Goal: Task Accomplishment & Management: Manage account settings

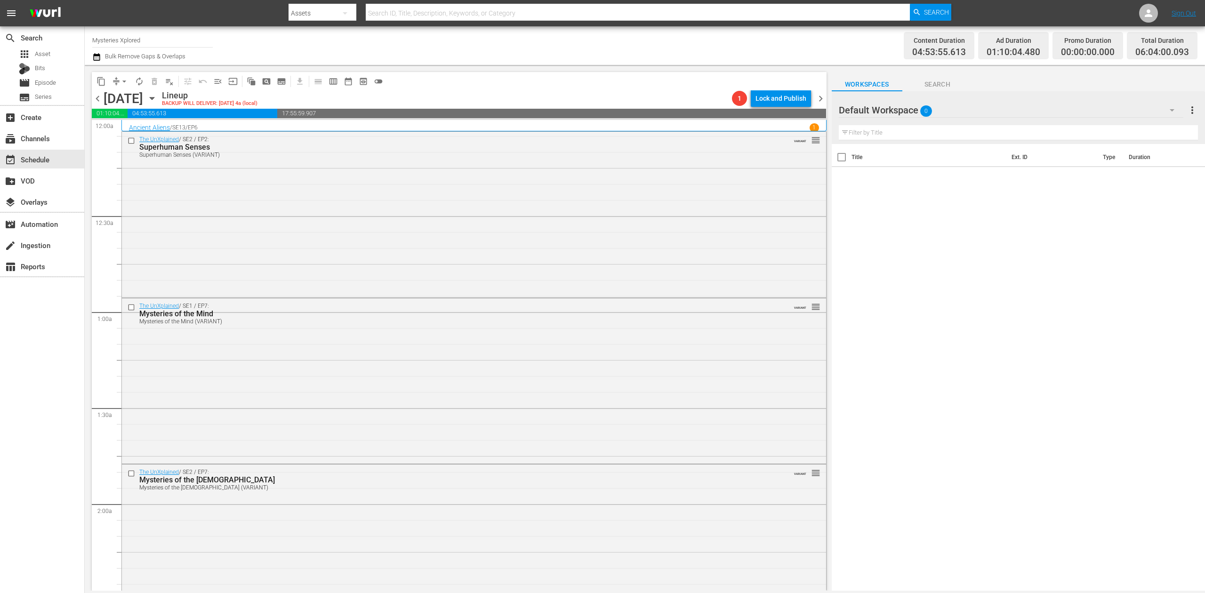
click at [481, 48] on div "Channel Title Mysteries Xplored Bulk Remove Gaps & Overlaps" at bounding box center [393, 46] width 603 height 34
click at [418, 201] on div "The UnXplained / SE2 / EP2: Superhuman Senses Superhuman Senses (VARIANT) VARIA…" at bounding box center [474, 213] width 704 height 163
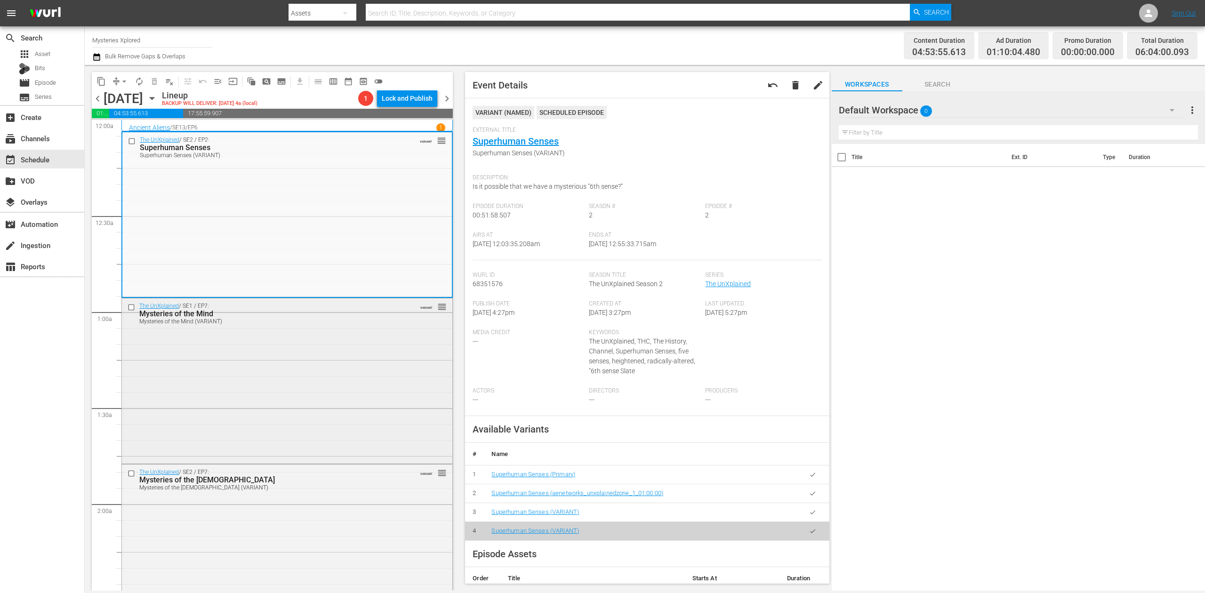
click at [364, 399] on div "The UnXplained / SE1 / EP7: Mysteries of the Mind Mysteries of the Mind (VARIAN…" at bounding box center [287, 380] width 330 height 164
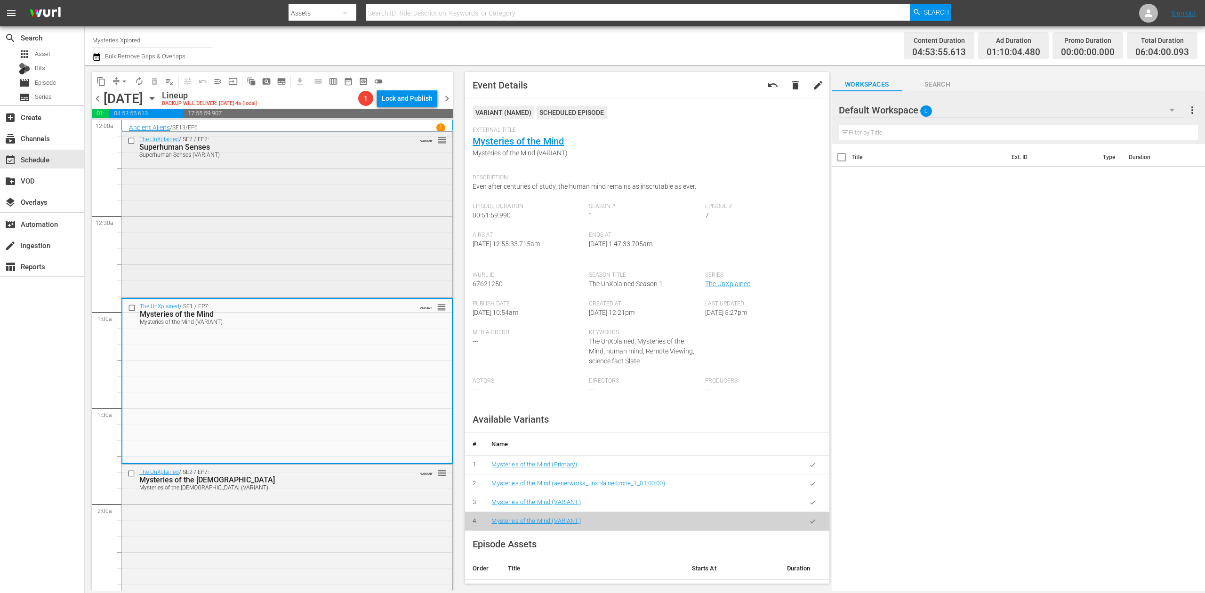
click at [373, 167] on div "The UnXplained / SE2 / EP2: Superhuman Senses Superhuman Senses (VARIANT) VARIA…" at bounding box center [287, 213] width 330 height 163
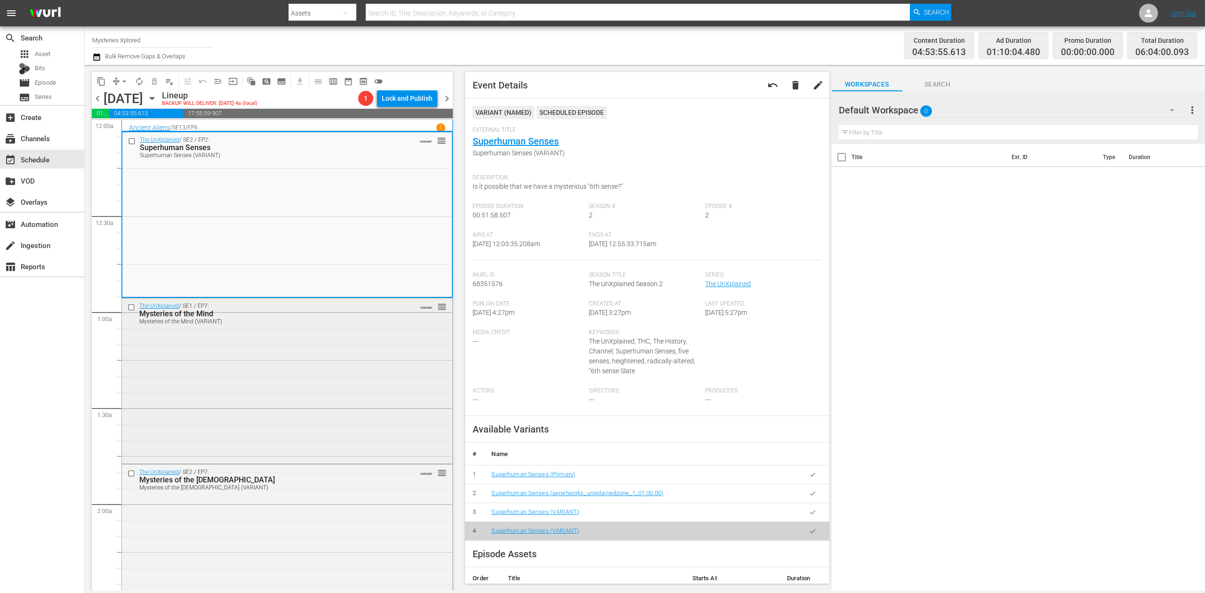
click at [375, 336] on div "The UnXplained / SE1 / EP7: Mysteries of the Mind Mysteries of the Mind (VARIAN…" at bounding box center [287, 380] width 330 height 164
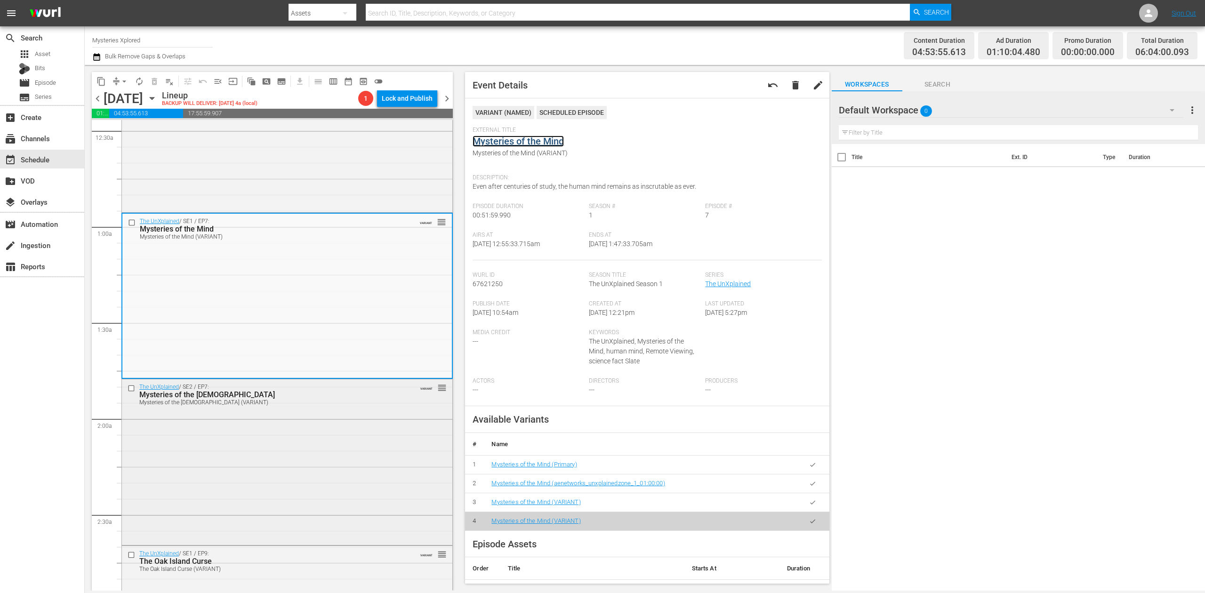
scroll to position [188, 0]
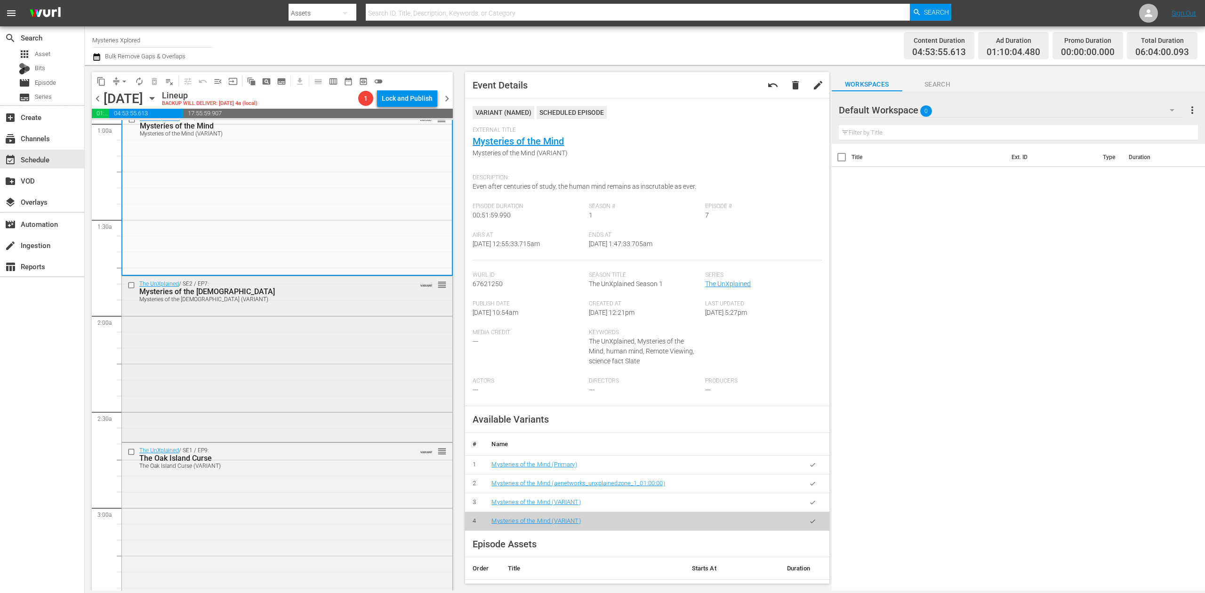
click at [330, 362] on div "The UnXplained / SE2 / EP7: Mysteries of the Bible Mysteries of the Bible (VARI…" at bounding box center [287, 358] width 330 height 164
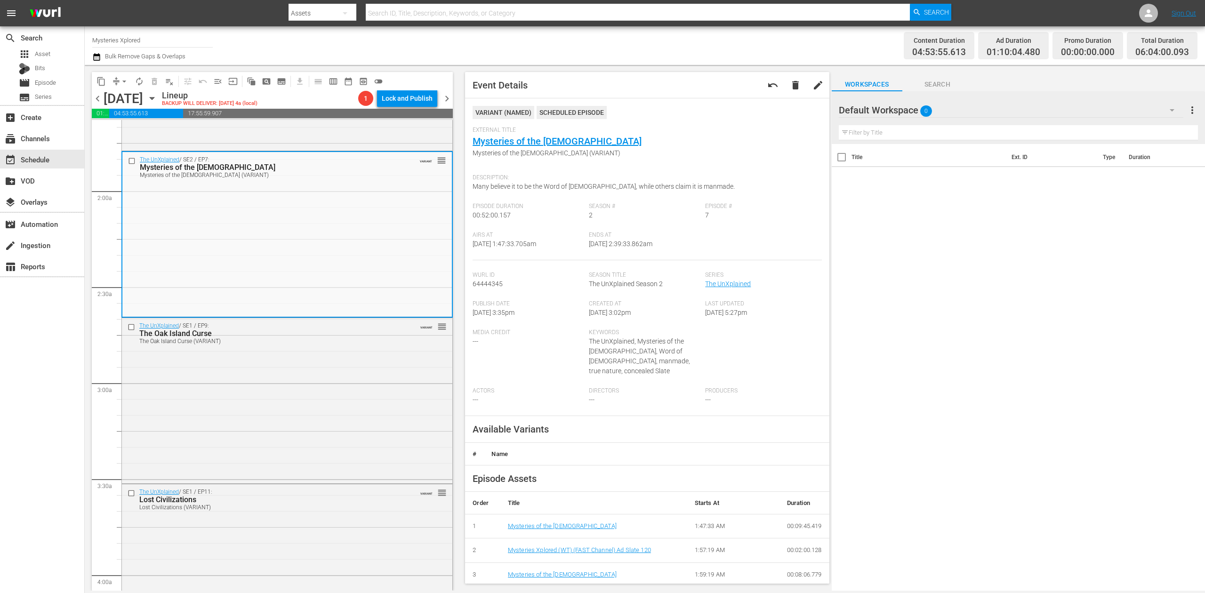
scroll to position [313, 0]
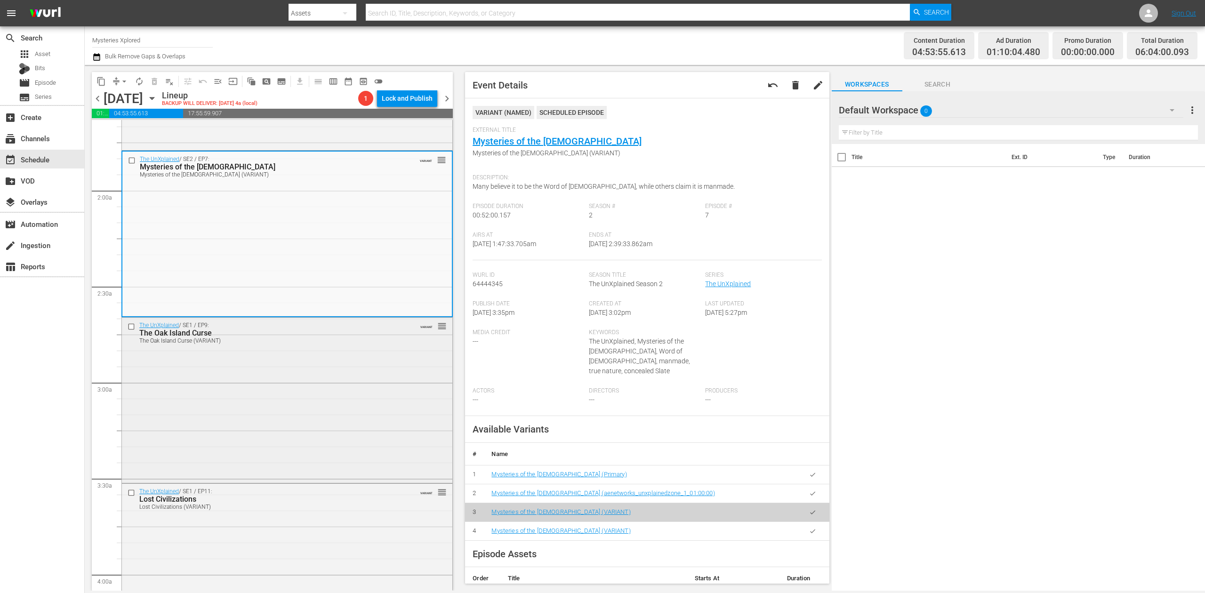
click at [356, 379] on div "The UnXplained / SE1 / EP9: The Oak Island Curse The Oak Island Curse (VARIANT)…" at bounding box center [287, 400] width 330 height 164
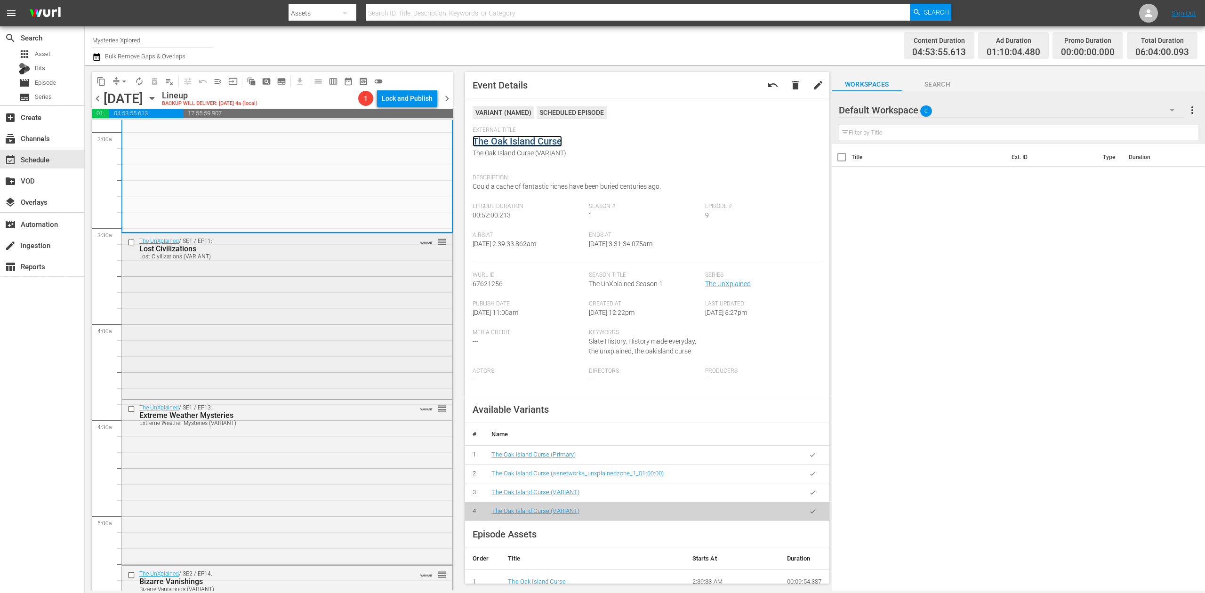
scroll to position [565, 0]
click at [317, 296] on div "The UnXplained / SE1 / EP11: Lost Civilizations Lost Civilizations (VARIANT) VA…" at bounding box center [287, 315] width 330 height 164
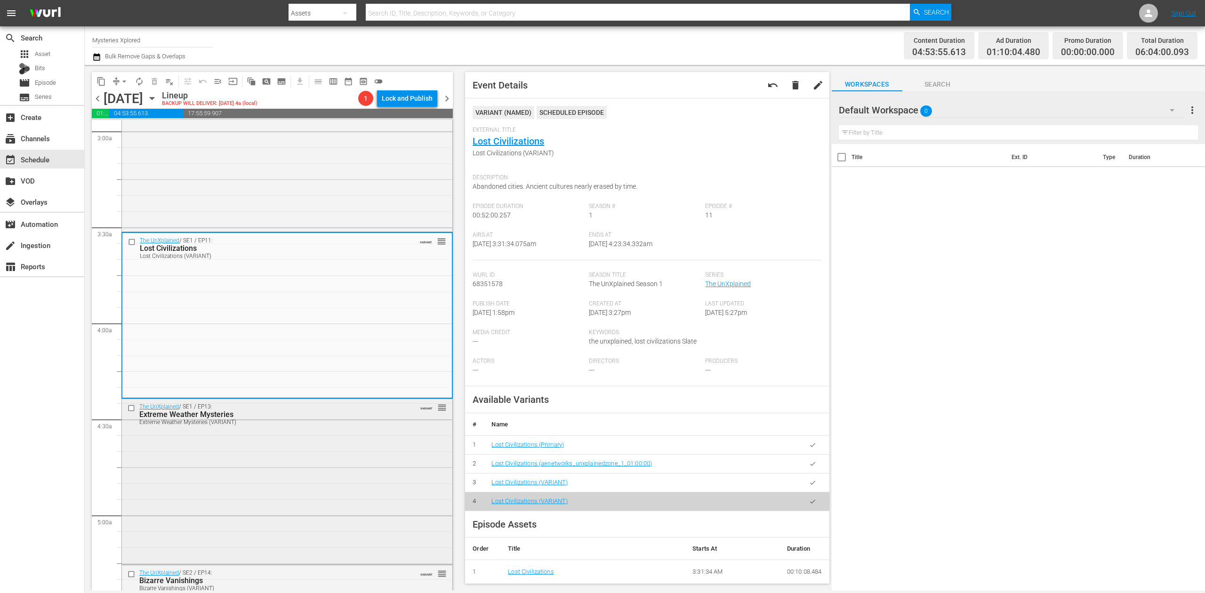
click at [318, 476] on div "The UnXplained / SE1 / EP13: Extreme Weather Mysteries Extreme Weather Mysterie…" at bounding box center [287, 481] width 330 height 164
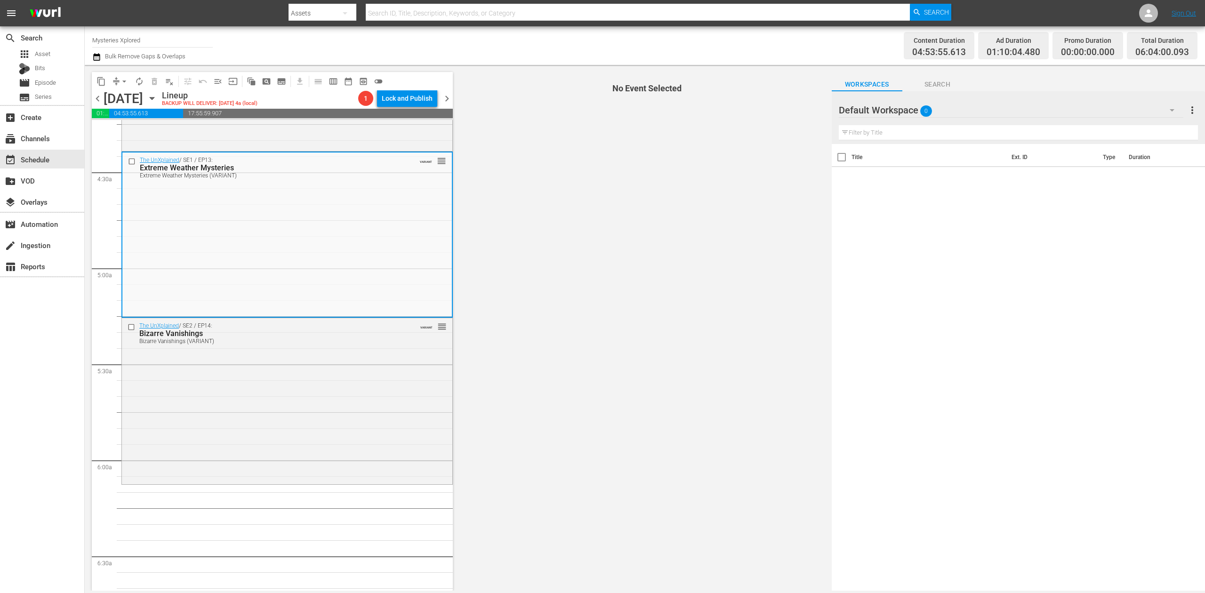
scroll to position [753, 0]
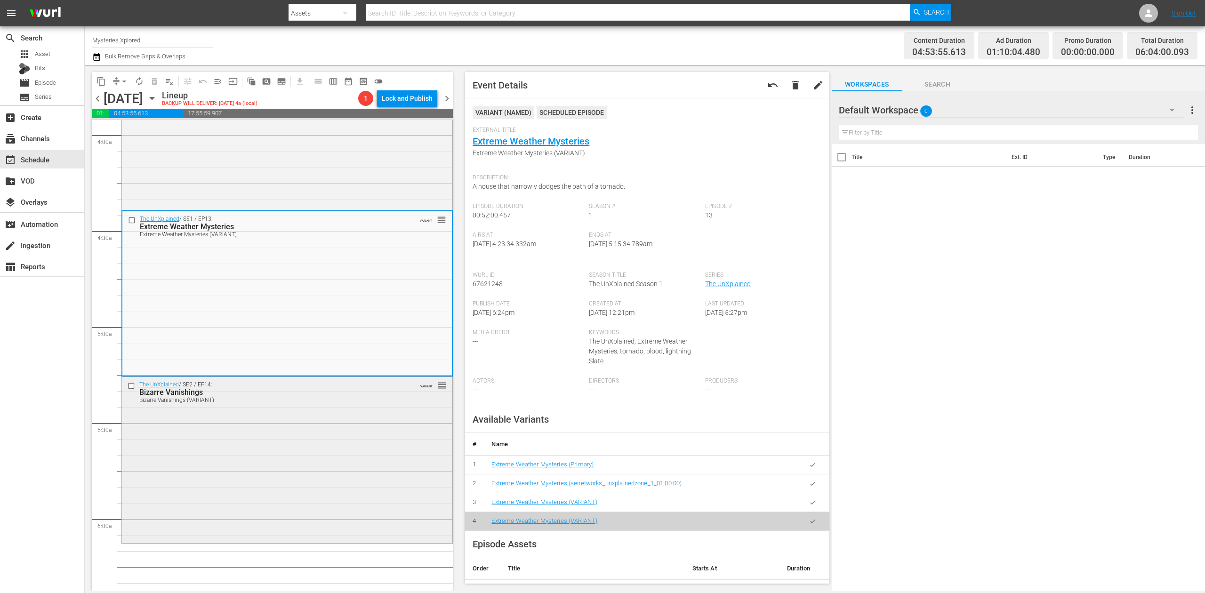
click at [338, 458] on div "The UnXplained / SE2 / EP14: Bizarre Vanishings Bizarre Vanishings (VARIANT) VA…" at bounding box center [287, 459] width 330 height 164
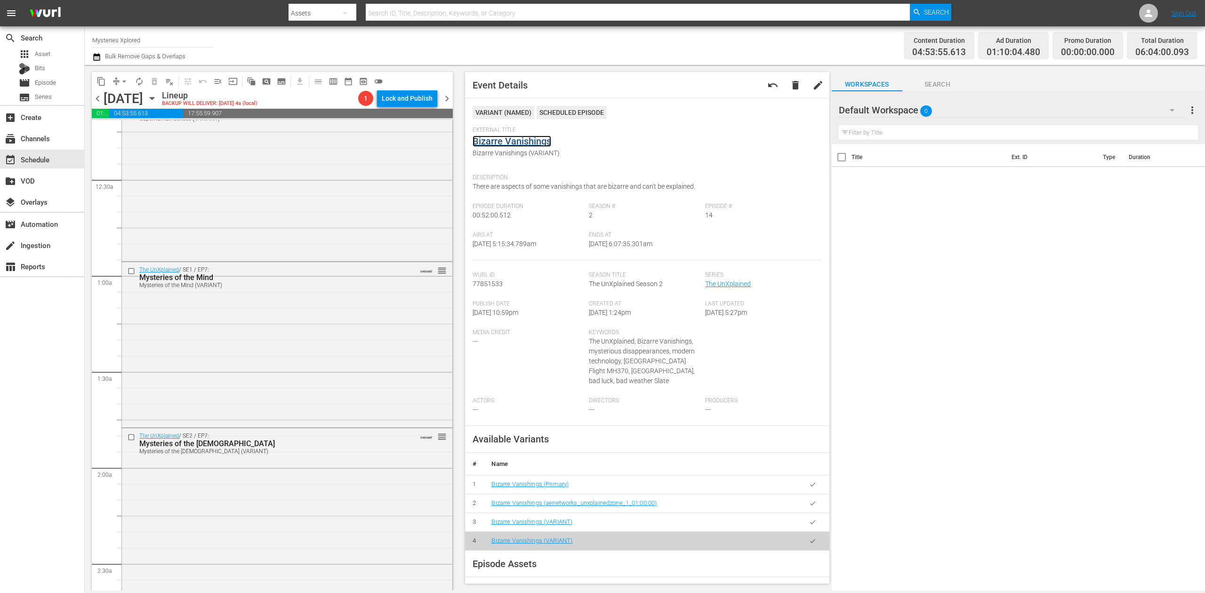
scroll to position [0, 0]
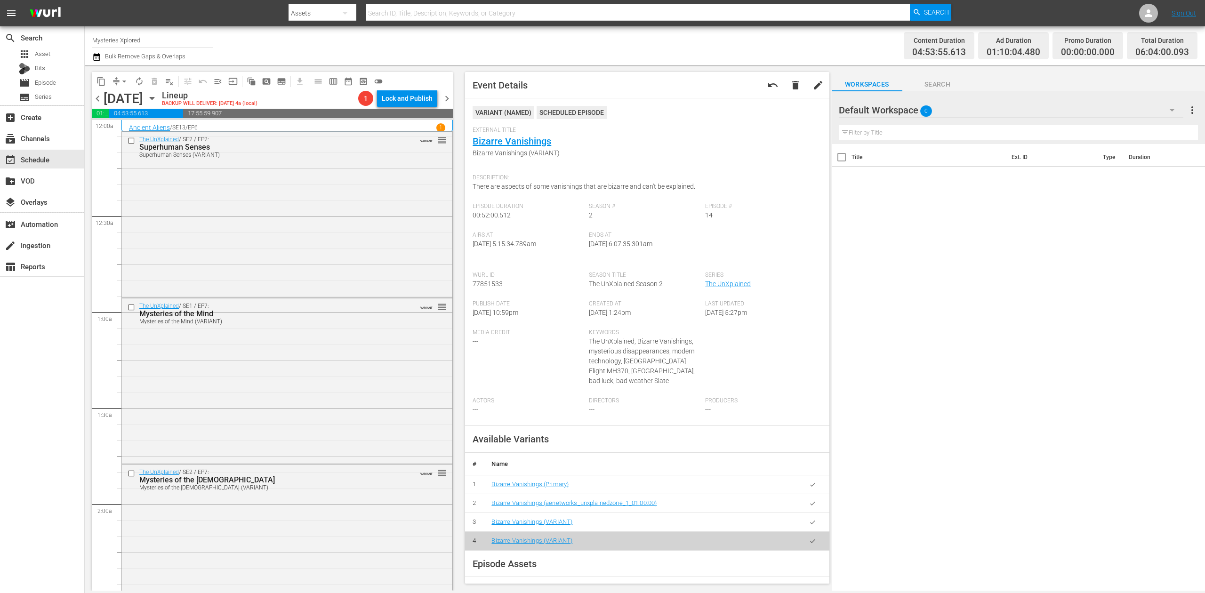
click at [92, 57] on icon "button" at bounding box center [96, 56] width 9 height 11
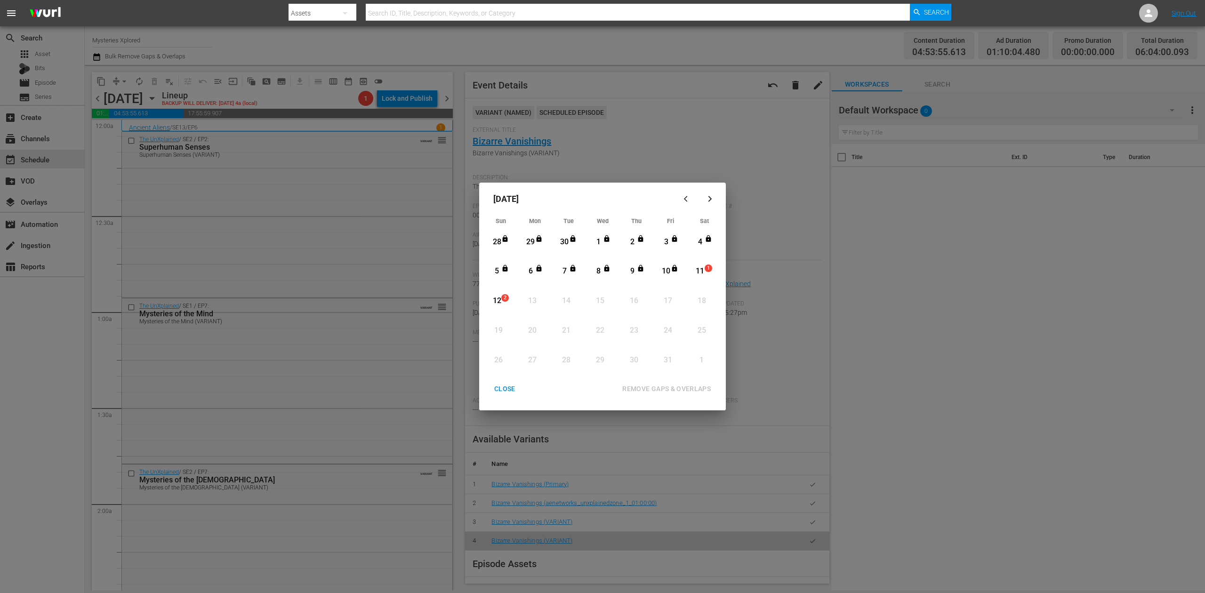
click at [698, 268] on div "11" at bounding box center [700, 271] width 12 height 11
click at [685, 389] on div "REMOVE GAPS & OVERLAPS" at bounding box center [667, 389] width 104 height 12
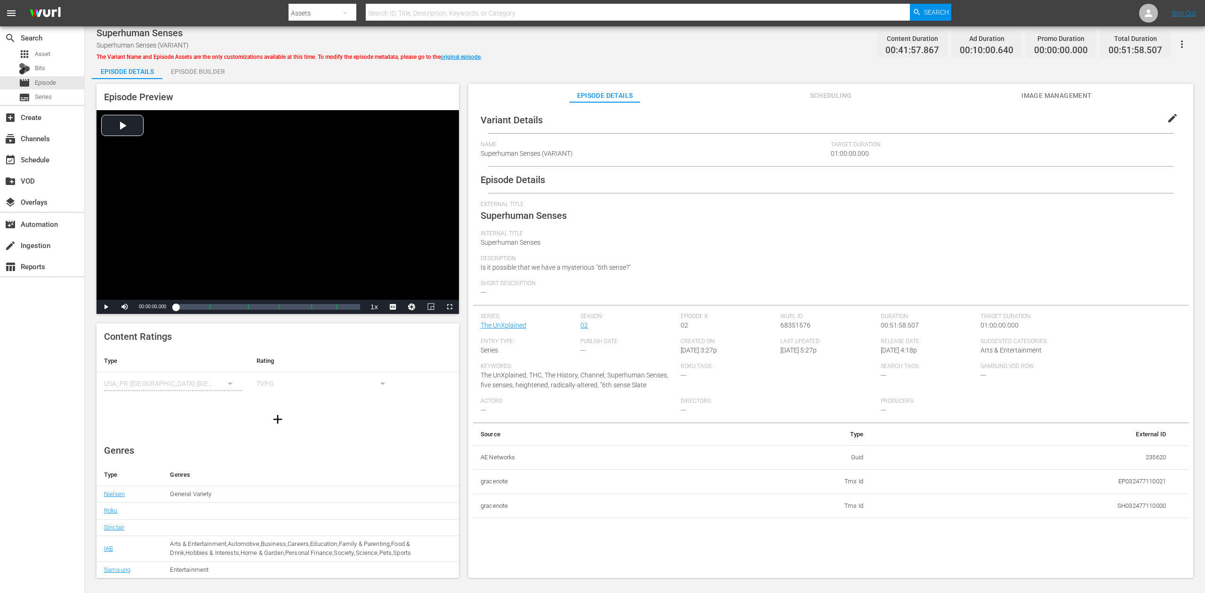
click at [200, 70] on div "Episode Builder" at bounding box center [197, 71] width 71 height 23
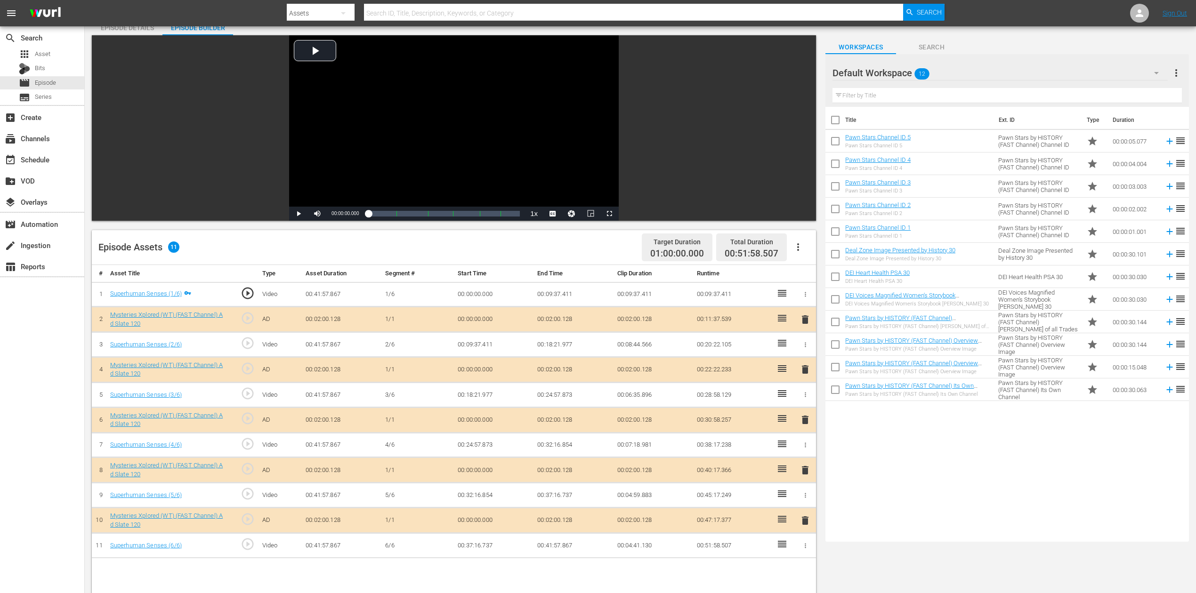
scroll to position [63, 0]
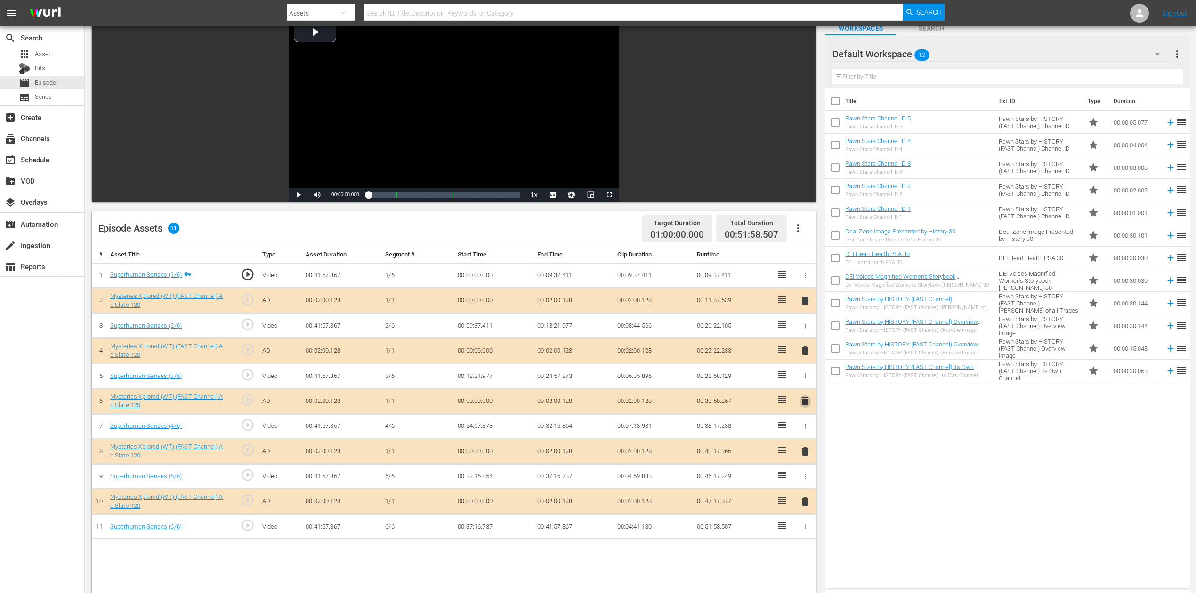
click at [801, 401] on span "delete" at bounding box center [804, 400] width 11 height 11
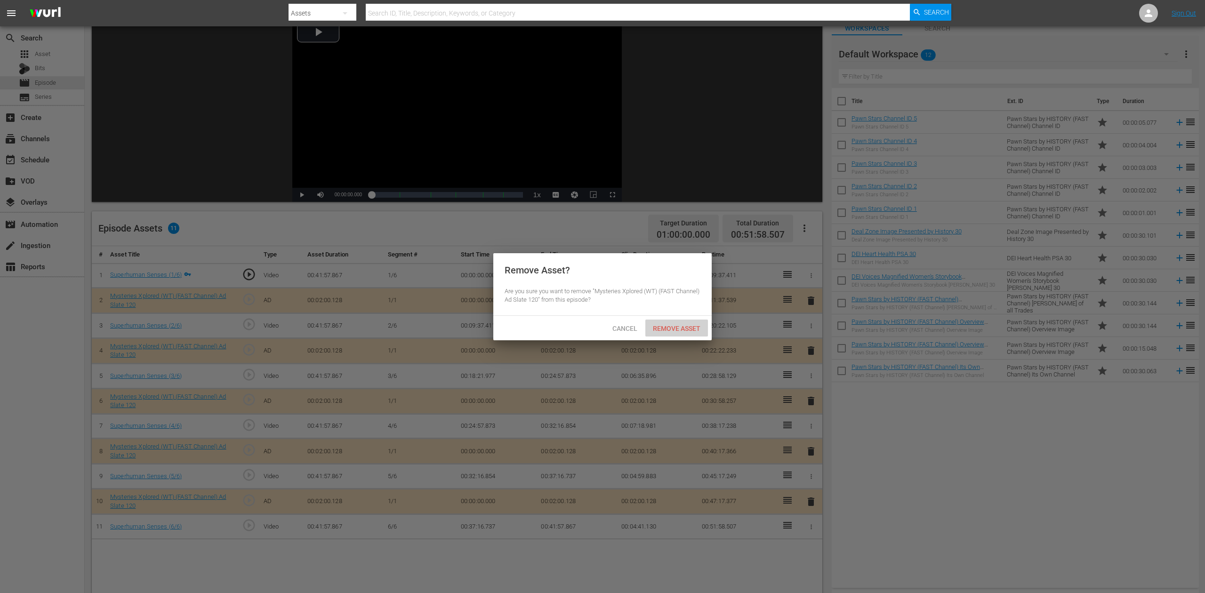
click at [673, 329] on span "Remove Asset" at bounding box center [676, 329] width 63 height 8
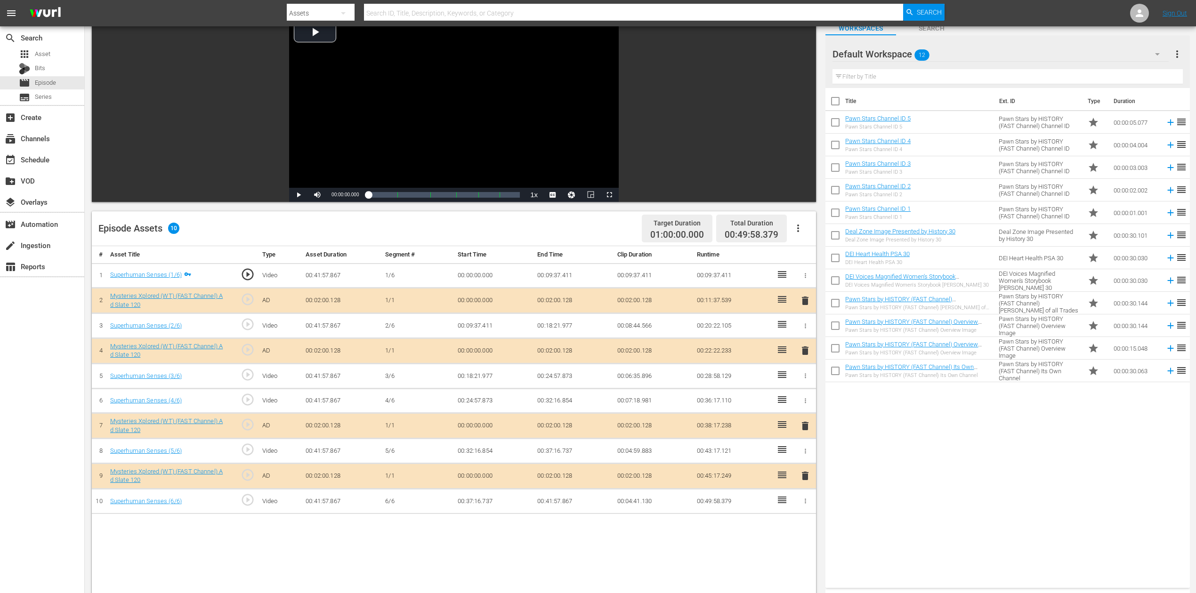
click at [903, 58] on icon "button" at bounding box center [1156, 53] width 11 height 11
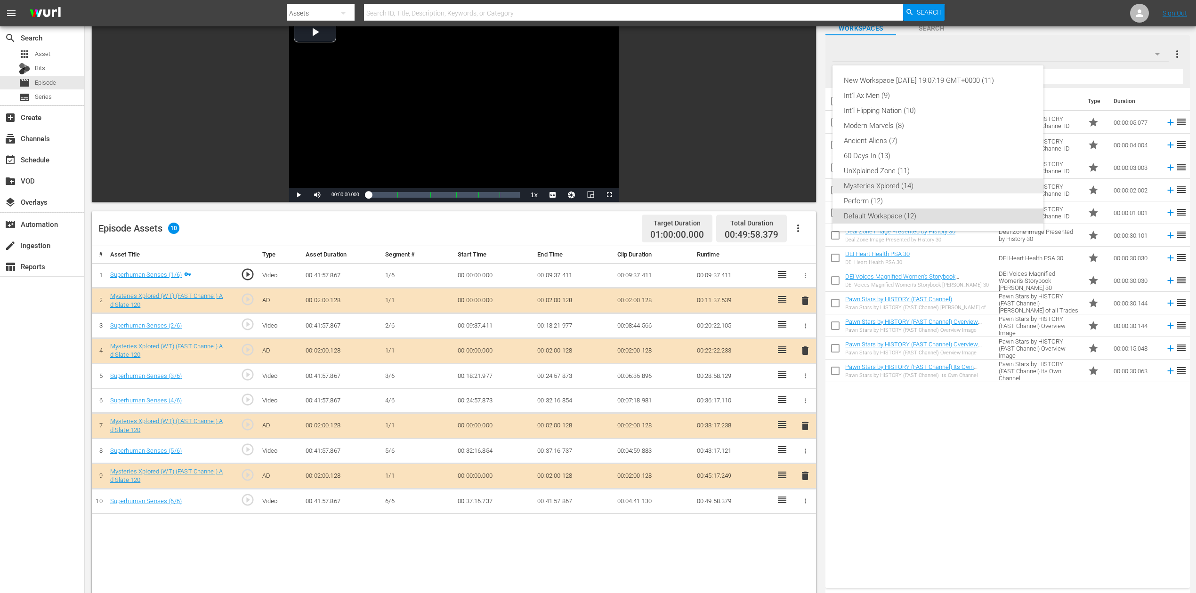
click at [903, 189] on div "Mysteries Xplored (14)" at bounding box center [937, 185] width 188 height 15
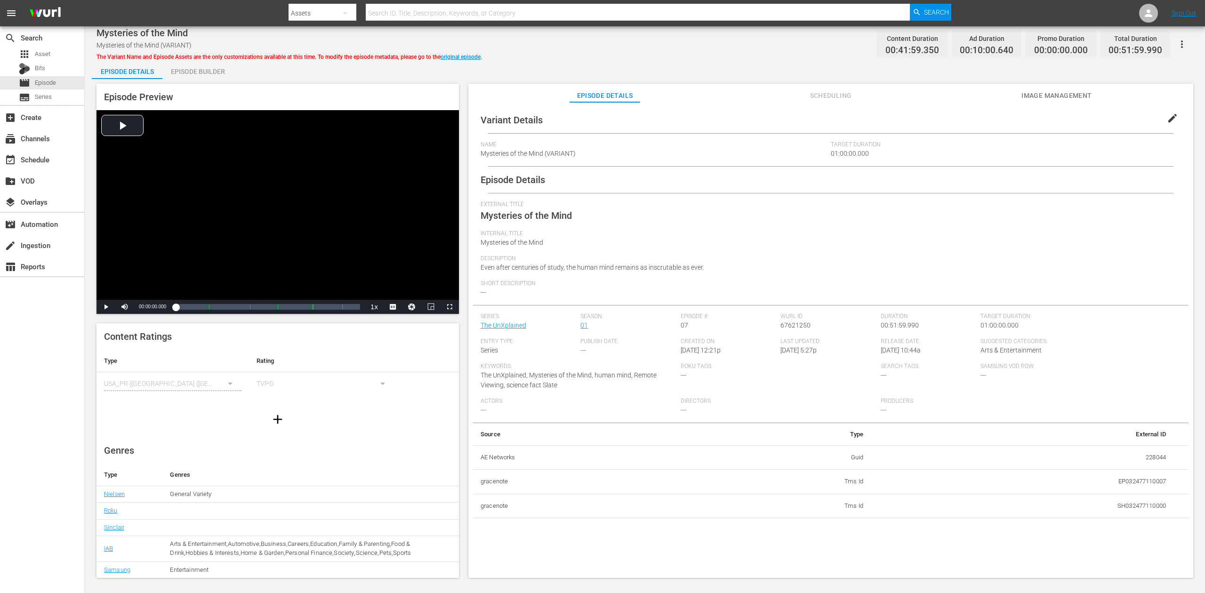
click at [202, 72] on div "Episode Builder" at bounding box center [197, 71] width 71 height 23
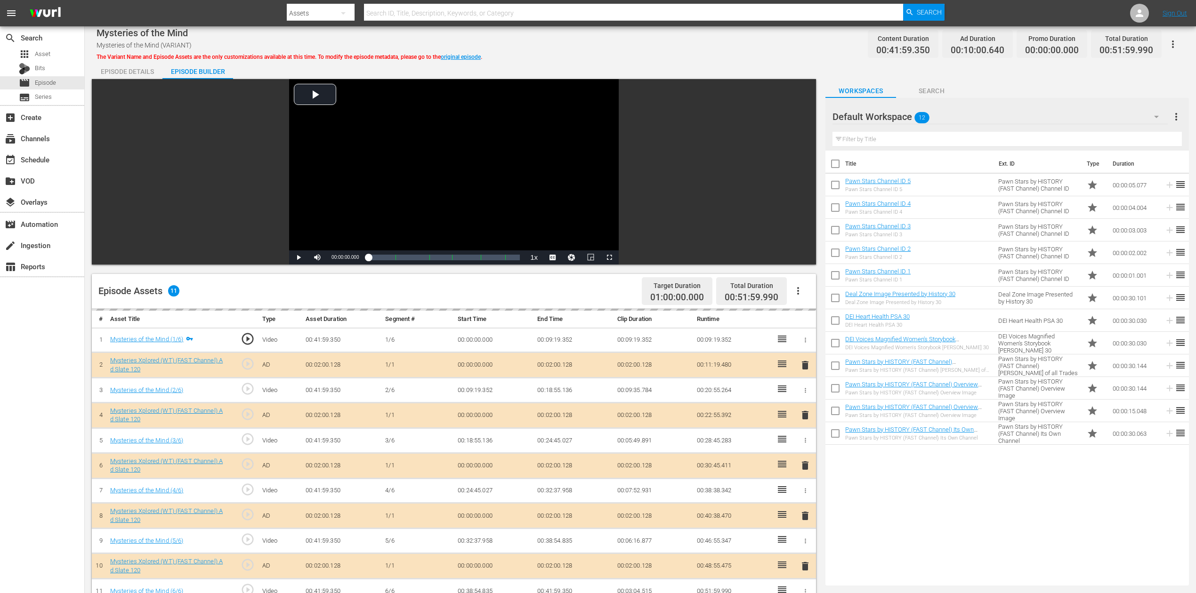
scroll to position [63, 0]
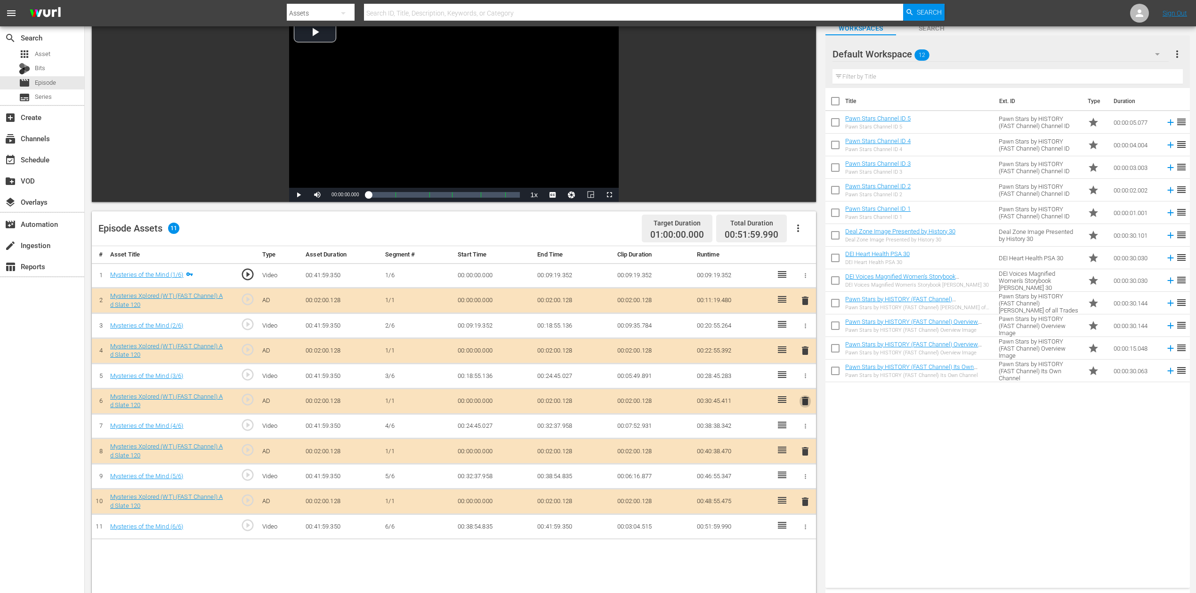
click at [806, 404] on span "delete" at bounding box center [804, 400] width 11 height 11
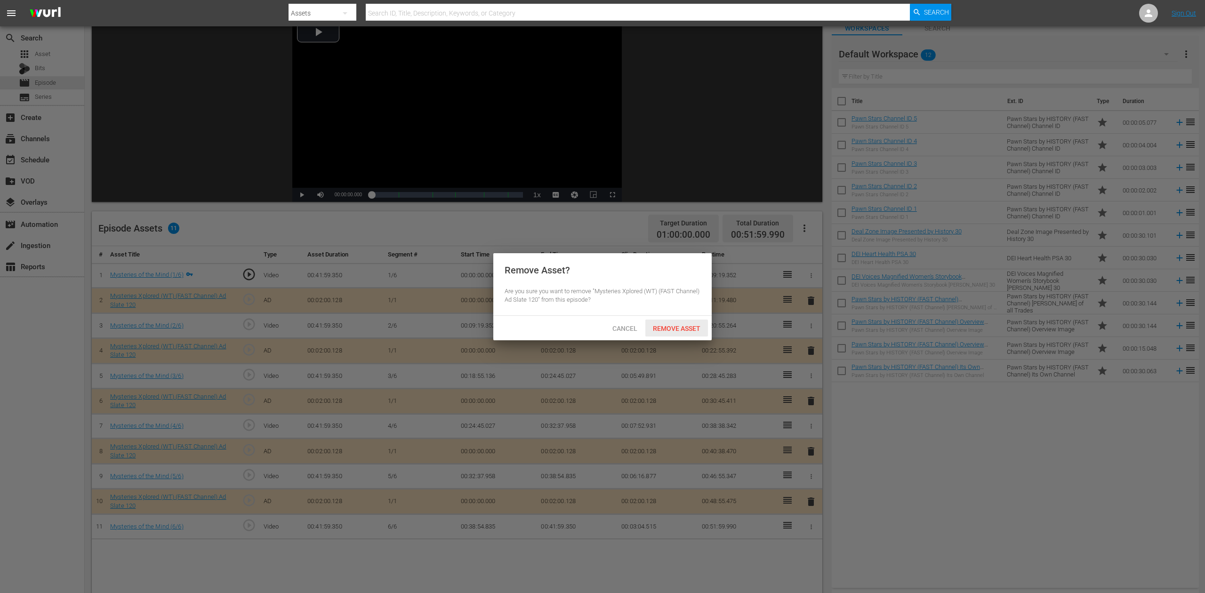
click at [678, 325] on span "Remove Asset" at bounding box center [676, 329] width 63 height 8
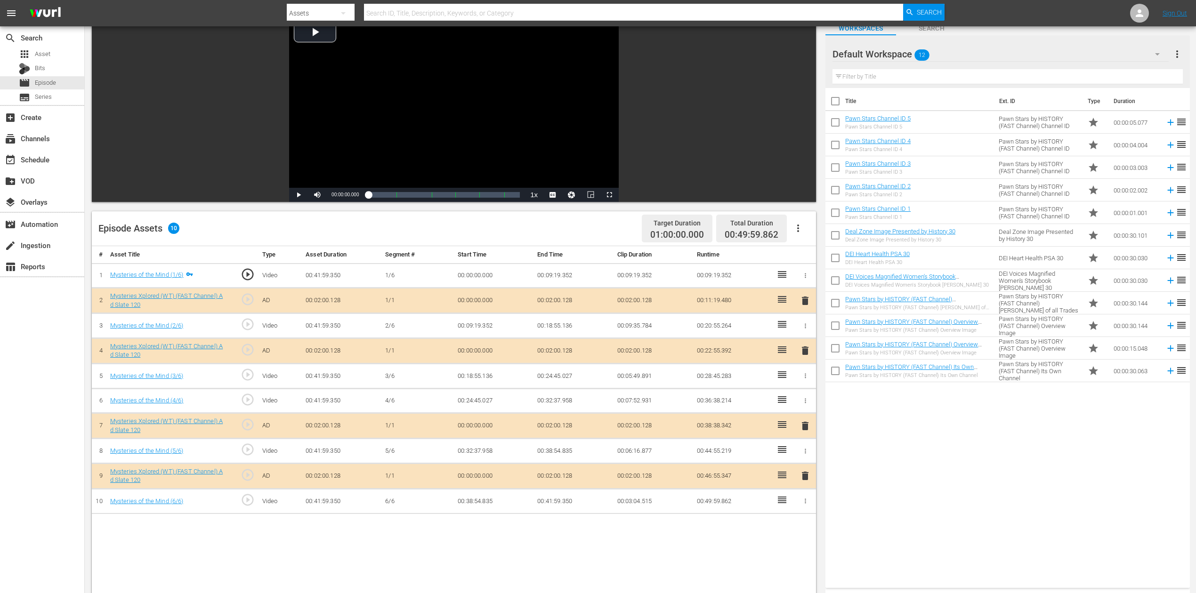
click at [903, 56] on icon "button" at bounding box center [1156, 53] width 11 height 11
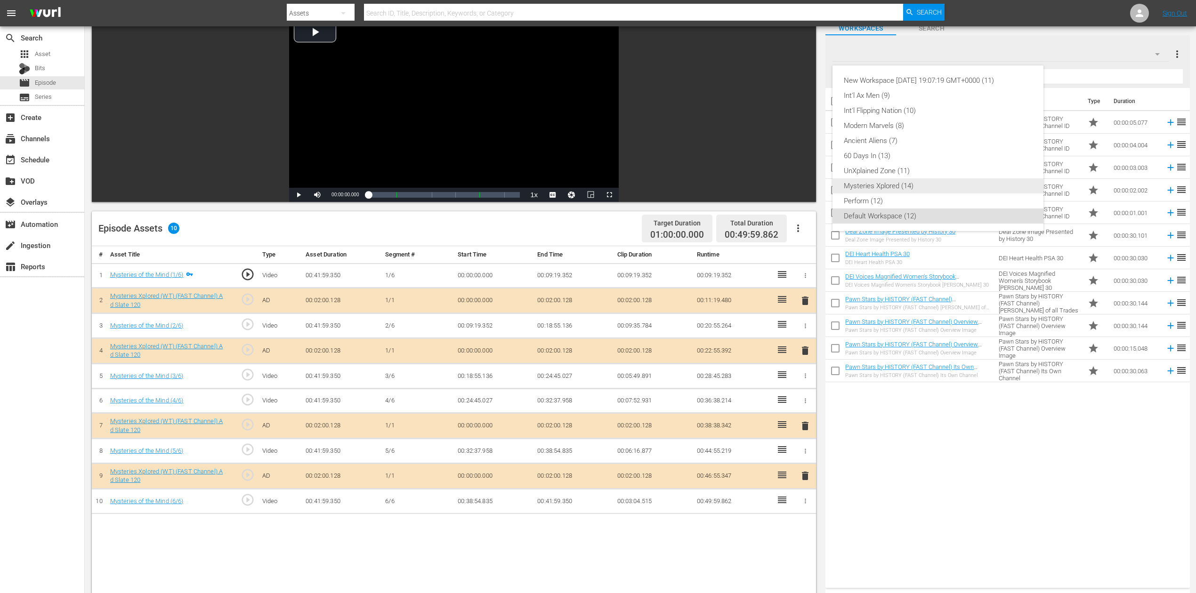
click at [887, 189] on div "Mysteries Xplored (14)" at bounding box center [937, 185] width 188 height 15
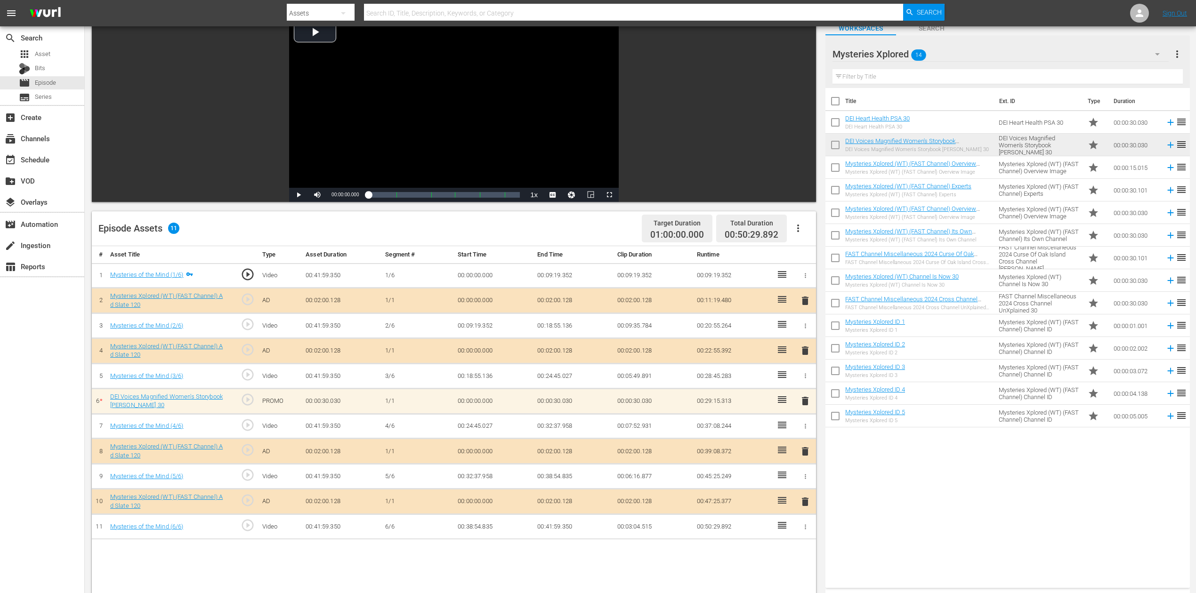
click at [885, 444] on div "Title Ext. ID Type Duration DEI Heart Health PSA 30 DEI Heart Health PSA 30 DEI…" at bounding box center [1007, 336] width 364 height 496
click at [509, 444] on div "# Asset Title Type Asset Duration Segment # Start Time End Time Clip Duration R…" at bounding box center [454, 507] width 724 height 522
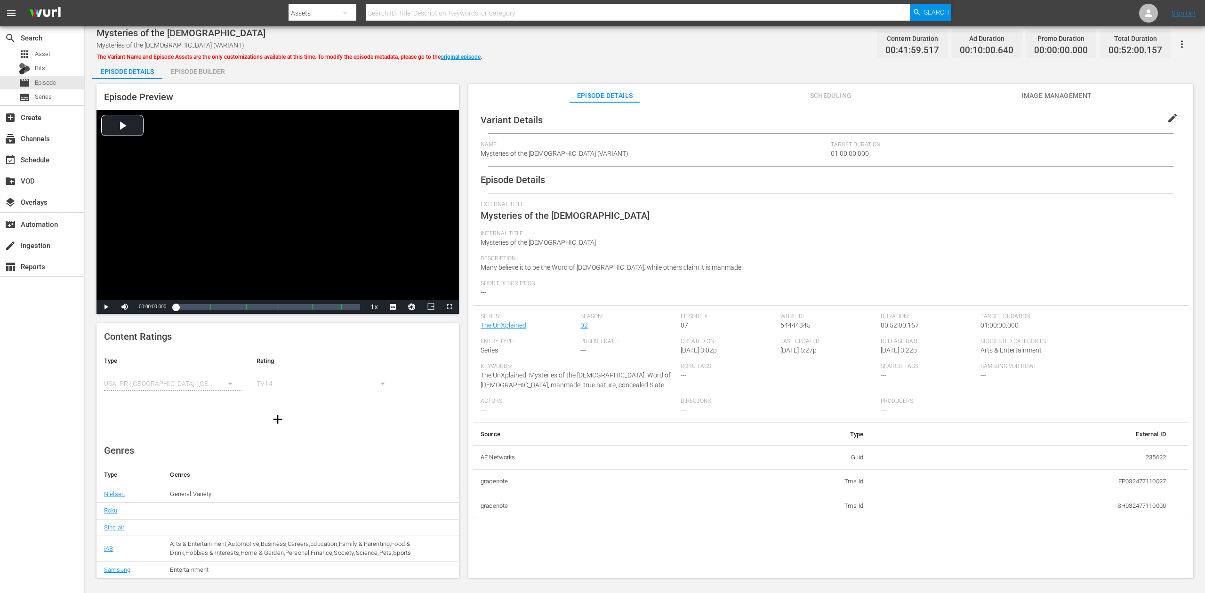
click at [201, 68] on div "Episode Builder" at bounding box center [197, 71] width 71 height 23
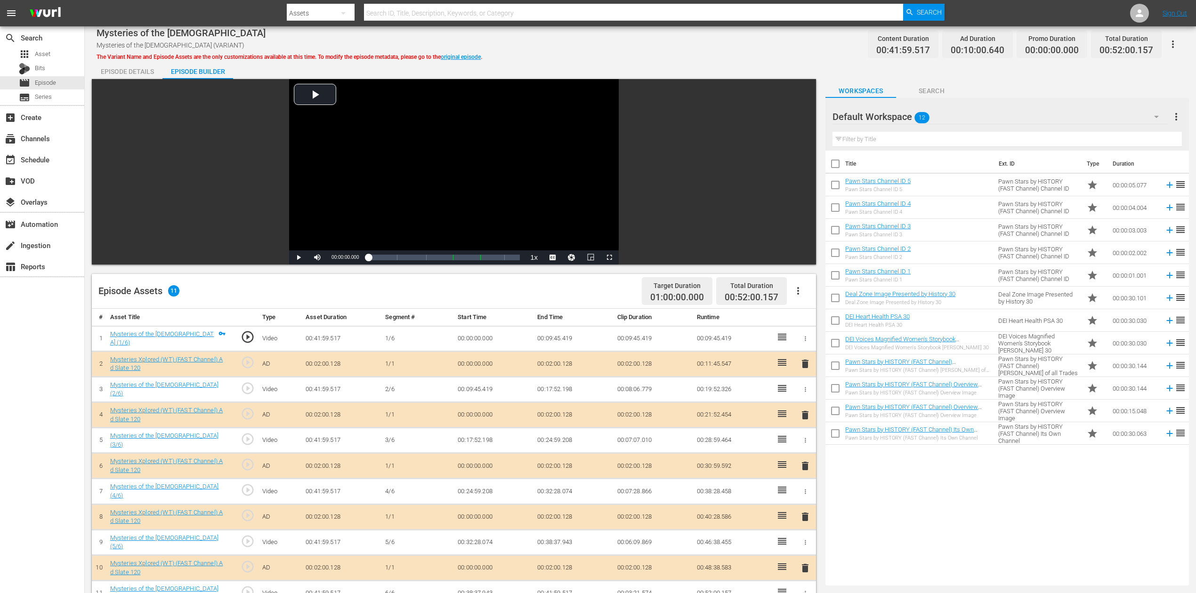
click at [903, 119] on icon "button" at bounding box center [1155, 116] width 11 height 11
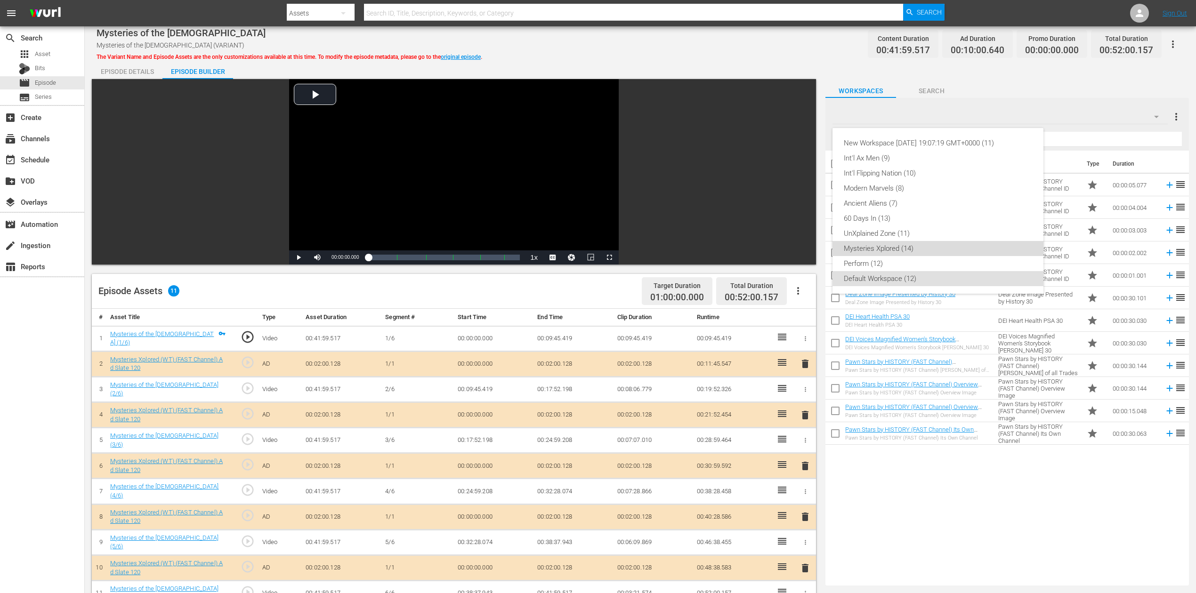
click at [903, 253] on div "Mysteries Xplored (14)" at bounding box center [937, 248] width 188 height 15
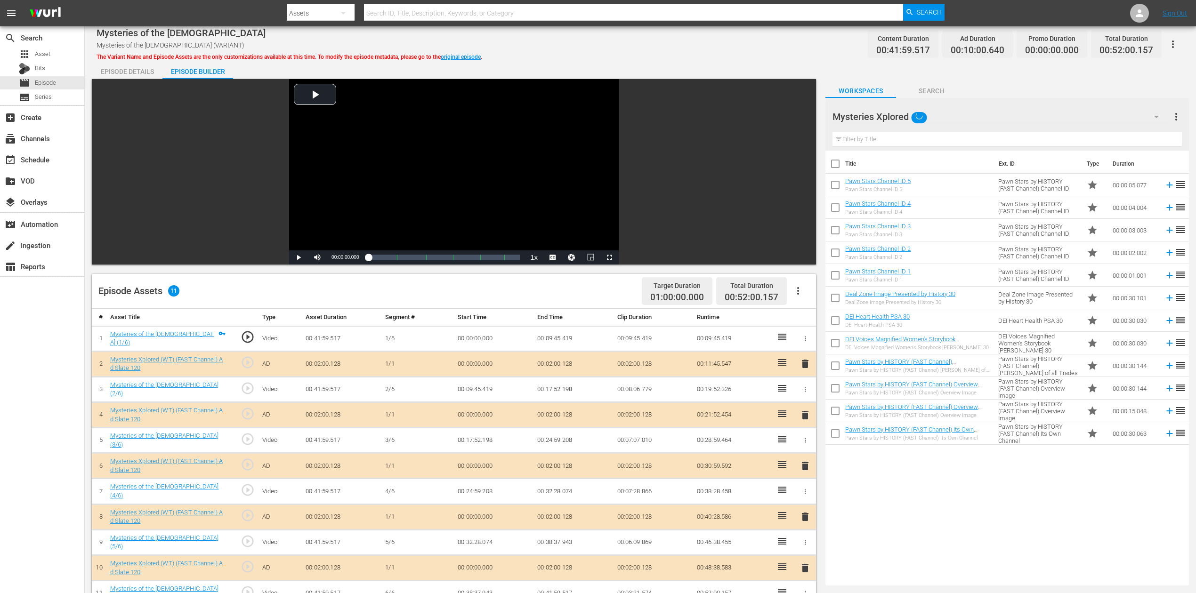
click at [807, 444] on span "delete" at bounding box center [804, 465] width 11 height 11
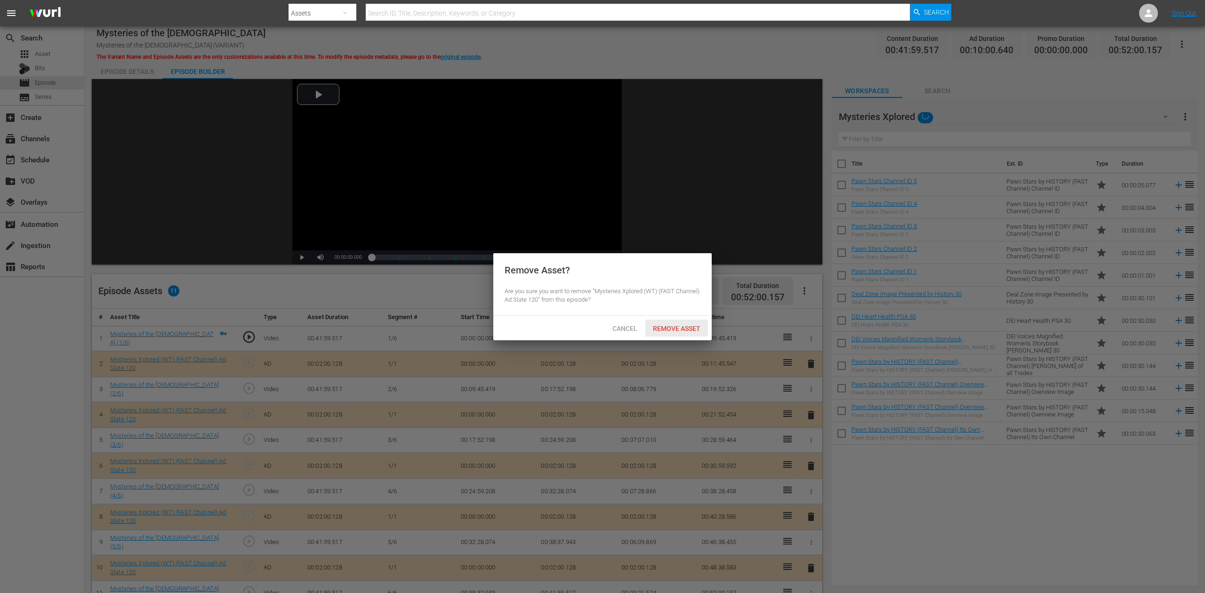
click at [683, 325] on span "Remove Asset" at bounding box center [676, 329] width 63 height 8
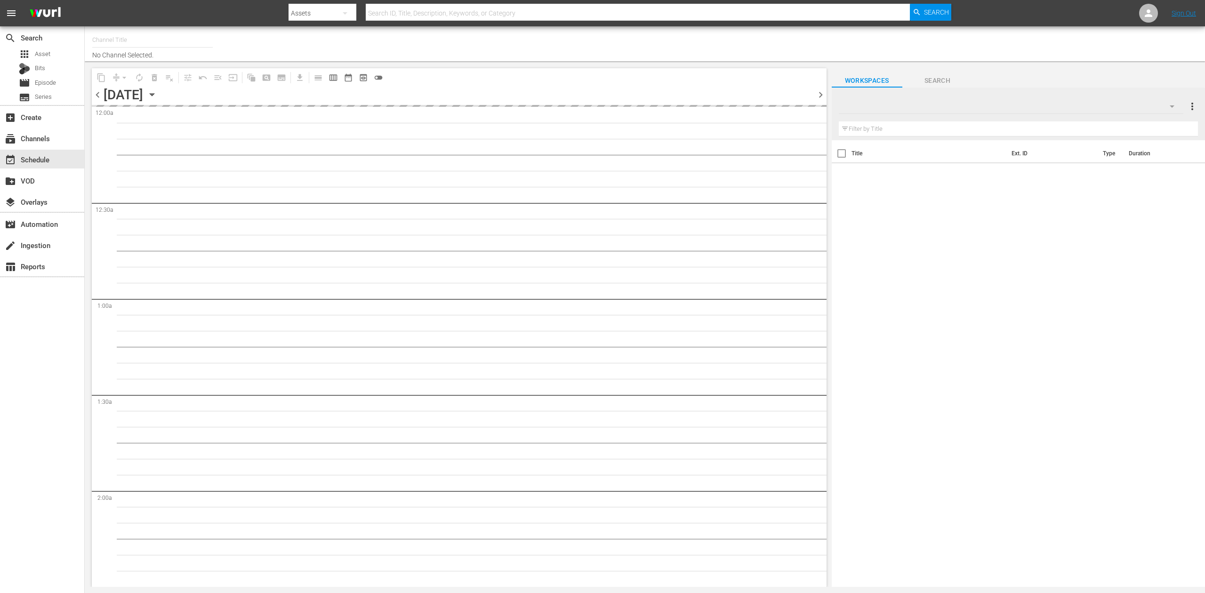
type input "Mysteries Xplored (1638)"
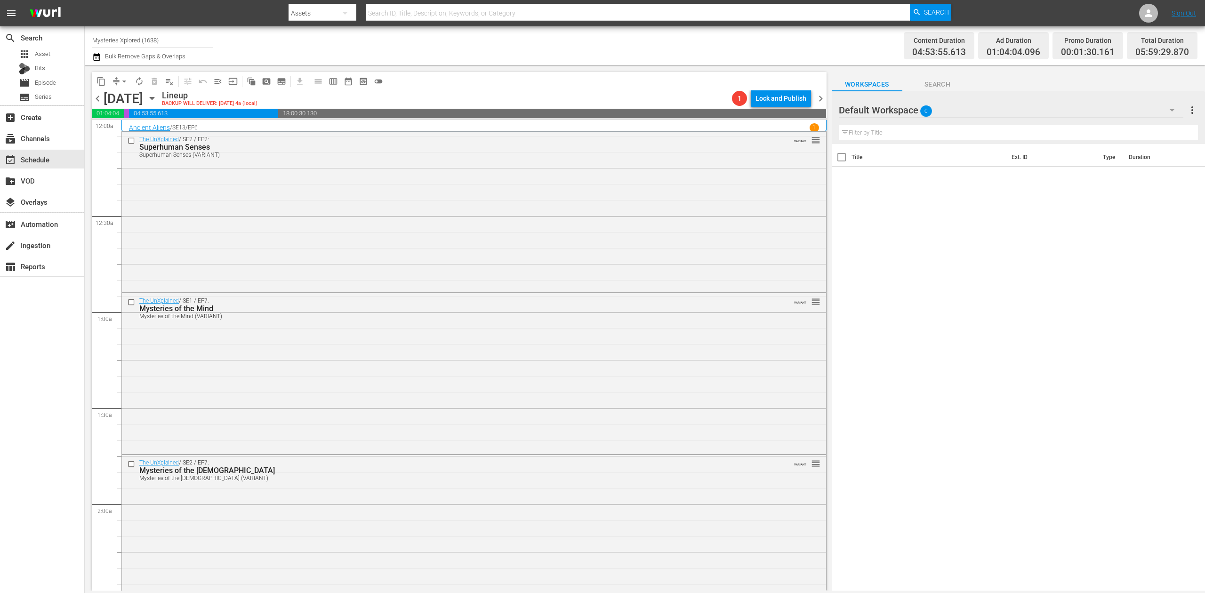
click at [99, 57] on icon "button" at bounding box center [96, 56] width 9 height 11
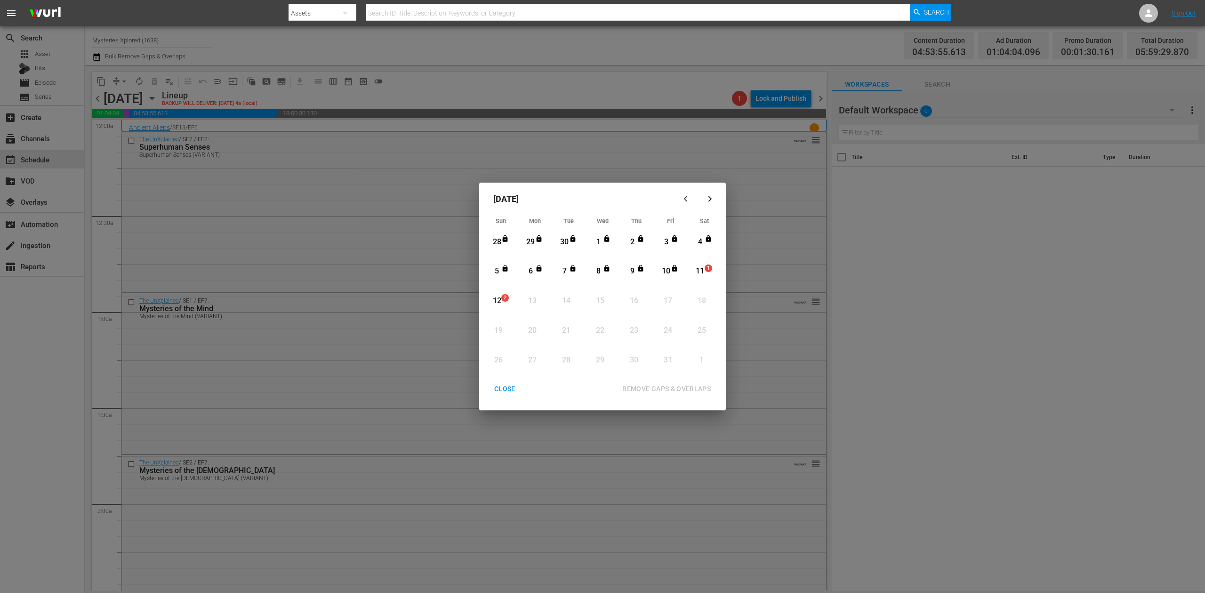
click at [703, 273] on div "11" at bounding box center [700, 271] width 12 height 11
click at [683, 387] on div "REMOVE GAPS & OVERLAPS" at bounding box center [667, 389] width 104 height 12
click at [513, 388] on div "CLOSE" at bounding box center [505, 389] width 36 height 12
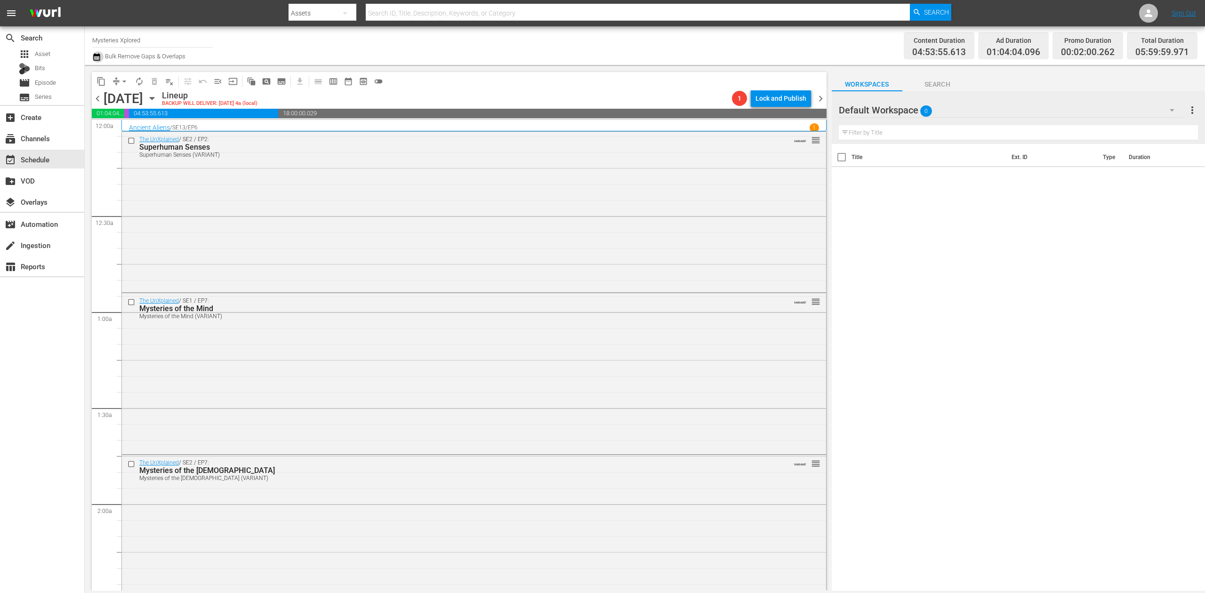
click at [95, 56] on icon "button" at bounding box center [96, 57] width 7 height 8
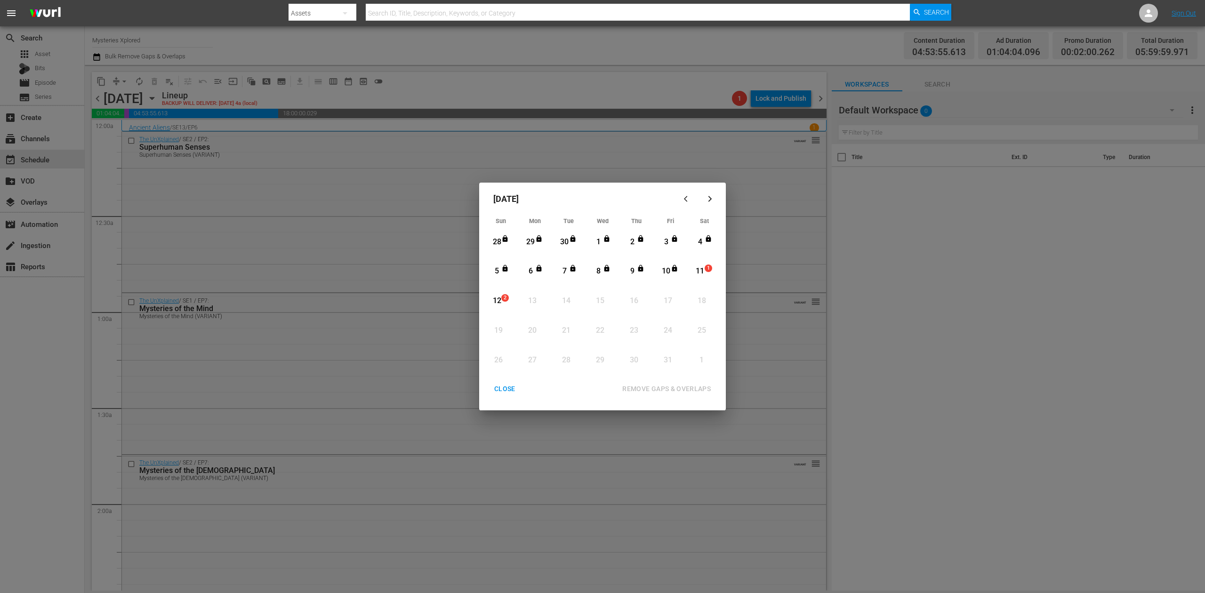
click at [701, 270] on div "11" at bounding box center [700, 271] width 12 height 11
click at [688, 386] on div "REMOVE GAPS & OVERLAPS" at bounding box center [667, 389] width 104 height 12
click at [501, 389] on div "CLOSE" at bounding box center [505, 389] width 36 height 12
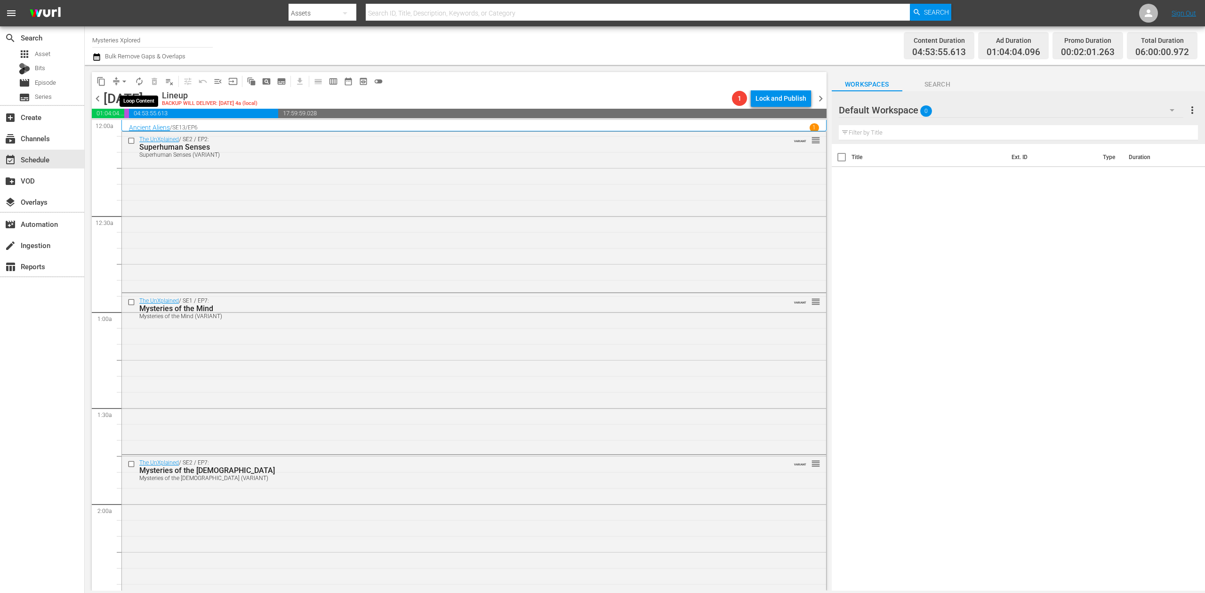
click at [138, 82] on span "autorenew_outlined" at bounding box center [139, 81] width 9 height 9
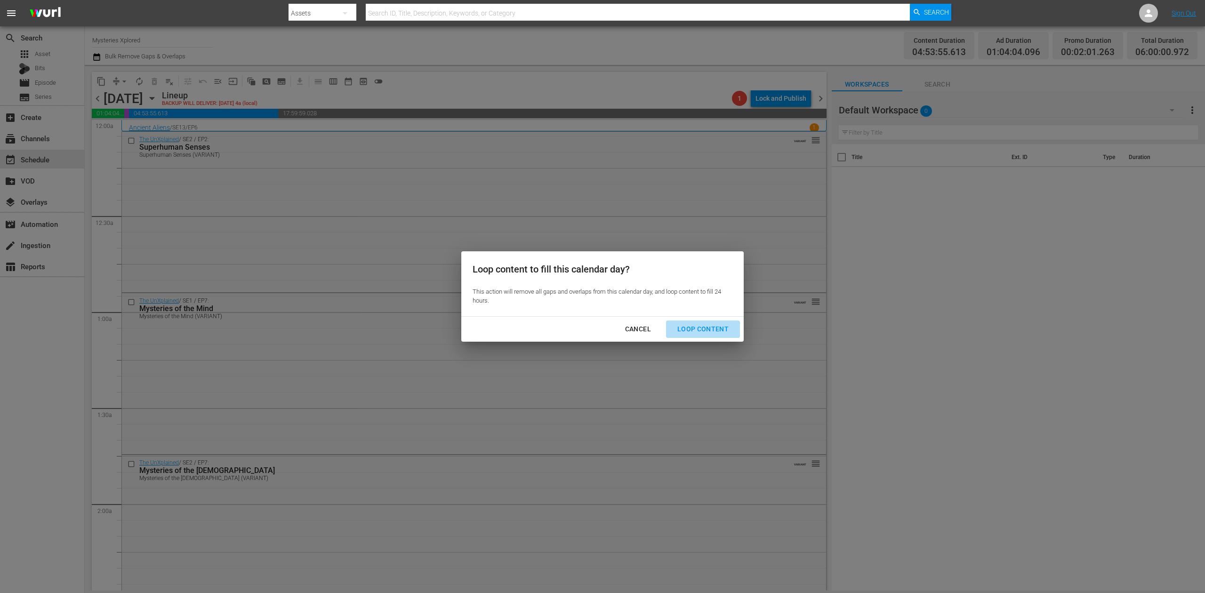
click at [716, 326] on div "Loop Content" at bounding box center [703, 329] width 66 height 12
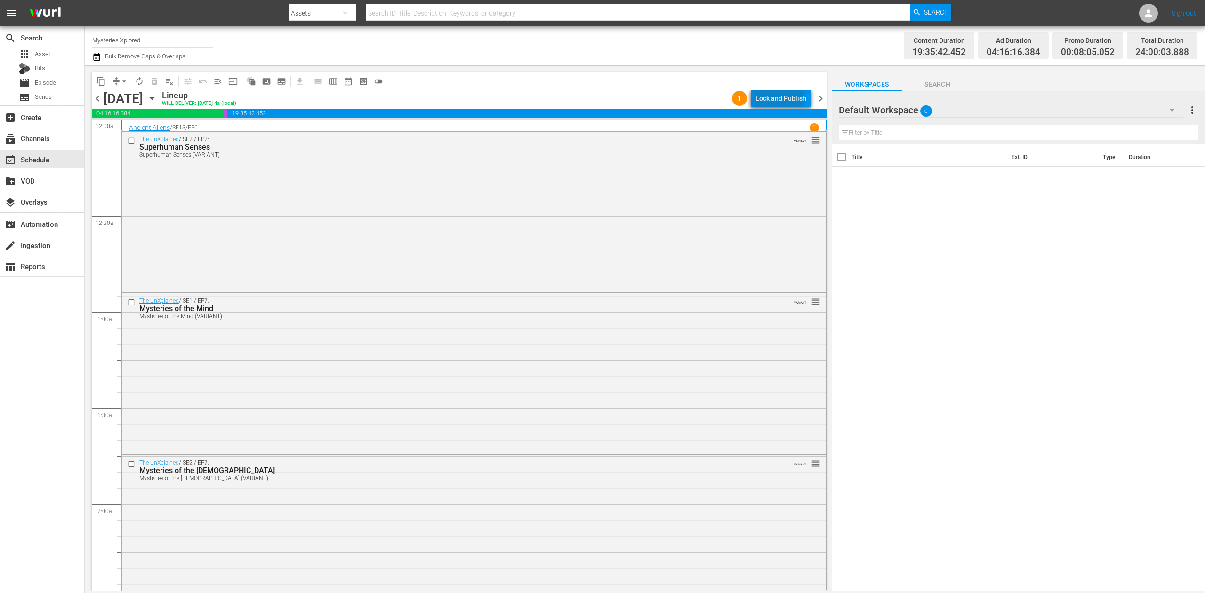
click at [771, 96] on div "Lock and Publish" at bounding box center [780, 98] width 51 height 17
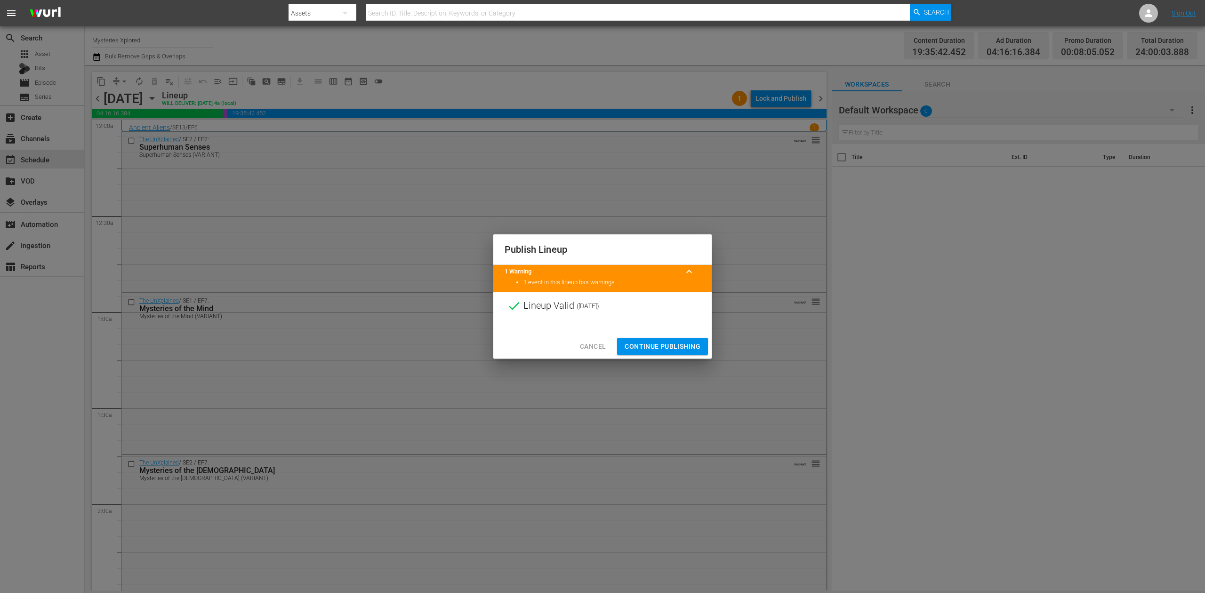
click at [661, 343] on span "Continue Publishing" at bounding box center [663, 347] width 76 height 12
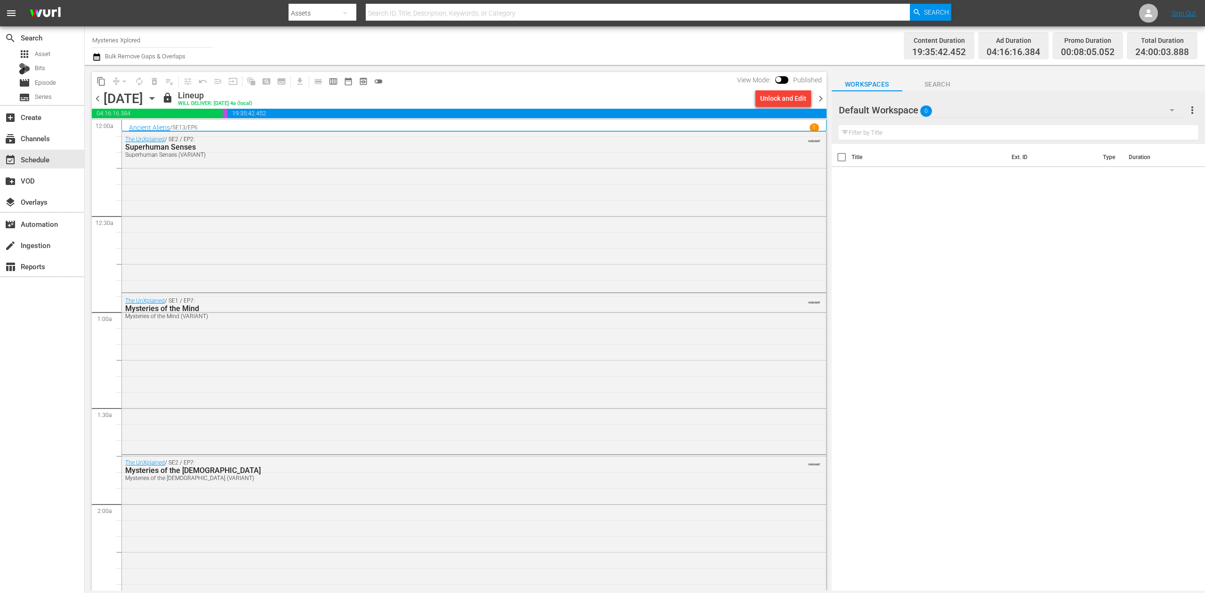
click at [818, 97] on span "chevron_right" at bounding box center [821, 99] width 12 height 12
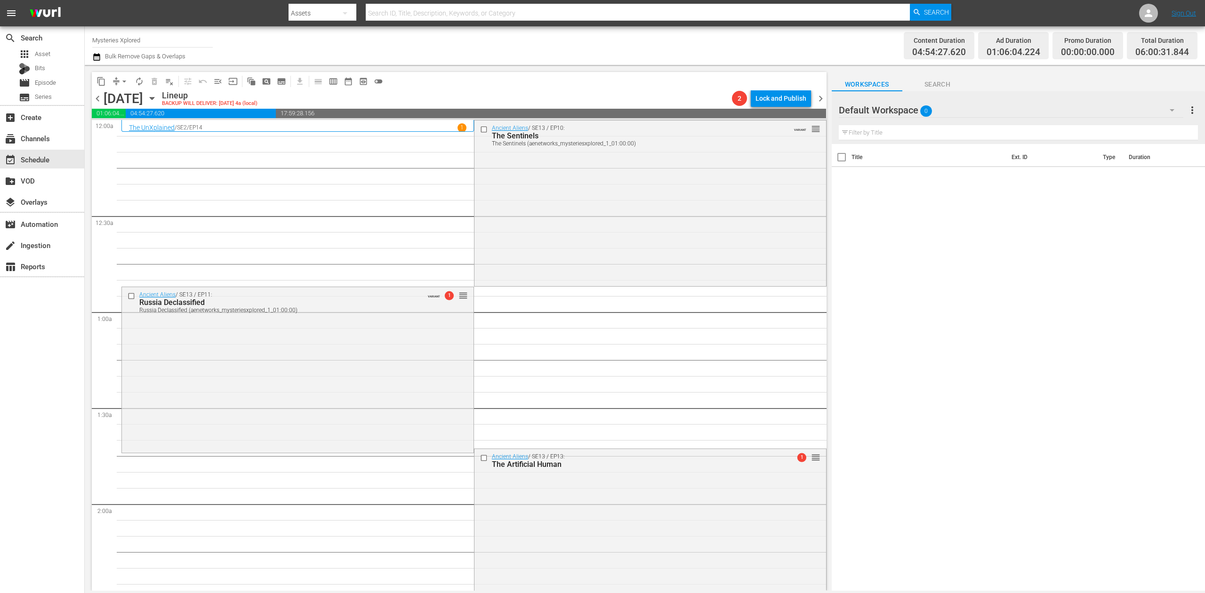
click at [96, 59] on icon "button" at bounding box center [96, 56] width 9 height 11
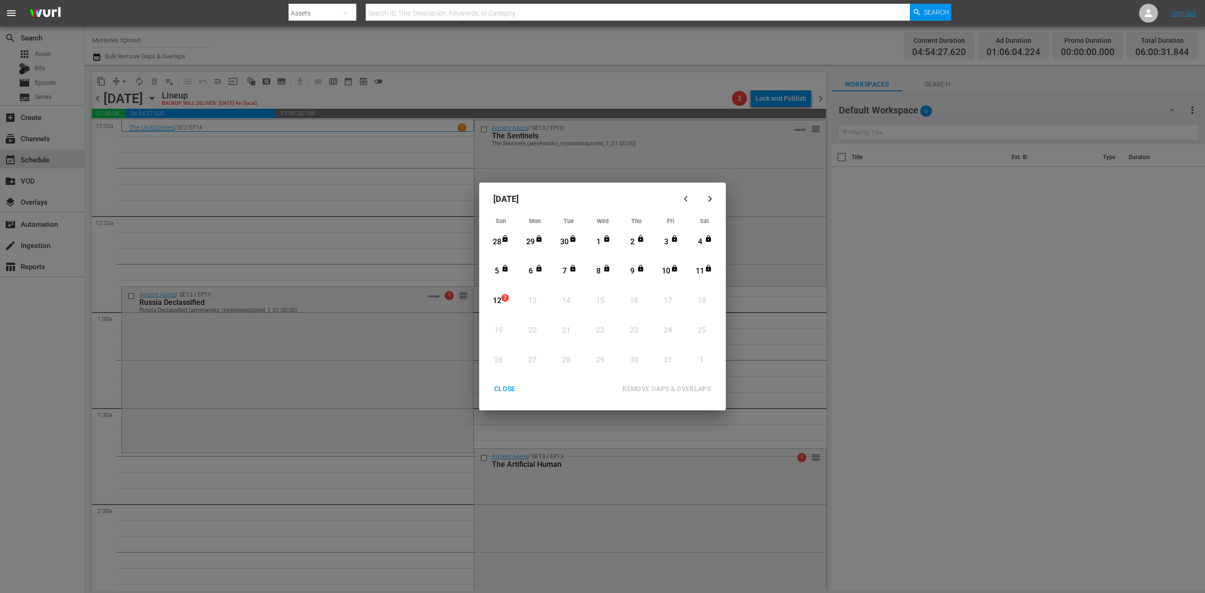
click at [501, 300] on div "12" at bounding box center [497, 301] width 12 height 11
click at [673, 390] on div "REMOVE GAPS & OVERLAPS" at bounding box center [667, 389] width 104 height 12
click at [514, 391] on div "CLOSE" at bounding box center [505, 389] width 36 height 12
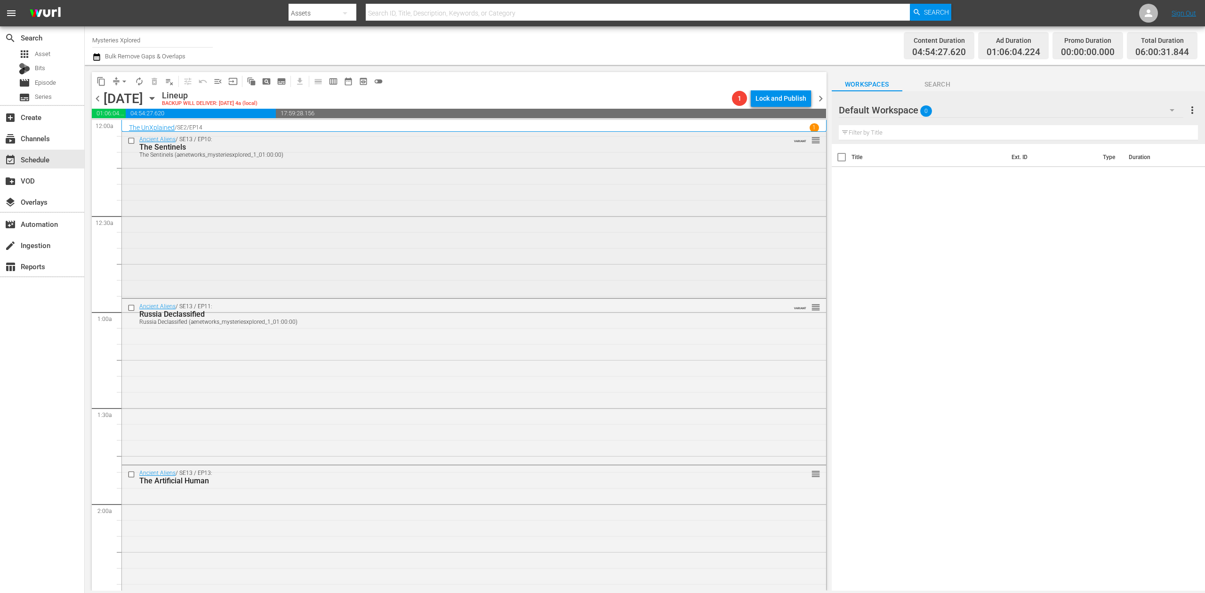
click at [571, 195] on div "Ancient Aliens / SE13 / EP10: The Sentinels The Sentinels (aenetworks_mysteries…" at bounding box center [474, 214] width 704 height 164
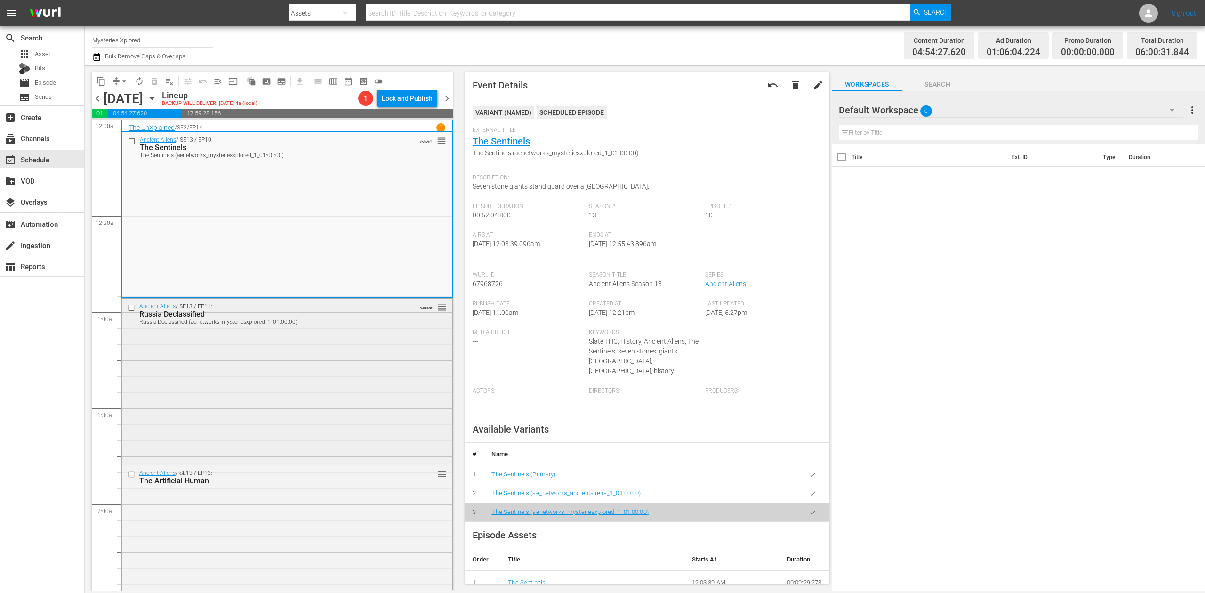
click at [318, 384] on div "Ancient Aliens / SE13 / EP11: Russia Declassified Russia Declassified (aenetwor…" at bounding box center [287, 381] width 330 height 164
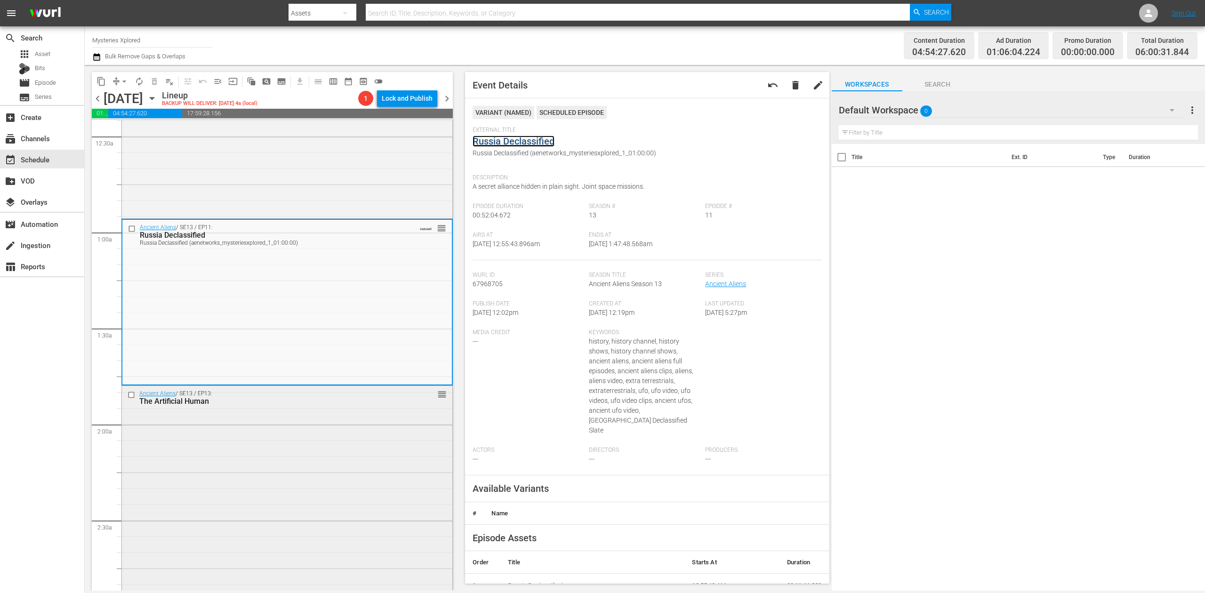
scroll to position [188, 0]
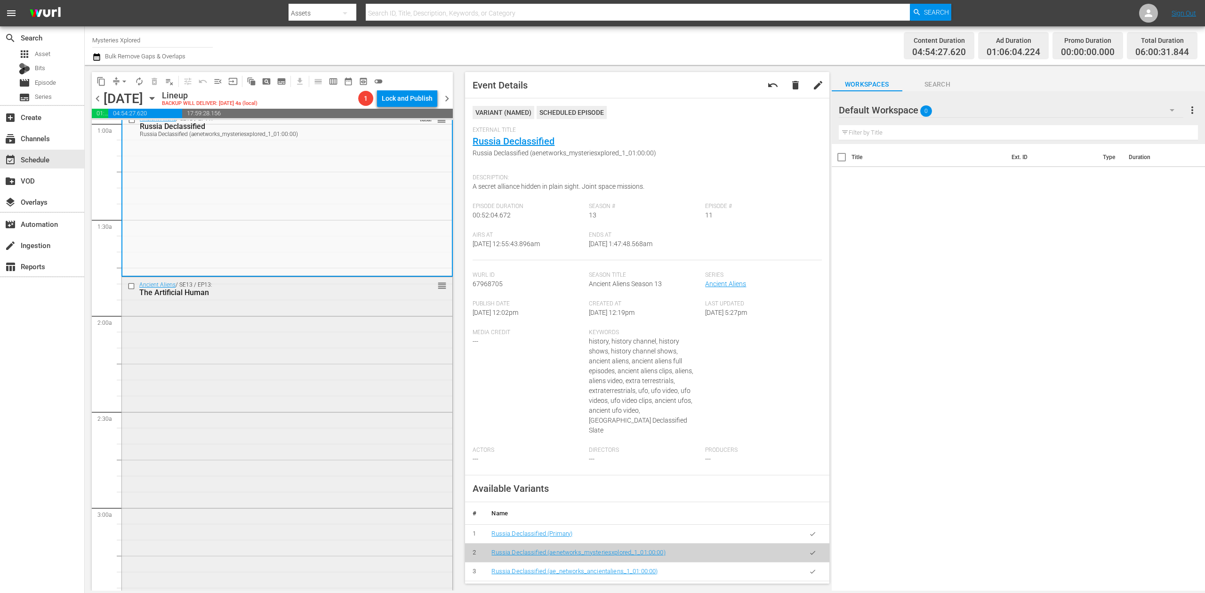
click at [332, 368] on div "Ancient Aliens / SE13 / EP13: The Artificial Human reorder" at bounding box center [287, 439] width 330 height 324
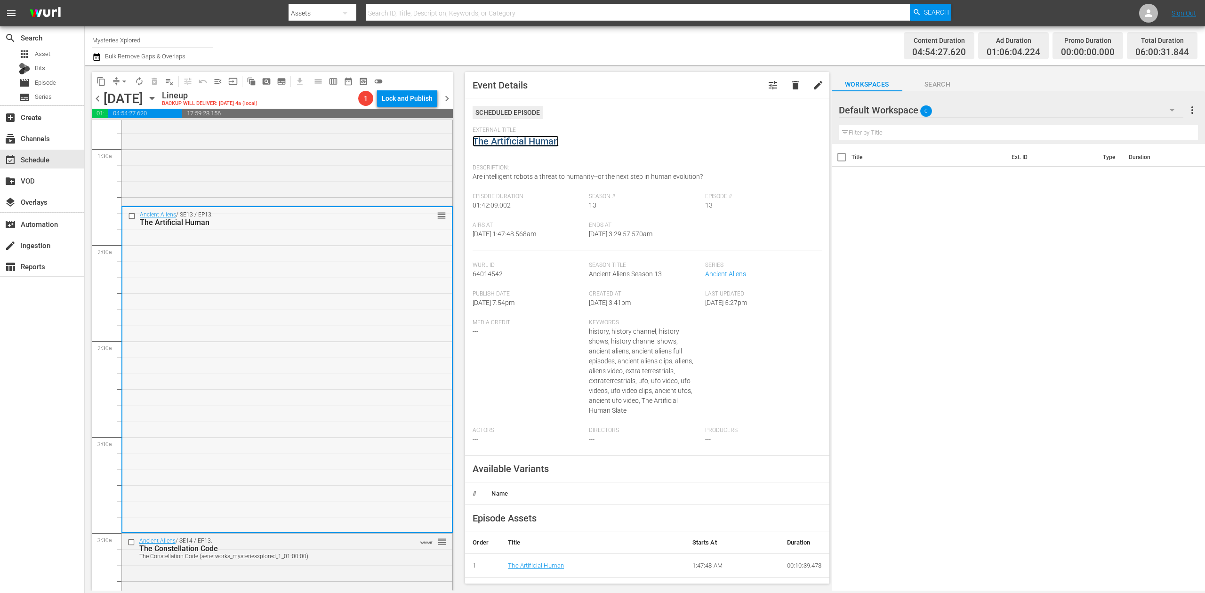
scroll to position [439, 0]
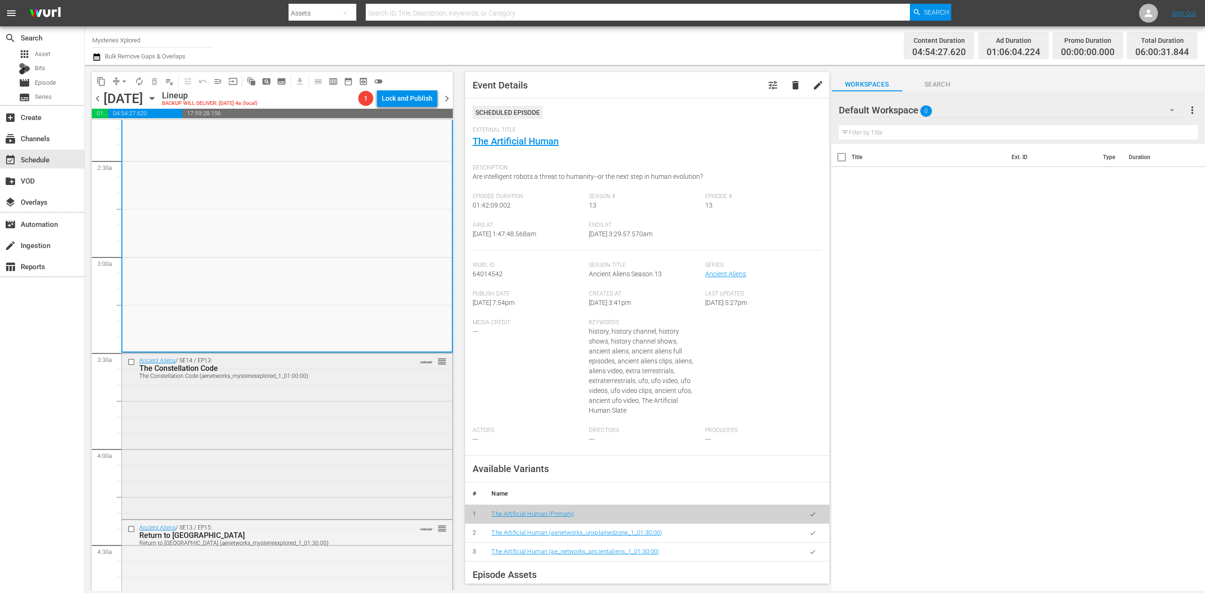
click at [375, 428] on div "Ancient Aliens / SE14 / EP13: The Constellation Code The Constellation Code (ae…" at bounding box center [287, 435] width 330 height 164
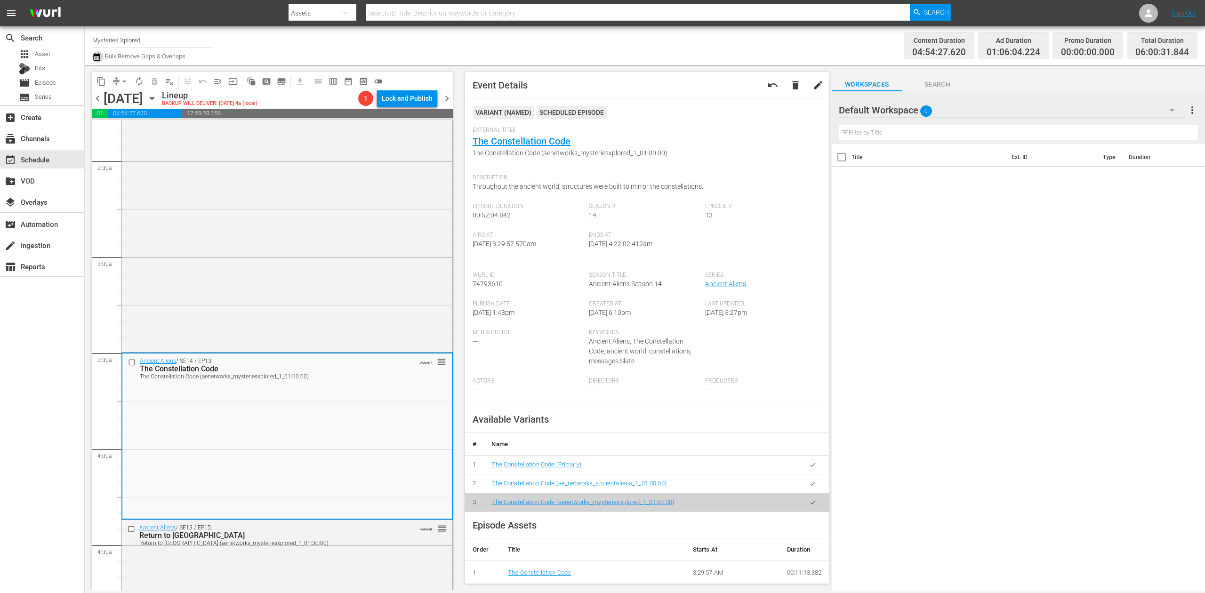
click at [100, 55] on icon "button" at bounding box center [96, 56] width 9 height 11
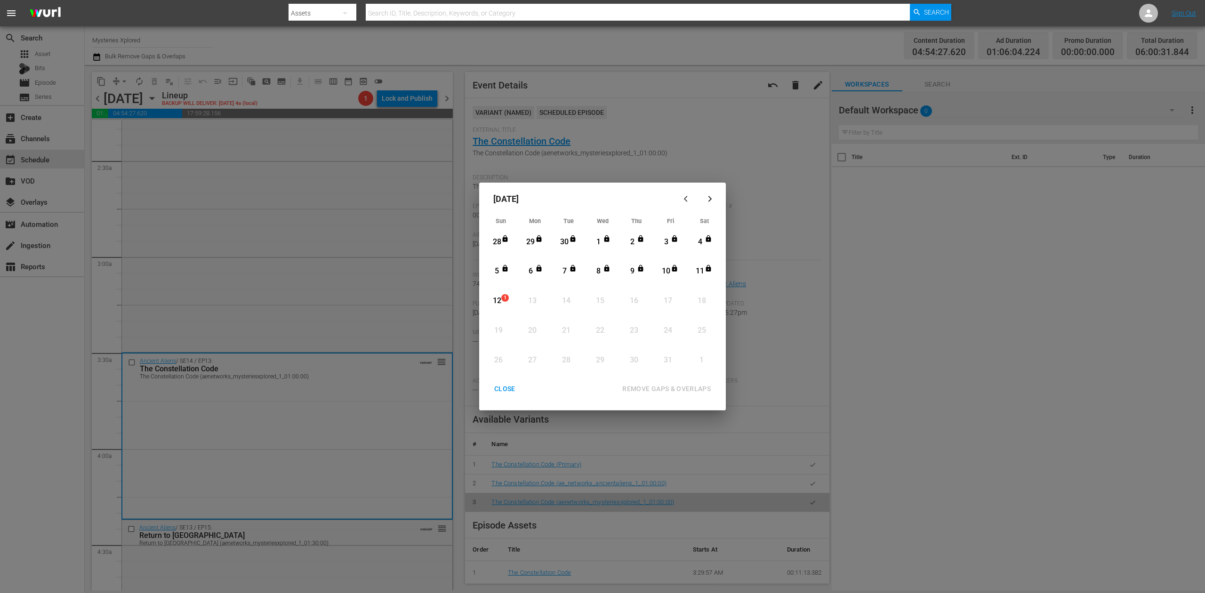
click at [499, 303] on div "12" at bounding box center [497, 301] width 12 height 11
click at [672, 387] on div "REMOVE GAPS & OVERLAPS" at bounding box center [667, 389] width 104 height 12
click at [501, 385] on div "CLOSE" at bounding box center [505, 389] width 36 height 12
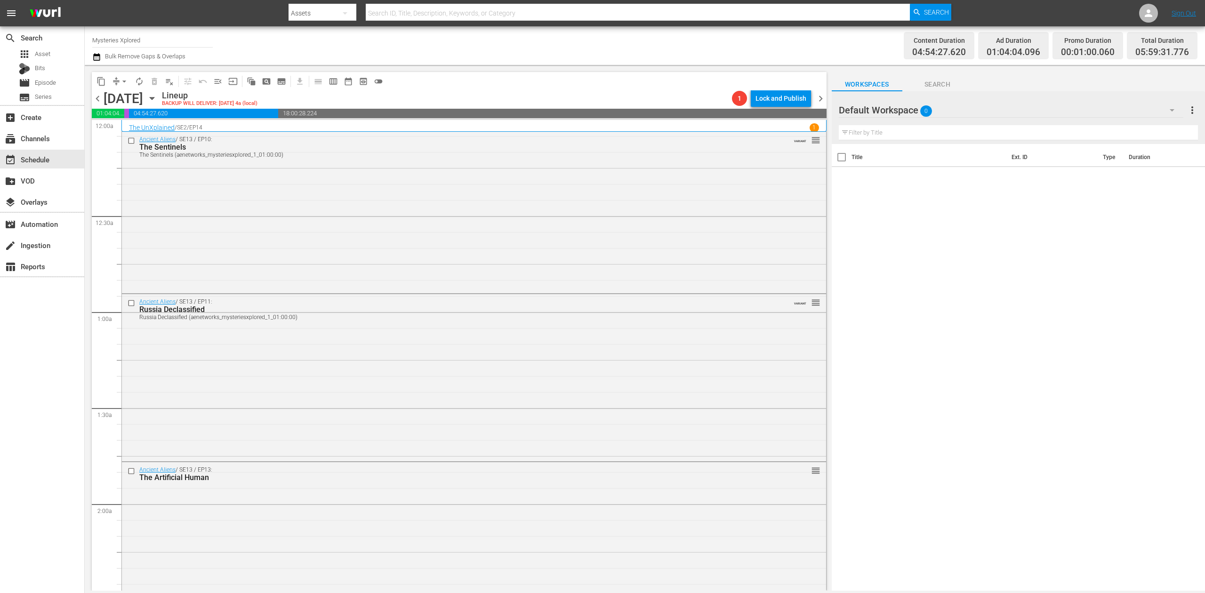
click at [76, 351] on div "search Search apps Asset Bits movie Episode subtitles Series add_box Create sub…" at bounding box center [42, 322] width 85 height 593
click at [100, 55] on icon "button" at bounding box center [96, 57] width 7 height 8
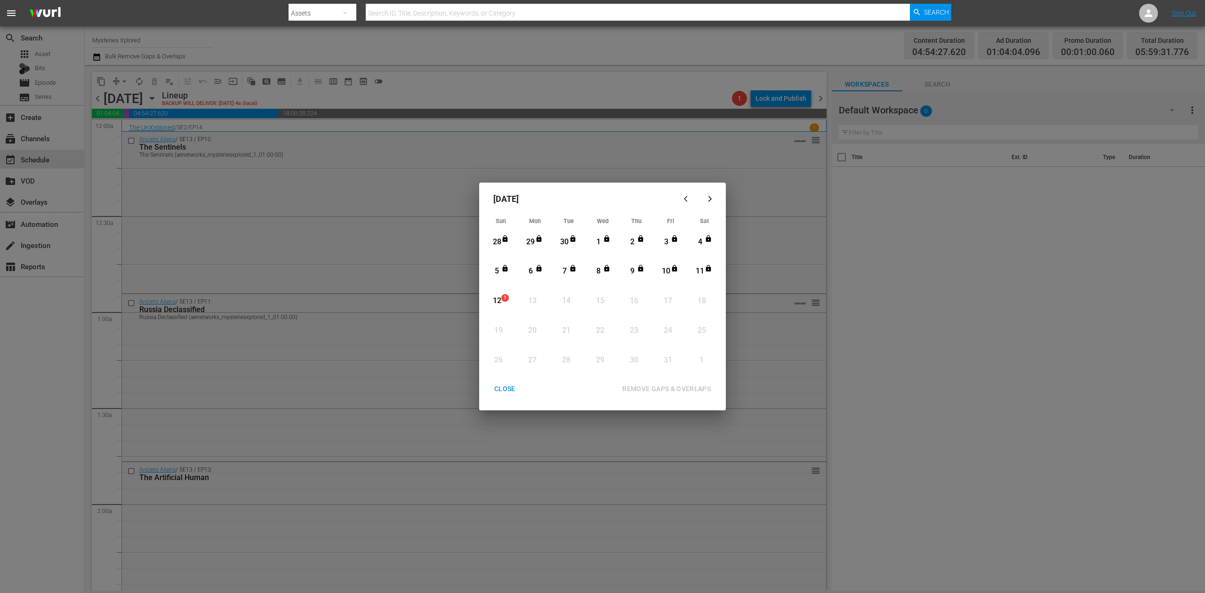
click at [499, 294] on div "12" at bounding box center [497, 301] width 12 height 26
click at [668, 392] on div "REMOVE GAPS & OVERLAPS" at bounding box center [667, 389] width 104 height 12
click at [501, 384] on div "CLOSE" at bounding box center [505, 389] width 36 height 12
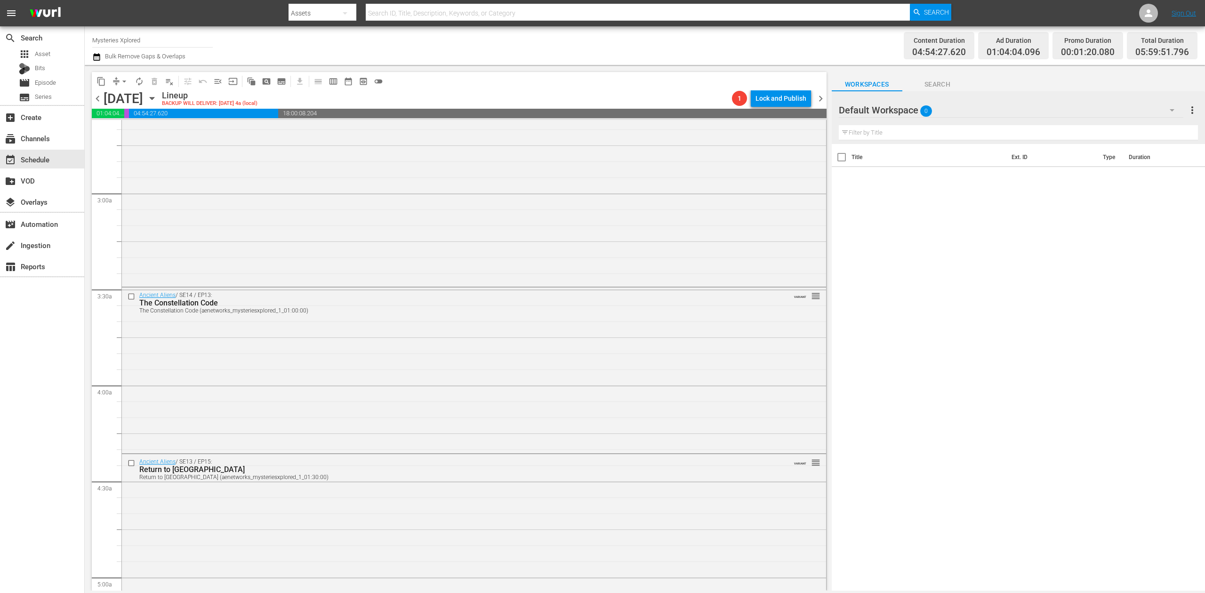
scroll to position [565, 0]
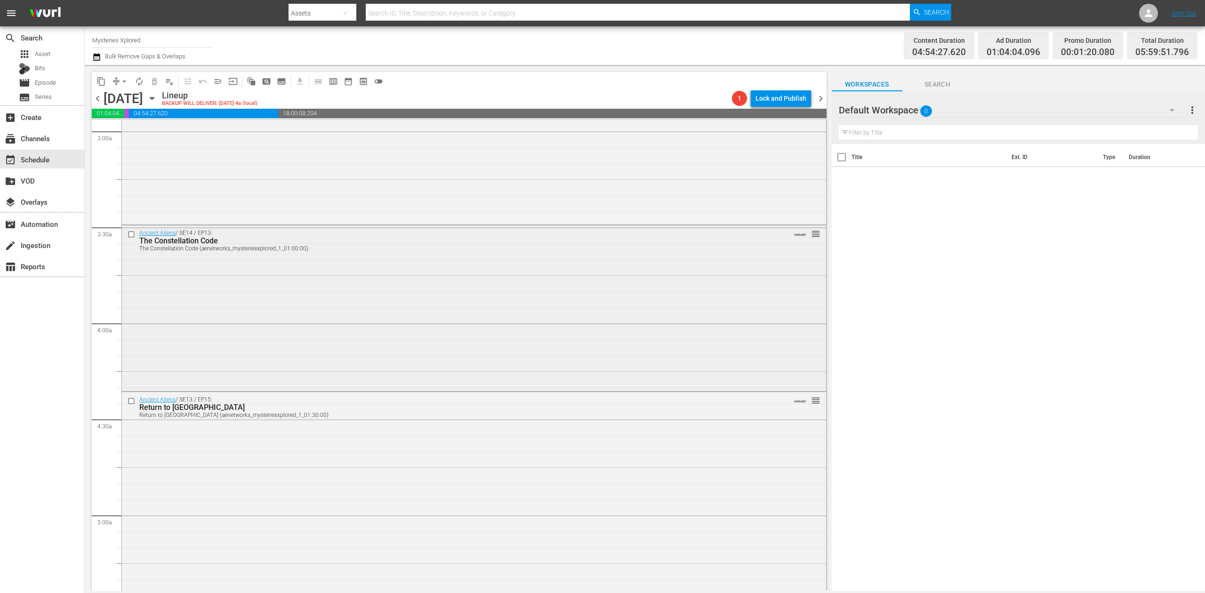
click at [591, 323] on div "Ancient Aliens / SE14 / EP13: The Constellation Code The Constellation Code (ae…" at bounding box center [474, 307] width 704 height 164
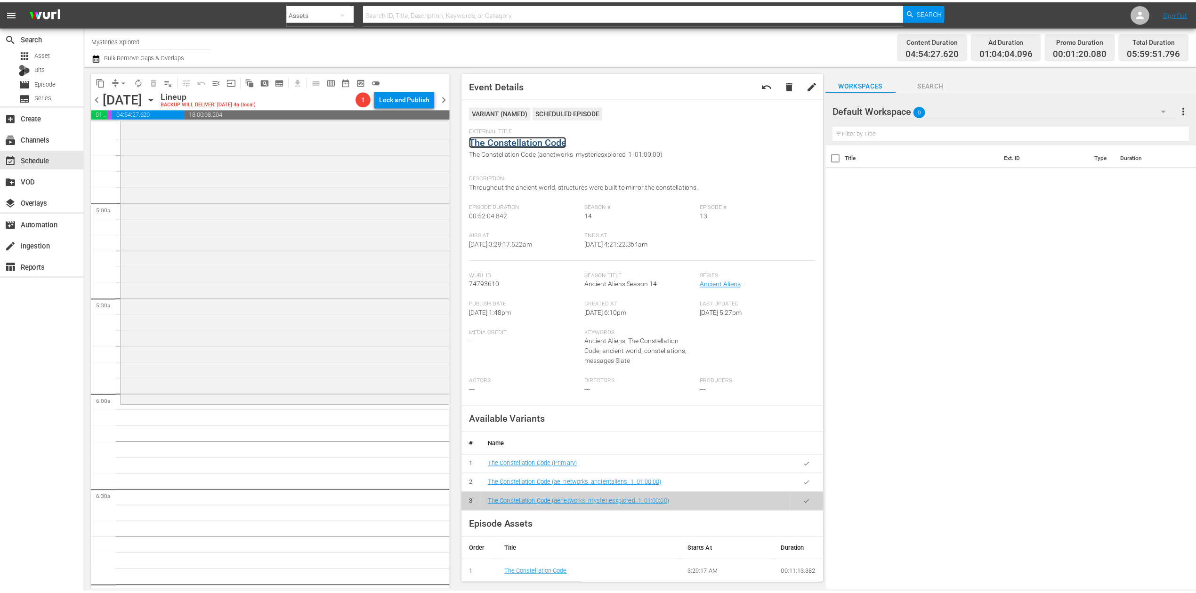
scroll to position [878, 0]
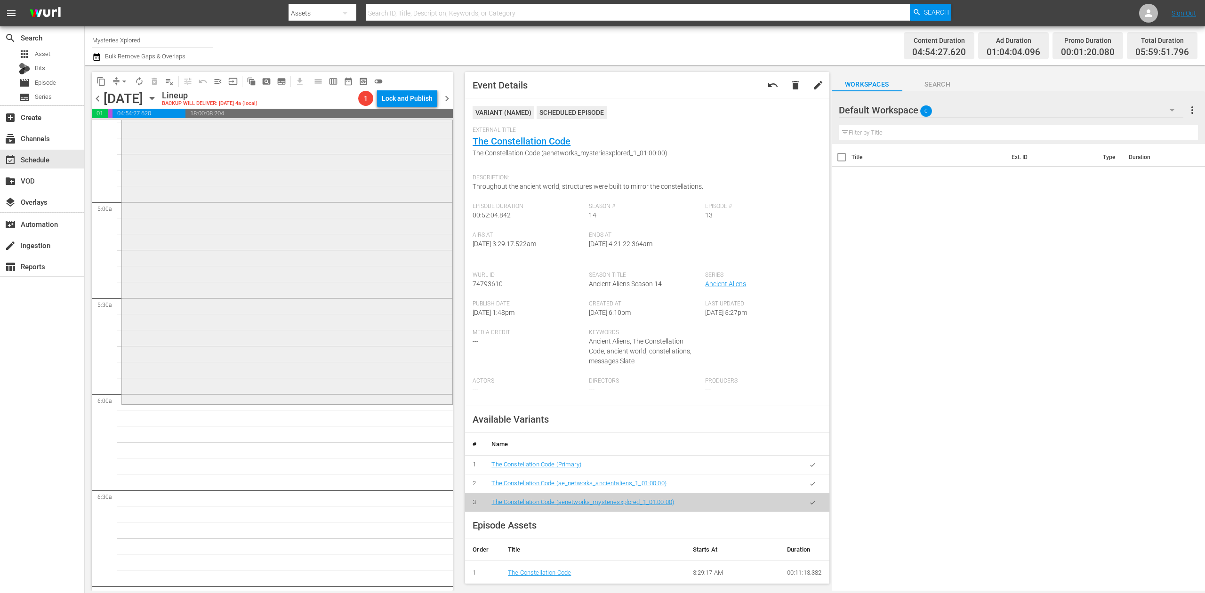
click at [296, 294] on div "Ancient Aliens / SE13 / EP15: Return to Mars Return to Mars (aenetworks_mysteri…" at bounding box center [287, 241] width 330 height 324
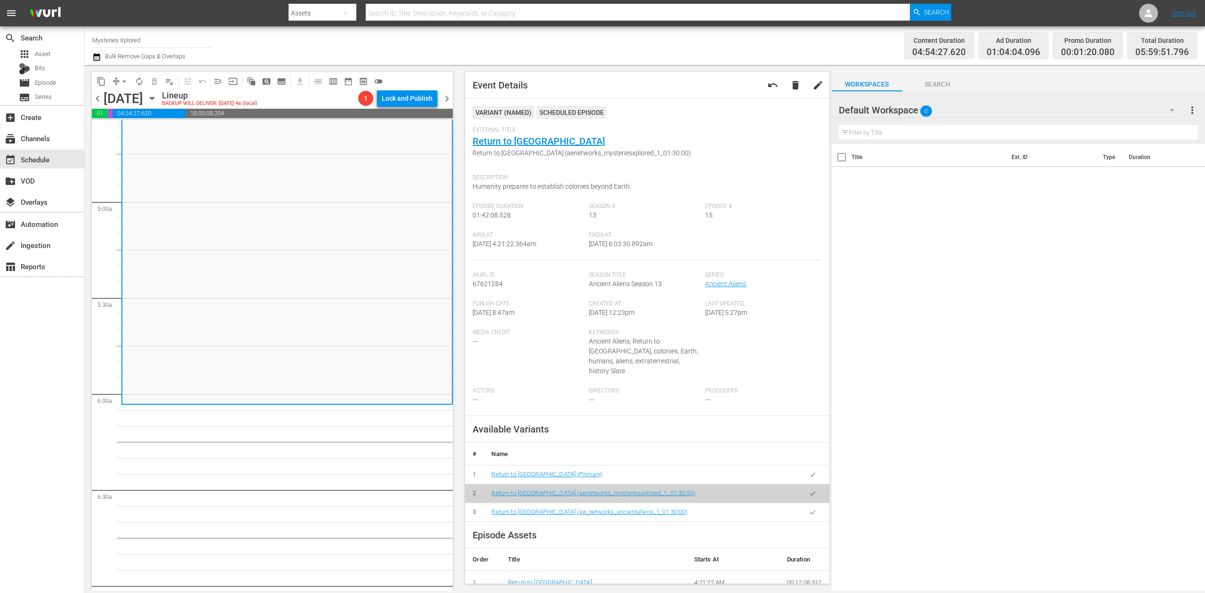
click at [93, 55] on icon "button" at bounding box center [96, 57] width 7 height 8
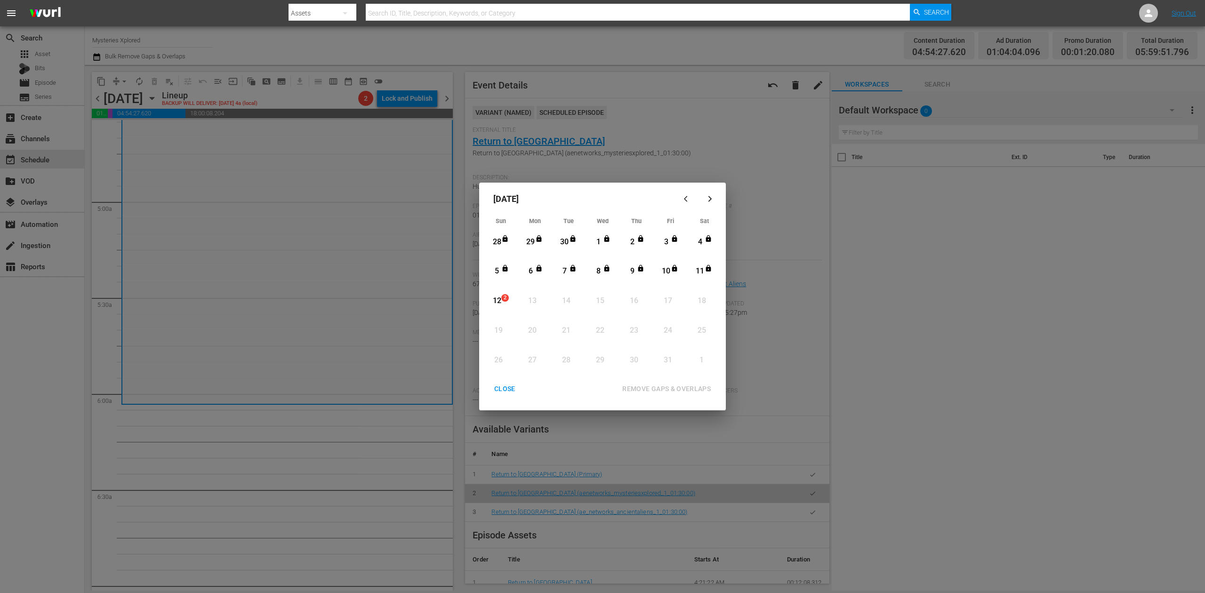
click at [498, 298] on div "12" at bounding box center [497, 301] width 12 height 11
click at [688, 390] on div "REMOVE GAPS & OVERLAPS" at bounding box center [667, 389] width 104 height 12
click at [494, 296] on div "12" at bounding box center [497, 301] width 12 height 11
click at [506, 298] on span "1" at bounding box center [505, 298] width 7 height 8
click at [496, 297] on div "12" at bounding box center [497, 301] width 12 height 11
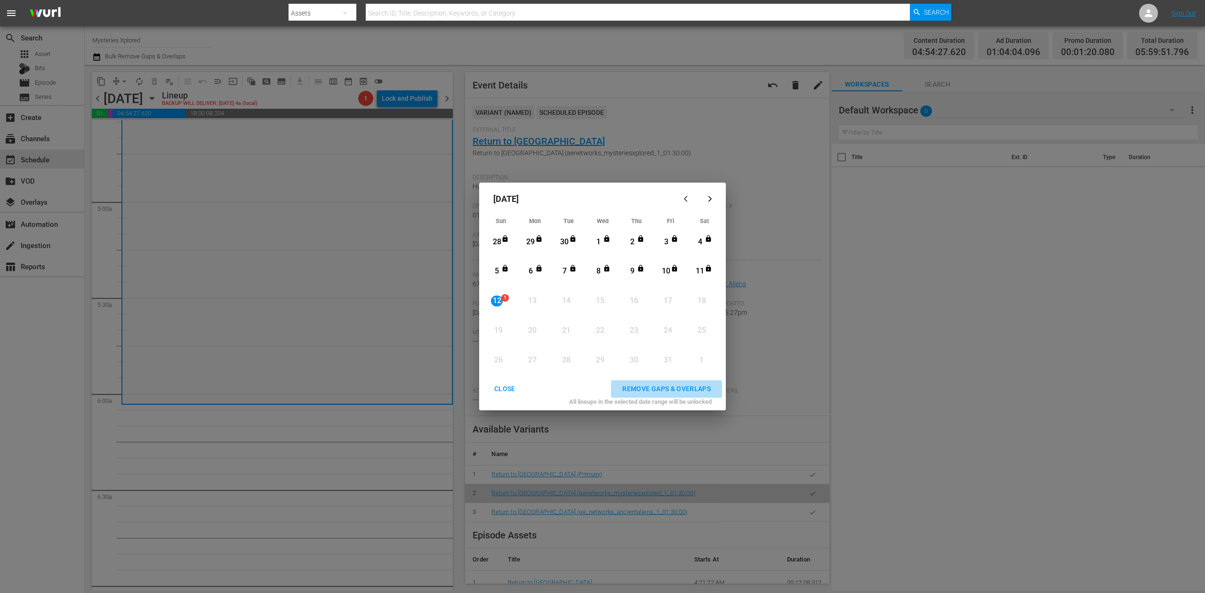
click at [652, 387] on div "REMOVE GAPS & OVERLAPS" at bounding box center [667, 389] width 104 height 12
click at [503, 298] on span "1" at bounding box center [505, 298] width 7 height 8
click at [648, 388] on div "REMOVE GAPS & OVERLAPS" at bounding box center [667, 389] width 104 height 12
click at [501, 299] on div "12" at bounding box center [497, 301] width 12 height 11
click at [507, 385] on div "CLOSE" at bounding box center [505, 389] width 36 height 12
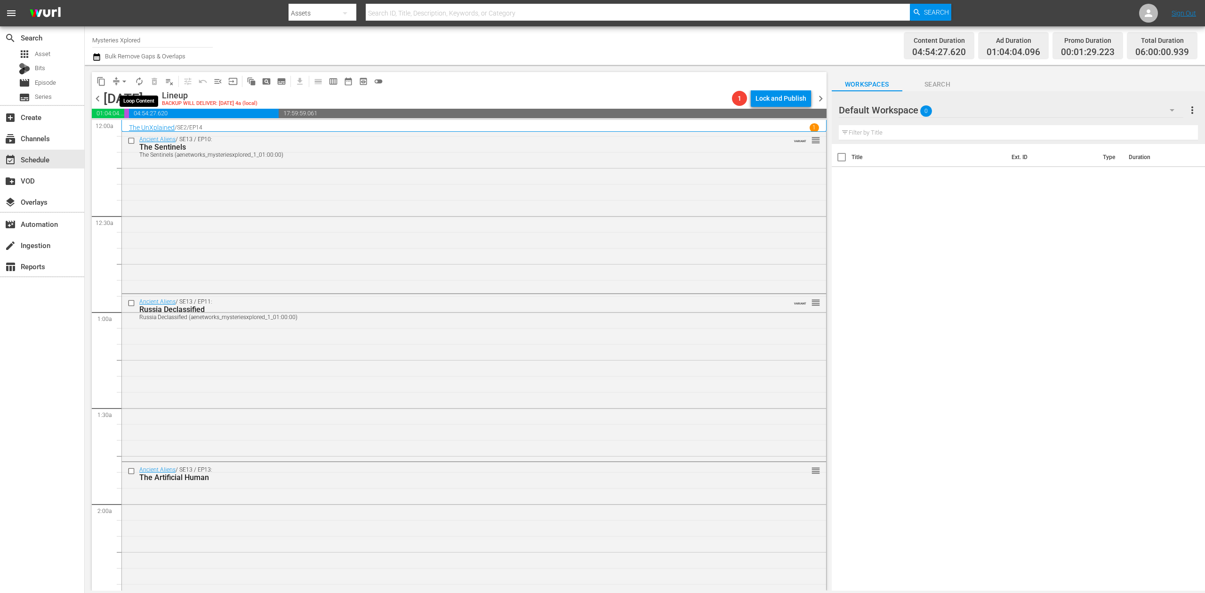
click at [138, 83] on span "autorenew_outlined" at bounding box center [139, 81] width 9 height 9
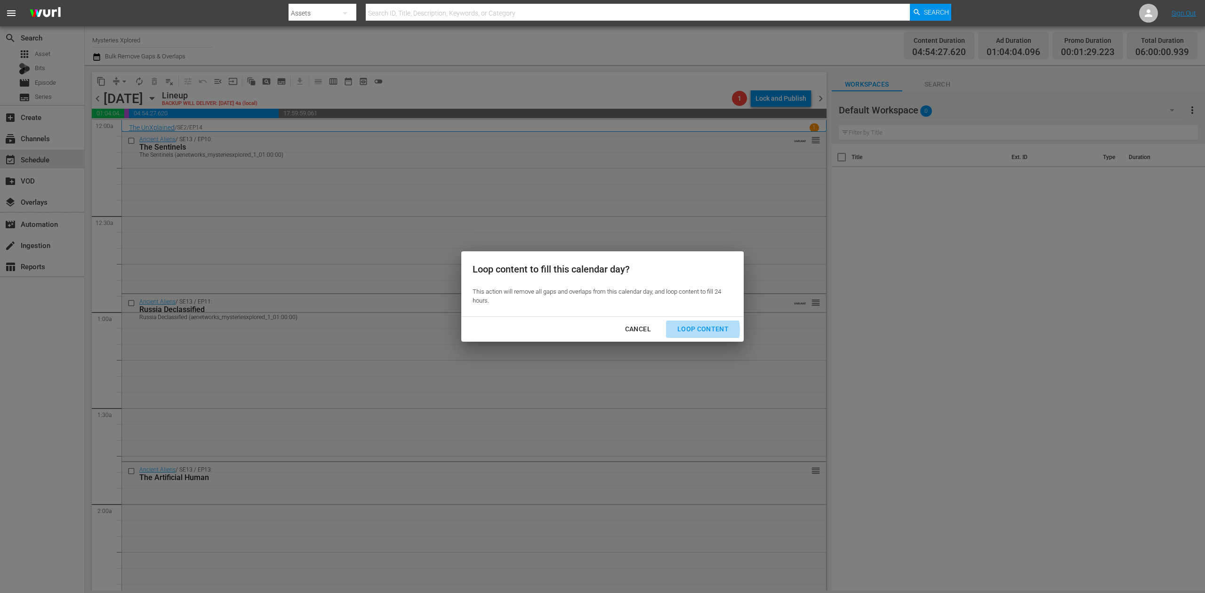
click at [698, 330] on div "Loop Content" at bounding box center [703, 329] width 66 height 12
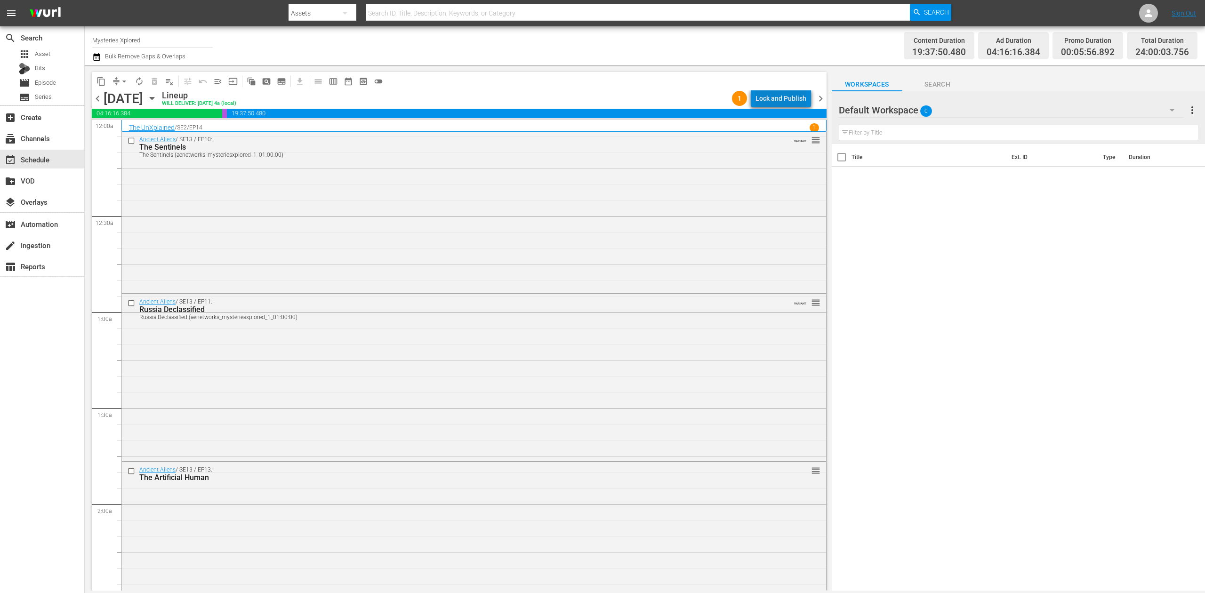
click at [795, 95] on div "Lock and Publish" at bounding box center [780, 98] width 51 height 17
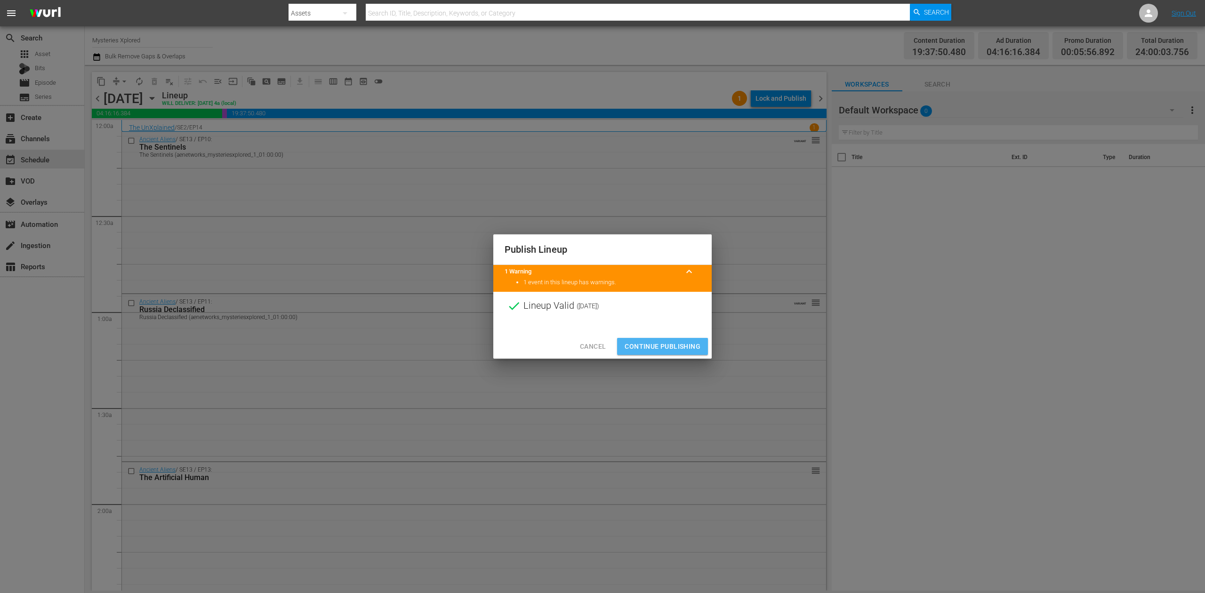
click at [678, 343] on span "Continue Publishing" at bounding box center [663, 347] width 76 height 12
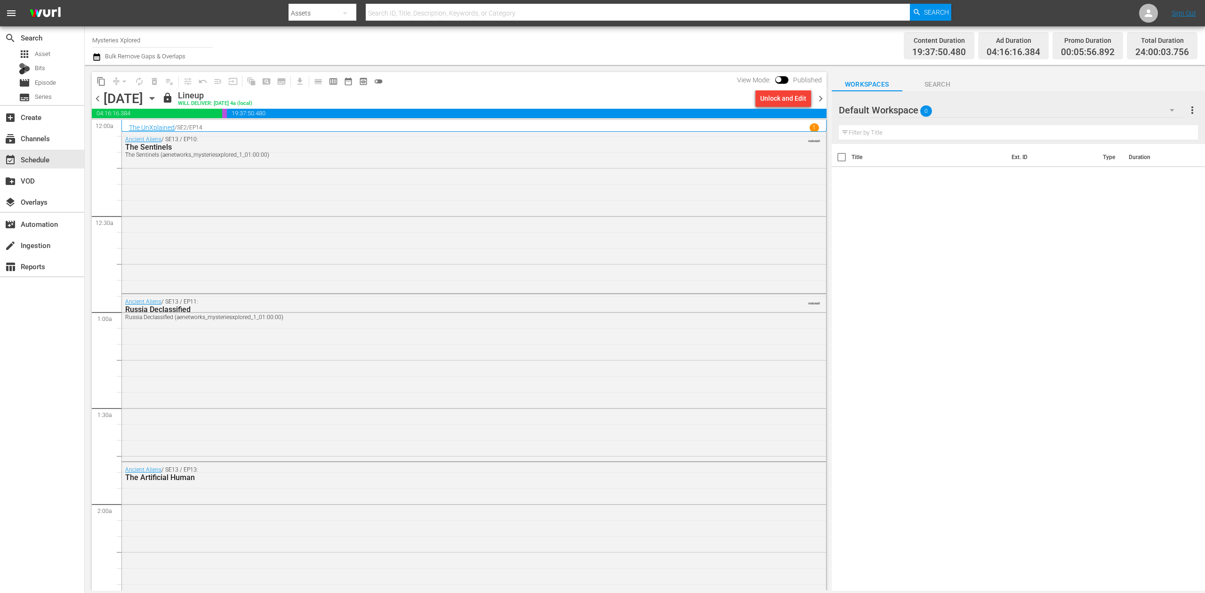
click at [1172, 107] on icon "button" at bounding box center [1171, 109] width 11 height 11
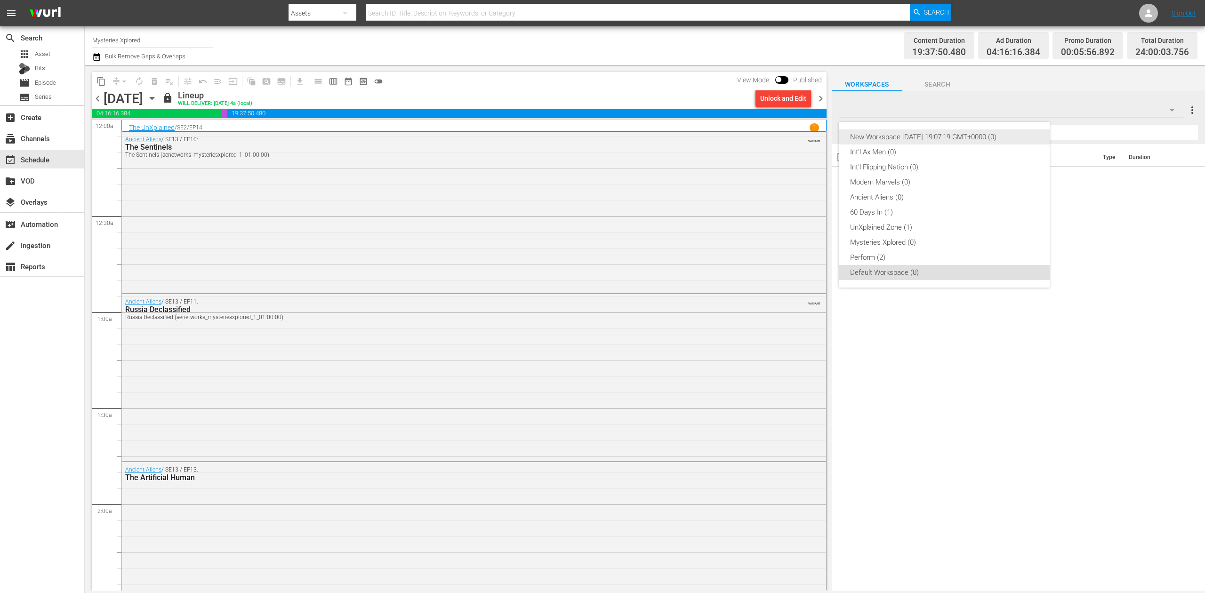
click at [1008, 137] on div "New Workspace Wed Sep 10 2025 19:07:19 GMT+0000 (0)" at bounding box center [944, 136] width 188 height 15
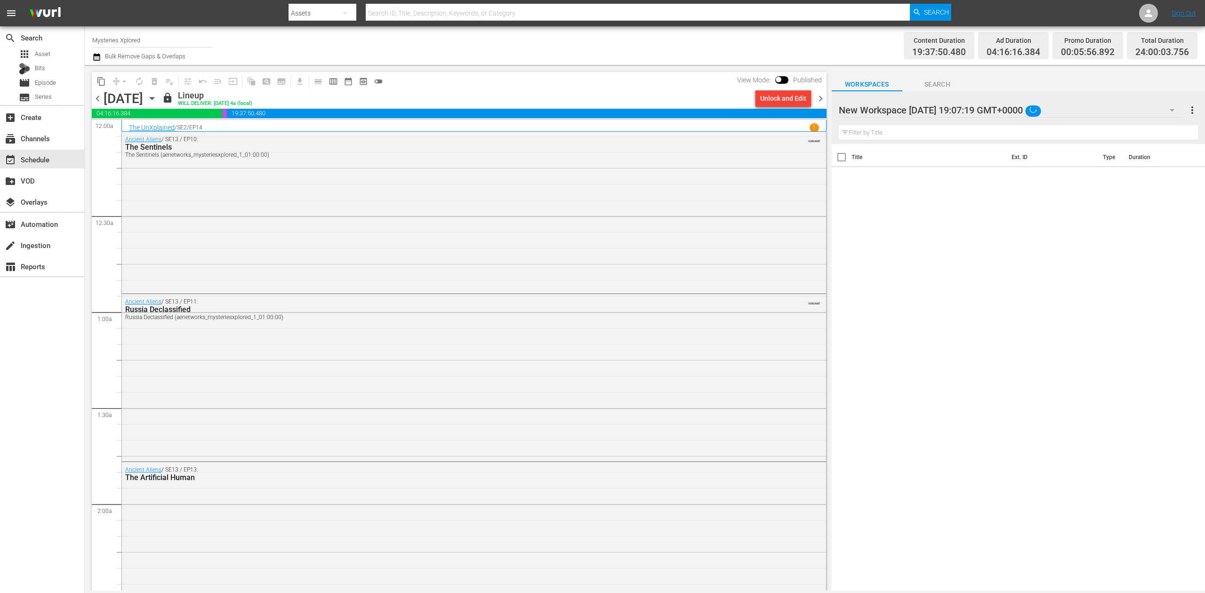
click at [1174, 113] on icon "button" at bounding box center [1171, 109] width 11 height 11
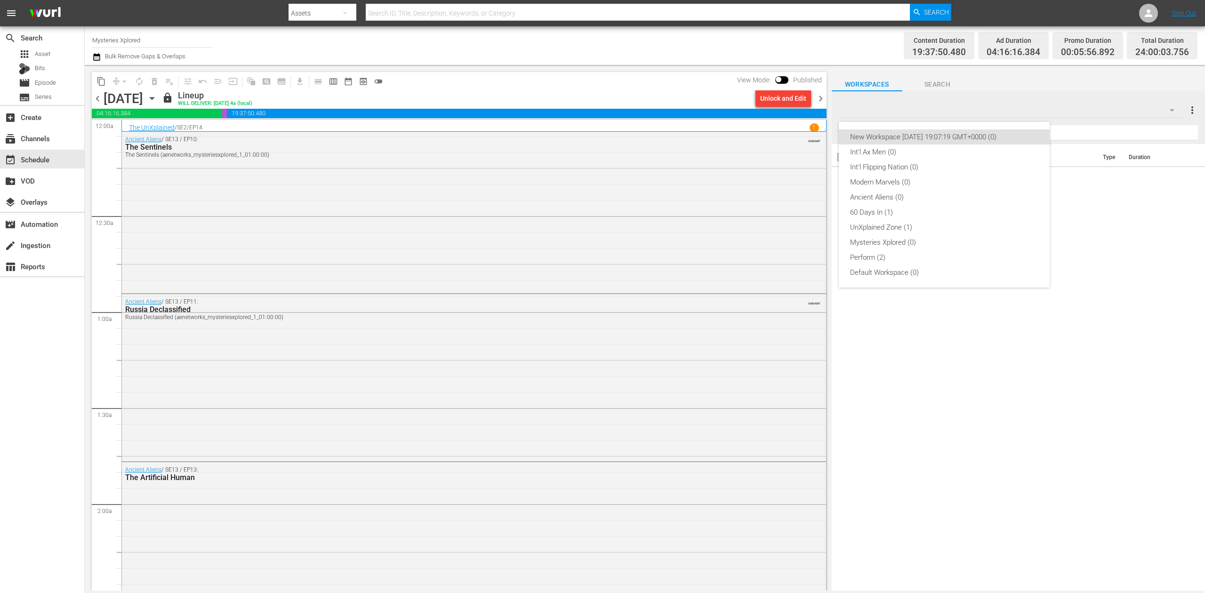
click at [1192, 113] on div "New Workspace Wed Sep 10 2025 19:07:19 GMT+0000 (0) Int'l Ax Men (0) Int'l Flip…" at bounding box center [602, 296] width 1205 height 593
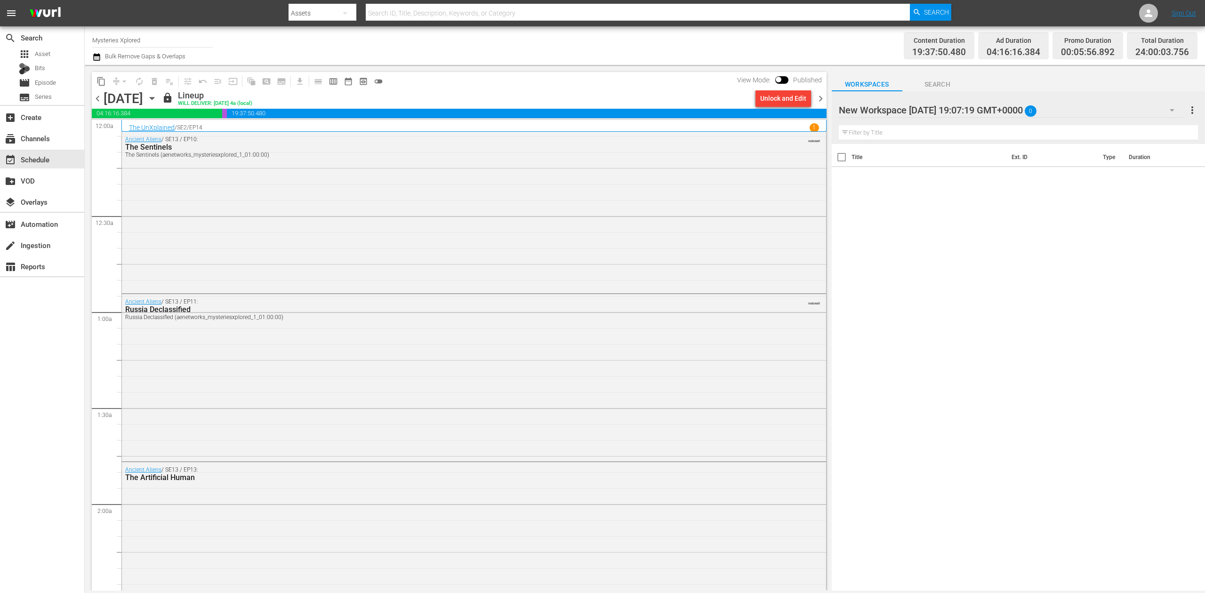
click at [1190, 109] on span "more_vert" at bounding box center [1192, 109] width 11 height 11
click at [1122, 147] on div "Delete This Workspace" at bounding box center [1131, 145] width 111 height 17
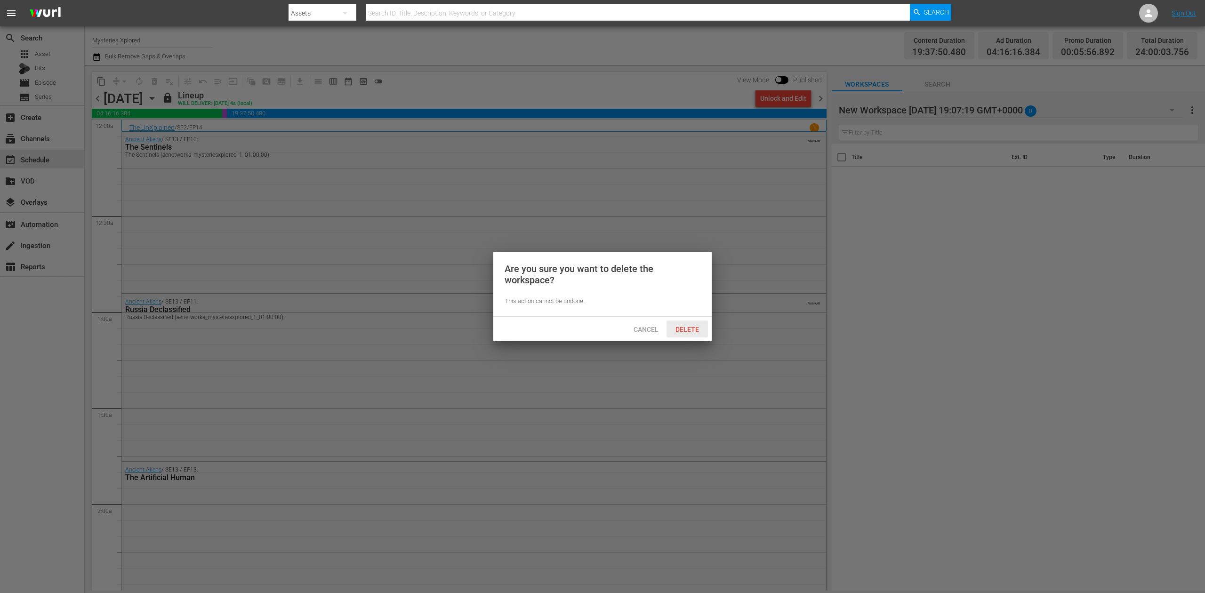
click at [690, 329] on span "Delete" at bounding box center [687, 330] width 39 height 8
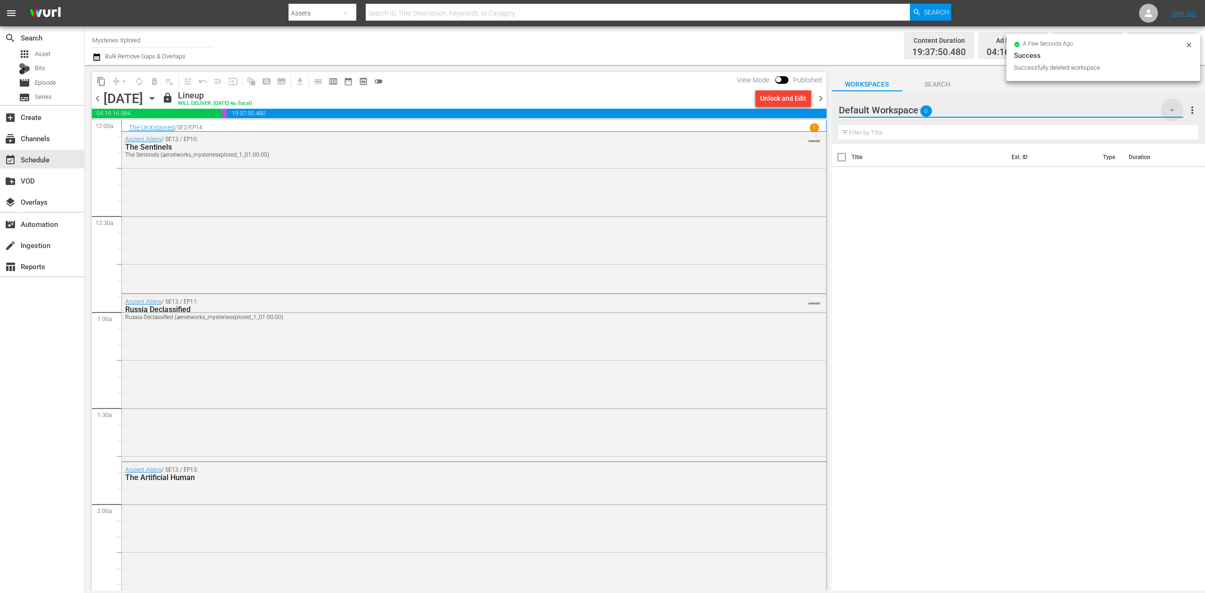
click at [1173, 110] on icon "button" at bounding box center [1172, 110] width 5 height 2
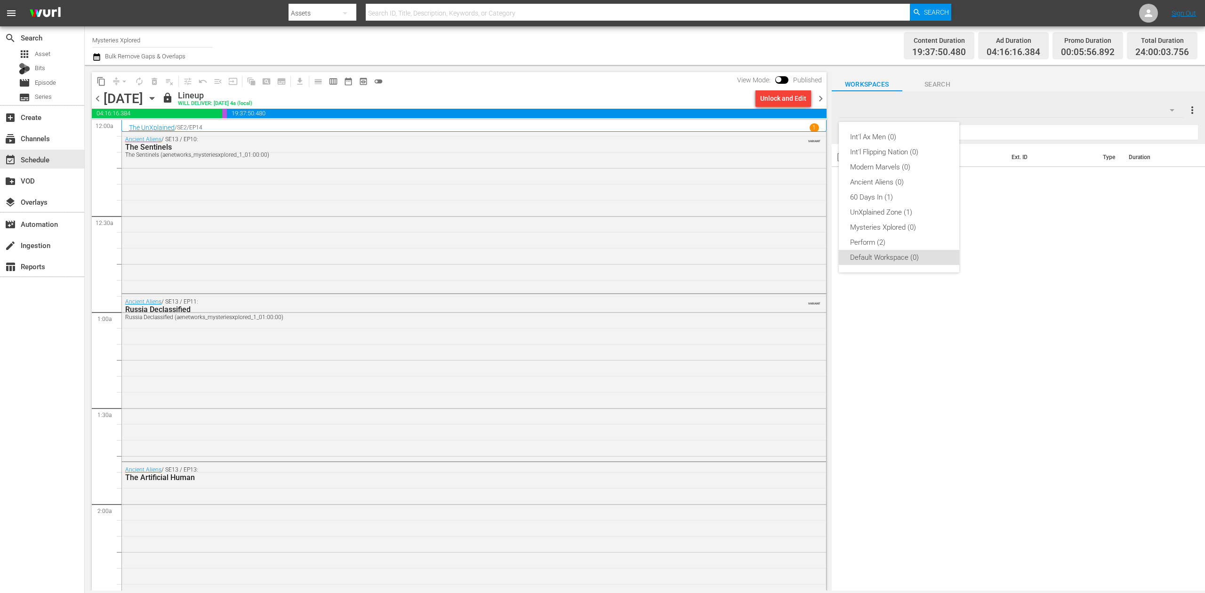
click at [1192, 110] on div "Int'l Ax Men (0) Int'l Flipping Nation (0) Modern Marvels (0) Ancient Aliens (0…" at bounding box center [602, 296] width 1205 height 593
click at [1192, 110] on span "more_vert" at bounding box center [1192, 109] width 11 height 11
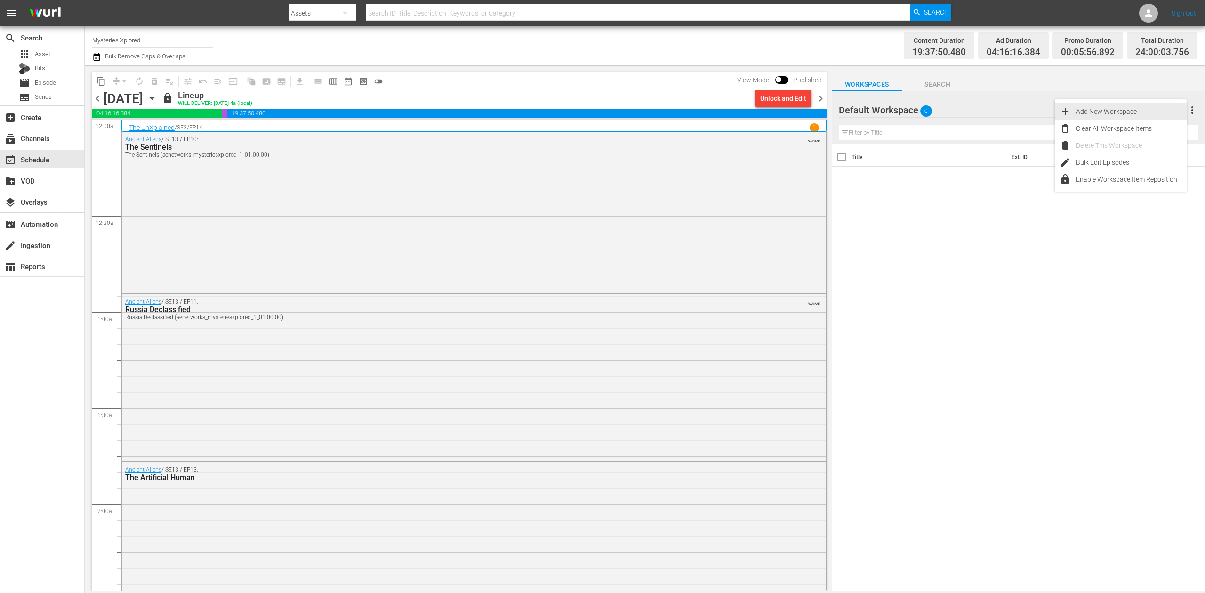
click at [1116, 116] on div "Add New Workspace" at bounding box center [1131, 111] width 111 height 17
click at [1052, 112] on div "New Workspace Tue Sep 16 2025 17:29:30 GMT+0000 0" at bounding box center [1011, 110] width 345 height 26
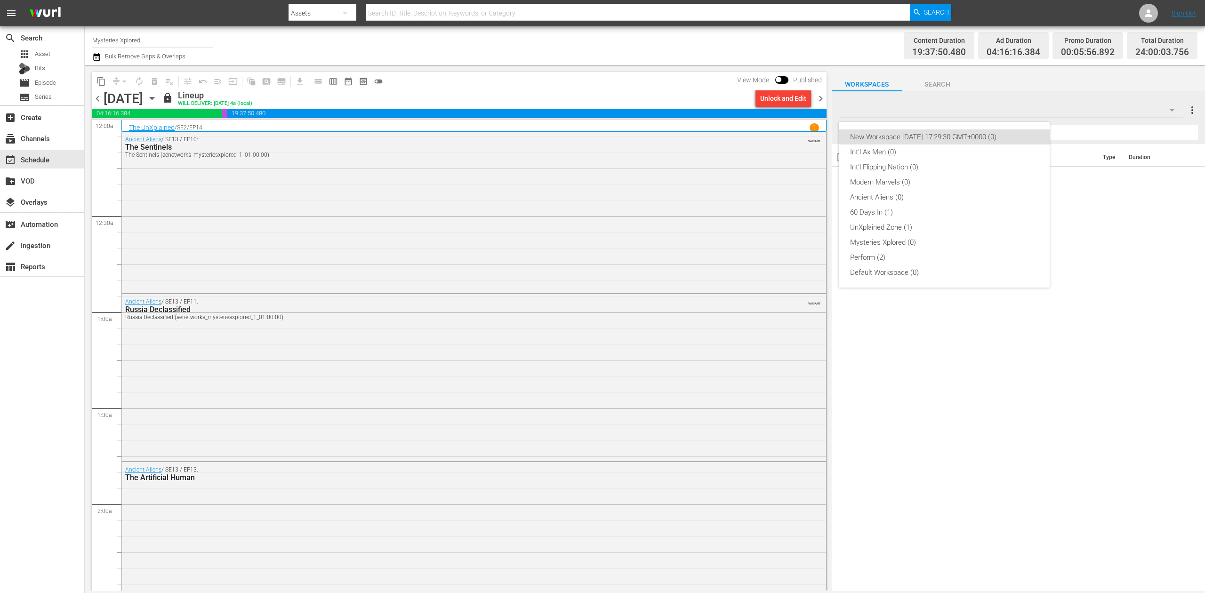
click at [1011, 137] on div "New Workspace Tue Sep 16 2025 17:29:30 GMT+0000 (0)" at bounding box center [944, 136] width 188 height 15
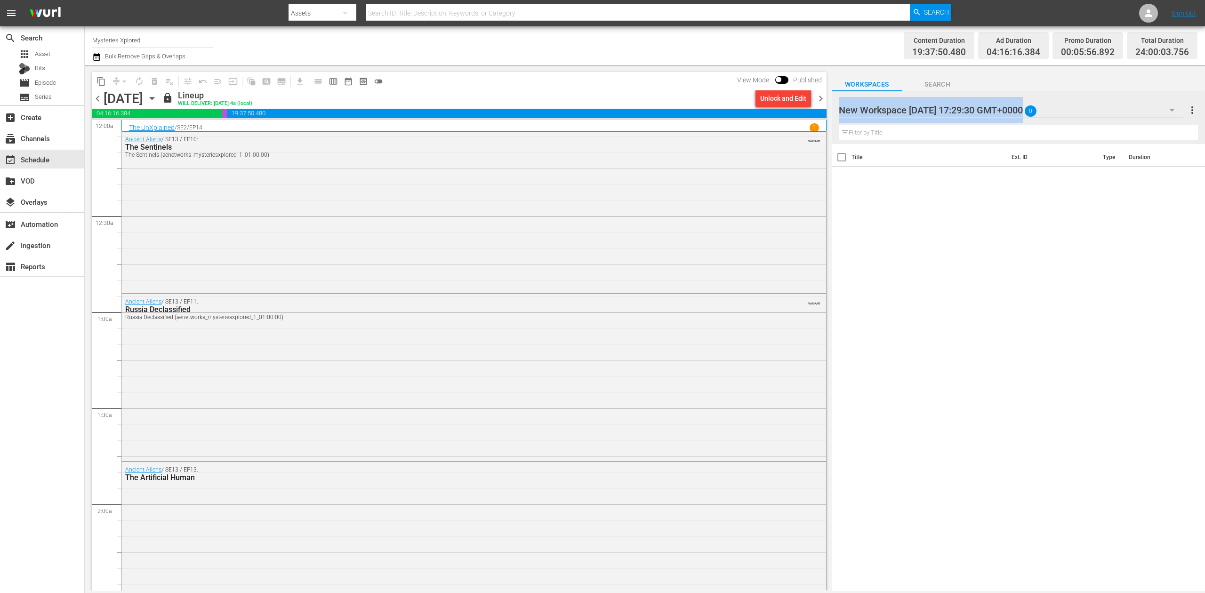
drag, startPoint x: 838, startPoint y: 110, endPoint x: 1068, endPoint y: 113, distance: 229.7
click at [1068, 113] on div "New Workspace Tue Sep 16 2025 17:29:30 GMT+0000 0 New Workspace Tue Sep 16 2025…" at bounding box center [1011, 110] width 345 height 23
drag, startPoint x: 1020, startPoint y: 109, endPoint x: 1047, endPoint y: 113, distance: 26.6
click at [1047, 113] on div "New Workspace Tue Sep 16 2025 17:29:30 GMT+0000 0" at bounding box center [1011, 110] width 345 height 26
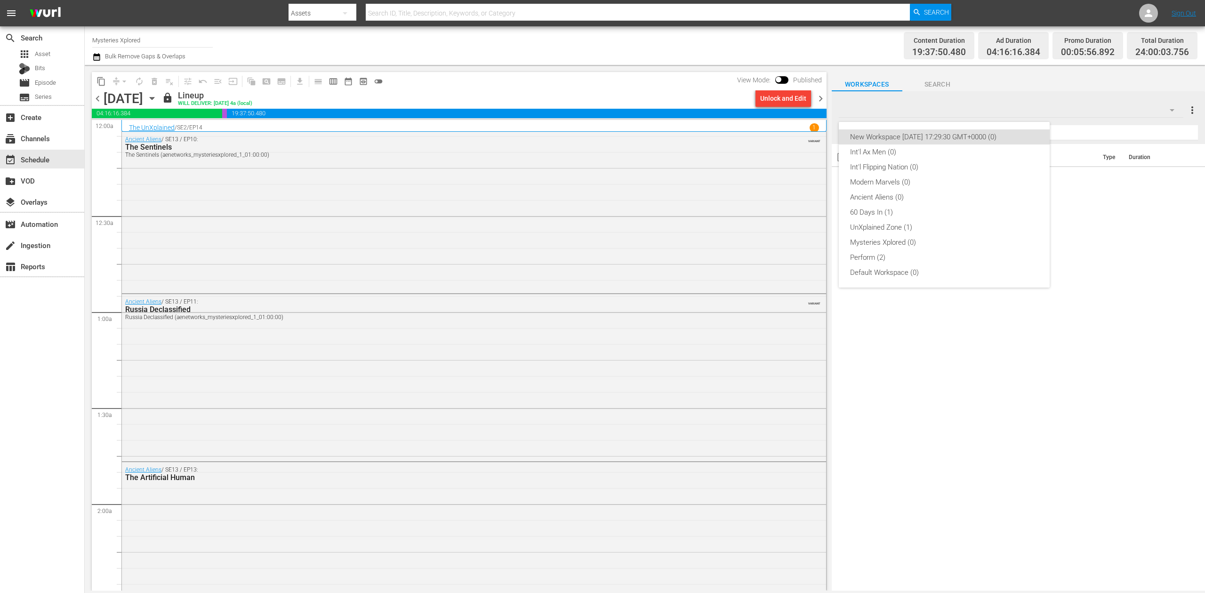
click at [984, 137] on div "New Workspace Tue Sep 16 2025 17:29:30 GMT+0000 (0)" at bounding box center [944, 136] width 188 height 15
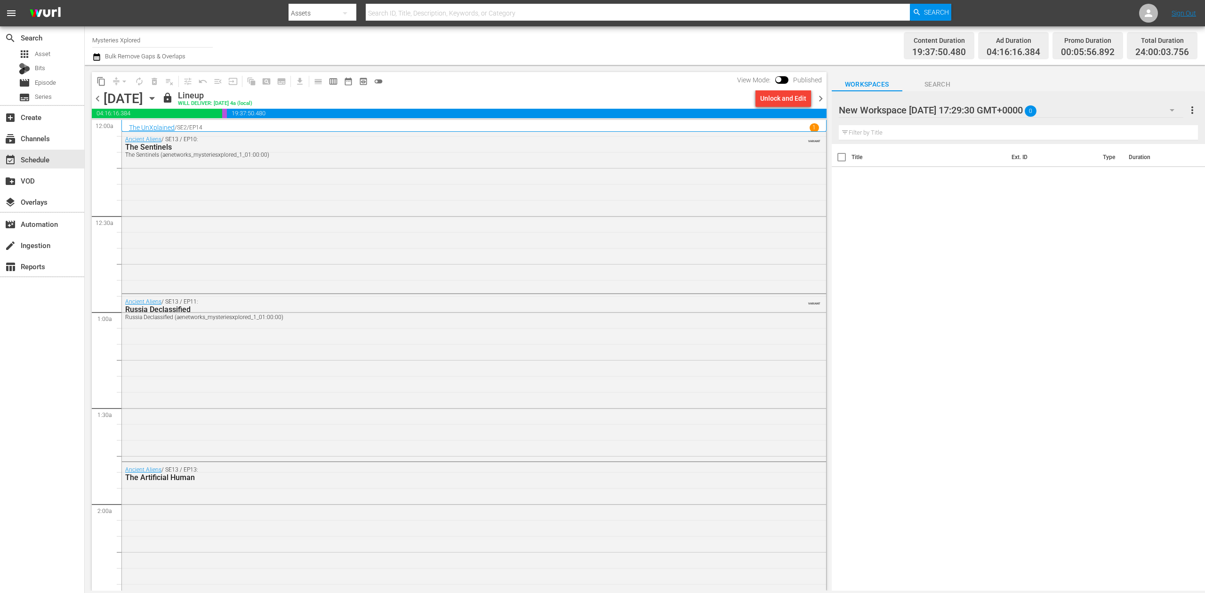
drag, startPoint x: 991, startPoint y: 106, endPoint x: 911, endPoint y: 110, distance: 80.1
click at [911, 110] on div at bounding box center [919, 111] width 160 height 24
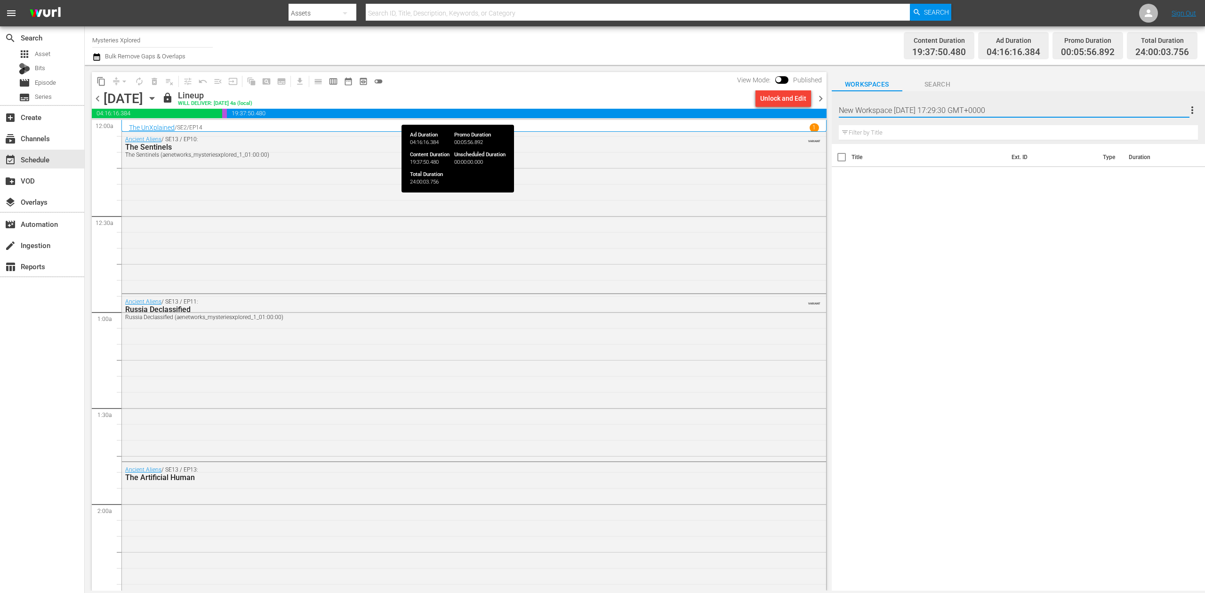
drag, startPoint x: 1027, startPoint y: 109, endPoint x: 786, endPoint y: 111, distance: 241.0
click at [786, 111] on div "content_copy compress arrow_drop_down autorenew_outlined delete_forever_outline…" at bounding box center [645, 328] width 1120 height 526
type input "Best of [DEMOGRAPHIC_DATA] Pickers"
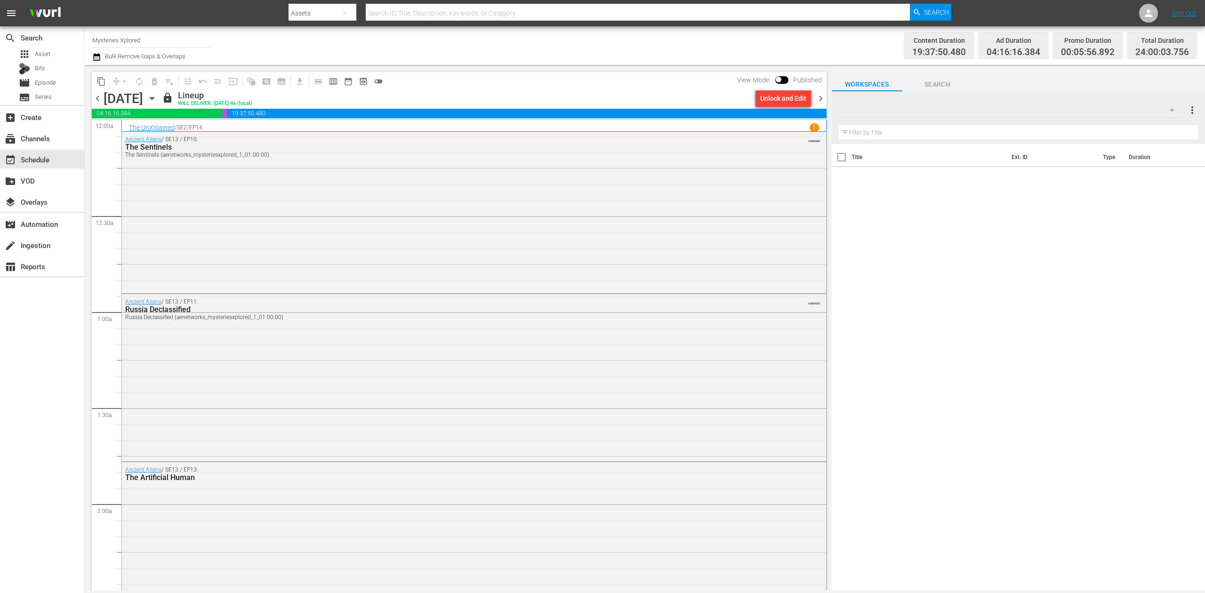
click at [1082, 251] on div "Title Ext. ID Type Duration" at bounding box center [1018, 368] width 373 height 448
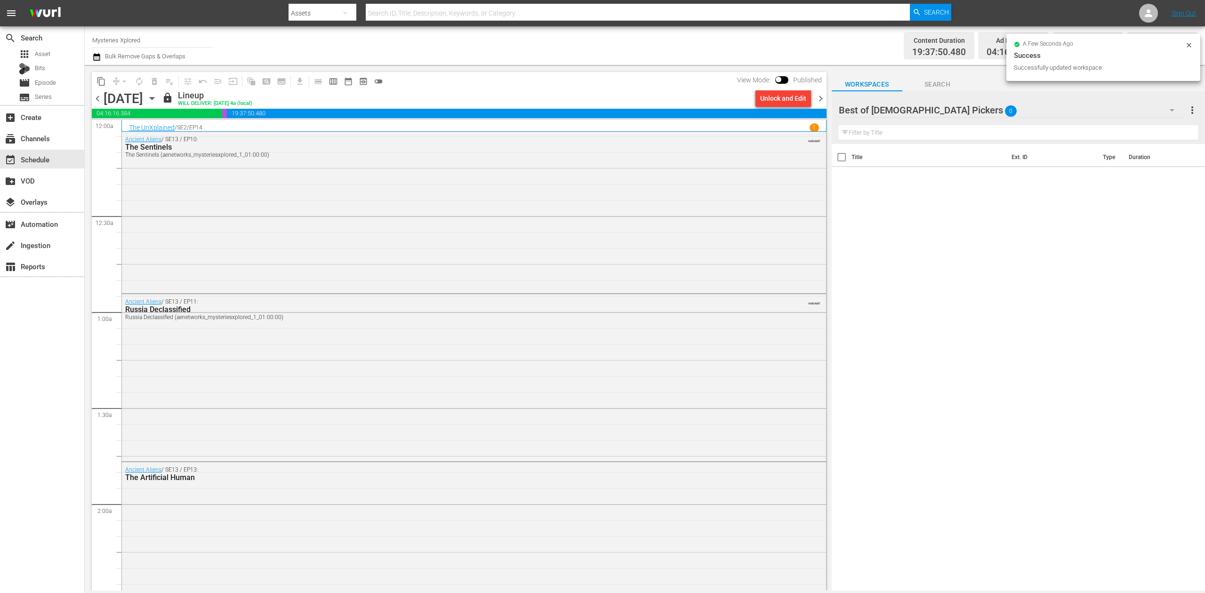
click at [1168, 108] on icon "button" at bounding box center [1171, 109] width 11 height 11
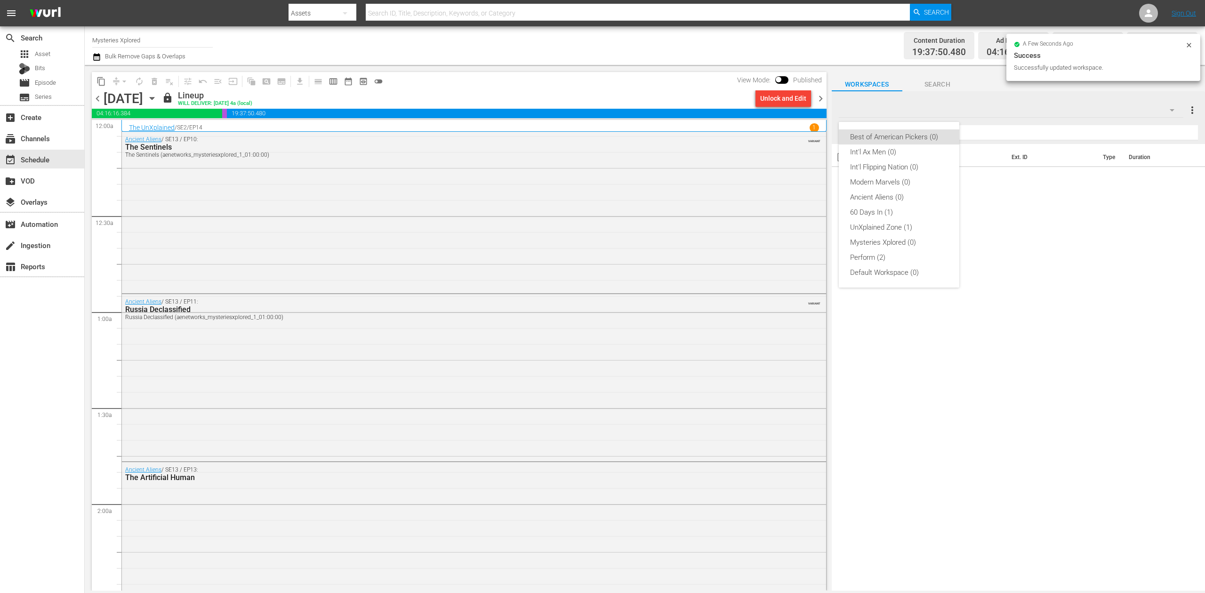
click at [1147, 298] on div "Best of American Pickers (0) Int'l Ax Men (0) Int'l Flipping Nation (0) Modern …" at bounding box center [602, 296] width 1205 height 593
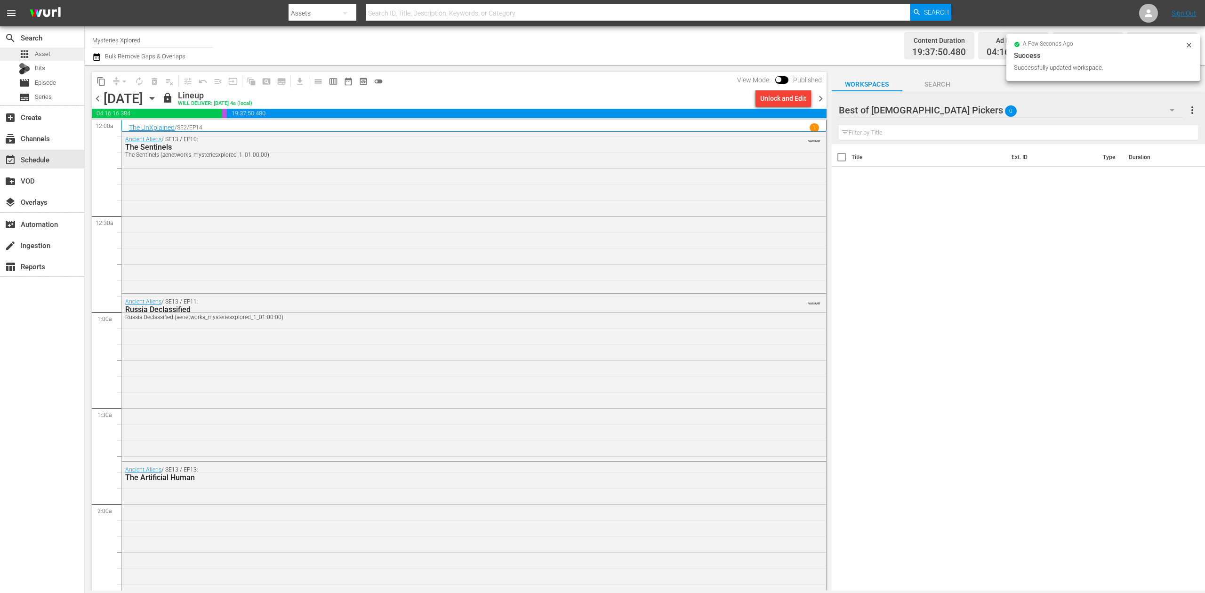
click at [42, 51] on span "Asset" at bounding box center [43, 53] width 16 height 9
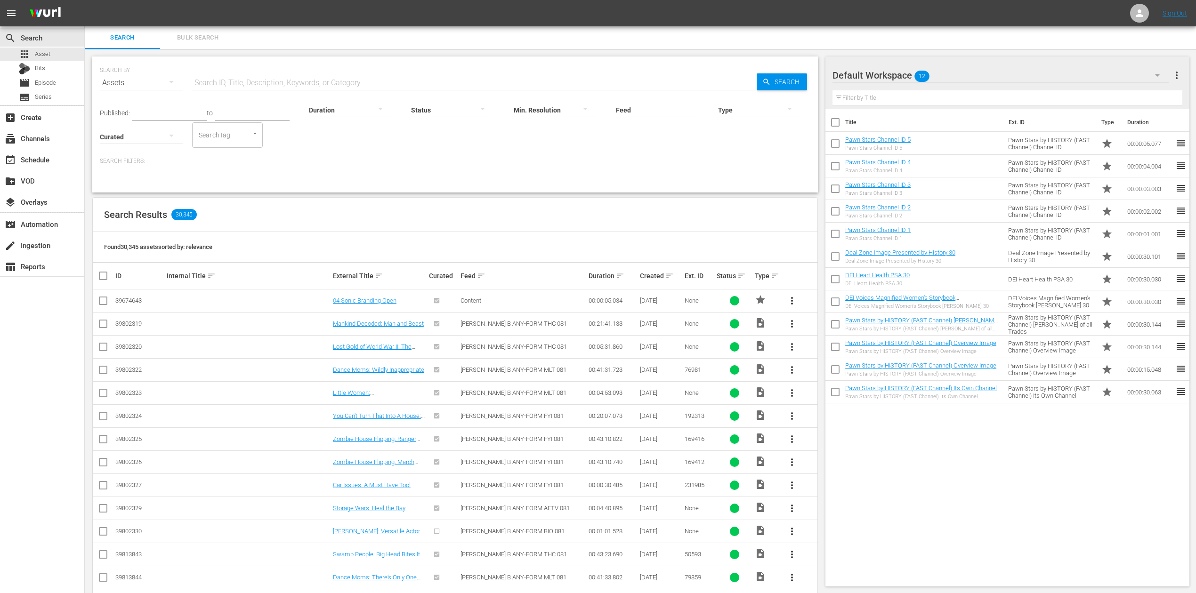
click at [198, 35] on span "Bulk Search" at bounding box center [198, 37] width 64 height 11
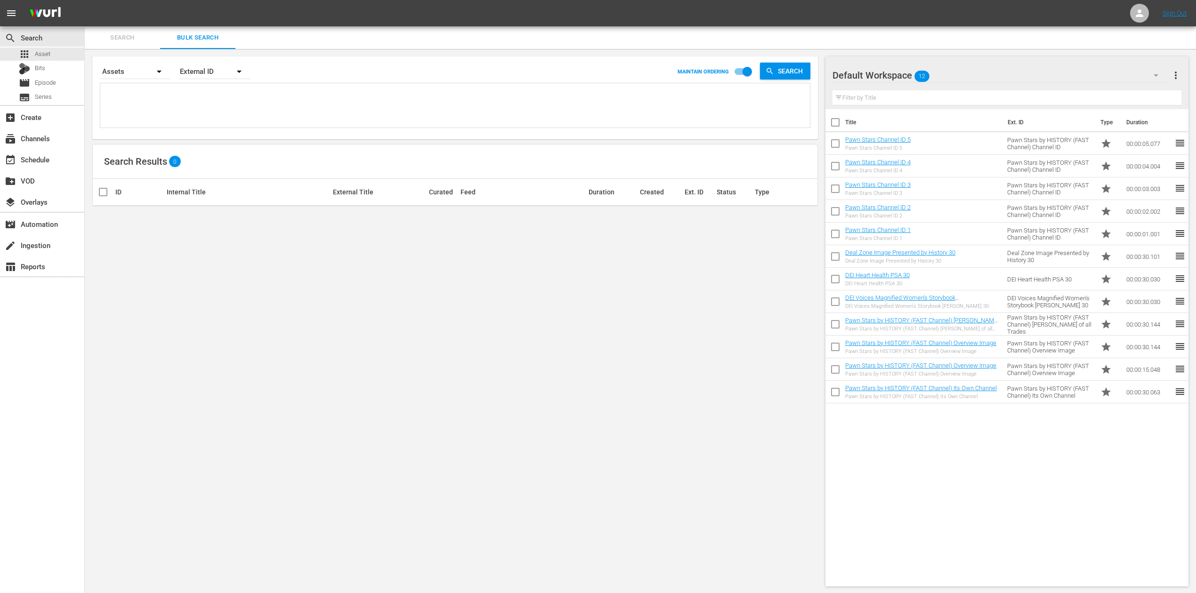
click at [244, 90] on textarea at bounding box center [456, 107] width 707 height 43
paste textarea "189219495 189810912 189219490 189771831 189575976"
type textarea "189219495 189810912 189219490 189771831 189575976"
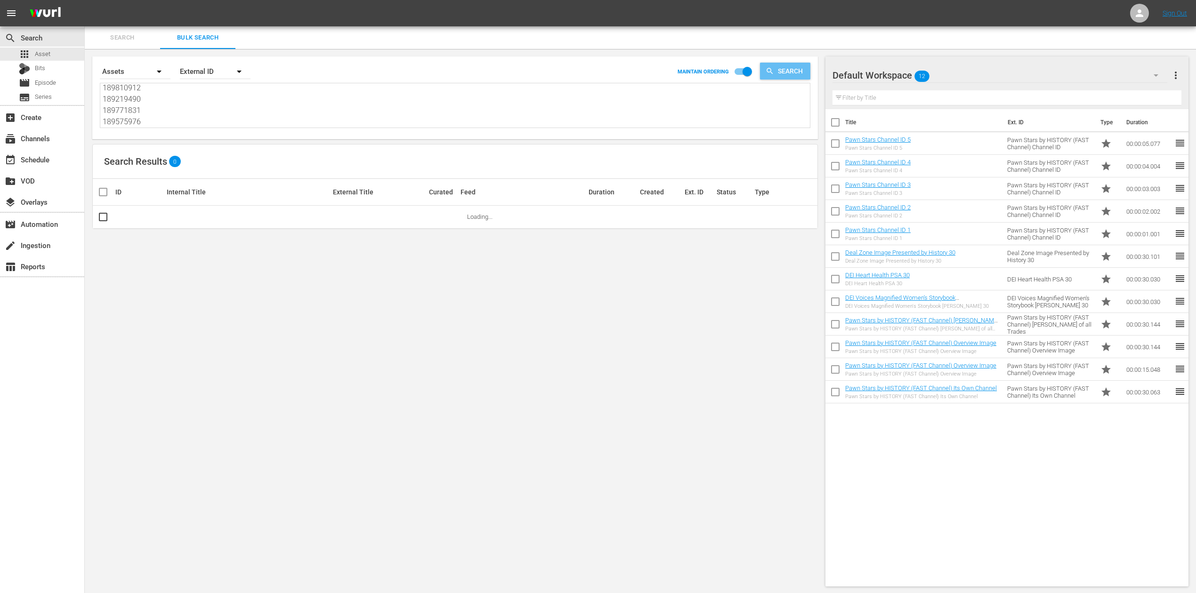
type textarea "189219495 189810912 189219490 189771831 189575976"
click at [782, 72] on span "Search" at bounding box center [792, 71] width 36 height 17
click at [1152, 72] on icon "button" at bounding box center [1155, 75] width 11 height 11
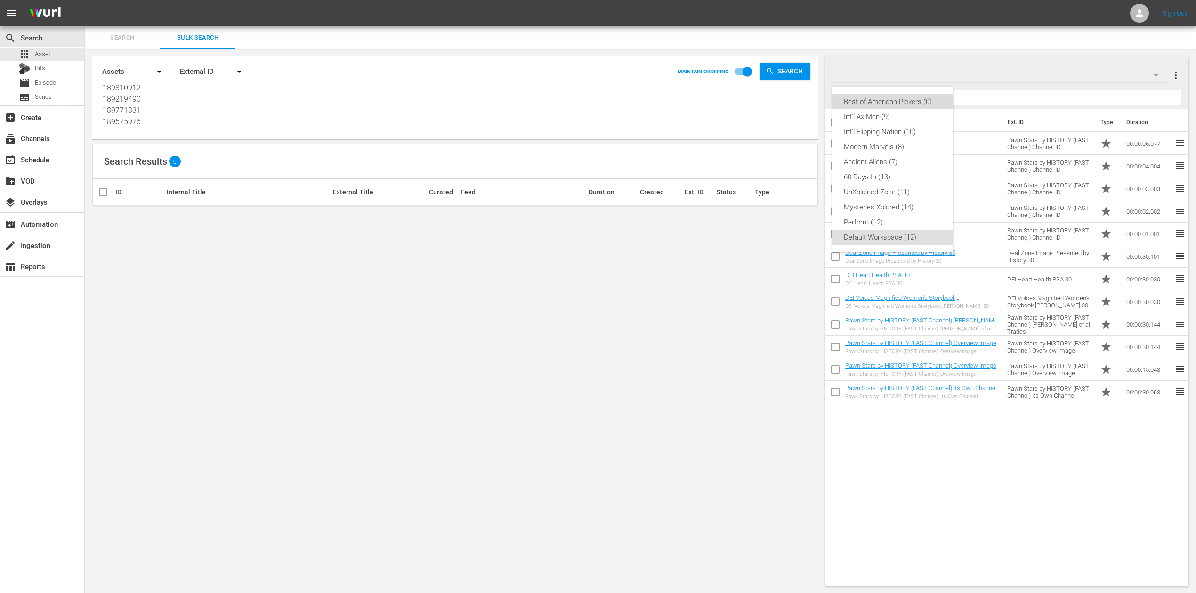
click at [922, 99] on div "Best of American Pickers (0)" at bounding box center [892, 101] width 98 height 15
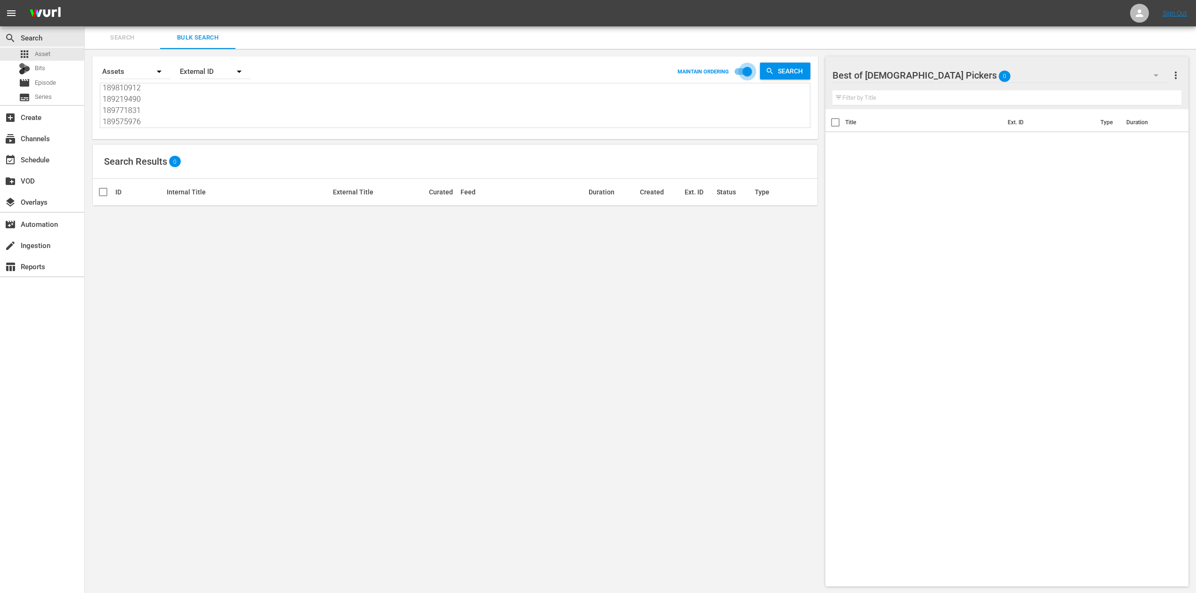
click at [740, 69] on input "checkbox" at bounding box center [747, 73] width 54 height 18
checkbox input "false"
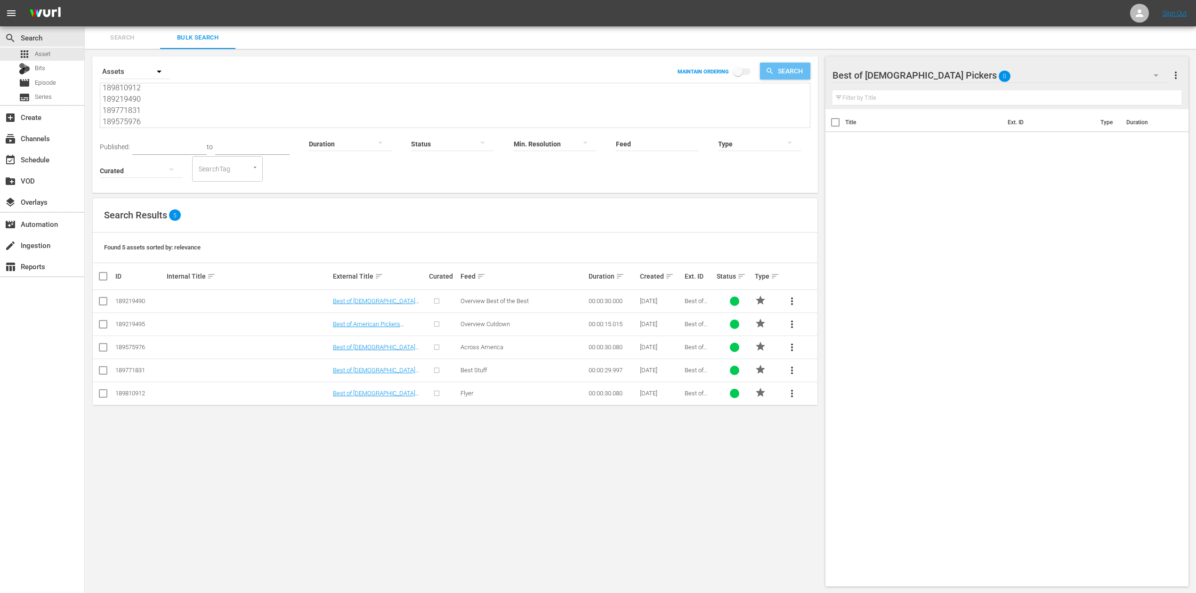
click at [792, 70] on span "Search" at bounding box center [792, 71] width 36 height 17
click at [106, 275] on input "checkbox" at bounding box center [106, 276] width 19 height 11
checkbox input "true"
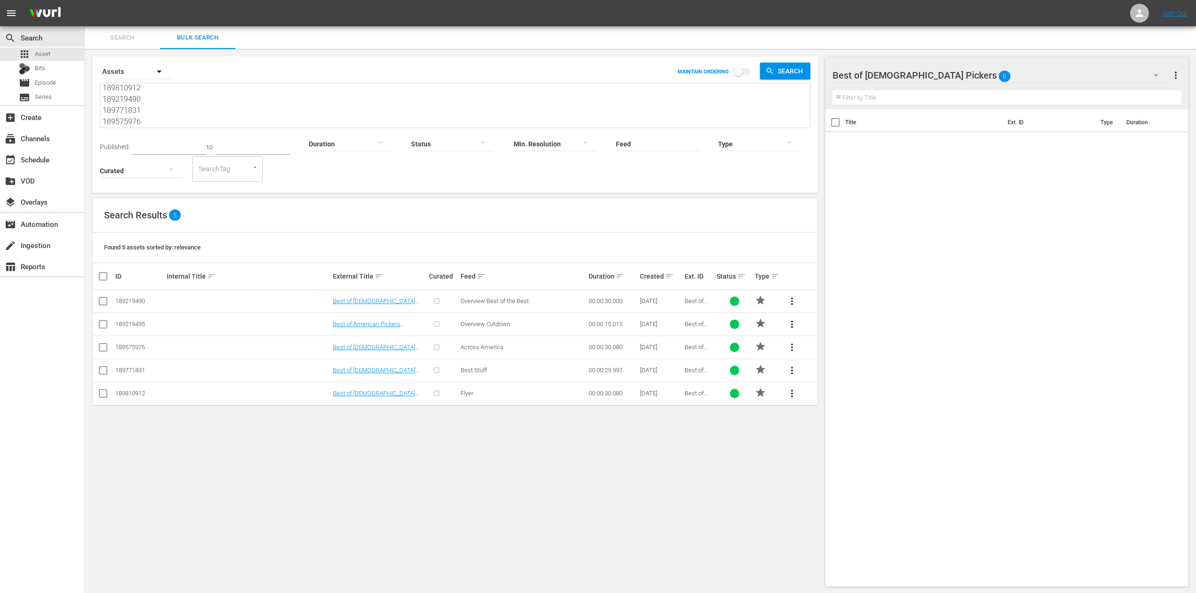
checkbox input "true"
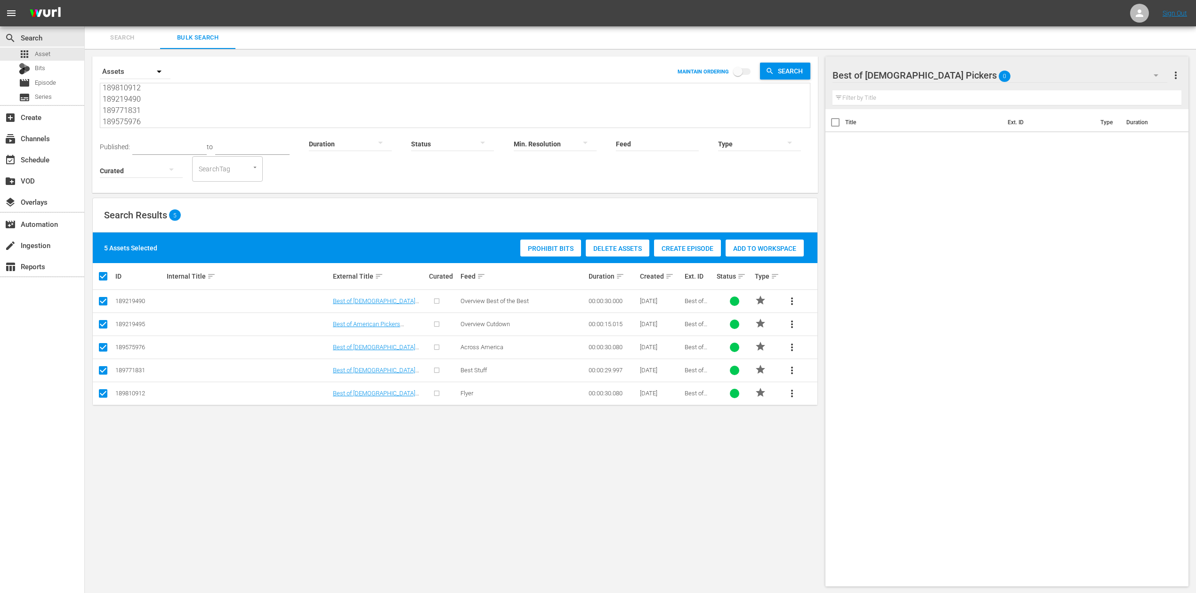
click at [776, 249] on span "Add to Workspace" at bounding box center [764, 249] width 78 height 8
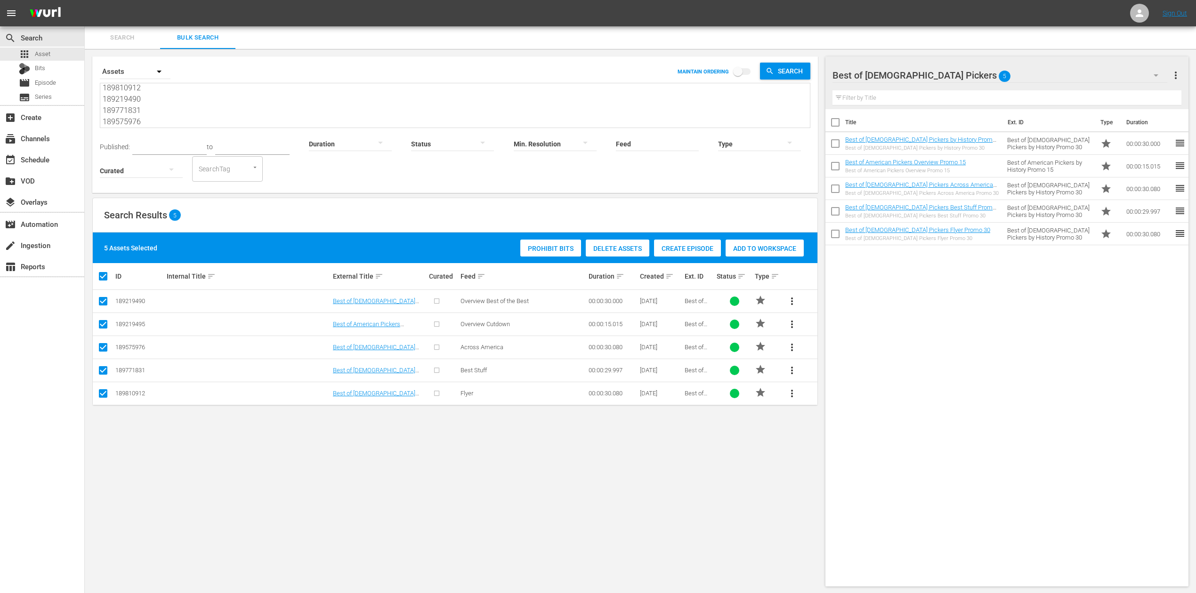
click at [134, 119] on textarea "189219495 189810912 189219490 189771831 189575976" at bounding box center [456, 106] width 707 height 43
drag, startPoint x: 137, startPoint y: 120, endPoint x: 65, endPoint y: 16, distance: 125.9
click at [65, 19] on div "menu Sign Out search Search apps Asset Bits movie Episode subtitles Series add_…" at bounding box center [598, 297] width 1196 height 594
paste textarea "094492 189190150 189219441 189219442 189190103"
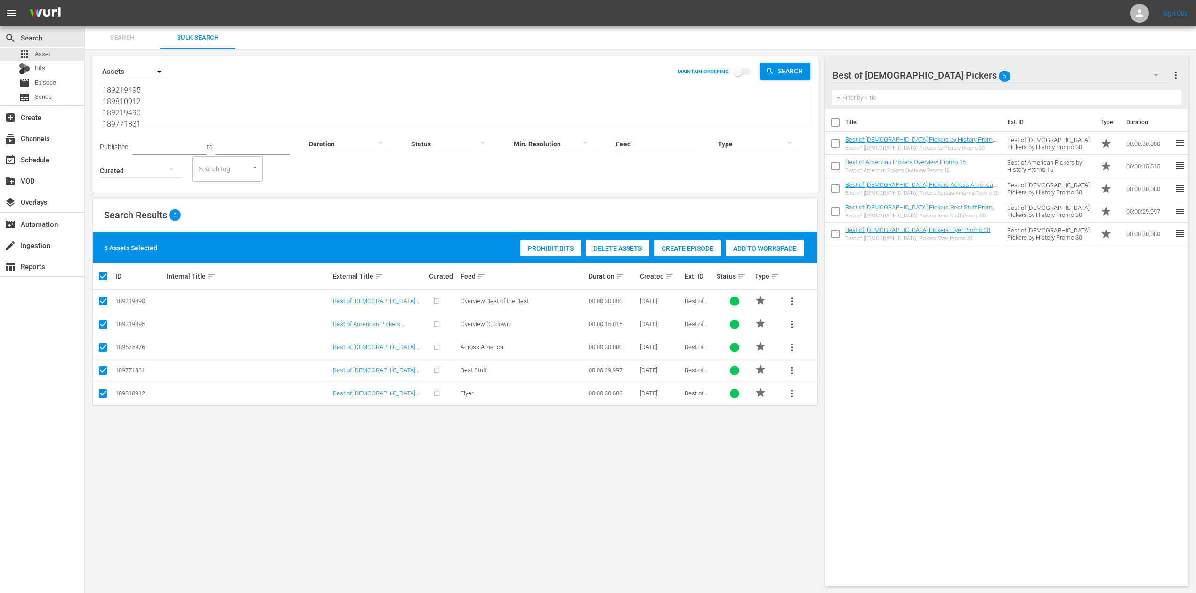
type textarea "189094492 189190150 189219441 189219442 189190103"
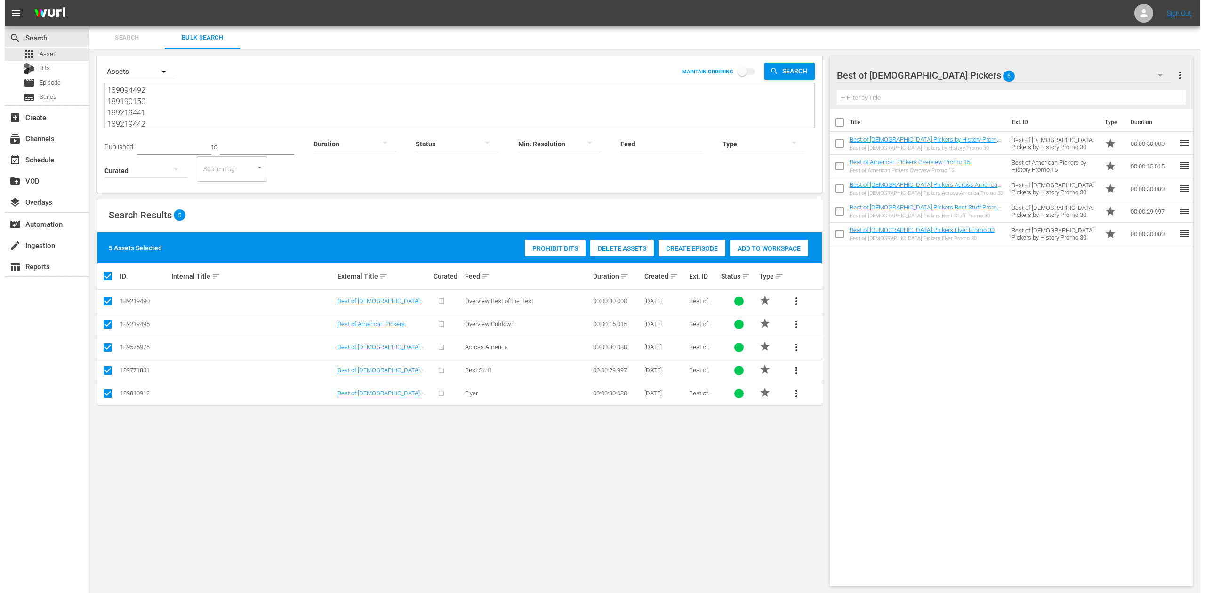
scroll to position [12, 0]
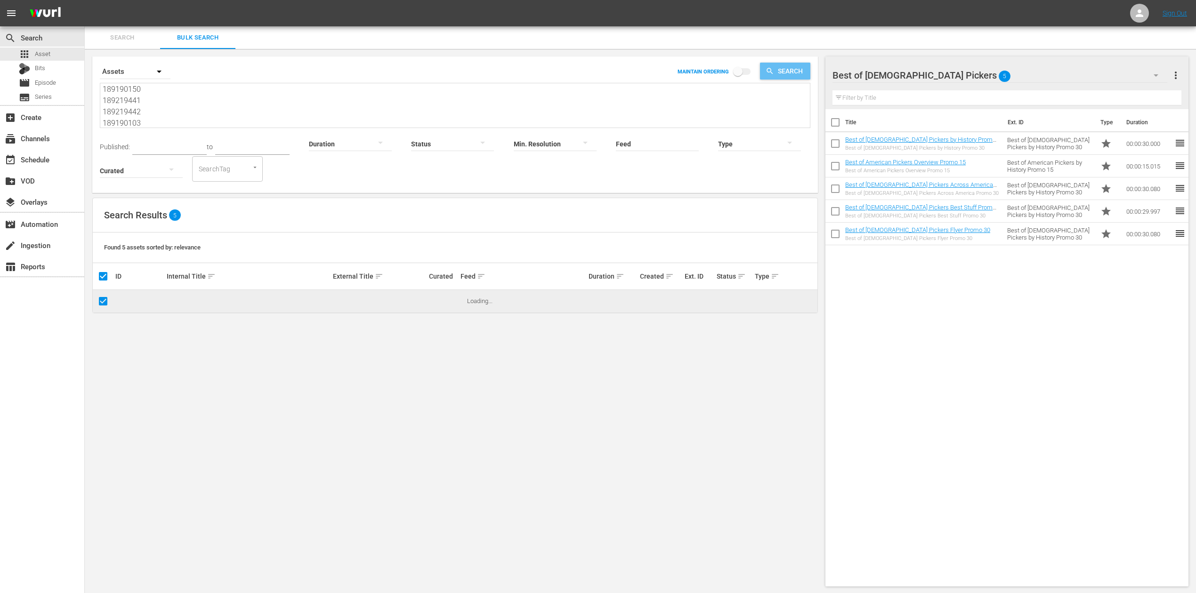
type textarea "189094492 189190150 189219441 189219442 189190103"
click at [782, 72] on span "Search" at bounding box center [792, 71] width 36 height 17
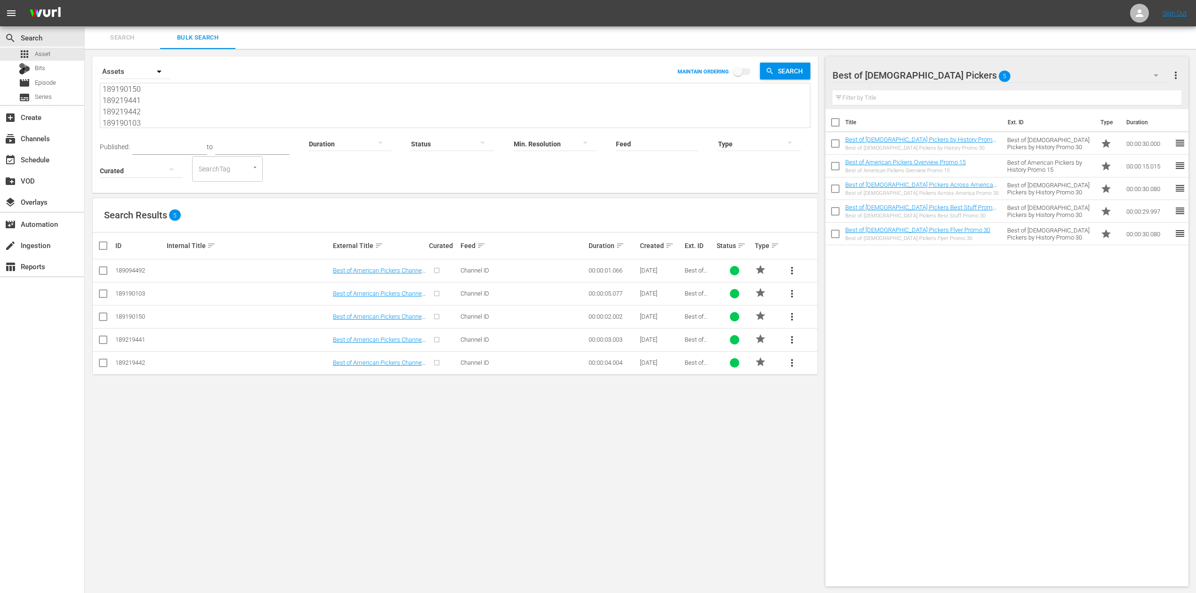
click at [525, 417] on div "Search By Assets MAINTAIN ORDERING Search 189094492 189190150 189219441 1892194…" at bounding box center [455, 321] width 740 height 545
click at [102, 270] on input "checkbox" at bounding box center [102, 272] width 11 height 11
checkbox input "true"
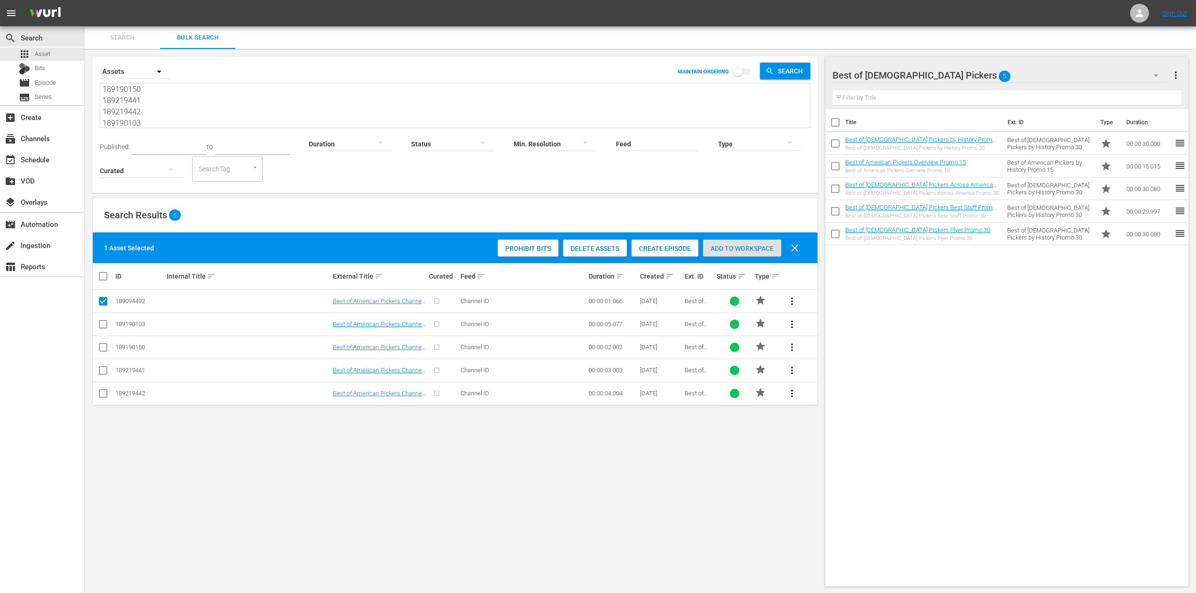
click at [752, 245] on span "Add to Workspace" at bounding box center [742, 249] width 78 height 8
click at [106, 349] on input "checkbox" at bounding box center [102, 349] width 11 height 11
checkbox input "true"
click at [104, 302] on input "checkbox" at bounding box center [102, 302] width 11 height 11
checkbox input "false"
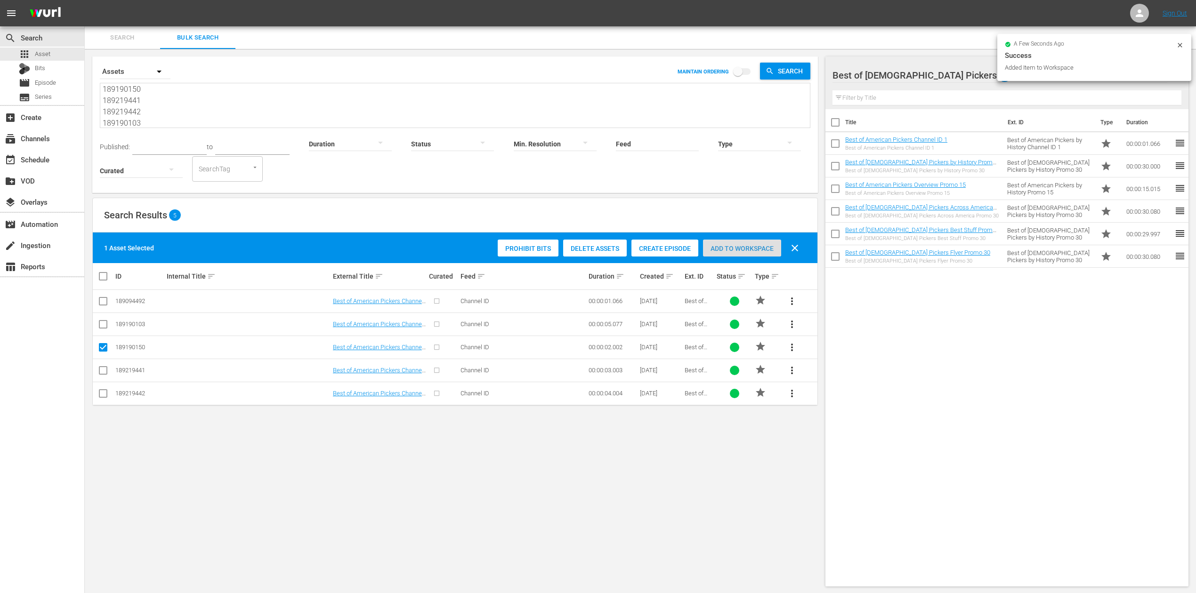
click at [729, 247] on span "Add to Workspace" at bounding box center [742, 249] width 78 height 8
click at [104, 371] on input "checkbox" at bounding box center [102, 372] width 11 height 11
checkbox input "true"
click at [99, 346] on input "checkbox" at bounding box center [102, 349] width 11 height 11
checkbox input "false"
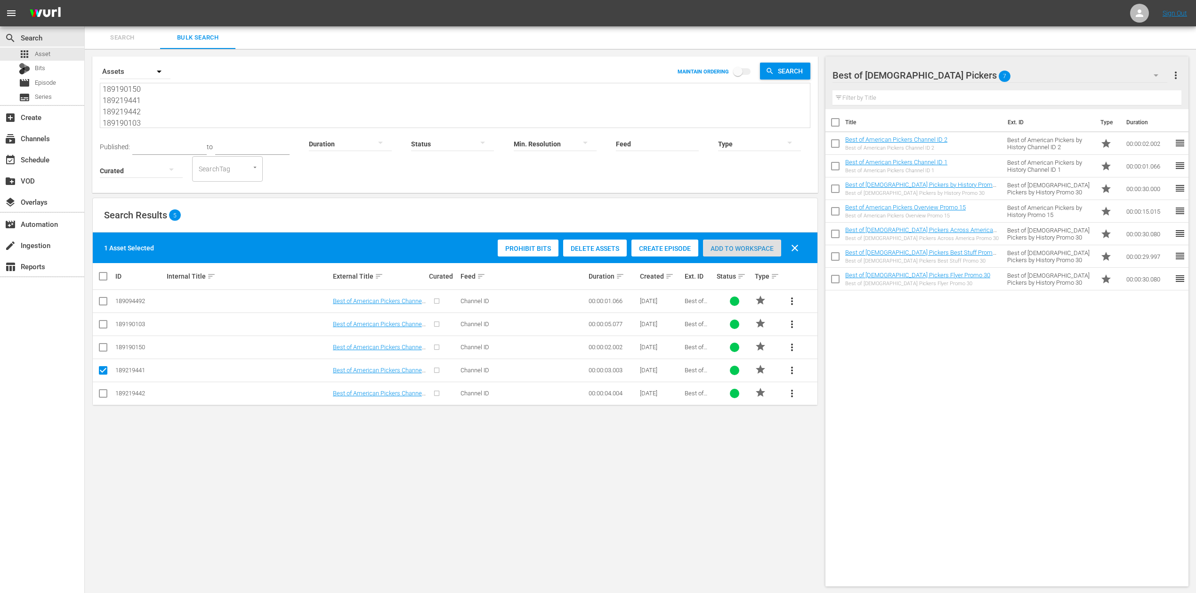
click at [758, 251] on span "Add to Workspace" at bounding box center [742, 249] width 78 height 8
click at [102, 370] on input "checkbox" at bounding box center [102, 372] width 11 height 11
checkbox input "false"
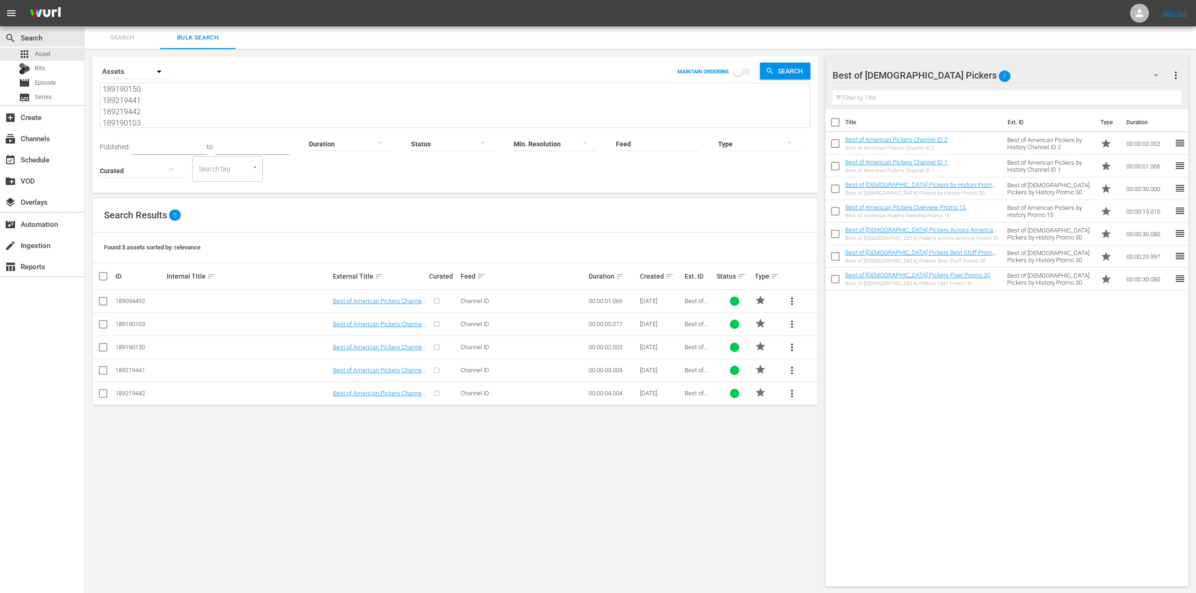
click at [101, 390] on input "checkbox" at bounding box center [102, 395] width 11 height 11
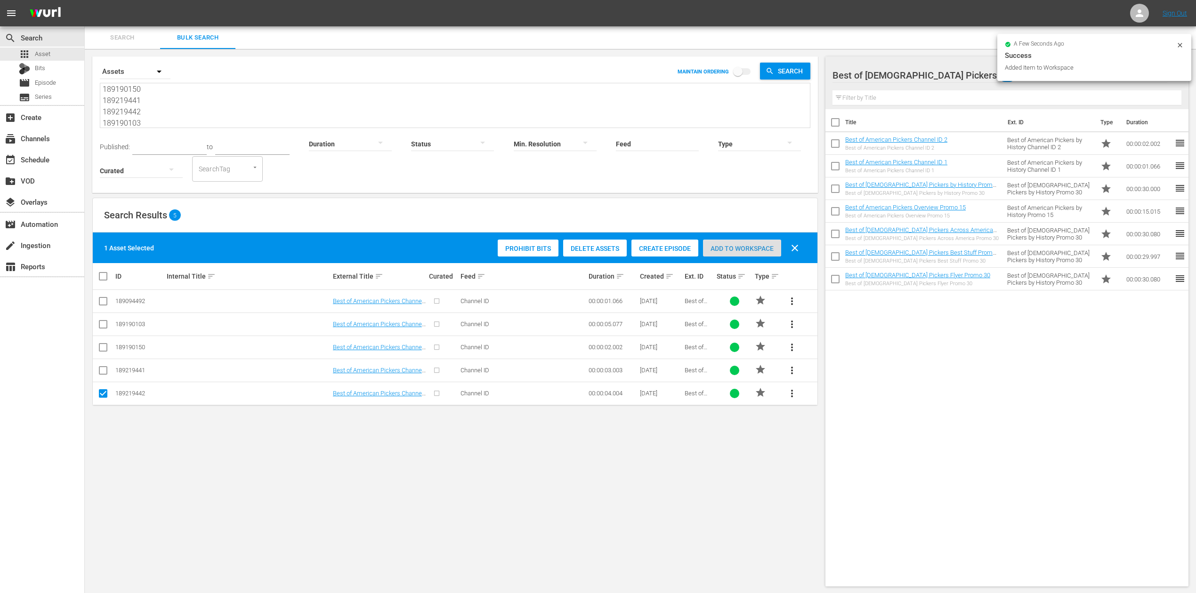
click at [746, 242] on div "Add to Workspace" at bounding box center [742, 249] width 78 height 18
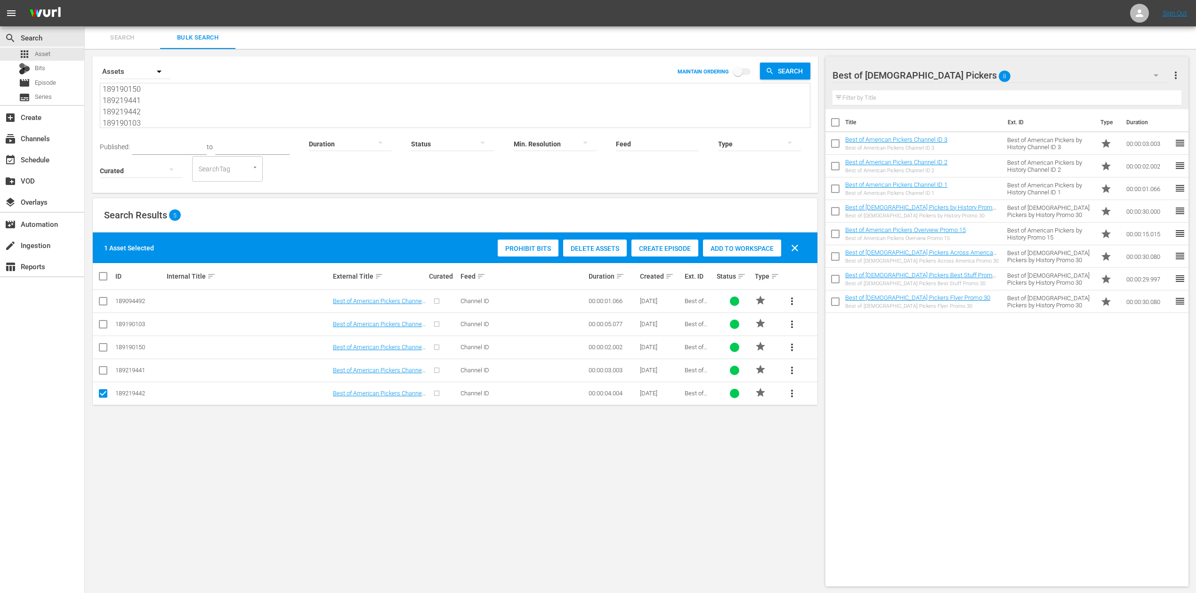
click at [105, 390] on input "checkbox" at bounding box center [102, 395] width 11 height 11
checkbox input "false"
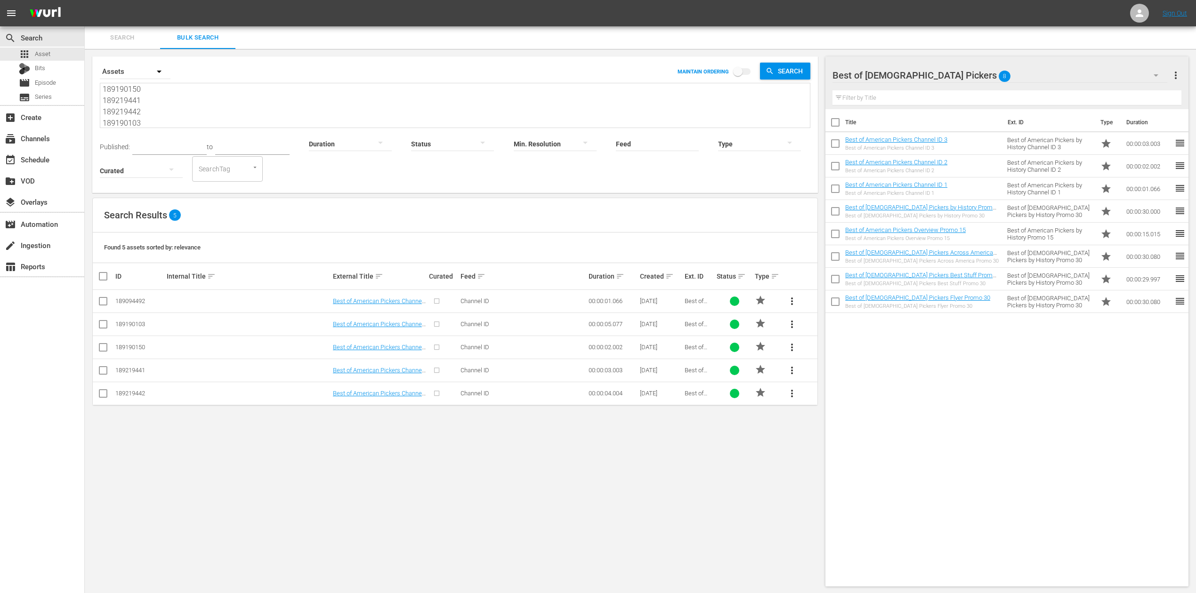
click at [103, 324] on input "checkbox" at bounding box center [102, 326] width 11 height 11
checkbox input "true"
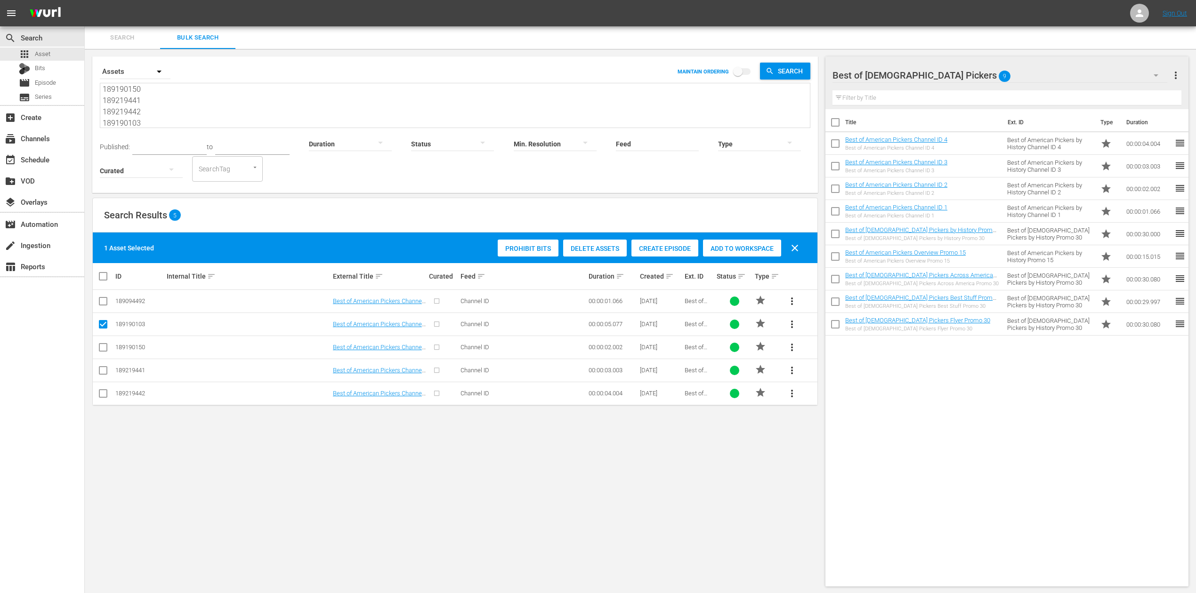
click at [719, 249] on span "Add to Workspace" at bounding box center [742, 249] width 78 height 8
click at [34, 162] on div "event_available Schedule" at bounding box center [26, 158] width 53 height 8
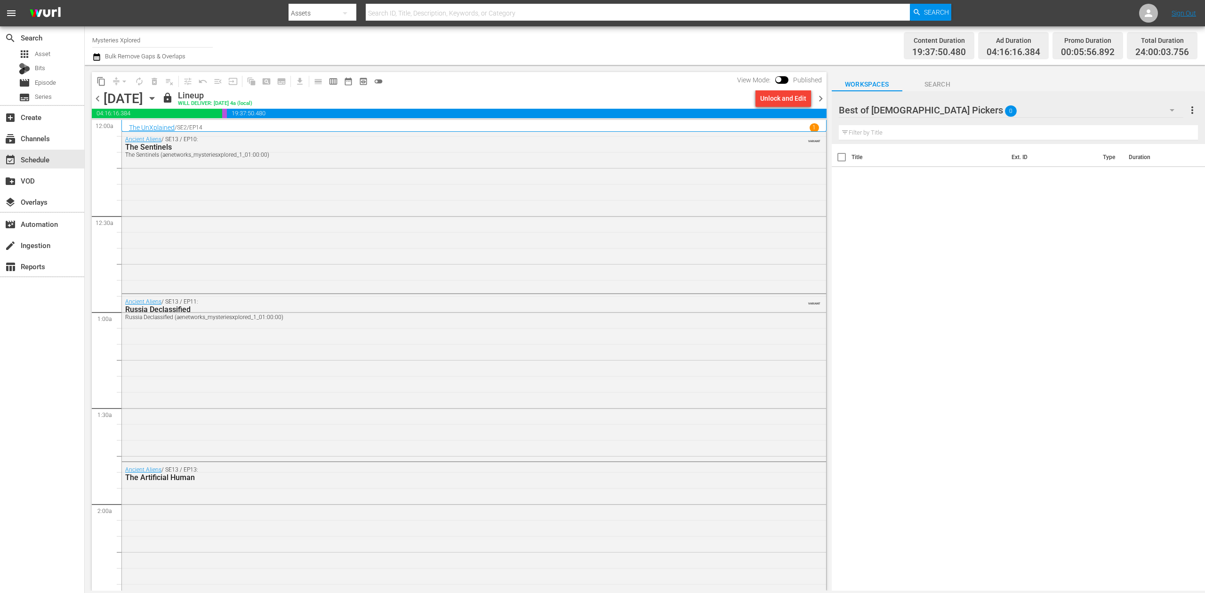
click at [157, 98] on icon "button" at bounding box center [152, 98] width 10 height 10
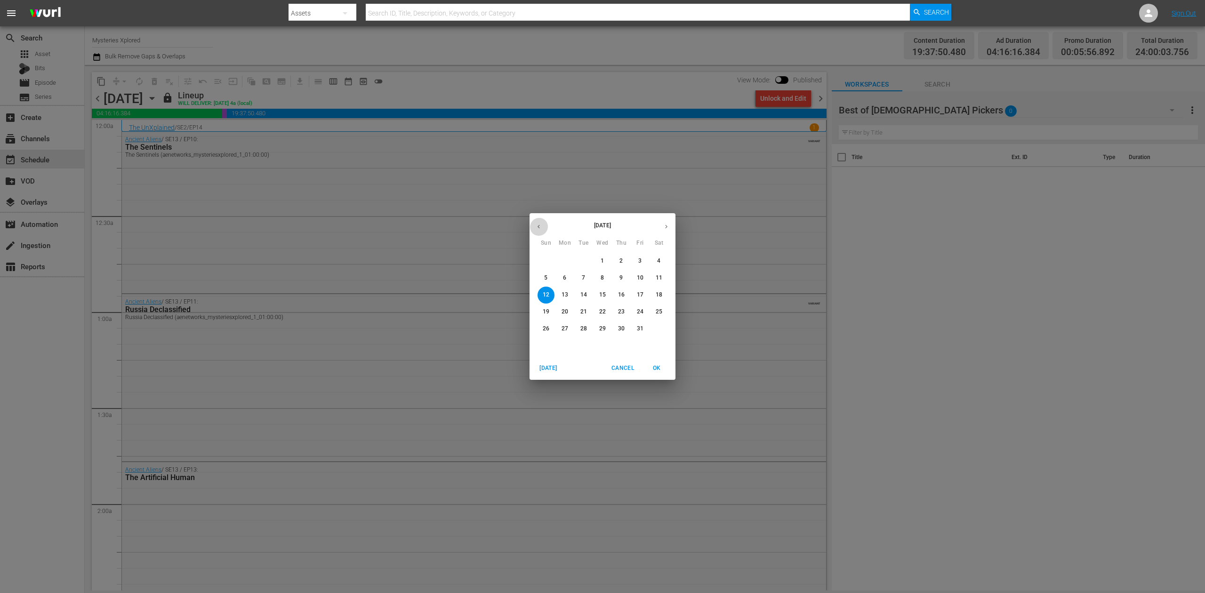
click at [537, 223] on icon "button" at bounding box center [538, 226] width 7 height 7
click at [564, 329] on p "29" at bounding box center [565, 329] width 7 height 8
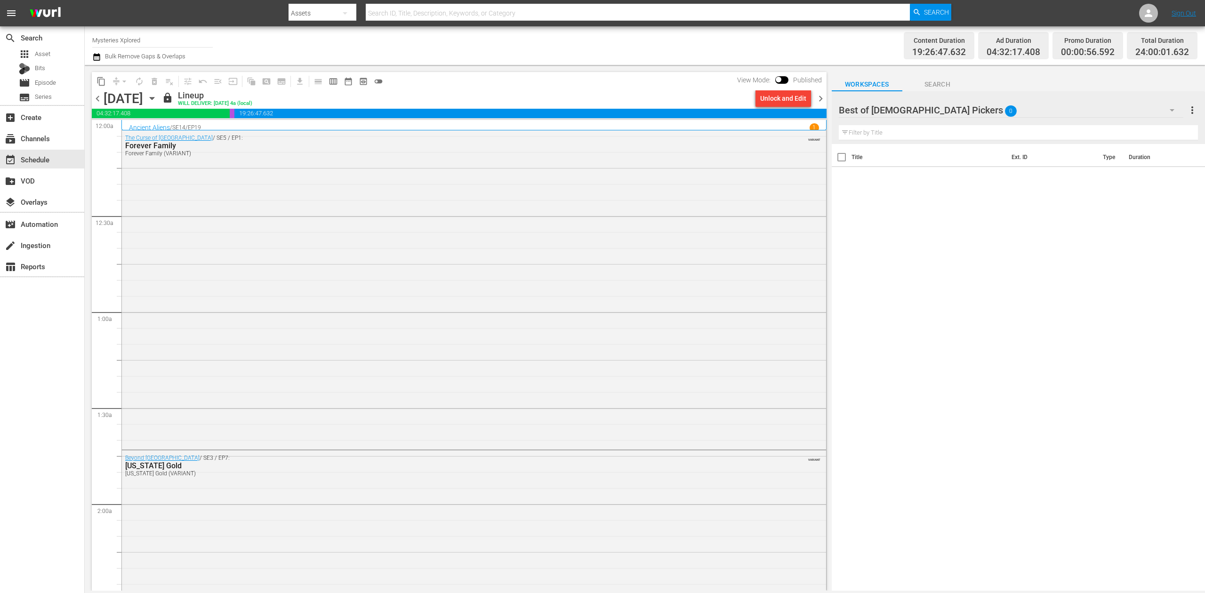
click at [820, 96] on span "chevron_right" at bounding box center [821, 99] width 12 height 12
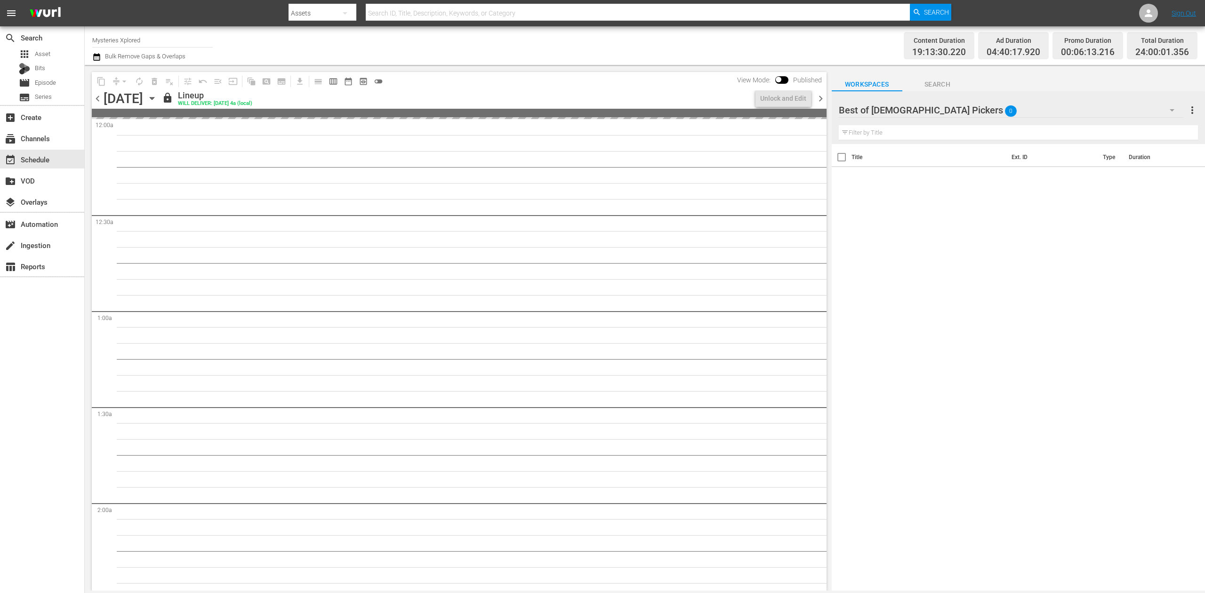
click at [100, 100] on span "chevron_left" at bounding box center [98, 99] width 12 height 12
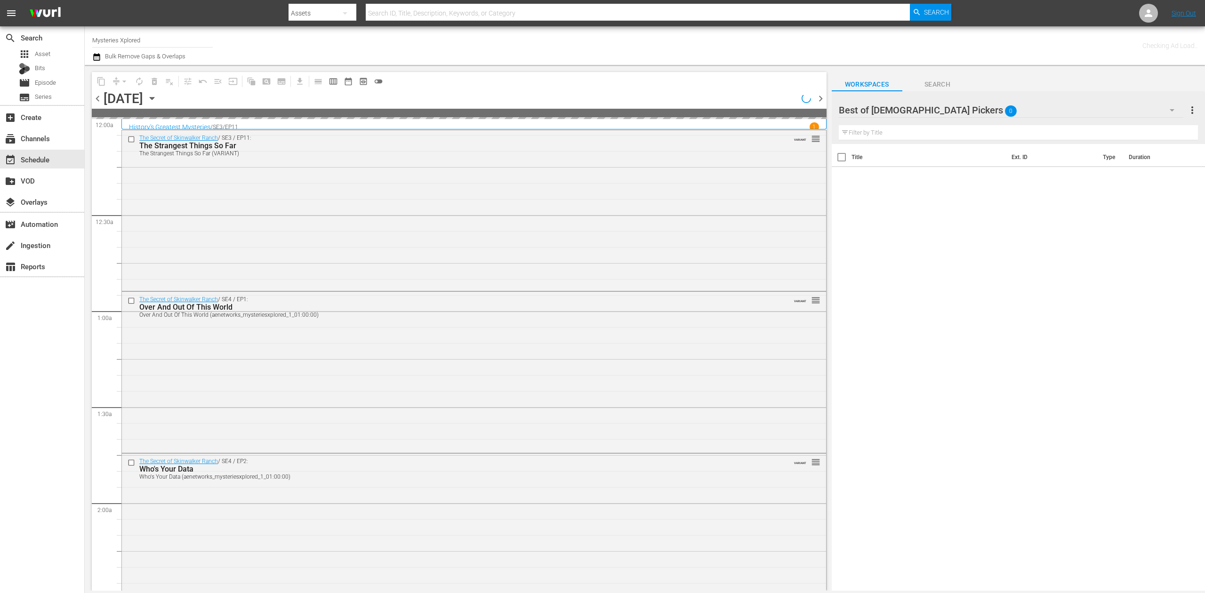
click at [100, 100] on span "chevron_left" at bounding box center [98, 99] width 12 height 12
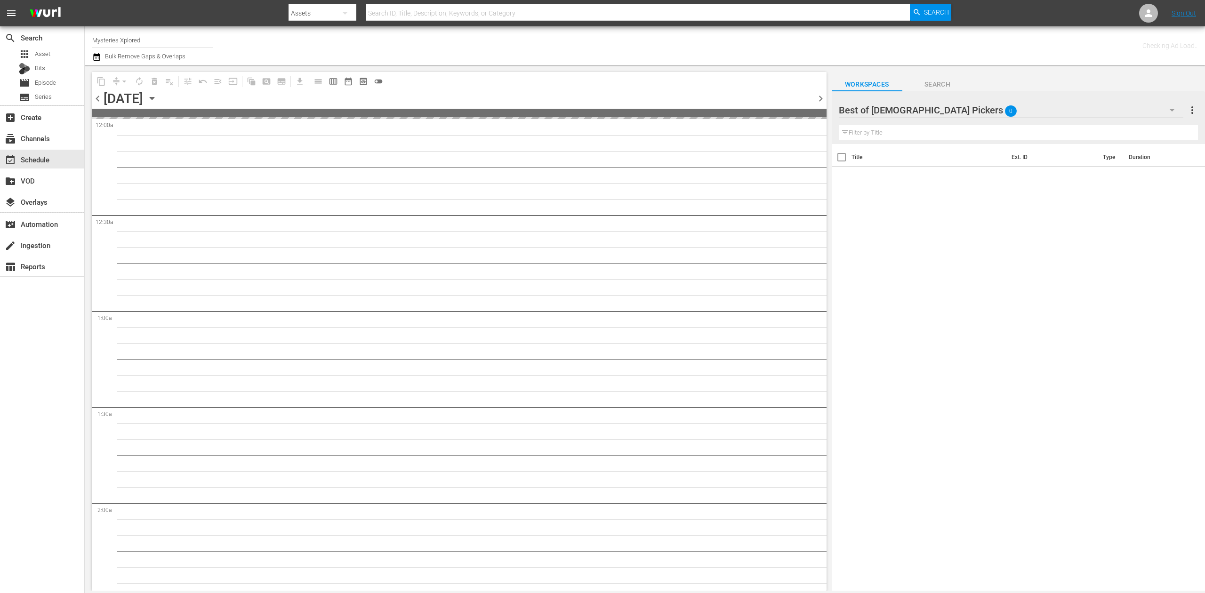
click at [155, 40] on input "Mysteries Xplored" at bounding box center [152, 40] width 120 height 23
drag, startPoint x: 166, startPoint y: 40, endPoint x: 11, endPoint y: 40, distance: 154.4
click at [85, 0] on div "search Search apps Asset Bits movie Episode subtitles Series add_box Create sub…" at bounding box center [645, 0] width 1120 height 0
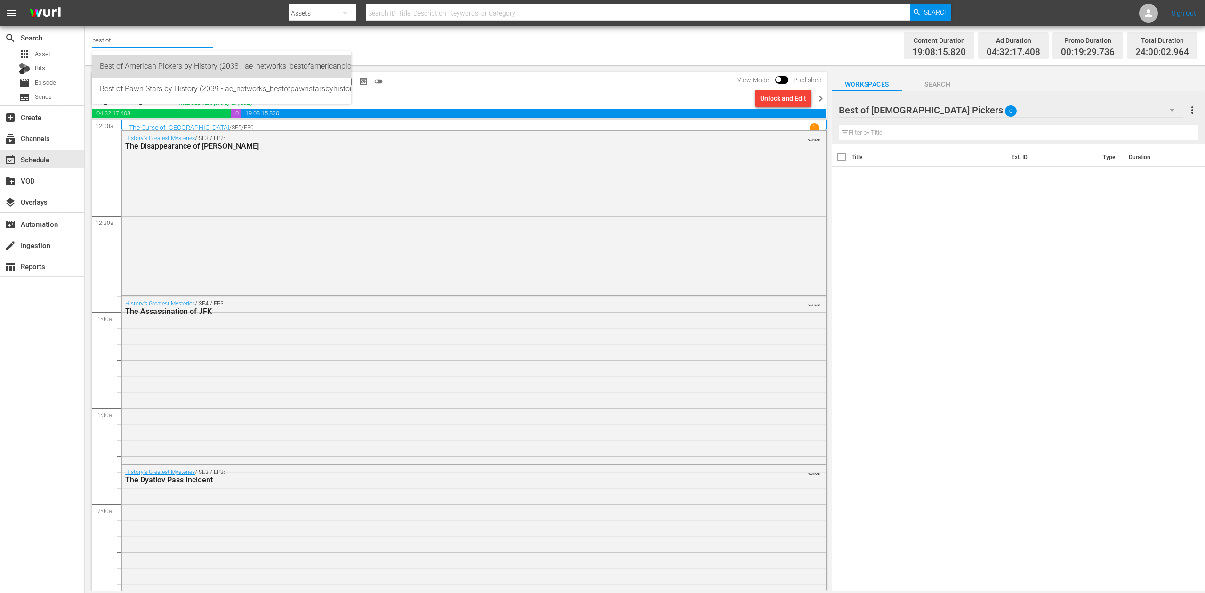
click at [172, 67] on div "Best of American Pickers by History (2038 - ae_networks_bestofamericanpickersby…" at bounding box center [222, 66] width 244 height 23
type input "Best of American Pickers by History (2038 - ae_networks_bestofamericanpickersby…"
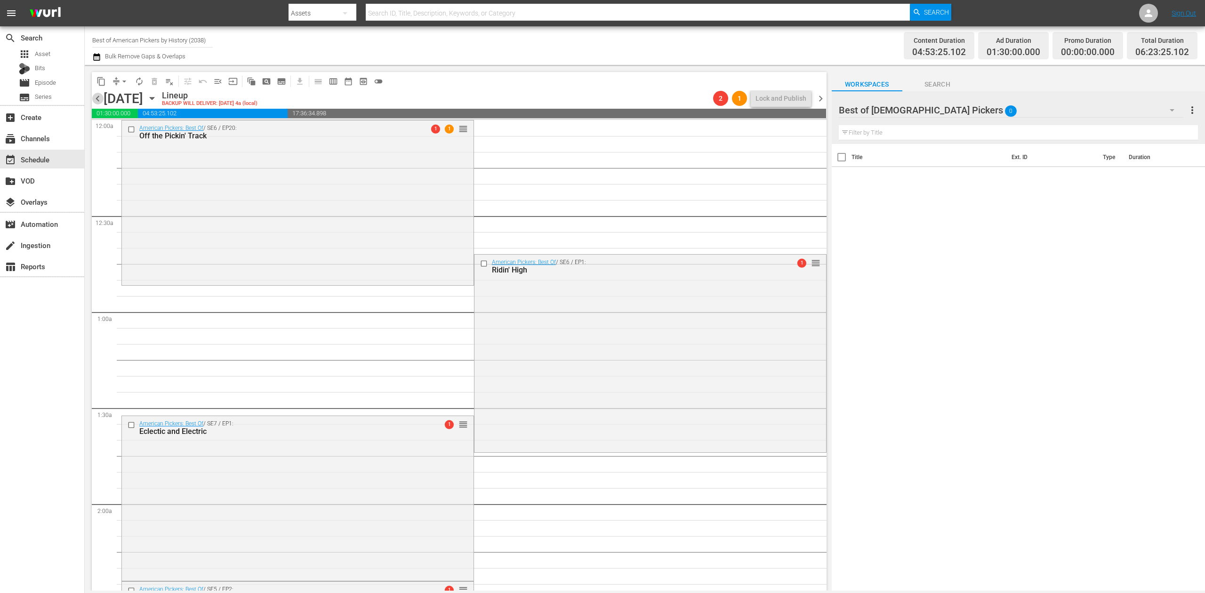
click at [98, 94] on span "chevron_left" at bounding box center [98, 99] width 12 height 12
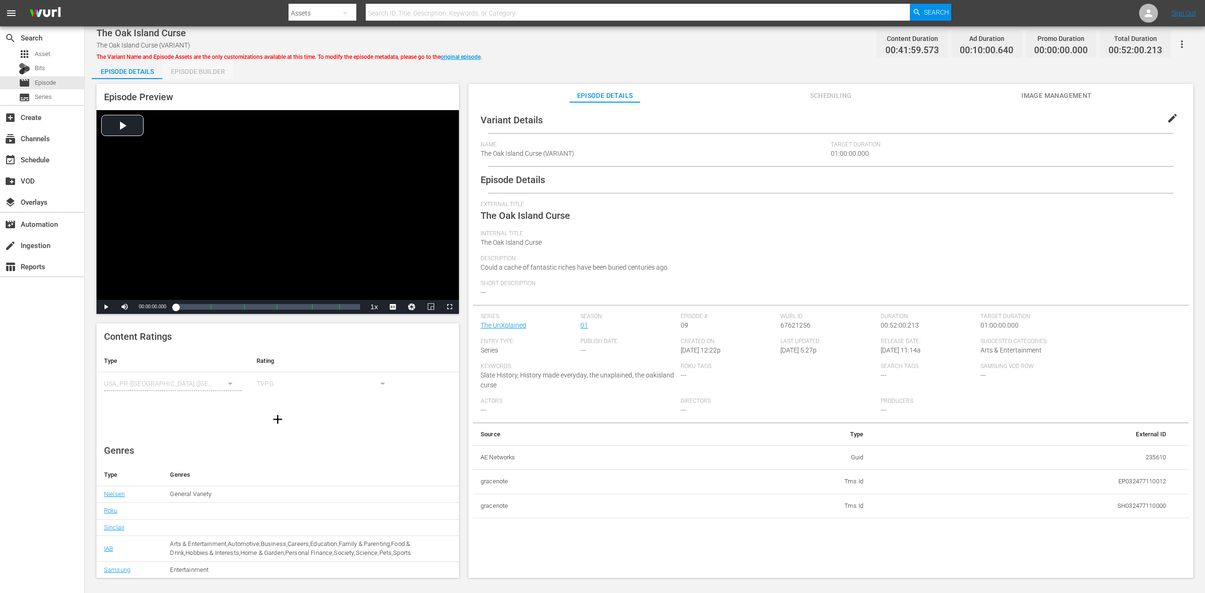
click at [207, 70] on div "Episode Builder" at bounding box center [197, 71] width 71 height 23
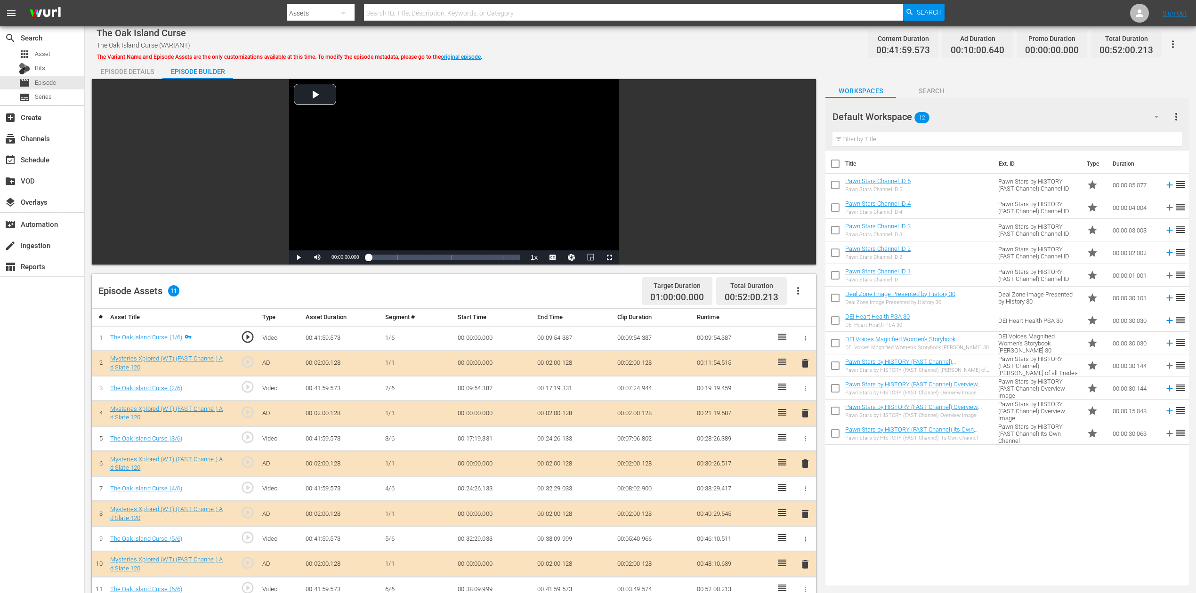
click at [1155, 116] on icon "button" at bounding box center [1156, 117] width 5 height 2
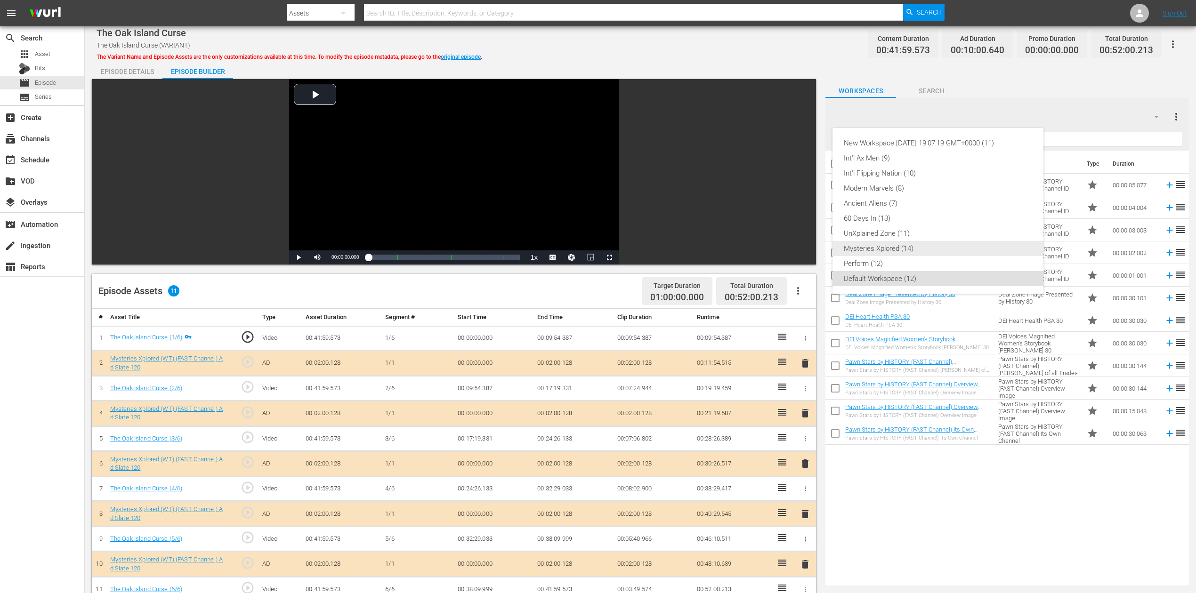
click at [908, 248] on div "Mysteries Xplored (14)" at bounding box center [937, 248] width 188 height 15
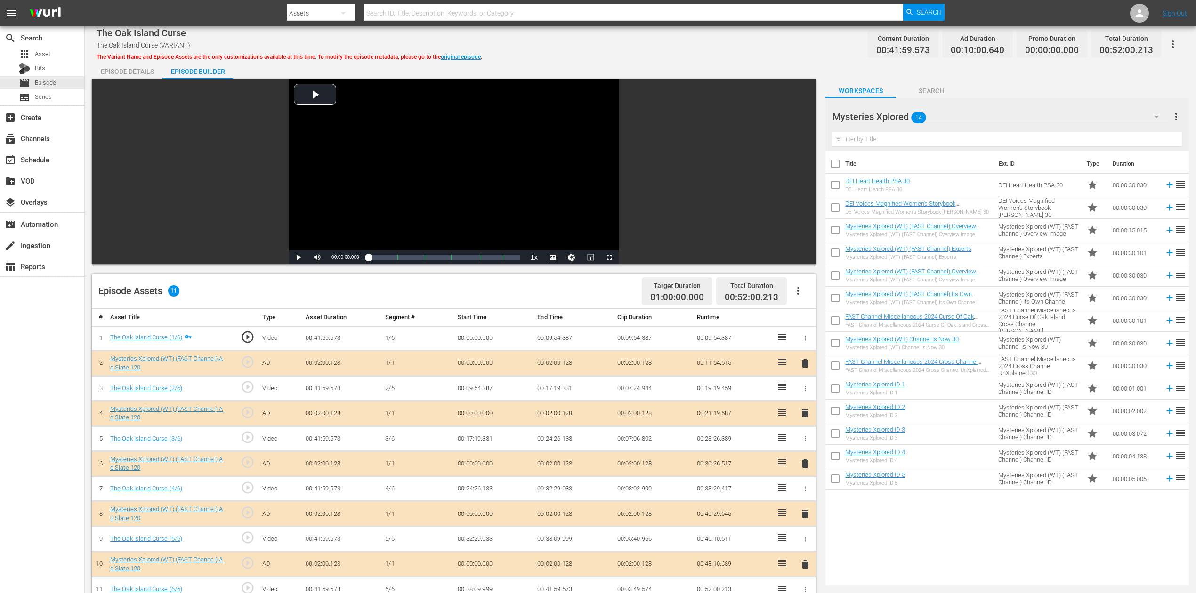
click at [924, 322] on div "FAST Channel Miscellaneous 2024 Curse Of Oak Island Cross Channel Wurl" at bounding box center [917, 325] width 145 height 6
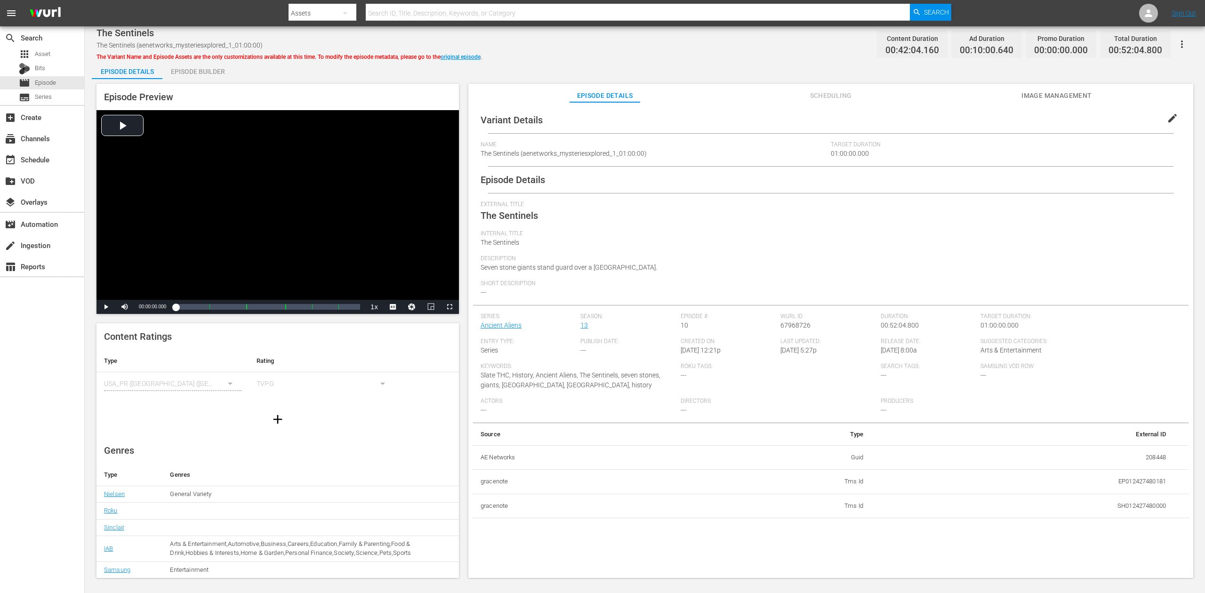
click at [210, 65] on div "Episode Builder" at bounding box center [197, 71] width 71 height 23
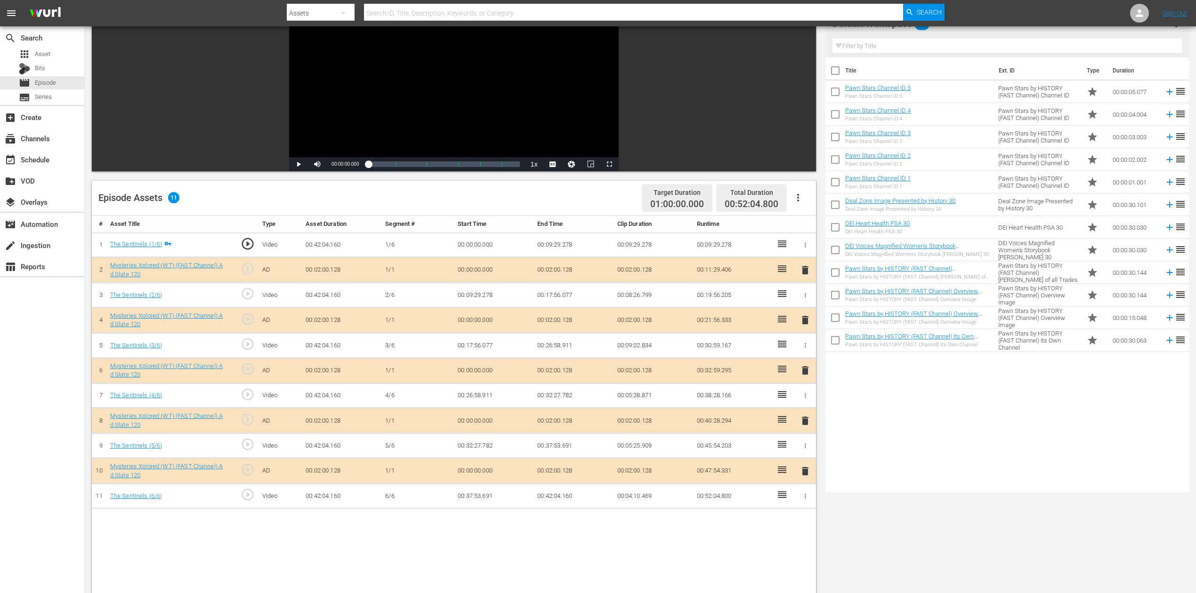
scroll to position [188, 0]
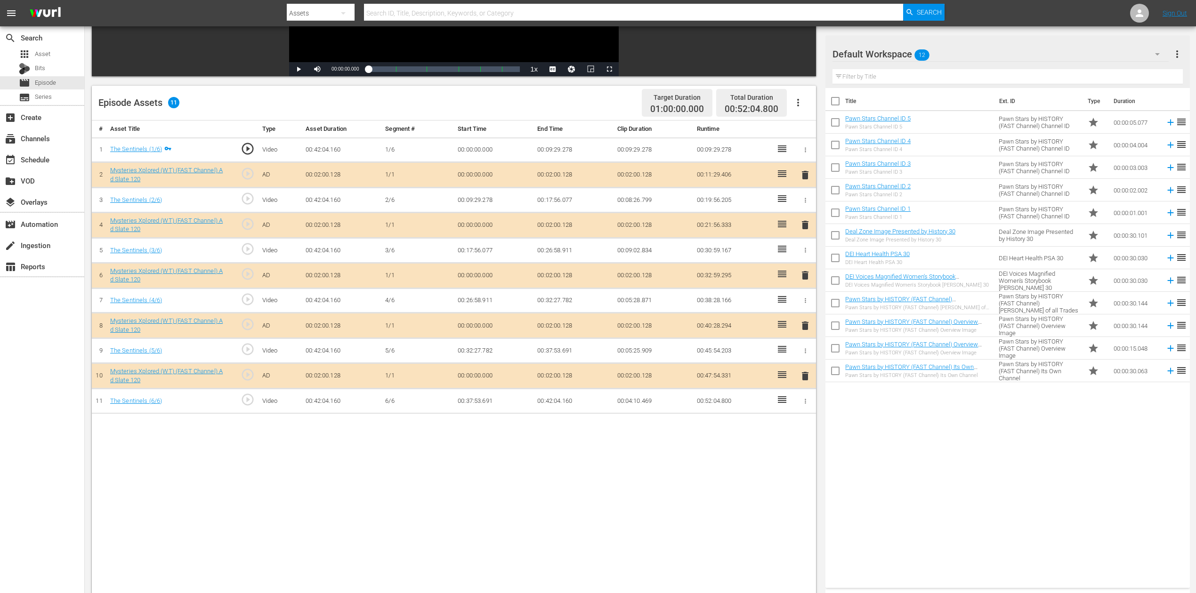
click at [805, 272] on span "delete" at bounding box center [804, 275] width 11 height 11
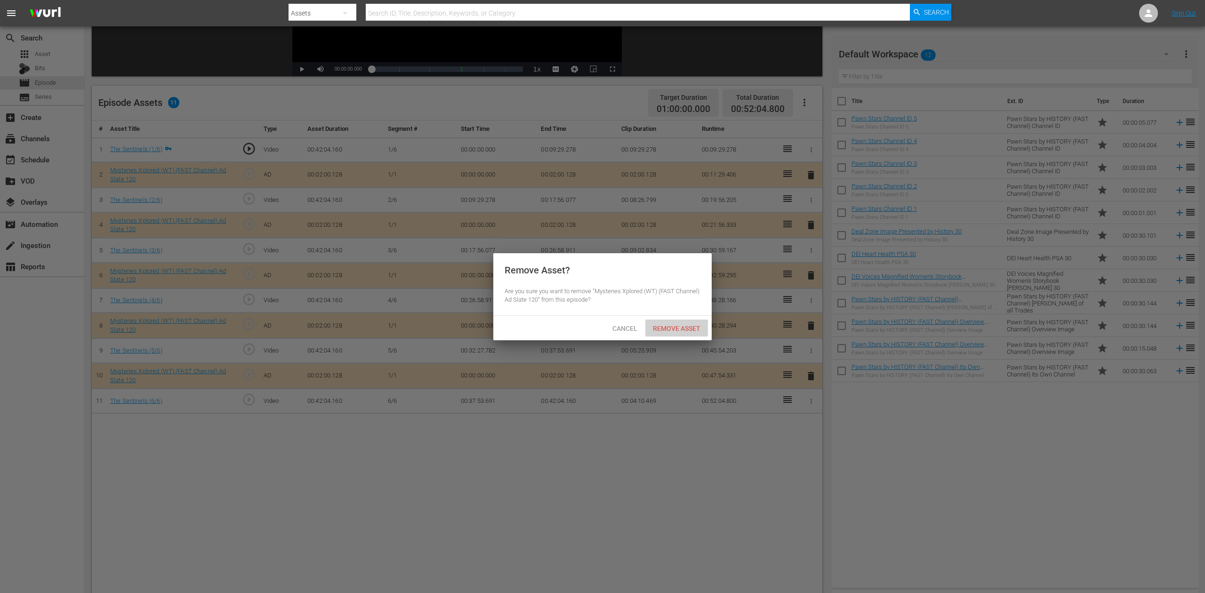
click at [676, 328] on span "Remove Asset" at bounding box center [676, 329] width 63 height 8
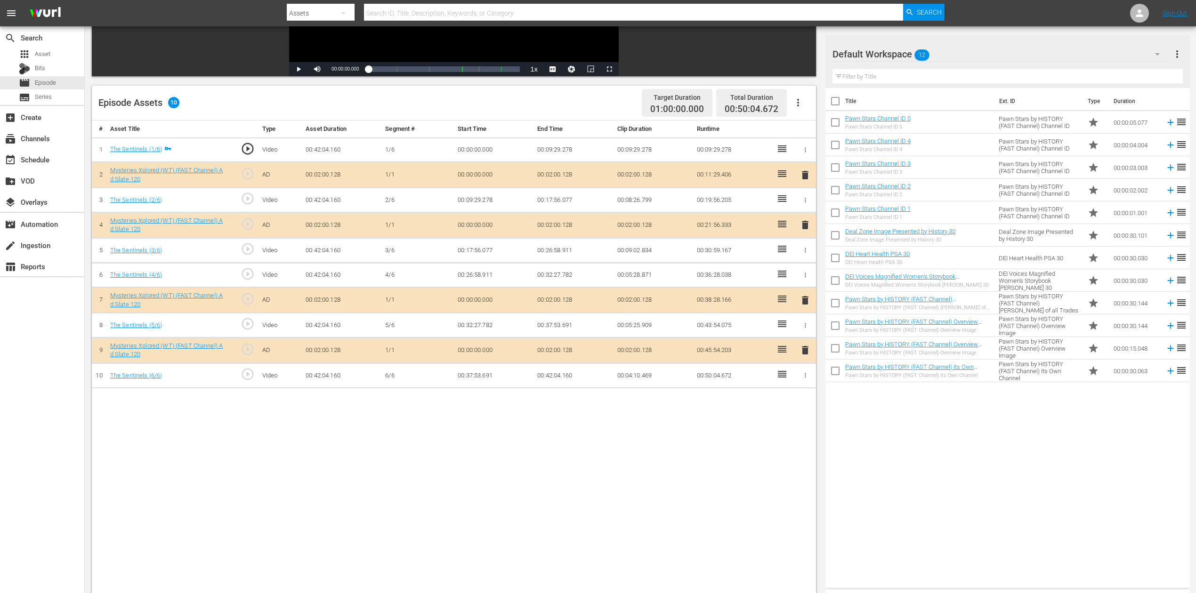
click at [903, 53] on icon "button" at bounding box center [1157, 54] width 5 height 2
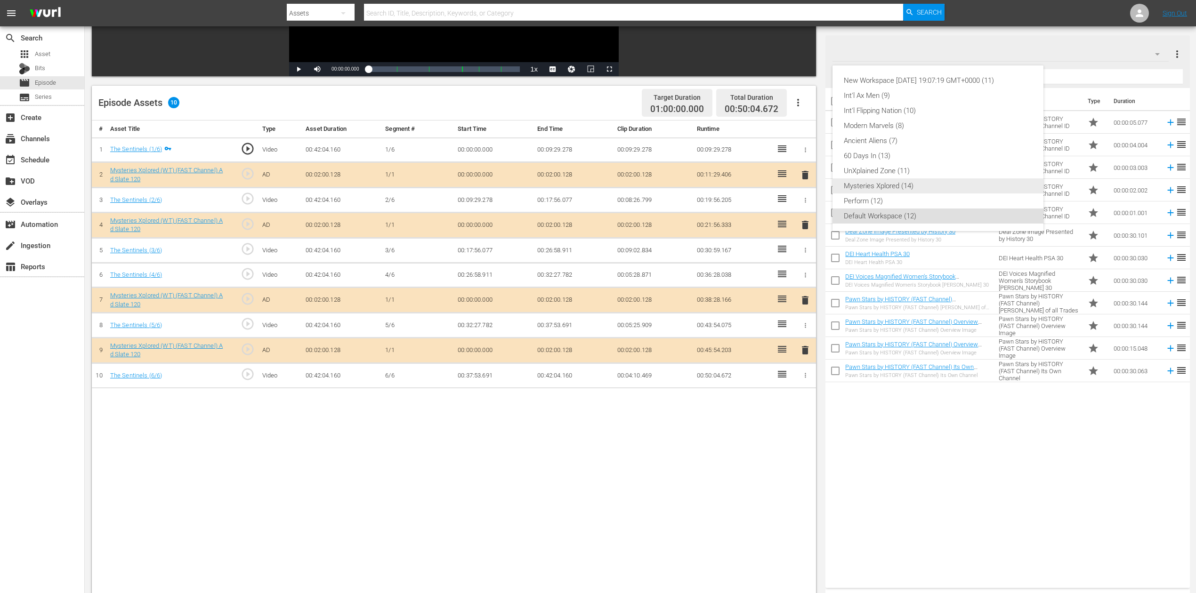
click at [894, 191] on div "Mysteries Xplored (14)" at bounding box center [937, 185] width 188 height 15
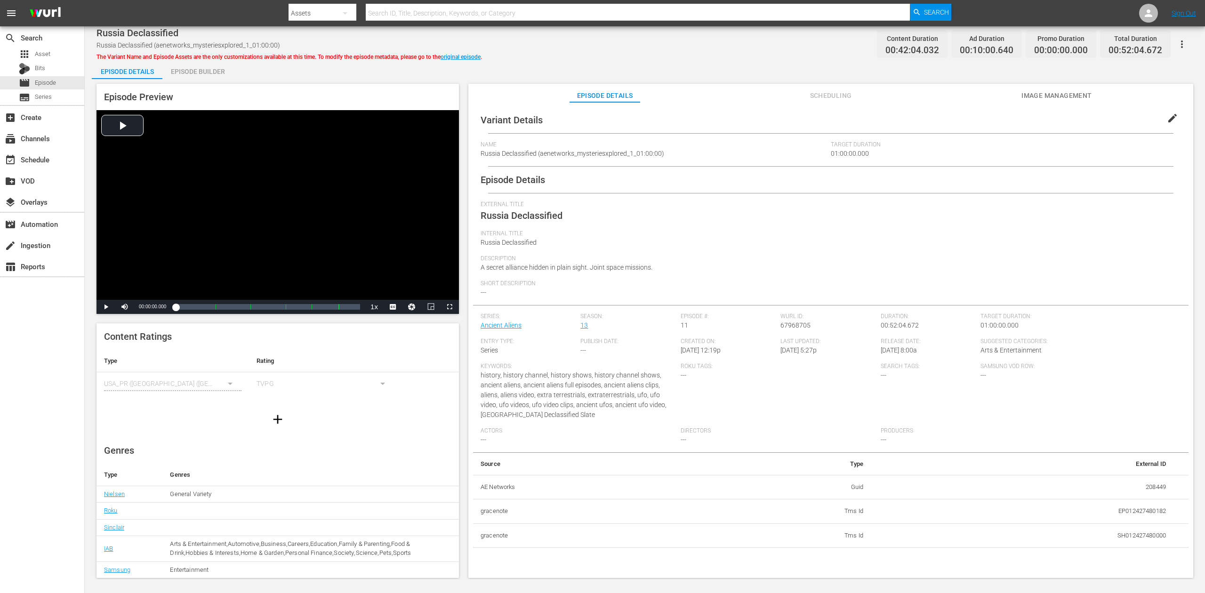
click at [212, 68] on div "Episode Builder" at bounding box center [197, 71] width 71 height 23
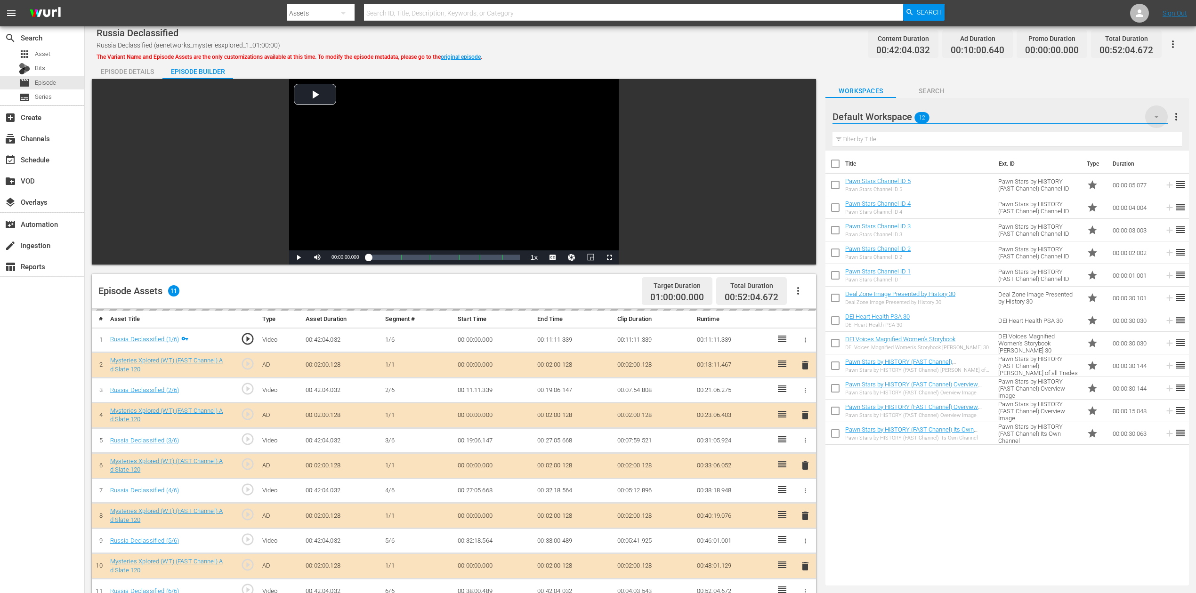
click at [903, 112] on icon "button" at bounding box center [1155, 116] width 11 height 11
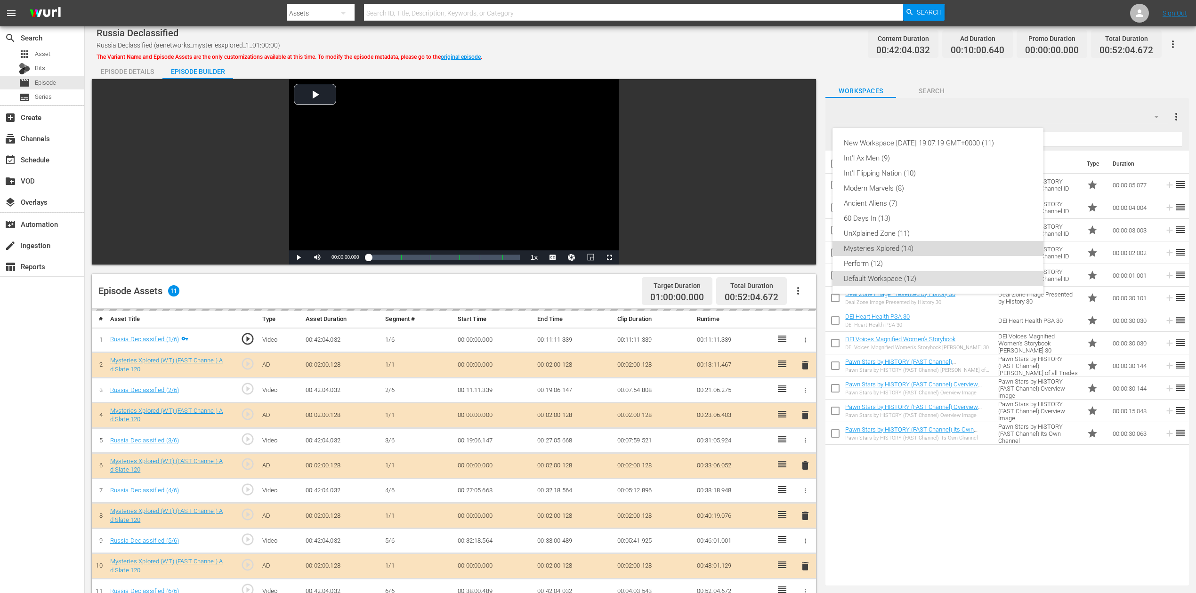
click at [893, 249] on div "Mysteries Xplored (14)" at bounding box center [937, 248] width 188 height 15
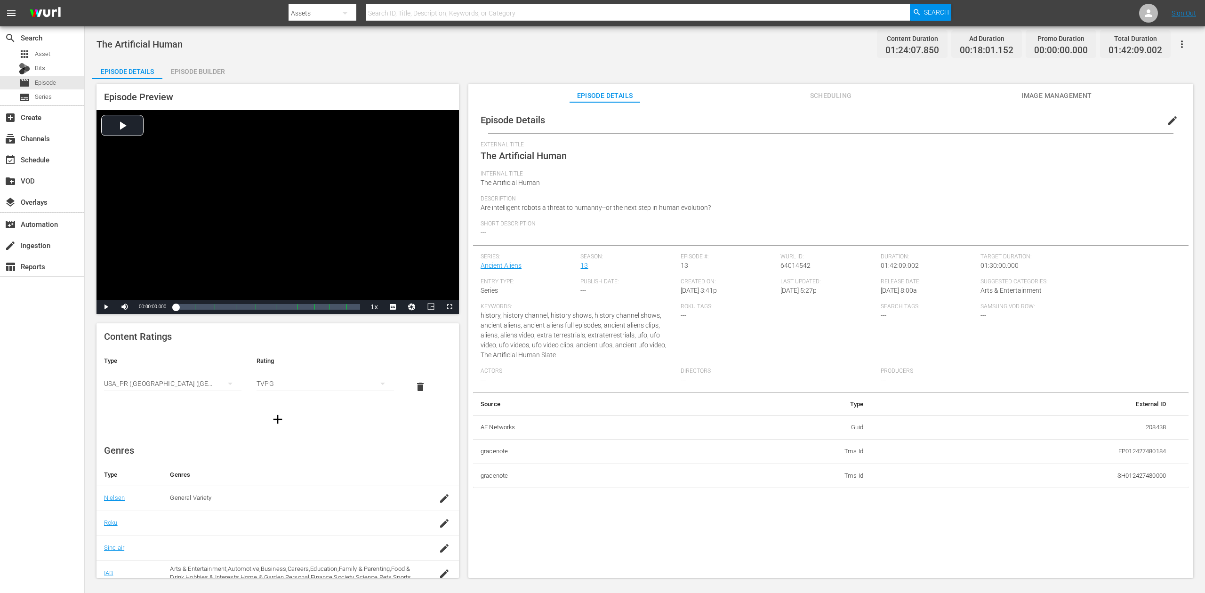
click at [200, 67] on div "Episode Builder" at bounding box center [197, 71] width 71 height 23
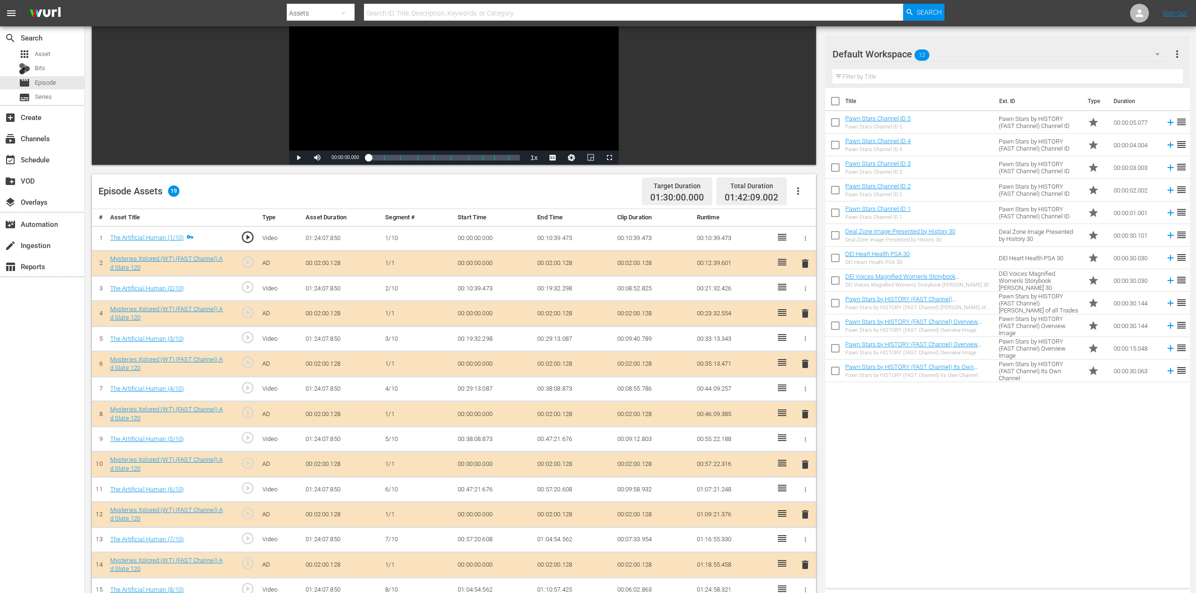
scroll to position [125, 0]
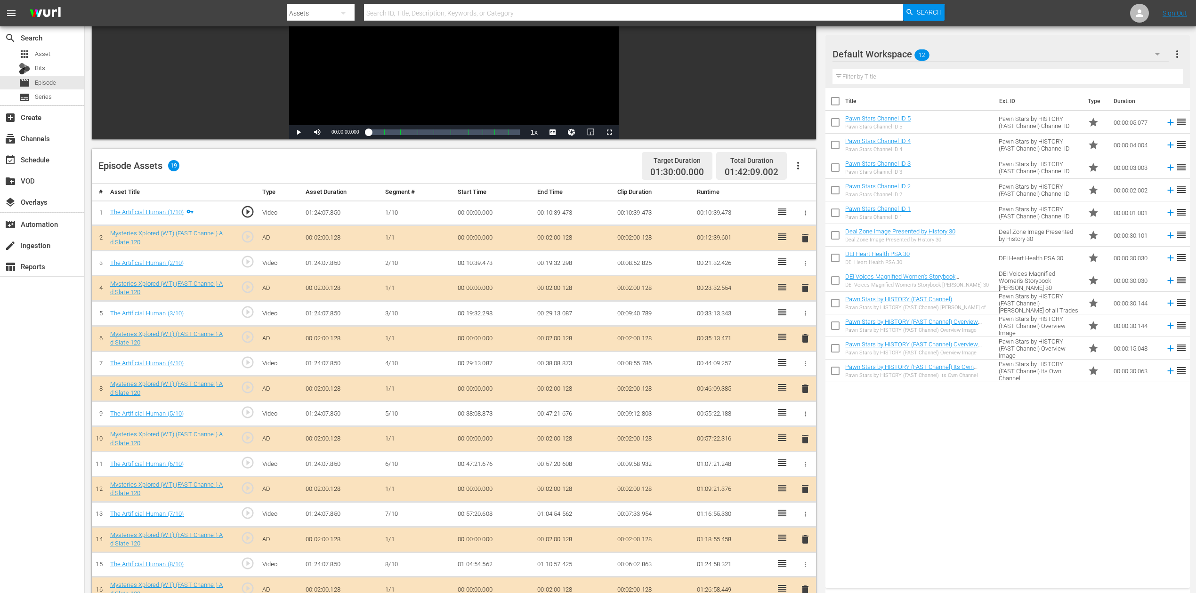
click at [903, 53] on icon "button" at bounding box center [1156, 53] width 11 height 11
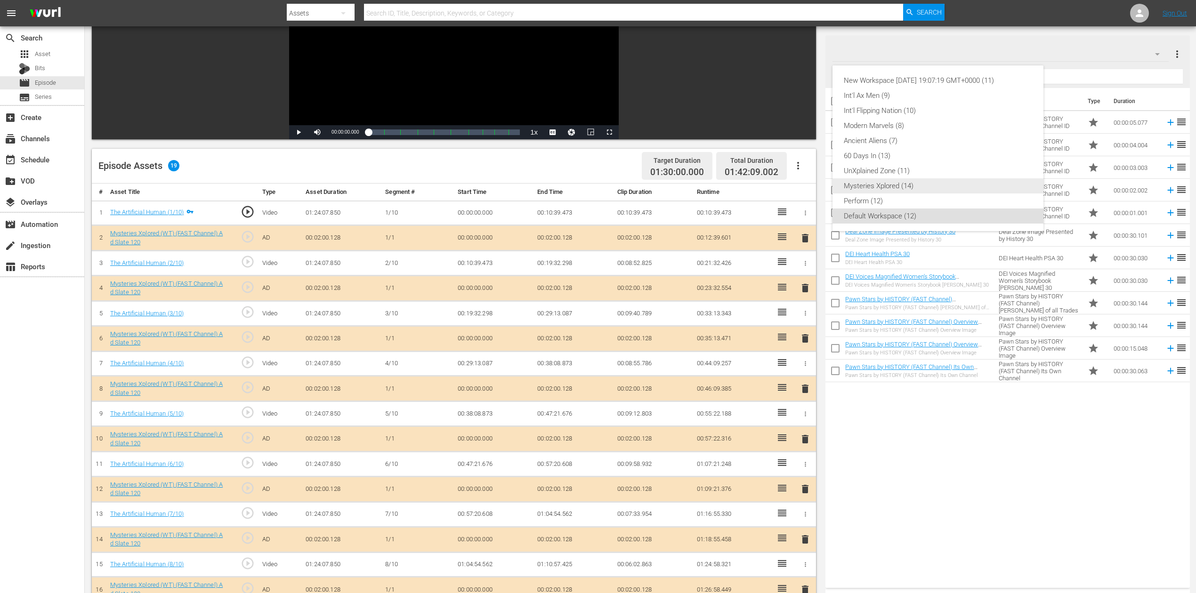
click at [903, 182] on div "Mysteries Xplored (14)" at bounding box center [937, 185] width 188 height 15
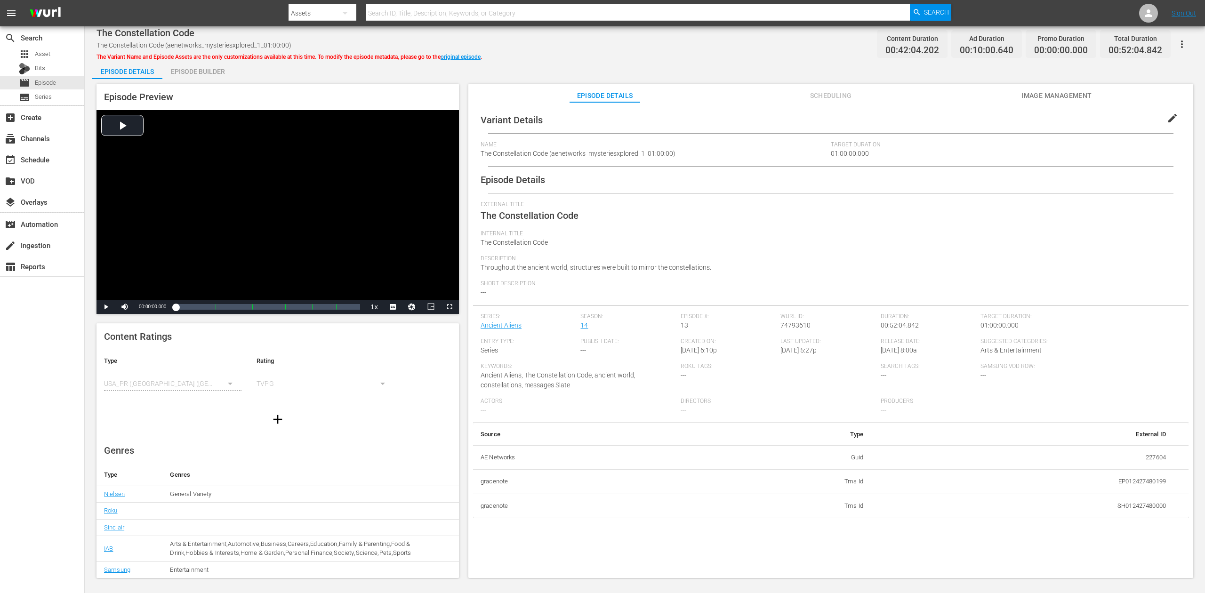
click at [216, 71] on div "Episode Builder" at bounding box center [197, 71] width 71 height 23
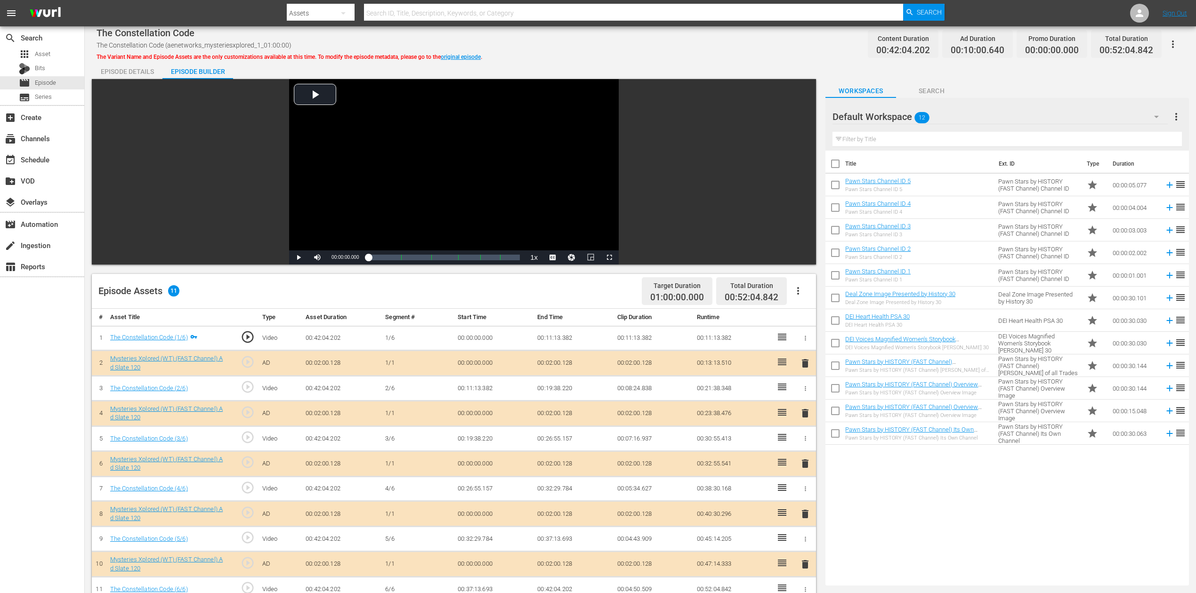
click at [903, 113] on icon "button" at bounding box center [1155, 116] width 11 height 11
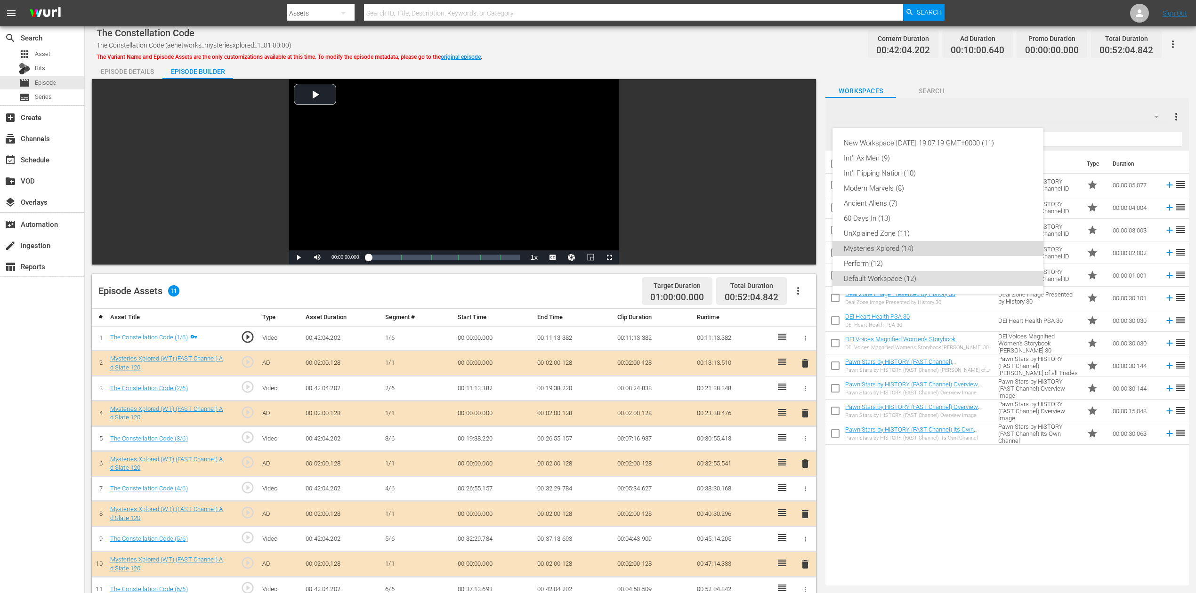
click at [903, 247] on div "Mysteries Xplored (14)" at bounding box center [937, 248] width 188 height 15
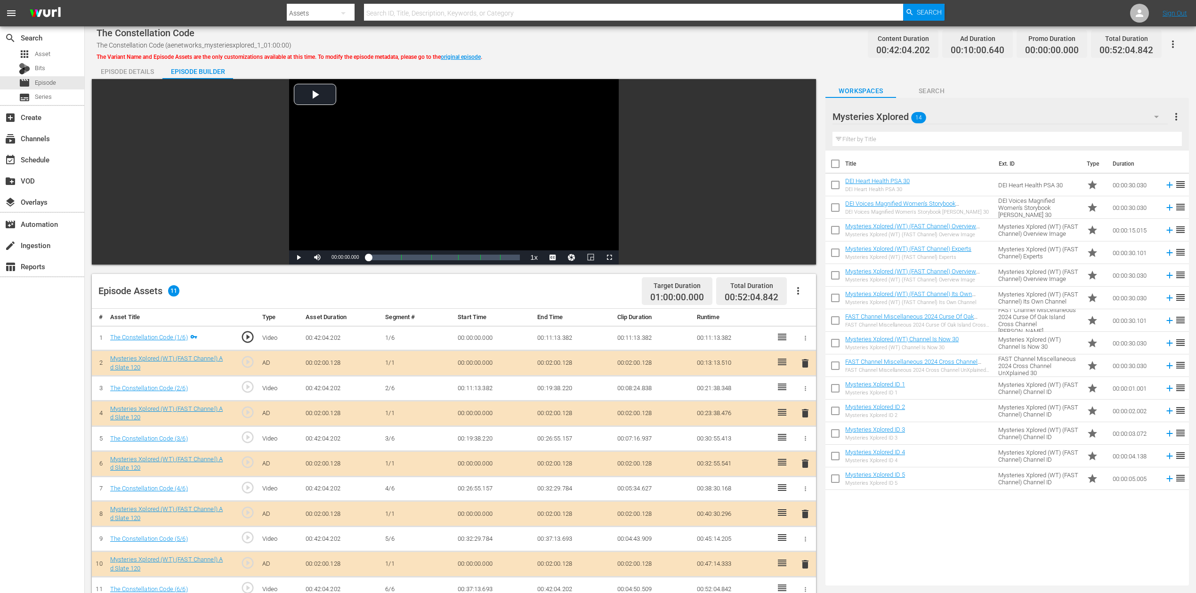
scroll to position [125, 0]
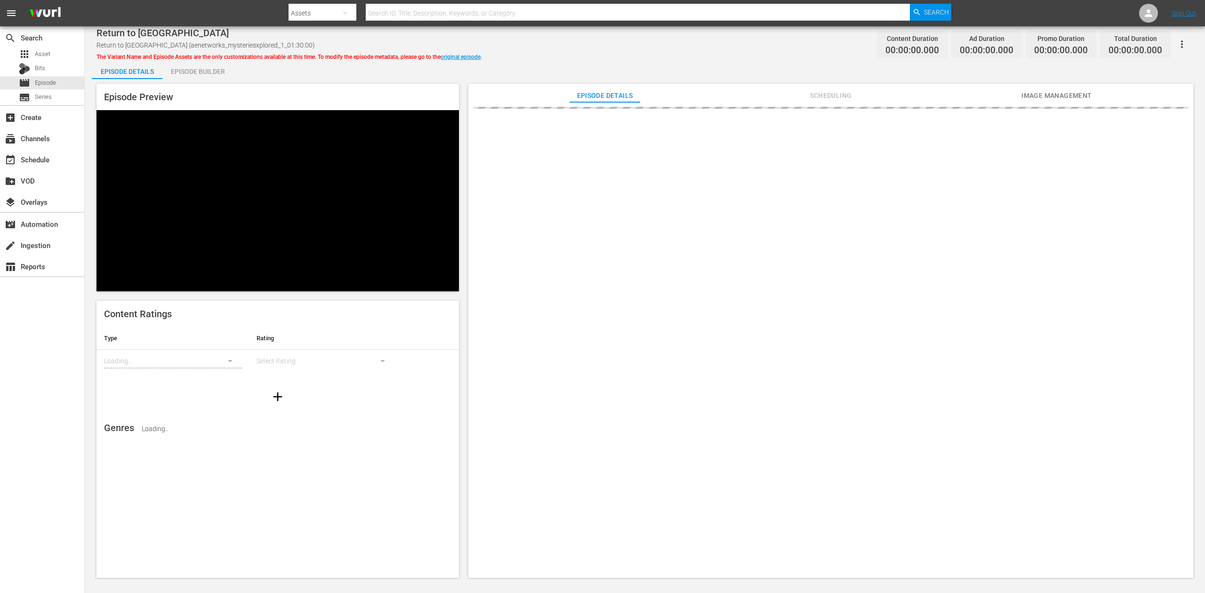
click at [203, 74] on div "Episode Builder" at bounding box center [197, 71] width 71 height 23
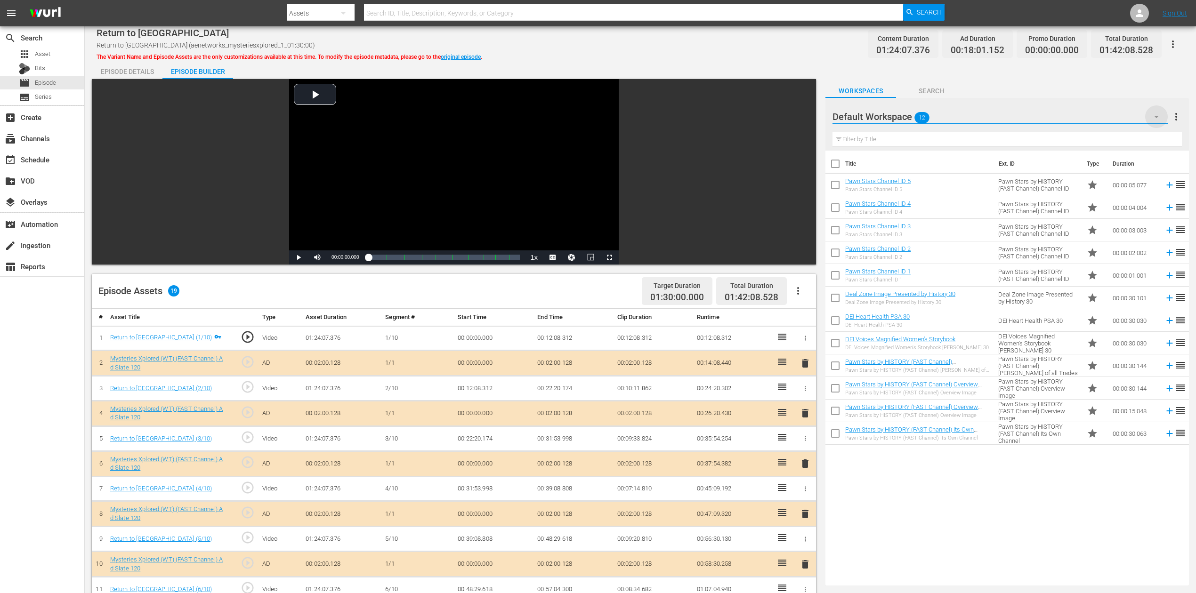
click at [1156, 116] on icon "button" at bounding box center [1156, 117] width 5 height 2
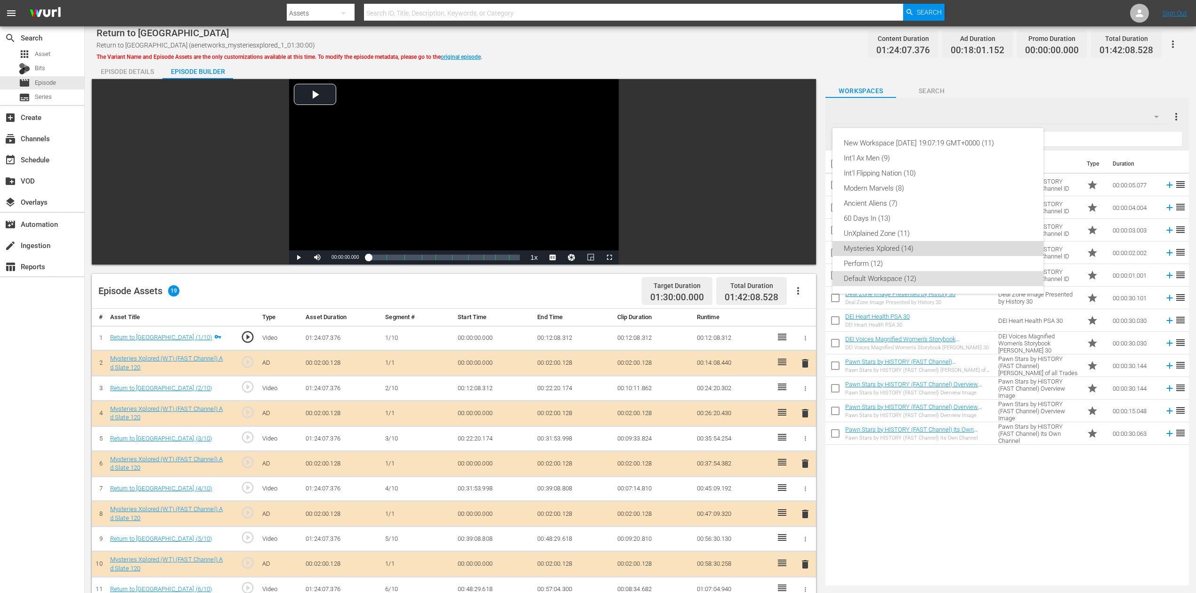
click at [912, 245] on div "Mysteries Xplored (14)" at bounding box center [937, 248] width 188 height 15
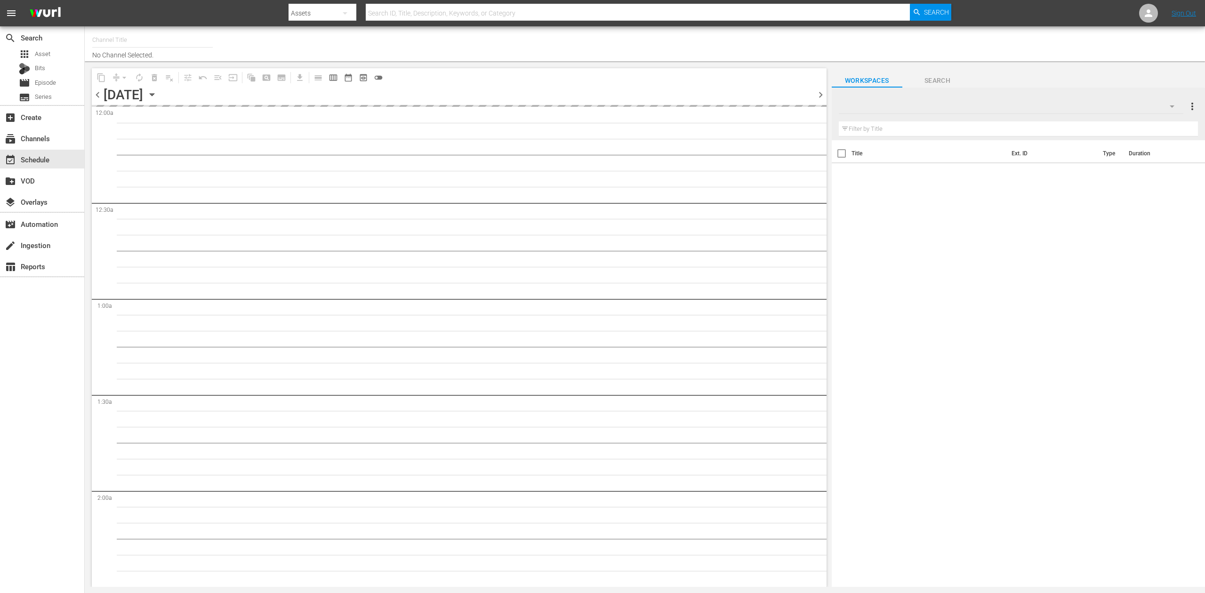
type input "Best of American Pickers by History (2038)"
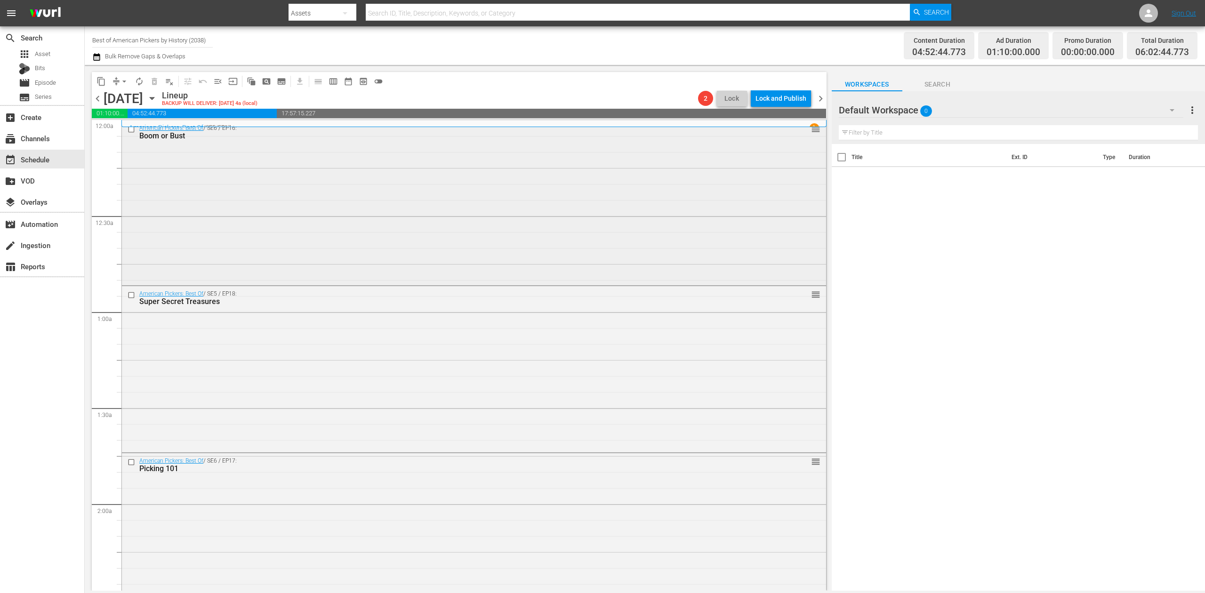
click at [356, 212] on div "American Pickers: Best Of / SE6 / EP16: Boom or Bust reorder" at bounding box center [474, 201] width 704 height 163
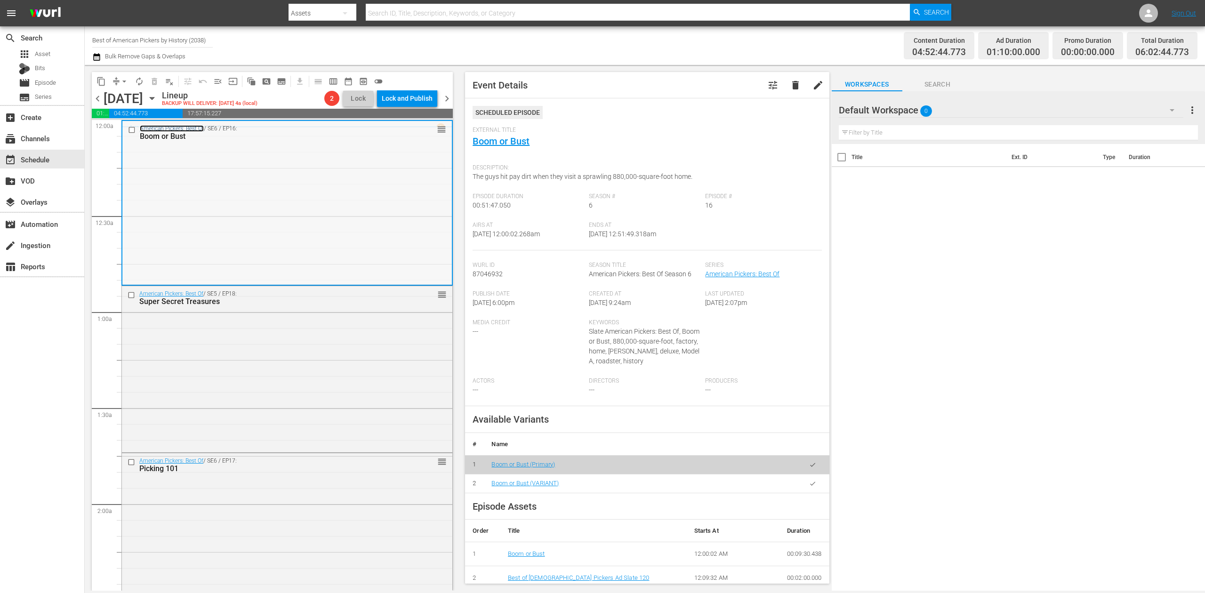
click at [182, 126] on link "American Pickers: Best Of" at bounding box center [172, 128] width 64 height 7
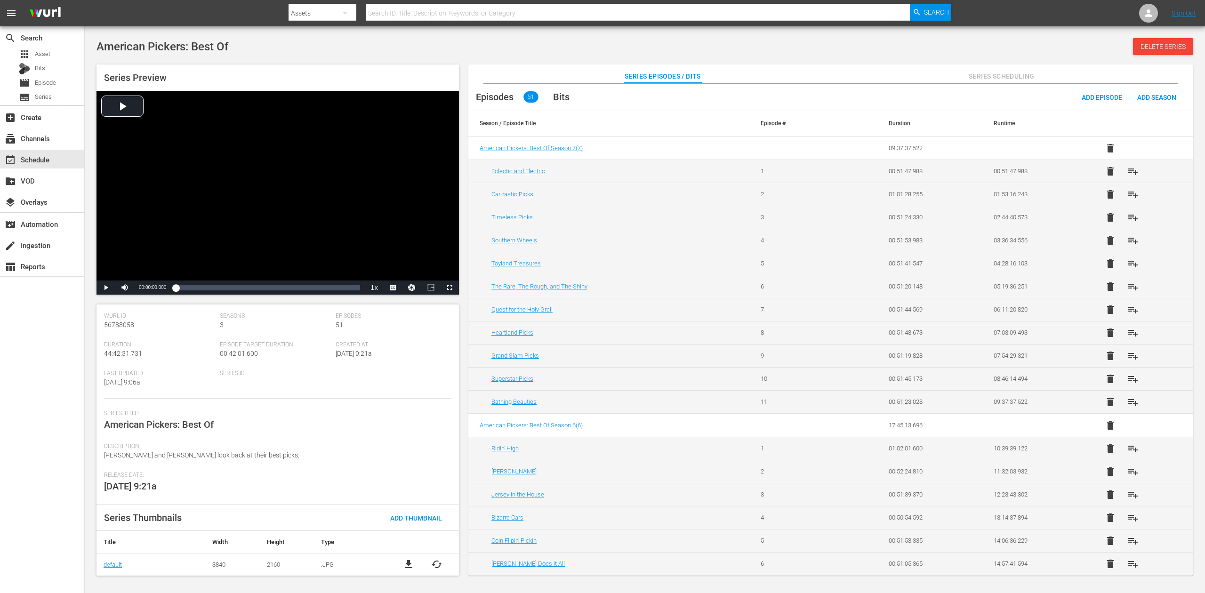
scroll to position [48, 0]
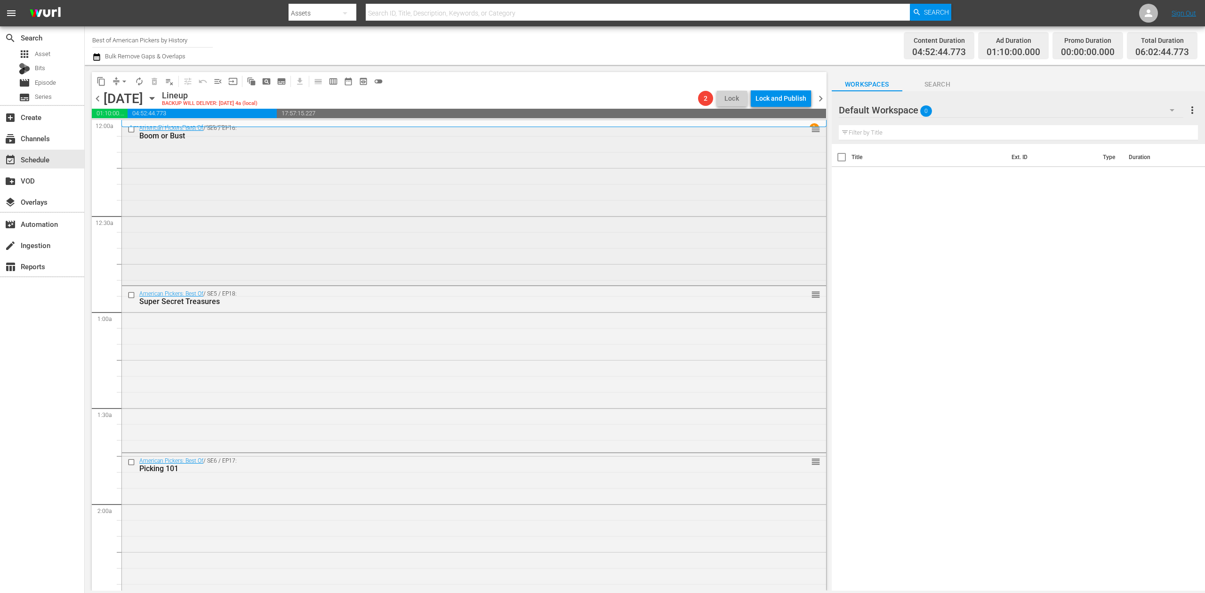
click at [413, 213] on div "American Pickers: Best Of / SE6 / EP16: Boom or Bust reorder" at bounding box center [474, 201] width 704 height 163
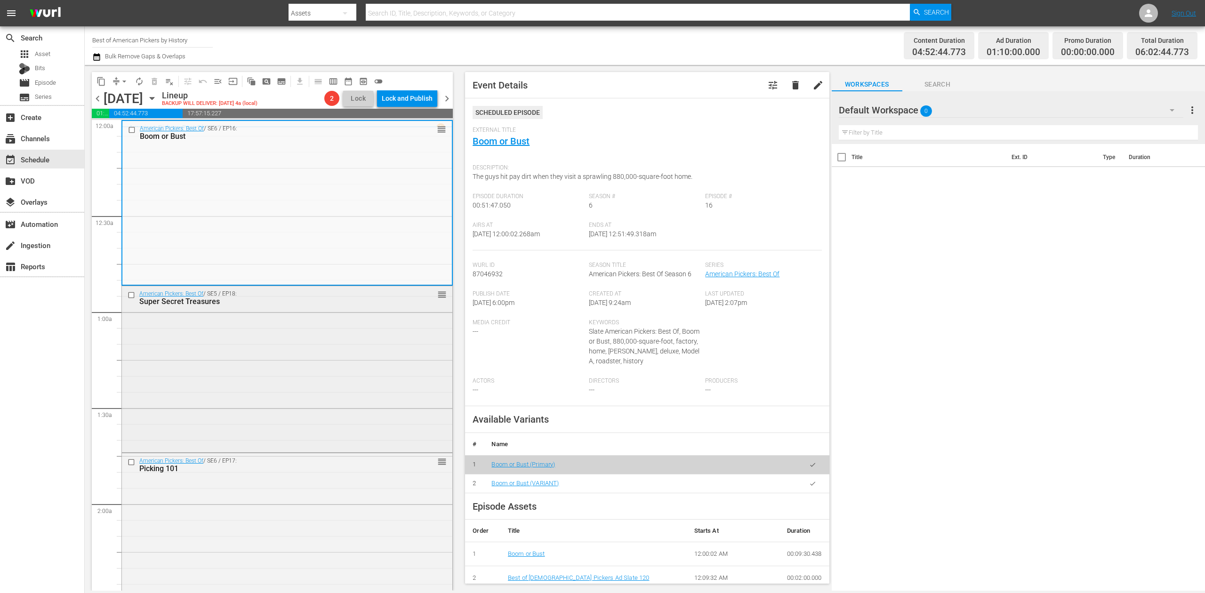
click at [308, 375] on div "American Pickers: Best Of / SE5 / EP18: Super Secret Treasures reorder" at bounding box center [287, 368] width 330 height 164
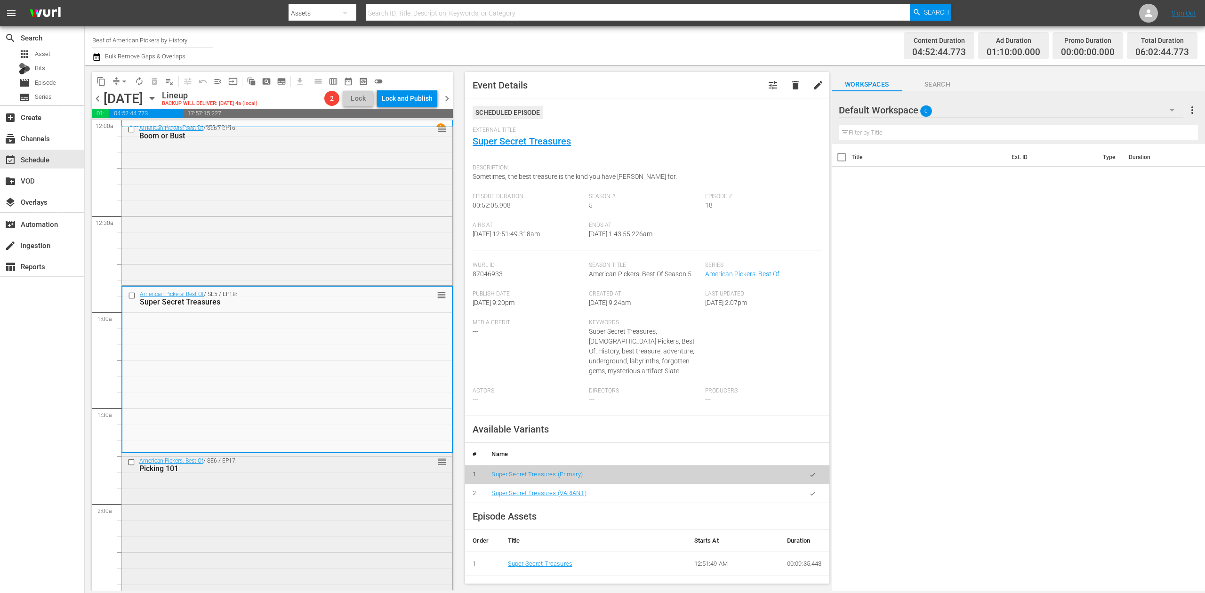
click at [298, 509] on div "American Pickers: Best Of / SE6 / EP17: Picking 101 reorder" at bounding box center [287, 534] width 330 height 162
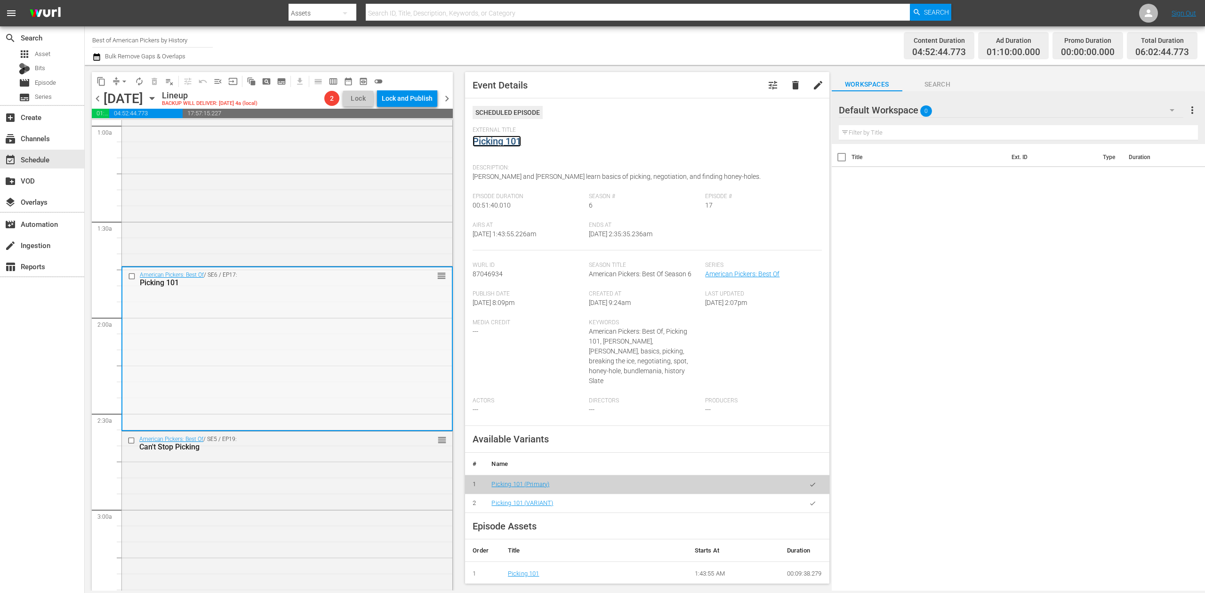
scroll to position [188, 0]
click at [304, 477] on div "American Pickers: Best Of / SE5 / EP19: Can't Stop Picking reorder" at bounding box center [287, 511] width 330 height 162
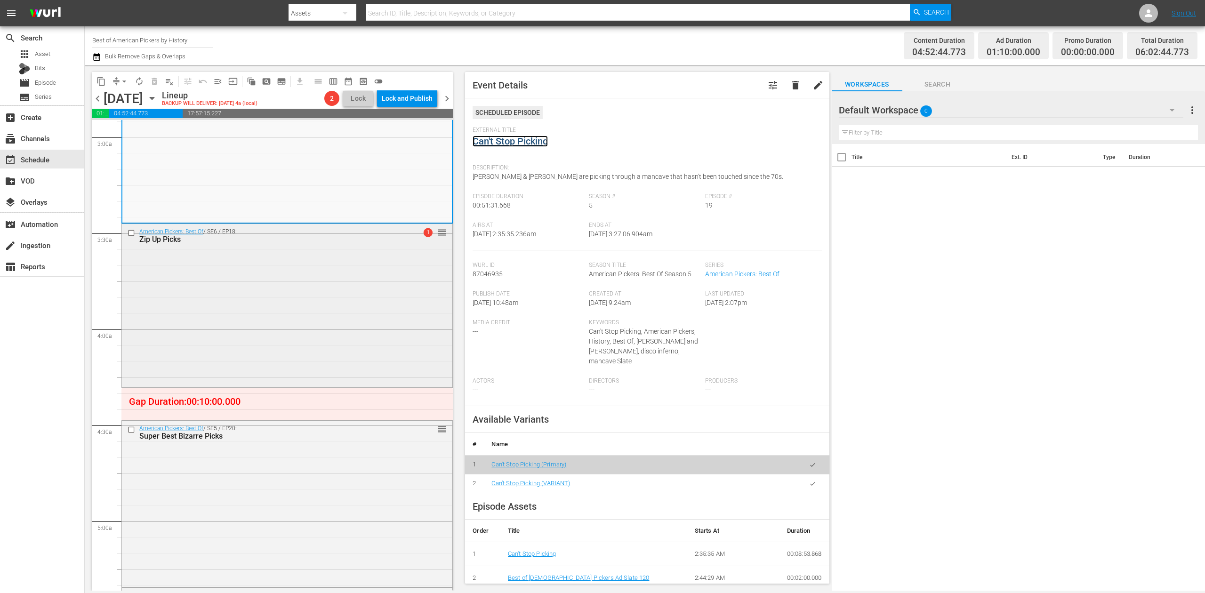
scroll to position [565, 0]
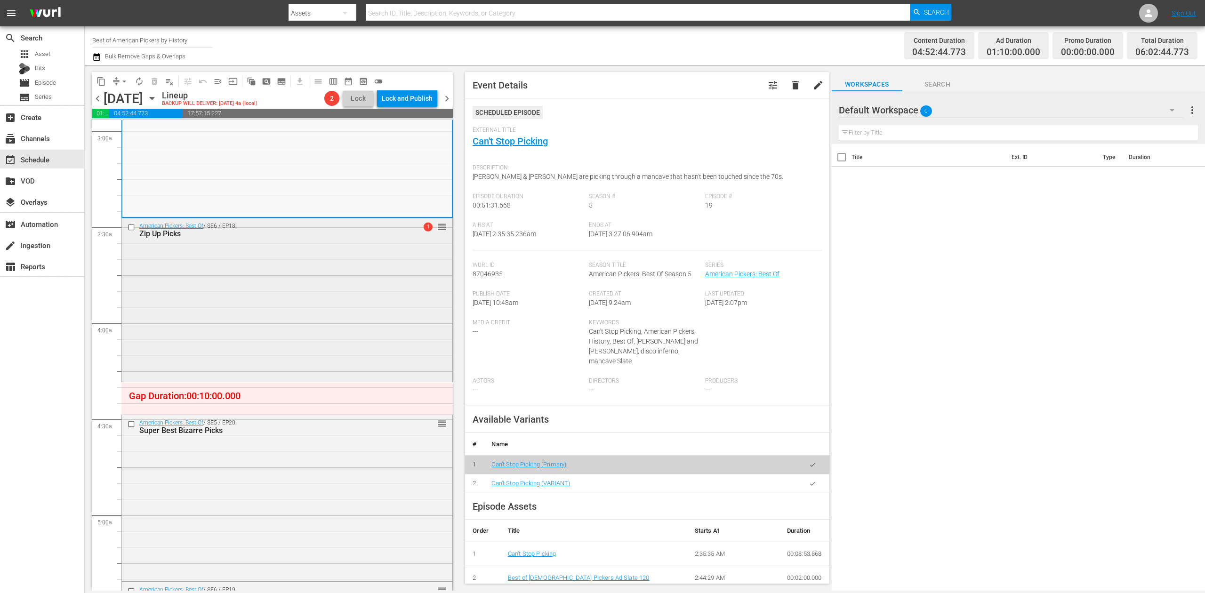
click at [308, 304] on div "American Pickers: Best Of / SE6 / EP18: Zip Up Picks 1 reorder" at bounding box center [287, 299] width 330 height 162
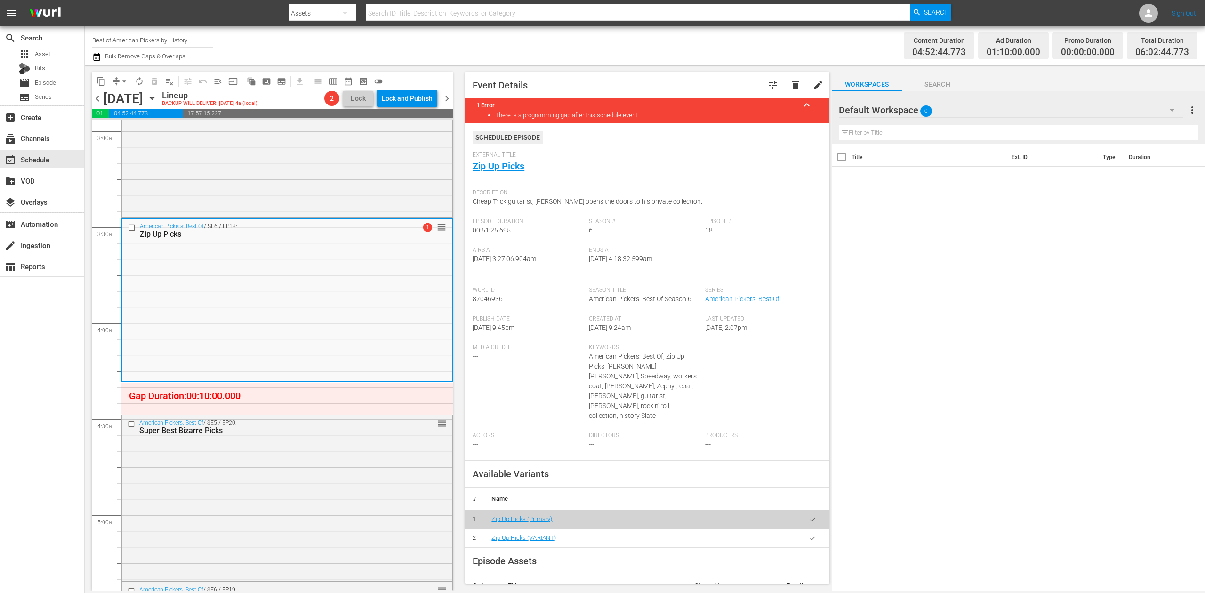
click at [95, 56] on icon "button" at bounding box center [96, 57] width 7 height 8
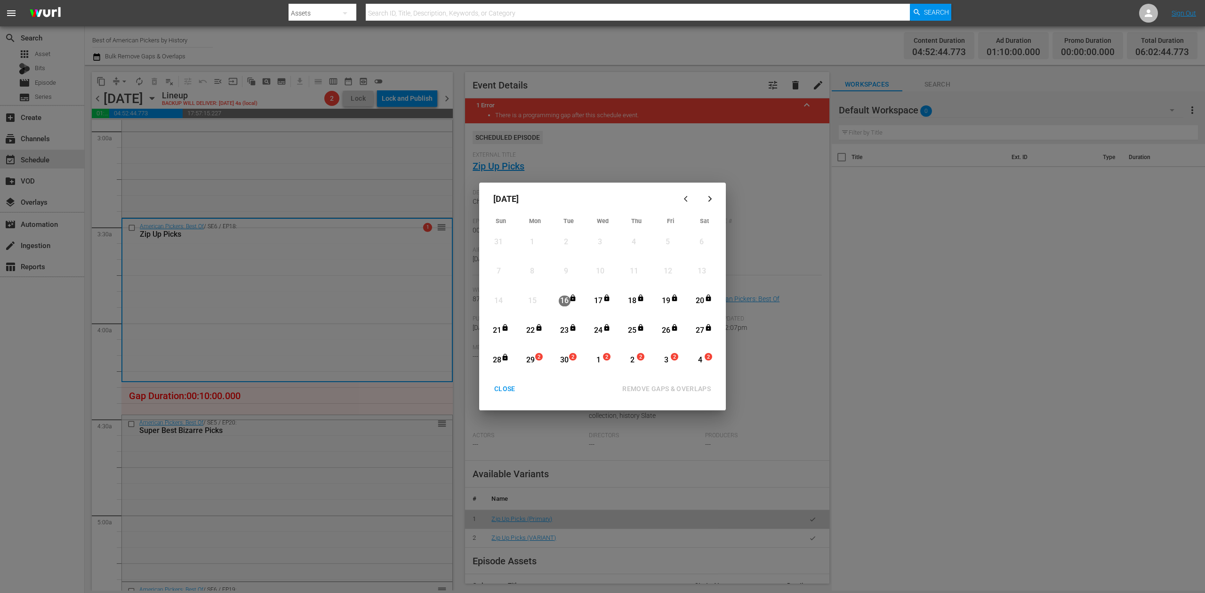
click at [534, 358] on div "29" at bounding box center [531, 360] width 12 height 11
click at [670, 388] on div "REMOVE GAPS & OVERLAPS" at bounding box center [667, 389] width 104 height 12
click at [507, 383] on div "CLOSE" at bounding box center [505, 389] width 36 height 12
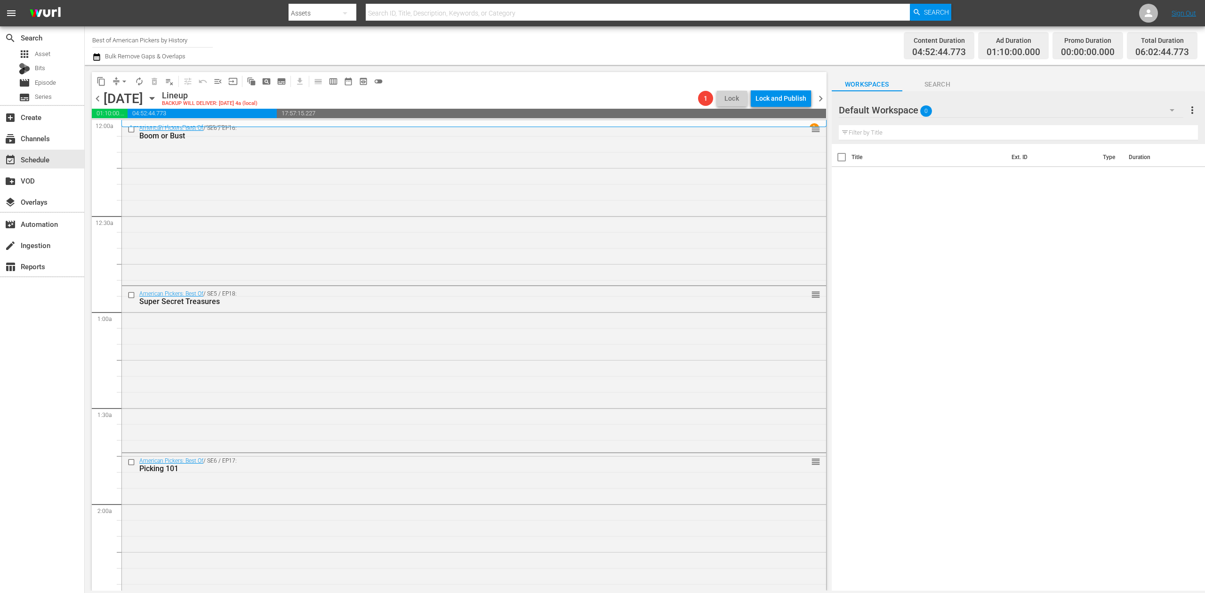
click at [100, 59] on icon "button" at bounding box center [96, 57] width 7 height 8
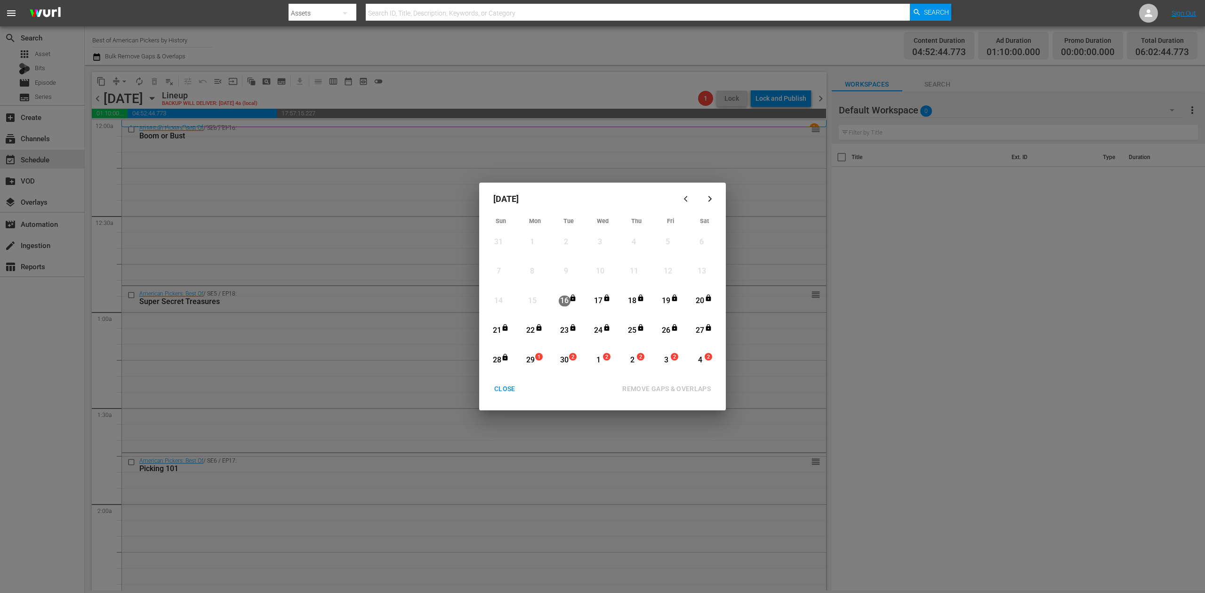
click at [533, 358] on div "29" at bounding box center [531, 360] width 12 height 11
click at [665, 386] on div "REMOVE GAPS & OVERLAPS" at bounding box center [667, 389] width 104 height 12
click at [499, 391] on div "CLOSE" at bounding box center [505, 389] width 36 height 12
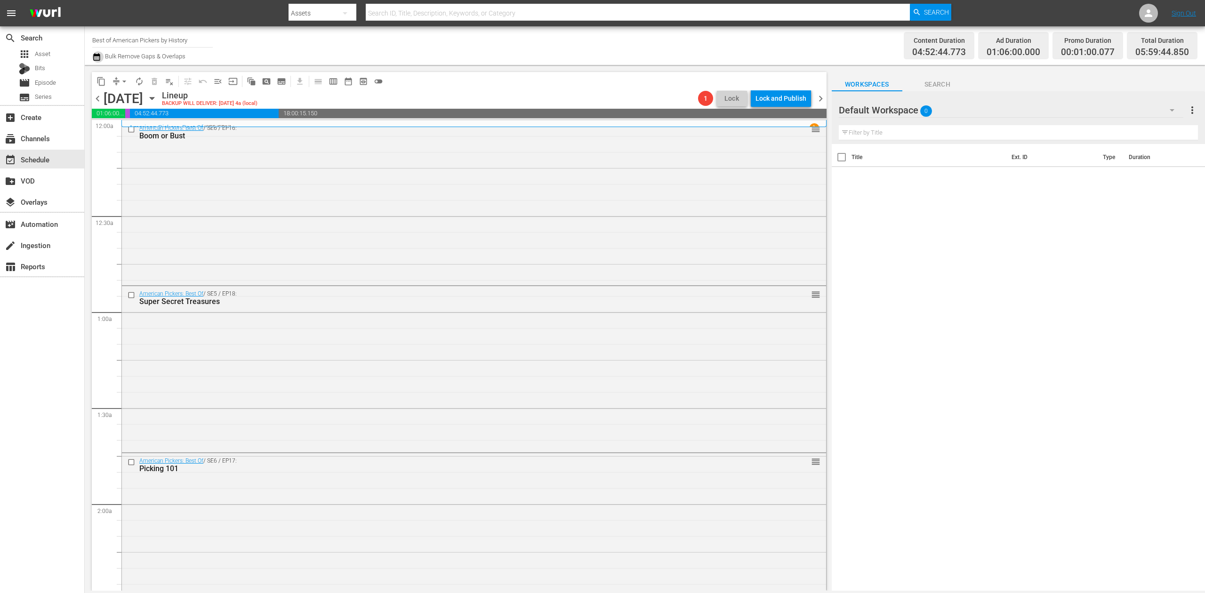
click at [99, 54] on icon "button" at bounding box center [96, 57] width 7 height 8
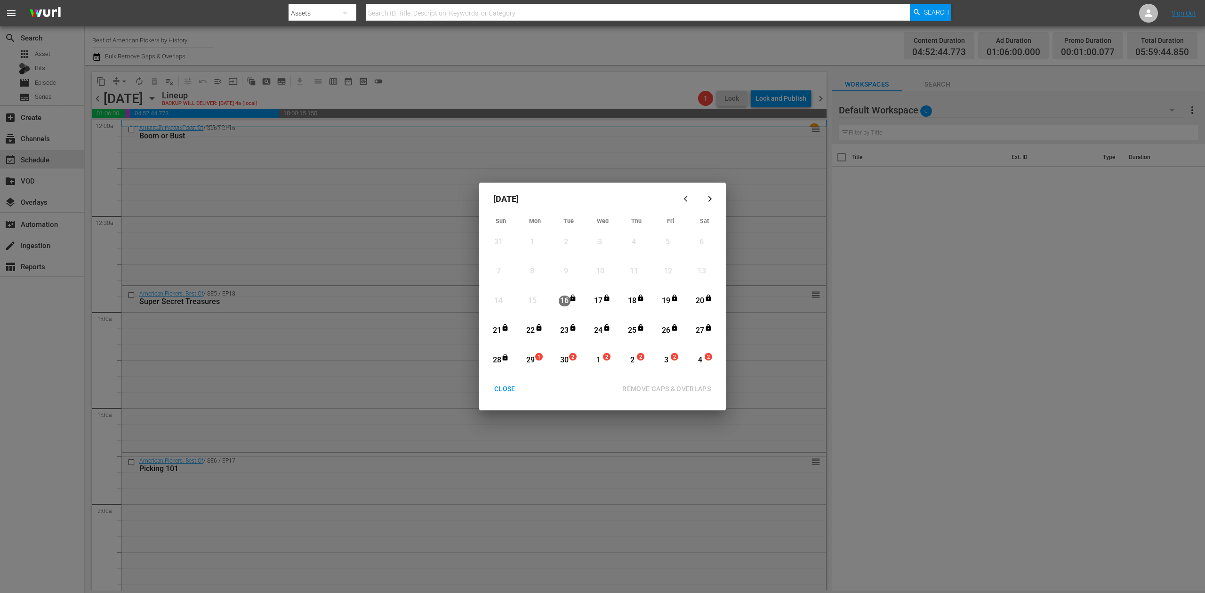
click at [532, 362] on div "29" at bounding box center [531, 360] width 12 height 11
click at [691, 391] on div "REMOVE GAPS & OVERLAPS" at bounding box center [667, 389] width 104 height 12
click at [501, 390] on div "CLOSE" at bounding box center [505, 389] width 36 height 12
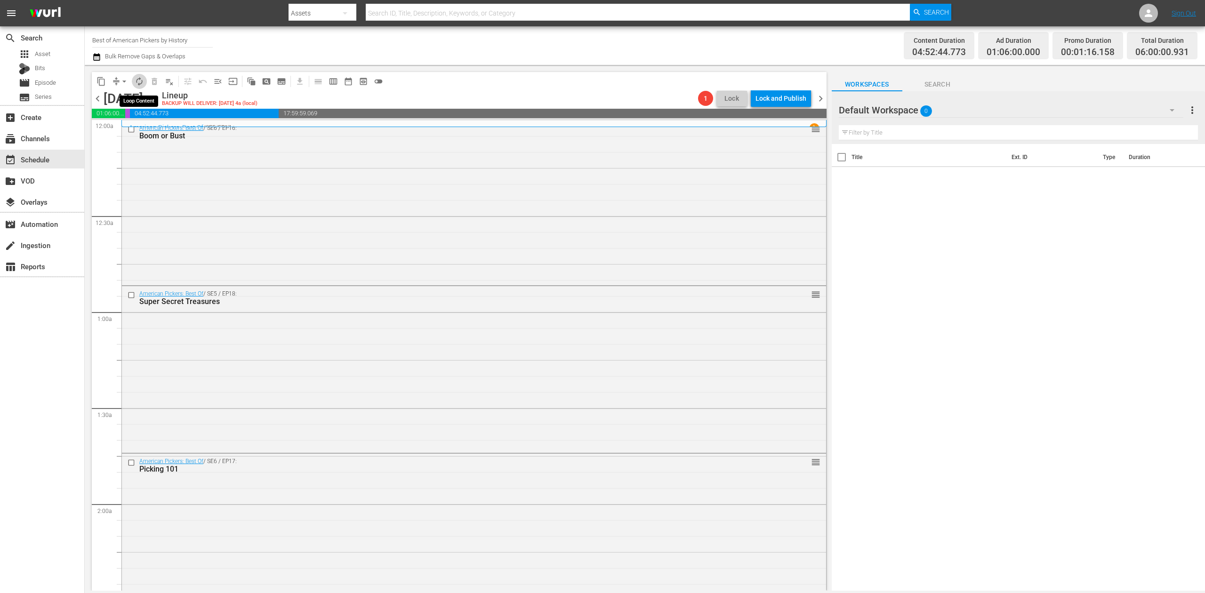
click at [138, 81] on span "autorenew_outlined" at bounding box center [139, 81] width 9 height 9
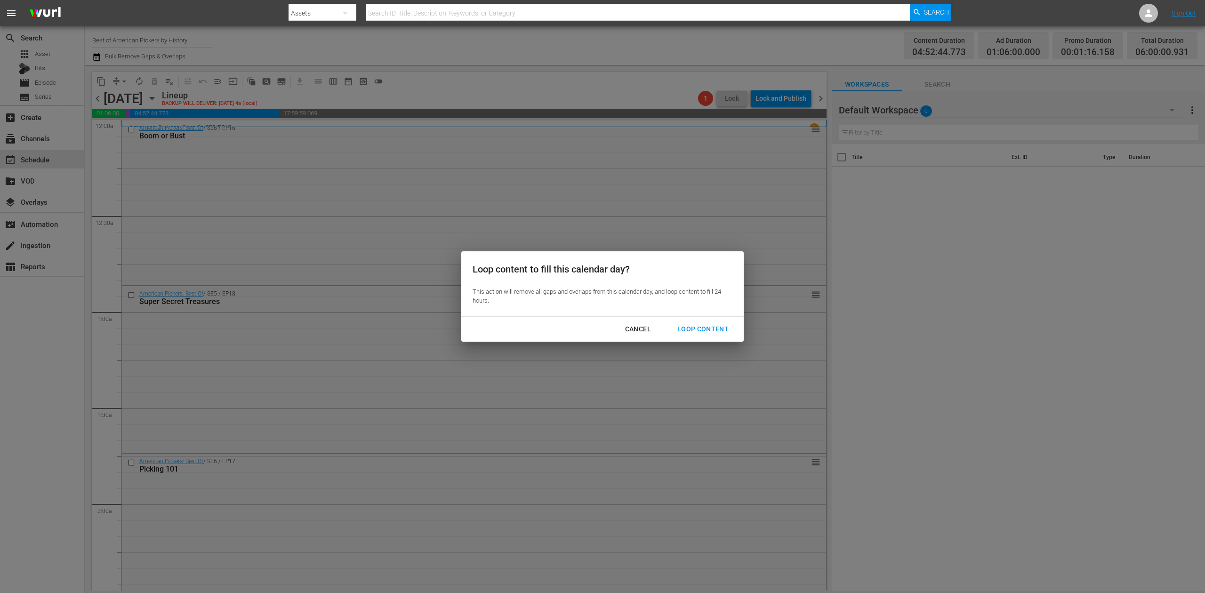
click at [695, 330] on div "Loop Content" at bounding box center [703, 329] width 66 height 12
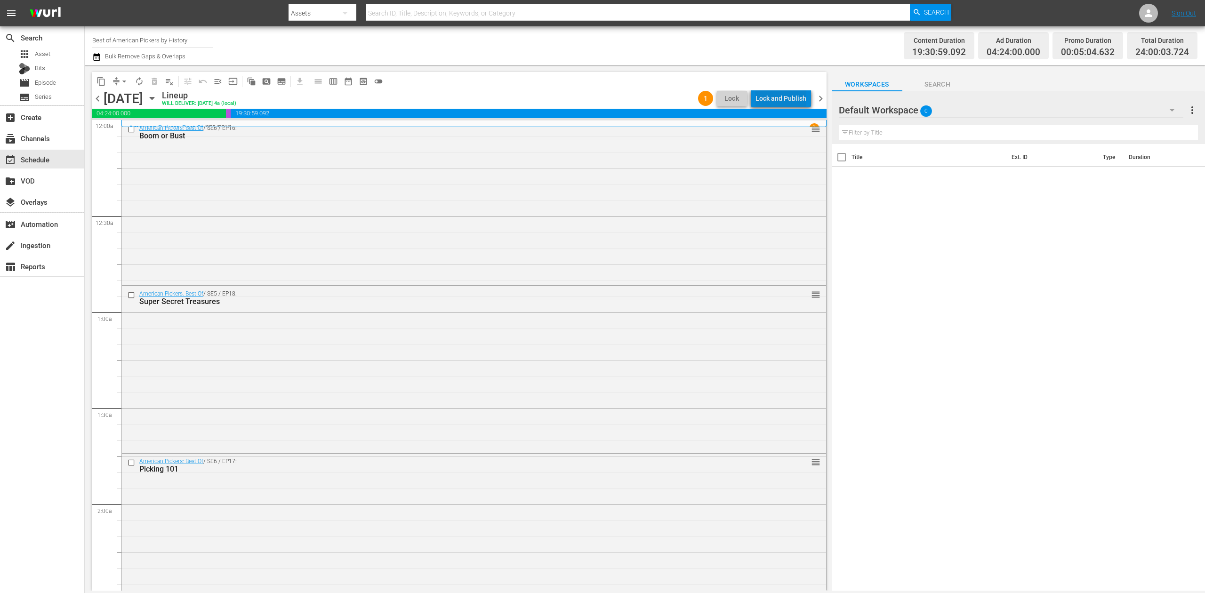
click at [795, 95] on div "Lock and Publish" at bounding box center [780, 98] width 51 height 17
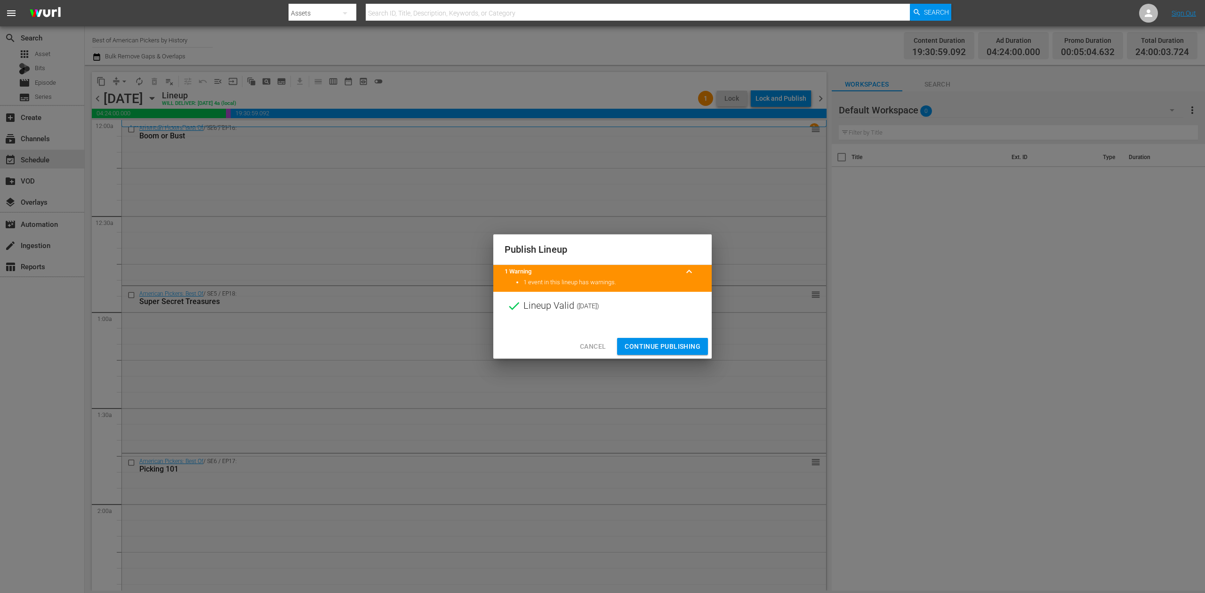
click at [682, 344] on span "Continue Publishing" at bounding box center [663, 347] width 76 height 12
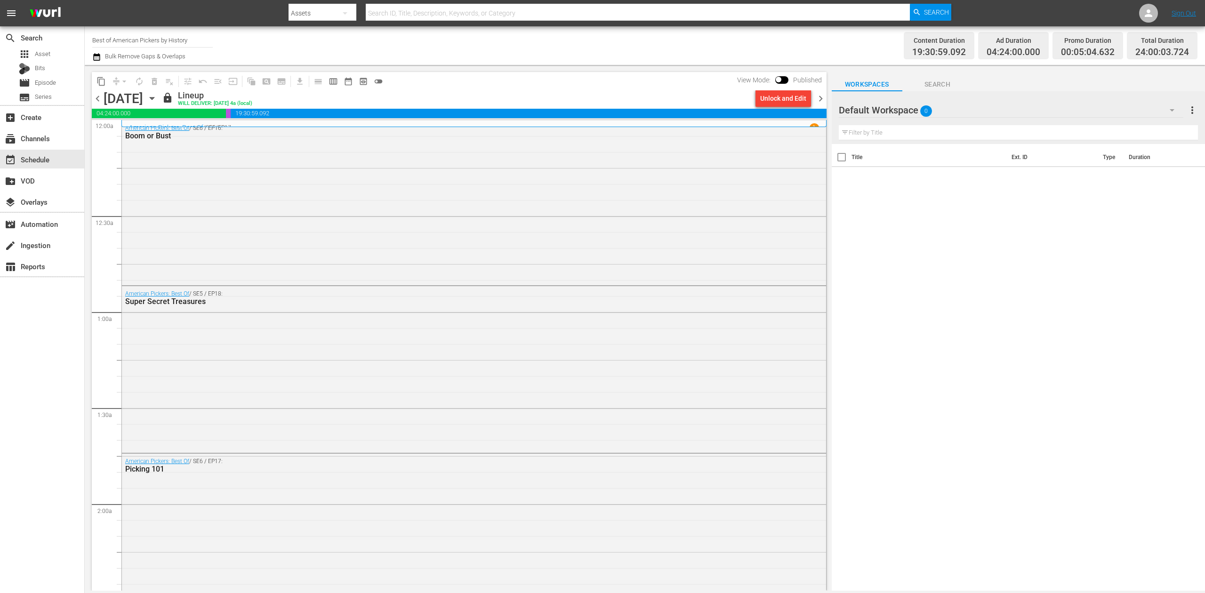
click at [819, 97] on span "chevron_right" at bounding box center [821, 99] width 12 height 12
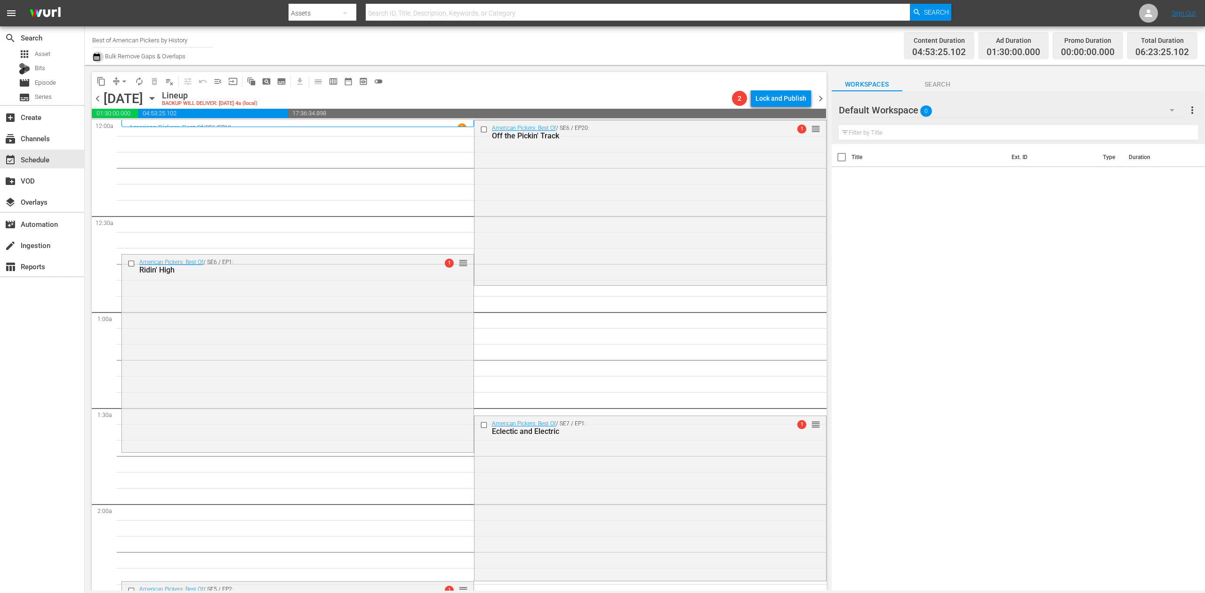
click at [97, 57] on icon "button" at bounding box center [96, 56] width 9 height 11
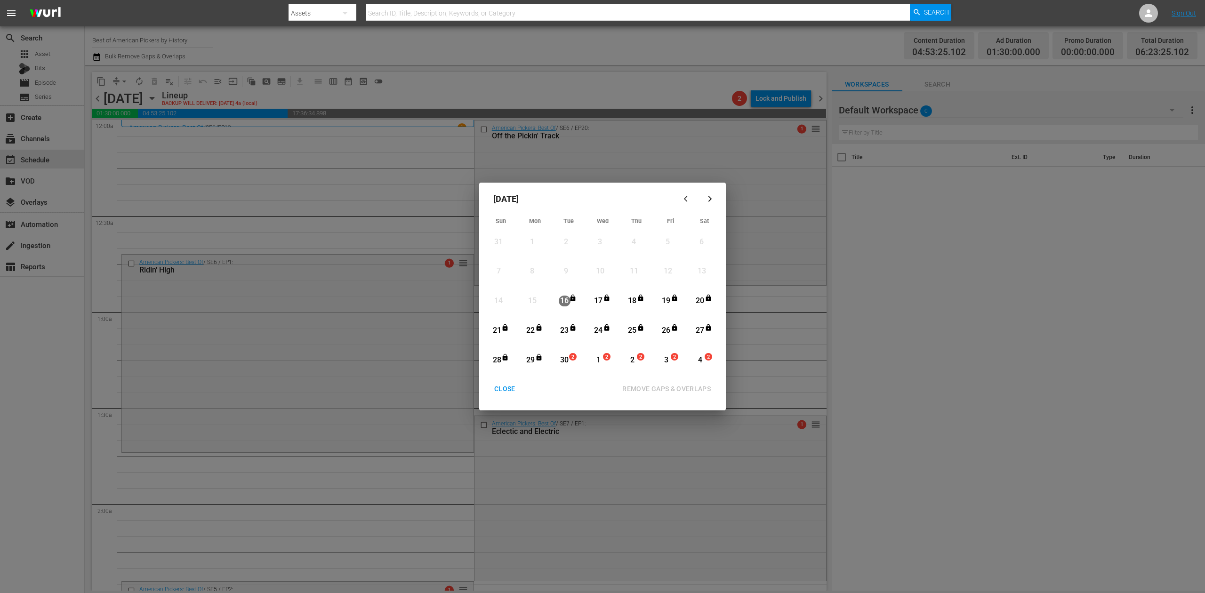
click at [567, 357] on div "30" at bounding box center [565, 360] width 12 height 11
click at [677, 390] on div "REMOVE GAPS & OVERLAPS" at bounding box center [667, 389] width 104 height 12
click at [562, 360] on div "30" at bounding box center [565, 360] width 12 height 11
click at [664, 384] on div "REMOVE GAPS & OVERLAPS" at bounding box center [667, 389] width 104 height 12
click at [507, 385] on div "CLOSE" at bounding box center [505, 389] width 36 height 12
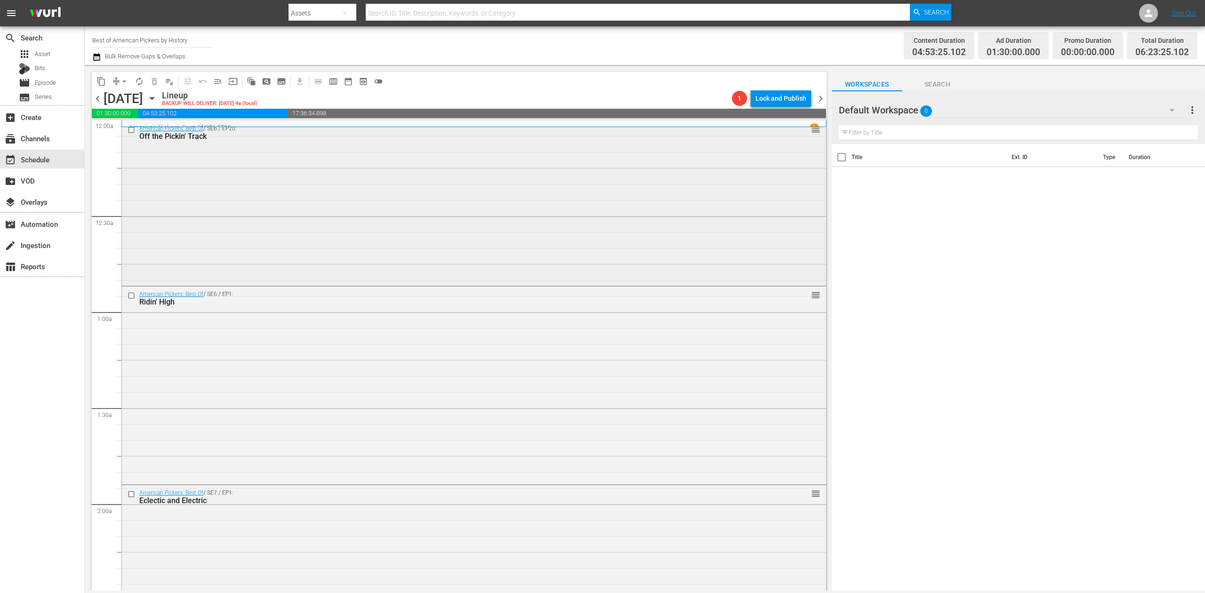
click at [344, 241] on div "American Pickers: Best Of / SE6 / EP20: Off the Pickin' Track reorder" at bounding box center [474, 202] width 704 height 163
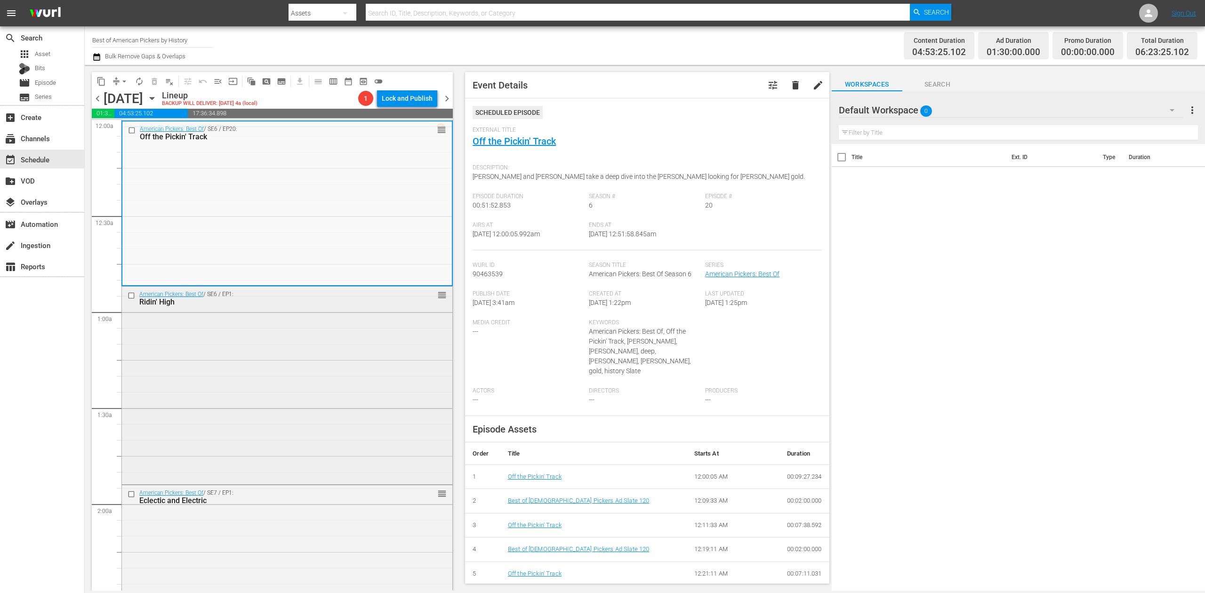
click at [314, 361] on div "American Pickers: Best Of / SE6 / EP1: Ridin' High reorder" at bounding box center [287, 385] width 330 height 196
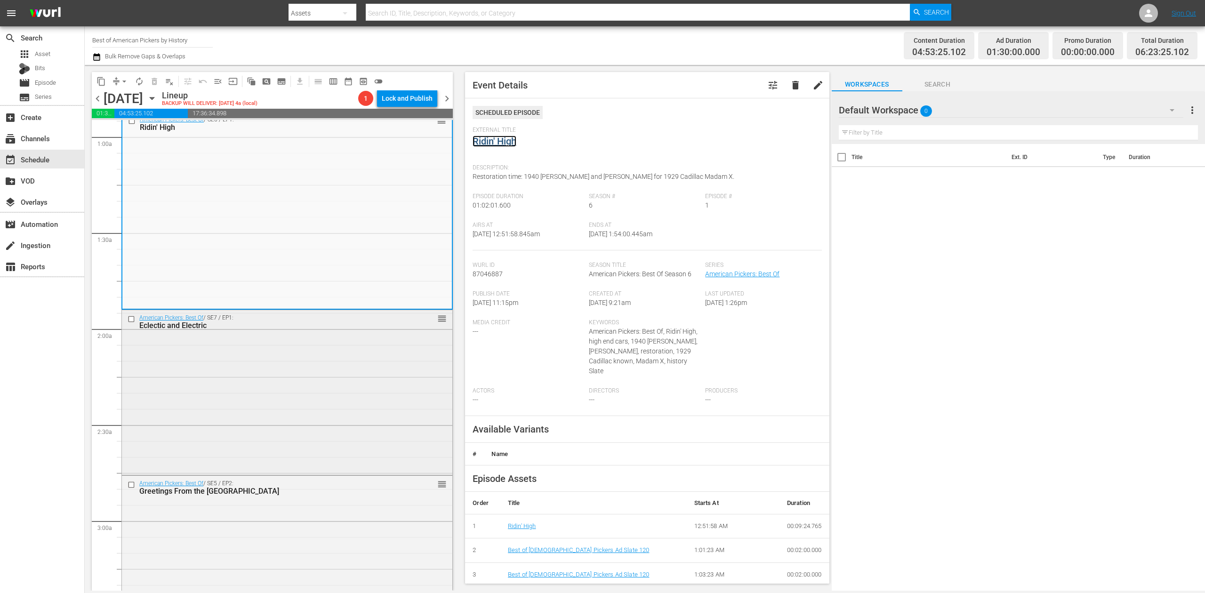
scroll to position [188, 0]
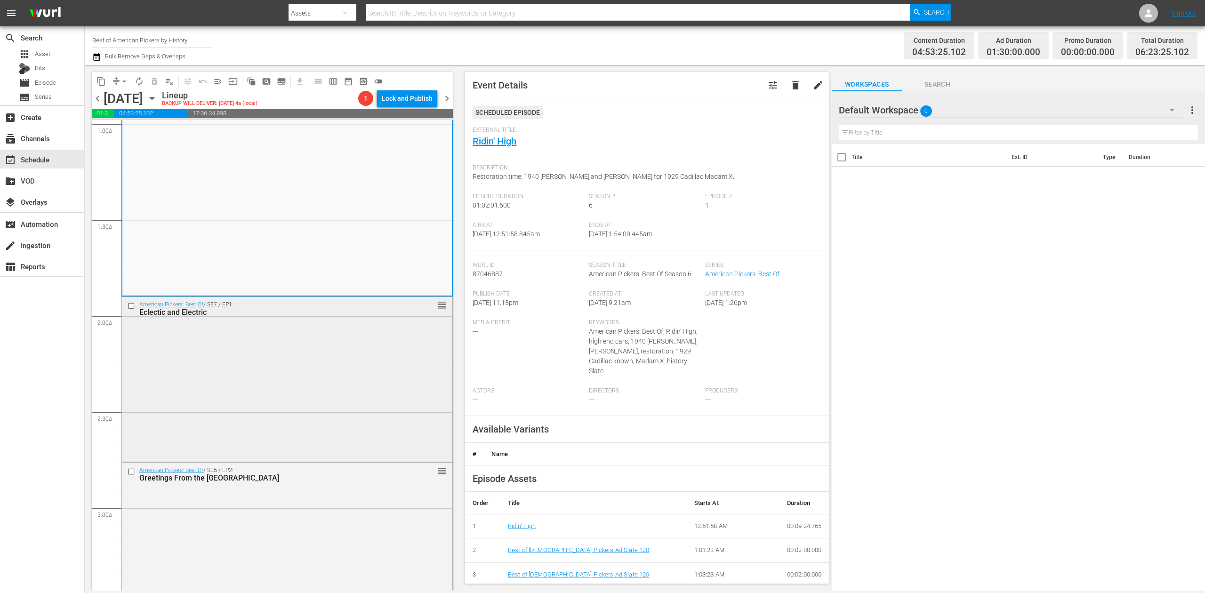
click at [322, 340] on div "American Pickers: Best Of / SE7 / EP1: Eclectic and Electric reorder" at bounding box center [287, 378] width 330 height 163
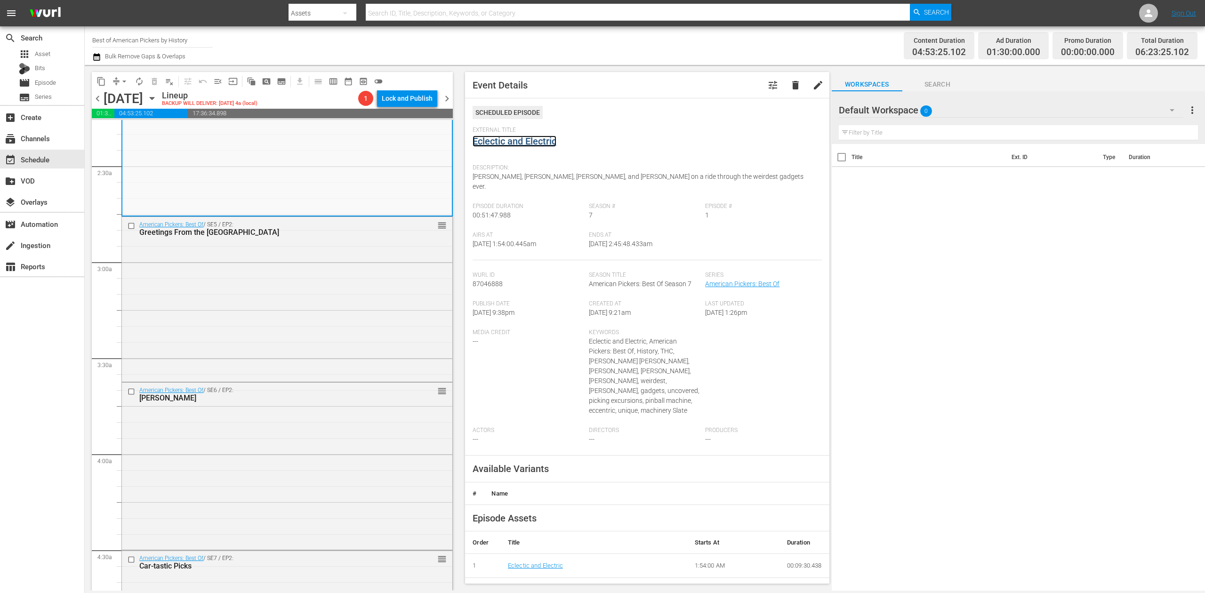
scroll to position [439, 0]
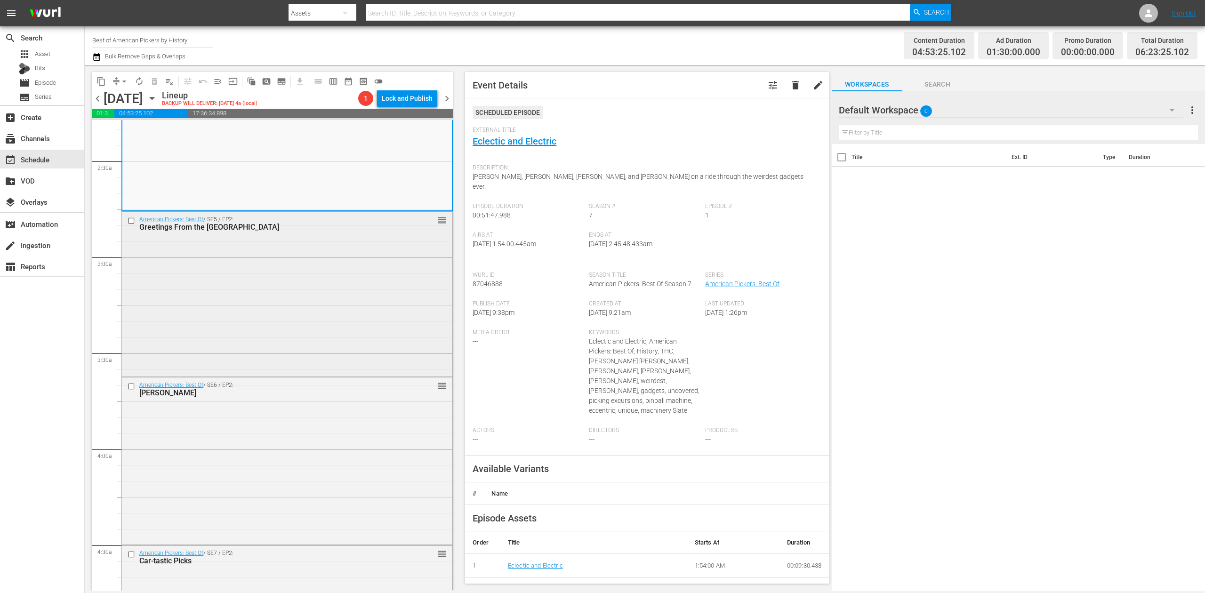
click at [362, 321] on div "American Pickers: Best Of / SE5 / EP2: Greetings From the Sunshine State reorder" at bounding box center [287, 293] width 330 height 163
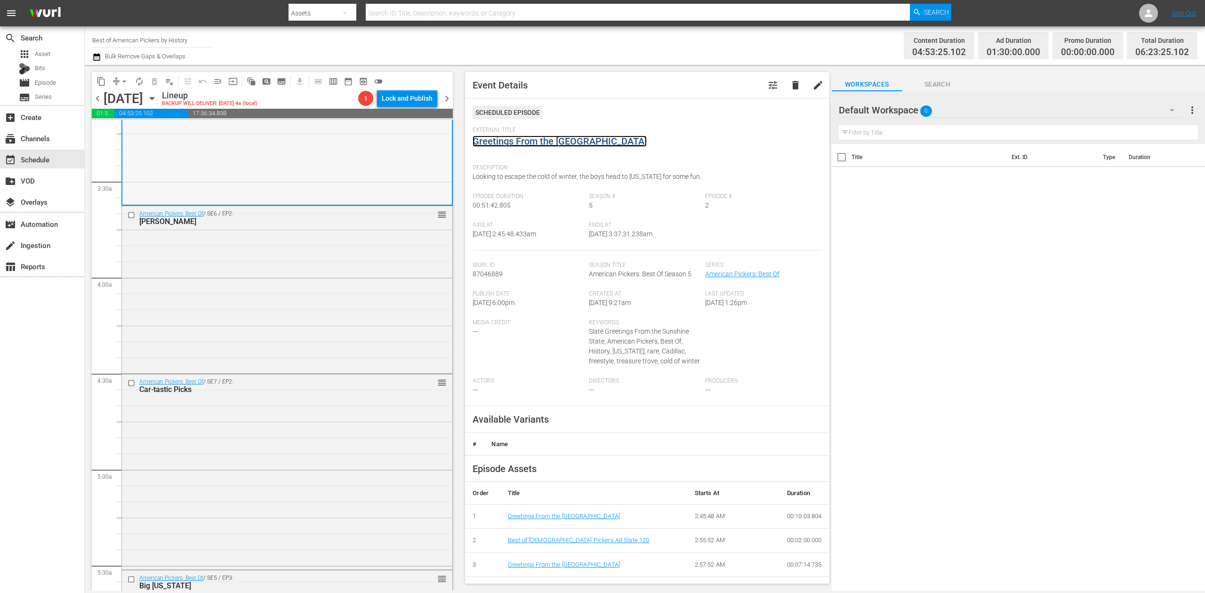
scroll to position [627, 0]
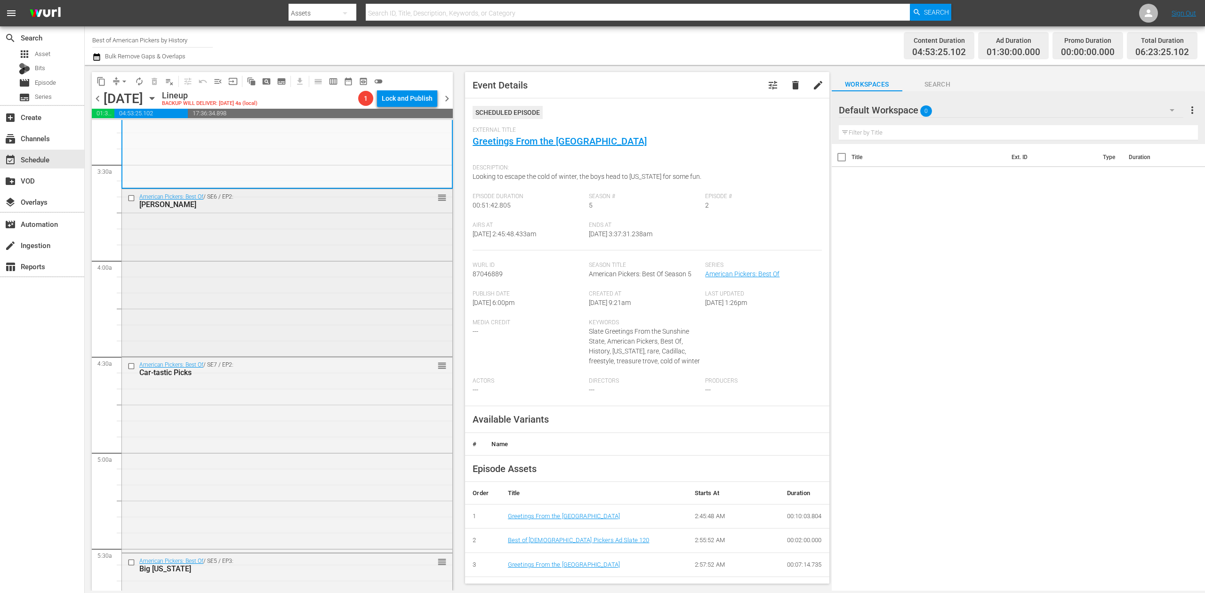
click at [369, 266] on div "American Pickers: Best Of / SE6 / EP2: Frank Almighty reorder" at bounding box center [287, 271] width 330 height 165
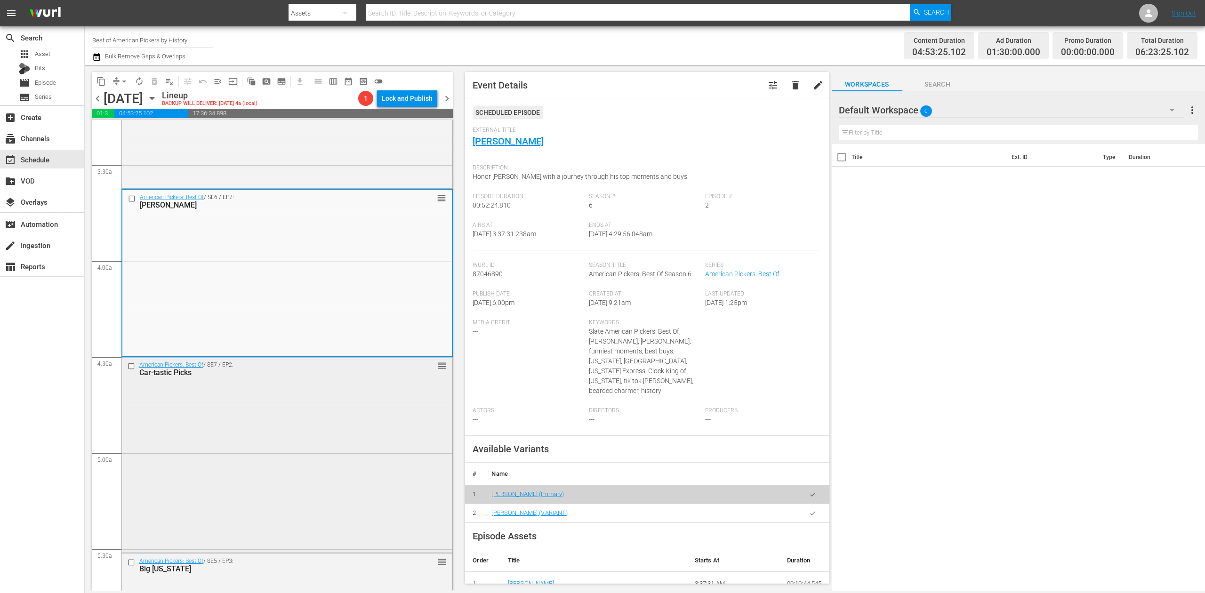
click at [331, 433] on div "American Pickers: Best Of / SE7 / EP2: Car-tastic Picks reorder" at bounding box center [287, 454] width 330 height 194
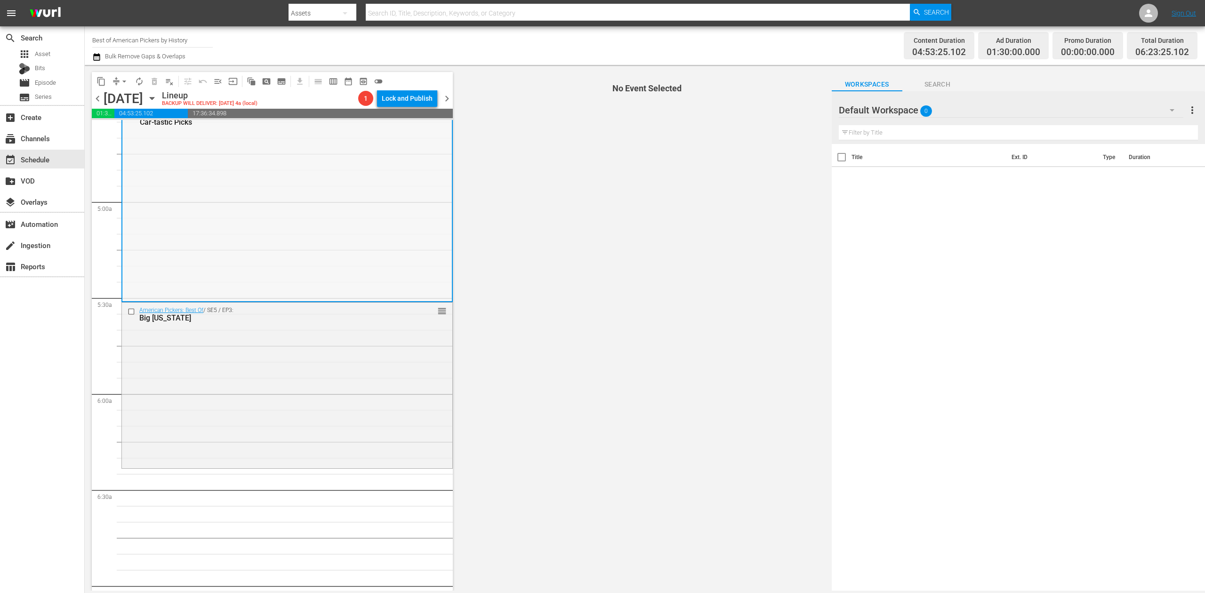
scroll to position [816, 0]
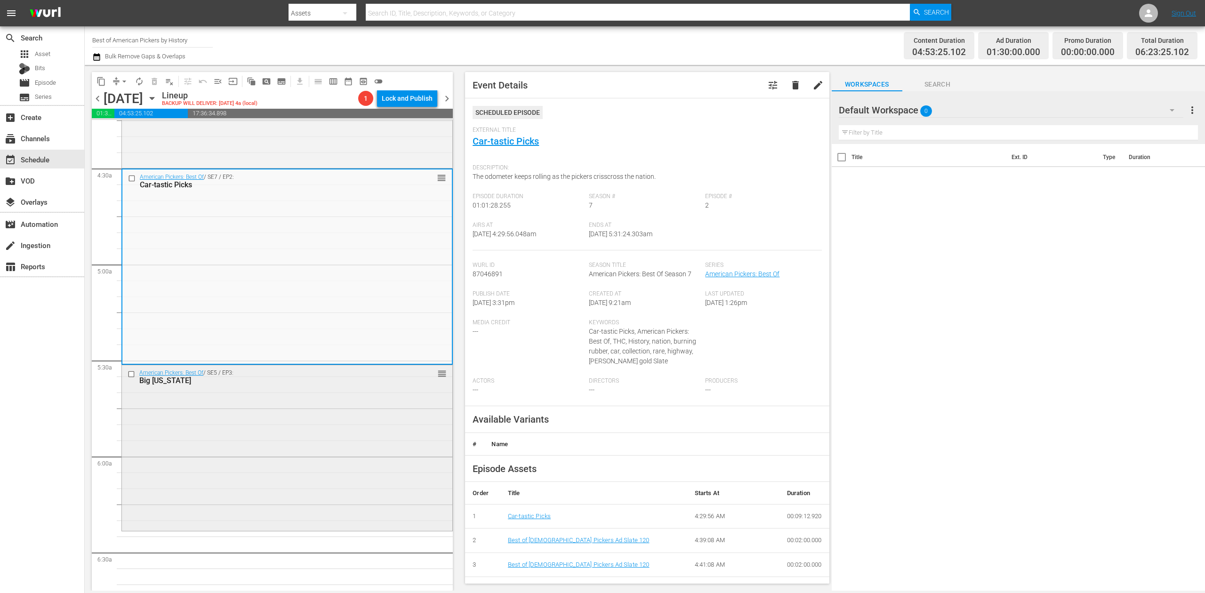
click at [311, 473] on div "American Pickers: Best Of / SE5 / EP3: Big Texas reorder" at bounding box center [287, 447] width 330 height 164
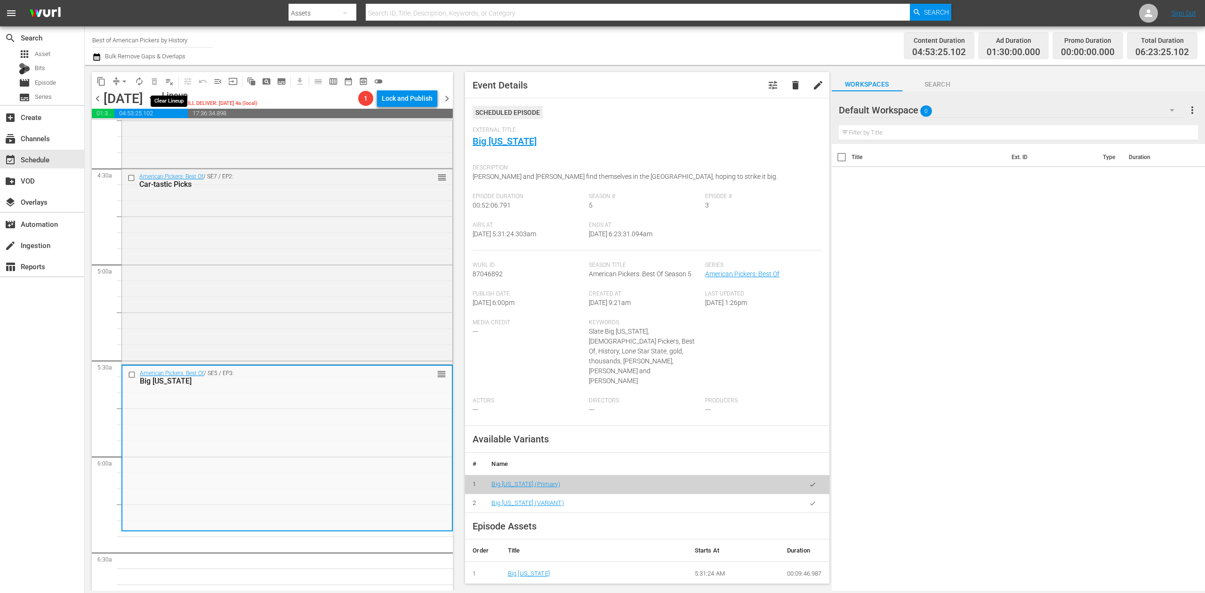
click at [169, 81] on span "playlist_remove_outlined" at bounding box center [169, 81] width 9 height 9
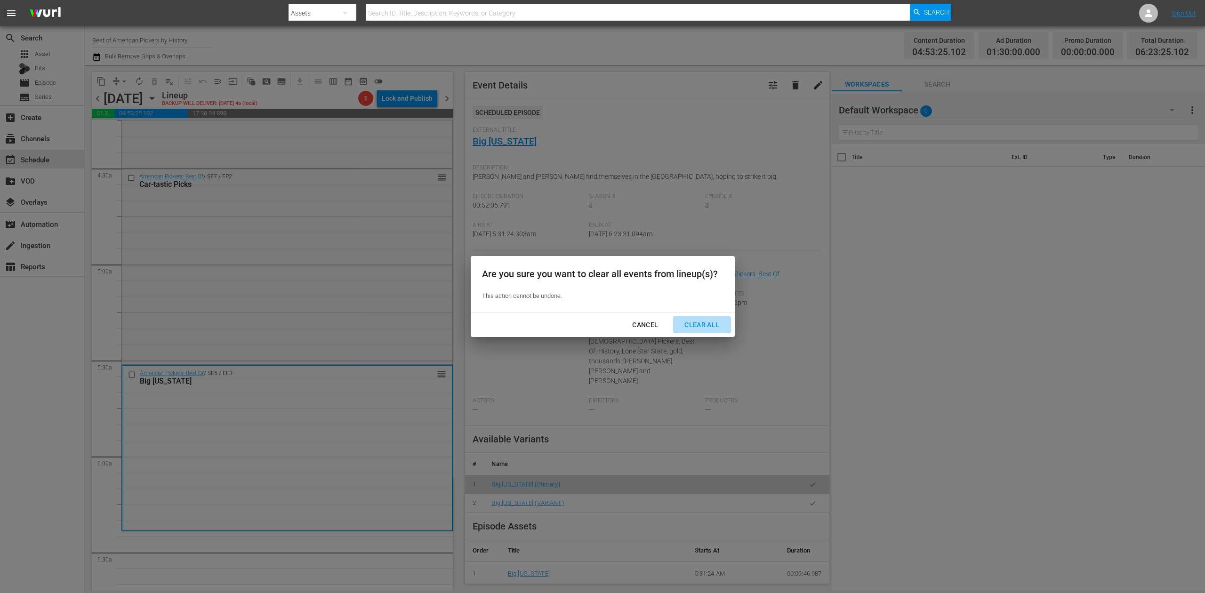
click at [699, 322] on div "Clear All" at bounding box center [702, 325] width 50 height 12
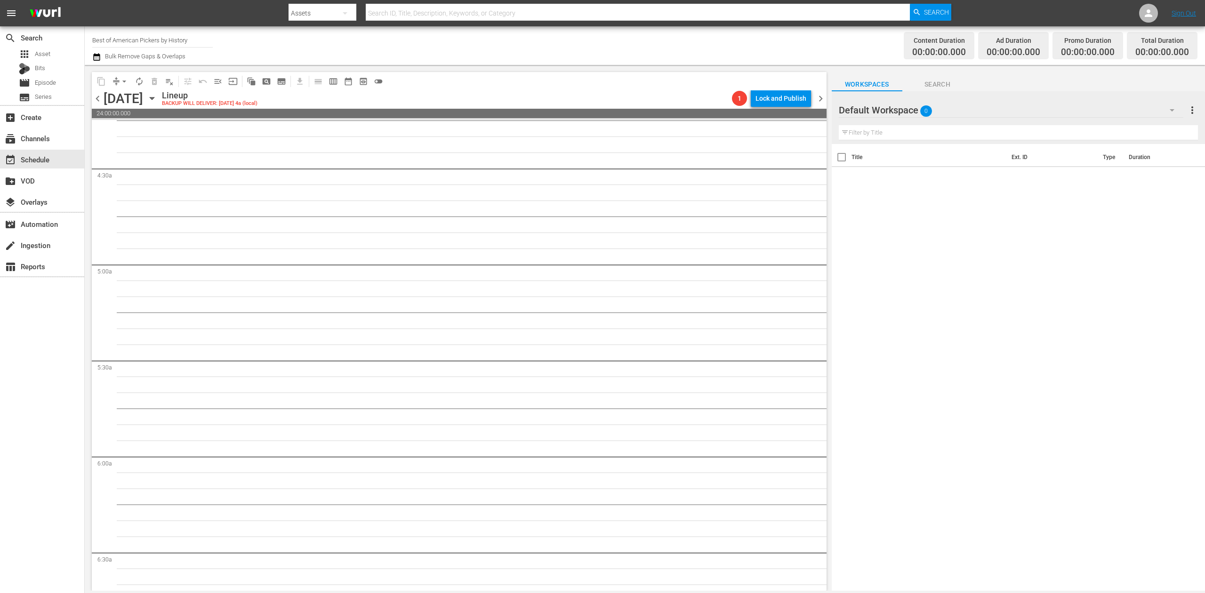
scroll to position [848, 0]
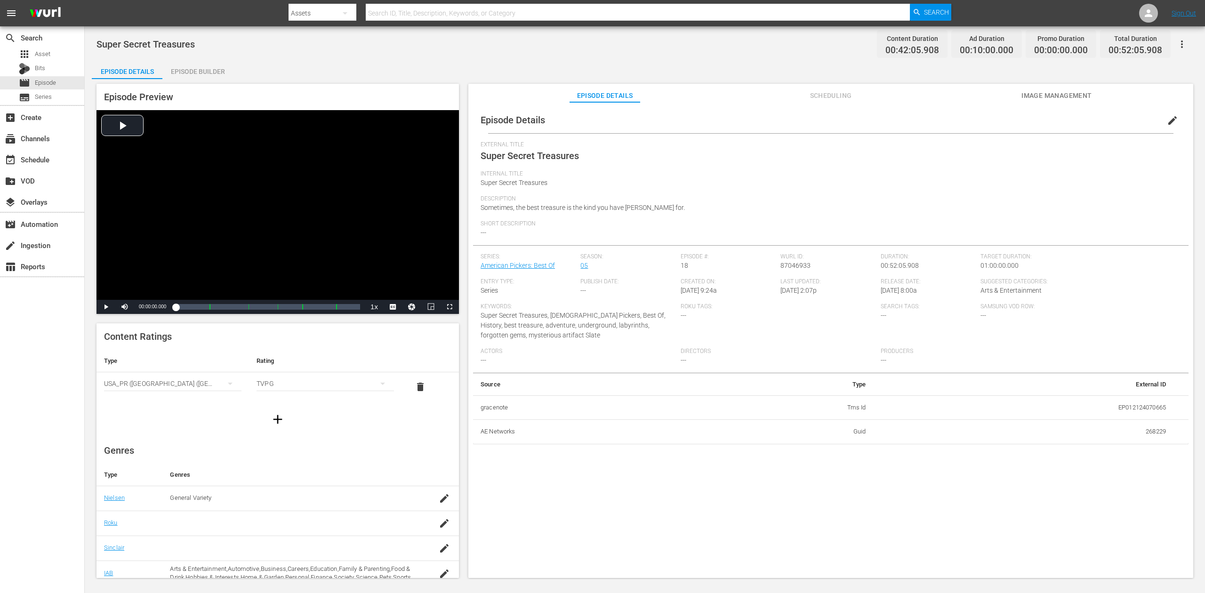
click at [212, 70] on div "Episode Builder" at bounding box center [197, 71] width 71 height 23
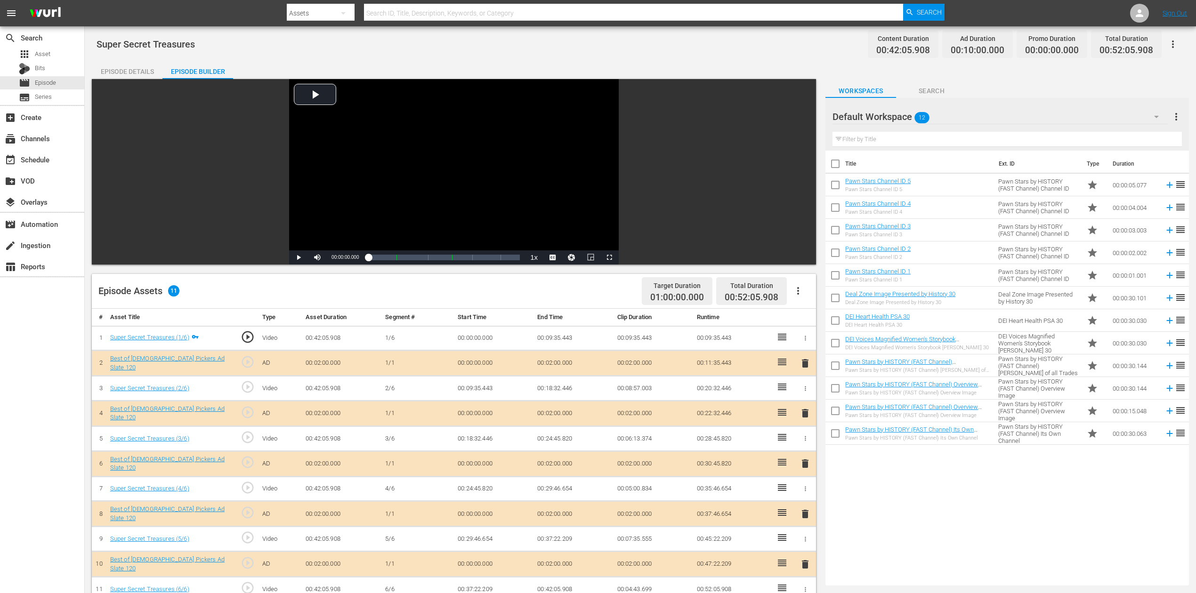
click at [903, 119] on icon "button" at bounding box center [1155, 116] width 11 height 11
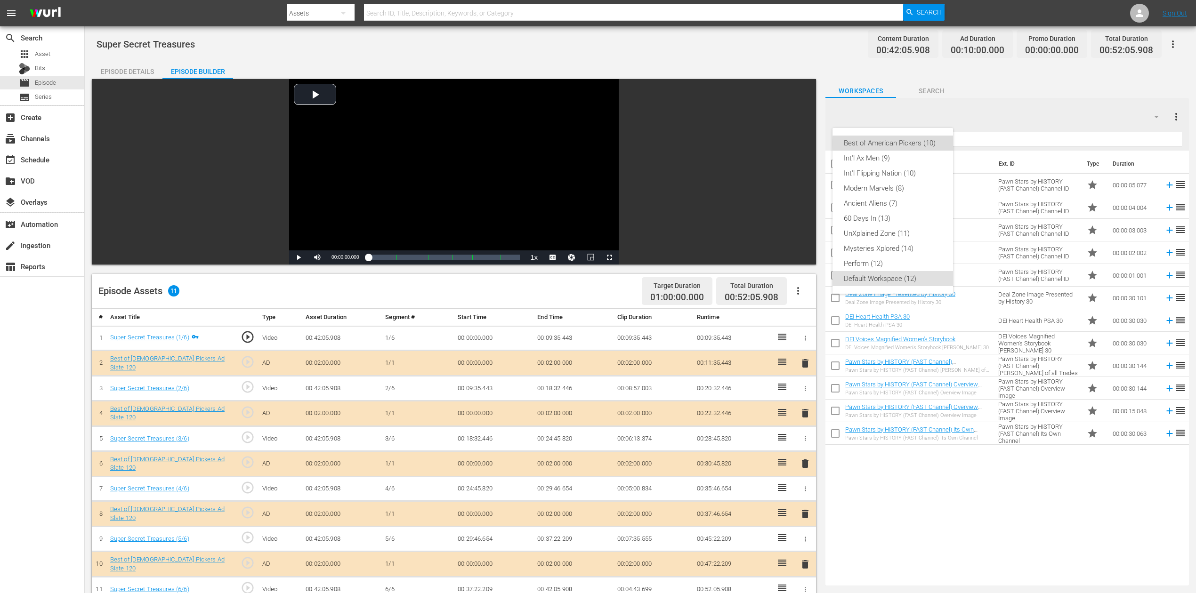
click at [903, 144] on div "Best of American Pickers (10)" at bounding box center [892, 143] width 98 height 15
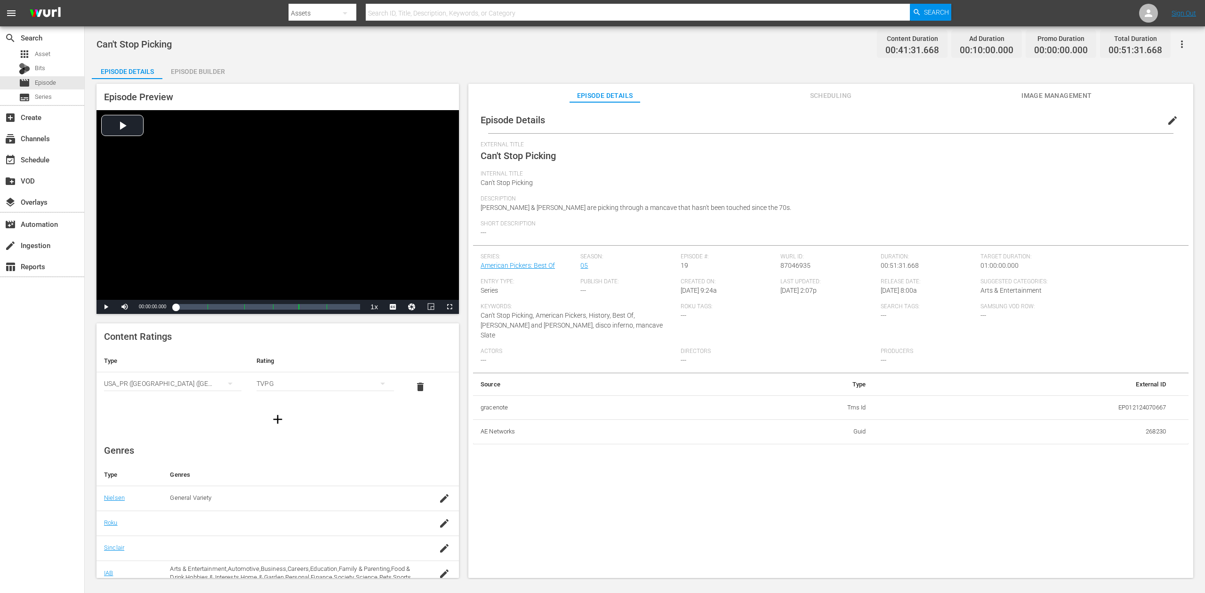
click at [206, 66] on div "Episode Builder" at bounding box center [197, 71] width 71 height 23
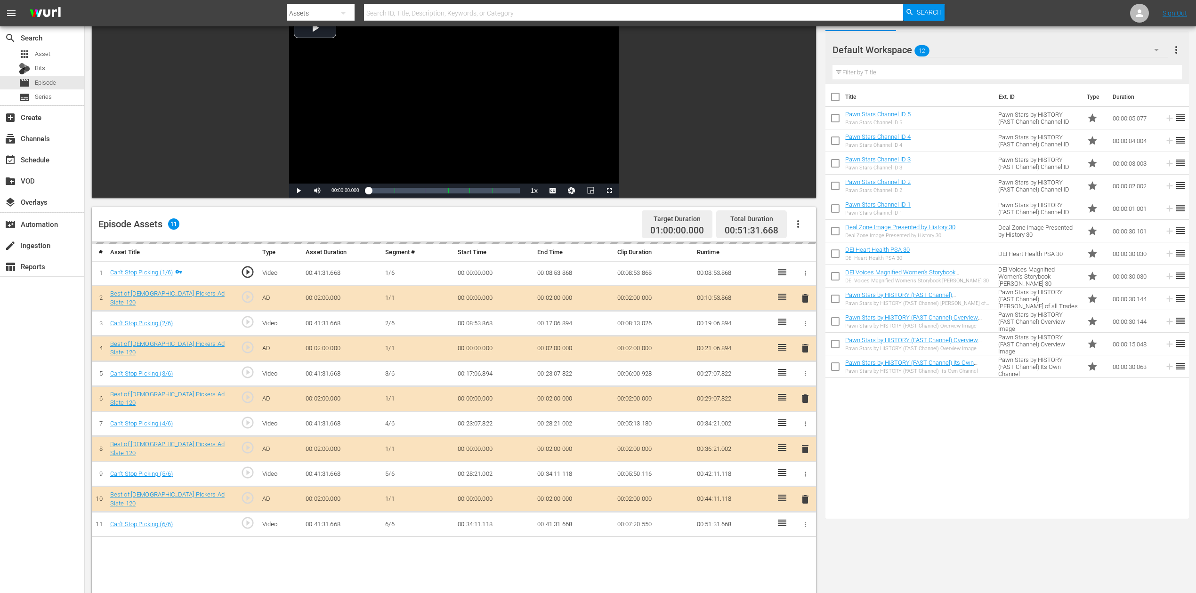
scroll to position [125, 0]
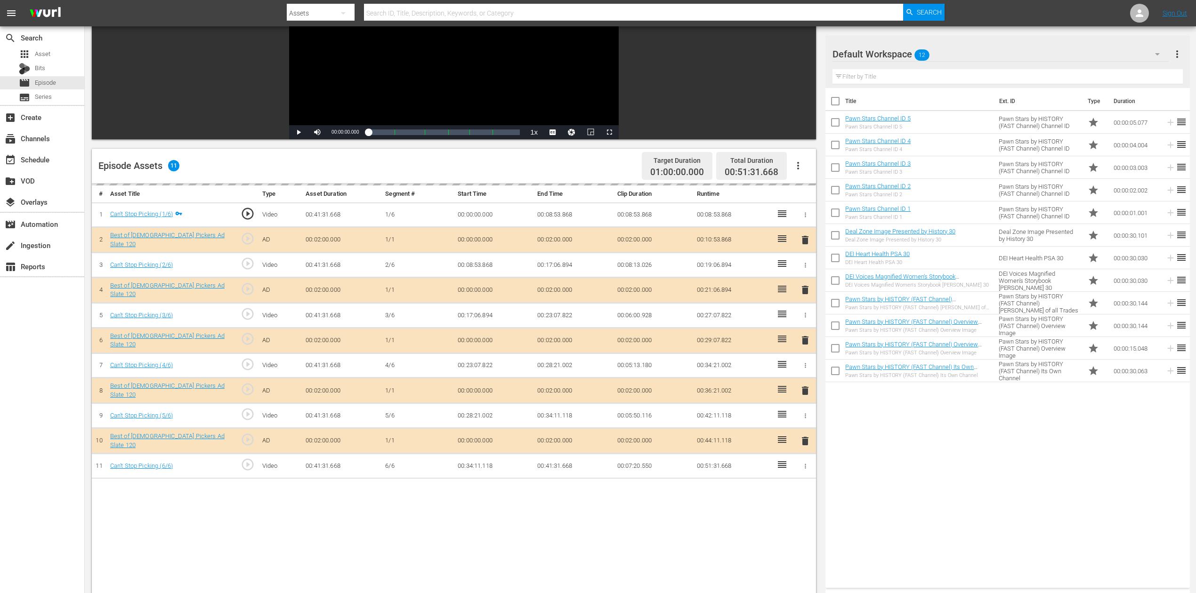
click at [804, 337] on div "delete" at bounding box center [805, 341] width 14 height 14
click at [903, 51] on icon "button" at bounding box center [1156, 53] width 11 height 11
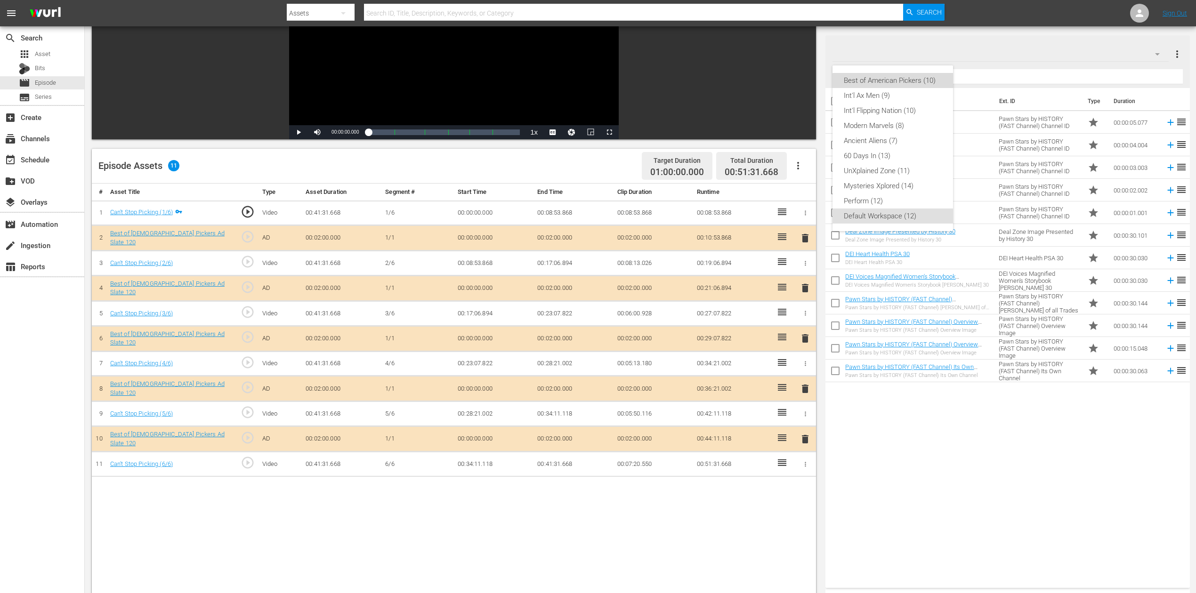
click at [903, 82] on div "Best of American Pickers (10)" at bounding box center [892, 80] width 98 height 15
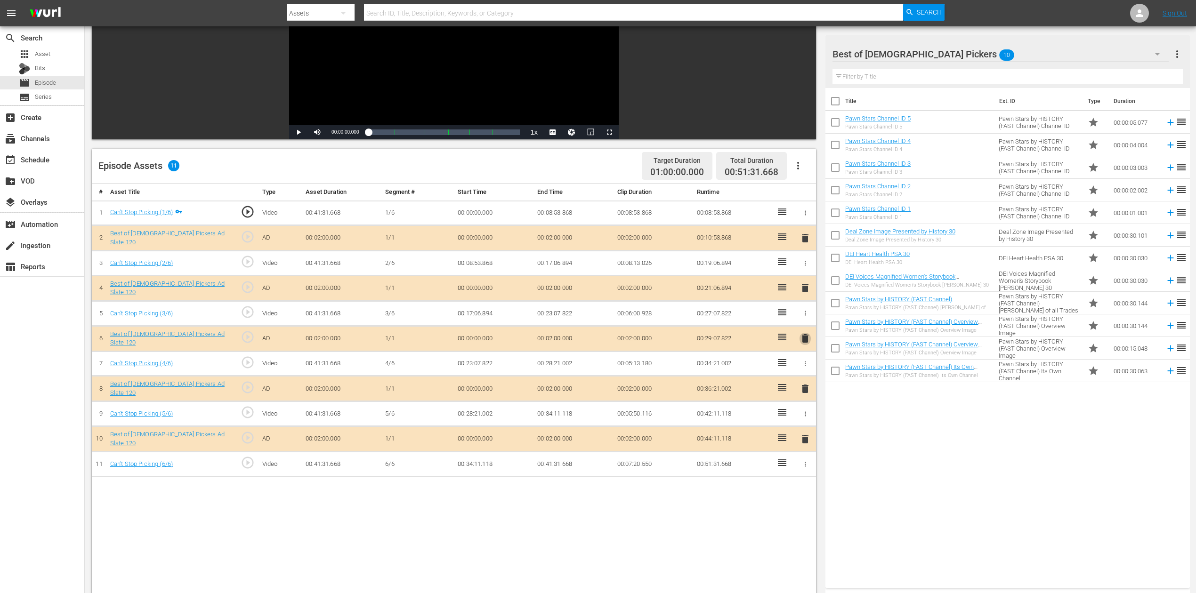
click at [804, 337] on span "delete" at bounding box center [804, 338] width 11 height 11
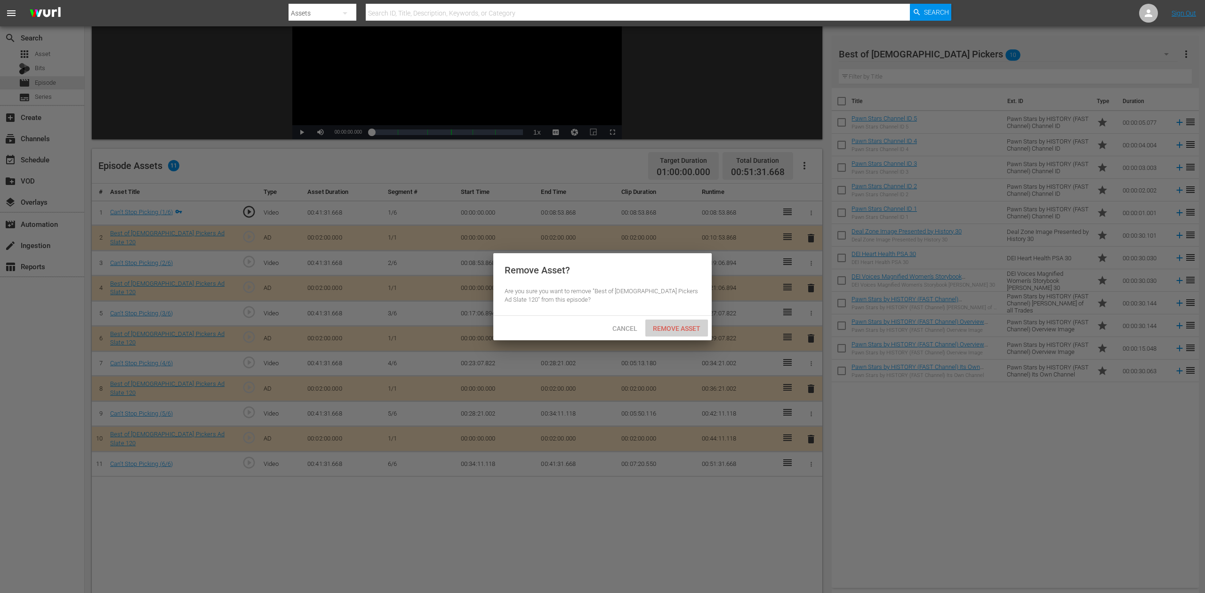
click at [669, 329] on span "Remove Asset" at bounding box center [676, 329] width 63 height 8
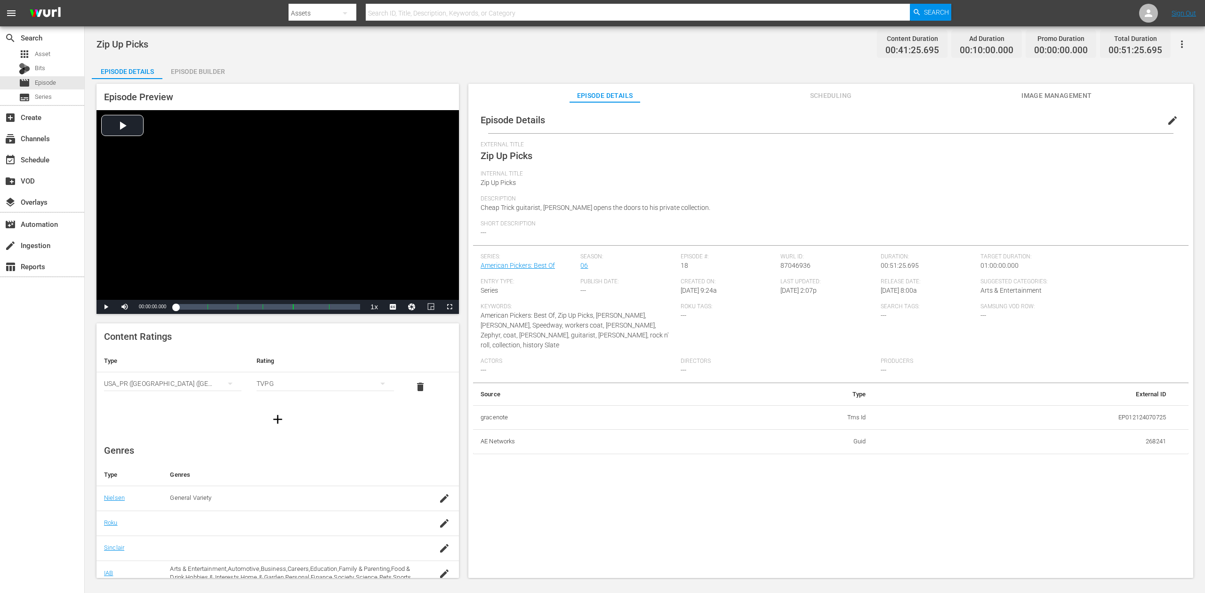
click at [198, 69] on div "Episode Builder" at bounding box center [197, 71] width 71 height 23
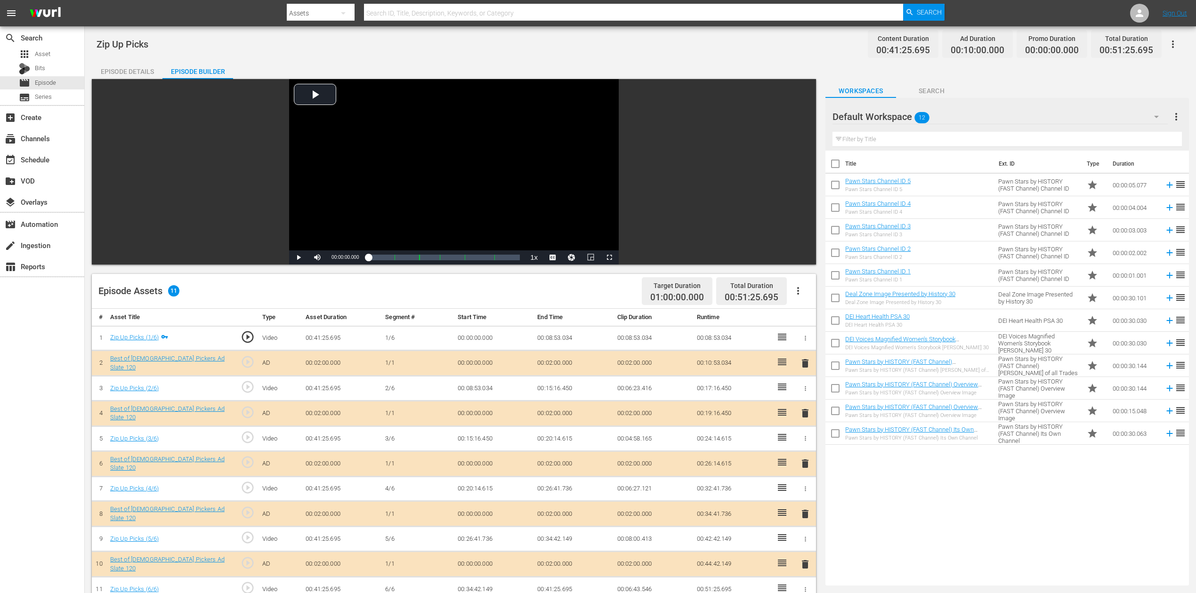
click at [804, 444] on span "delete" at bounding box center [804, 463] width 11 height 11
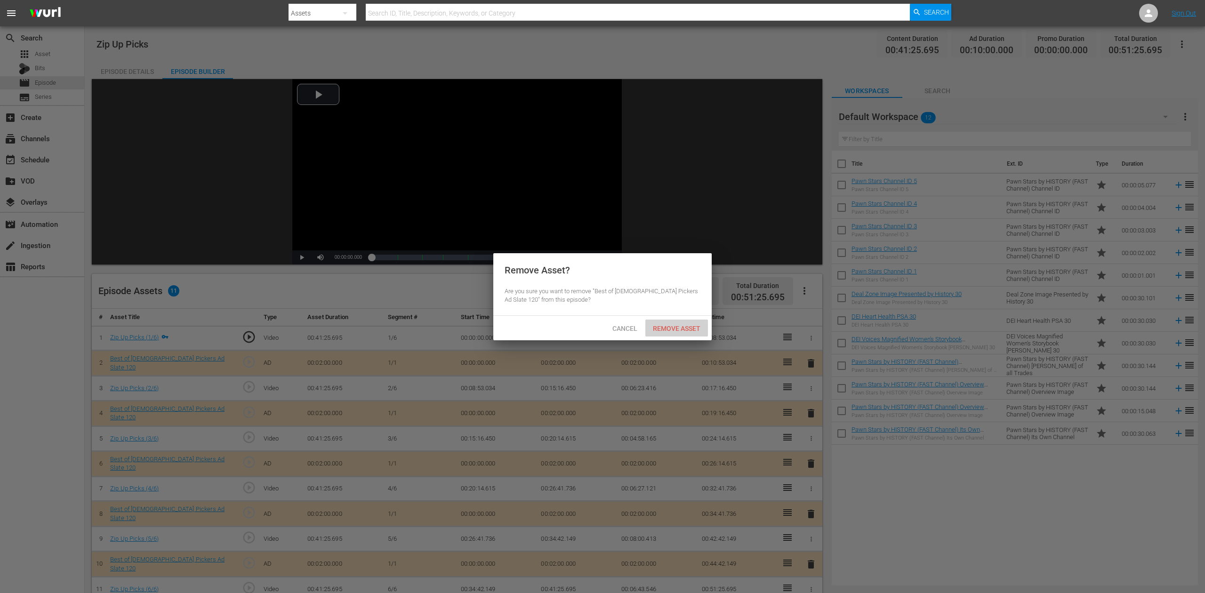
click at [666, 327] on span "Remove Asset" at bounding box center [676, 329] width 63 height 8
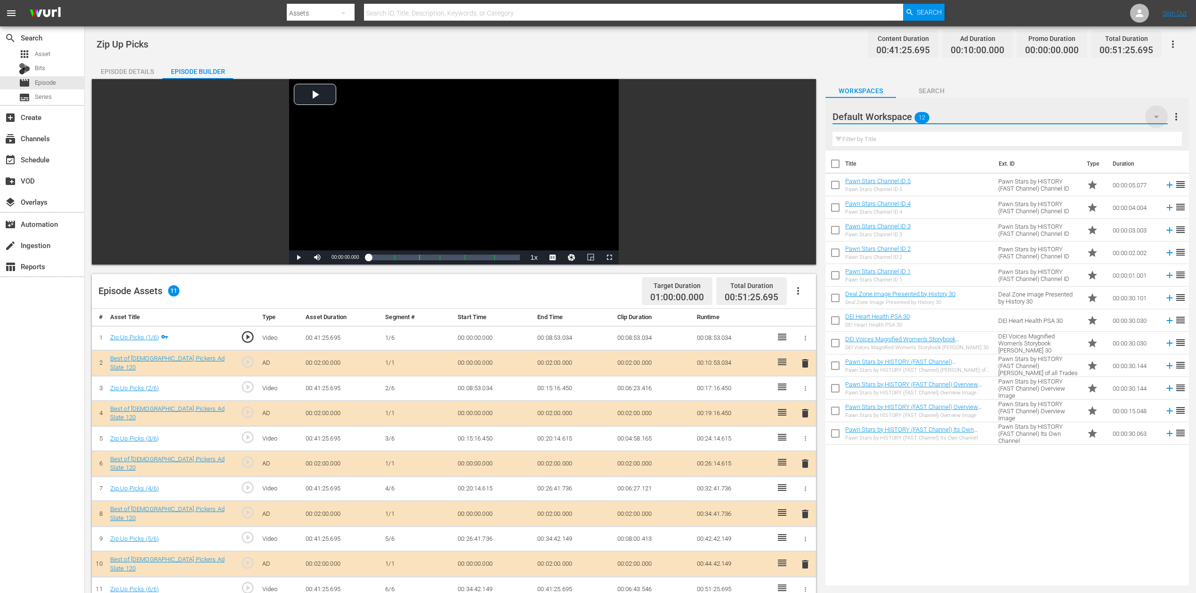
click at [903, 117] on icon "button" at bounding box center [1155, 116] width 11 height 11
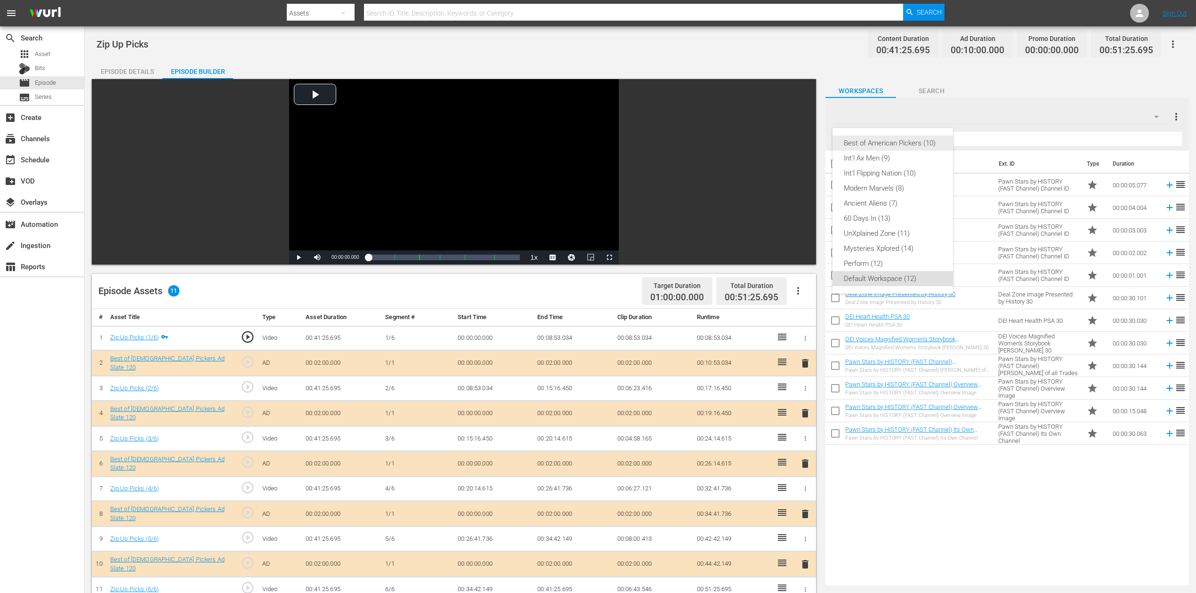
click at [903, 145] on div "Best of American Pickers (10)" at bounding box center [892, 143] width 98 height 15
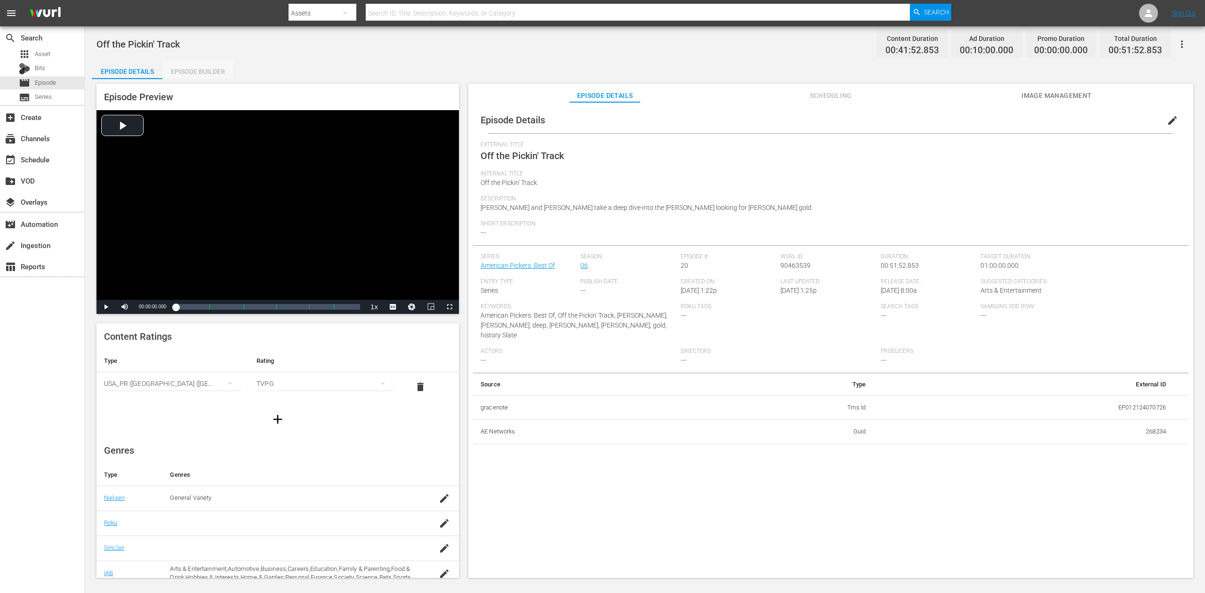
click at [206, 72] on div "Episode Builder" at bounding box center [197, 71] width 71 height 23
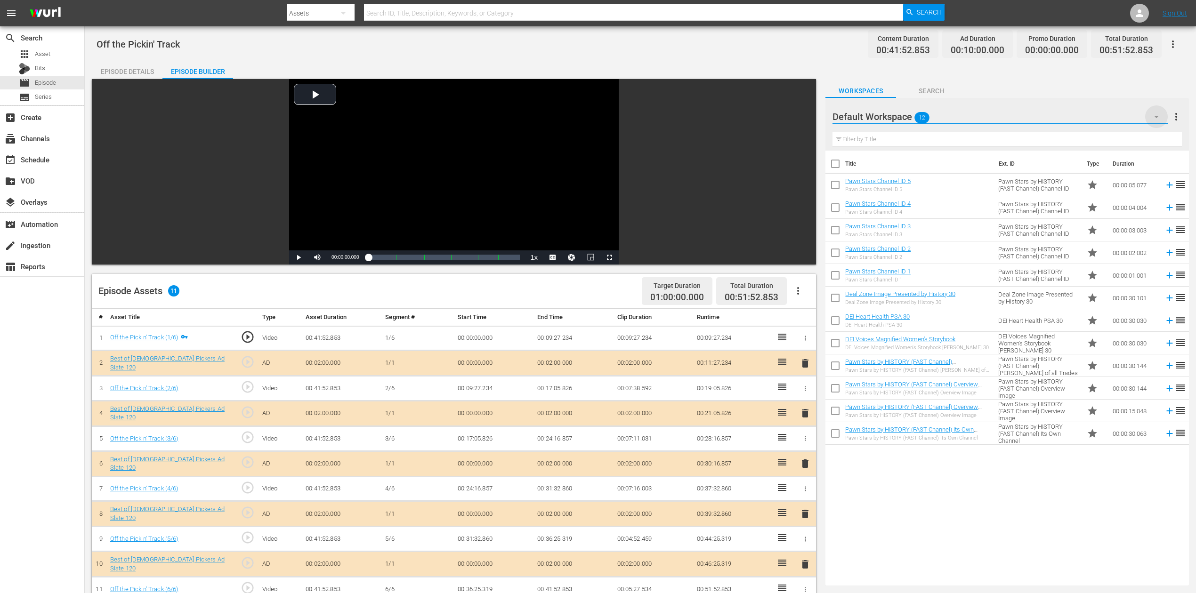
click at [903, 115] on icon "button" at bounding box center [1155, 116] width 11 height 11
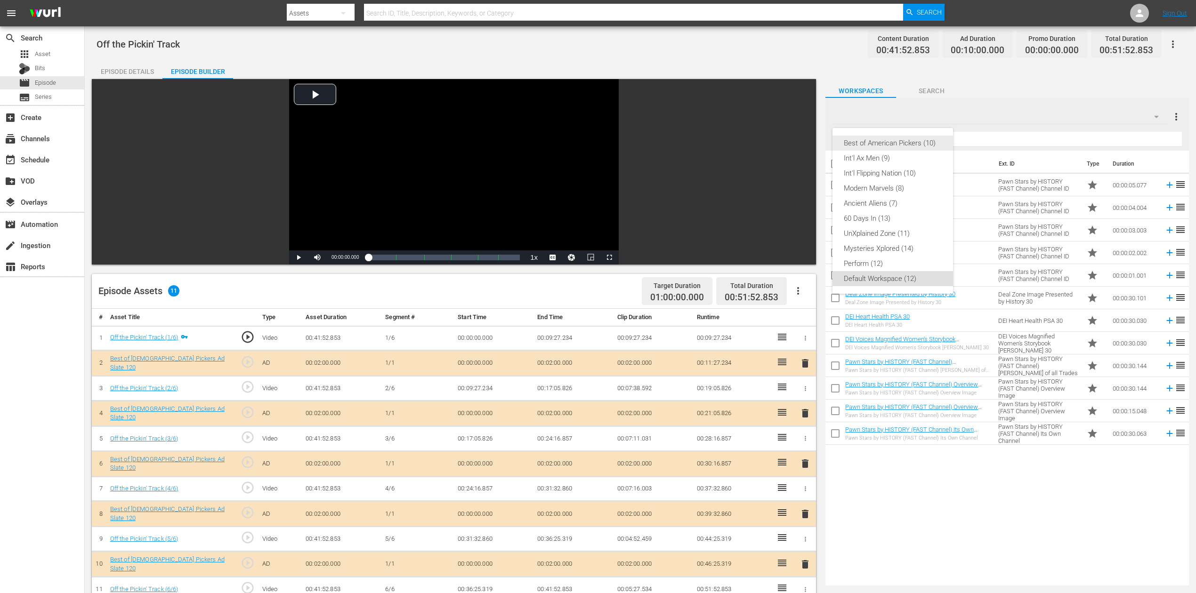
click at [882, 142] on div "Best of American Pickers (10)" at bounding box center [892, 143] width 98 height 15
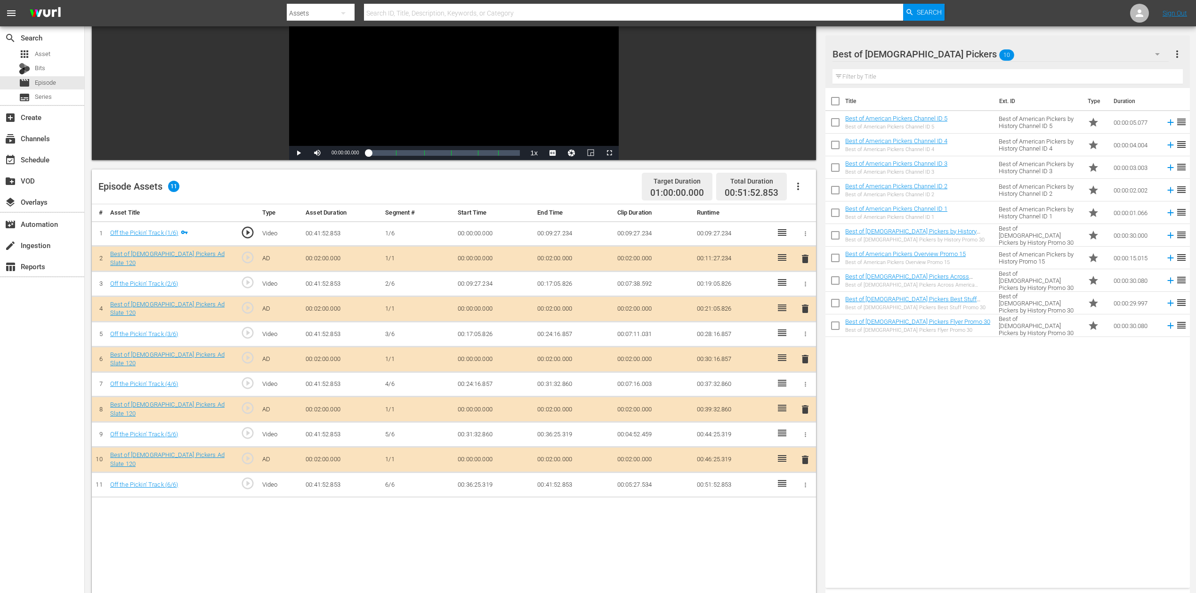
scroll to position [125, 0]
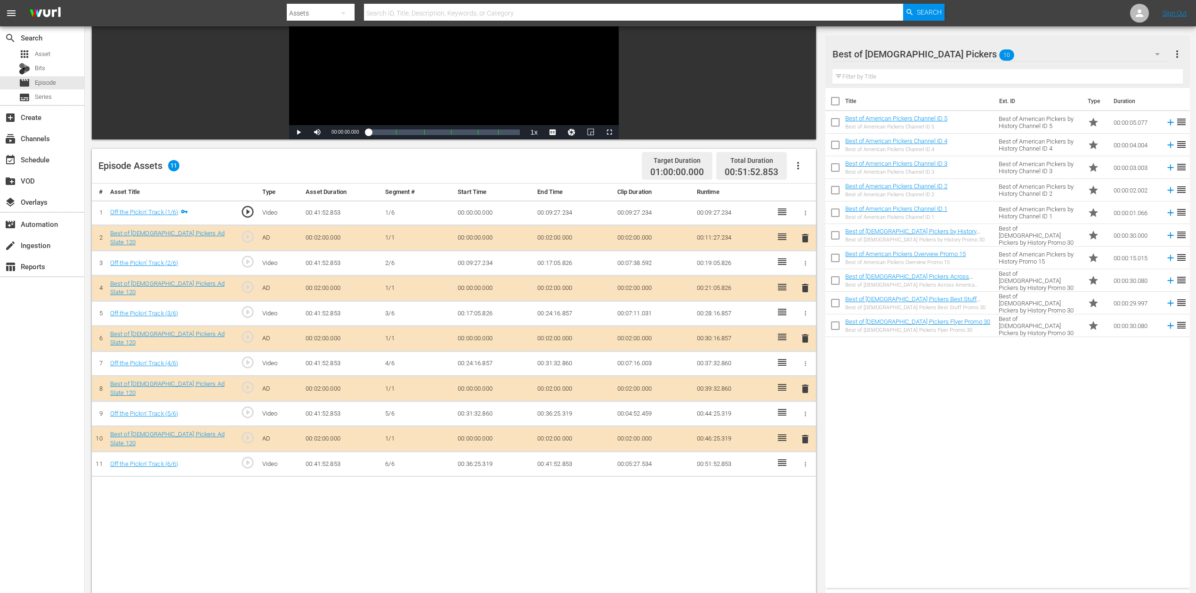
click at [805, 333] on span "delete" at bounding box center [804, 338] width 11 height 11
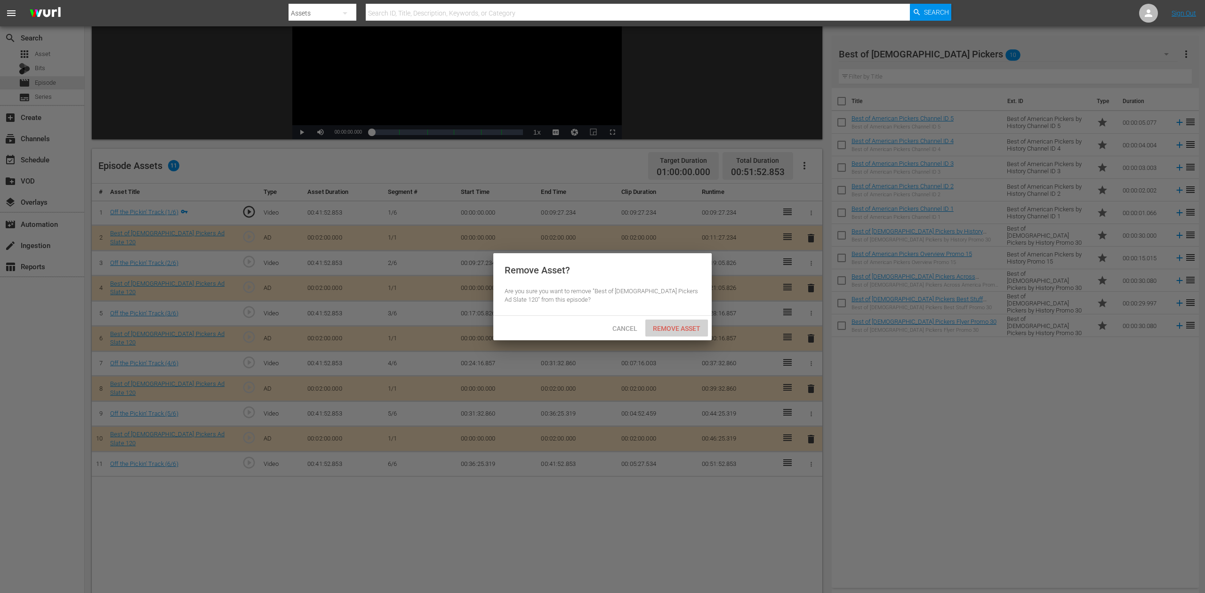
click at [683, 325] on span "Remove Asset" at bounding box center [676, 329] width 63 height 8
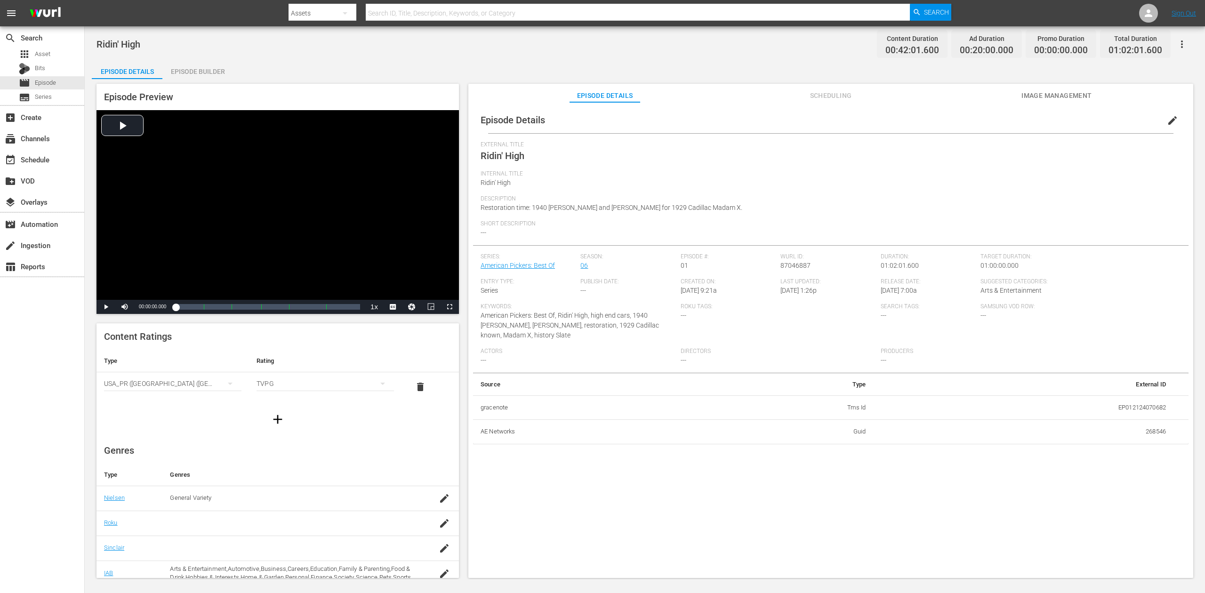
click at [206, 65] on div "Episode Builder" at bounding box center [197, 71] width 71 height 23
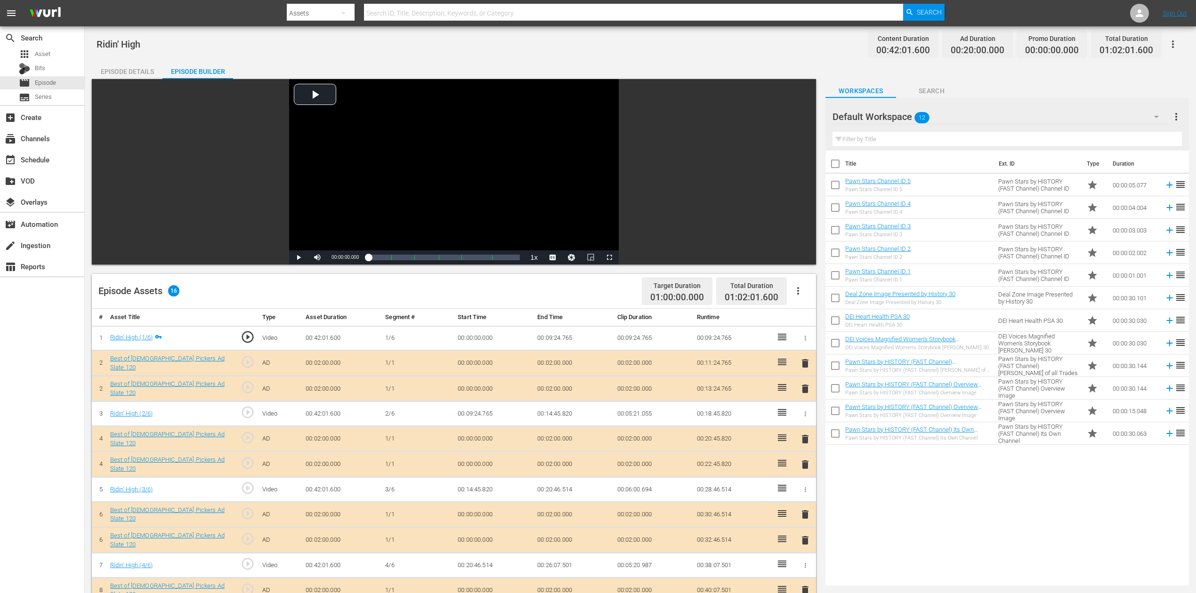
click at [903, 116] on icon "button" at bounding box center [1155, 116] width 11 height 11
click at [874, 140] on div "Best of American Pickers (10)" at bounding box center [892, 143] width 98 height 15
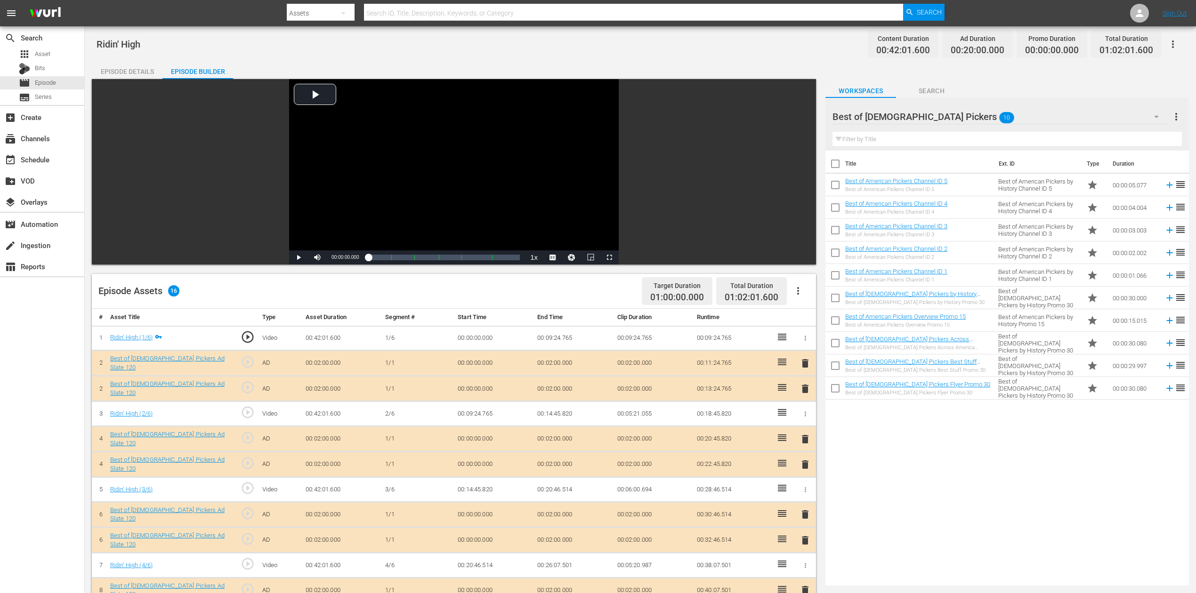
click at [56, 340] on div "search Search apps Asset Bits movie Episode subtitles Series add_box Create sub…" at bounding box center [42, 322] width 85 height 593
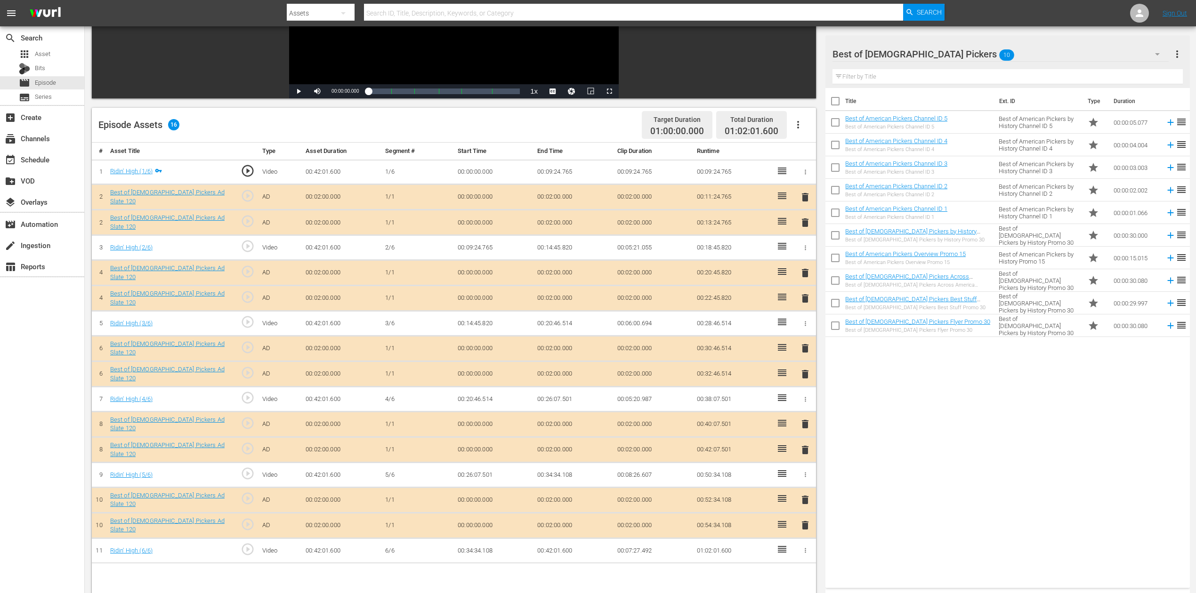
scroll to position [188, 0]
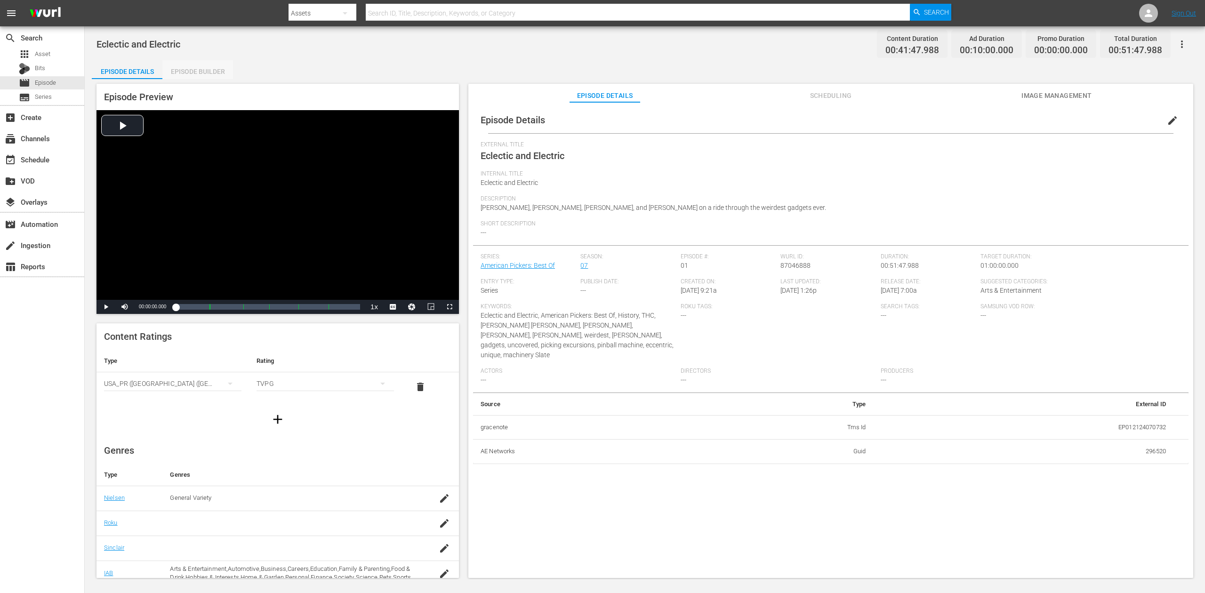
click at [206, 72] on div "Episode Builder" at bounding box center [197, 71] width 71 height 23
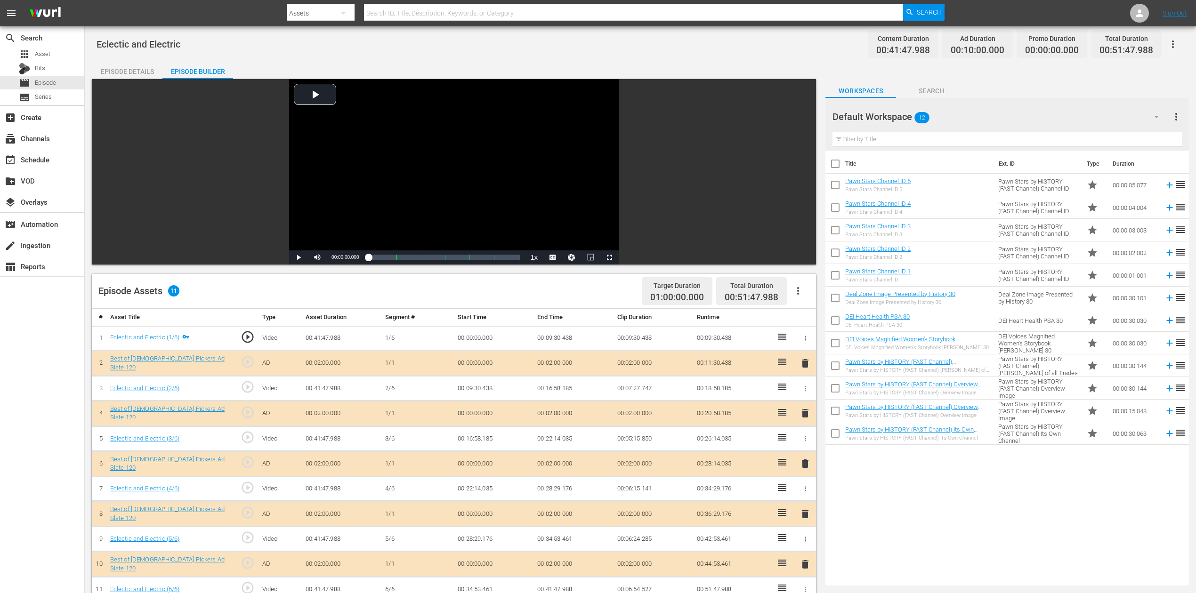
click at [903, 115] on icon "button" at bounding box center [1155, 116] width 11 height 11
click at [872, 146] on div "Best of American Pickers (10)" at bounding box center [892, 143] width 98 height 15
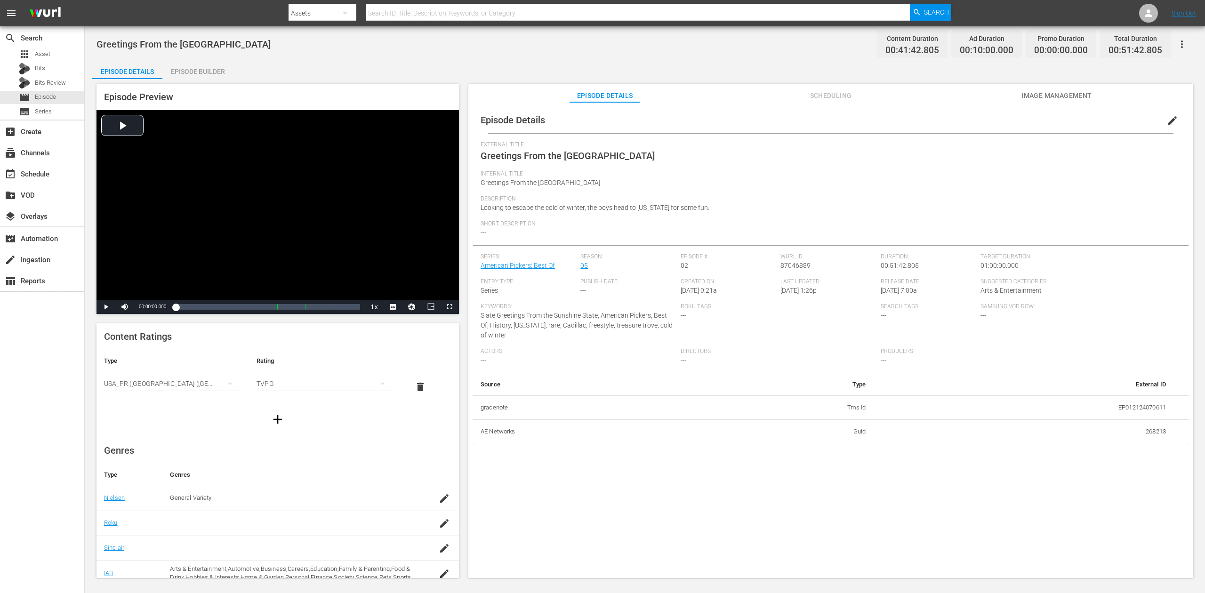
click at [206, 70] on div "Episode Builder" at bounding box center [197, 71] width 71 height 23
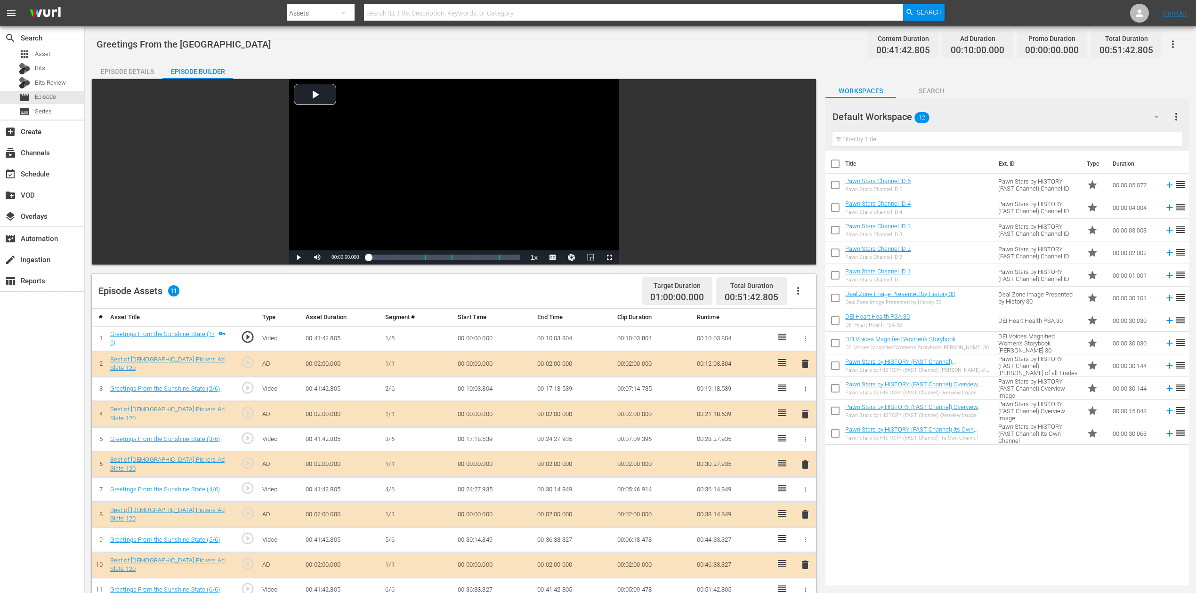
click at [903, 115] on icon "button" at bounding box center [1155, 116] width 11 height 11
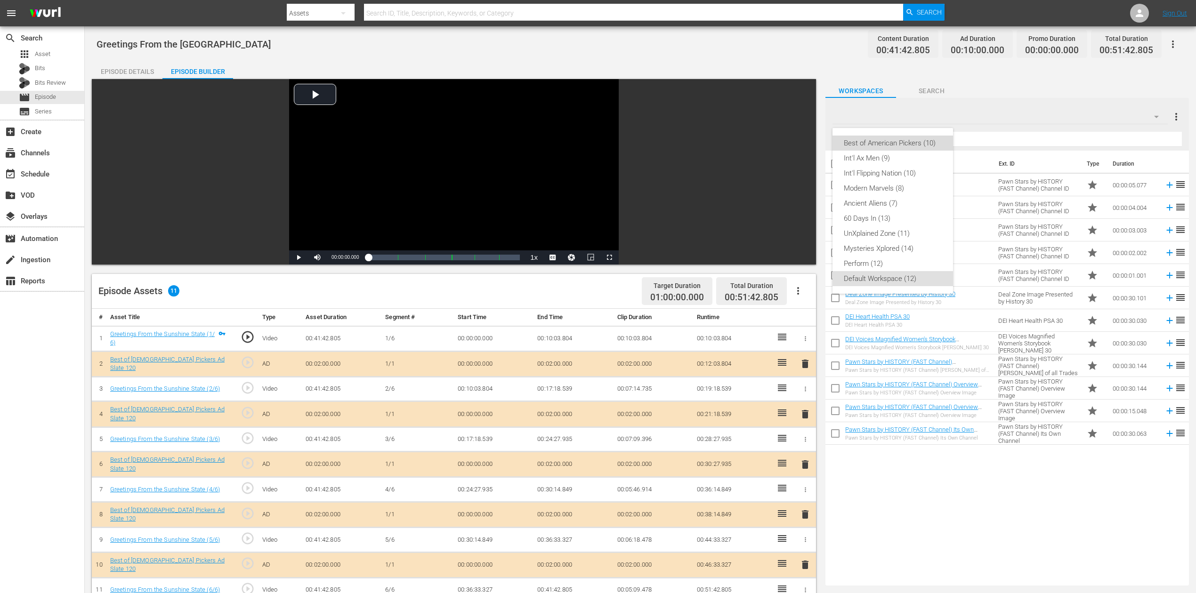
click at [903, 144] on div "Best of American Pickers (10)" at bounding box center [892, 143] width 98 height 15
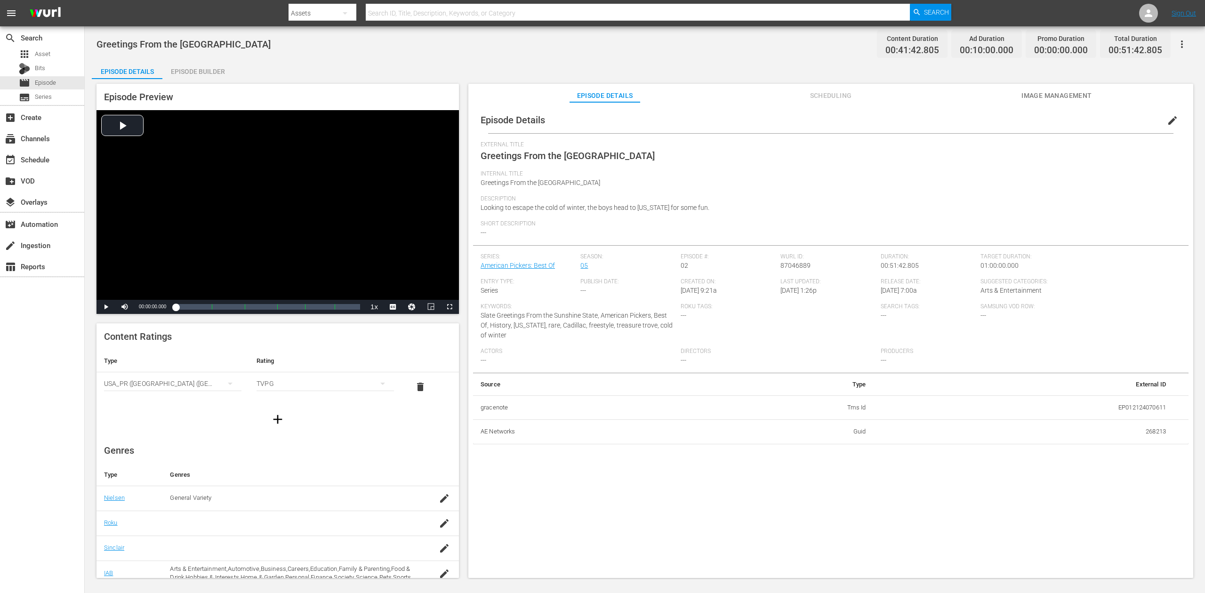
click at [206, 72] on div "Episode Builder" at bounding box center [197, 71] width 71 height 23
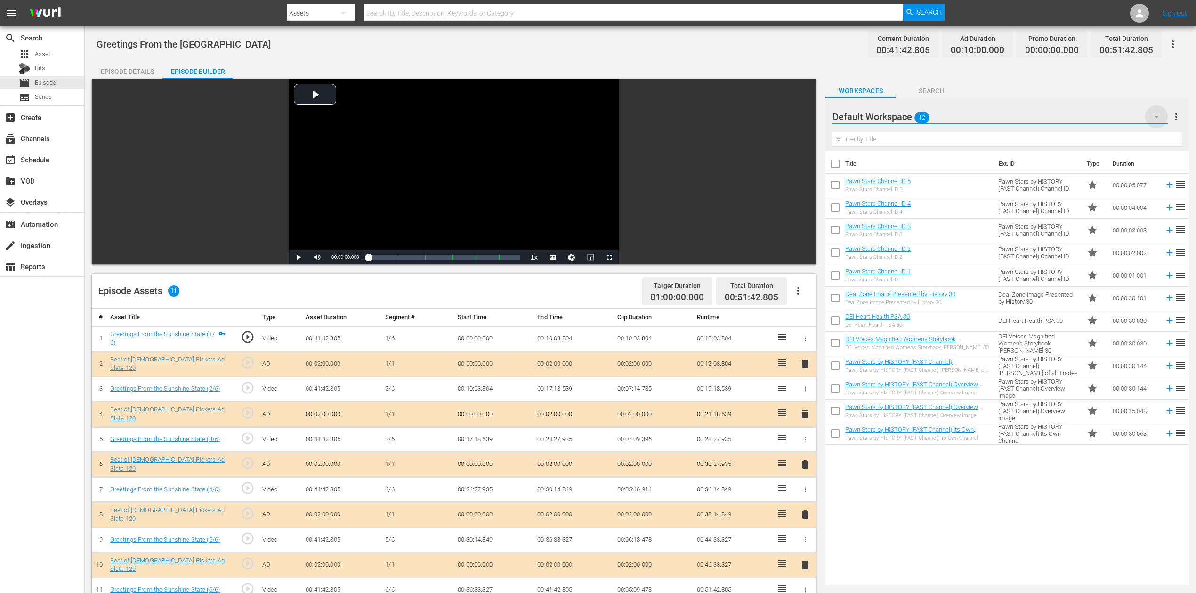
click at [903, 117] on icon "button" at bounding box center [1155, 116] width 11 height 11
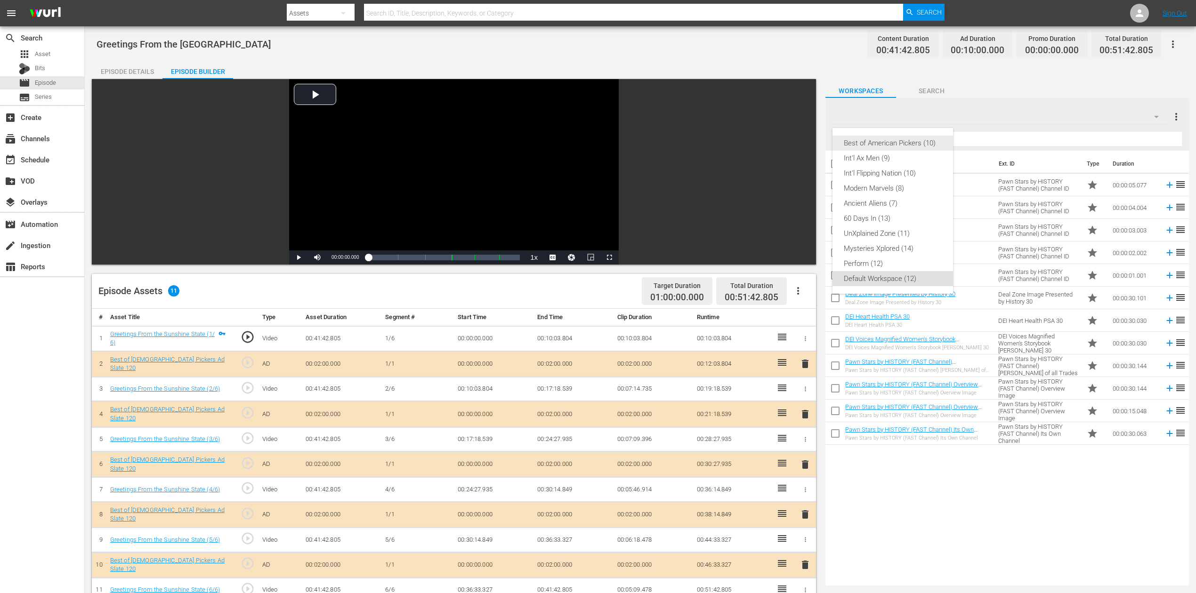
click at [875, 142] on div "Best of American Pickers (10)" at bounding box center [892, 143] width 98 height 15
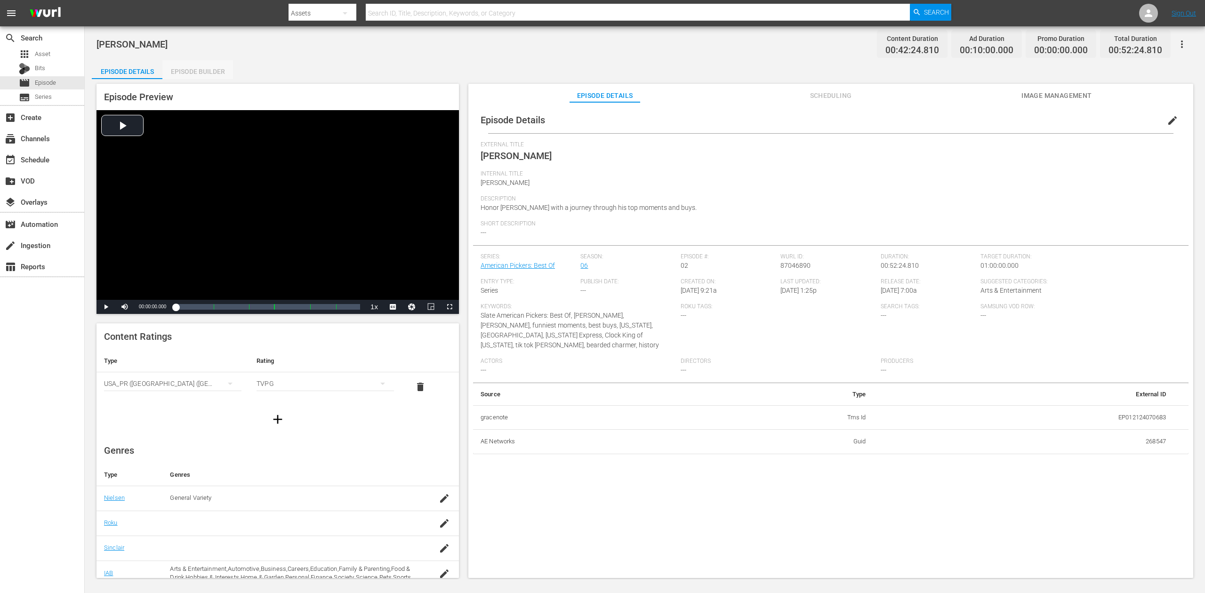
click at [207, 71] on div "Episode Builder" at bounding box center [197, 71] width 71 height 23
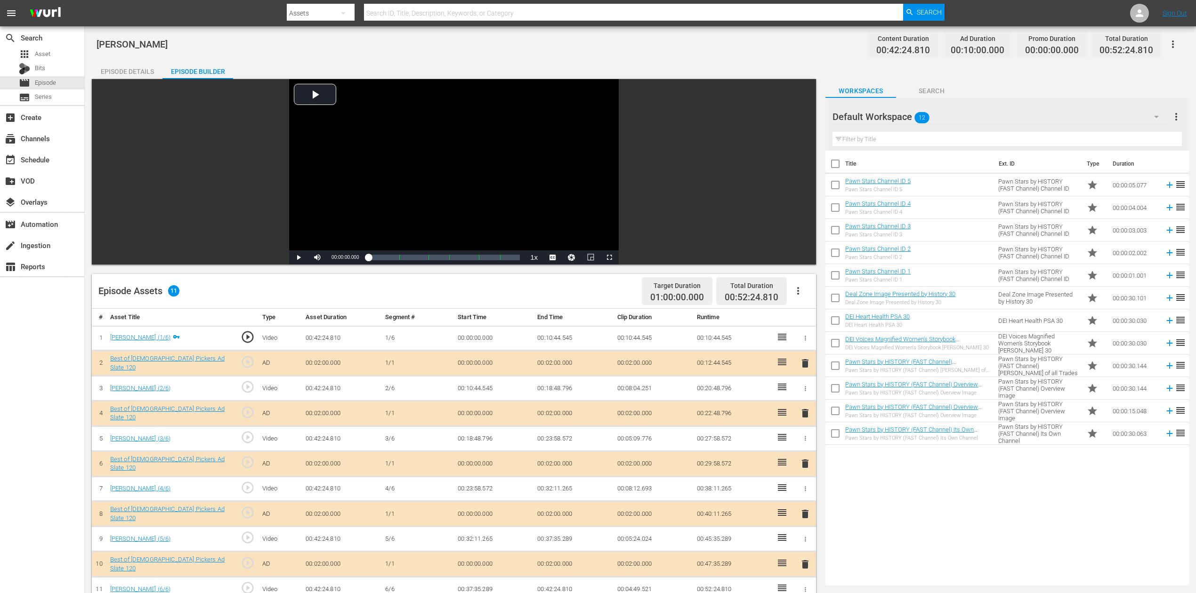
click at [903, 115] on icon "button" at bounding box center [1155, 116] width 11 height 11
click at [902, 142] on div "Best of American Pickers (10)" at bounding box center [892, 143] width 98 height 15
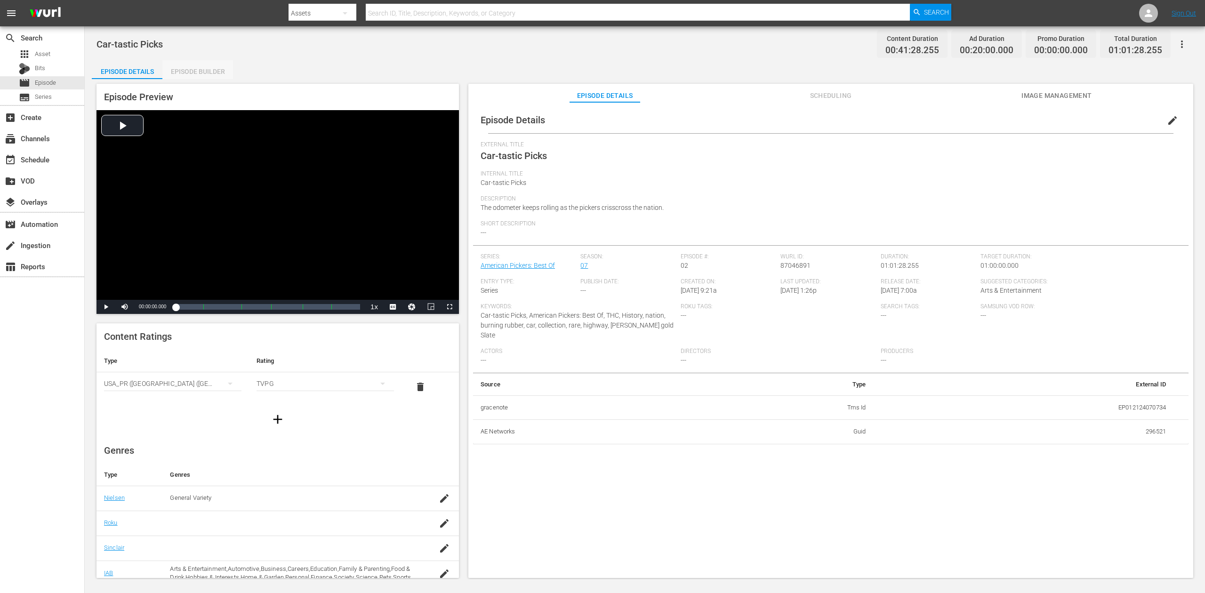
drag, startPoint x: 208, startPoint y: 72, endPoint x: 231, endPoint y: 49, distance: 32.3
click at [208, 72] on div "Episode Builder" at bounding box center [197, 71] width 71 height 23
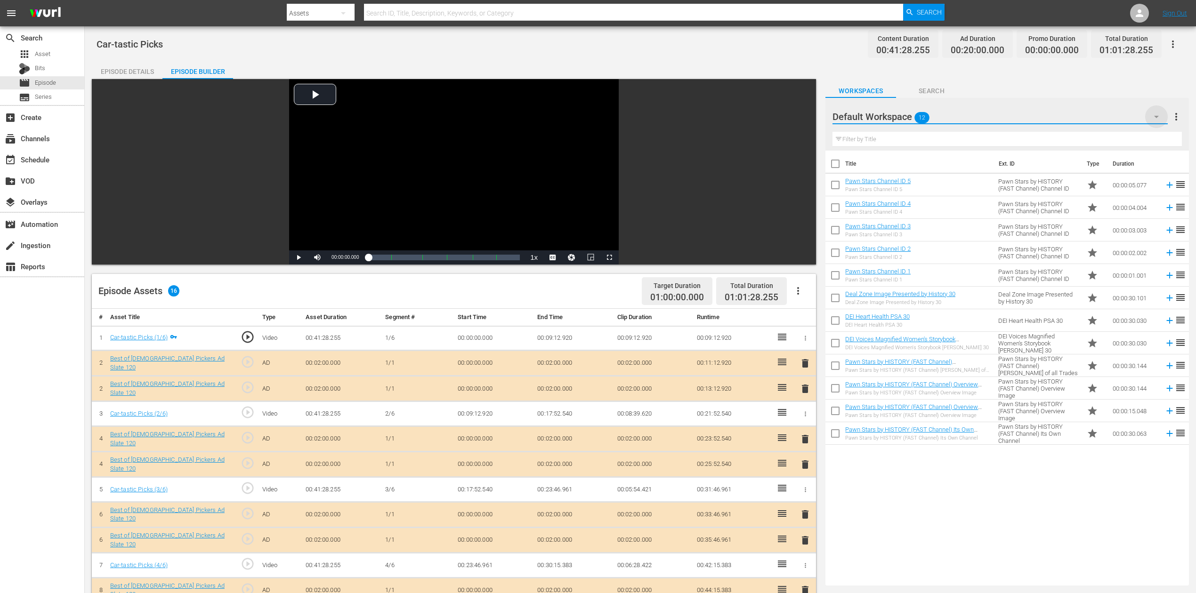
click at [903, 118] on icon "button" at bounding box center [1155, 116] width 11 height 11
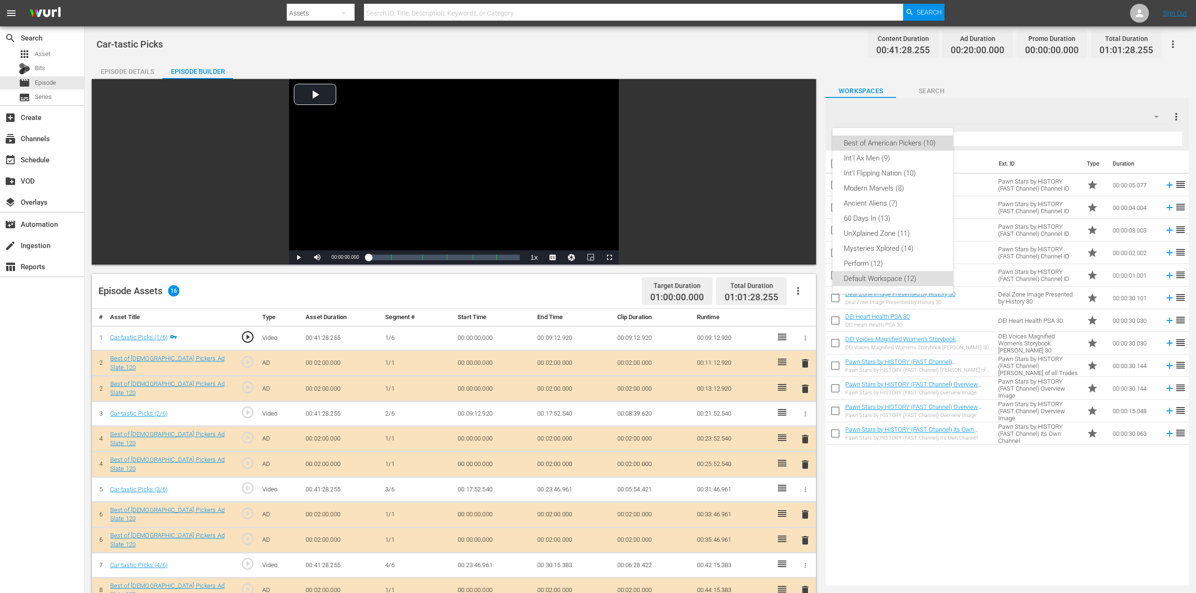
click at [899, 138] on div "Best of American Pickers (10)" at bounding box center [892, 143] width 98 height 15
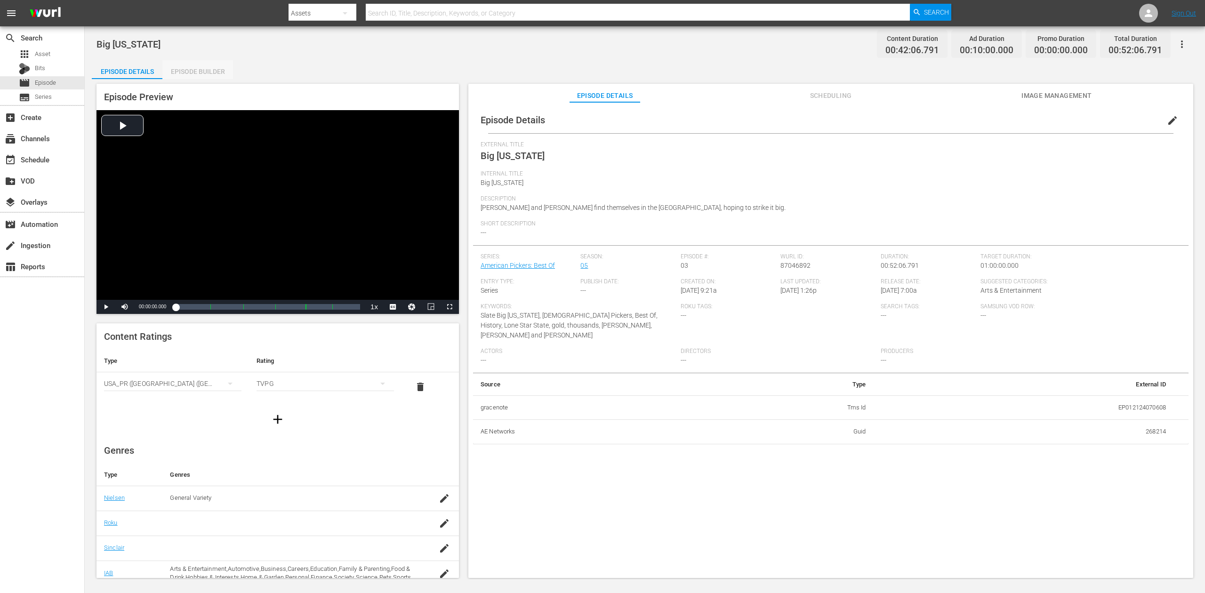
click at [203, 75] on div "Episode Builder" at bounding box center [197, 71] width 71 height 23
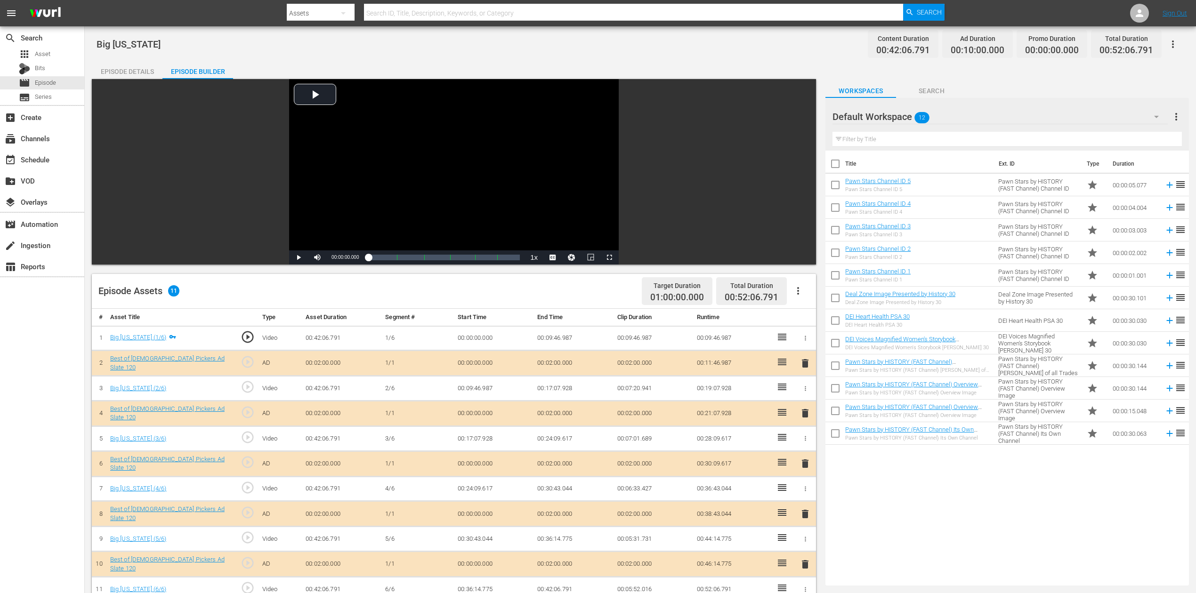
click at [903, 113] on icon "button" at bounding box center [1155, 116] width 11 height 11
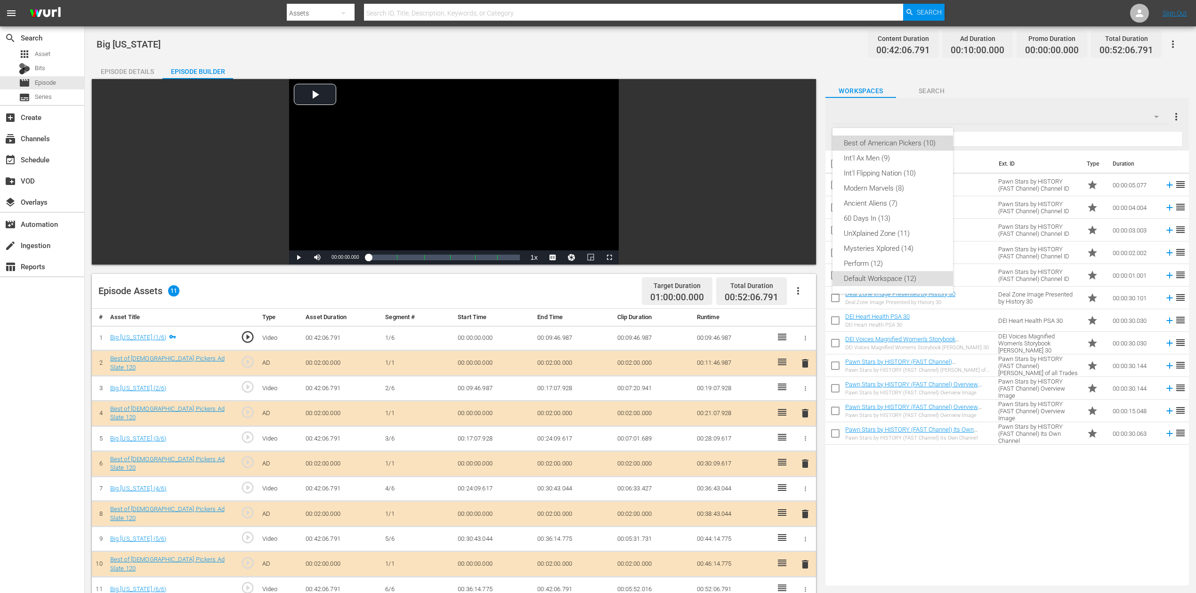
click at [891, 138] on div "Best of American Pickers (10)" at bounding box center [892, 143] width 98 height 15
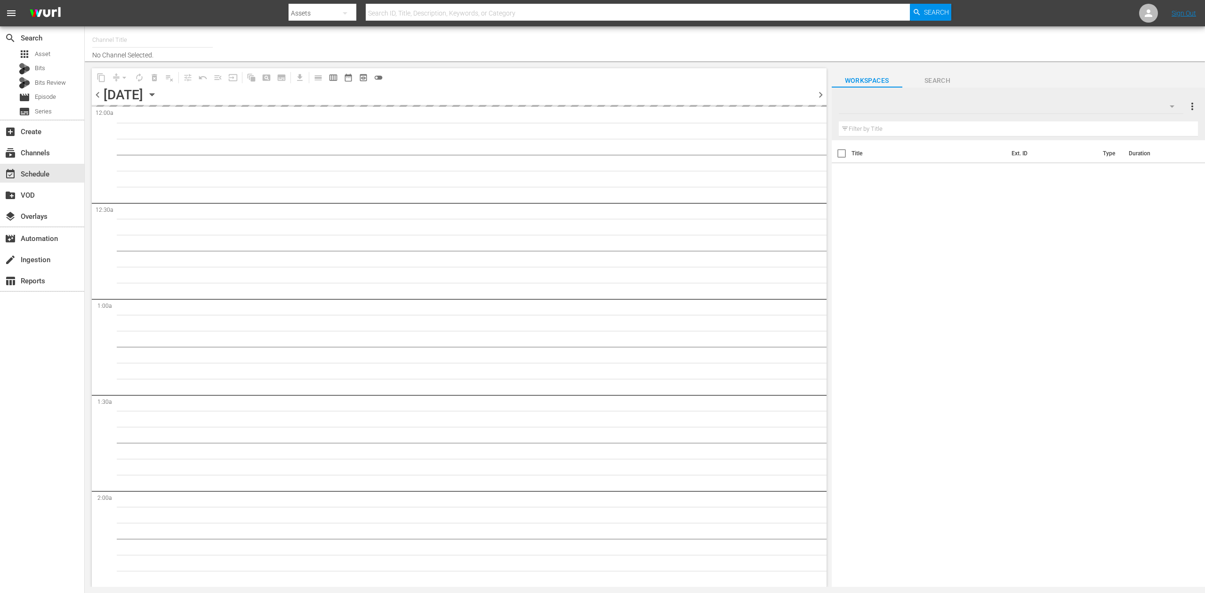
type input "Best of American Pickers by History (2038)"
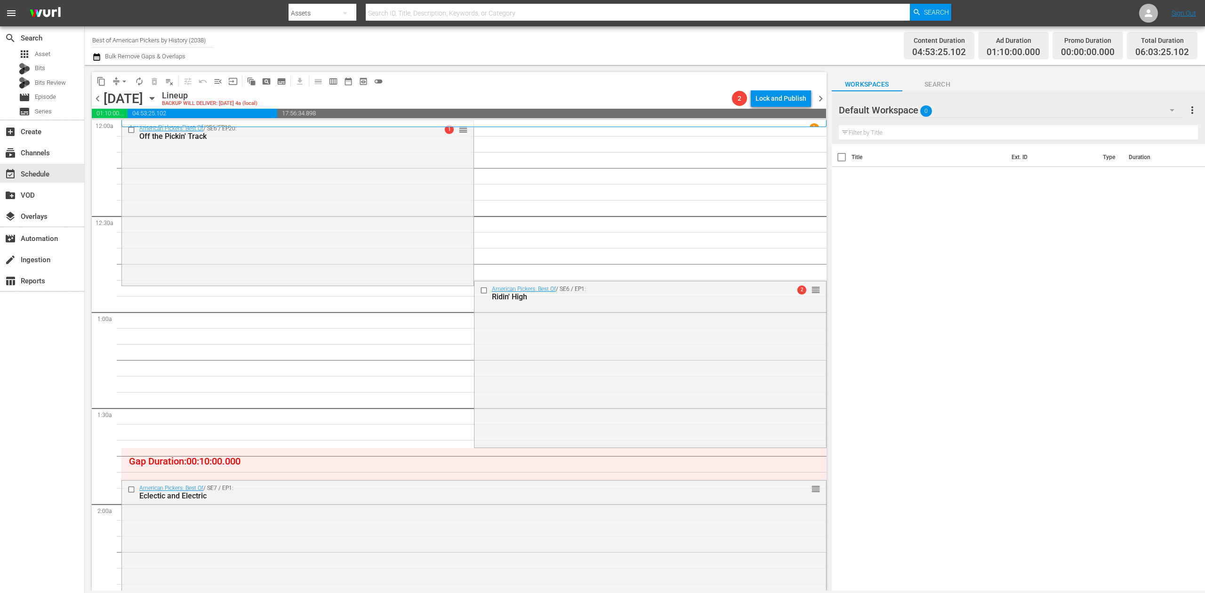
click at [98, 56] on icon "button" at bounding box center [96, 56] width 9 height 11
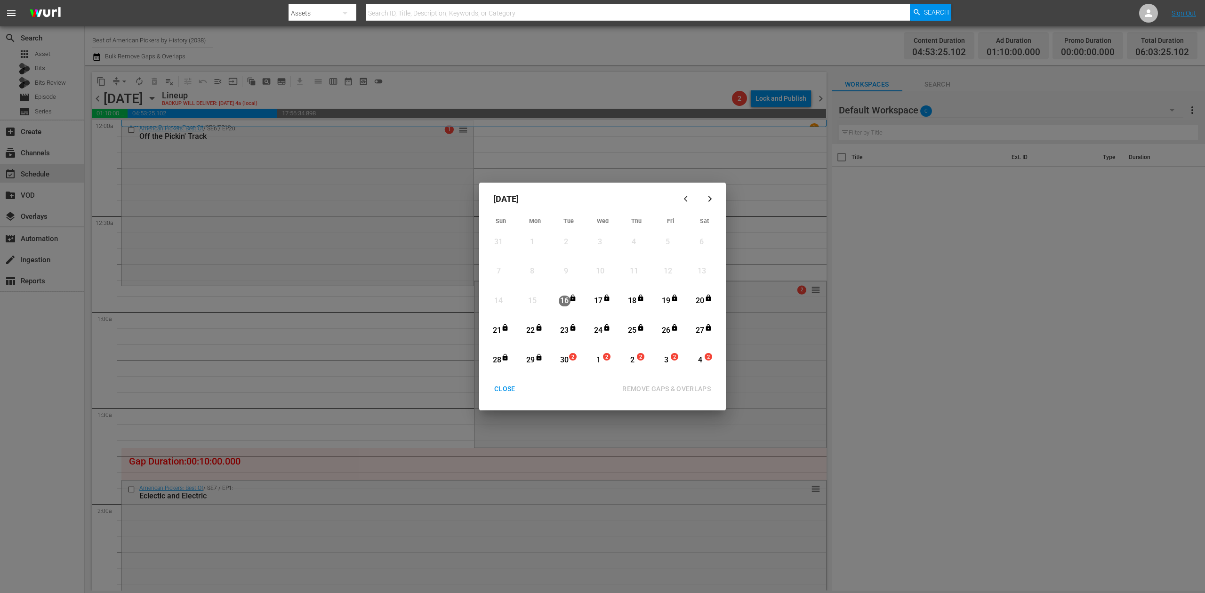
click at [561, 362] on div "30" at bounding box center [565, 360] width 12 height 11
click at [652, 388] on div "REMOVE GAPS & OVERLAPS" at bounding box center [667, 389] width 104 height 12
click at [567, 384] on div "REMOVE GAPS & OVERLAPS" at bounding box center [624, 388] width 195 height 17
drag, startPoint x: 567, startPoint y: 361, endPoint x: 596, endPoint y: 366, distance: 29.0
click at [568, 361] on div "30" at bounding box center [565, 360] width 12 height 11
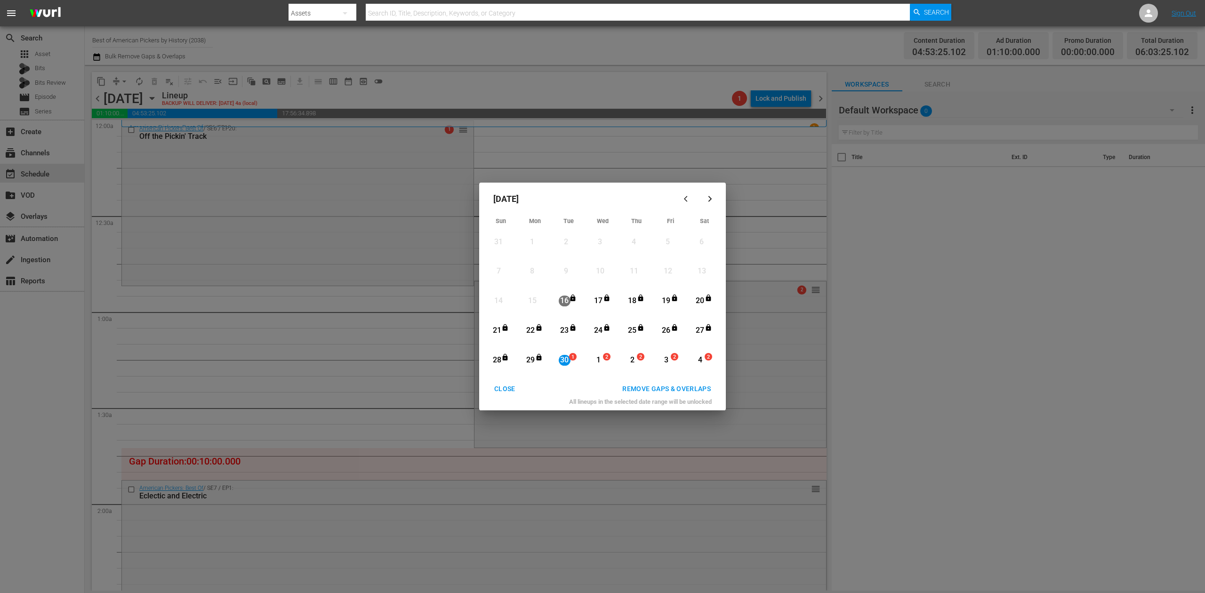
click at [667, 386] on div "REMOVE GAPS & OVERLAPS" at bounding box center [667, 389] width 104 height 12
click at [562, 361] on div "30" at bounding box center [565, 360] width 12 height 11
click at [659, 391] on div "REMOVE GAPS & OVERLAPS" at bounding box center [667, 389] width 104 height 12
click at [505, 383] on div "CLOSE" at bounding box center [505, 389] width 36 height 12
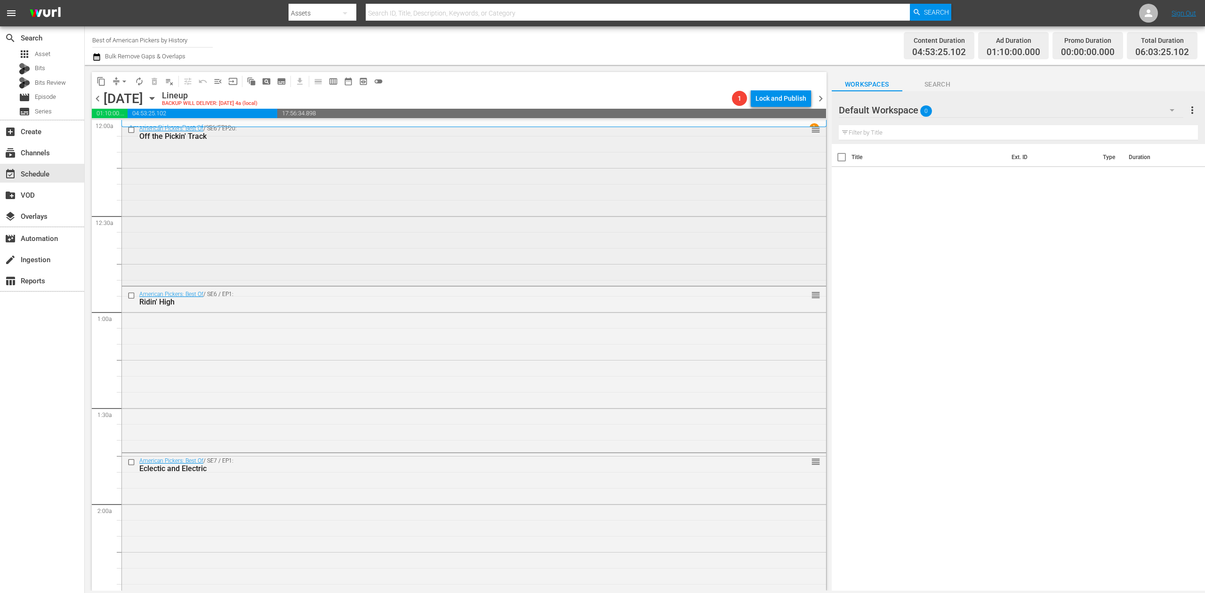
click at [451, 224] on div "American Pickers: Best Of / SE6 / EP20: Off the Pickin' Track reorder" at bounding box center [474, 202] width 704 height 163
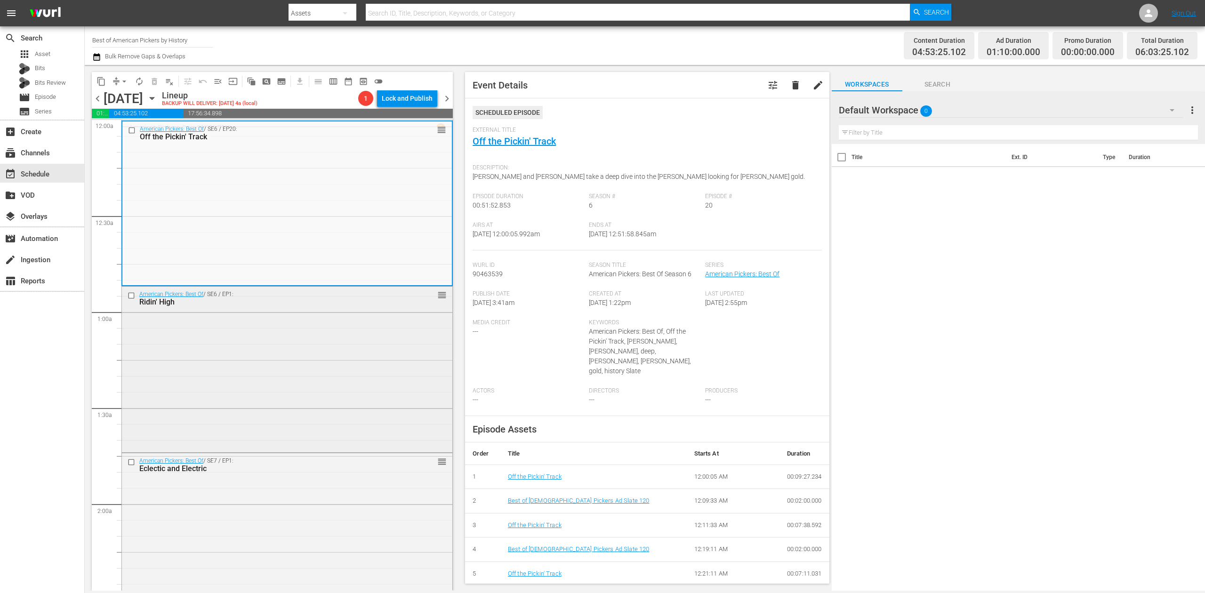
click at [343, 361] on div "American Pickers: Best Of / SE6 / EP1: Ridin' High reorder" at bounding box center [287, 369] width 330 height 164
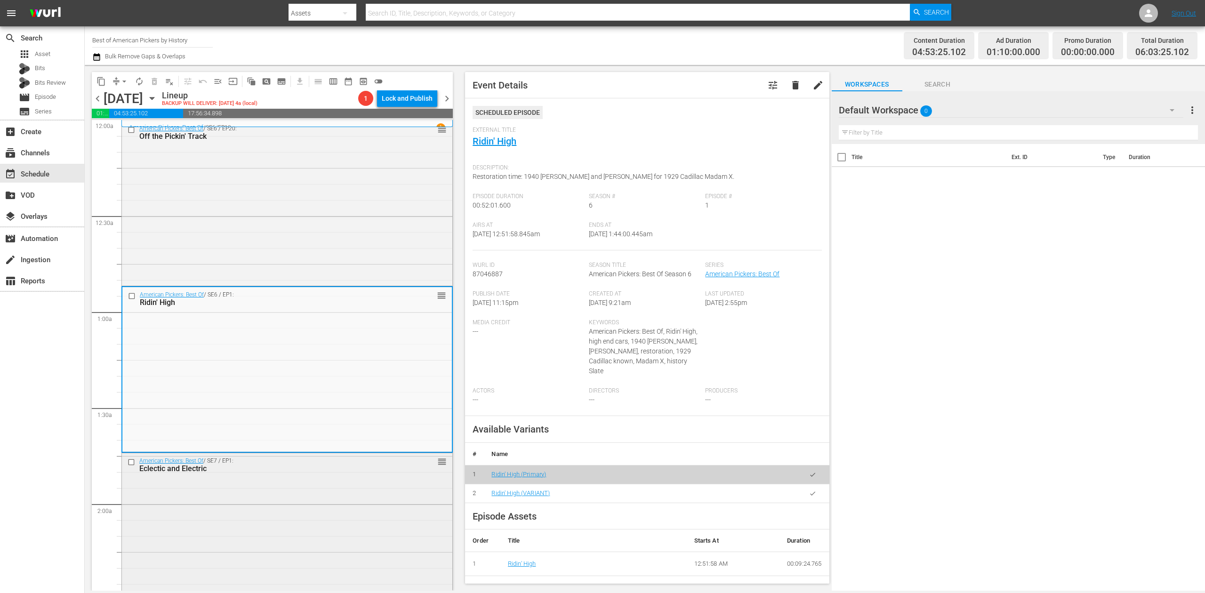
click at [354, 518] on div "American Pickers: Best Of / SE7 / EP1: Eclectic and Electric reorder" at bounding box center [287, 534] width 330 height 163
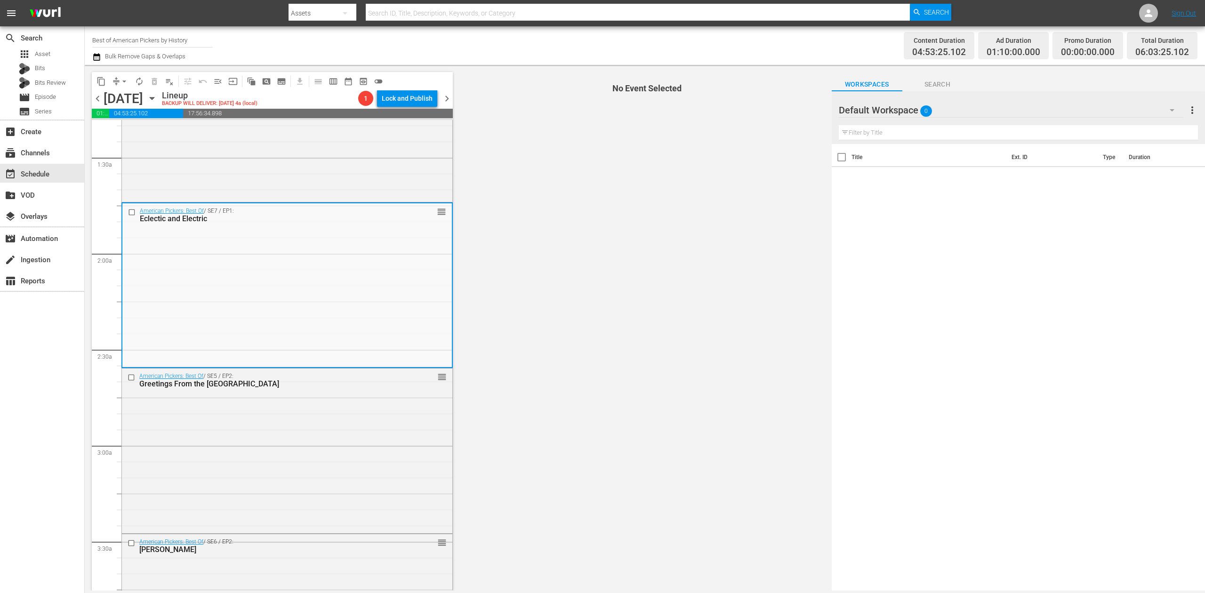
scroll to position [251, 0]
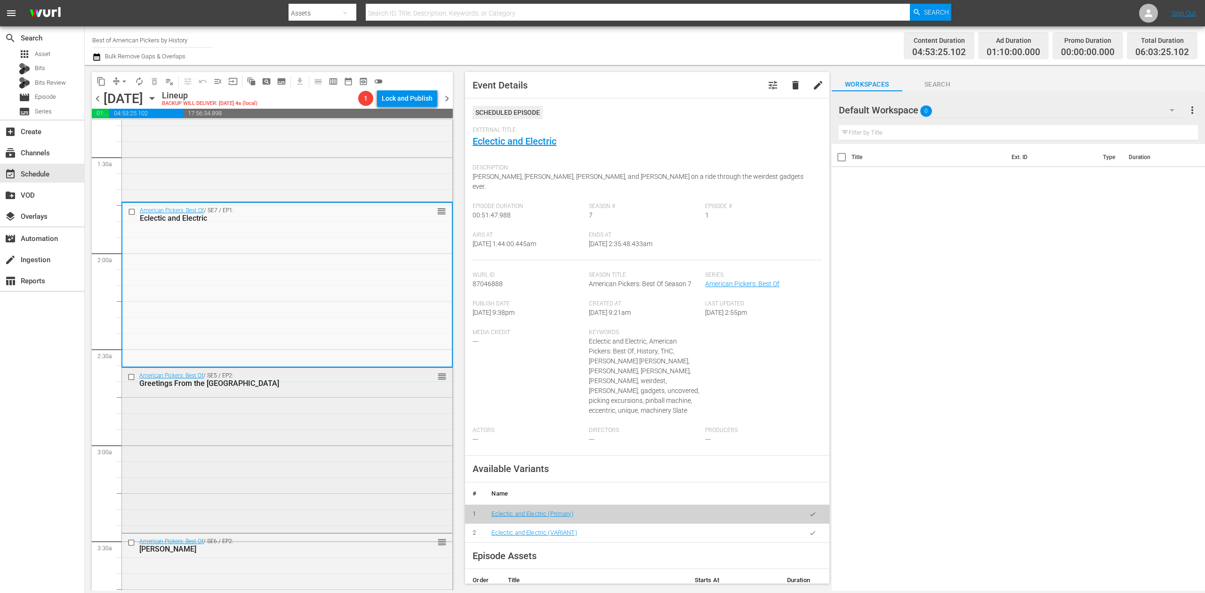
click at [336, 458] on div "American Pickers: Best Of / SE5 / EP2: Greetings From the Sunshine State reorder" at bounding box center [287, 449] width 330 height 163
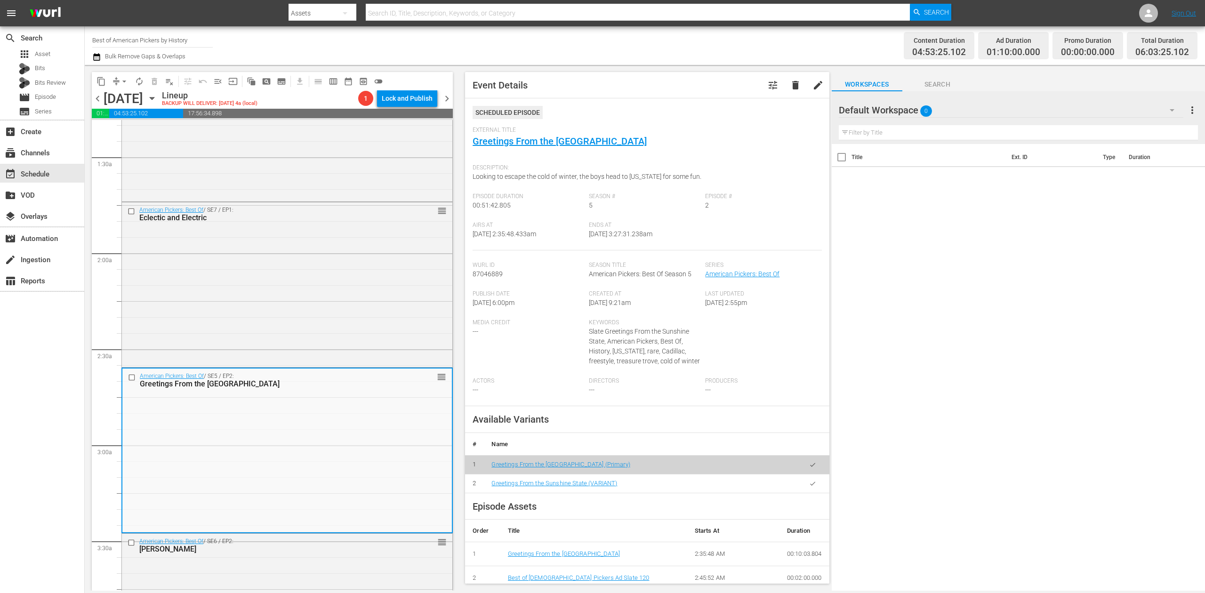
click at [99, 57] on icon "button" at bounding box center [96, 56] width 9 height 11
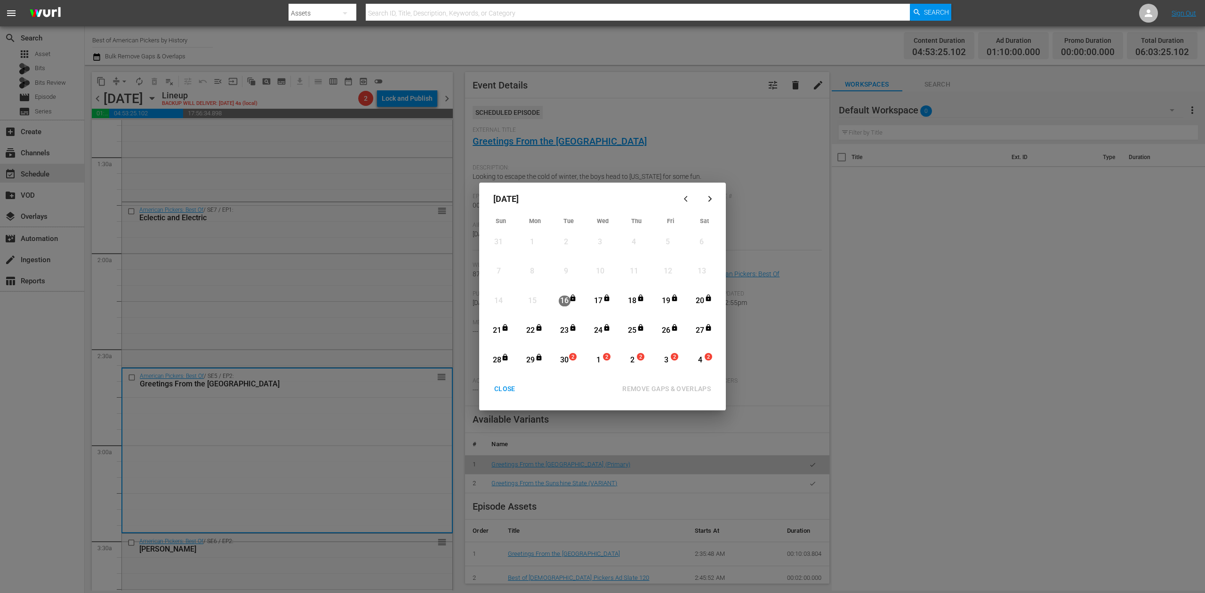
click at [571, 352] on div "30 2" at bounding box center [566, 360] width 24 height 26
click at [672, 383] on div "REMOVE GAPS & OVERLAPS" at bounding box center [667, 389] width 104 height 12
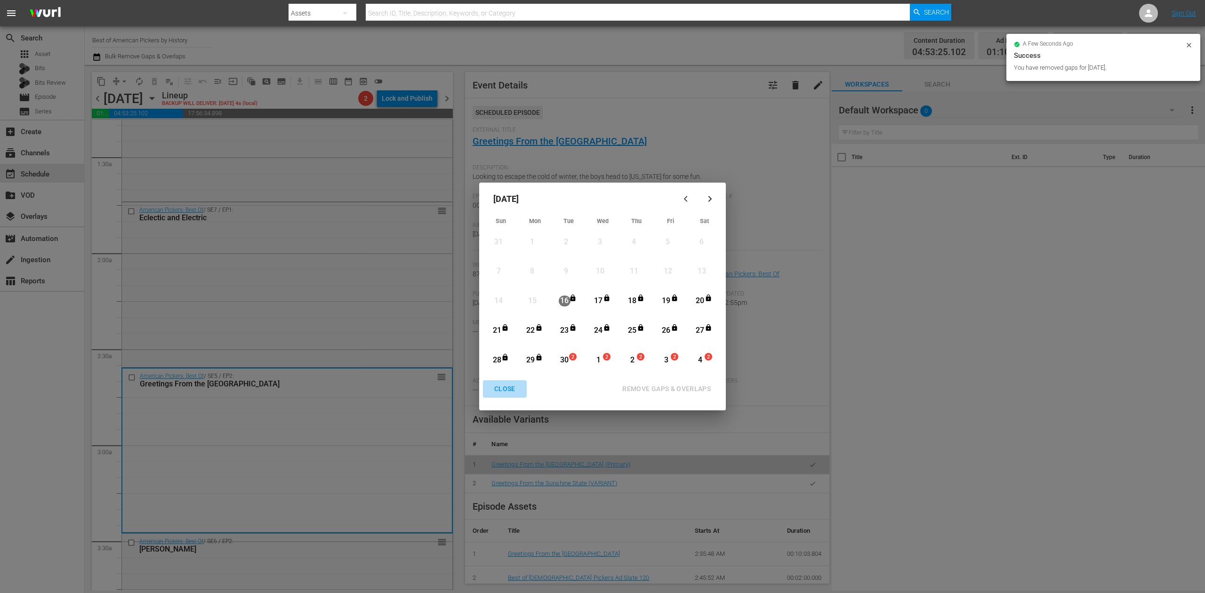
click at [500, 383] on div "CLOSE" at bounding box center [505, 389] width 36 height 12
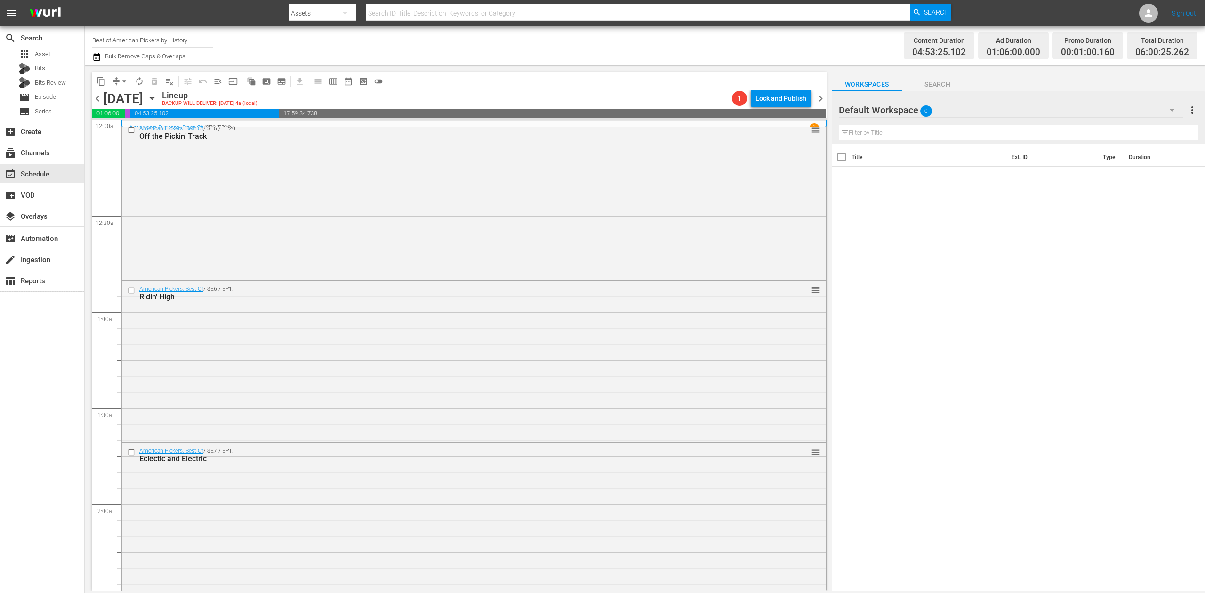
click at [96, 56] on icon "button" at bounding box center [96, 57] width 7 height 8
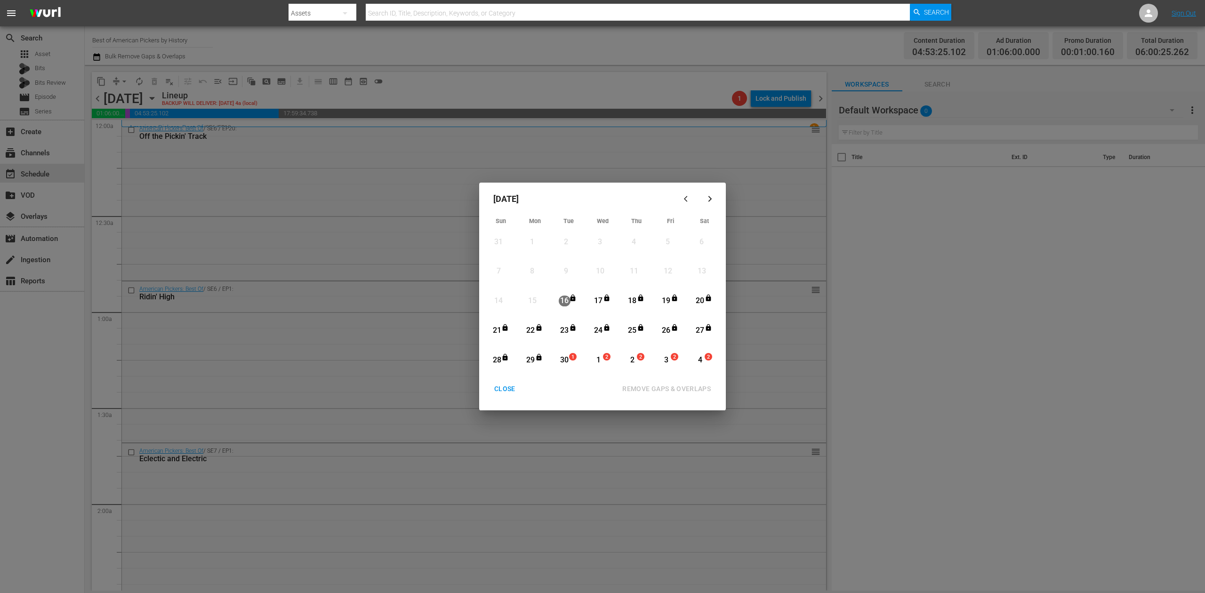
click at [565, 360] on div "30" at bounding box center [565, 360] width 12 height 11
click at [694, 385] on div "REMOVE GAPS & OVERLAPS" at bounding box center [667, 389] width 104 height 12
click at [511, 385] on div "CLOSE" at bounding box center [505, 389] width 36 height 12
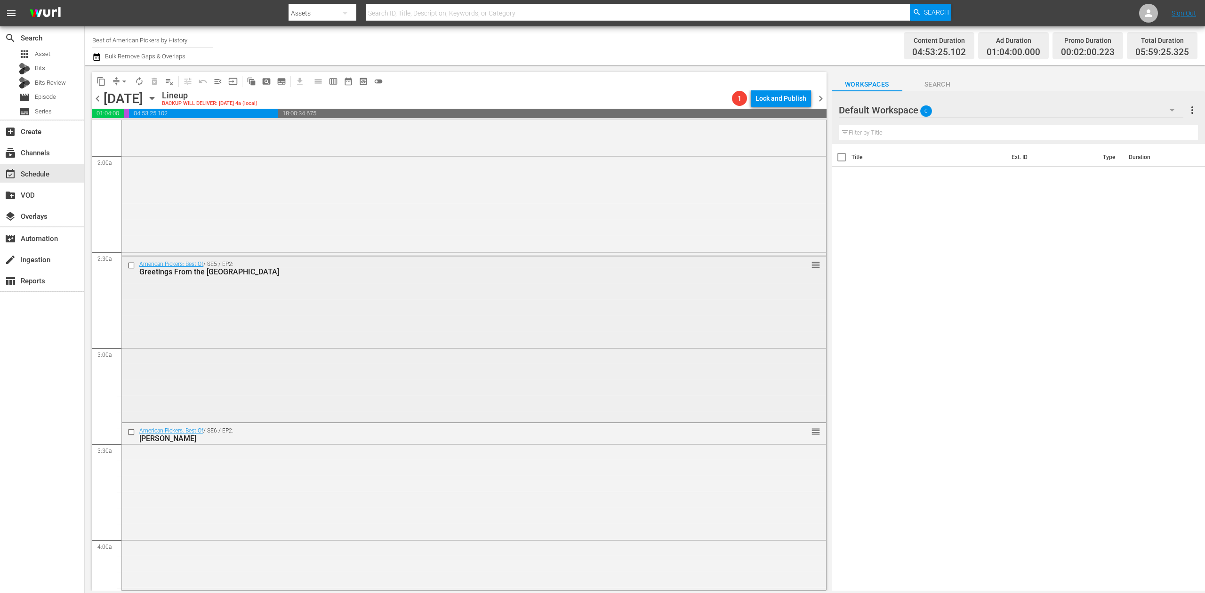
scroll to position [439, 0]
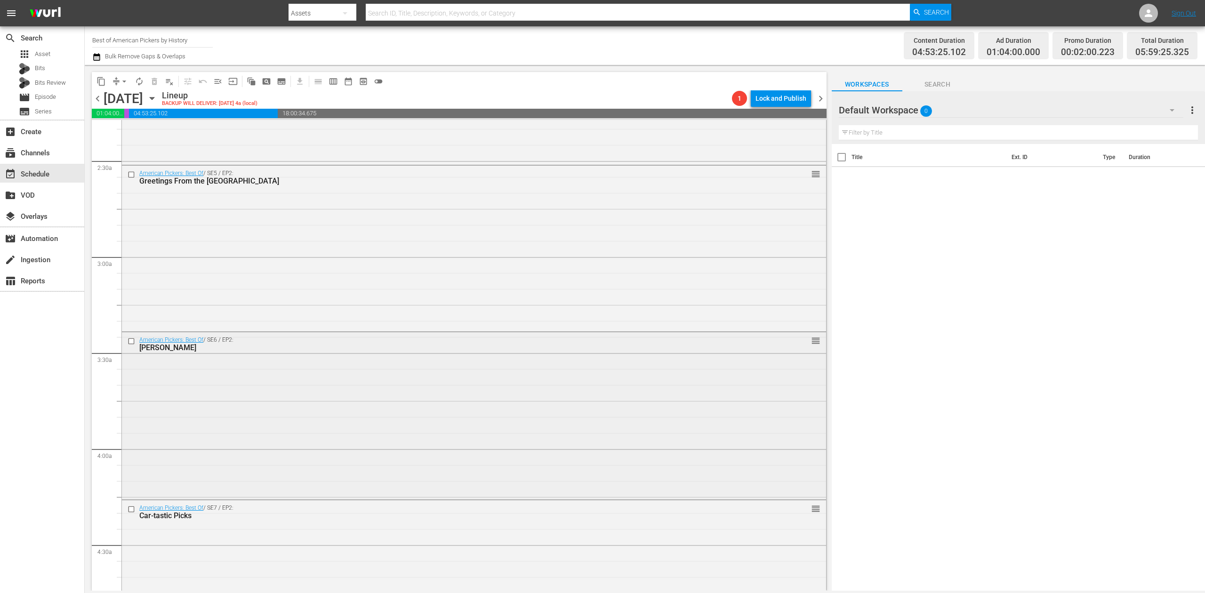
click at [513, 418] on div "American Pickers: Best Of / SE6 / EP2: Frank Almighty reorder" at bounding box center [474, 414] width 704 height 165
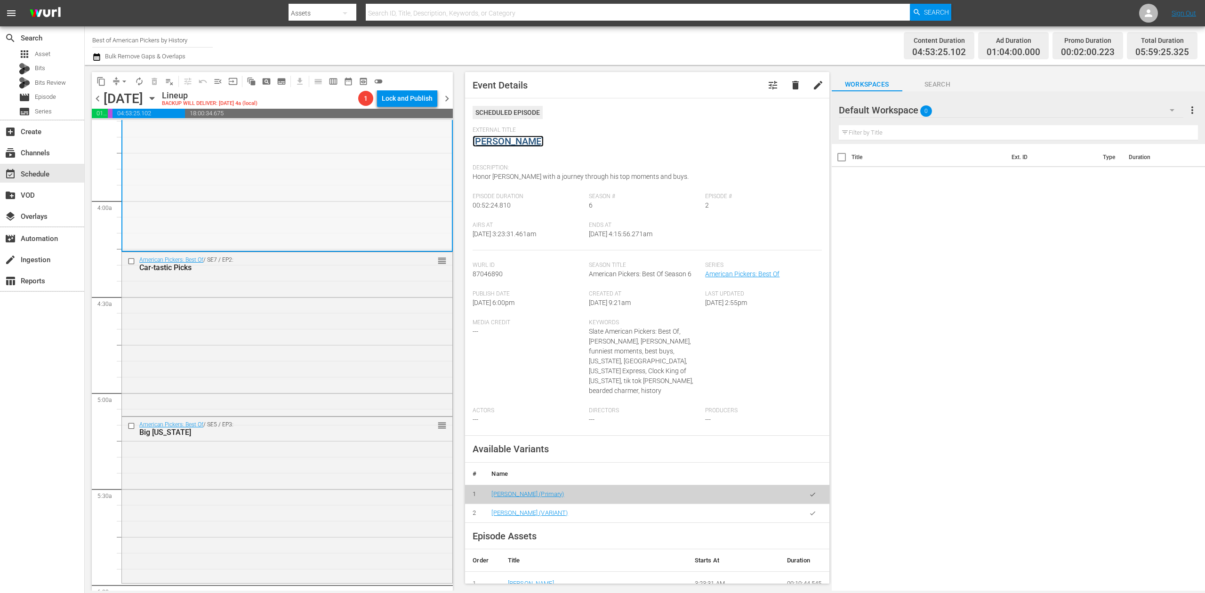
scroll to position [690, 0]
click at [354, 361] on div "American Pickers: Best Of / SE7 / EP2: Car-tastic Picks reorder" at bounding box center [287, 330] width 330 height 162
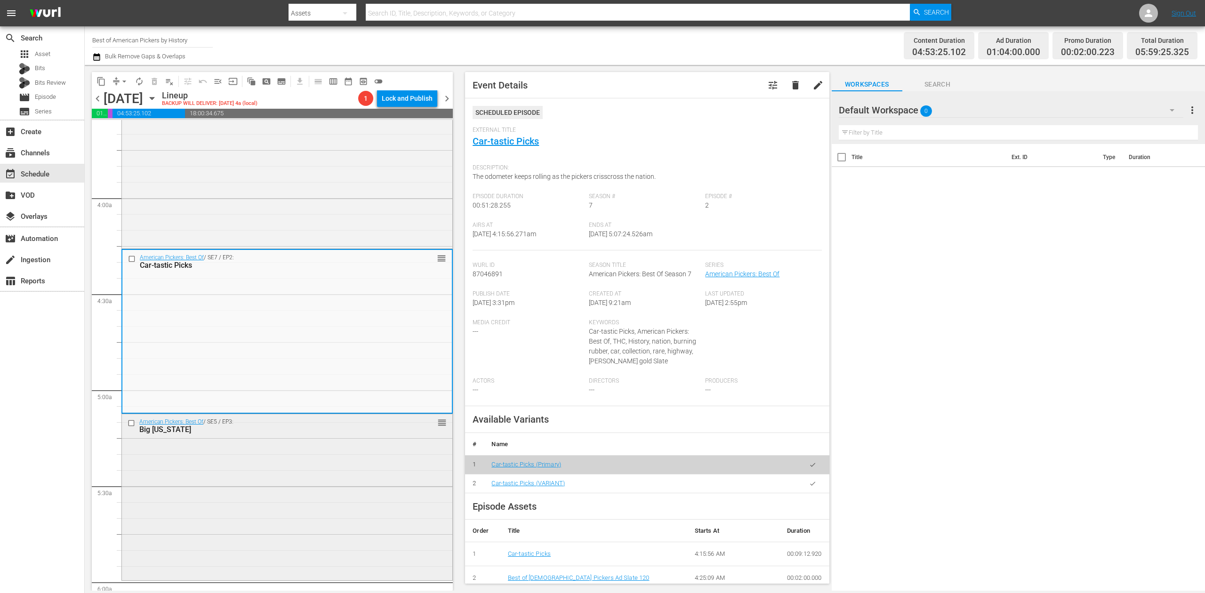
click at [272, 477] on div "American Pickers: Best Of / SE5 / EP3: Big Texas reorder" at bounding box center [287, 496] width 330 height 164
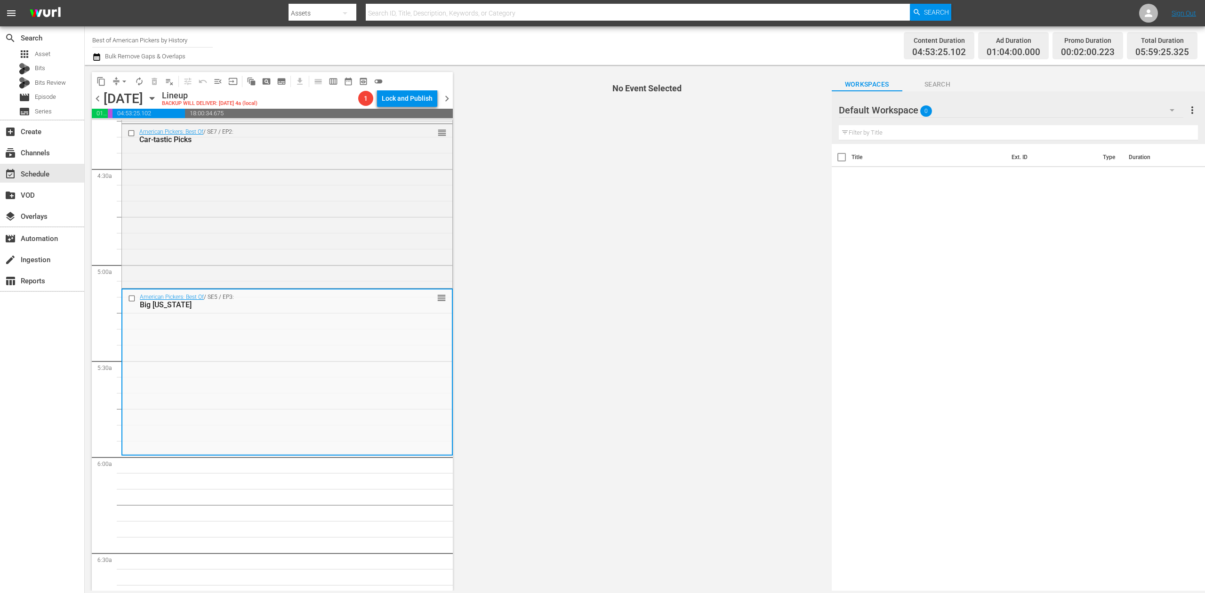
scroll to position [816, 0]
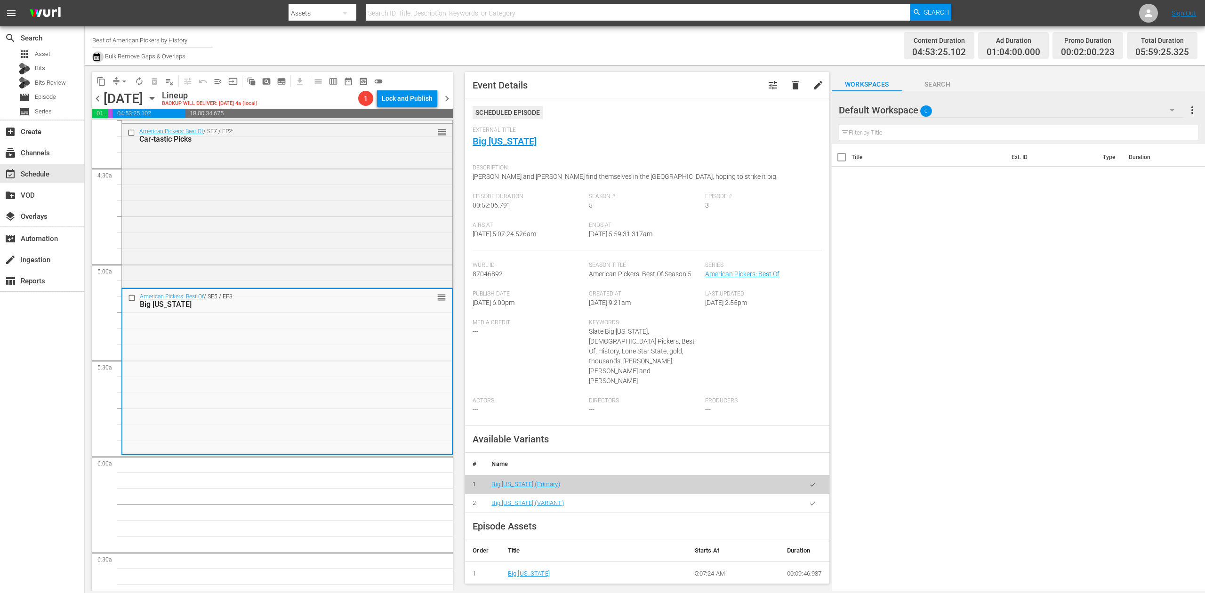
click at [96, 56] on icon "button" at bounding box center [96, 56] width 9 height 11
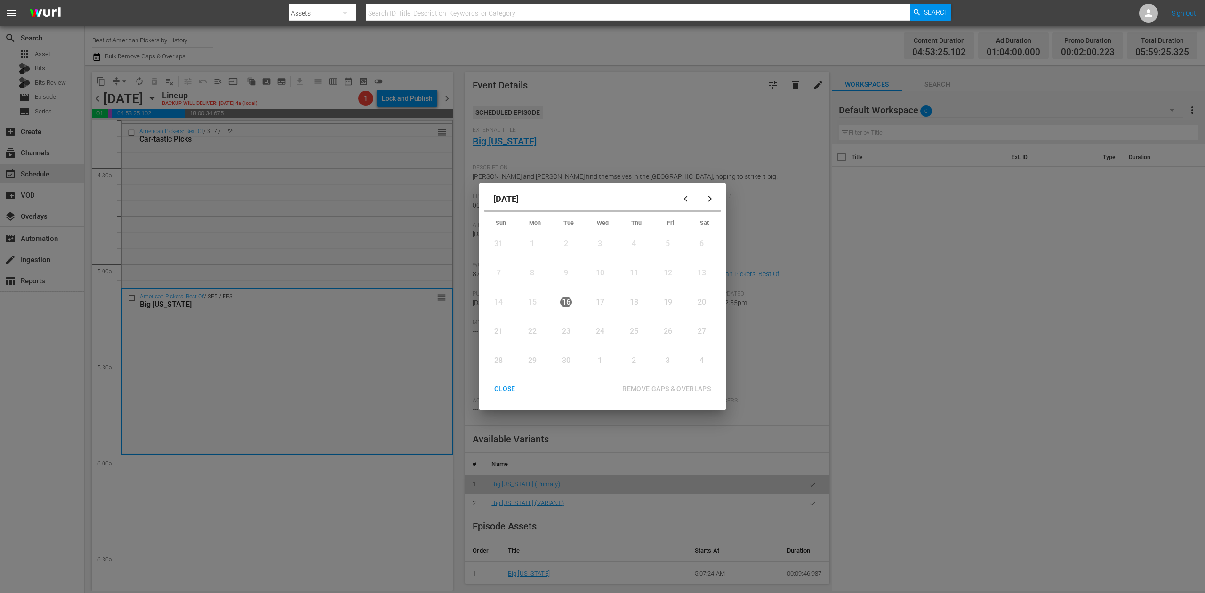
click at [557, 353] on div "30" at bounding box center [566, 360] width 24 height 26
click at [565, 360] on div "30" at bounding box center [565, 360] width 12 height 11
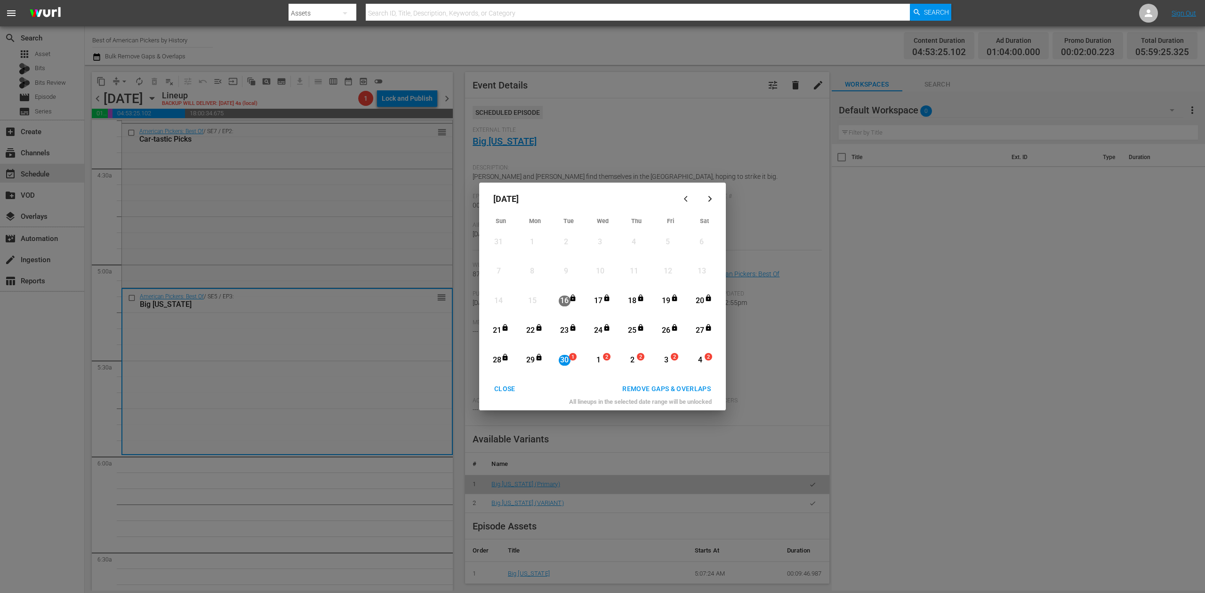
click at [661, 387] on div "REMOVE GAPS & OVERLAPS" at bounding box center [667, 389] width 104 height 12
click at [572, 356] on span "1" at bounding box center [573, 357] width 7 height 8
click at [699, 387] on div "REMOVE GAPS & OVERLAPS" at bounding box center [667, 389] width 104 height 12
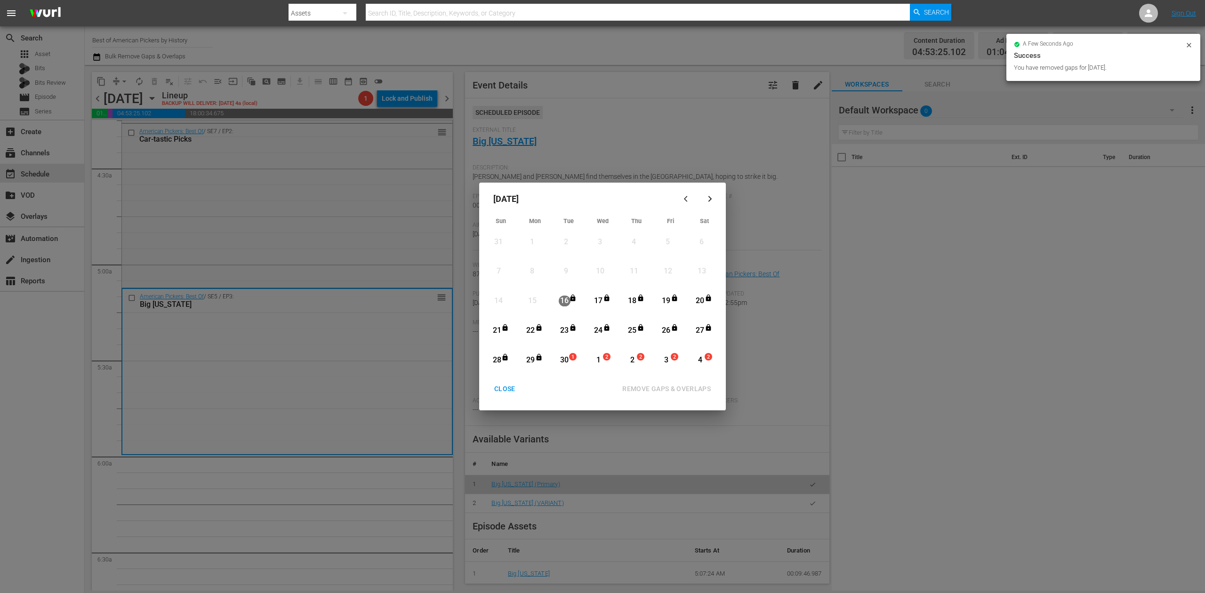
click at [511, 390] on div "CLOSE" at bounding box center [505, 389] width 36 height 12
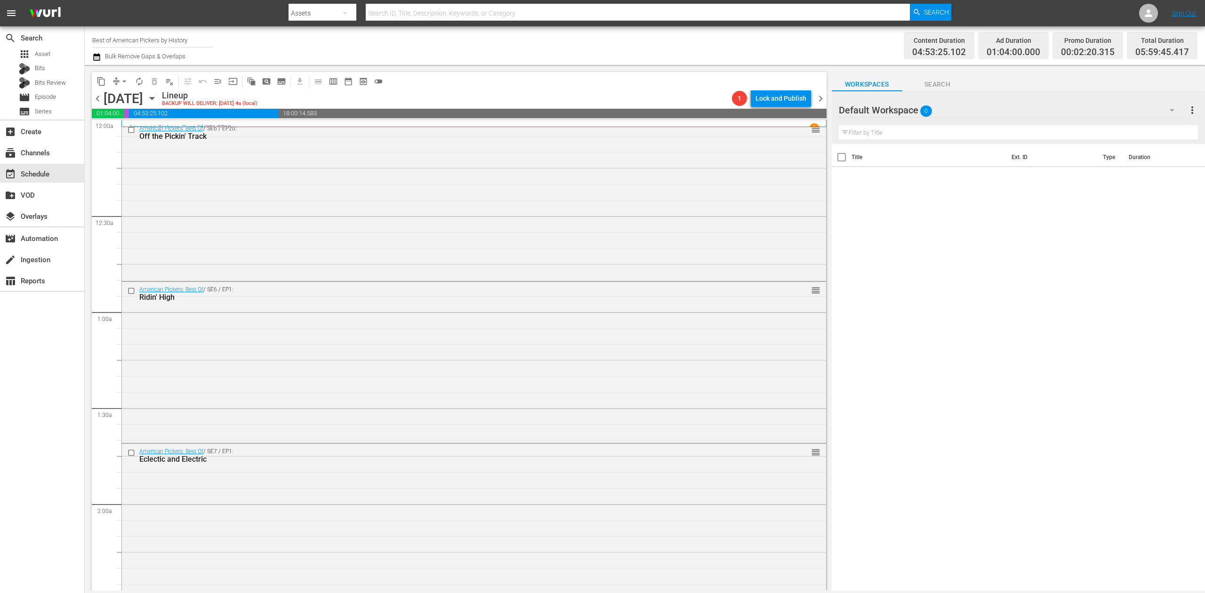
click at [97, 57] on icon "button" at bounding box center [96, 56] width 9 height 11
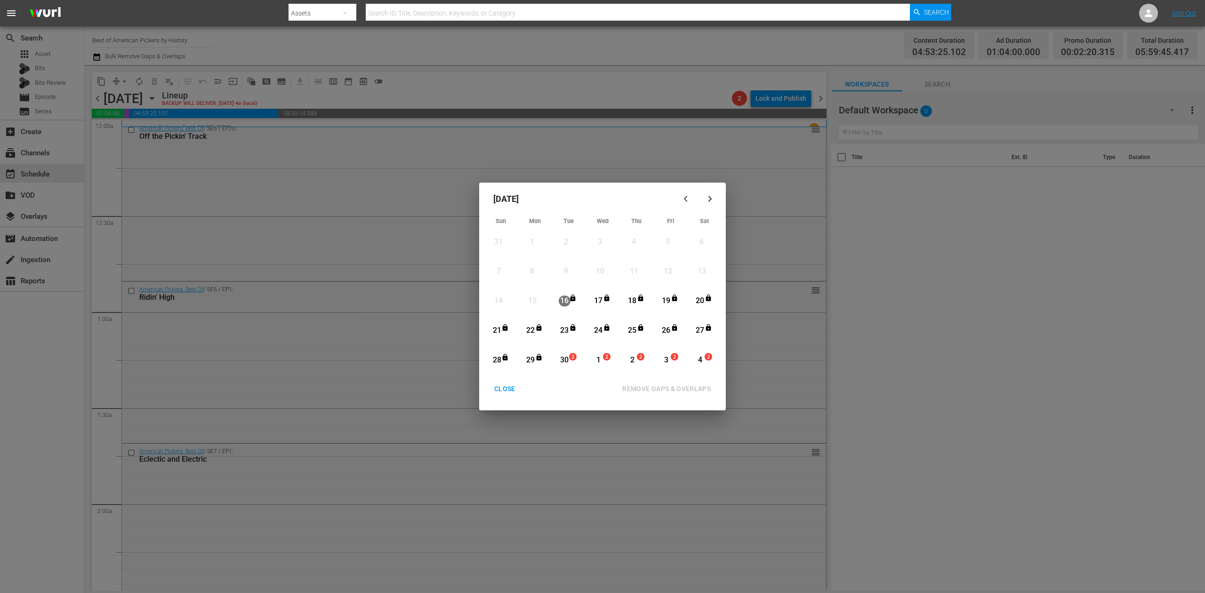
click at [565, 359] on div "30" at bounding box center [565, 360] width 12 height 11
click at [673, 386] on div "REMOVE GAPS & OVERLAPS" at bounding box center [667, 389] width 104 height 12
click at [507, 390] on div "CLOSE" at bounding box center [505, 389] width 36 height 12
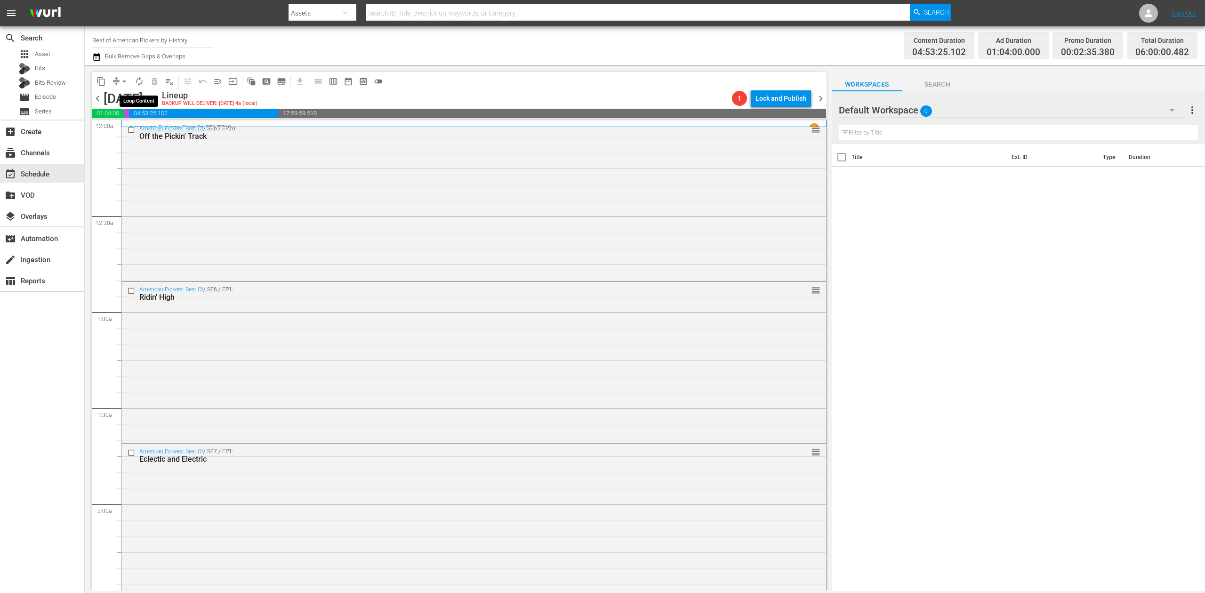
click at [138, 81] on span "autorenew_outlined" at bounding box center [139, 81] width 9 height 9
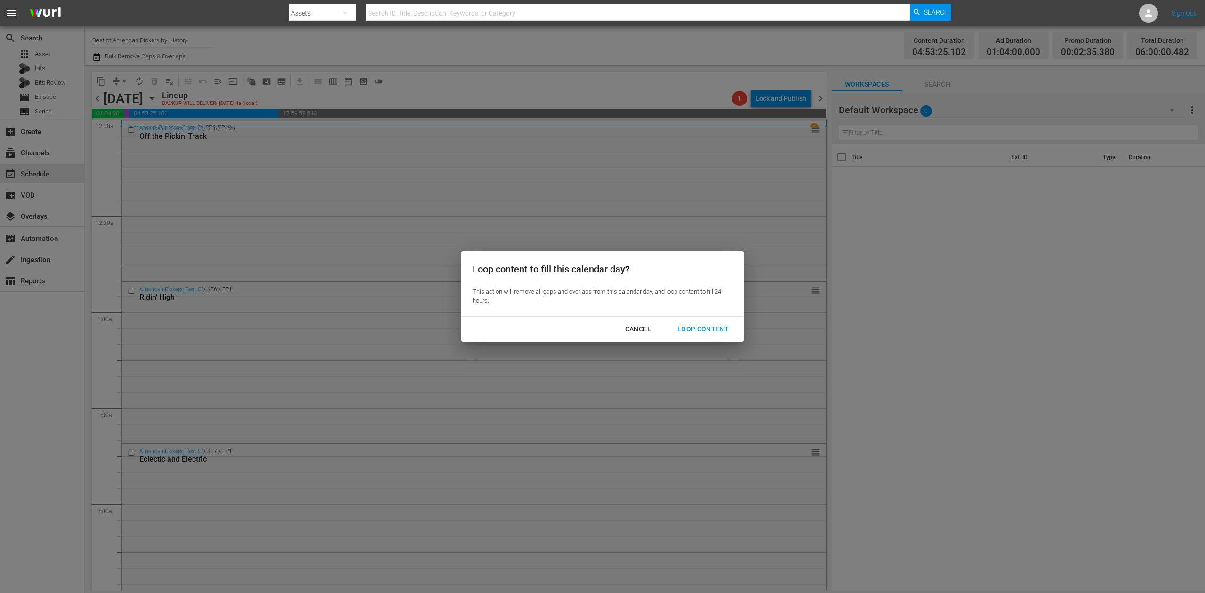
click at [703, 327] on div "Loop Content" at bounding box center [703, 329] width 66 height 12
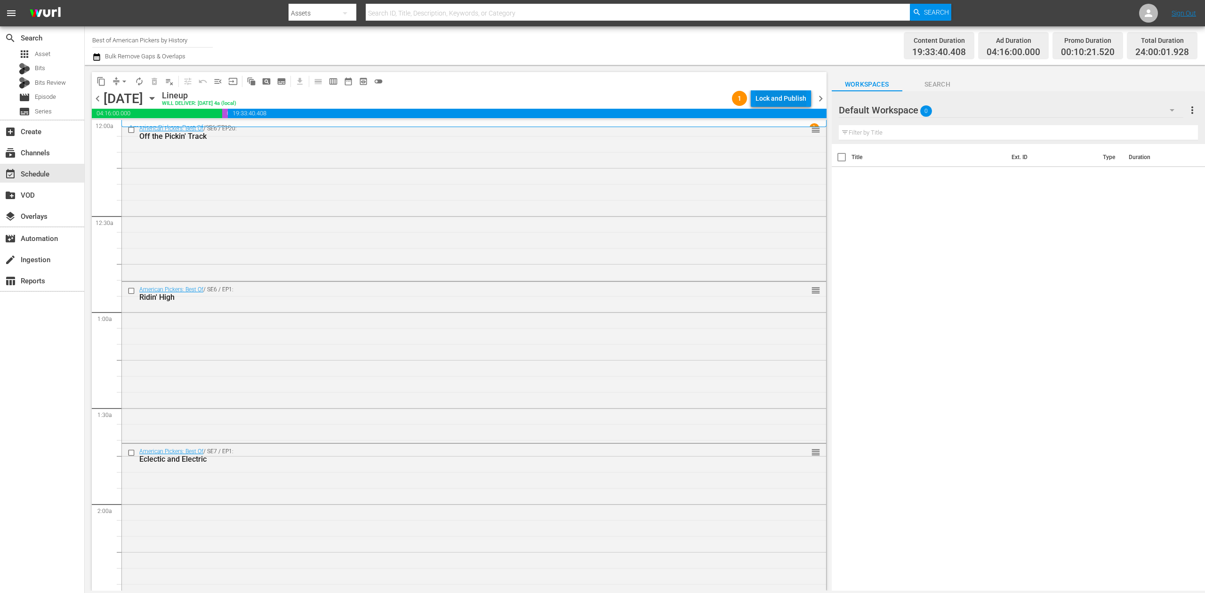
click at [778, 95] on div "Lock and Publish" at bounding box center [780, 98] width 51 height 17
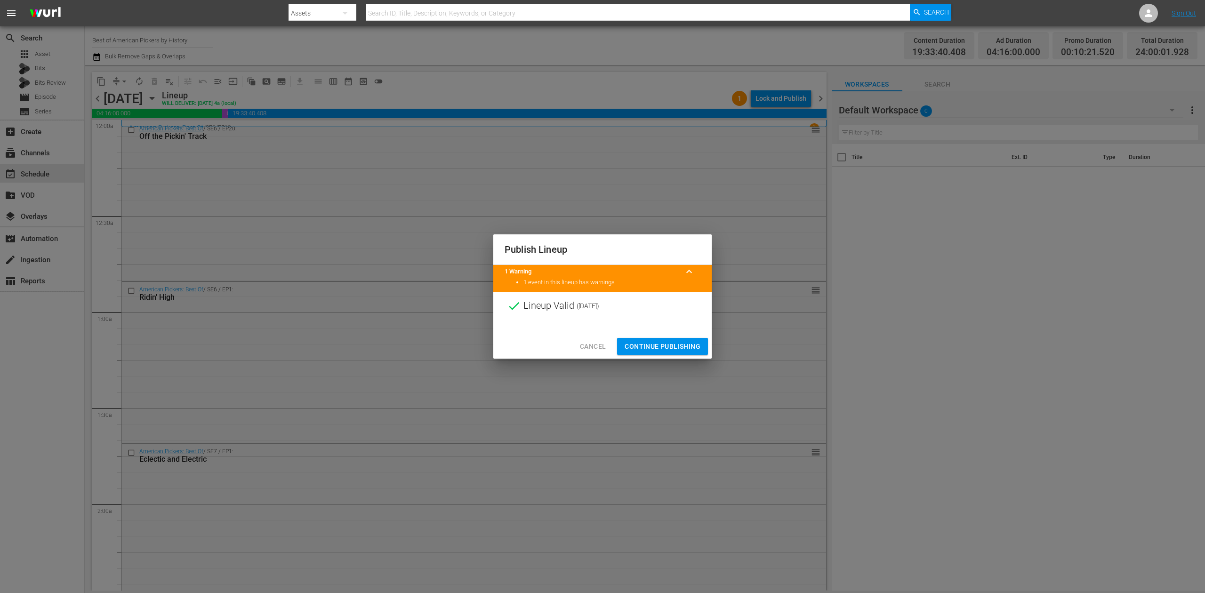
click at [693, 343] on span "Continue Publishing" at bounding box center [663, 347] width 76 height 12
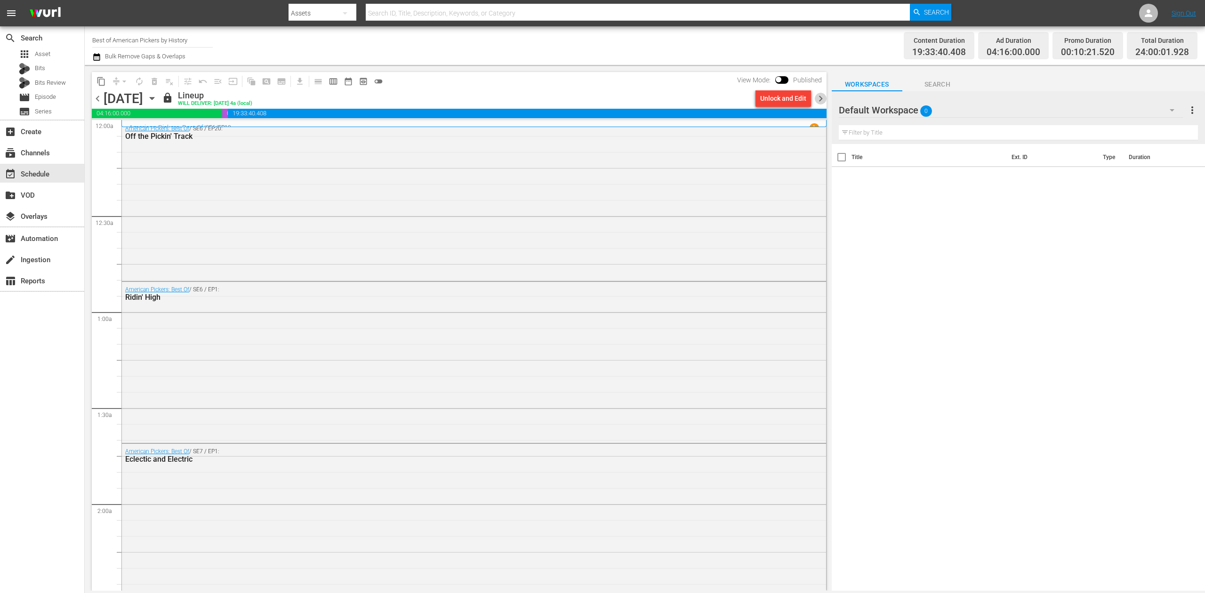
click at [821, 100] on span "chevron_right" at bounding box center [821, 99] width 12 height 12
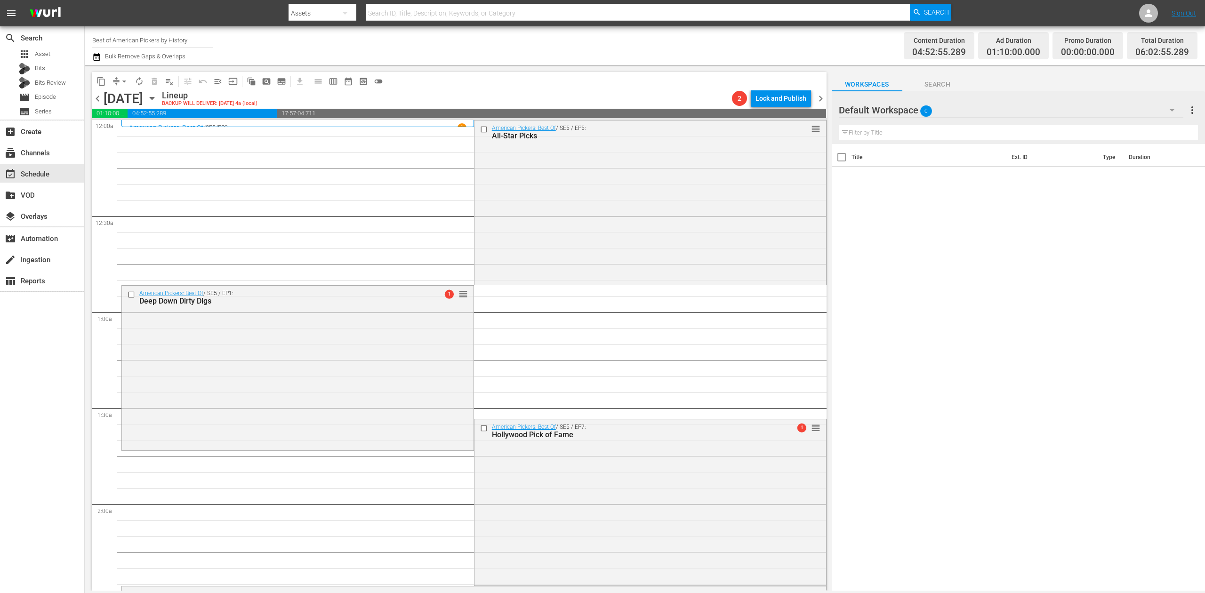
click at [96, 56] on icon "button" at bounding box center [96, 56] width 9 height 11
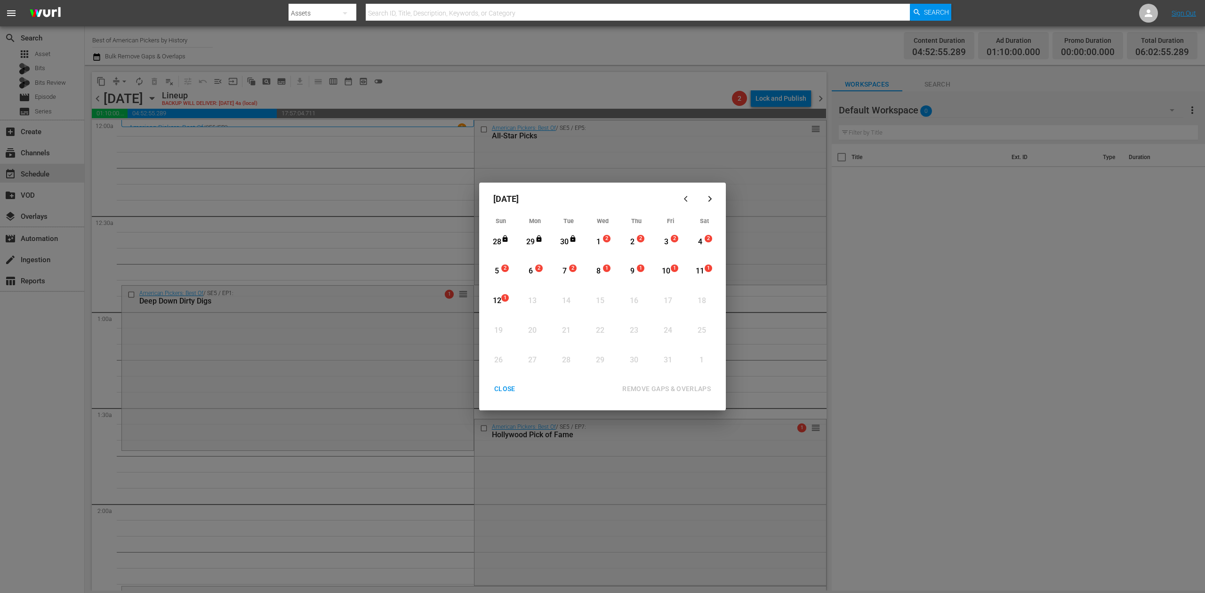
click at [599, 244] on div "1" at bounding box center [599, 242] width 12 height 11
click at [657, 386] on div "REMOVE GAPS & OVERLAPS" at bounding box center [667, 389] width 104 height 12
click at [597, 238] on div "1" at bounding box center [599, 242] width 12 height 11
click at [663, 386] on div "REMOVE GAPS & OVERLAPS" at bounding box center [667, 389] width 104 height 12
click at [501, 388] on div "CLOSE" at bounding box center [505, 389] width 36 height 12
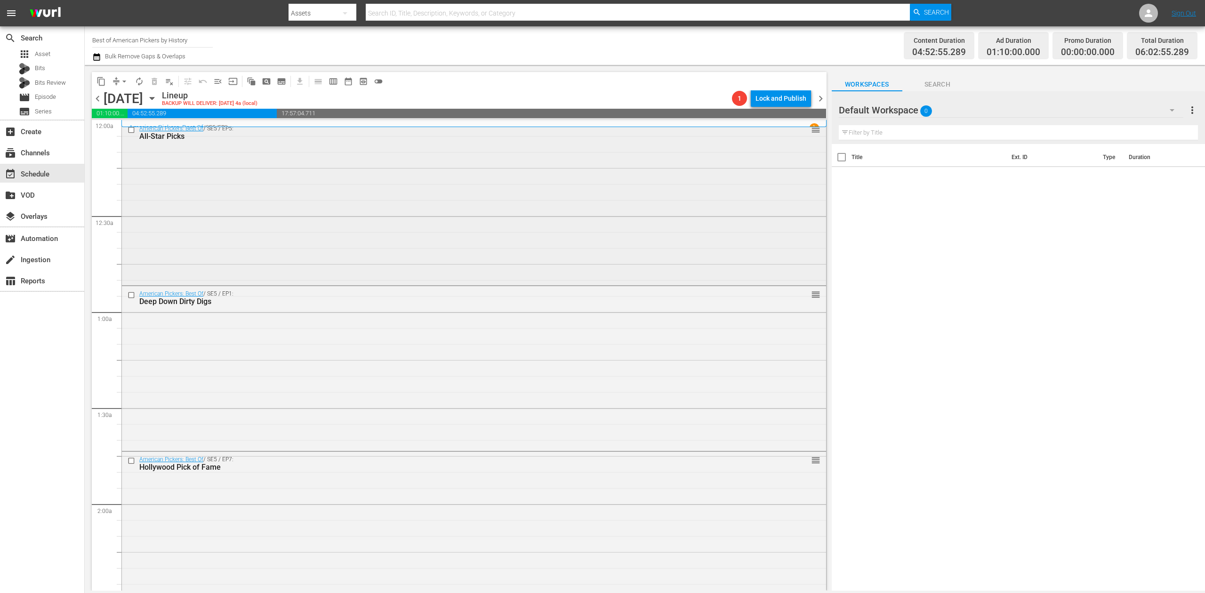
click at [394, 181] on div "American Pickers: Best Of / SE5 / EP5: All-Star Picks reorder" at bounding box center [474, 202] width 704 height 162
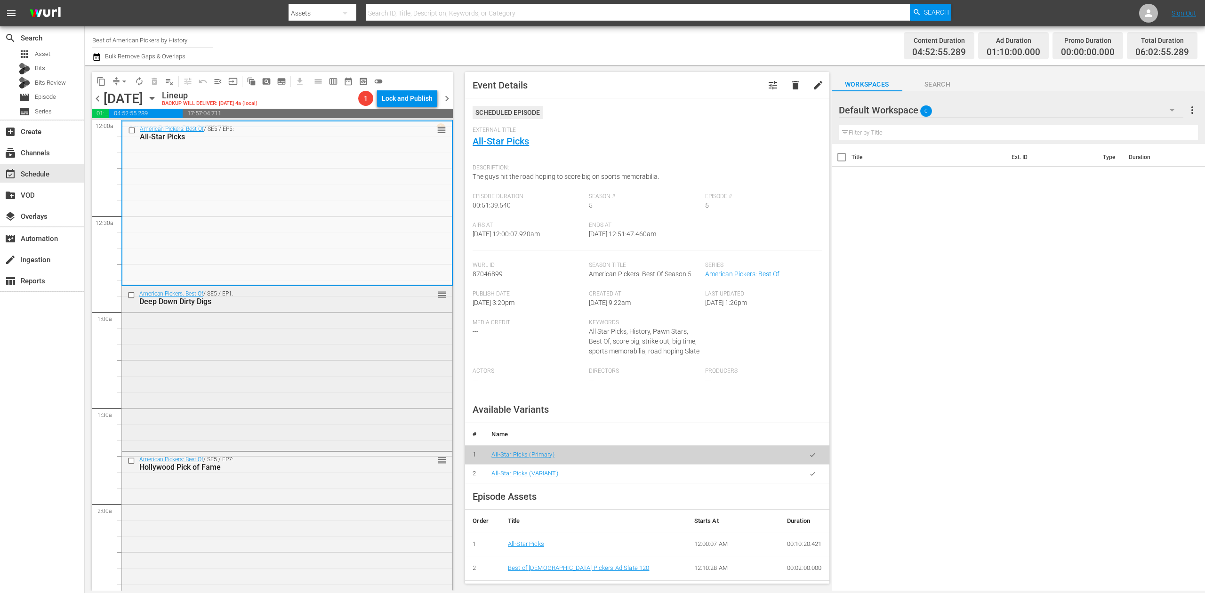
click at [368, 339] on div "American Pickers: Best Of / SE5 / EP1: Deep Down Dirty Digs reorder" at bounding box center [287, 367] width 330 height 163
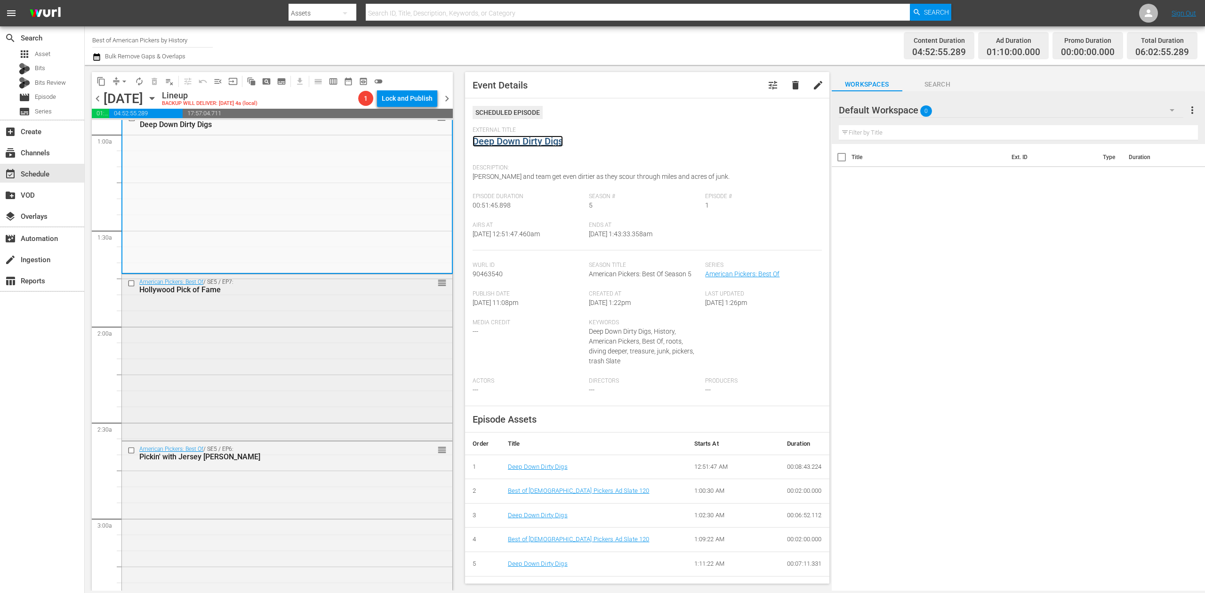
scroll to position [188, 0]
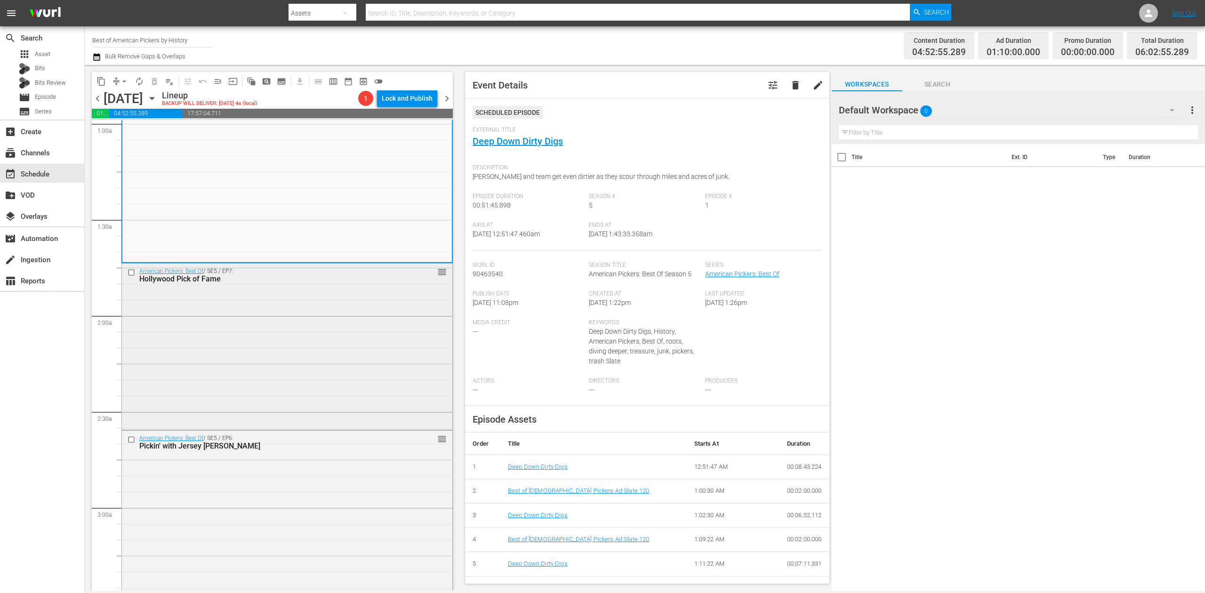
click at [349, 369] on div "American Pickers: Best Of / SE5 / EP7: Hollywood Pick of Fame reorder" at bounding box center [287, 346] width 330 height 164
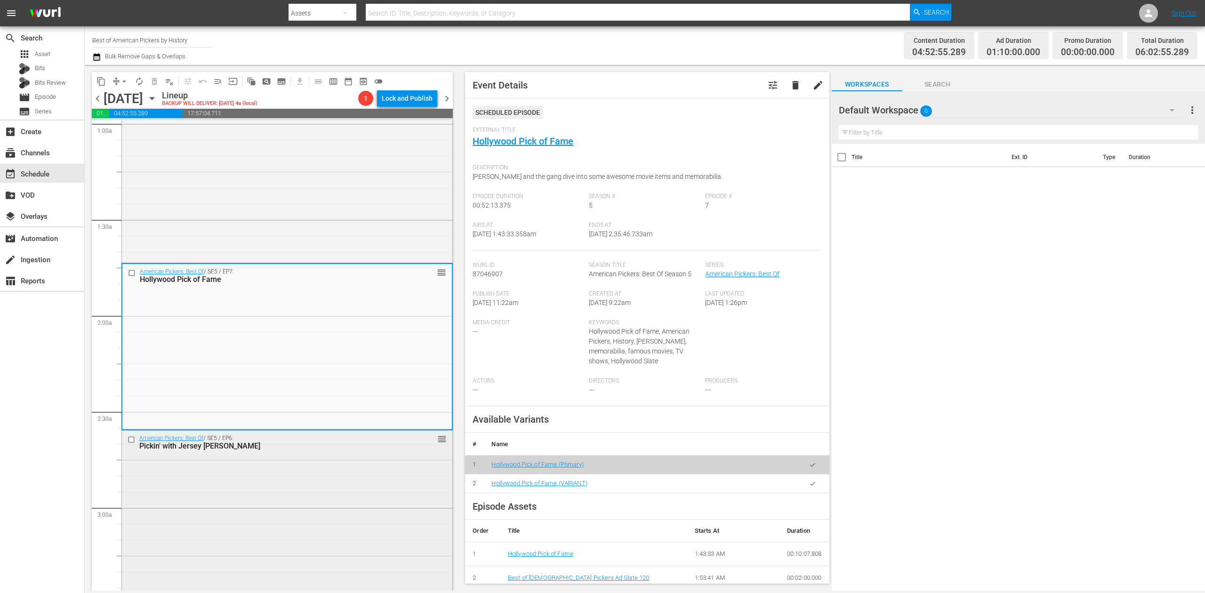
click at [370, 496] on div "American Pickers: Best Of / SE5 / EP6: Pickin' with Jersey Jon reorder" at bounding box center [287, 511] width 330 height 161
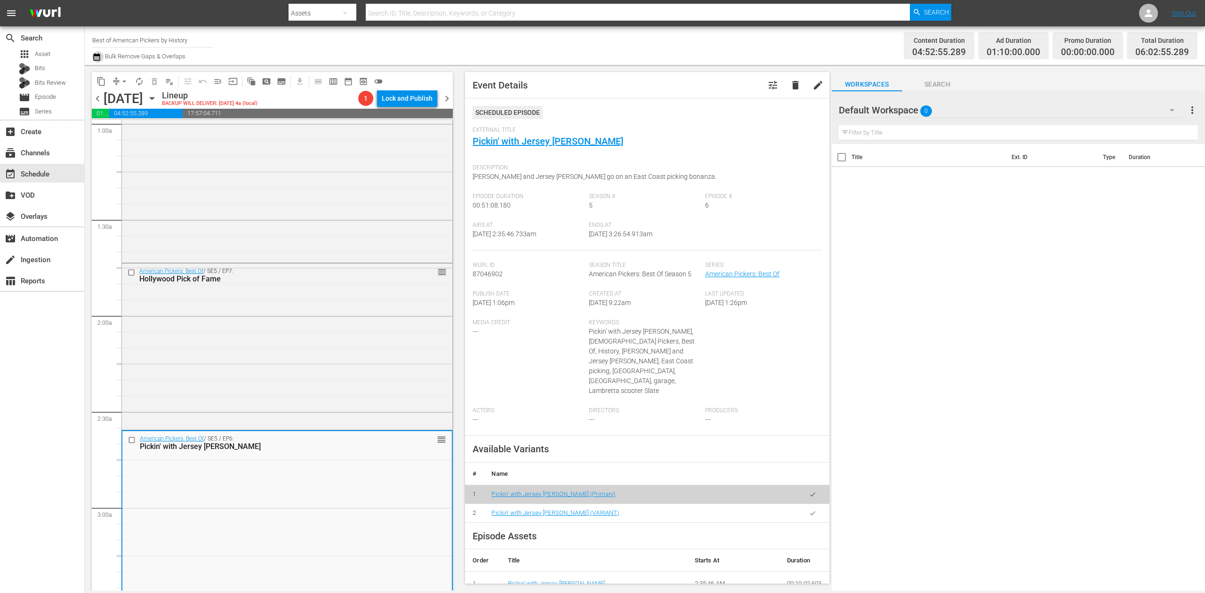
click at [99, 58] on icon "button" at bounding box center [96, 56] width 9 height 11
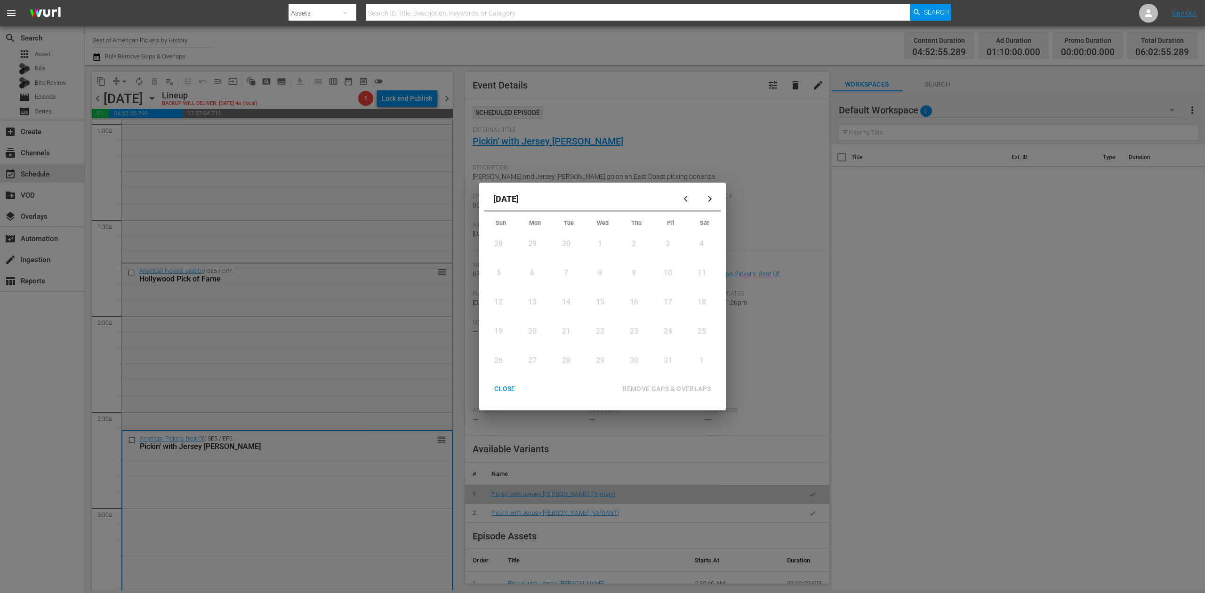
click at [598, 240] on div "1" at bounding box center [600, 244] width 12 height 11
click at [598, 240] on div "1" at bounding box center [599, 242] width 12 height 11
click at [693, 386] on div "REMOVE GAPS & OVERLAPS" at bounding box center [667, 389] width 104 height 12
click at [509, 388] on div "CLOSE" at bounding box center [505, 389] width 36 height 12
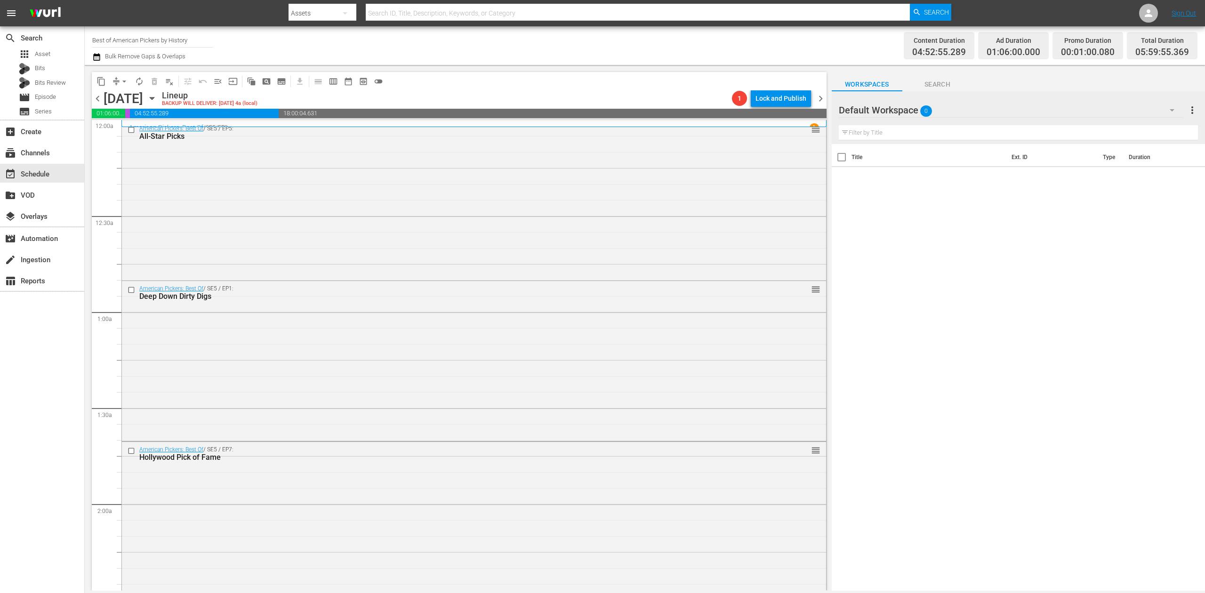
click at [96, 55] on icon "button" at bounding box center [96, 57] width 7 height 8
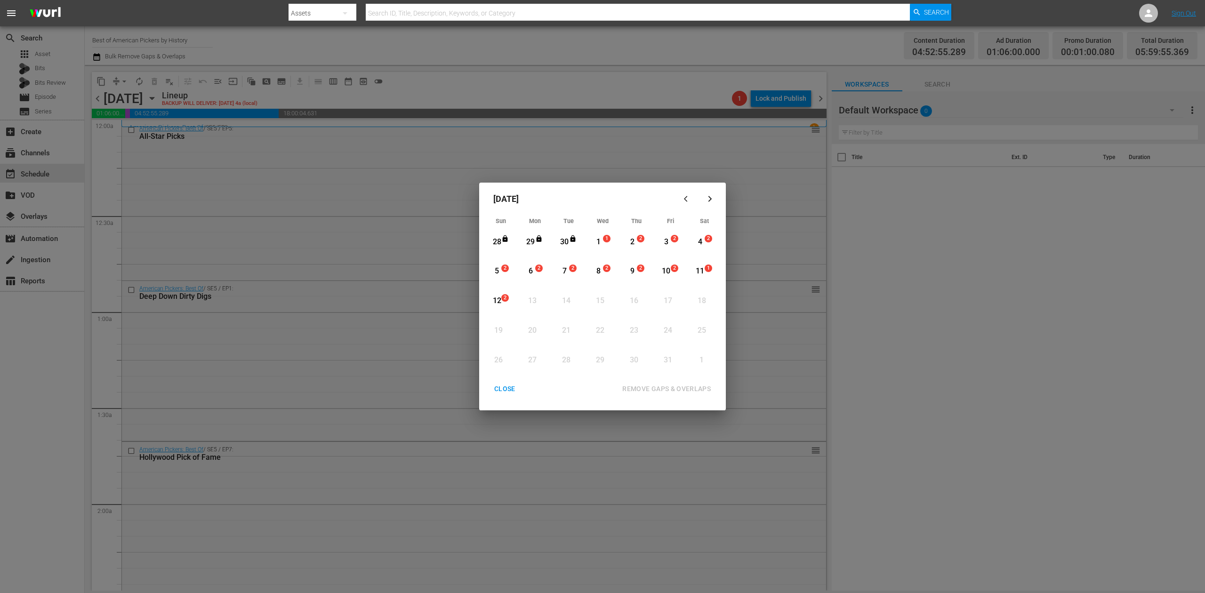
click at [602, 244] on div "1" at bounding box center [599, 242] width 12 height 11
click at [693, 385] on div "REMOVE GAPS & OVERLAPS" at bounding box center [667, 389] width 104 height 12
click at [498, 383] on div "CLOSE" at bounding box center [505, 389] width 36 height 12
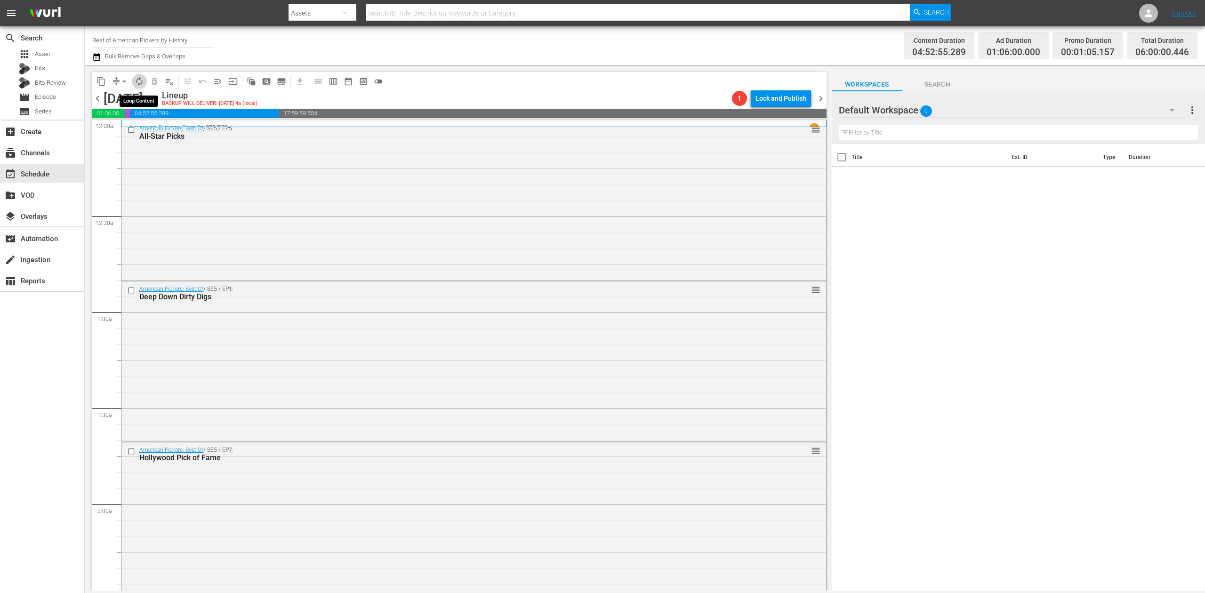
click at [140, 80] on span "autorenew_outlined" at bounding box center [139, 81] width 9 height 9
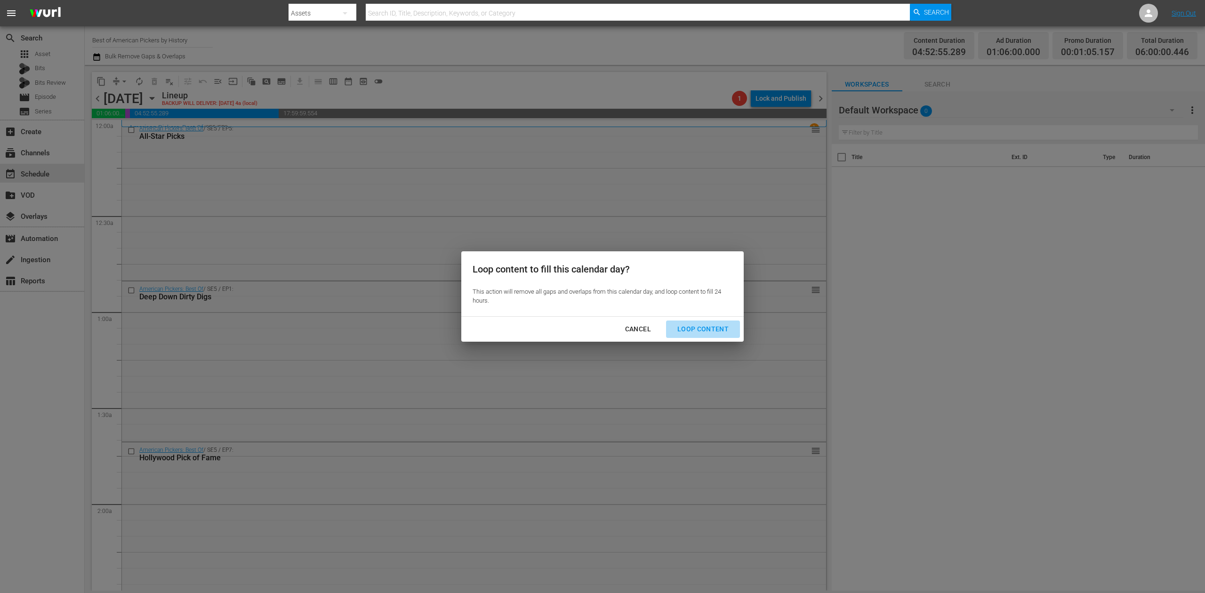
click at [707, 324] on div "Loop Content" at bounding box center [703, 329] width 66 height 12
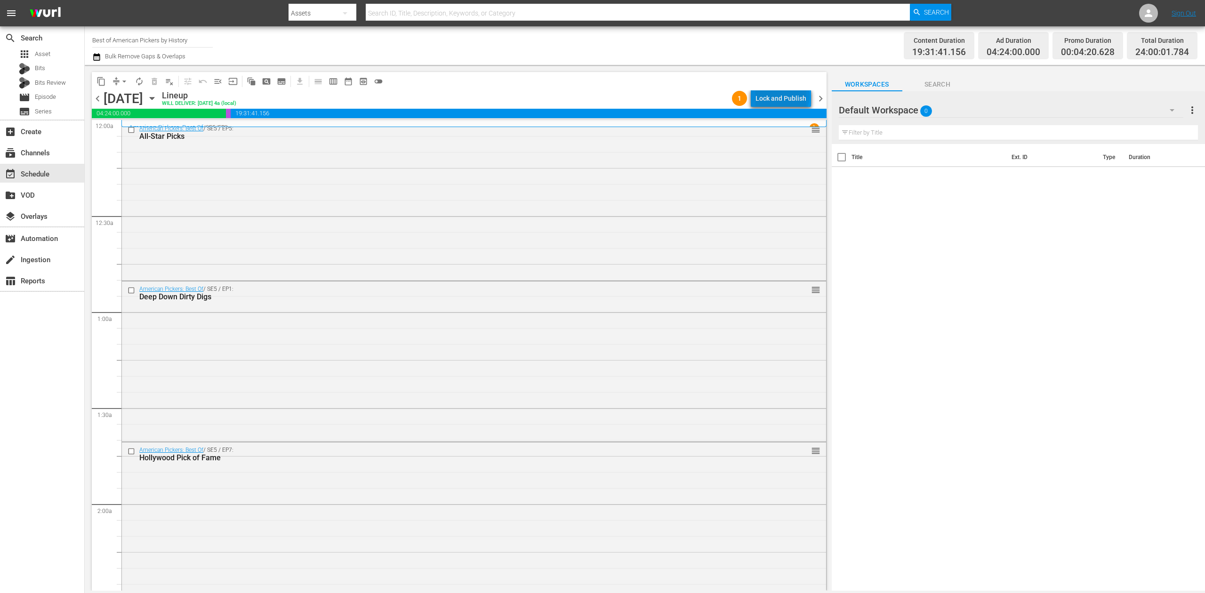
click at [784, 96] on div "Lock and Publish" at bounding box center [780, 98] width 51 height 17
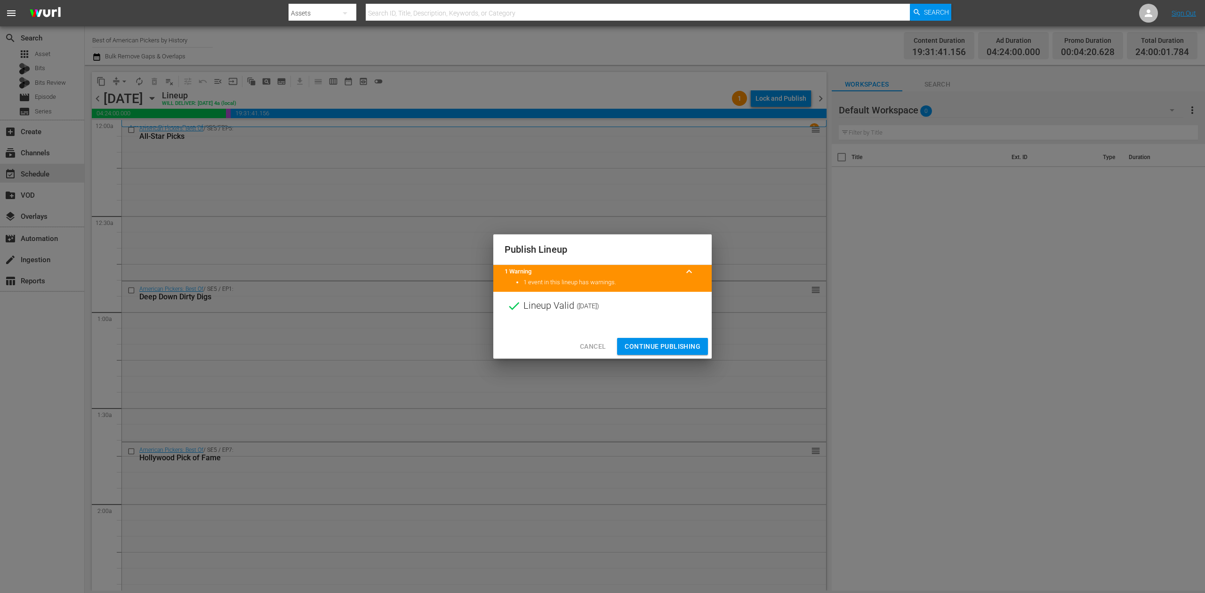
click at [678, 341] on span "Continue Publishing" at bounding box center [663, 347] width 76 height 12
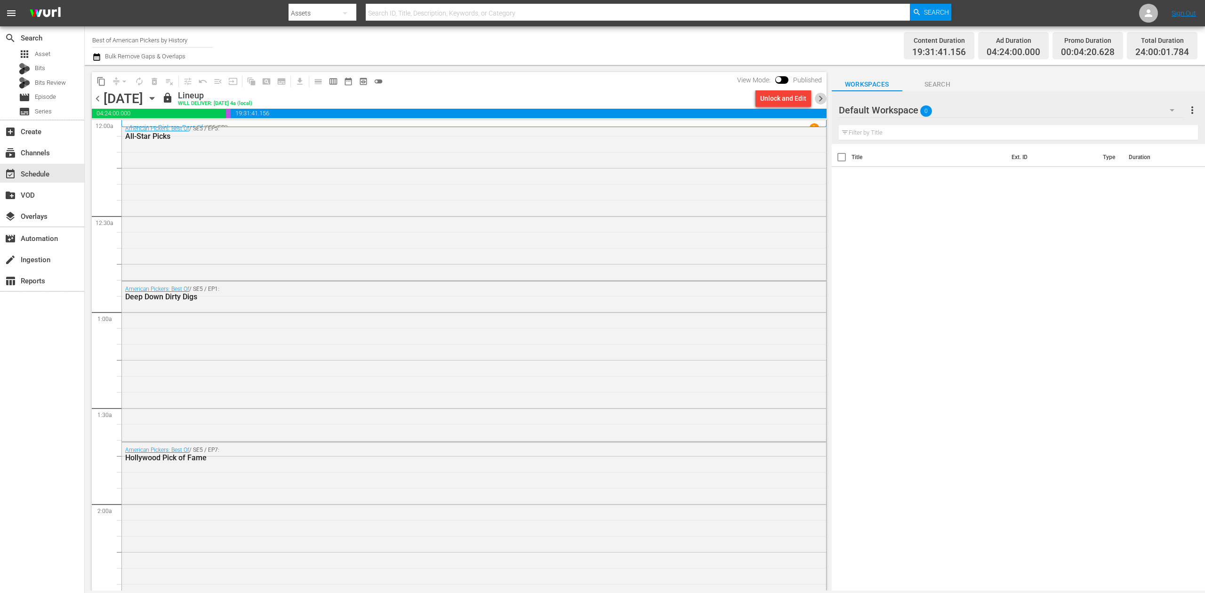
click at [817, 93] on span "chevron_right" at bounding box center [821, 99] width 12 height 12
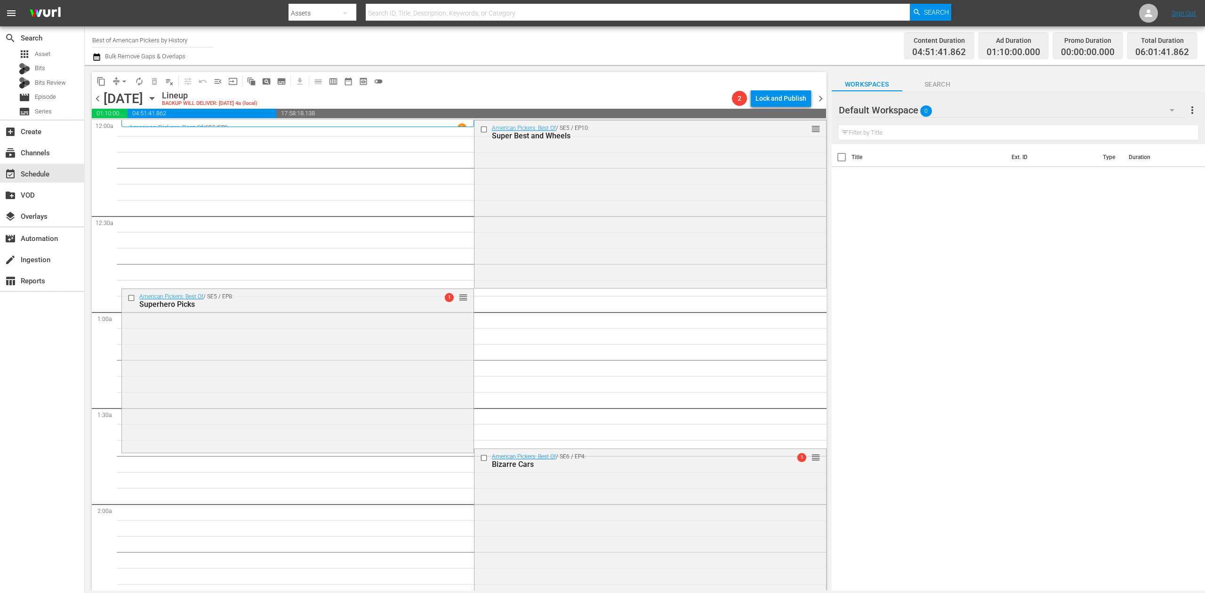
click at [96, 57] on icon "button" at bounding box center [96, 57] width 7 height 8
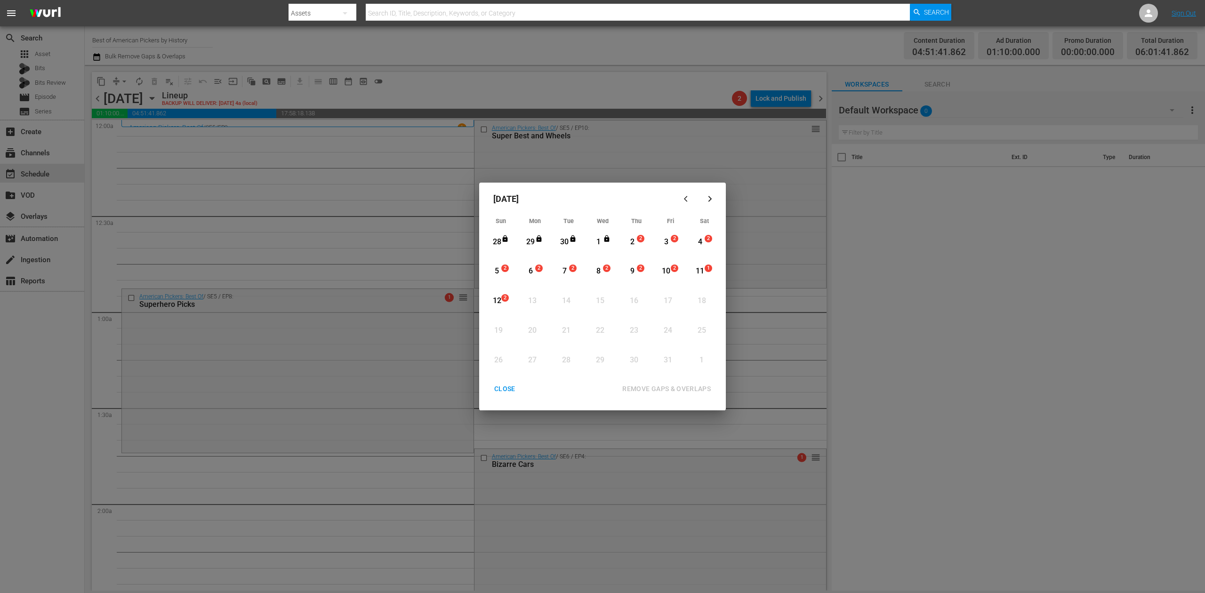
click at [633, 243] on div "2" at bounding box center [632, 242] width 12 height 11
click at [677, 387] on div "REMOVE GAPS & OVERLAPS" at bounding box center [667, 389] width 104 height 12
click at [498, 392] on div "CLOSE" at bounding box center [505, 389] width 36 height 12
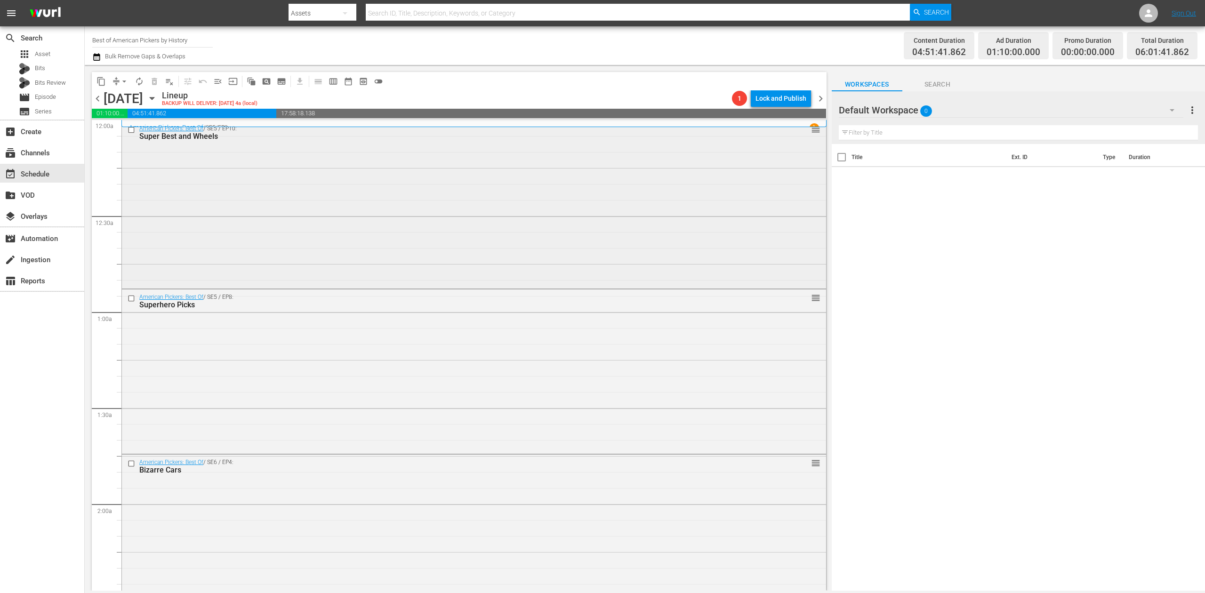
click at [361, 224] on div "American Pickers: Best Of / SE5 / EP10: Super Best and Wheels reorder" at bounding box center [474, 204] width 704 height 166
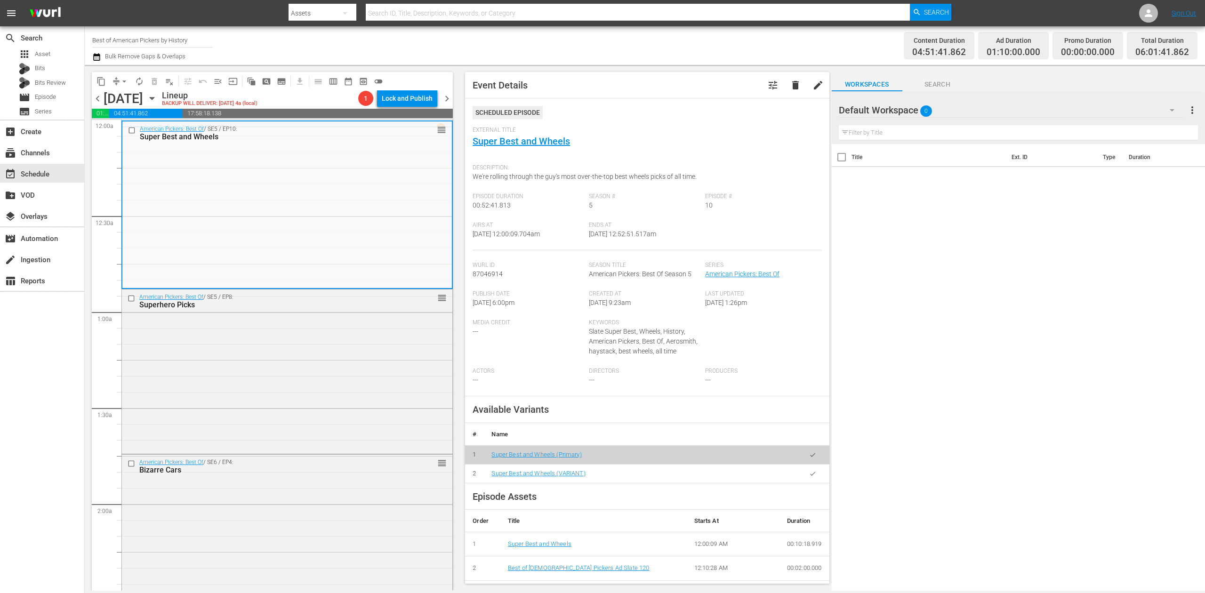
click at [100, 57] on icon "button" at bounding box center [96, 57] width 7 height 8
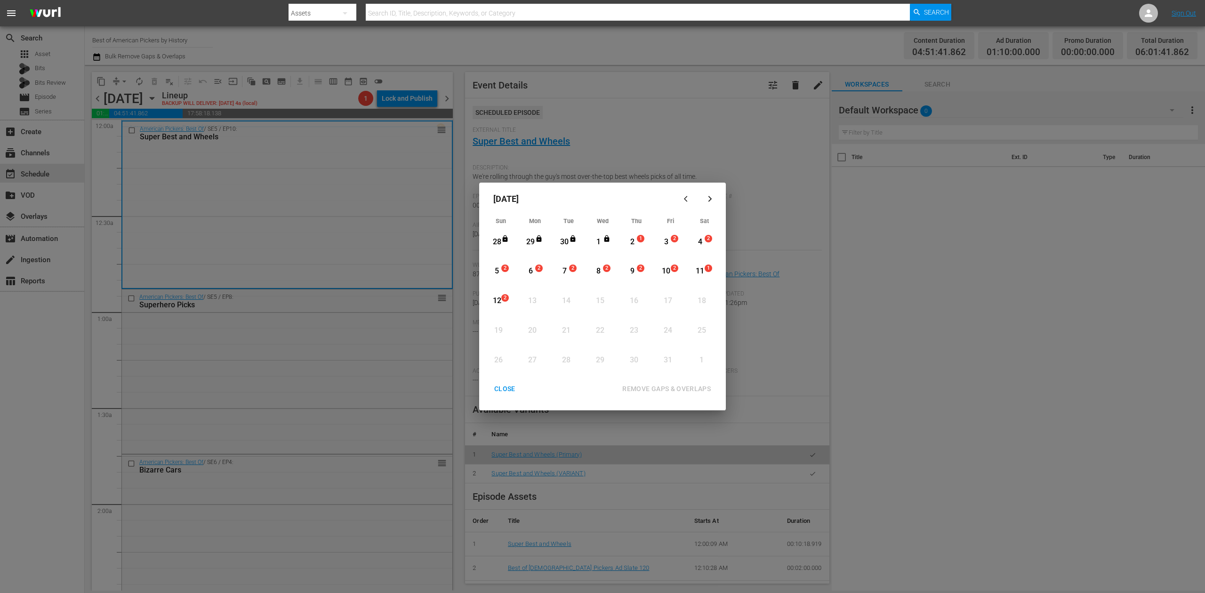
click at [635, 242] on div "2" at bounding box center [632, 242] width 12 height 11
click at [702, 385] on div "REMOVE GAPS & OVERLAPS" at bounding box center [667, 389] width 104 height 12
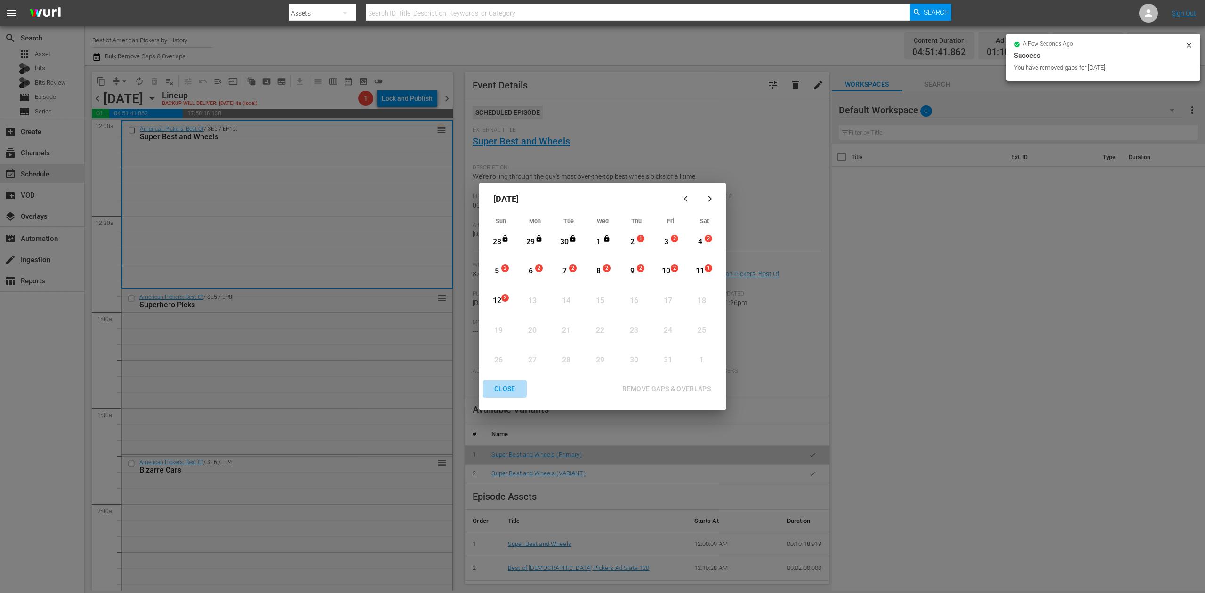
click at [497, 391] on div "CLOSE" at bounding box center [505, 389] width 36 height 12
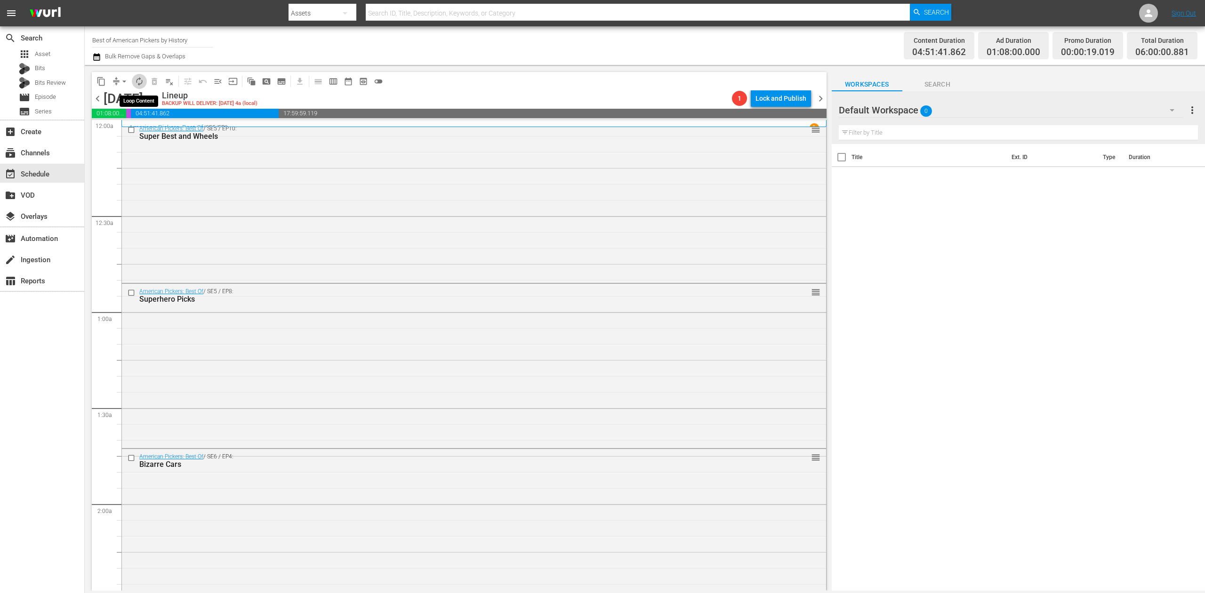
click at [137, 80] on span "autorenew_outlined" at bounding box center [139, 81] width 9 height 9
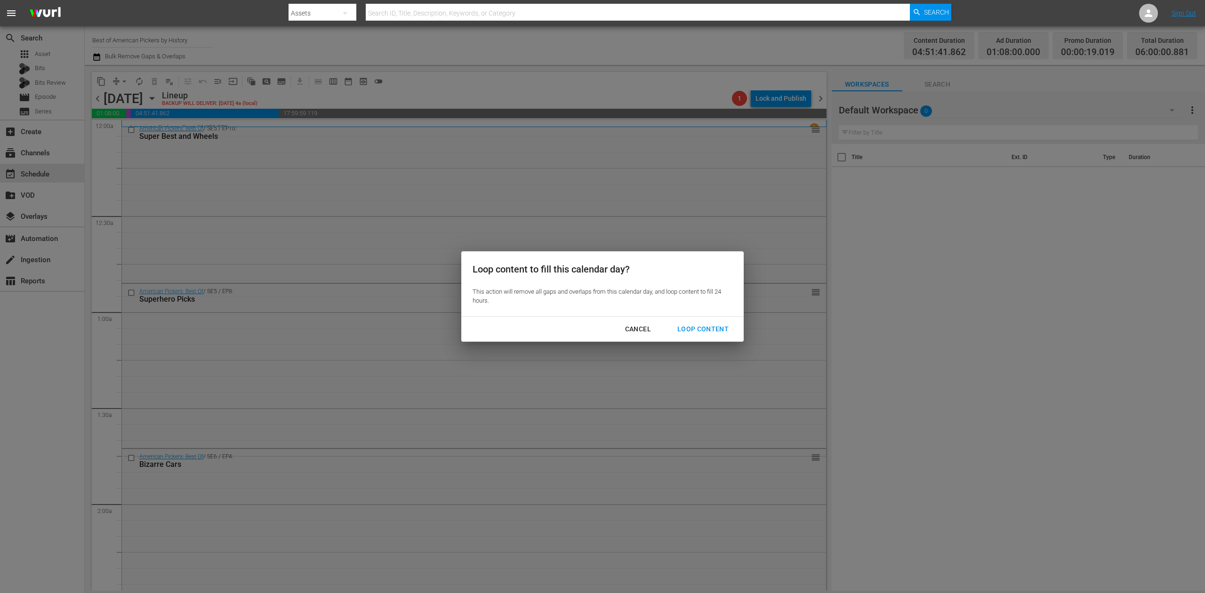
click at [716, 329] on div "Loop Content" at bounding box center [703, 329] width 66 height 12
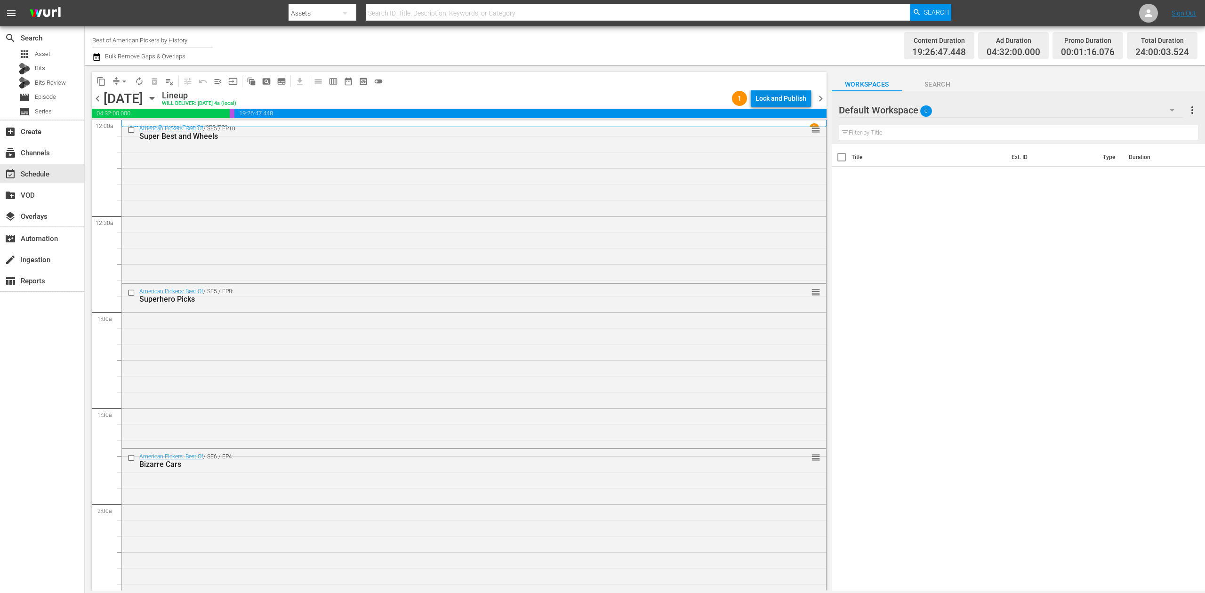
click at [787, 97] on div "Lock and Publish" at bounding box center [780, 98] width 51 height 17
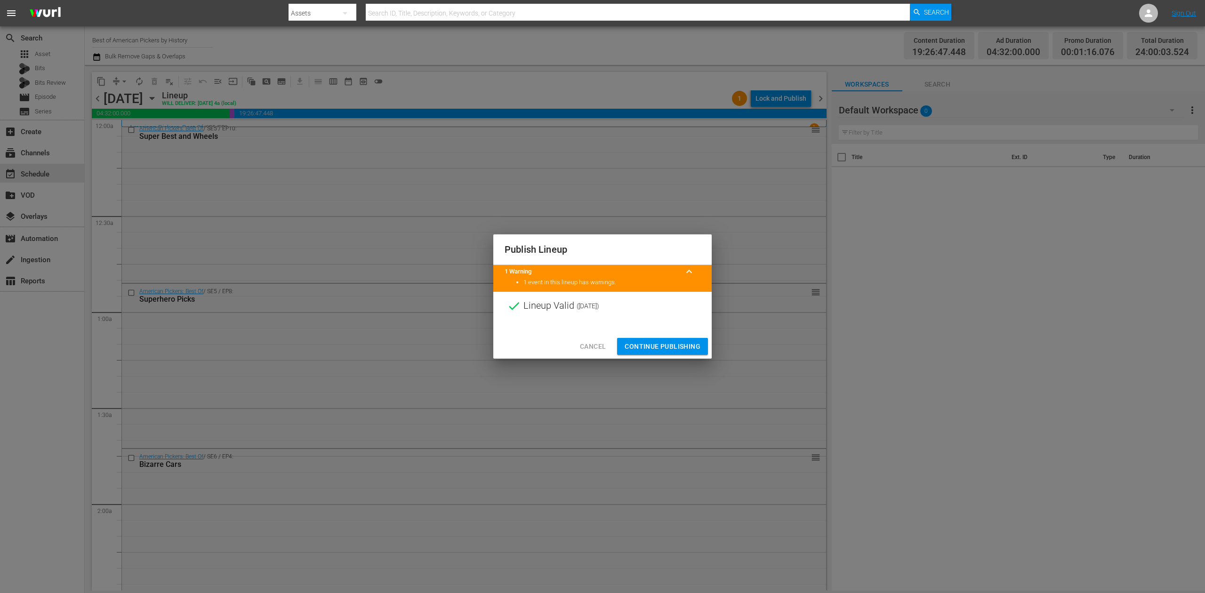
click at [669, 341] on span "Continue Publishing" at bounding box center [663, 347] width 76 height 12
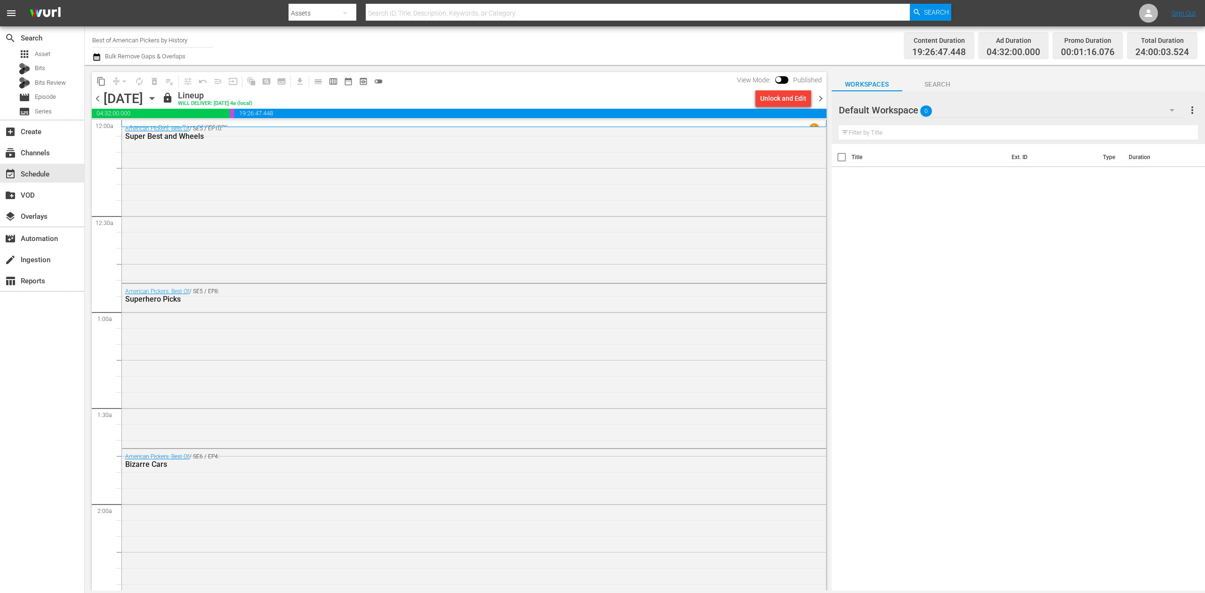
click at [823, 97] on span "chevron_right" at bounding box center [821, 99] width 12 height 12
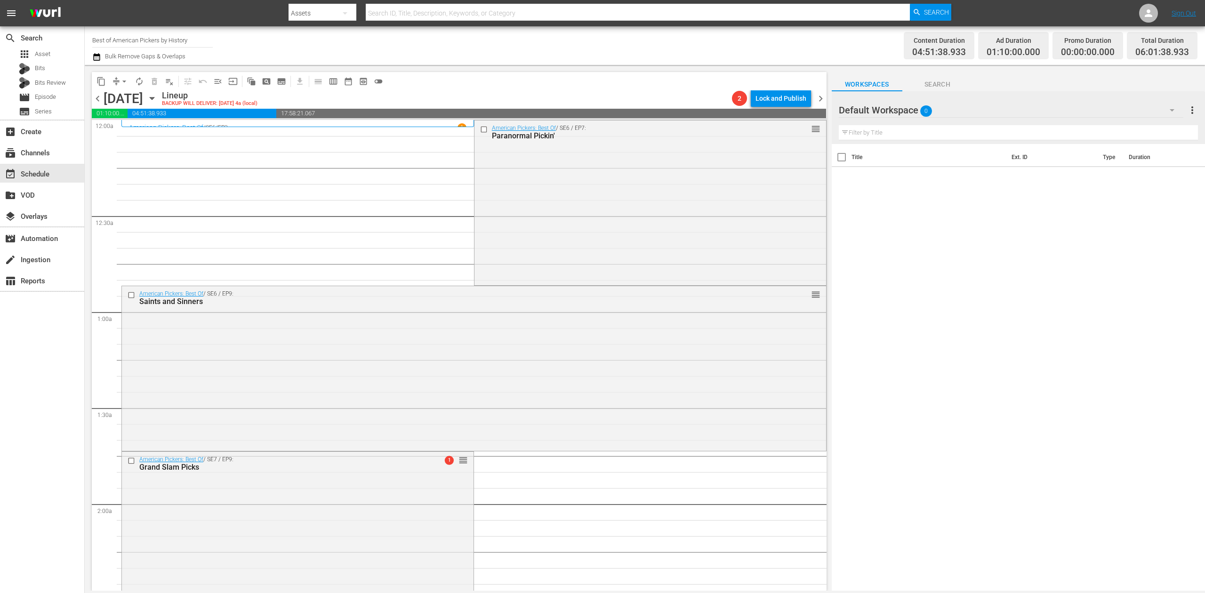
click at [100, 55] on icon "button" at bounding box center [96, 56] width 9 height 11
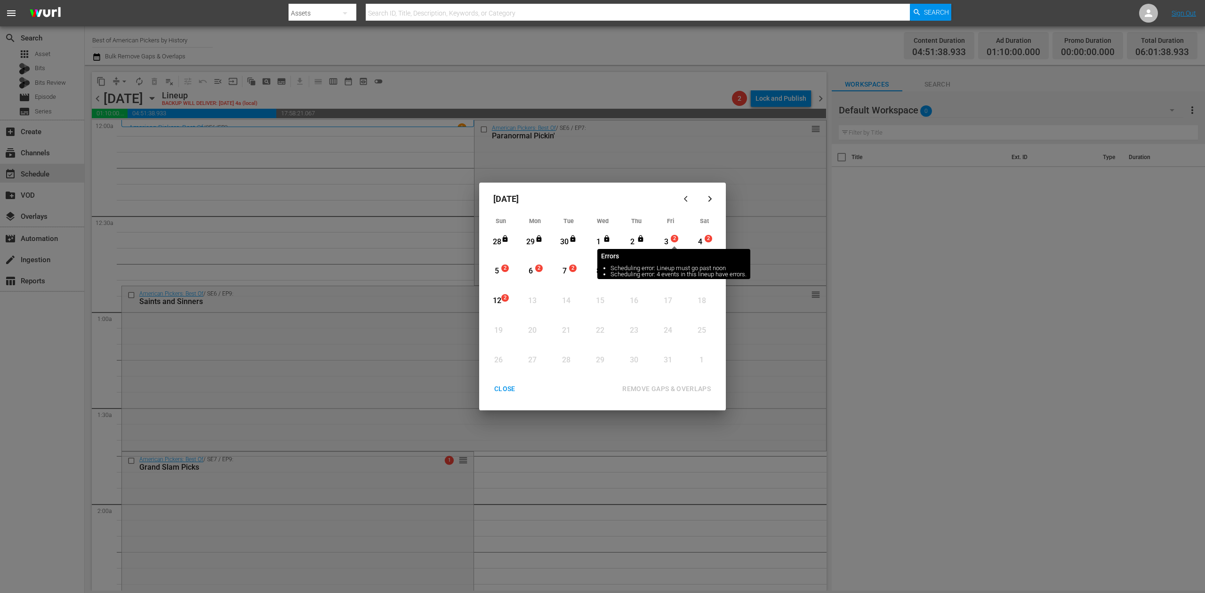
click at [669, 237] on div "3" at bounding box center [666, 242] width 12 height 11
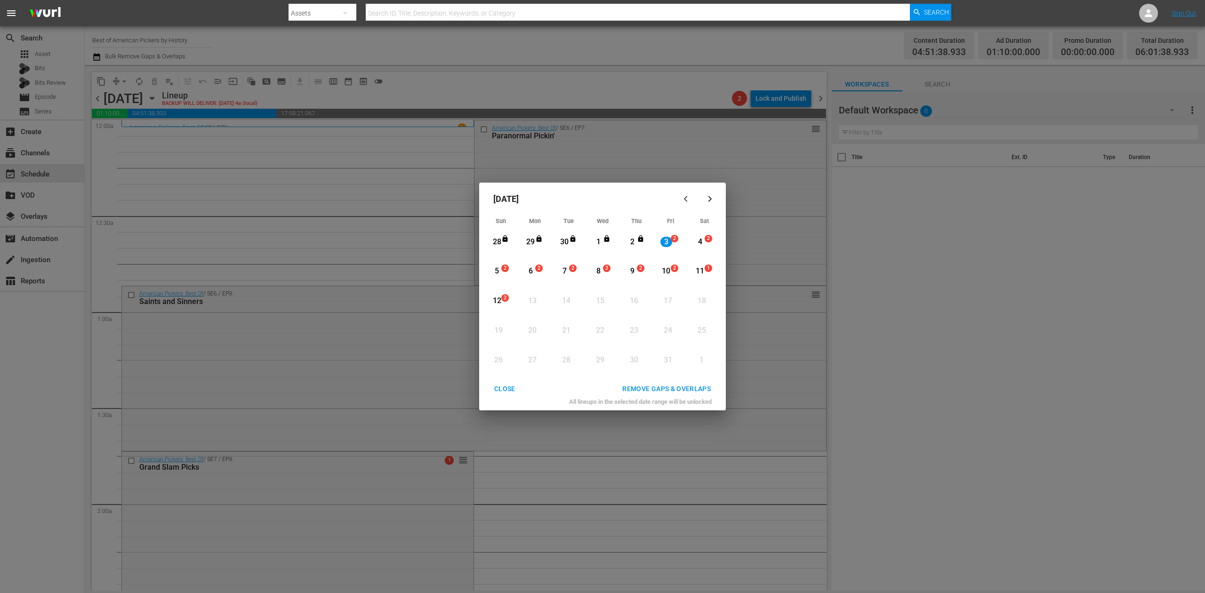
click at [688, 390] on div "REMOVE GAPS & OVERLAPS" at bounding box center [667, 389] width 104 height 12
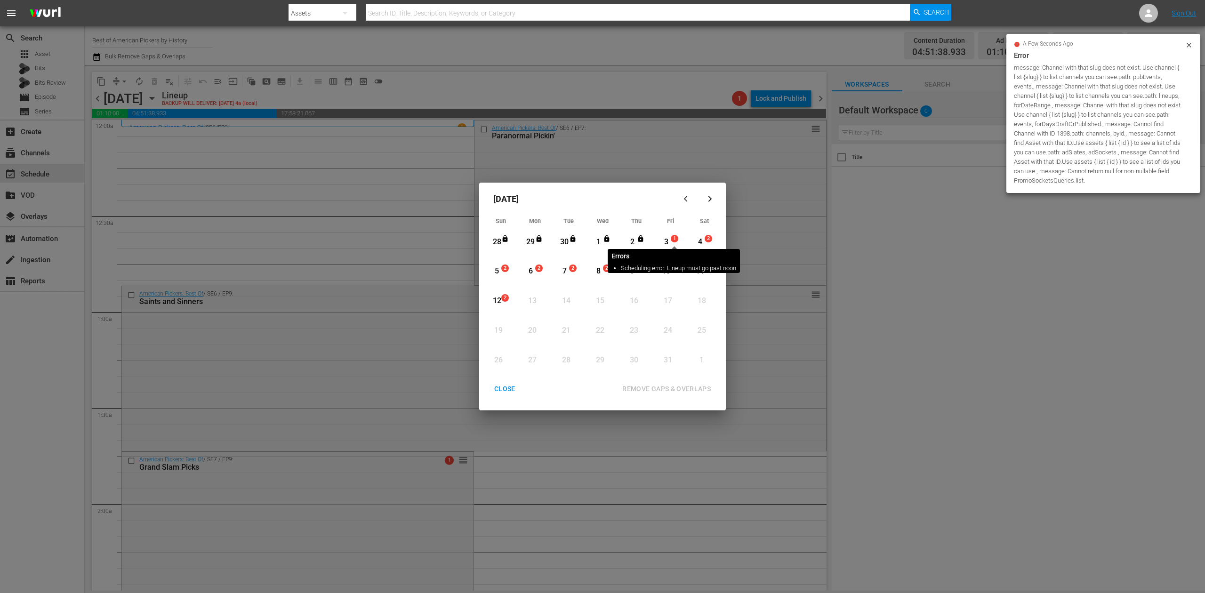
click at [672, 241] on span "1" at bounding box center [674, 239] width 7 height 8
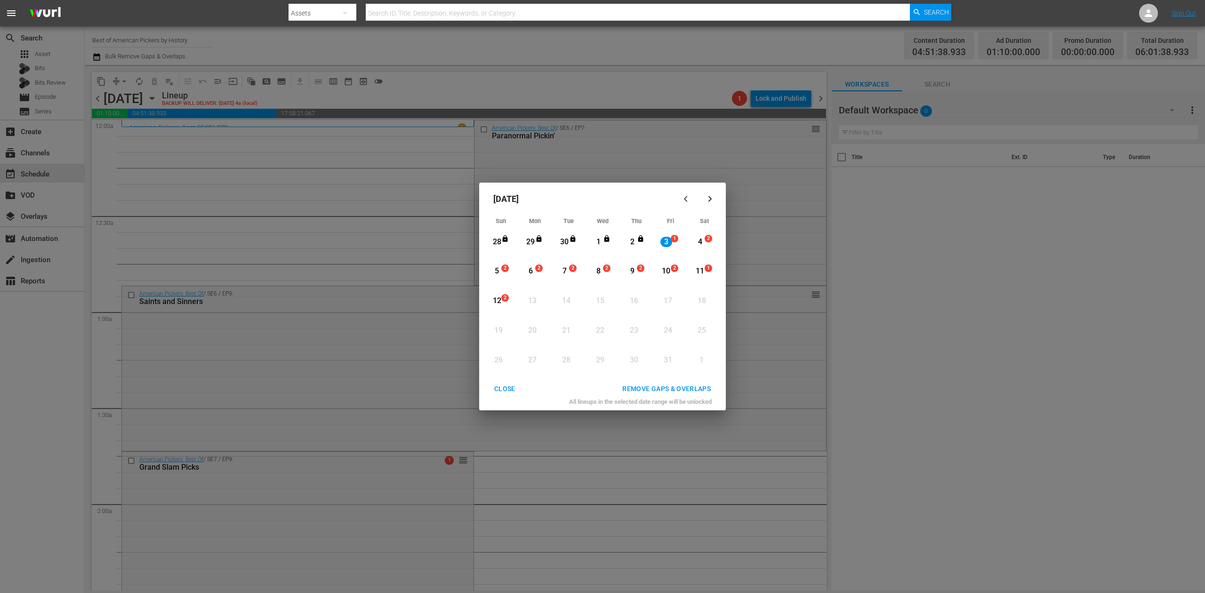
click at [680, 385] on div "REMOVE GAPS & OVERLAPS" at bounding box center [667, 389] width 104 height 12
click at [503, 388] on div "CLOSE" at bounding box center [505, 389] width 36 height 12
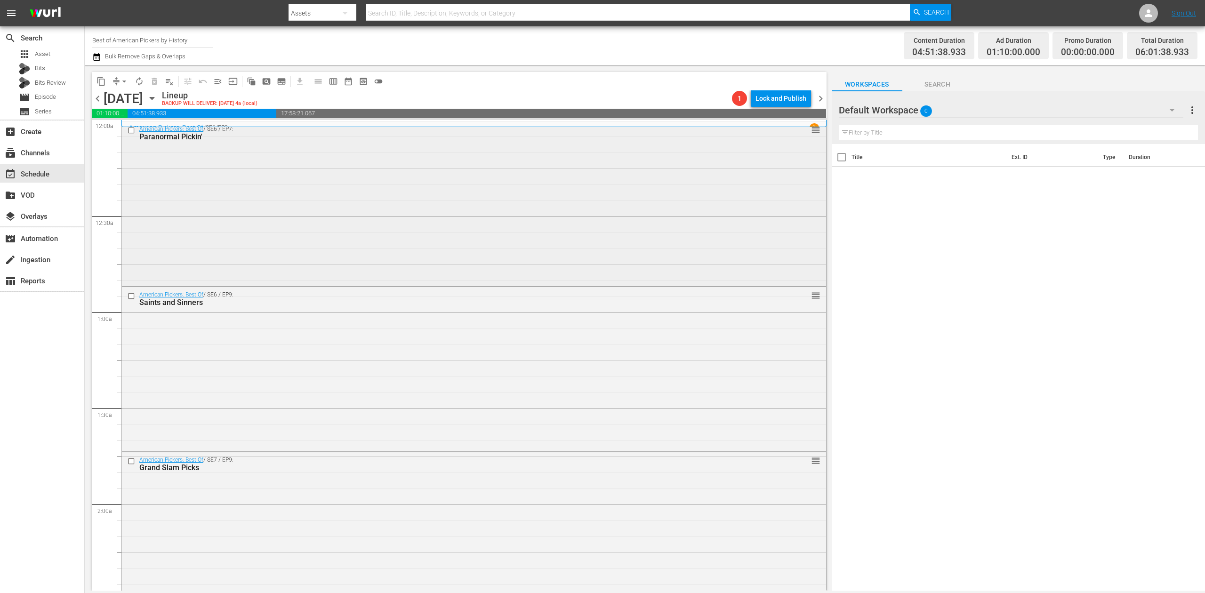
click at [363, 194] on div "American Pickers: Best Of / SE6 / EP7: Paranormal Pickin' reorder" at bounding box center [474, 202] width 704 height 163
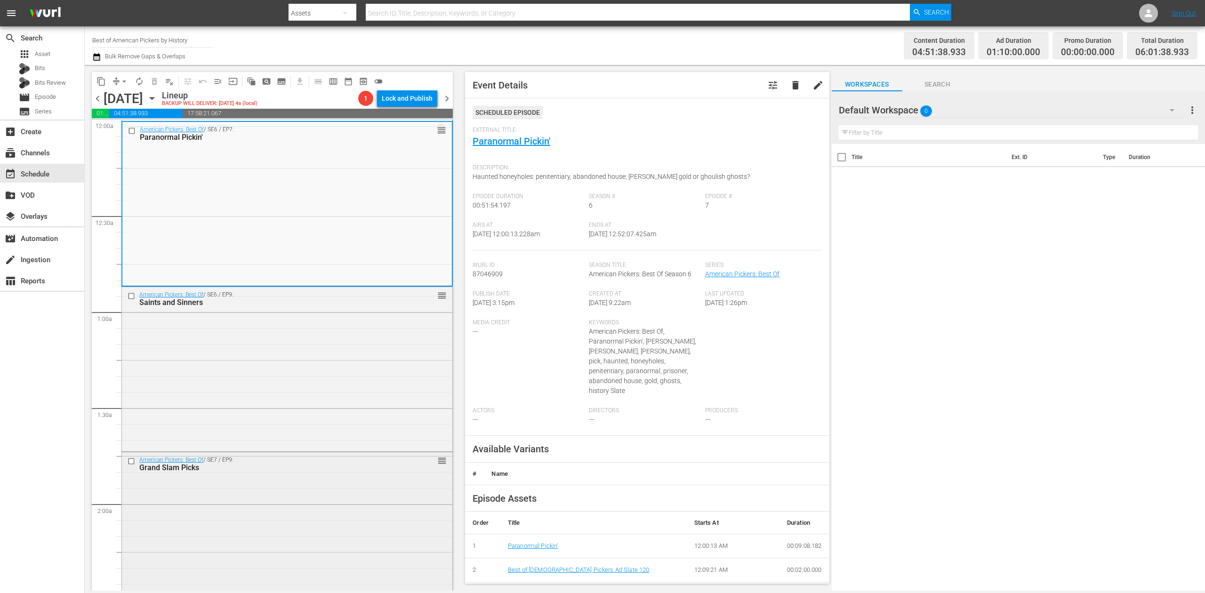
click at [346, 514] on div "American Pickers: Best Of / SE7 / EP9: Grand Slam Picks reorder" at bounding box center [287, 532] width 330 height 161
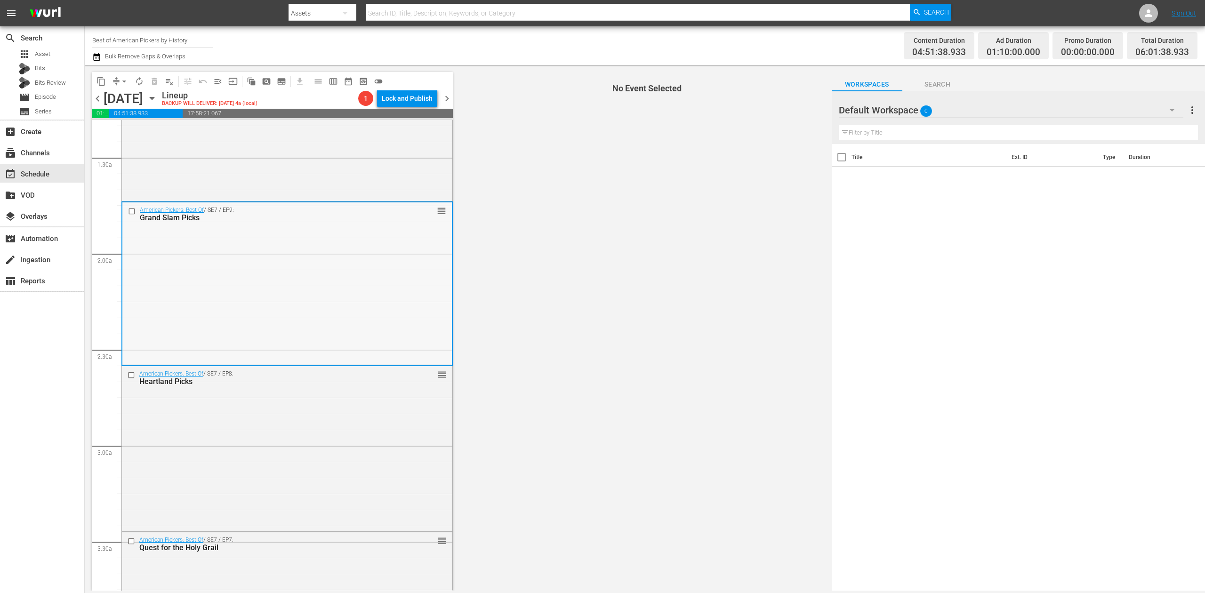
scroll to position [251, 0]
click at [315, 459] on div "American Pickers: Best Of / SE7 / EP8: Heartland Picks reorder" at bounding box center [287, 447] width 330 height 163
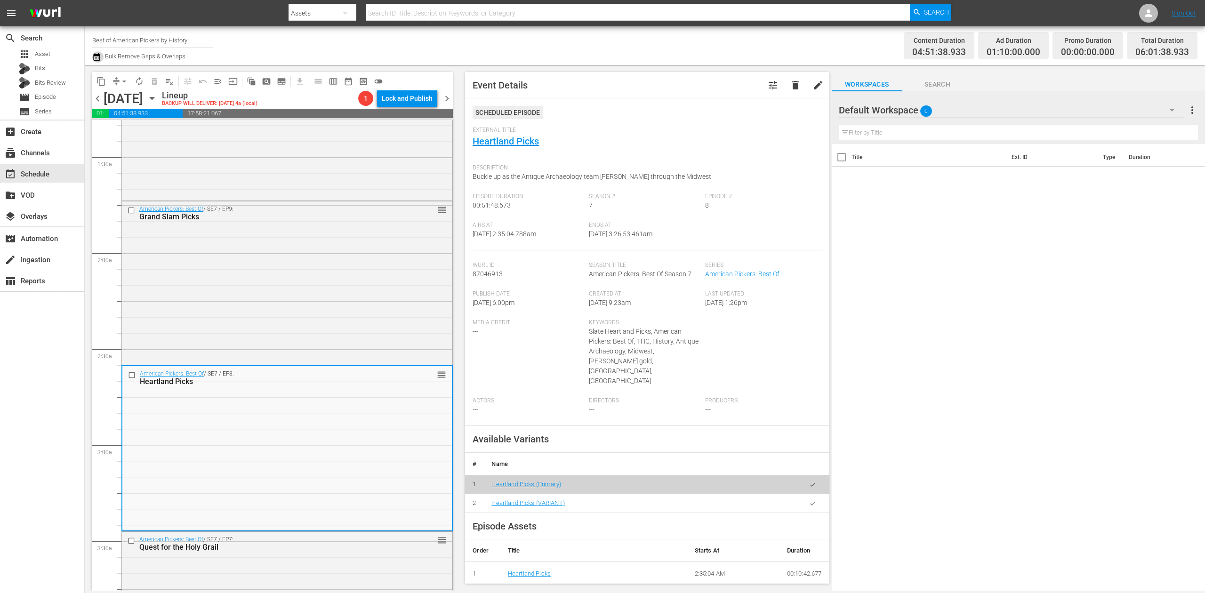
click at [100, 58] on icon "button" at bounding box center [96, 57] width 7 height 8
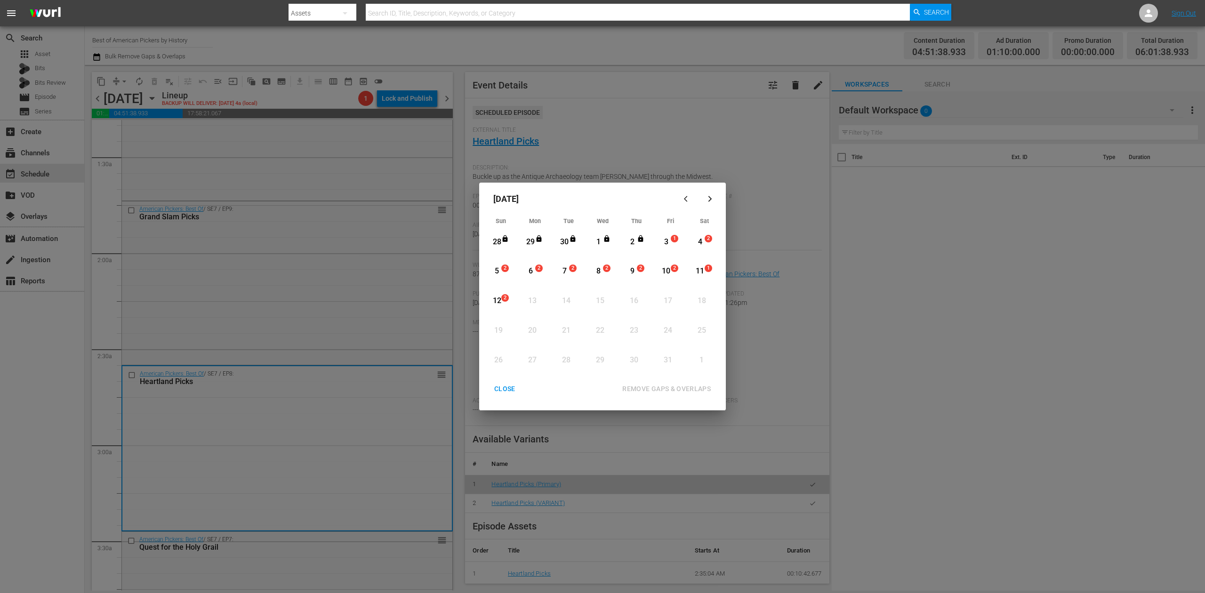
click at [670, 239] on div "3" at bounding box center [666, 242] width 12 height 11
click at [687, 388] on div "REMOVE GAPS & OVERLAPS" at bounding box center [667, 389] width 104 height 12
click at [669, 241] on div "3" at bounding box center [666, 242] width 12 height 11
click at [684, 386] on div "REMOVE GAPS & OVERLAPS" at bounding box center [667, 389] width 104 height 12
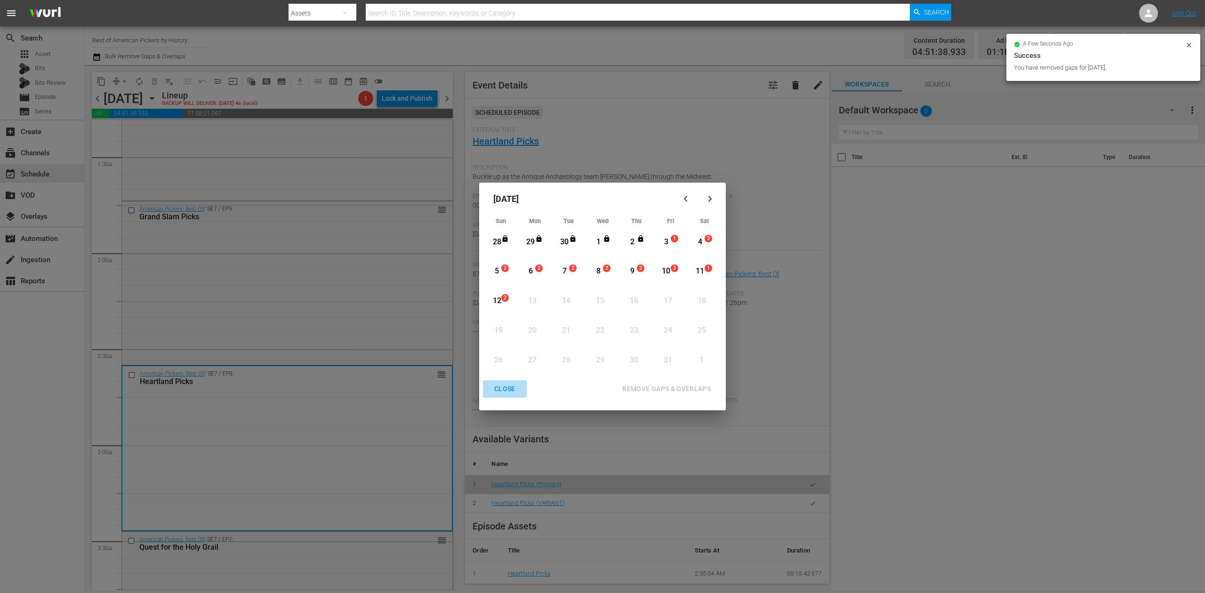
click at [496, 387] on div "CLOSE" at bounding box center [505, 389] width 36 height 12
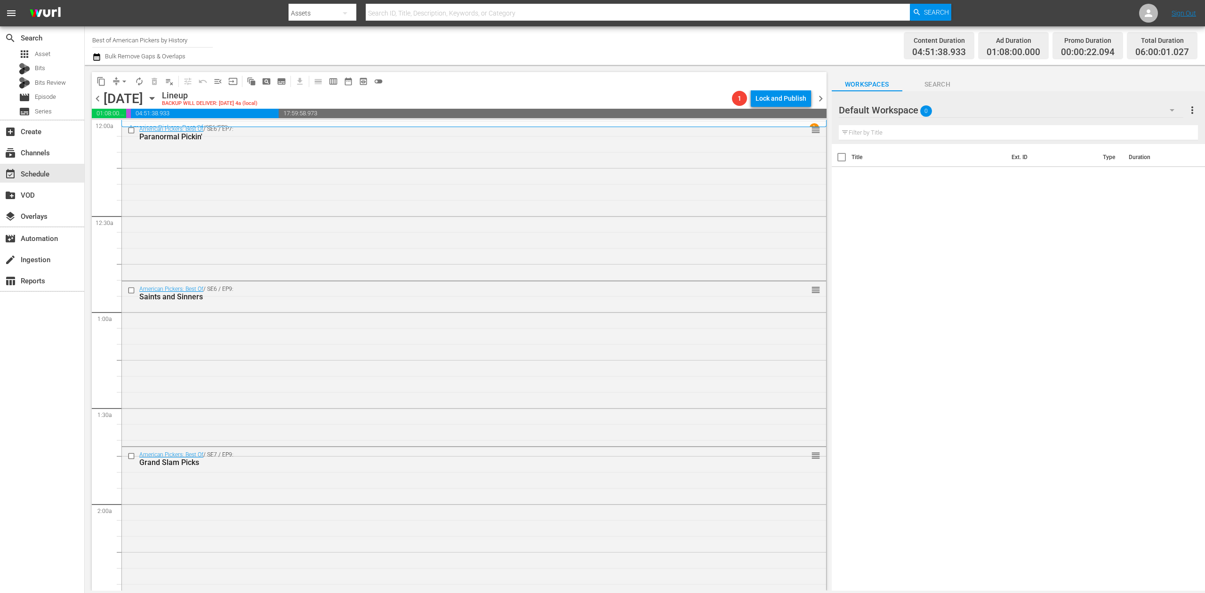
click at [93, 57] on icon "button" at bounding box center [96, 57] width 7 height 8
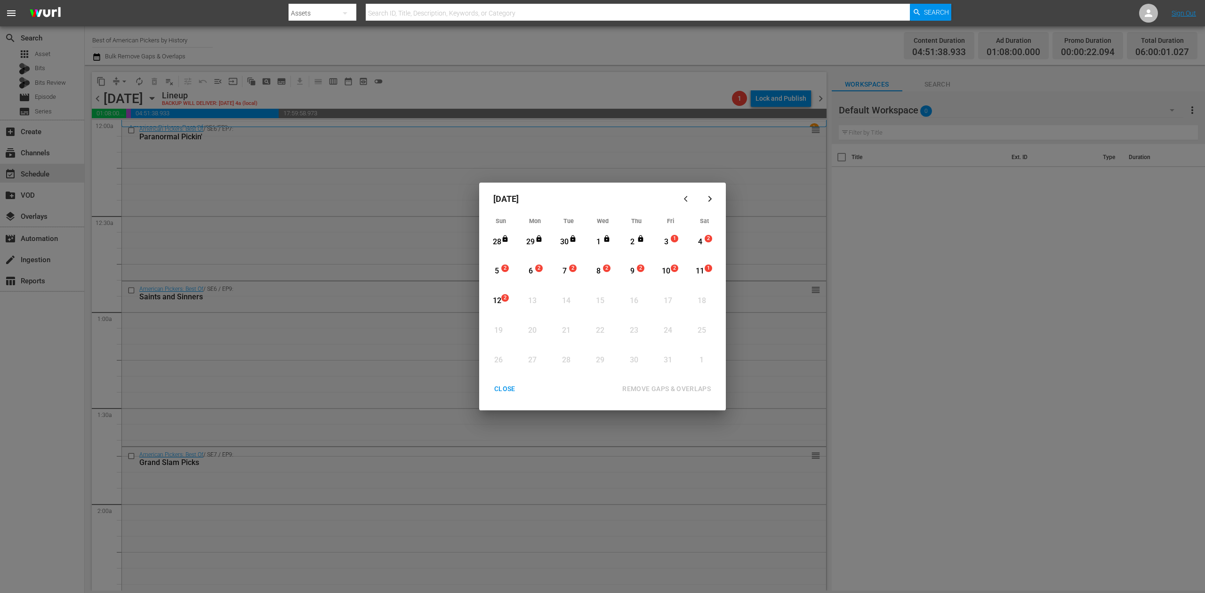
click at [667, 237] on div "3" at bounding box center [666, 242] width 12 height 11
click at [663, 383] on div "REMOVE GAPS & OVERLAPS" at bounding box center [667, 389] width 104 height 12
click at [509, 385] on div "CLOSE" at bounding box center [505, 389] width 36 height 12
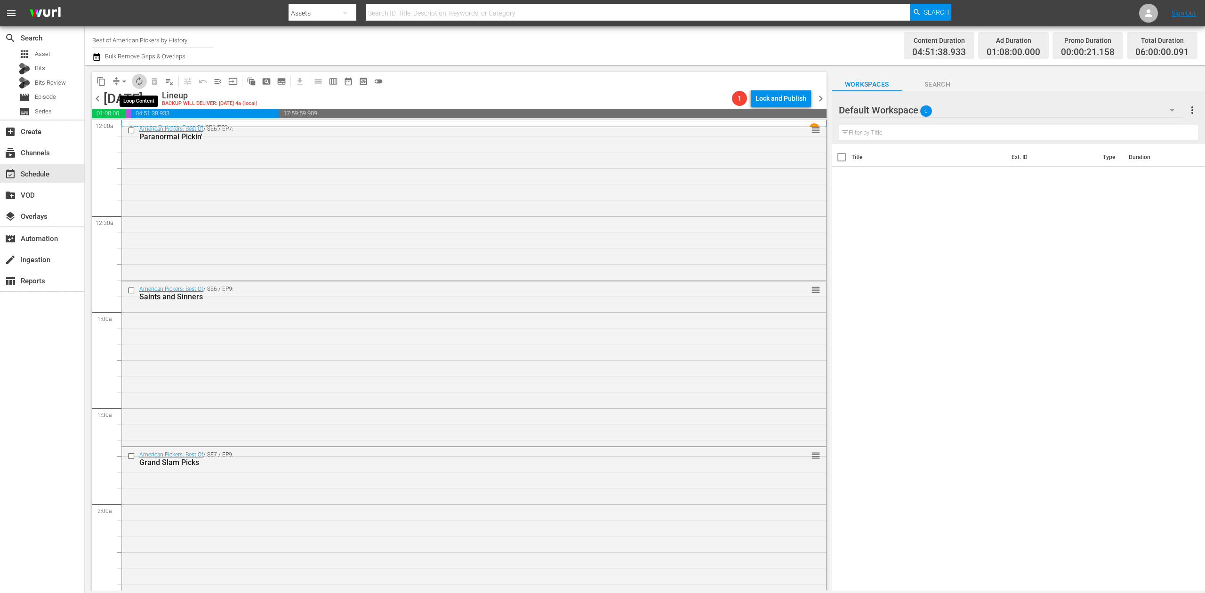
click at [144, 81] on span "autorenew_outlined" at bounding box center [139, 81] width 9 height 9
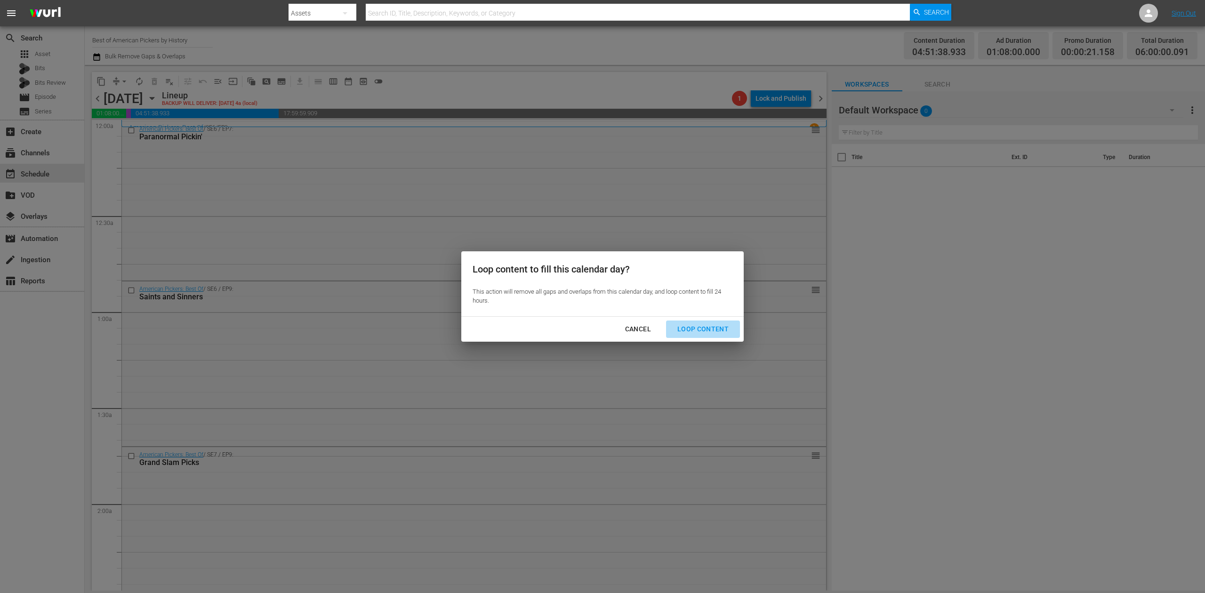
click at [708, 327] on div "Loop Content" at bounding box center [703, 329] width 66 height 12
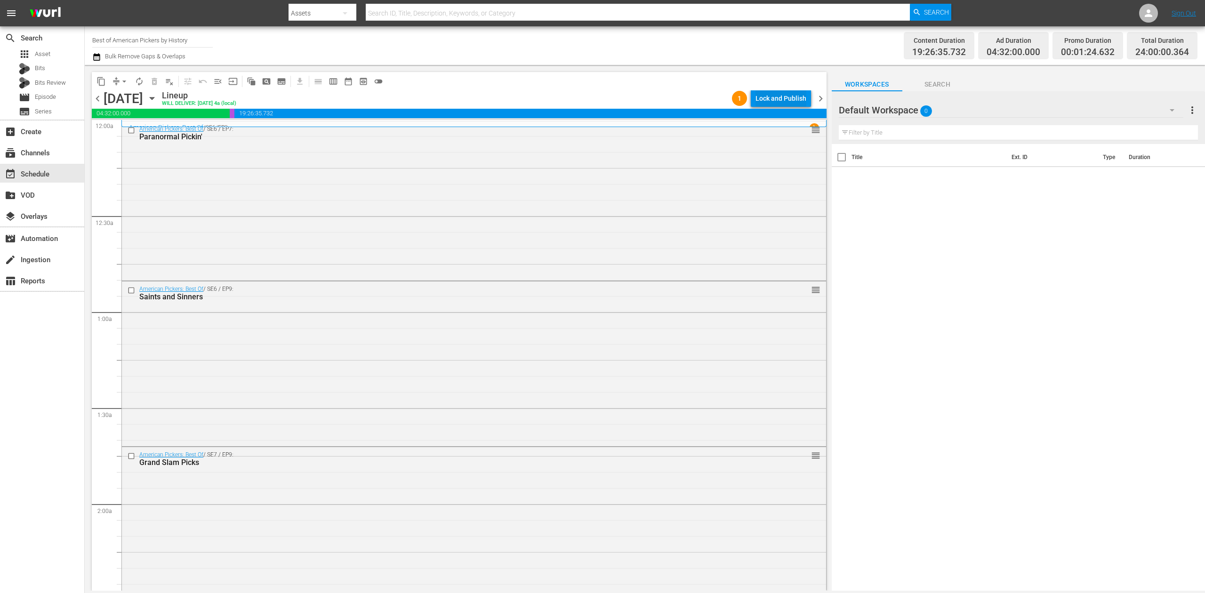
click at [784, 98] on div "Lock and Publish" at bounding box center [780, 98] width 51 height 17
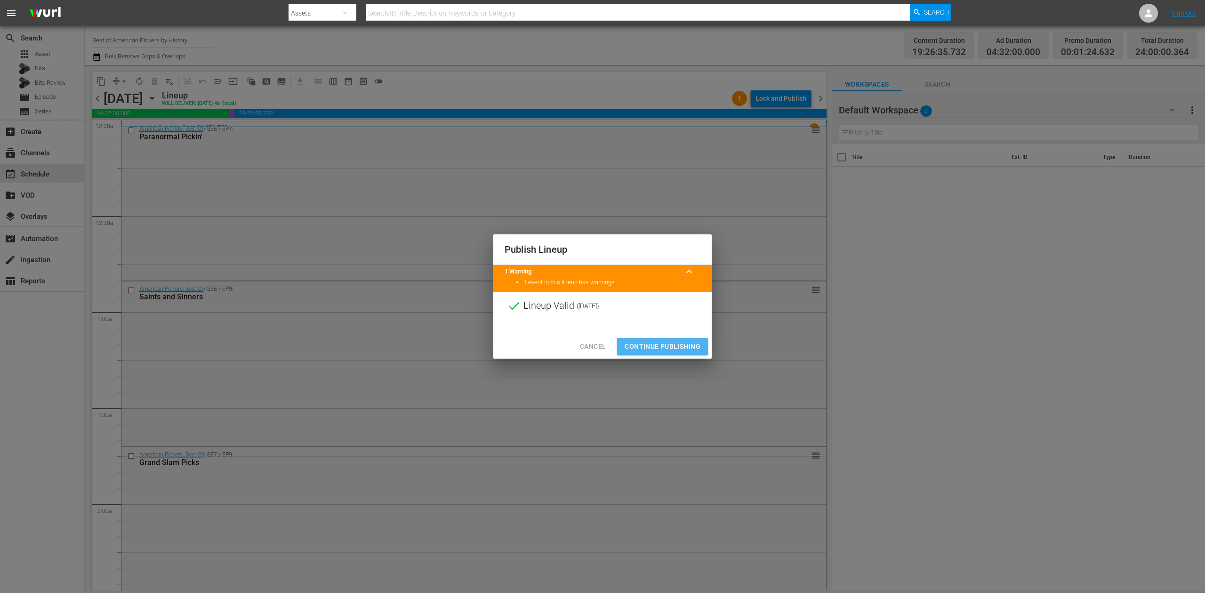
click at [653, 345] on span "Continue Publishing" at bounding box center [663, 347] width 76 height 12
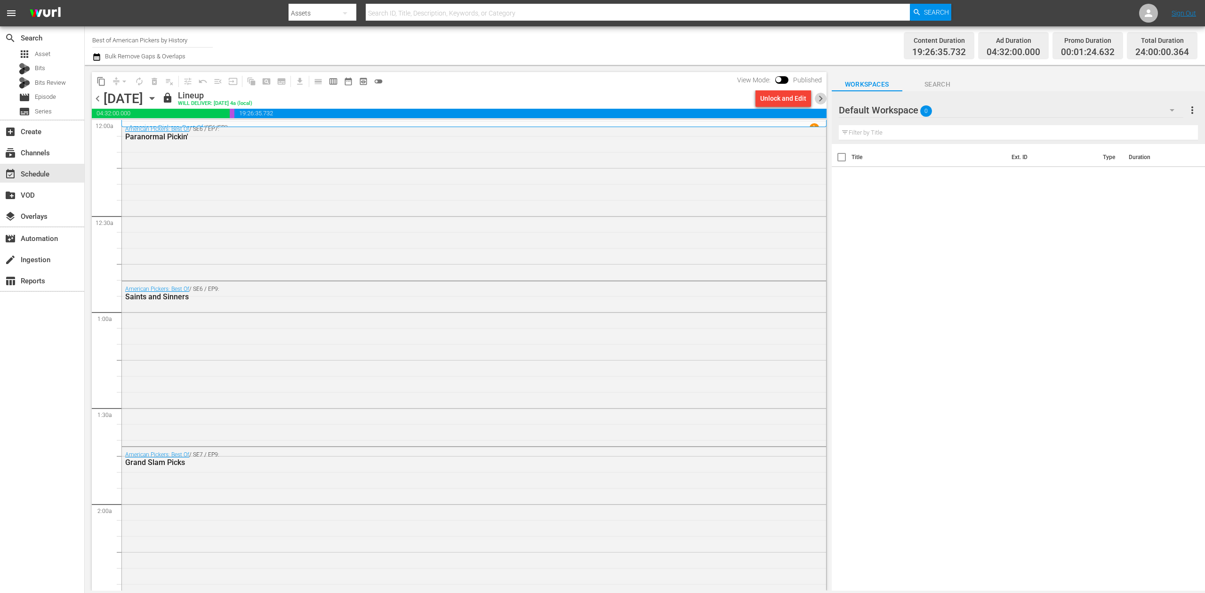
click at [819, 99] on span "chevron_right" at bounding box center [821, 99] width 12 height 12
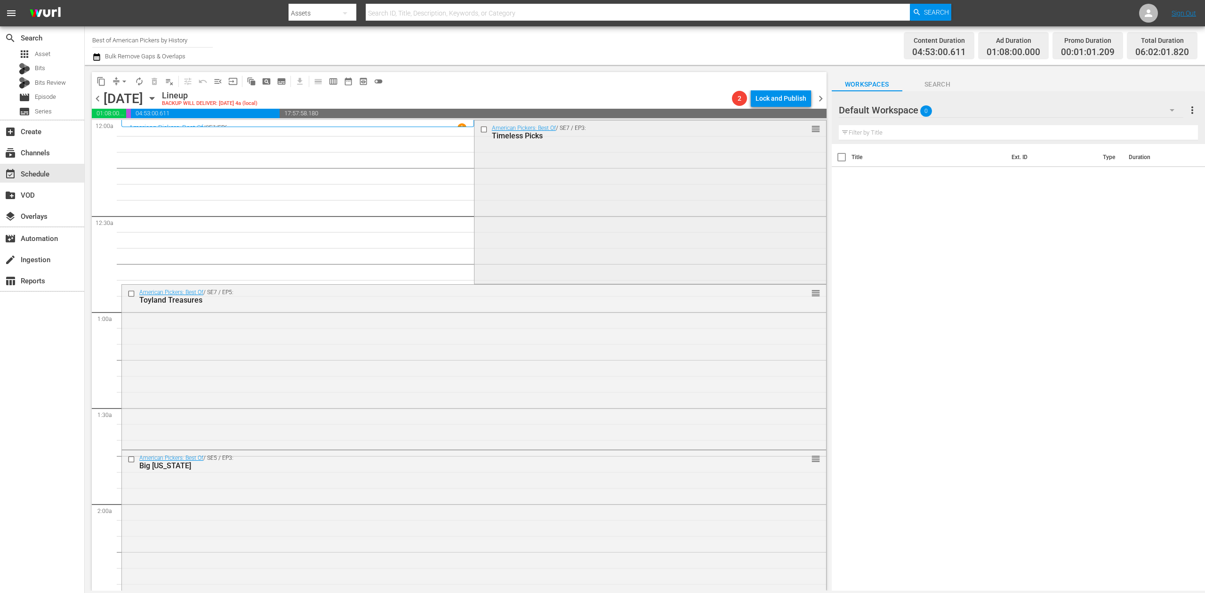
click at [618, 187] on div "American Pickers: Best Of / SE7 / EP3: Timeless Picks reorder" at bounding box center [650, 201] width 352 height 162
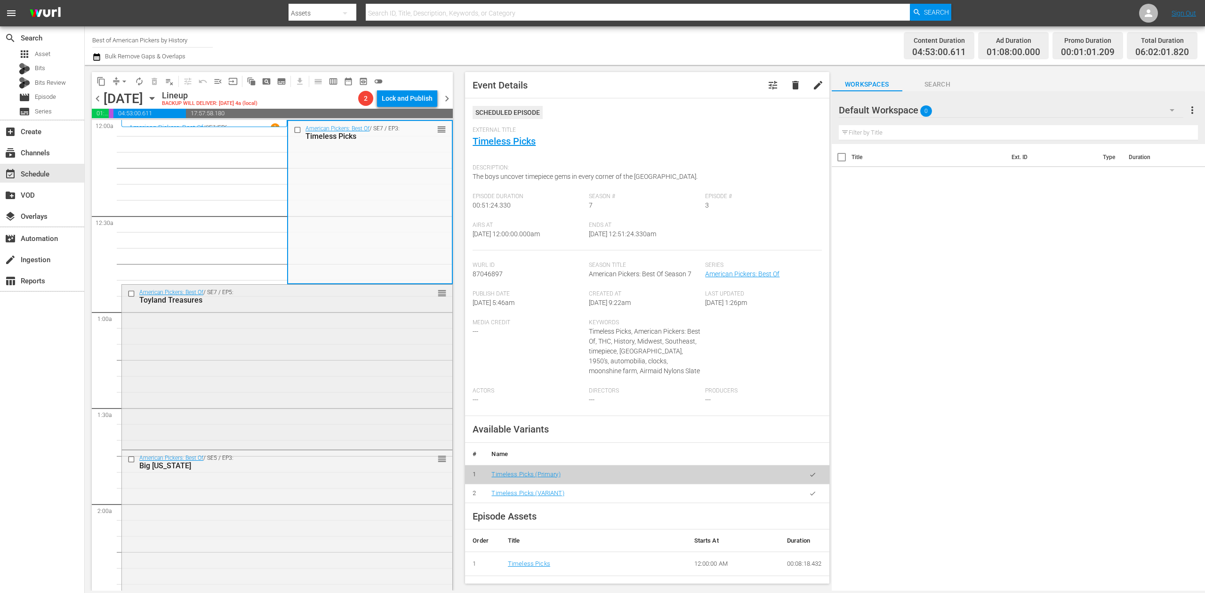
click at [337, 381] on div "American Pickers: Best Of / SE7 / EP5: Toyland Treasures reorder" at bounding box center [287, 366] width 330 height 163
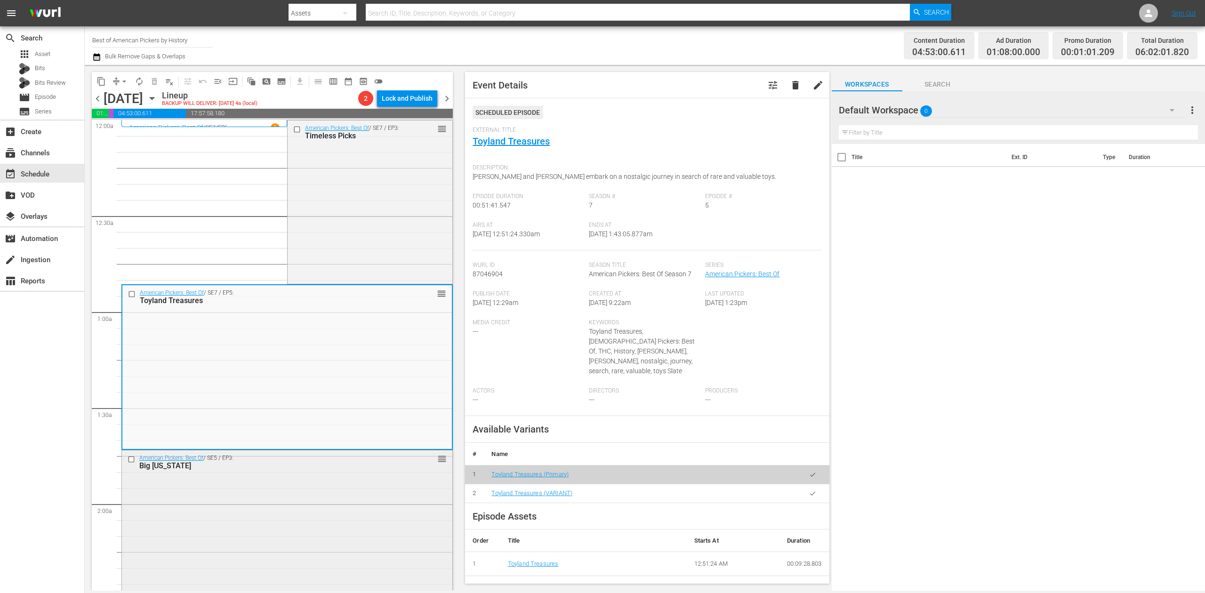
click at [356, 480] on div "American Pickers: Best Of / SE5 / EP3: Big Texas reorder" at bounding box center [287, 532] width 330 height 164
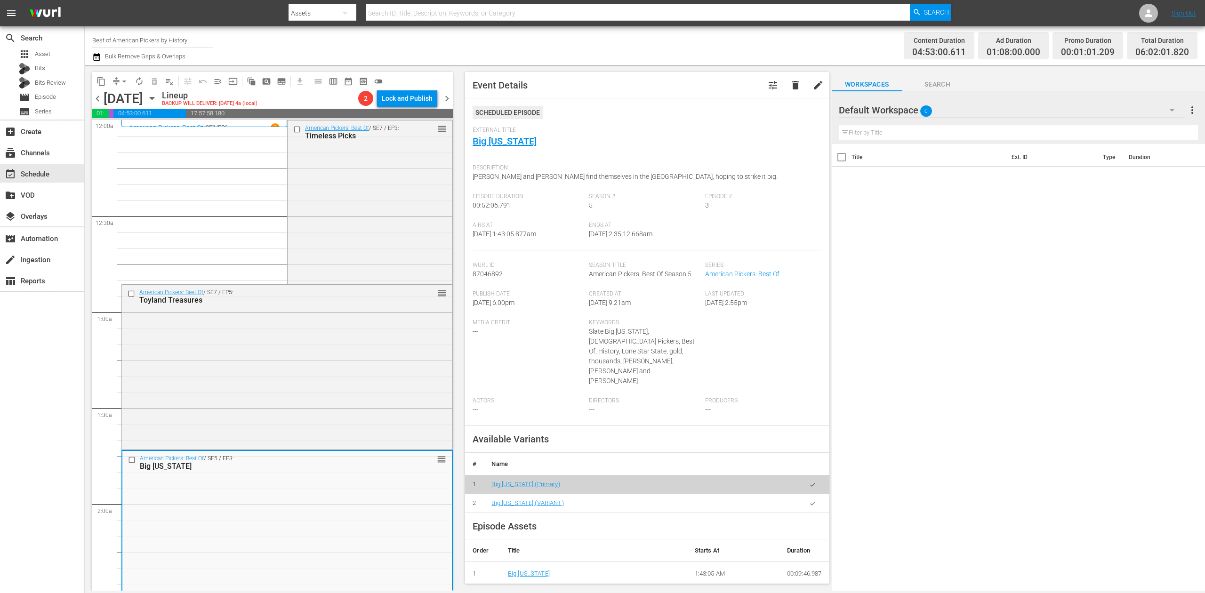
click at [96, 56] on icon "button" at bounding box center [96, 57] width 7 height 8
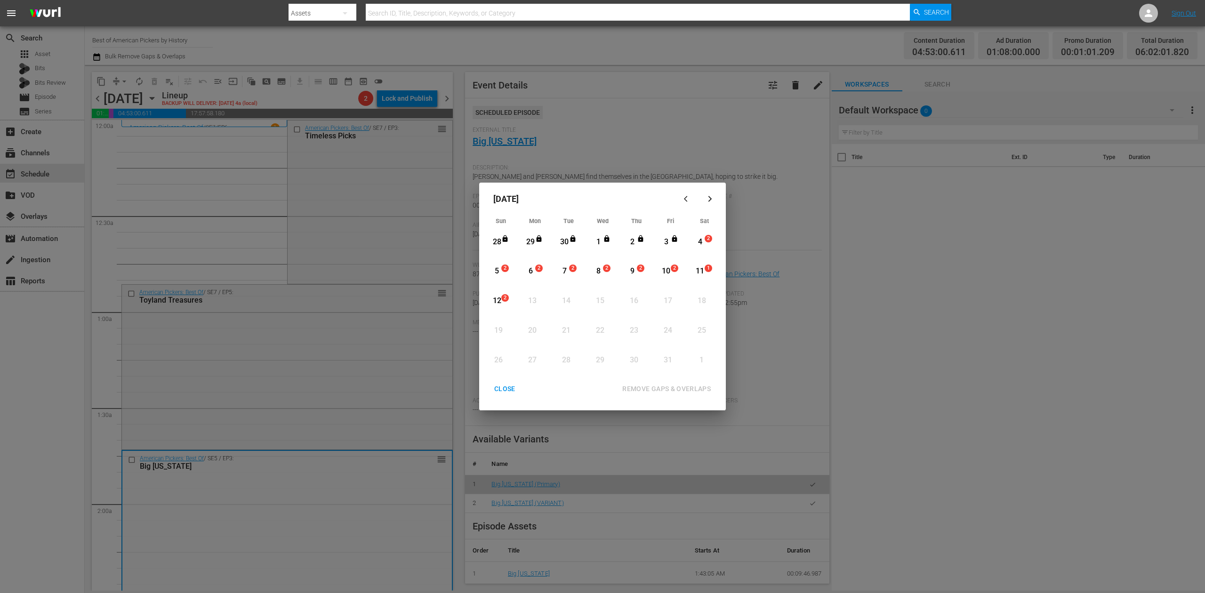
click at [699, 237] on div "4" at bounding box center [700, 242] width 12 height 11
click at [693, 385] on div "REMOVE GAPS & OVERLAPS" at bounding box center [667, 389] width 104 height 12
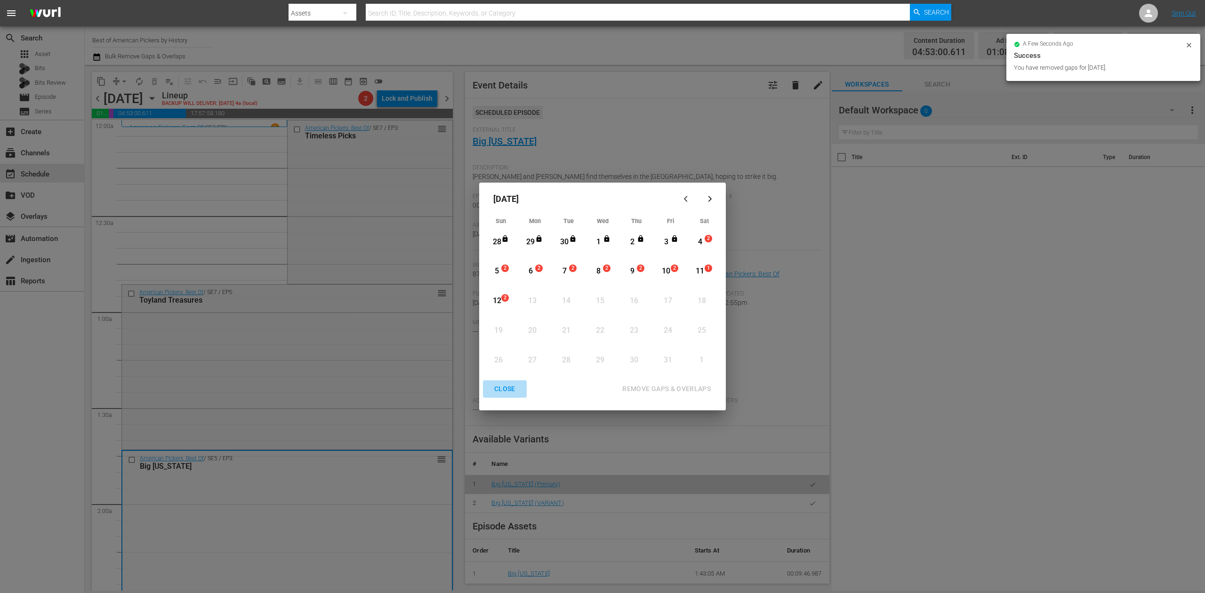
click at [499, 388] on div "CLOSE" at bounding box center [505, 389] width 36 height 12
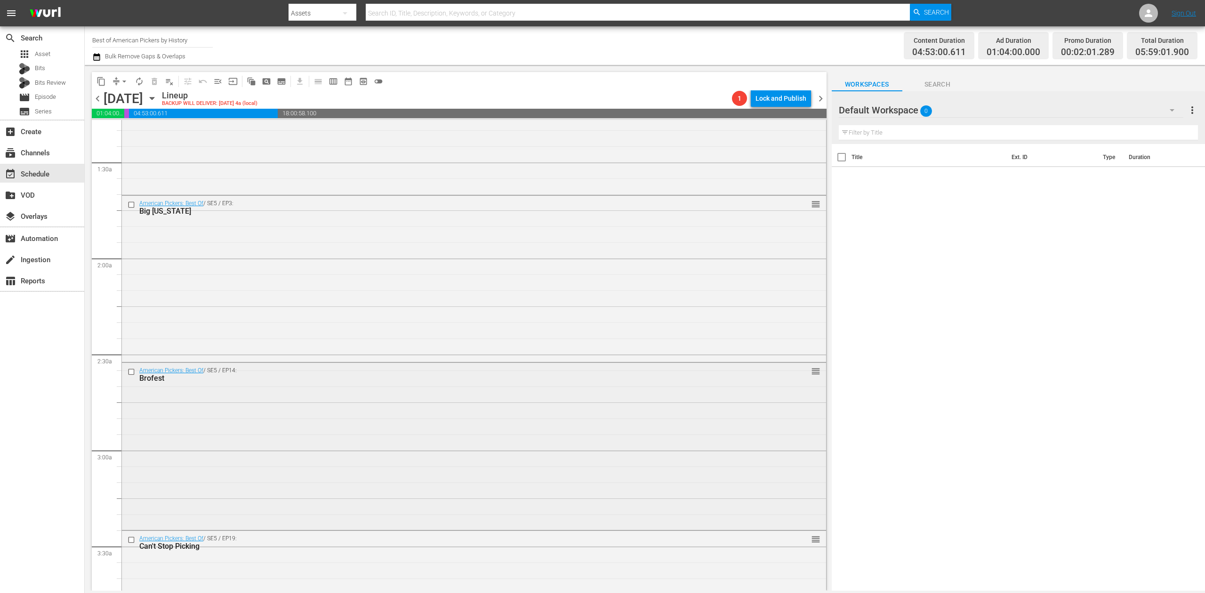
scroll to position [251, 0]
click at [614, 447] on div "American Pickers: Best Of / SE5 / EP14: Brofest reorder" at bounding box center [474, 441] width 704 height 166
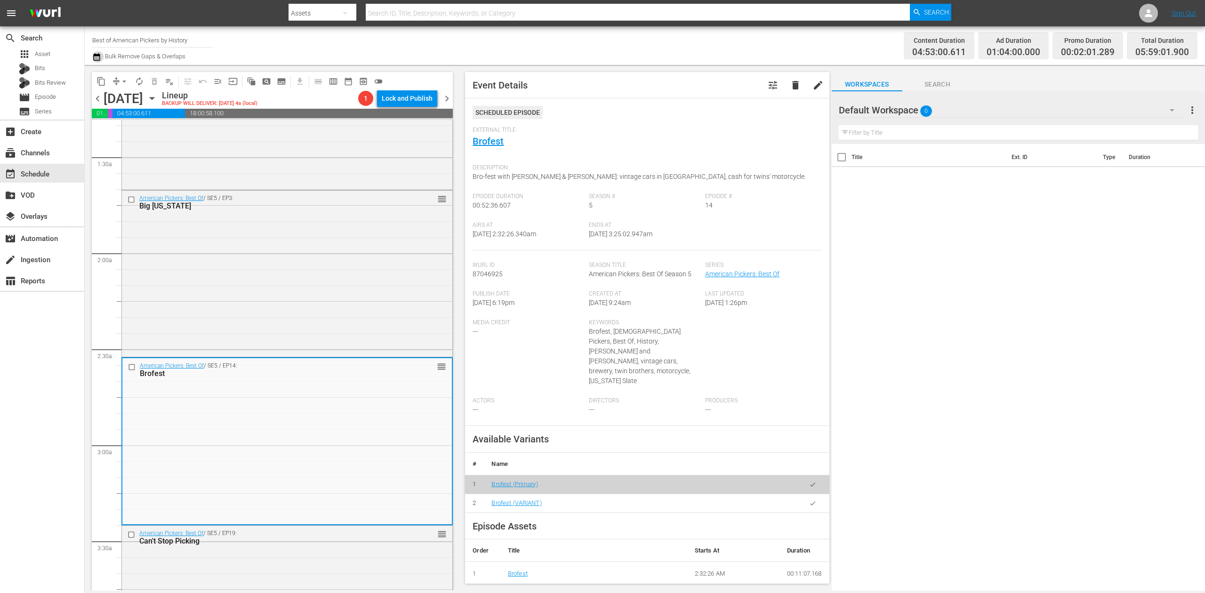
click at [93, 59] on icon "button" at bounding box center [96, 56] width 9 height 11
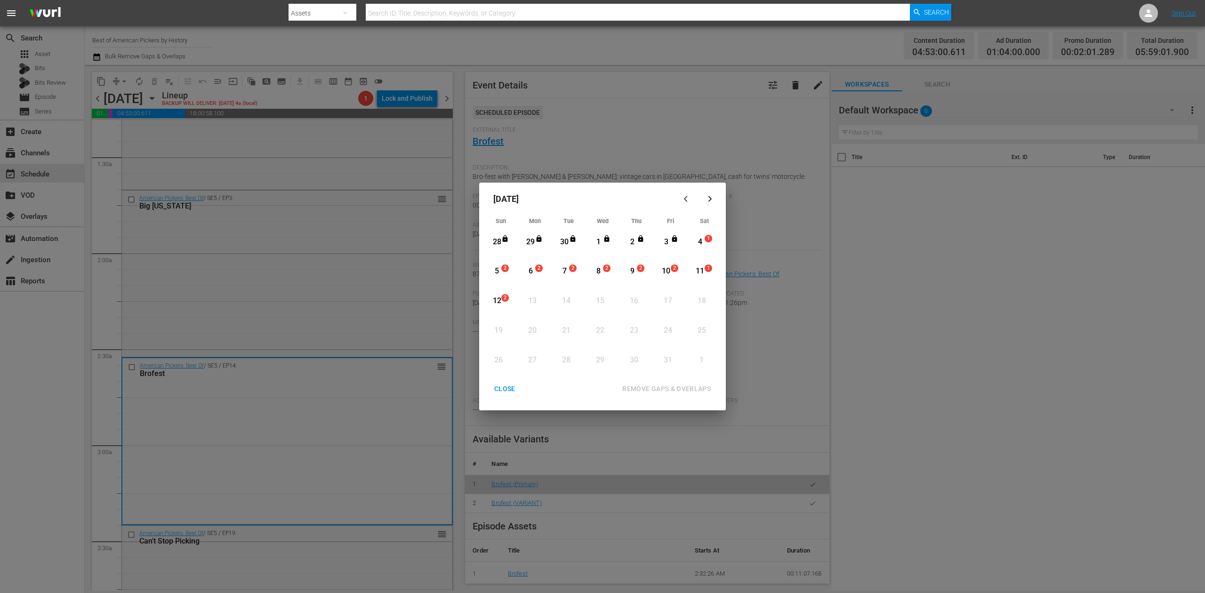
click at [702, 241] on div "4" at bounding box center [700, 242] width 12 height 11
click at [681, 386] on div "REMOVE GAPS & OVERLAPS" at bounding box center [667, 389] width 104 height 12
click at [699, 240] on div "4" at bounding box center [700, 242] width 12 height 11
click at [654, 391] on div "REMOVE GAPS & OVERLAPS" at bounding box center [667, 389] width 104 height 12
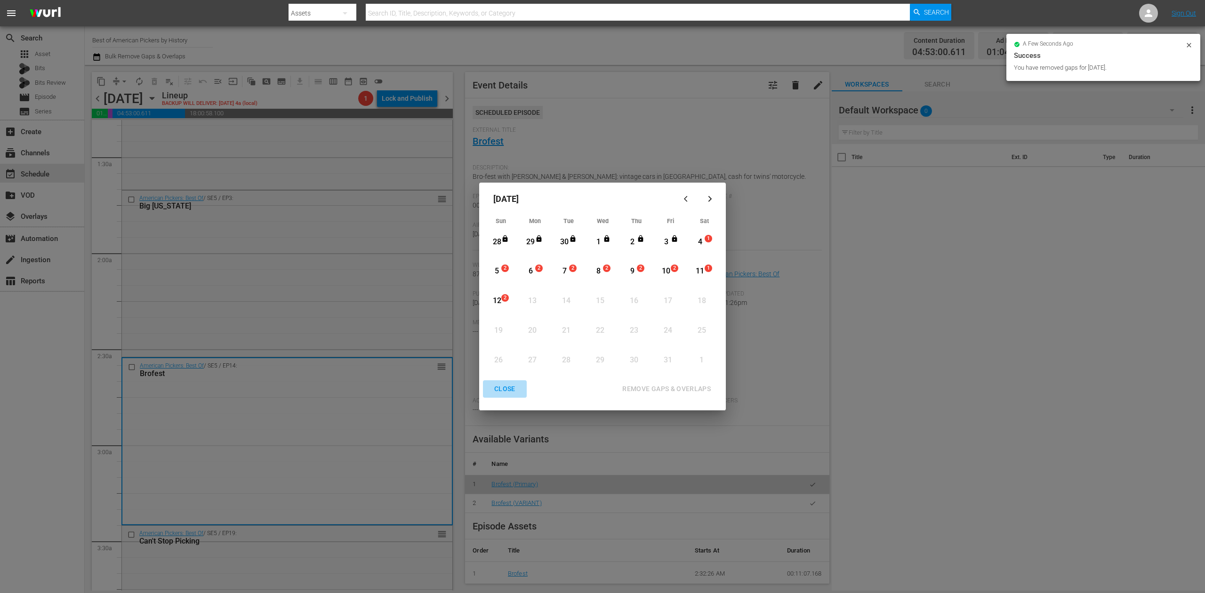
click at [499, 383] on div "CLOSE" at bounding box center [505, 389] width 36 height 12
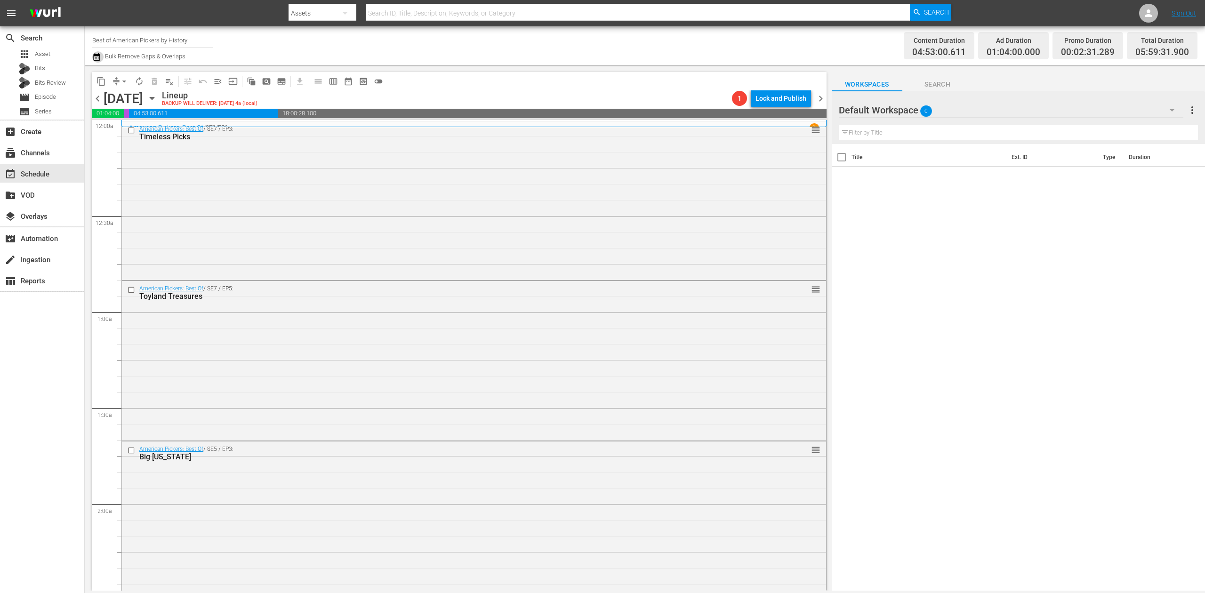
click at [99, 56] on icon "button" at bounding box center [96, 56] width 9 height 11
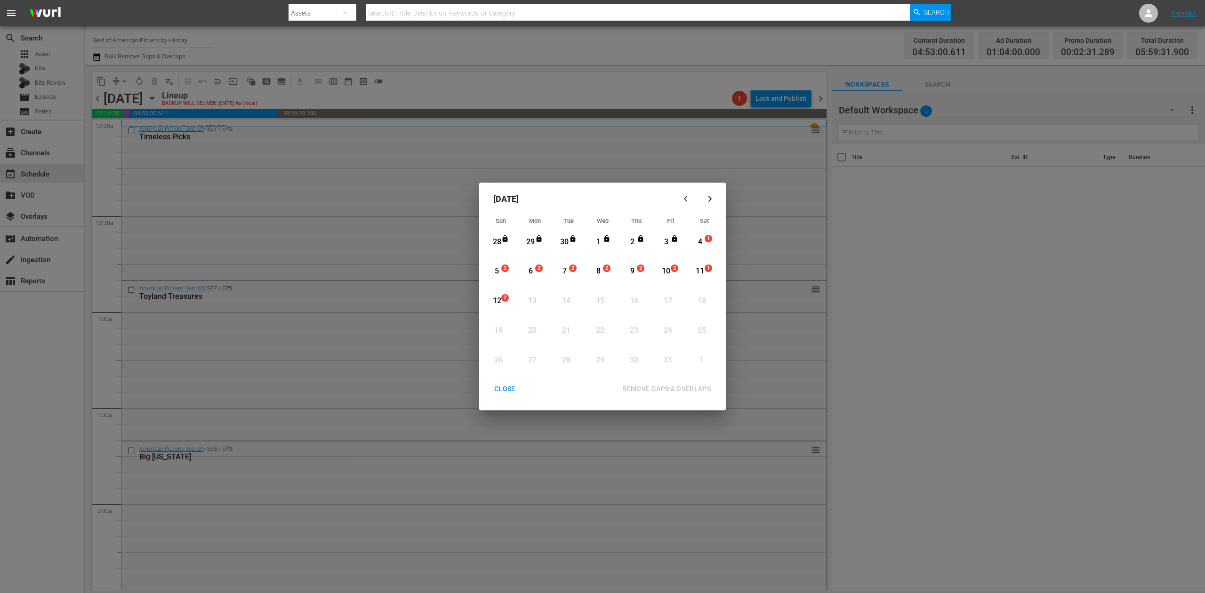
click at [702, 240] on div "4" at bounding box center [700, 242] width 12 height 11
click at [691, 387] on div "REMOVE GAPS & OVERLAPS" at bounding box center [667, 389] width 104 height 12
click at [505, 385] on div "CLOSE" at bounding box center [505, 389] width 36 height 12
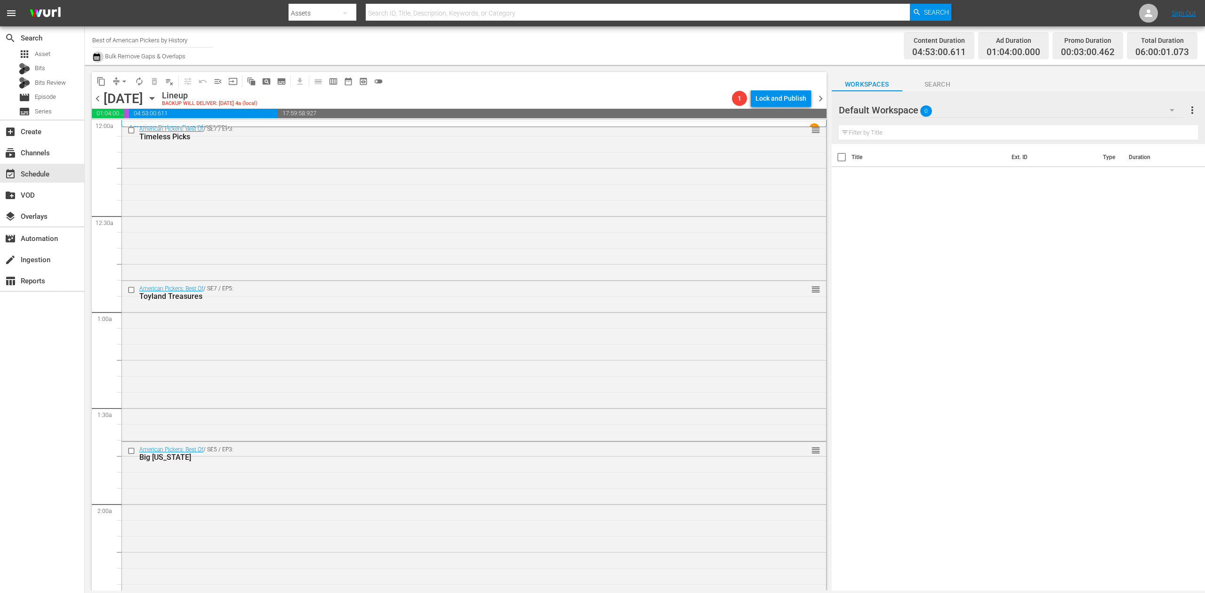
click at [98, 54] on icon "button" at bounding box center [96, 57] width 7 height 8
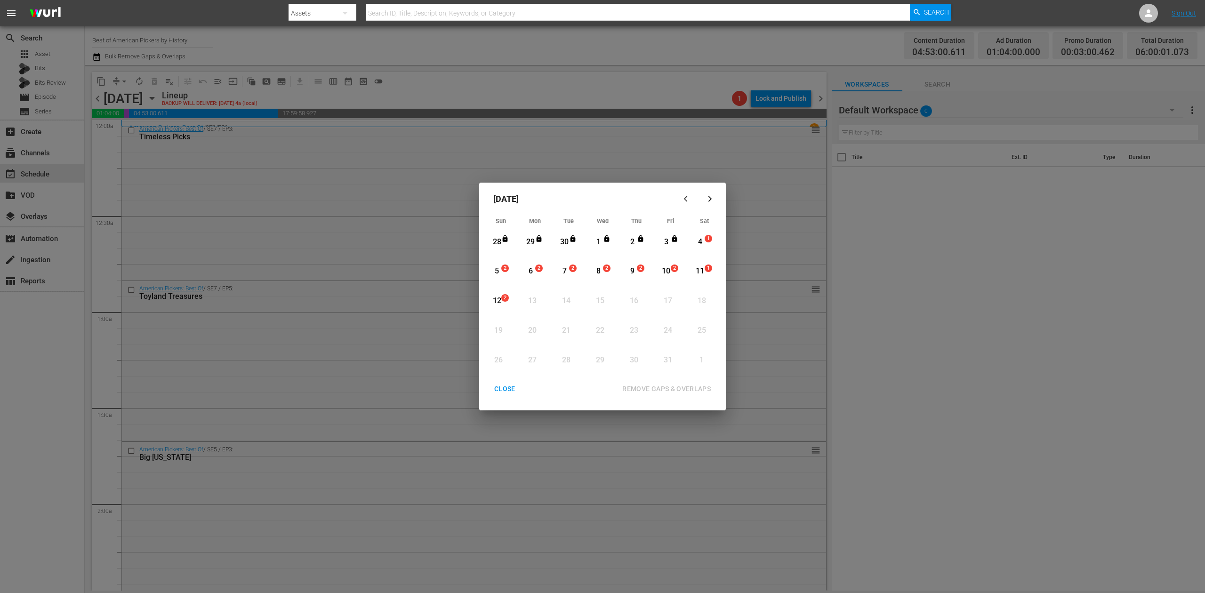
click at [703, 240] on div "4" at bounding box center [700, 242] width 12 height 11
click at [686, 386] on div "REMOVE GAPS & OVERLAPS" at bounding box center [667, 389] width 104 height 12
click at [511, 390] on div "CLOSE" at bounding box center [505, 389] width 36 height 12
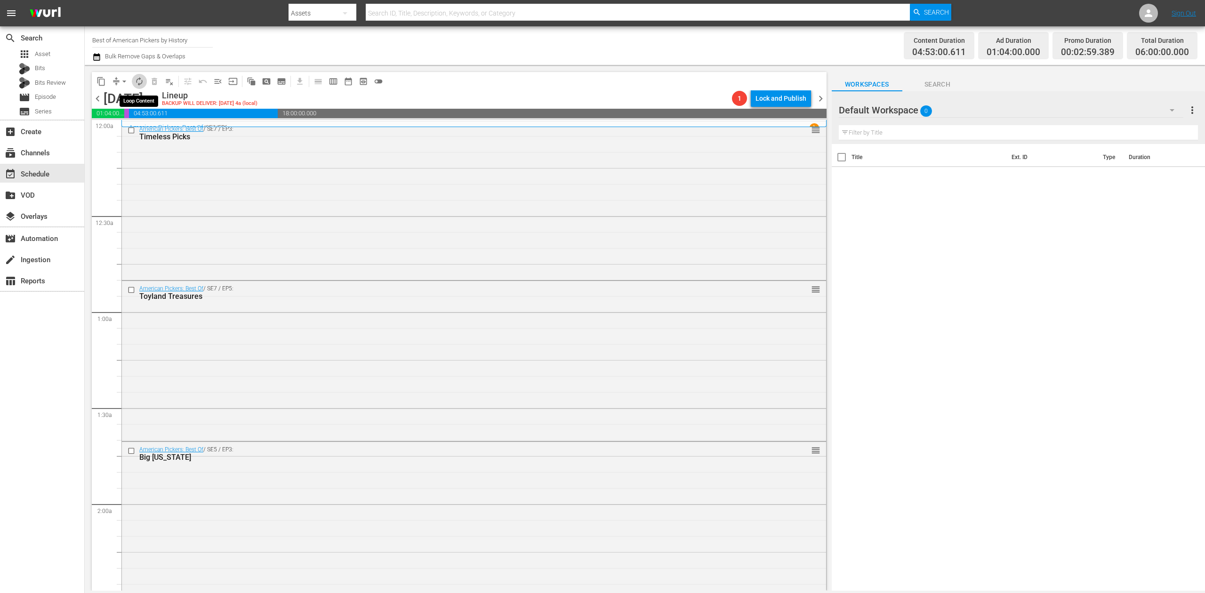
click at [134, 83] on button "autorenew_outlined" at bounding box center [139, 81] width 15 height 15
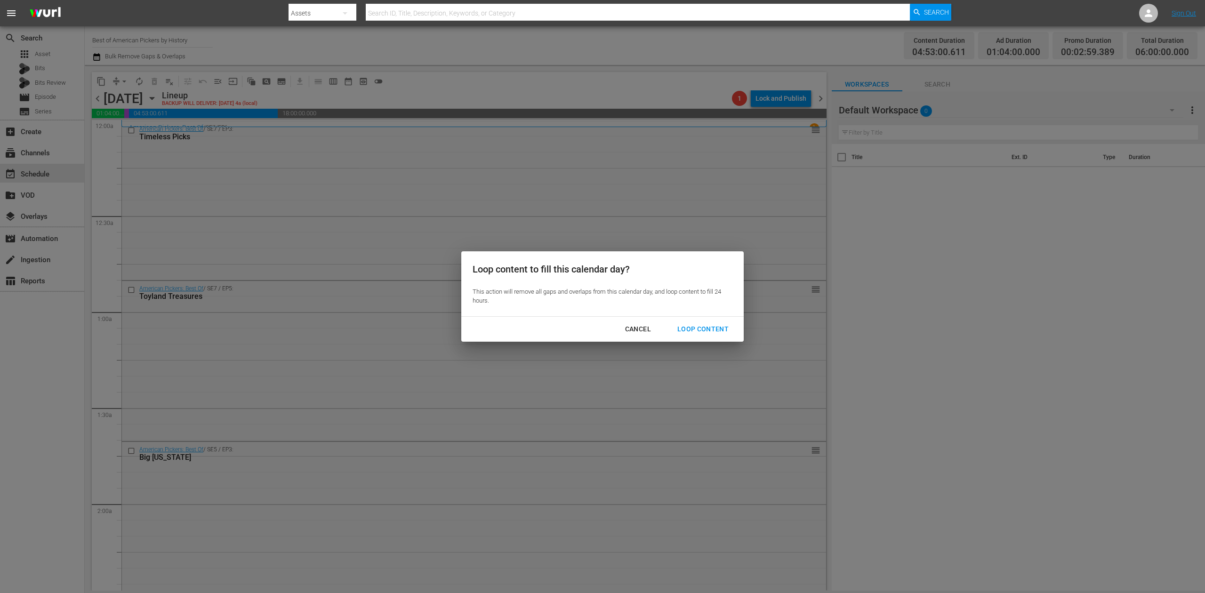
click at [725, 325] on div "Loop Content" at bounding box center [703, 329] width 66 height 12
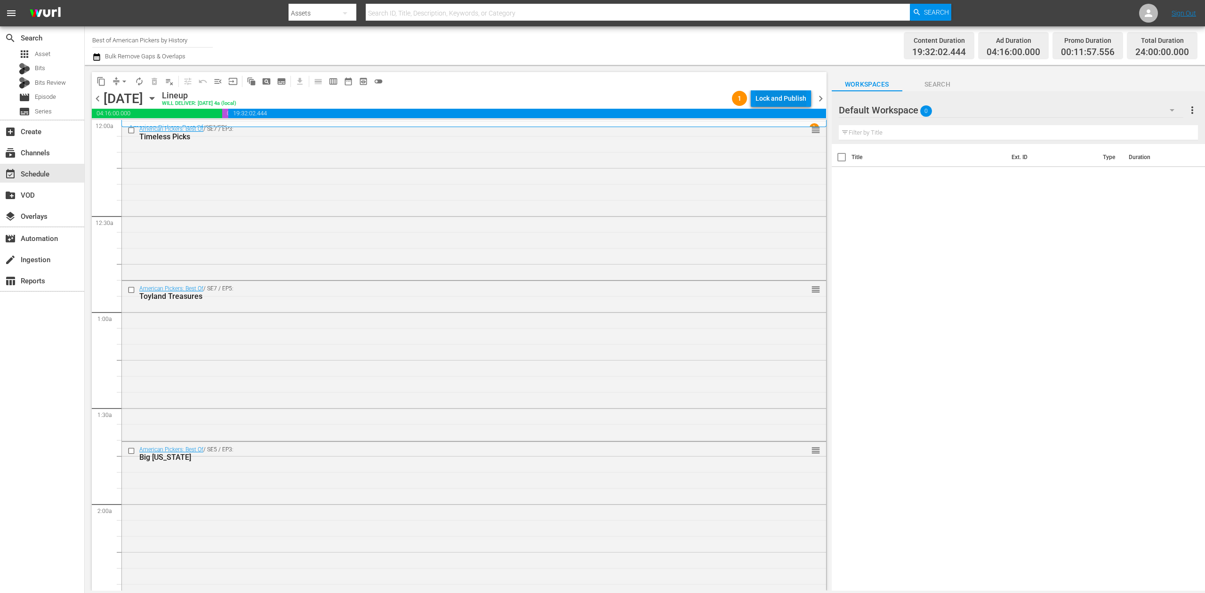
click at [786, 97] on div "Lock and Publish" at bounding box center [780, 98] width 51 height 17
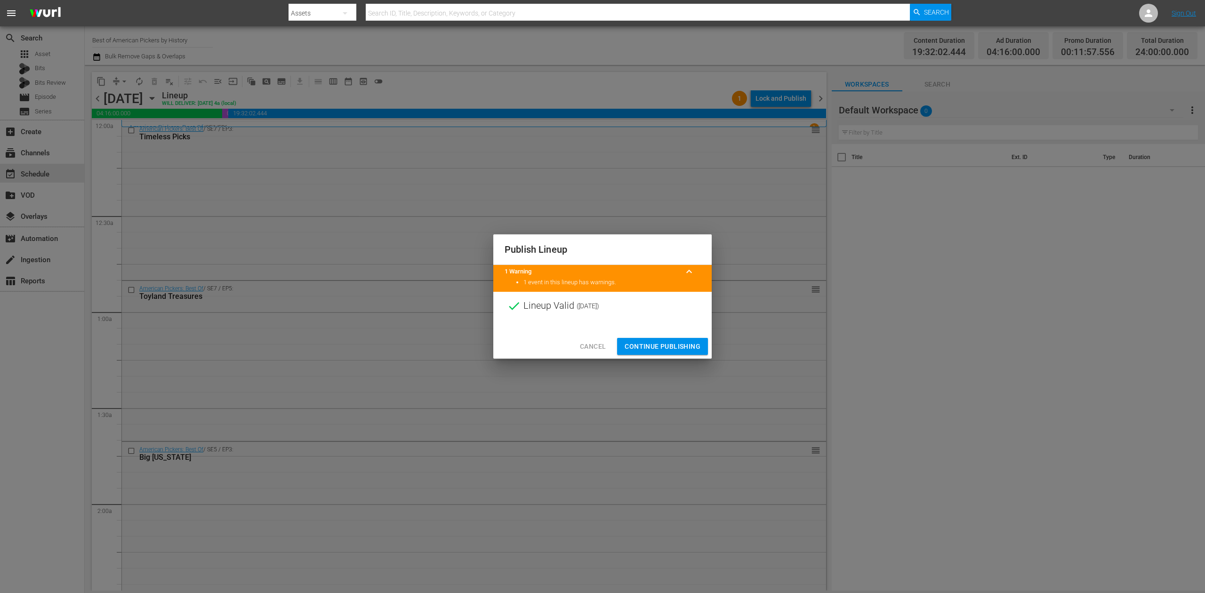
click at [675, 346] on span "Continue Publishing" at bounding box center [663, 347] width 76 height 12
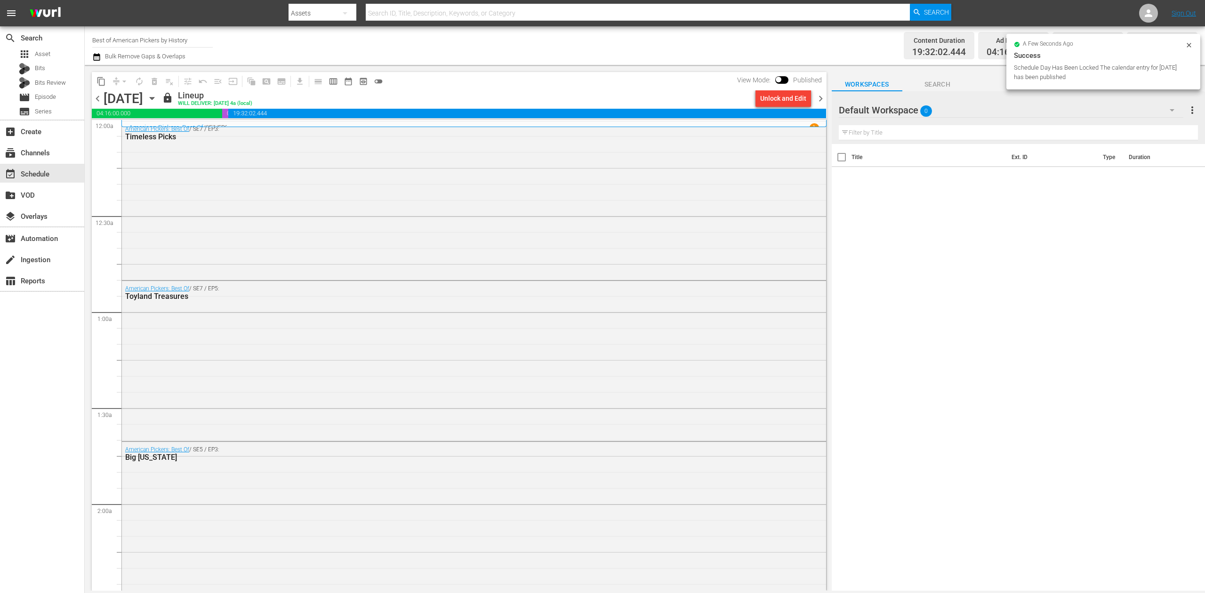
click at [821, 98] on span "chevron_right" at bounding box center [821, 99] width 12 height 12
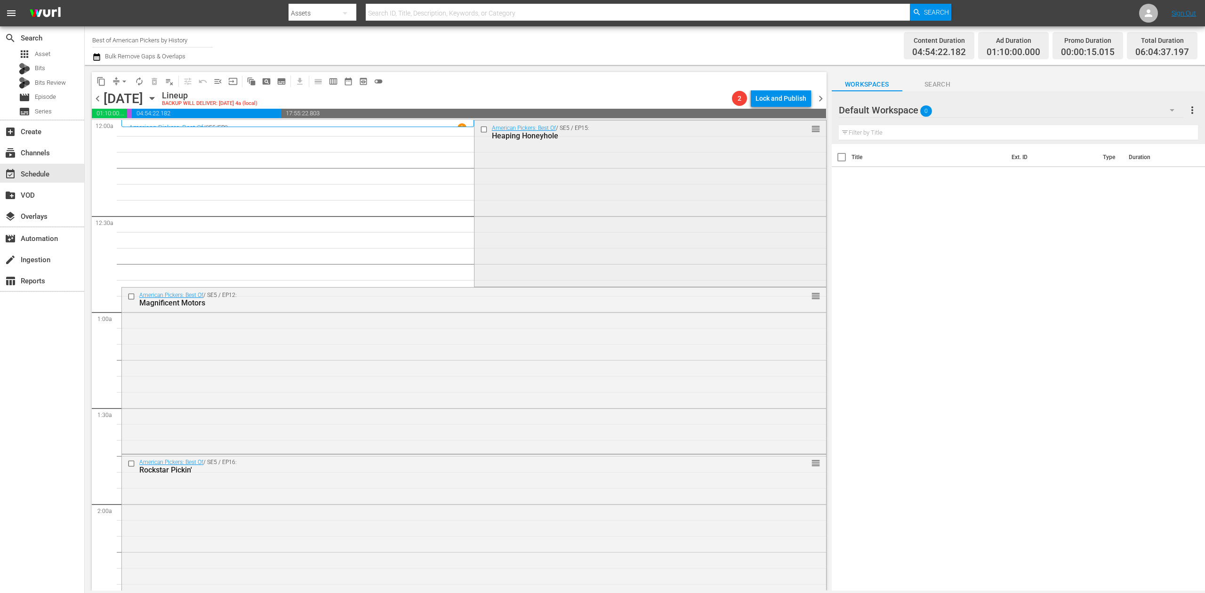
click at [596, 179] on div "American Pickers: Best Of / SE5 / EP15: Heaping Honeyhole reorder" at bounding box center [650, 202] width 352 height 164
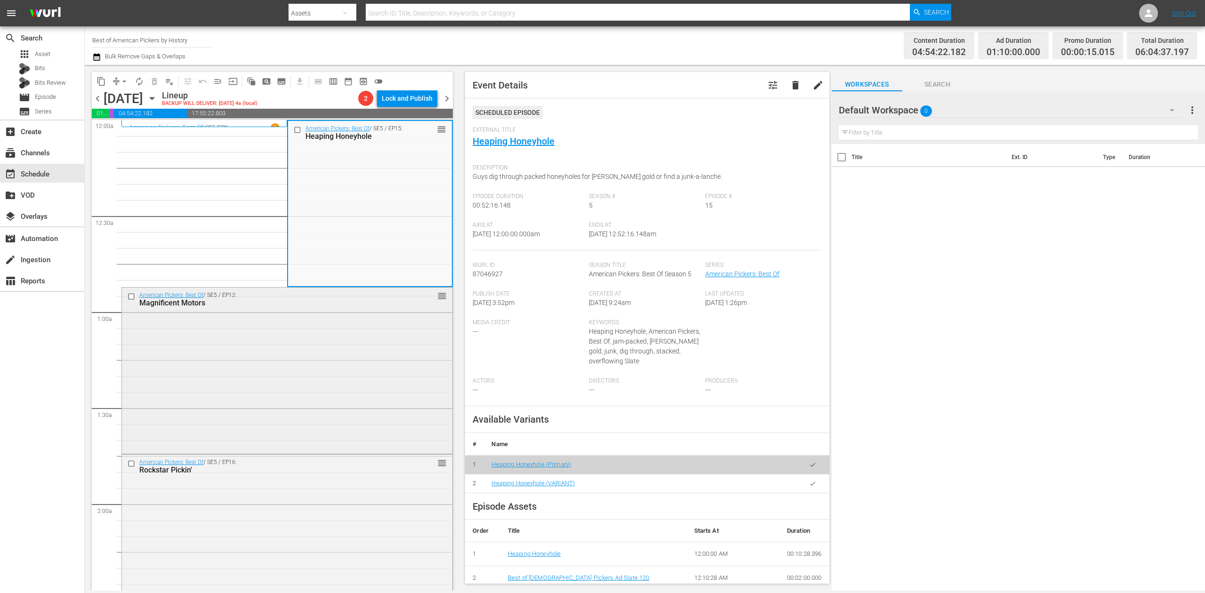
click at [270, 376] on div "American Pickers: Best Of / SE5 / EP12: Magnificent Motors reorder" at bounding box center [287, 370] width 330 height 164
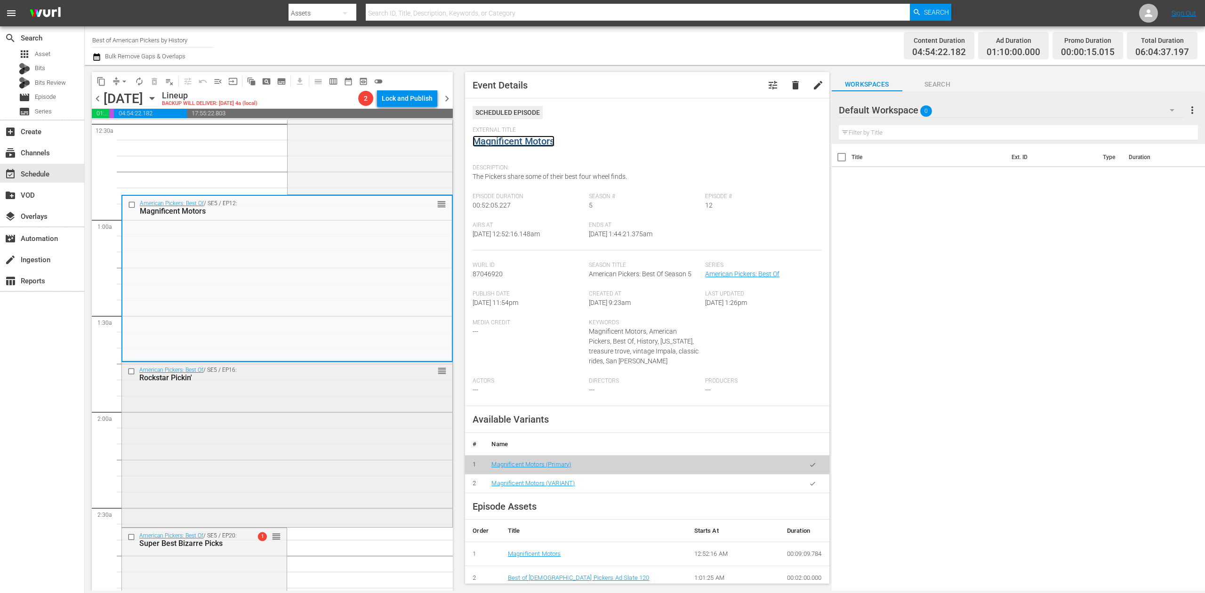
scroll to position [188, 0]
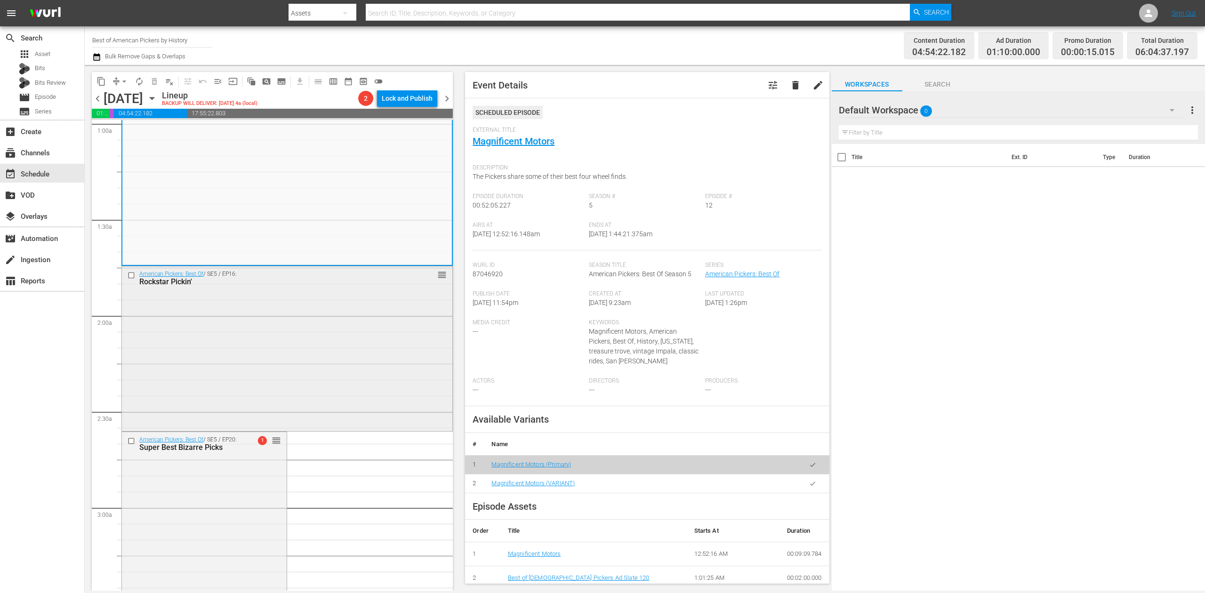
click at [377, 342] on div "American Pickers: Best Of / SE5 / EP16: Rockstar Pickin' reorder" at bounding box center [287, 347] width 330 height 163
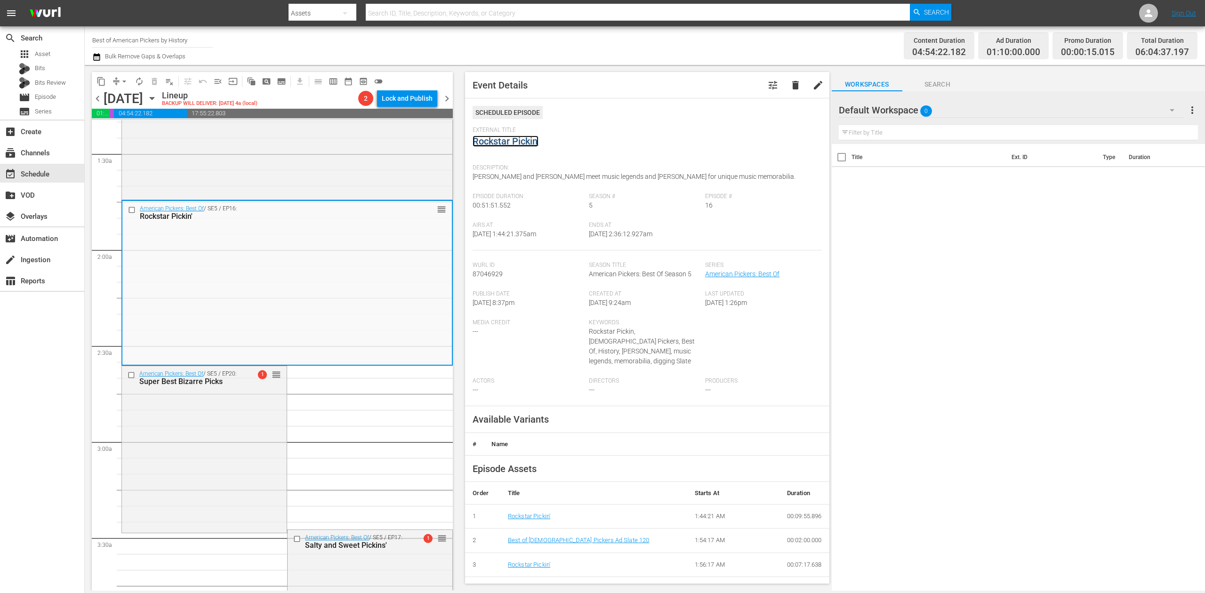
scroll to position [377, 0]
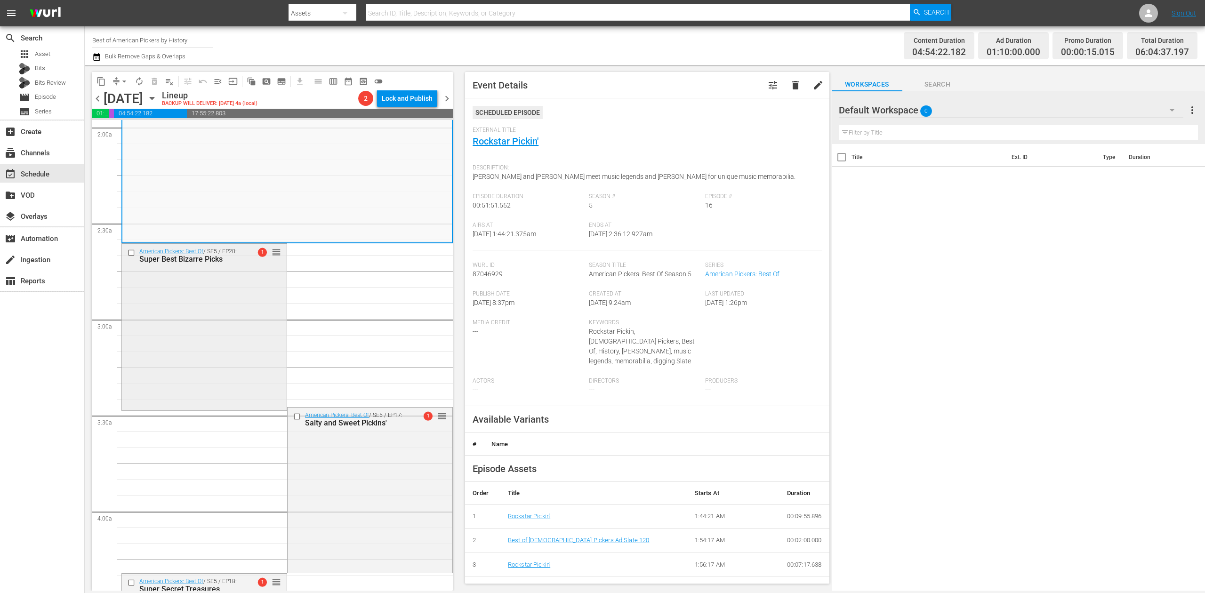
click at [198, 308] on div "American Pickers: Best Of / SE5 / EP20: Super Best Bizarre Picks 1 reorder" at bounding box center [204, 326] width 165 height 165
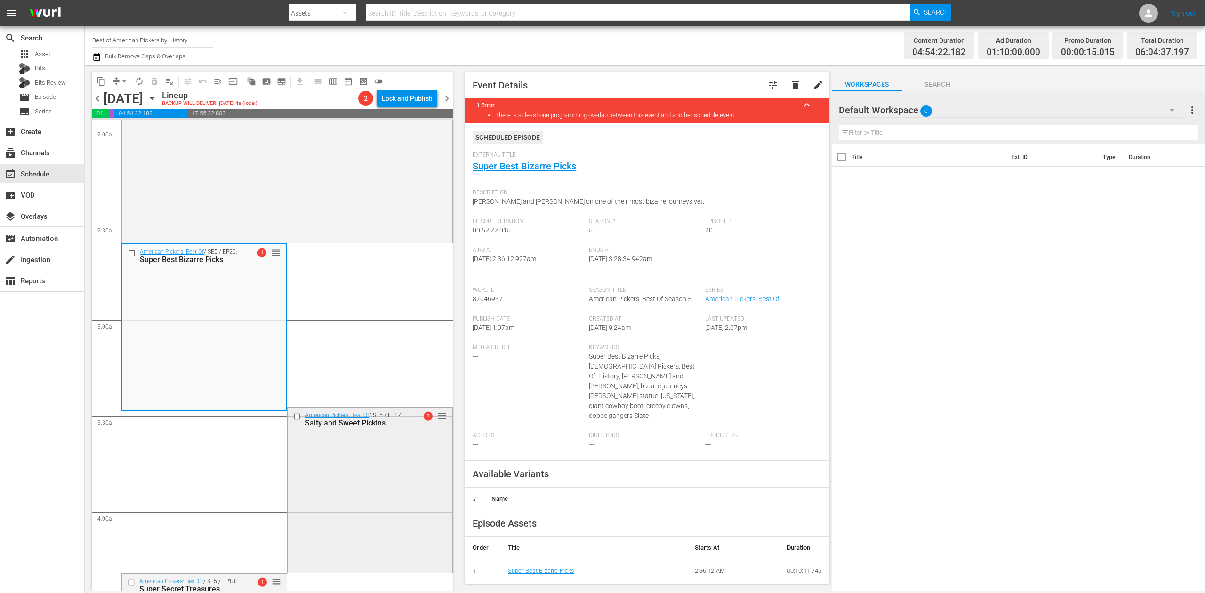
click at [376, 489] on div "American Pickers: Best Of / SE5 / EP17: Salty and Sweet Pickins' 1 reorder" at bounding box center [370, 489] width 165 height 163
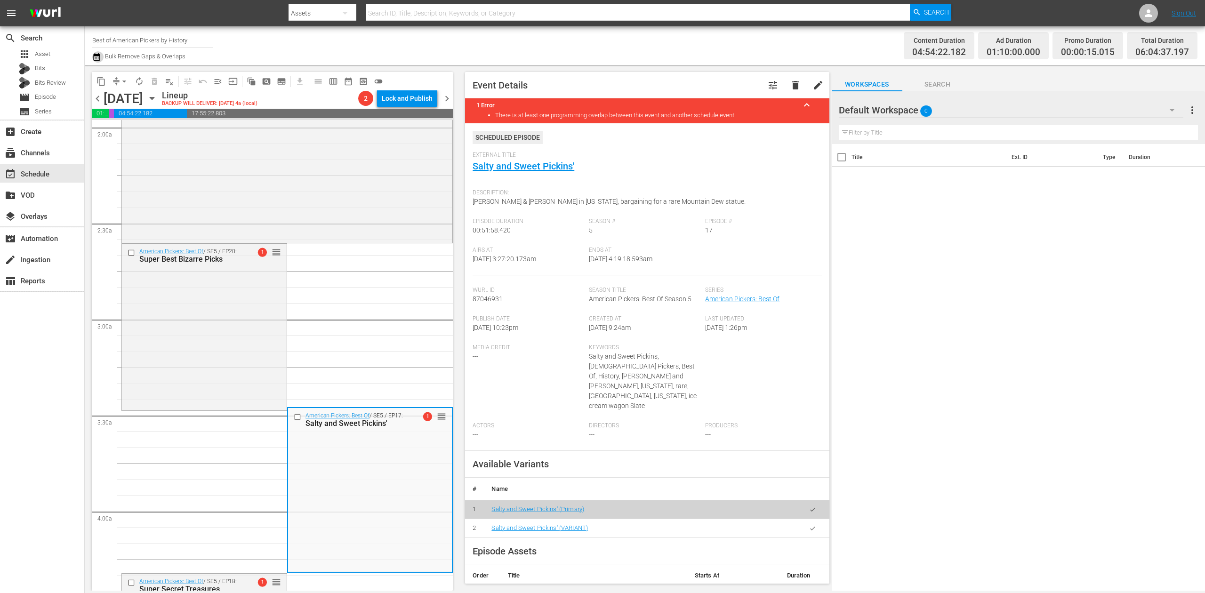
click at [96, 56] on icon "button" at bounding box center [96, 57] width 7 height 8
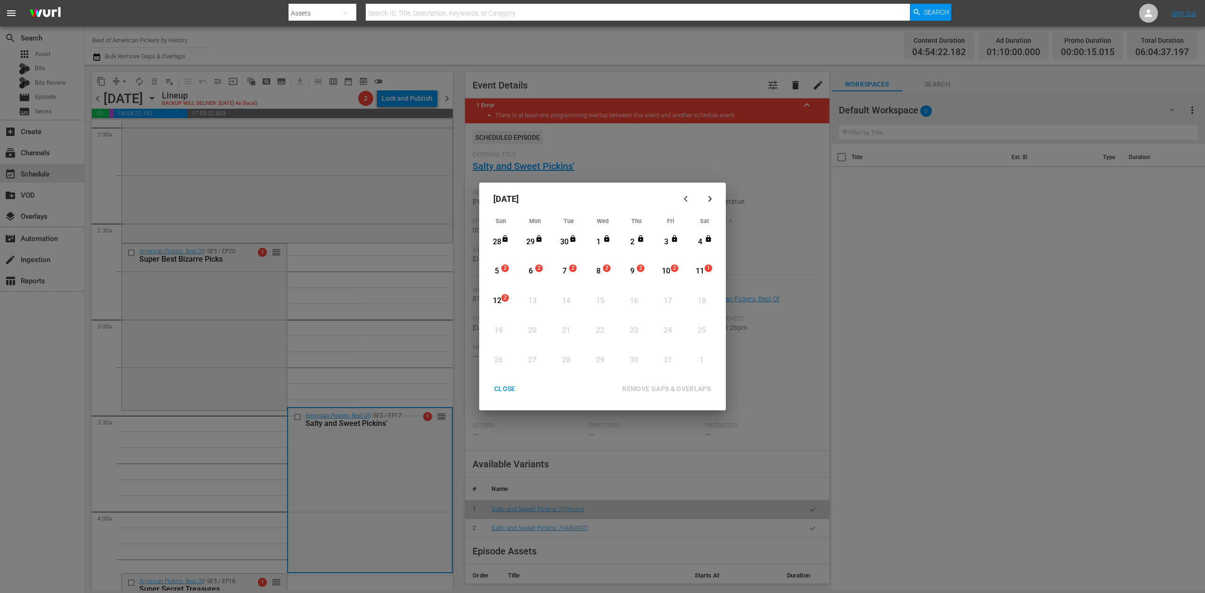
click at [496, 268] on div "5" at bounding box center [497, 271] width 12 height 11
click at [675, 390] on div "REMOVE GAPS & OVERLAPS" at bounding box center [667, 389] width 104 height 12
click at [498, 268] on div "5" at bounding box center [497, 271] width 12 height 11
click at [688, 386] on div "REMOVE GAPS & OVERLAPS" at bounding box center [667, 389] width 104 height 12
click at [506, 383] on div "CLOSE" at bounding box center [505, 389] width 36 height 12
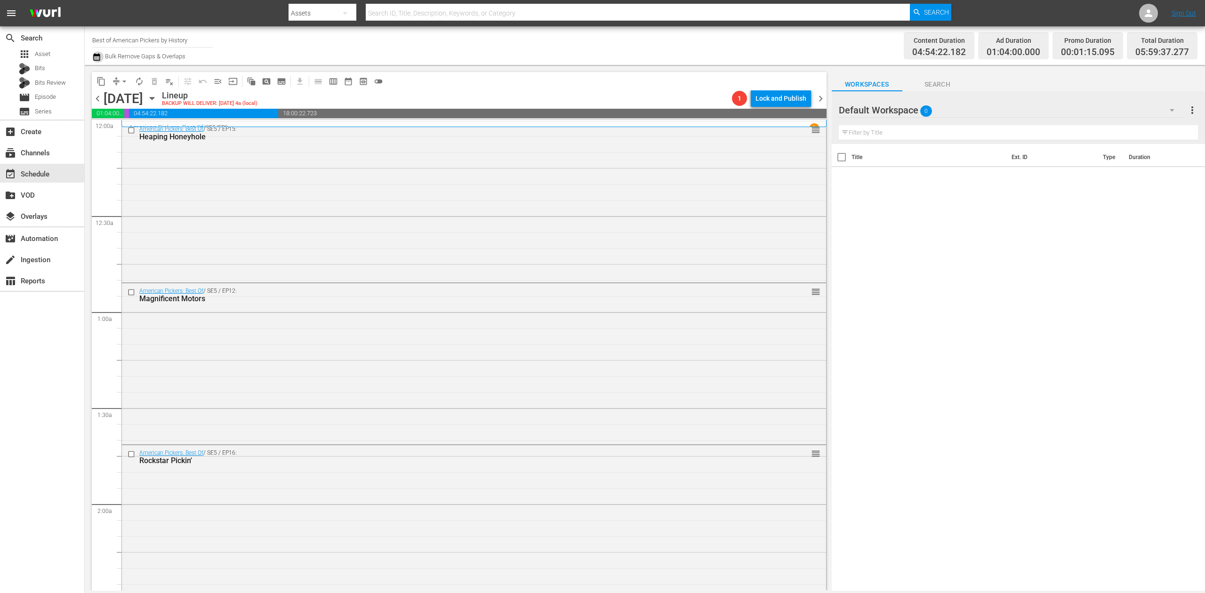
click at [95, 55] on icon "button" at bounding box center [96, 57] width 7 height 8
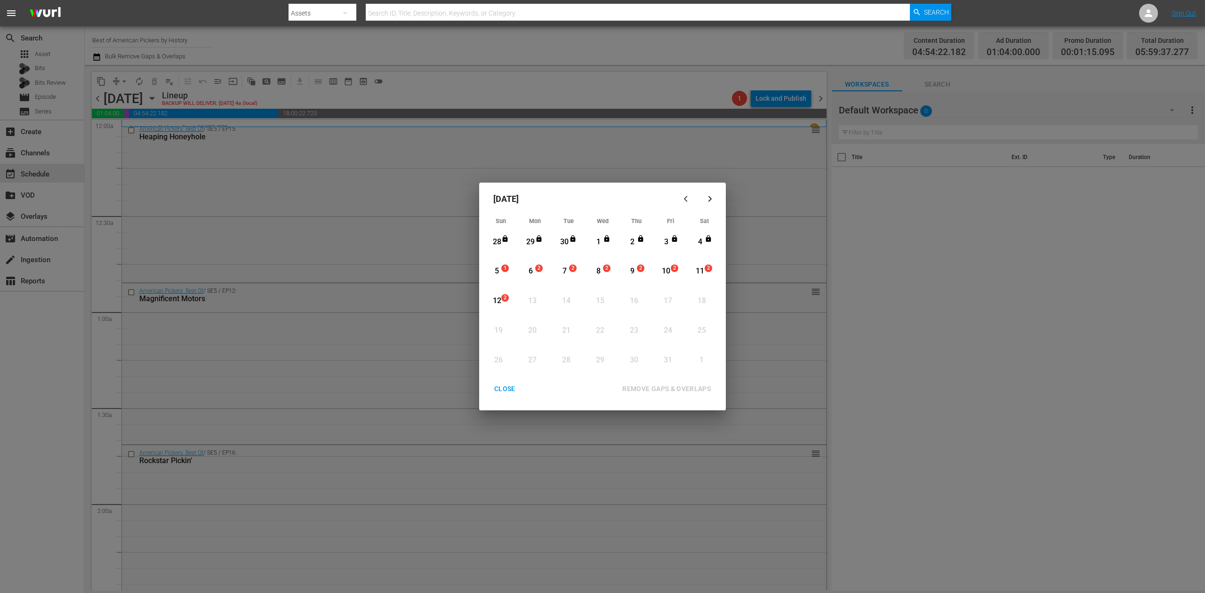
click at [501, 274] on div "5" at bounding box center [497, 271] width 12 height 11
click at [660, 388] on div "REMOVE GAPS & OVERLAPS" at bounding box center [667, 389] width 104 height 12
click at [496, 269] on div "5" at bounding box center [497, 271] width 12 height 11
click at [680, 389] on div "REMOVE GAPS & OVERLAPS" at bounding box center [667, 389] width 104 height 12
click at [511, 388] on div "CLOSE" at bounding box center [505, 389] width 36 height 12
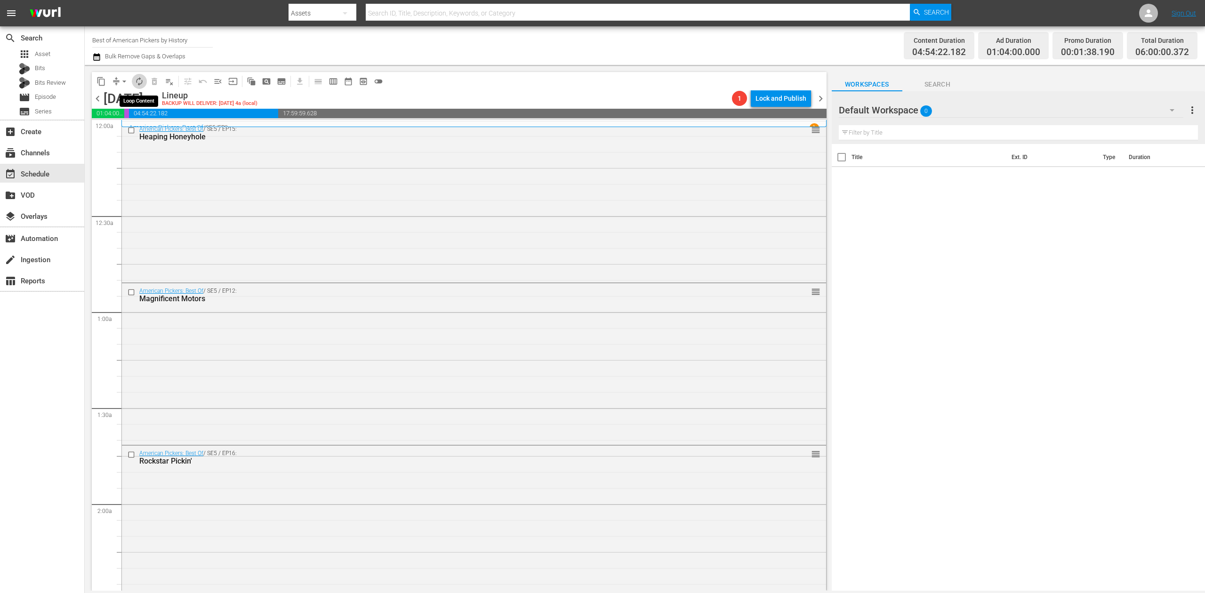
click at [137, 81] on span "autorenew_outlined" at bounding box center [139, 81] width 9 height 9
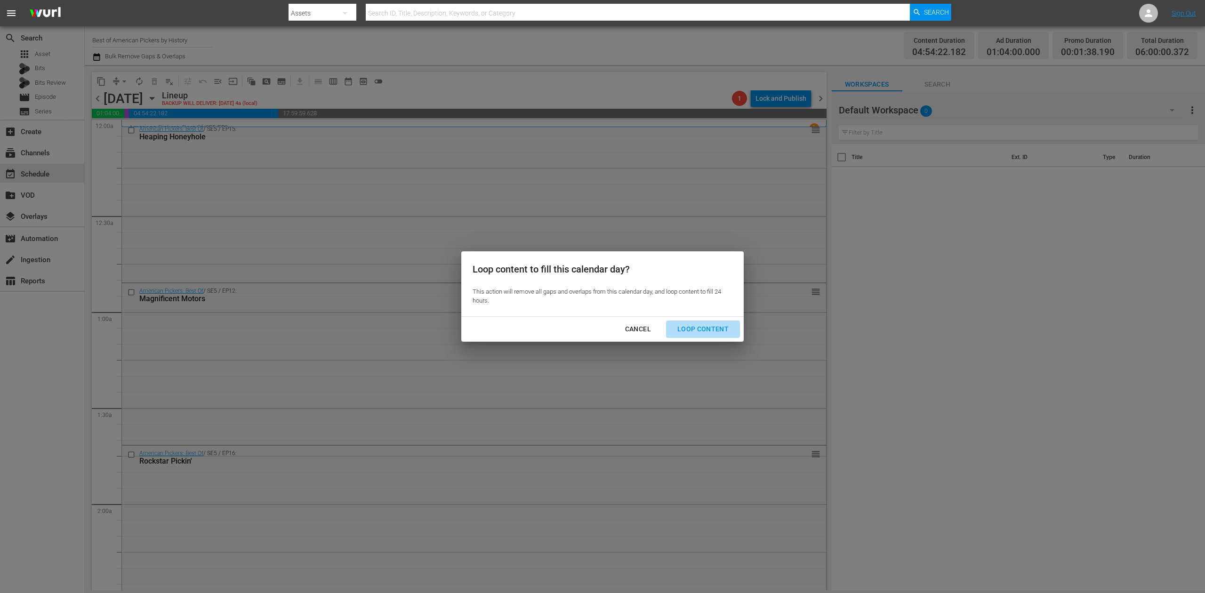
click at [715, 327] on div "Loop Content" at bounding box center [703, 329] width 66 height 12
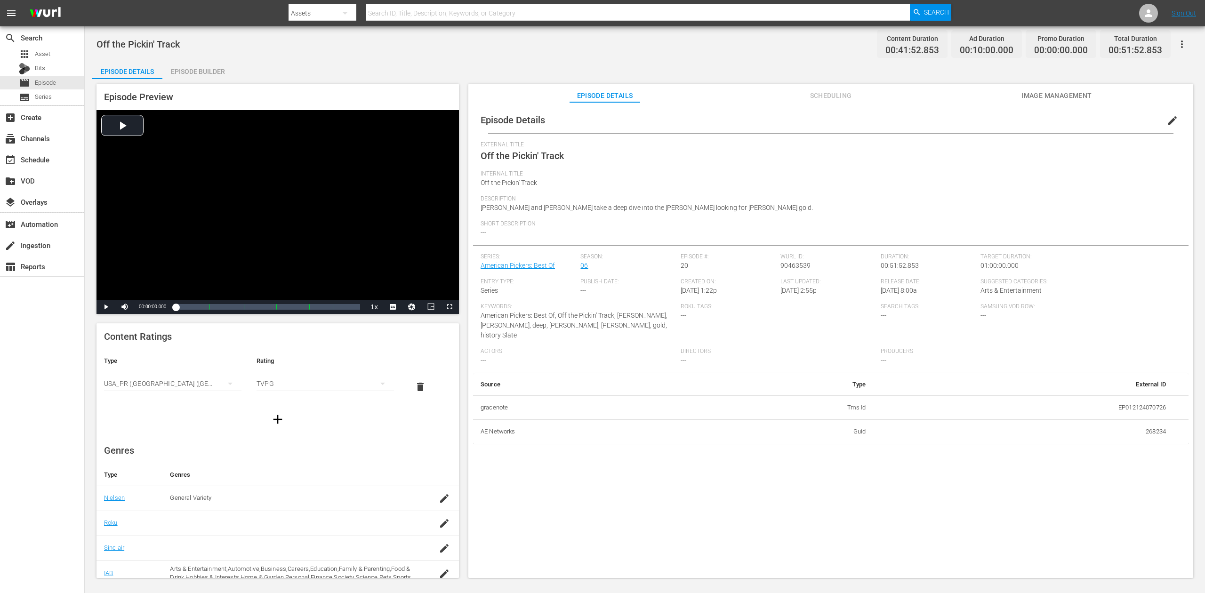
click at [192, 72] on div "Episode Builder" at bounding box center [197, 71] width 71 height 23
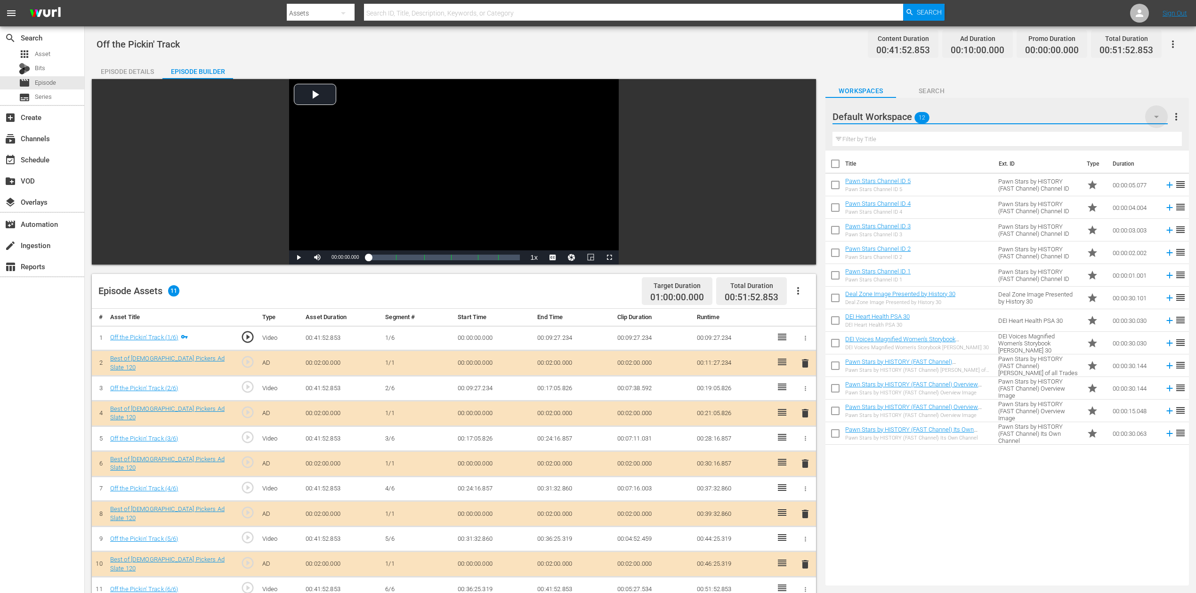
click at [903, 120] on icon "button" at bounding box center [1155, 116] width 11 height 11
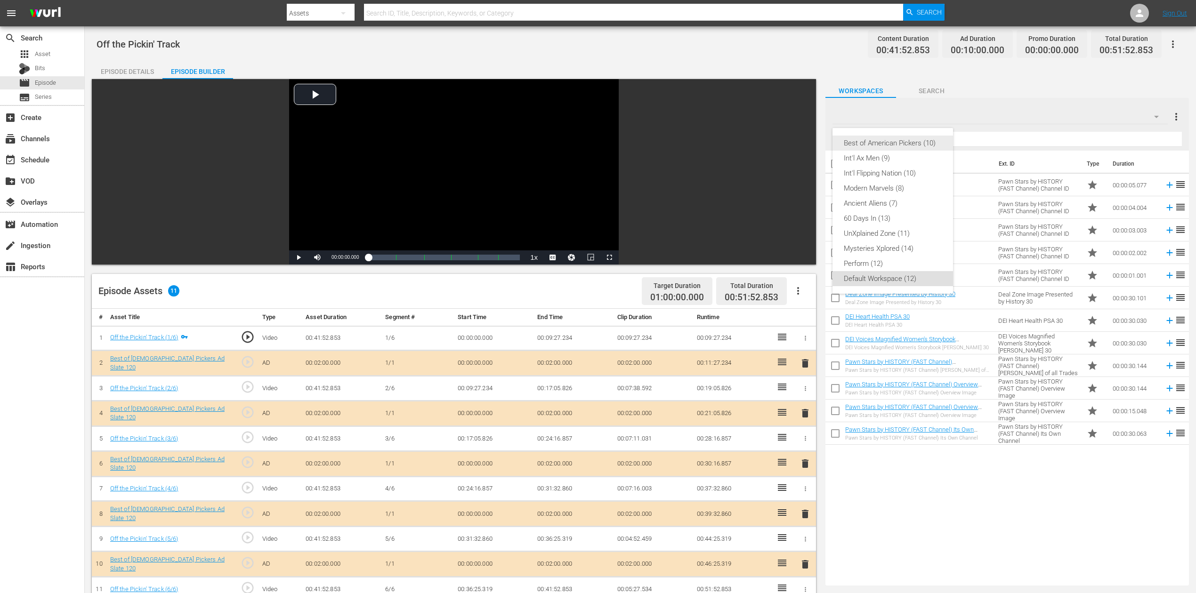
click at [903, 145] on div "Best of American Pickers (10)" at bounding box center [892, 143] width 98 height 15
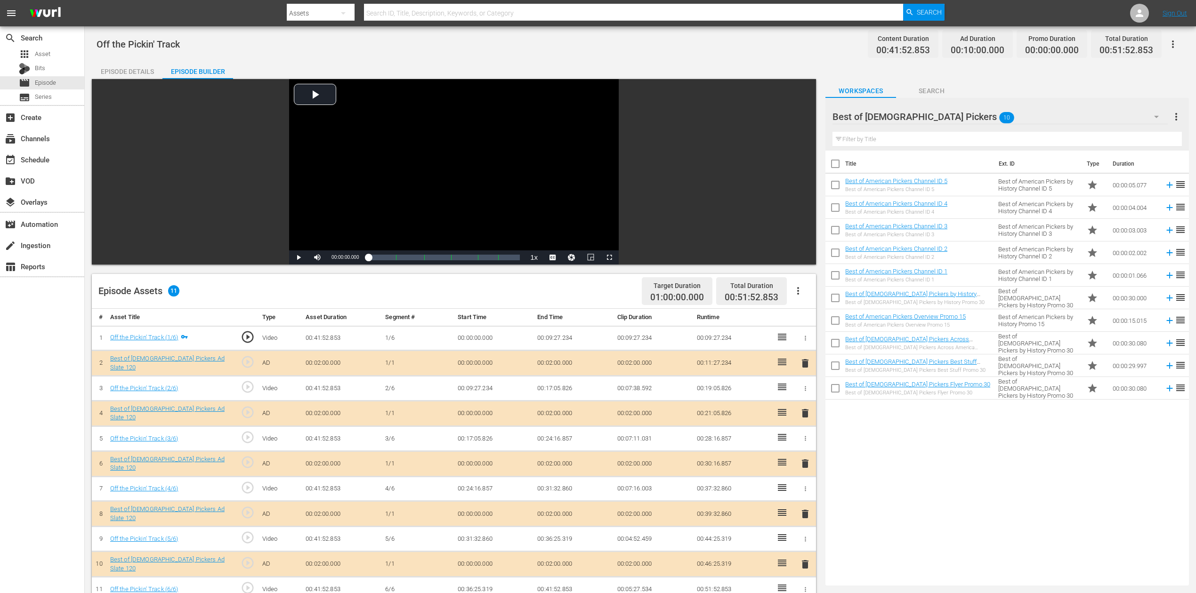
click at [806, 444] on span "delete" at bounding box center [804, 463] width 11 height 11
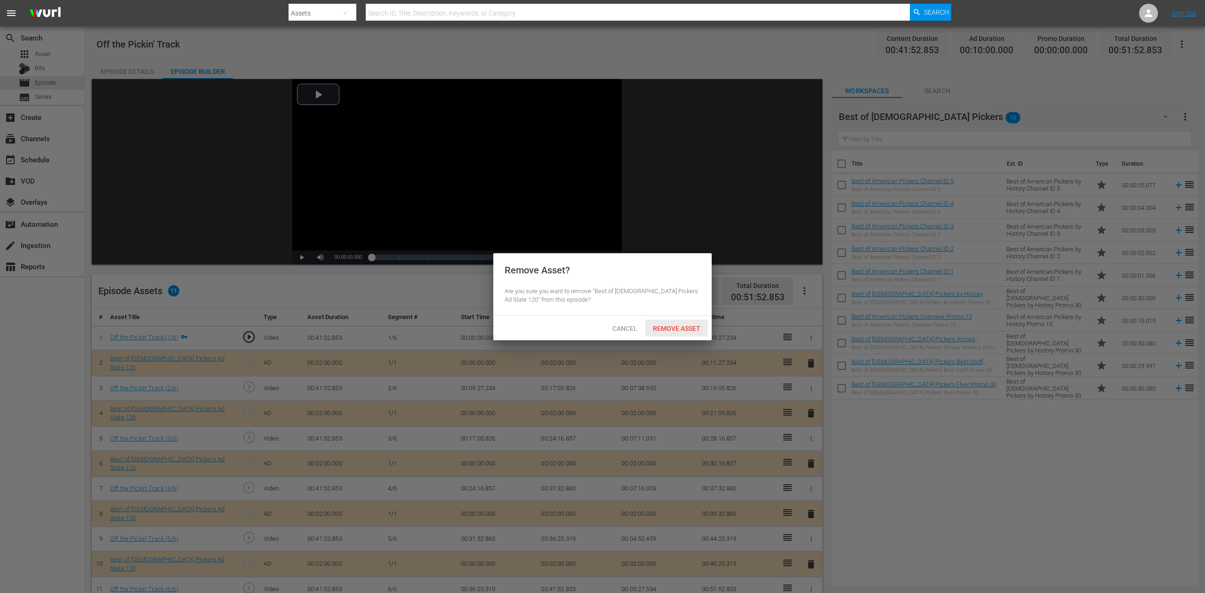
click at [679, 329] on span "Remove Asset" at bounding box center [676, 329] width 63 height 8
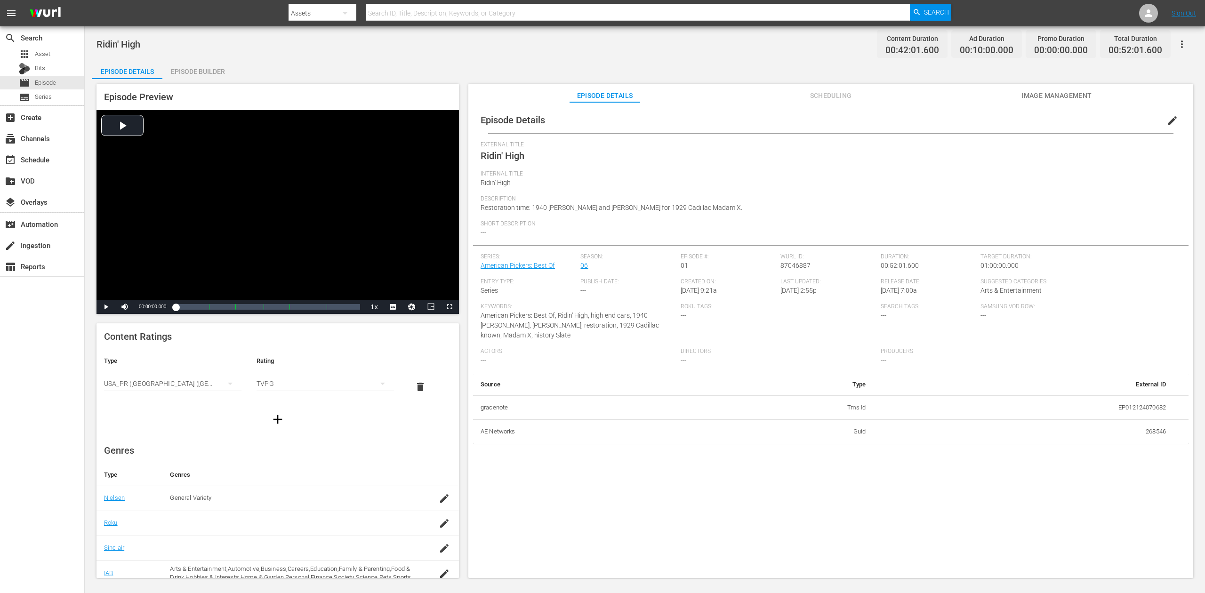
click at [205, 73] on div "Episode Builder" at bounding box center [197, 71] width 71 height 23
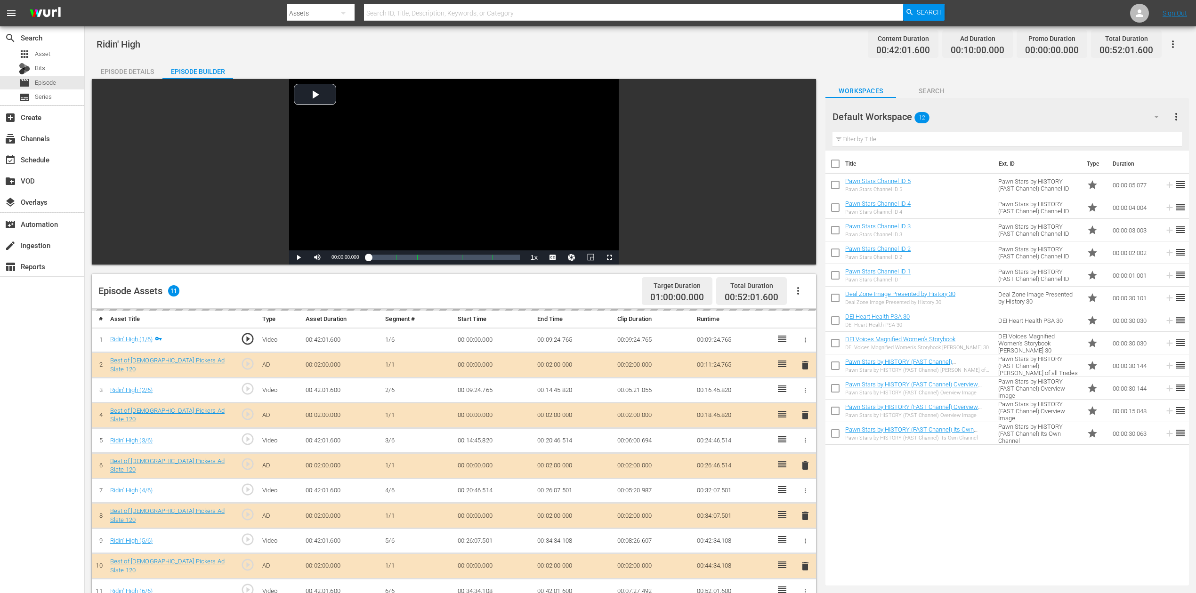
click at [806, 444] on div "delete" at bounding box center [805, 466] width 14 height 14
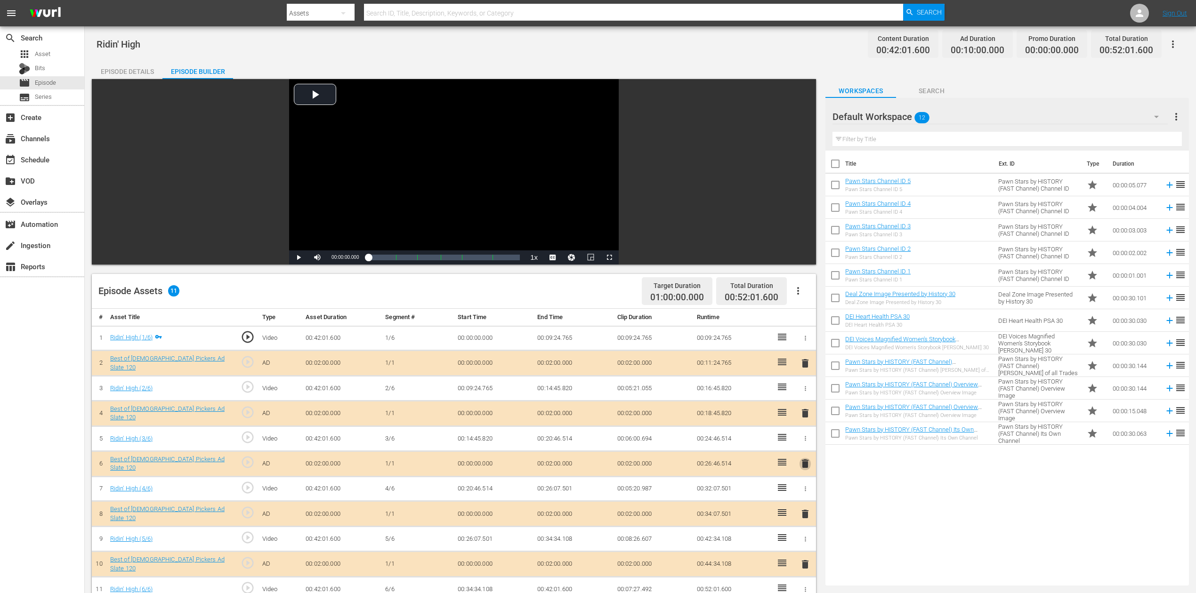
click at [803, 444] on span "delete" at bounding box center [804, 463] width 11 height 11
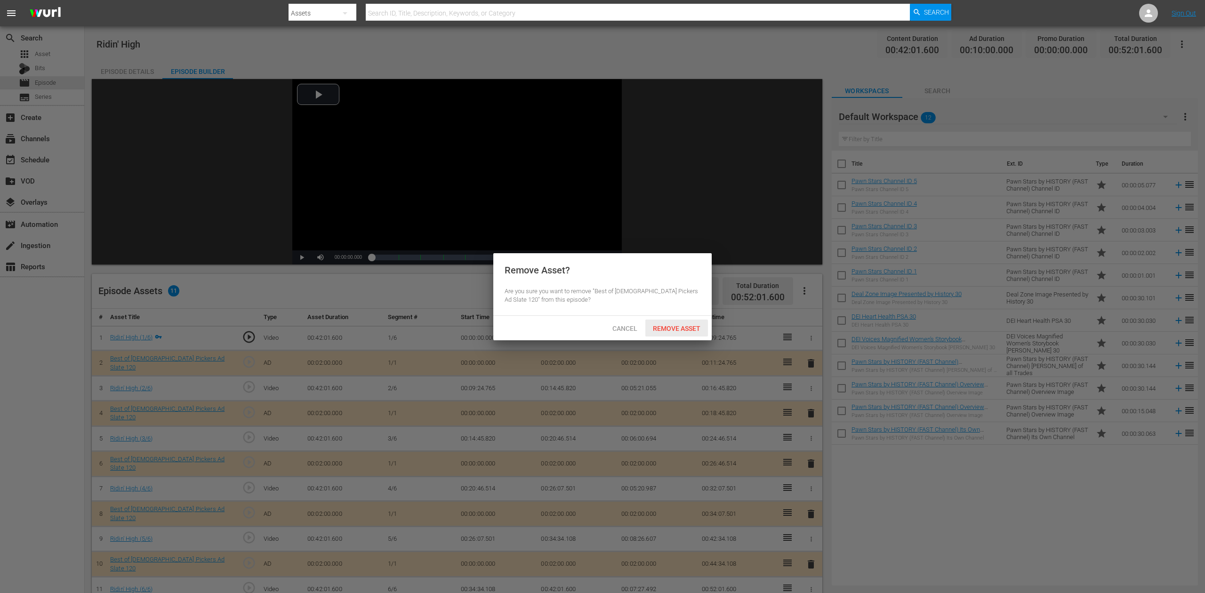
click at [682, 330] on span "Remove Asset" at bounding box center [676, 329] width 63 height 8
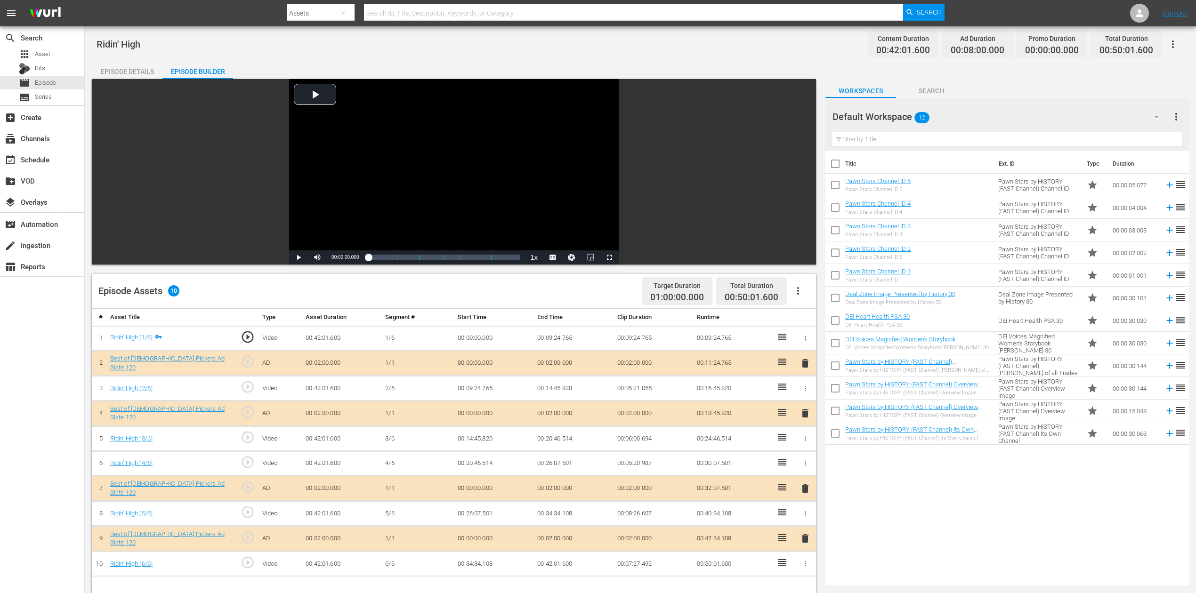
click at [903, 113] on icon "button" at bounding box center [1155, 116] width 11 height 11
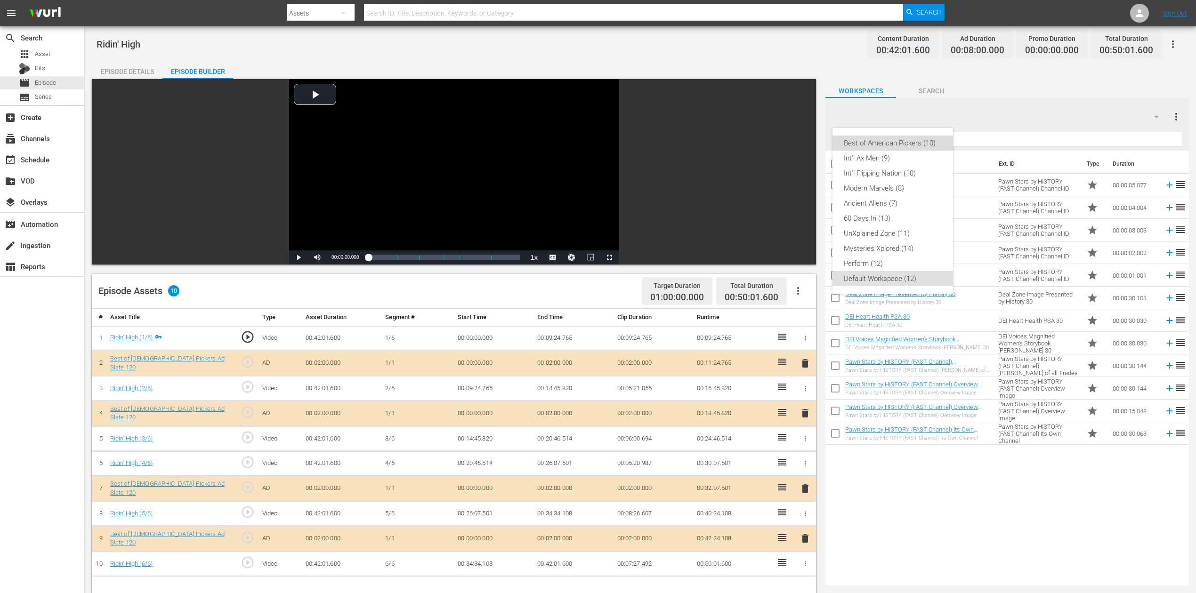
click at [903, 143] on div "Best of American Pickers (10)" at bounding box center [892, 143] width 98 height 15
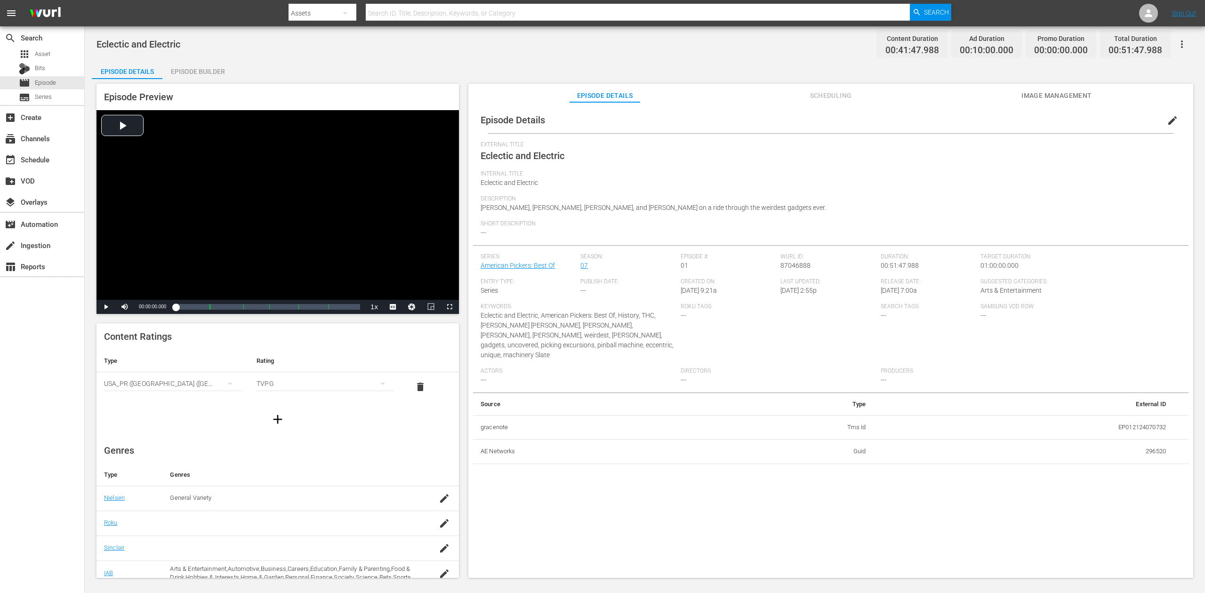
click at [193, 70] on div "Episode Builder" at bounding box center [197, 71] width 71 height 23
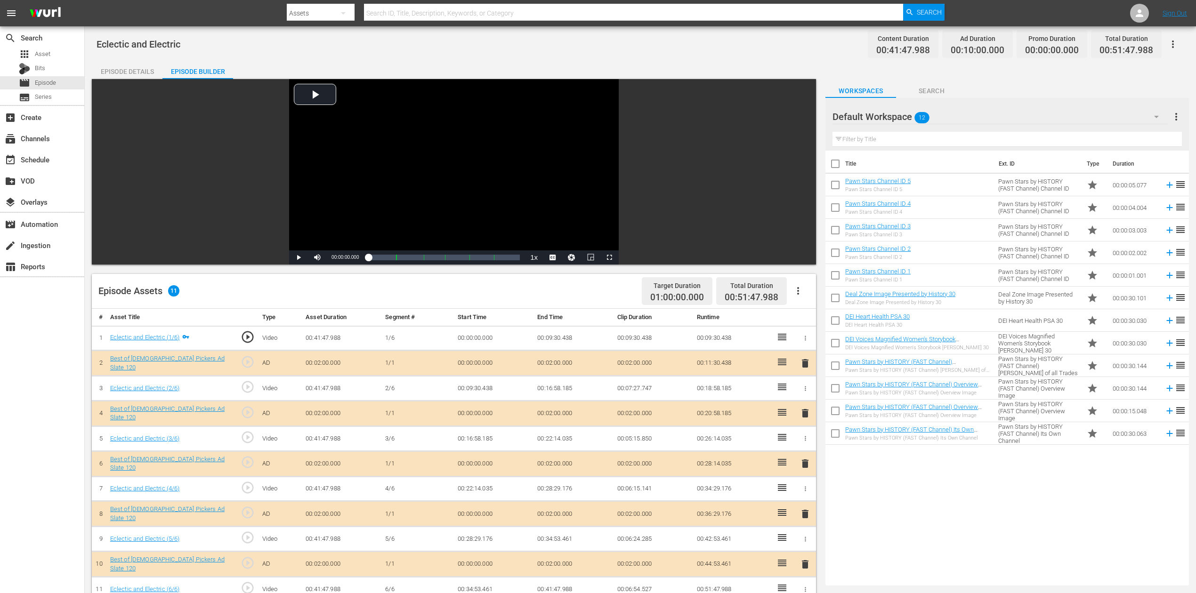
click at [804, 444] on span "delete" at bounding box center [804, 463] width 11 height 11
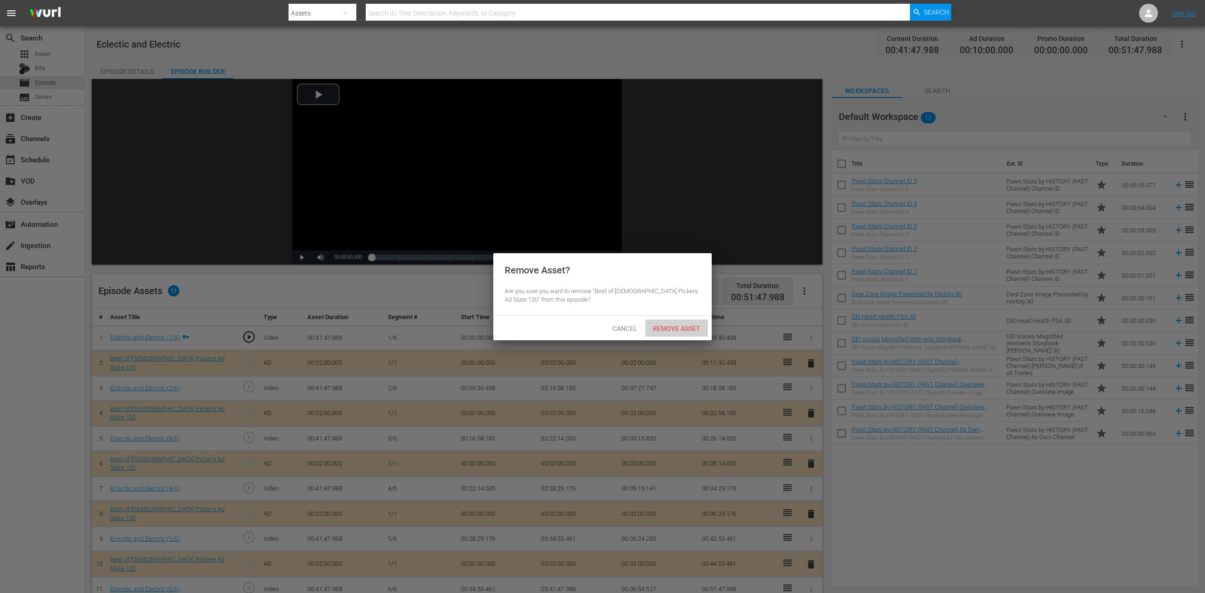
click at [680, 325] on span "Remove Asset" at bounding box center [676, 329] width 63 height 8
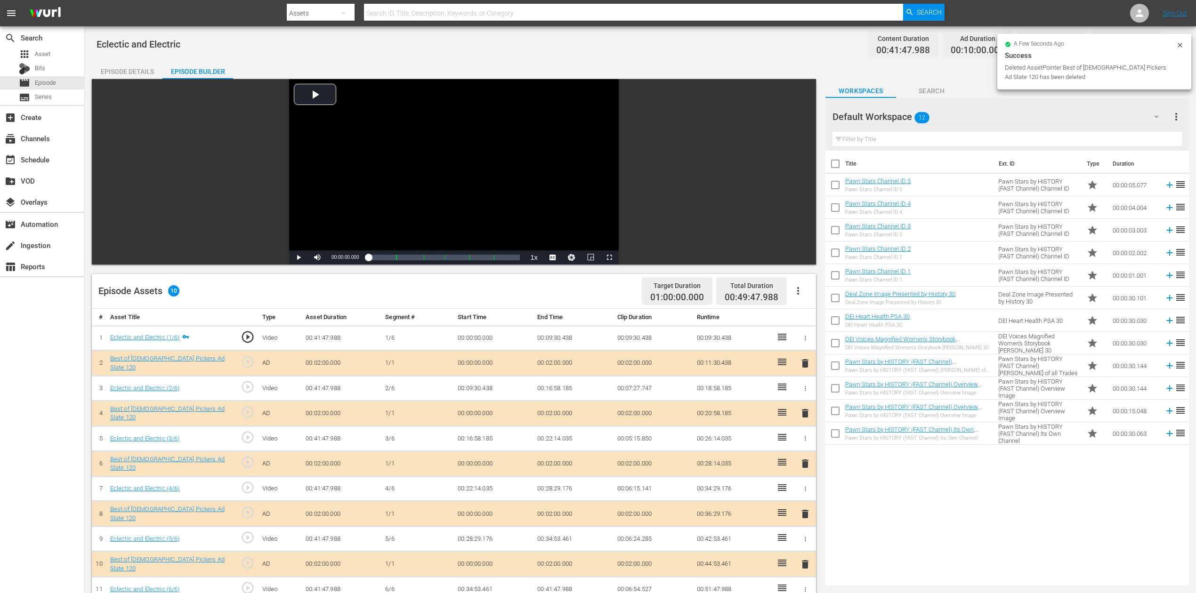
click at [903, 112] on icon "button" at bounding box center [1155, 116] width 11 height 11
click at [903, 142] on div "Best of American Pickers (10)" at bounding box center [892, 143] width 98 height 15
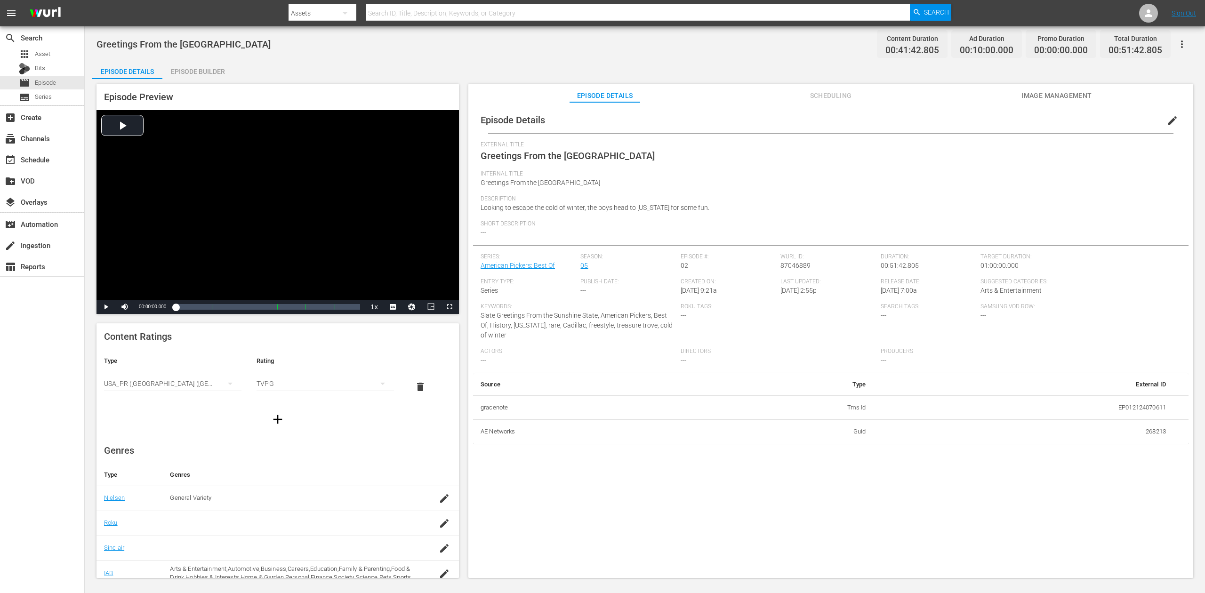
click at [215, 70] on div "Episode Builder" at bounding box center [197, 71] width 71 height 23
click at [200, 71] on div "Episode Builder" at bounding box center [197, 71] width 71 height 23
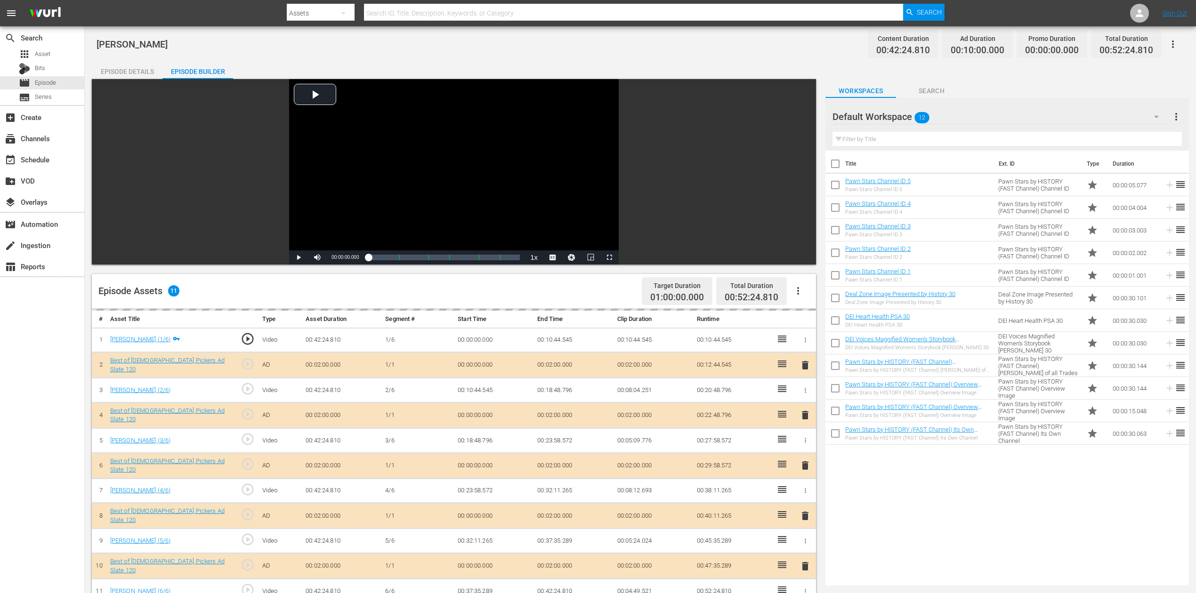
click at [903, 119] on icon "button" at bounding box center [1155, 116] width 11 height 11
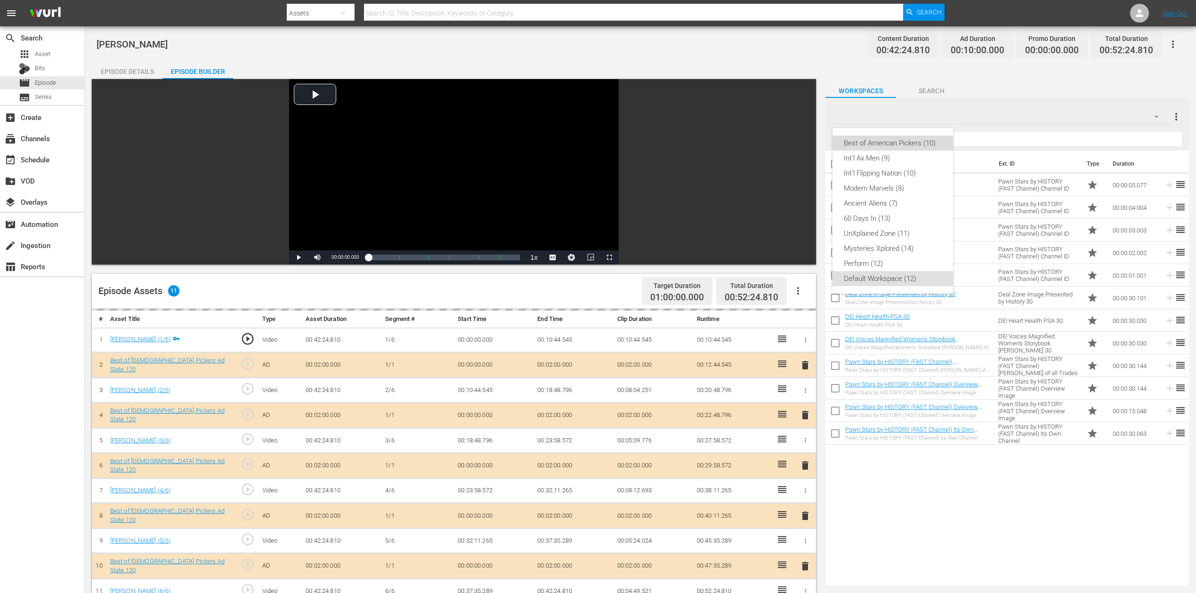
click at [903, 142] on div "Best of American Pickers (10)" at bounding box center [892, 143] width 98 height 15
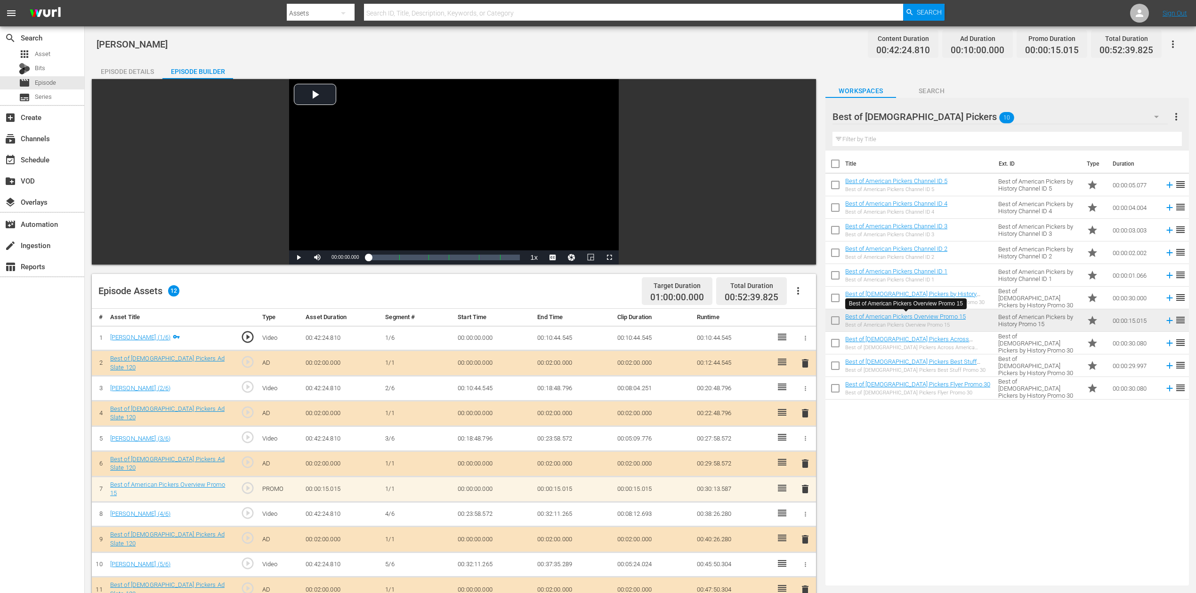
click at [806, 444] on span "delete" at bounding box center [804, 488] width 11 height 11
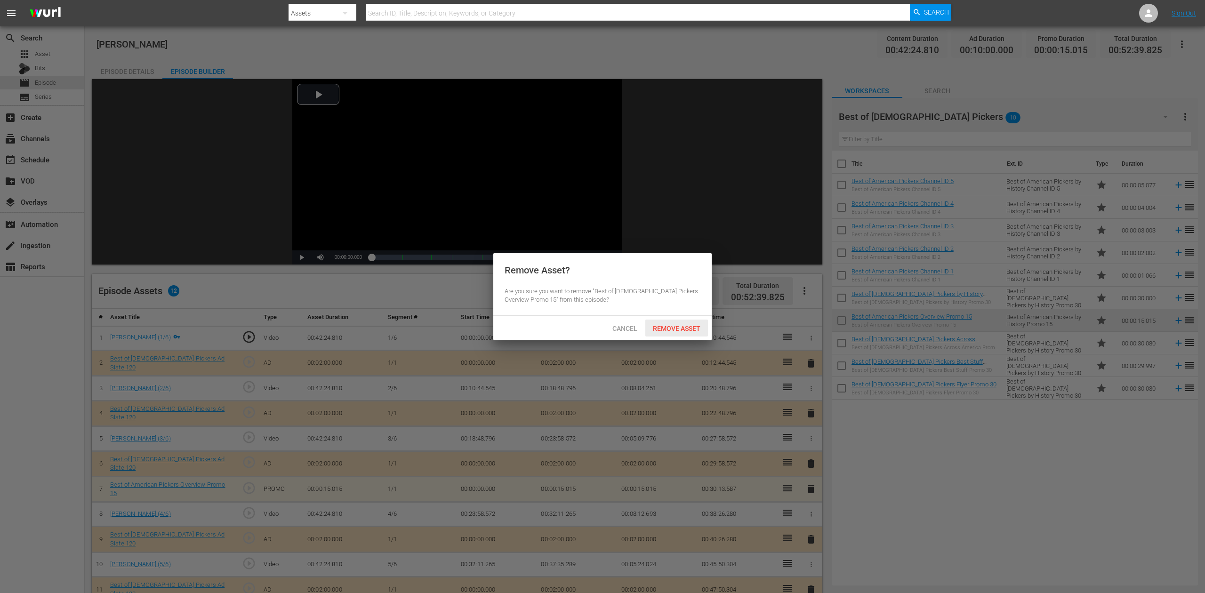
click at [687, 327] on span "Remove Asset" at bounding box center [676, 329] width 63 height 8
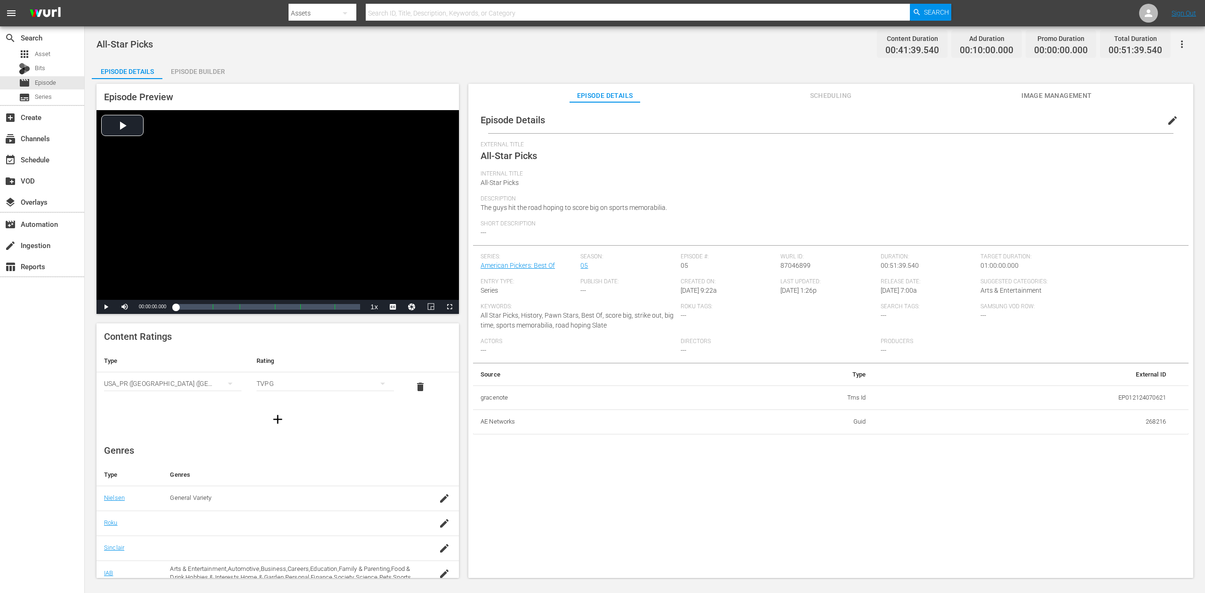
click at [204, 62] on div "Episode Builder" at bounding box center [197, 71] width 71 height 23
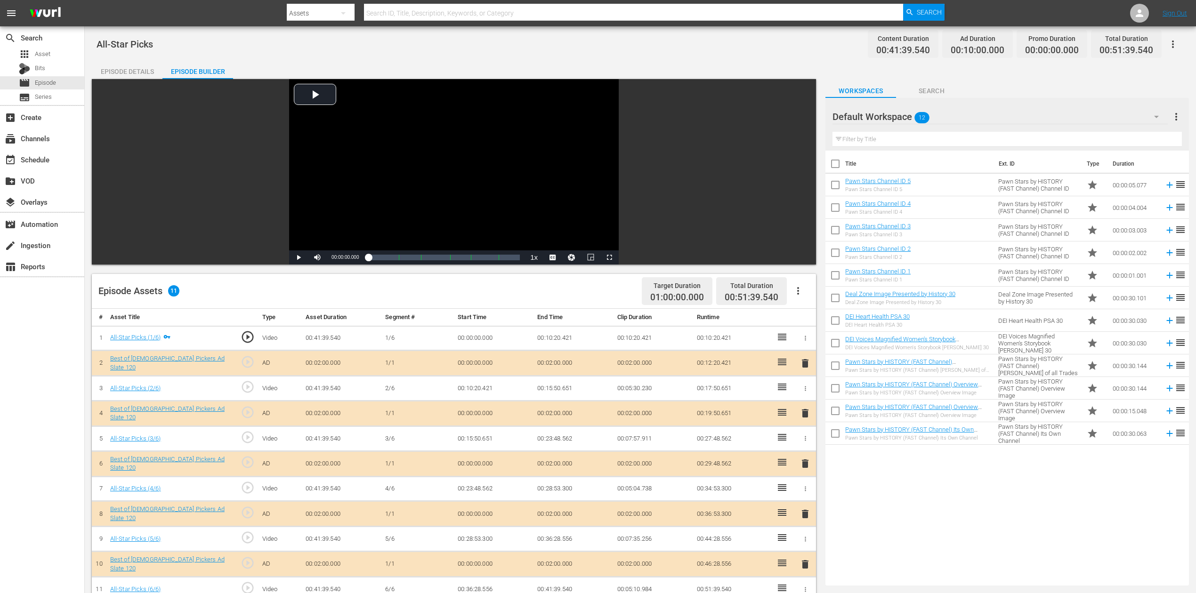
click at [804, 444] on span "delete" at bounding box center [804, 463] width 11 height 11
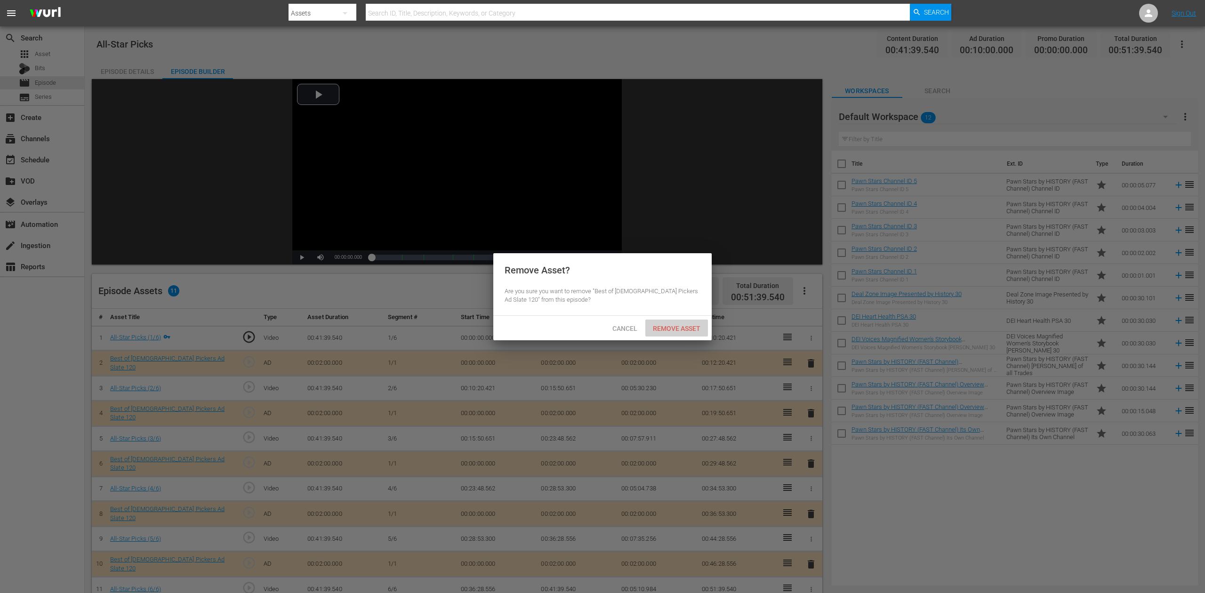
click at [685, 328] on span "Remove Asset" at bounding box center [676, 329] width 63 height 8
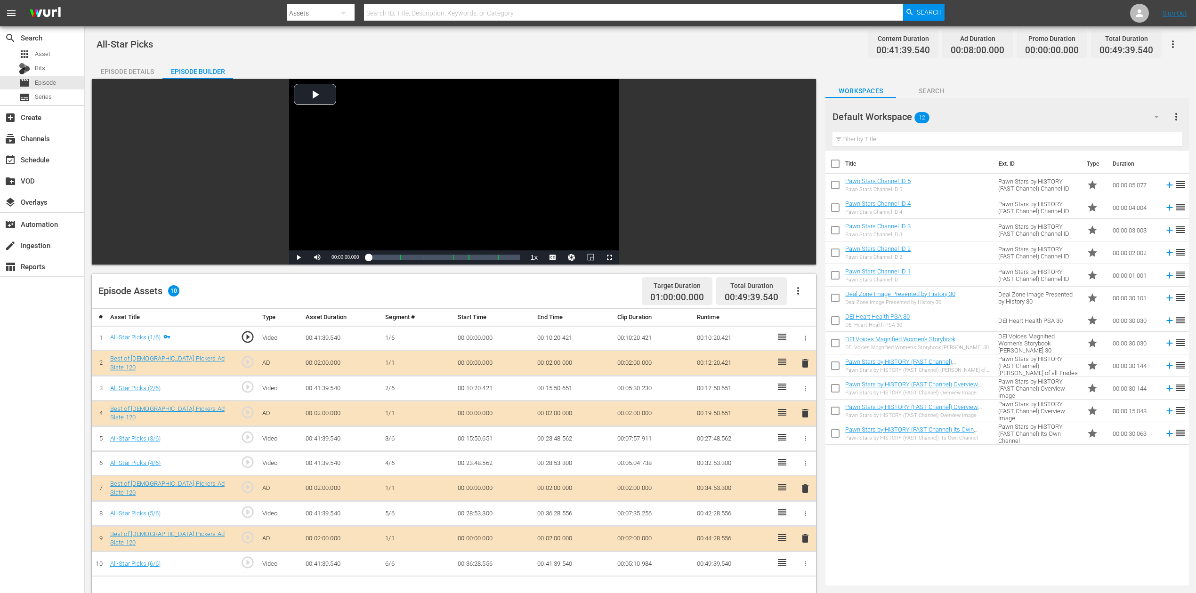
click at [903, 116] on icon "button" at bounding box center [1156, 117] width 5 height 2
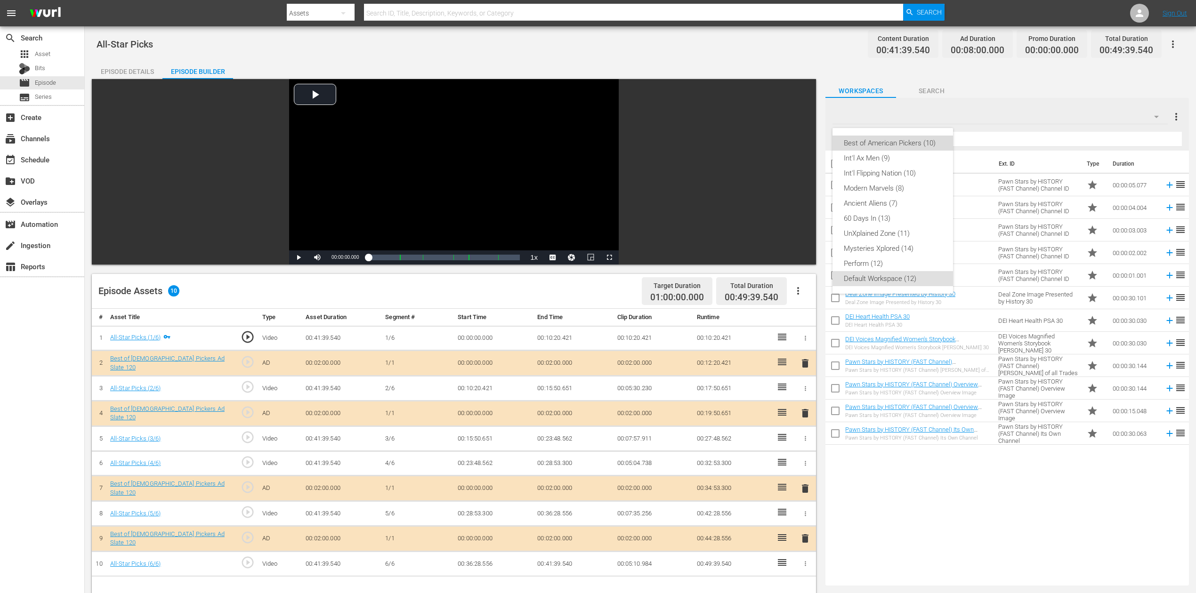
click at [887, 140] on div "Best of American Pickers (10)" at bounding box center [892, 143] width 98 height 15
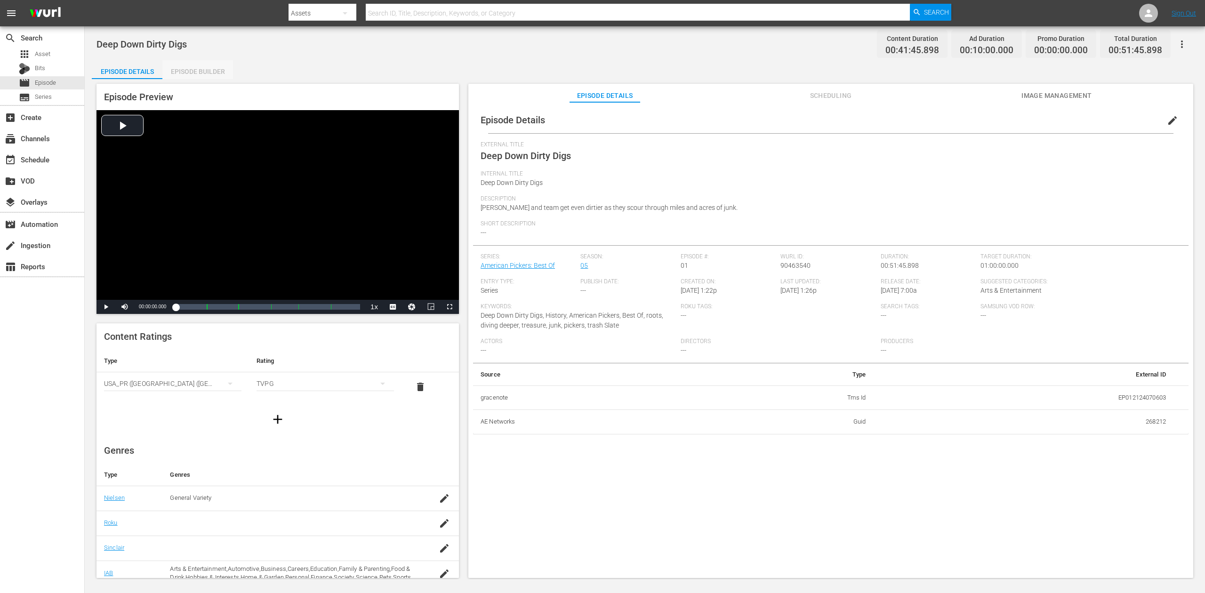
click at [194, 70] on div "Episode Builder" at bounding box center [197, 71] width 71 height 23
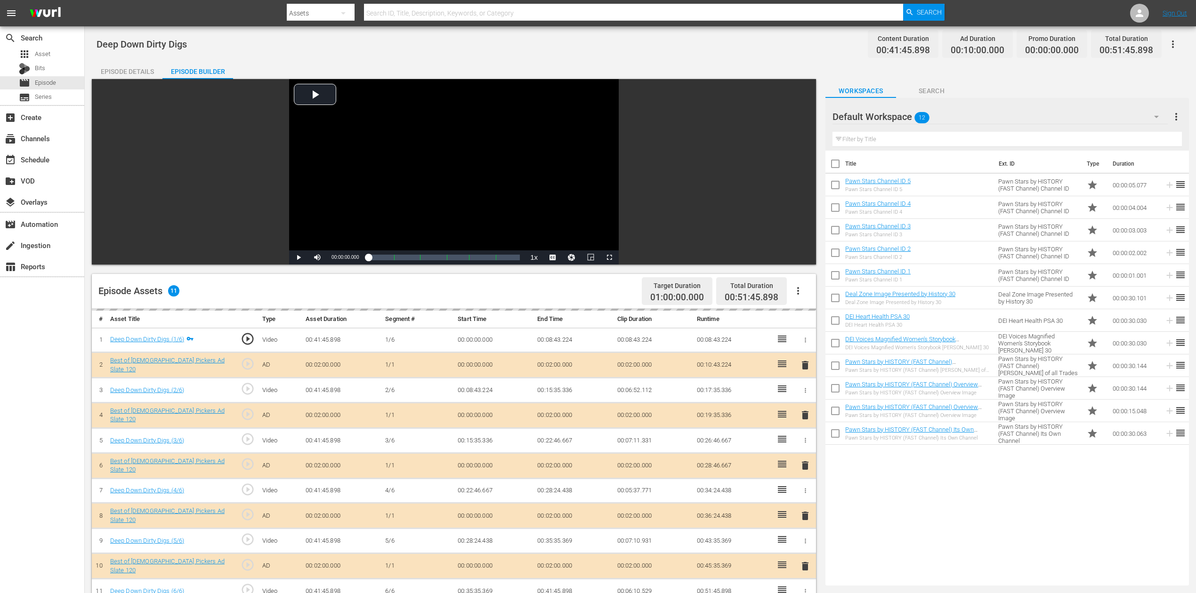
click at [804, 444] on div "delete" at bounding box center [805, 466] width 14 height 14
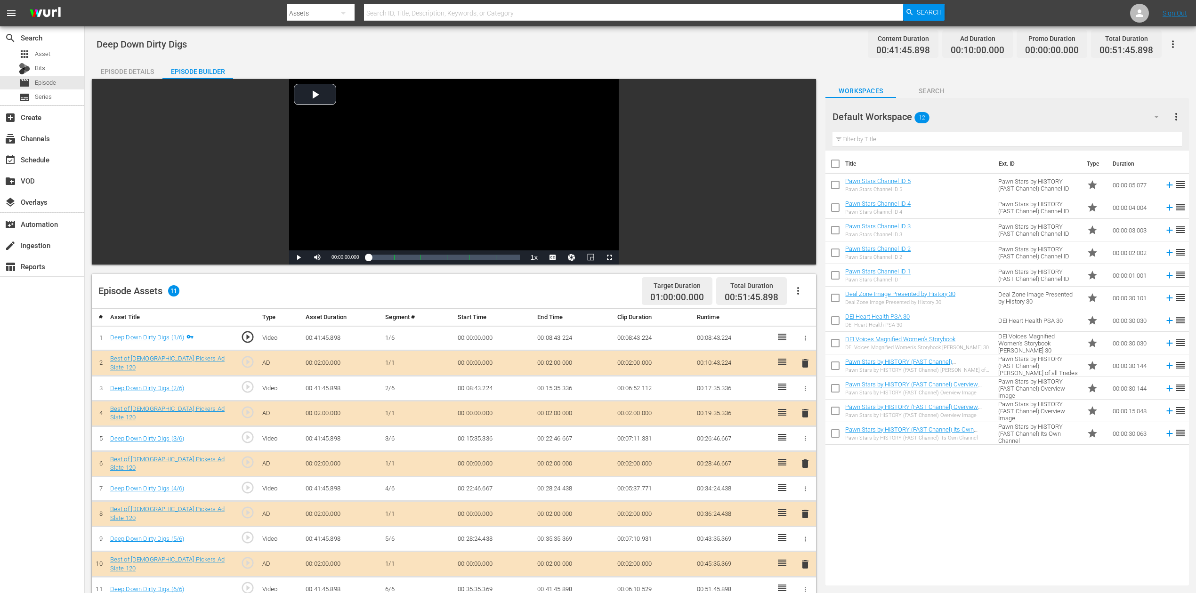
click at [804, 444] on span "delete" at bounding box center [804, 463] width 11 height 11
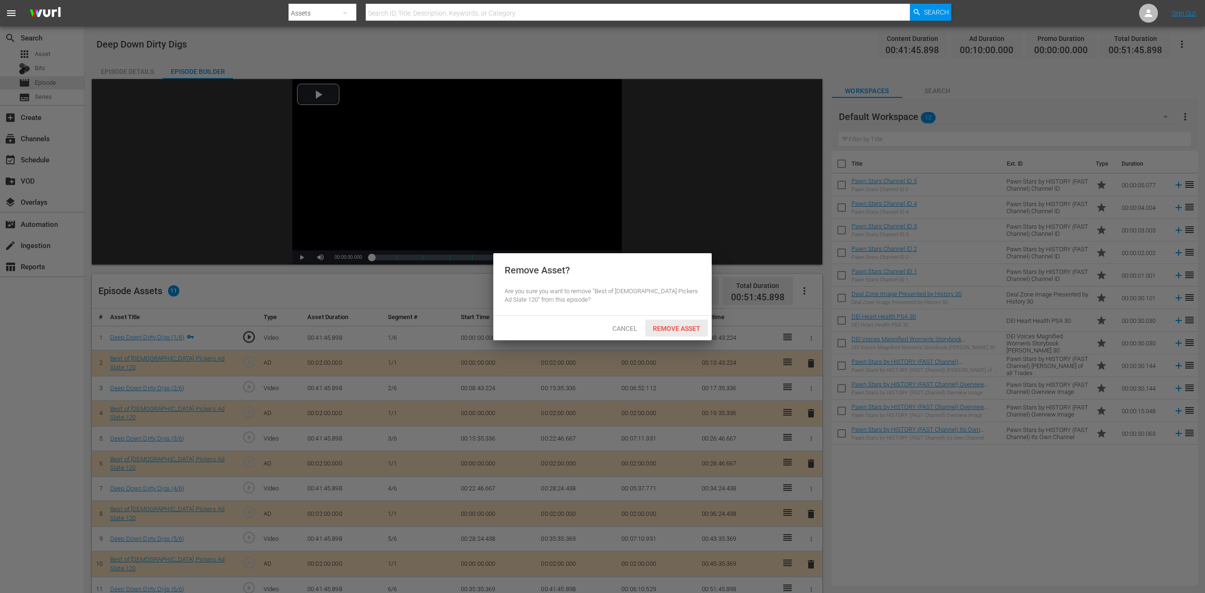
click at [680, 328] on span "Remove Asset" at bounding box center [676, 329] width 63 height 8
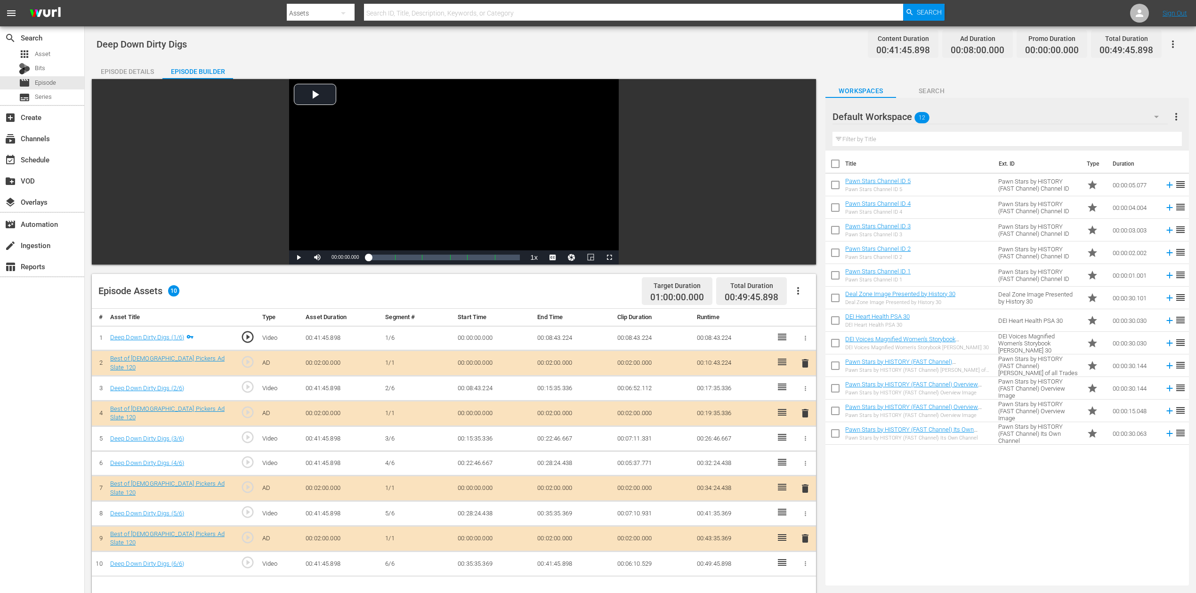
click at [903, 117] on icon "button" at bounding box center [1155, 116] width 11 height 11
click at [896, 149] on div "Best of American Pickers (10)" at bounding box center [892, 143] width 98 height 15
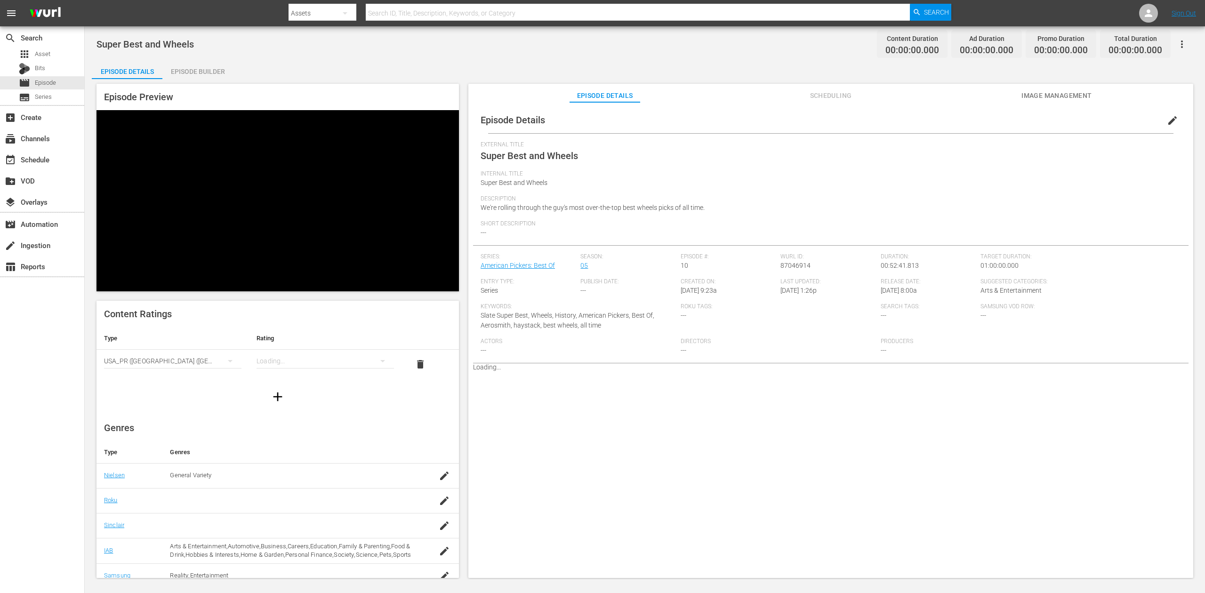
click at [204, 68] on div "Episode Builder" at bounding box center [197, 71] width 71 height 23
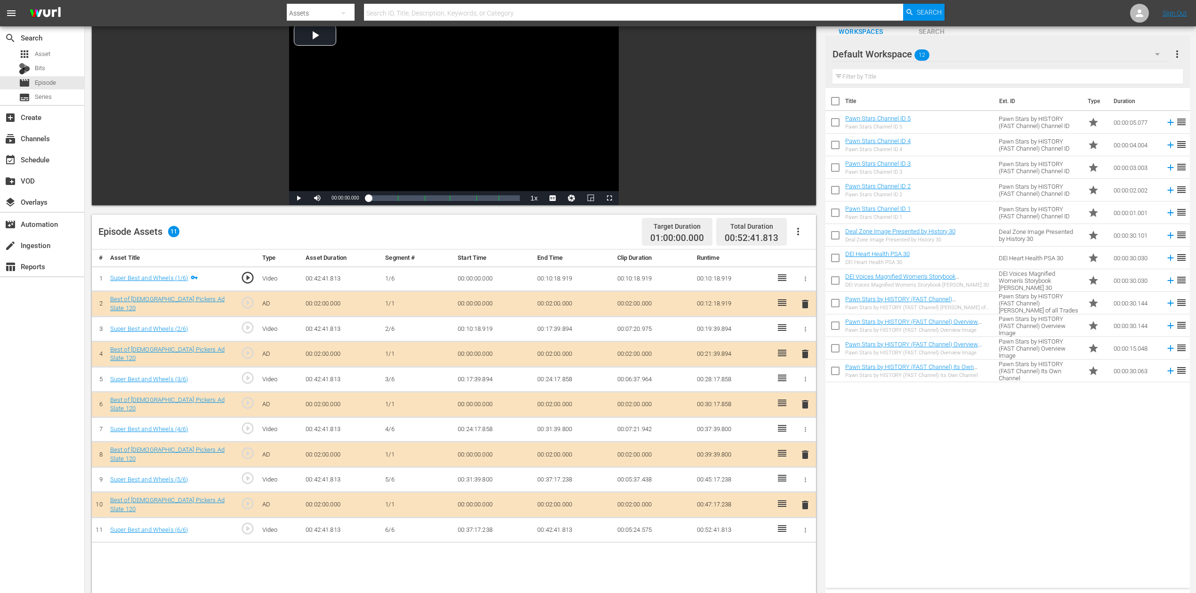
scroll to position [63, 0]
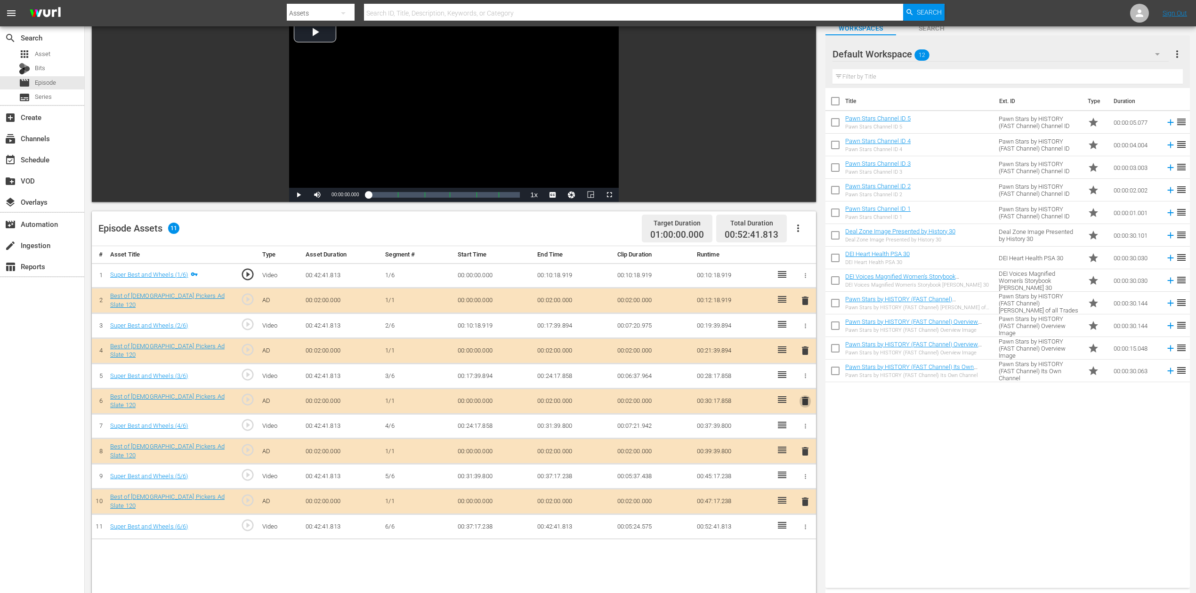
click at [804, 397] on span "delete" at bounding box center [804, 400] width 11 height 11
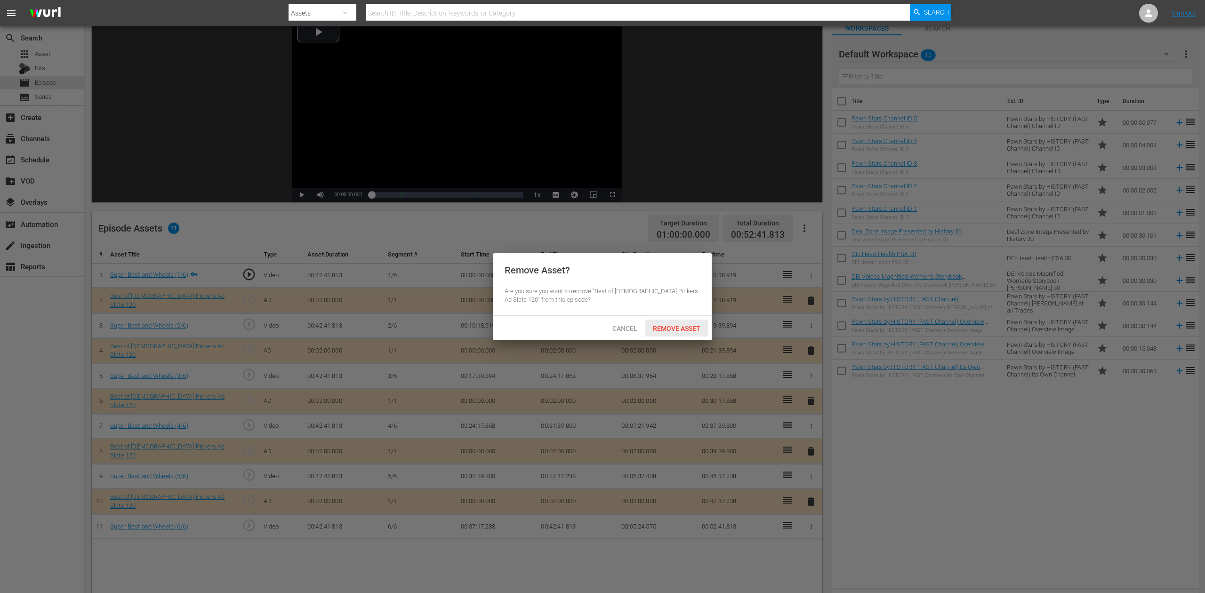
click at [687, 325] on span "Remove Asset" at bounding box center [676, 329] width 63 height 8
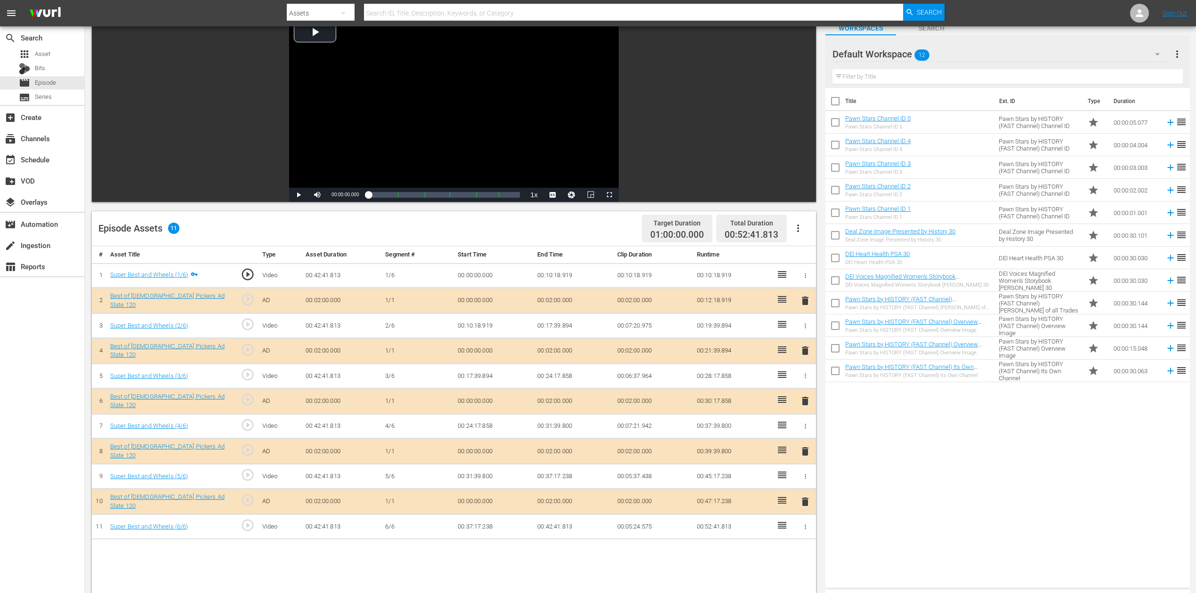
click at [1157, 52] on icon "button" at bounding box center [1156, 53] width 11 height 11
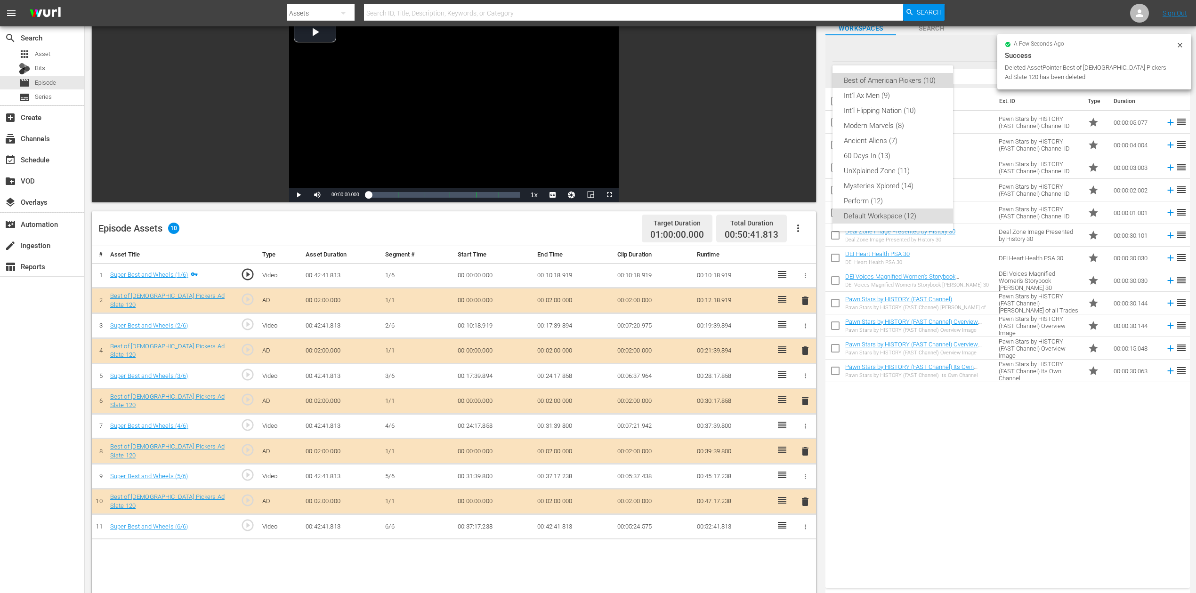
click at [915, 83] on div "Best of American Pickers (10)" at bounding box center [892, 80] width 98 height 15
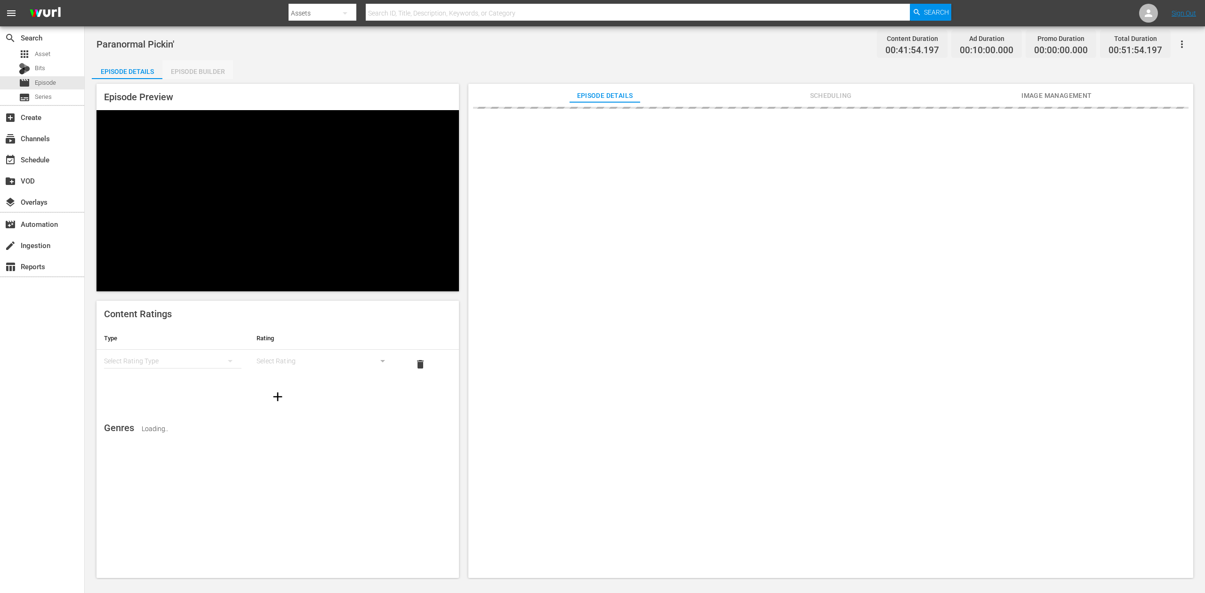
click at [200, 68] on div "Episode Builder" at bounding box center [197, 71] width 71 height 23
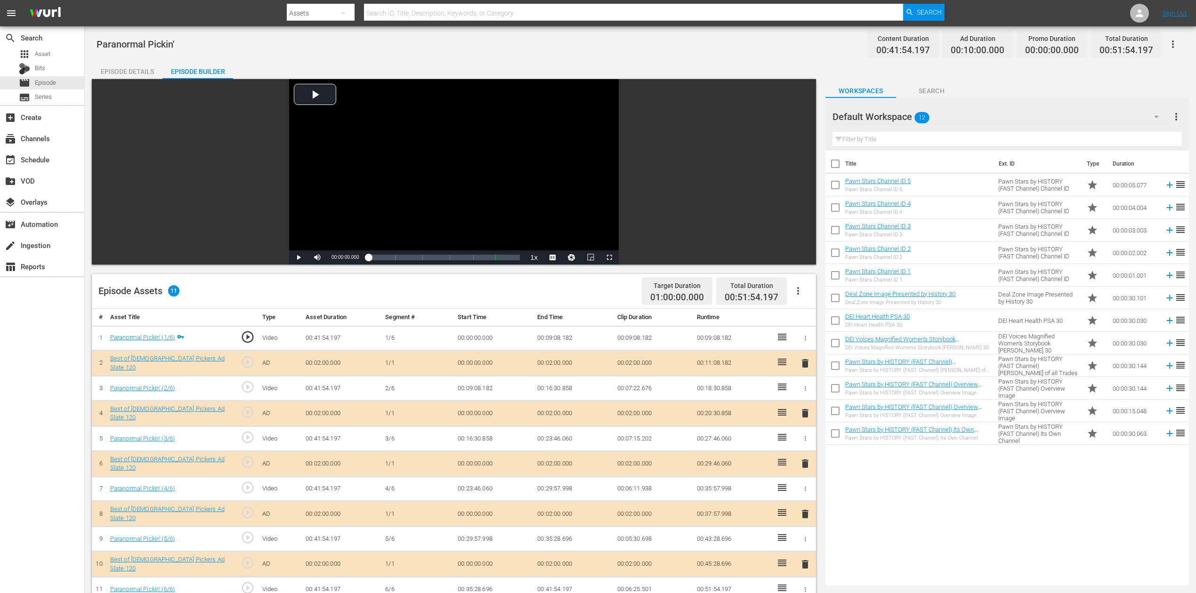
click at [803, 444] on span "delete" at bounding box center [804, 463] width 11 height 11
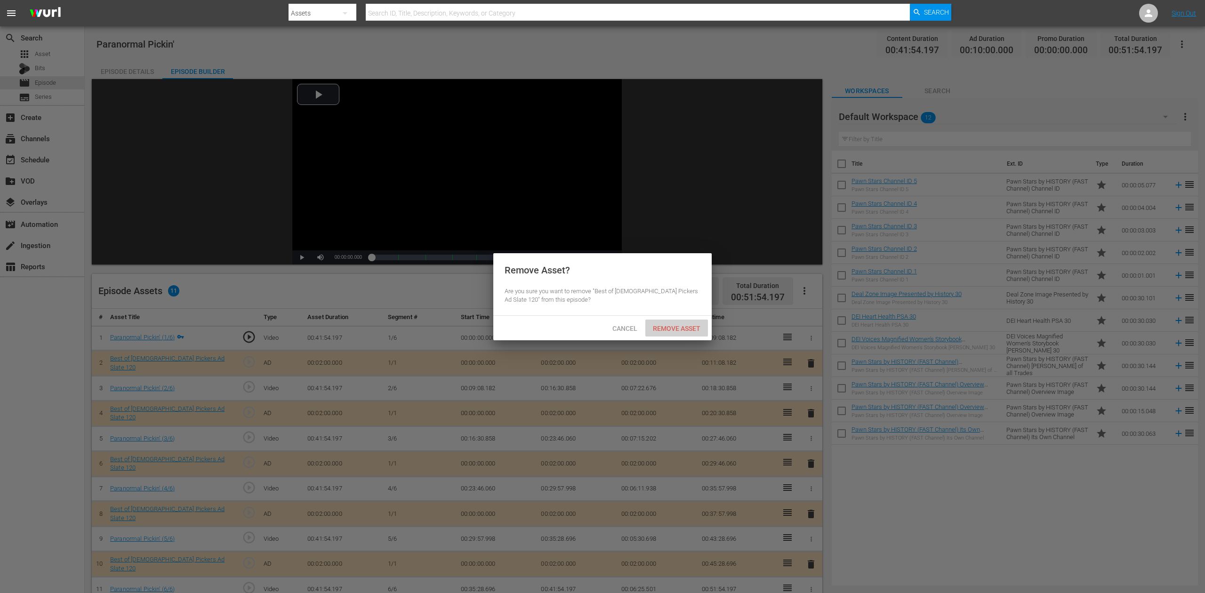
click at [684, 325] on span "Remove Asset" at bounding box center [676, 329] width 63 height 8
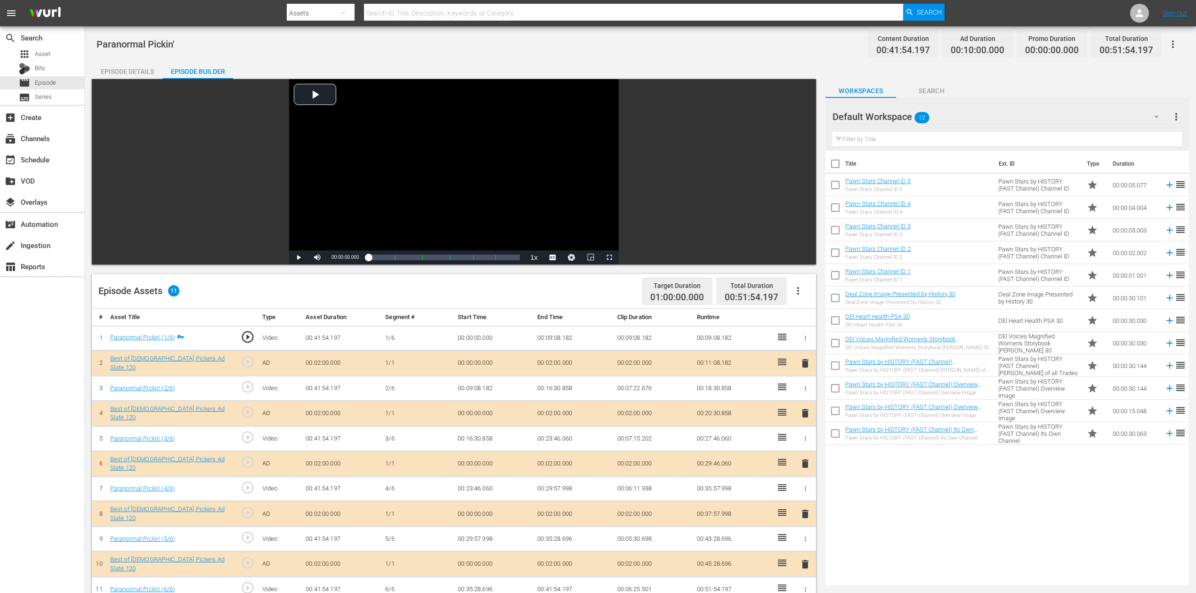
click at [903, 119] on icon "button" at bounding box center [1155, 116] width 11 height 11
click at [897, 145] on div "Best of American Pickers (10)" at bounding box center [892, 143] width 98 height 15
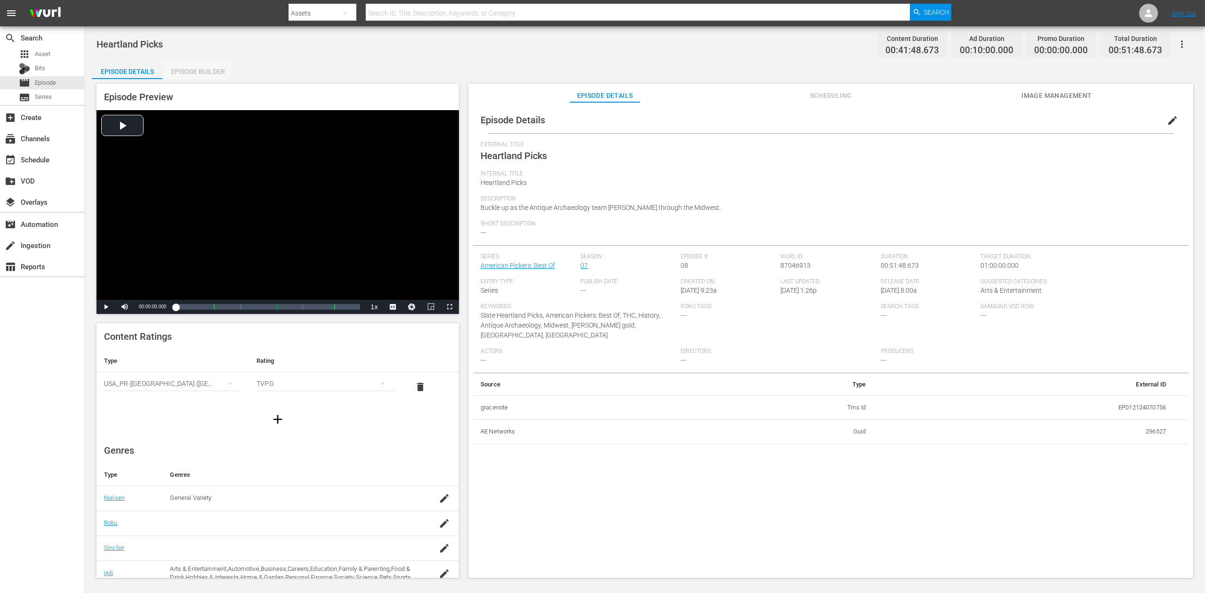
click at [191, 64] on div "Episode Builder" at bounding box center [197, 71] width 71 height 23
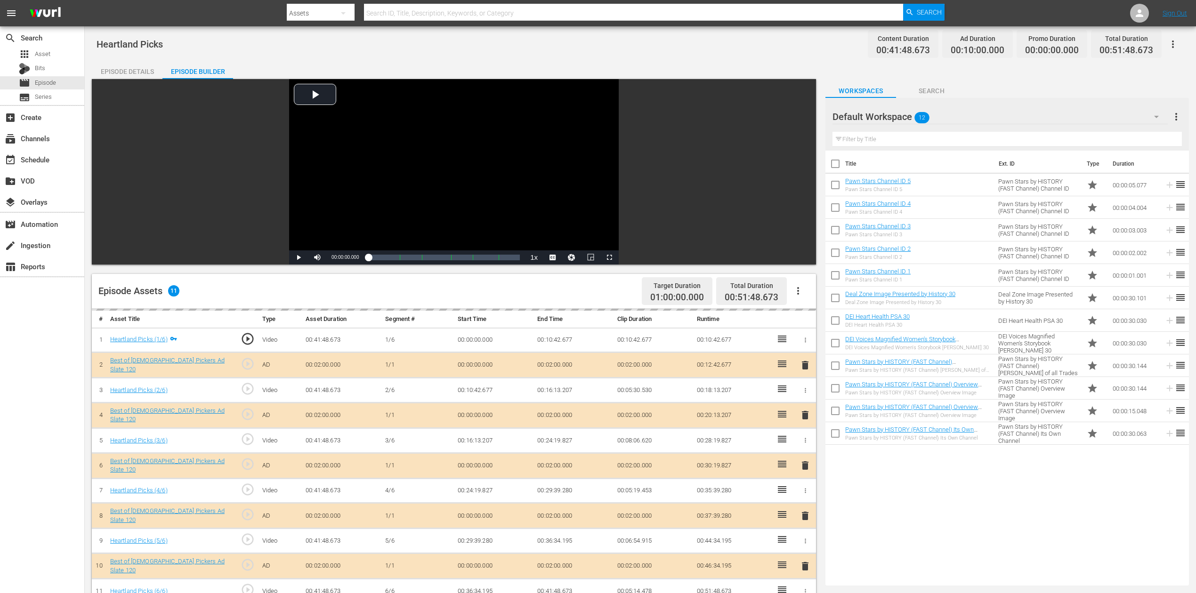
click at [903, 115] on icon "button" at bounding box center [1155, 116] width 11 height 11
click at [885, 145] on div "Best of American Pickers (10)" at bounding box center [892, 143] width 98 height 15
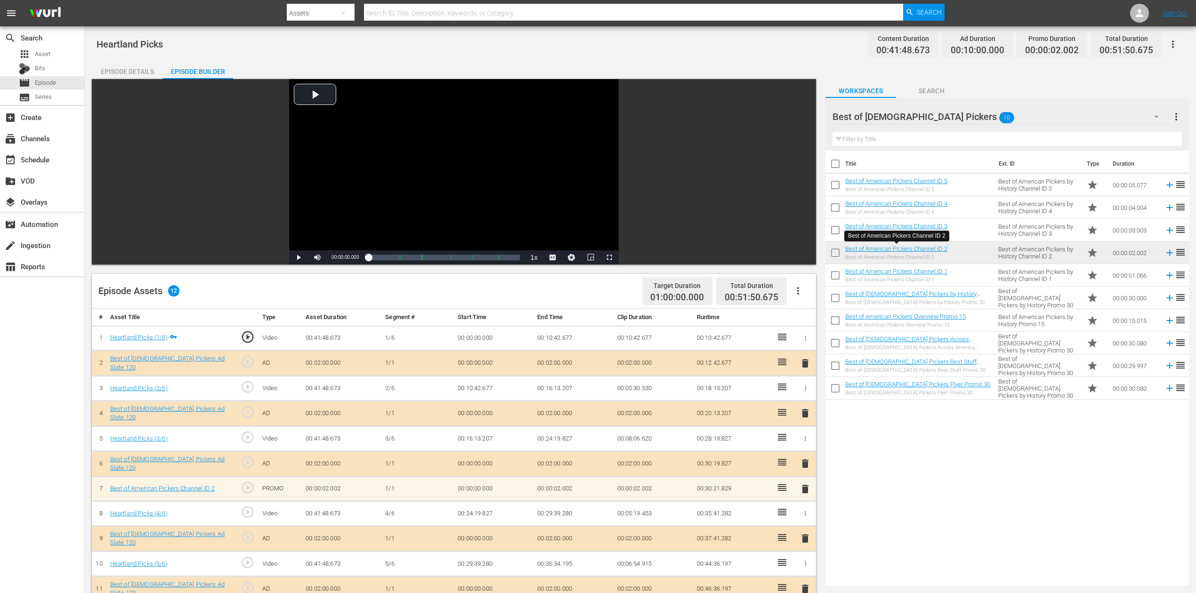
click at [805, 444] on span "delete" at bounding box center [804, 488] width 11 height 11
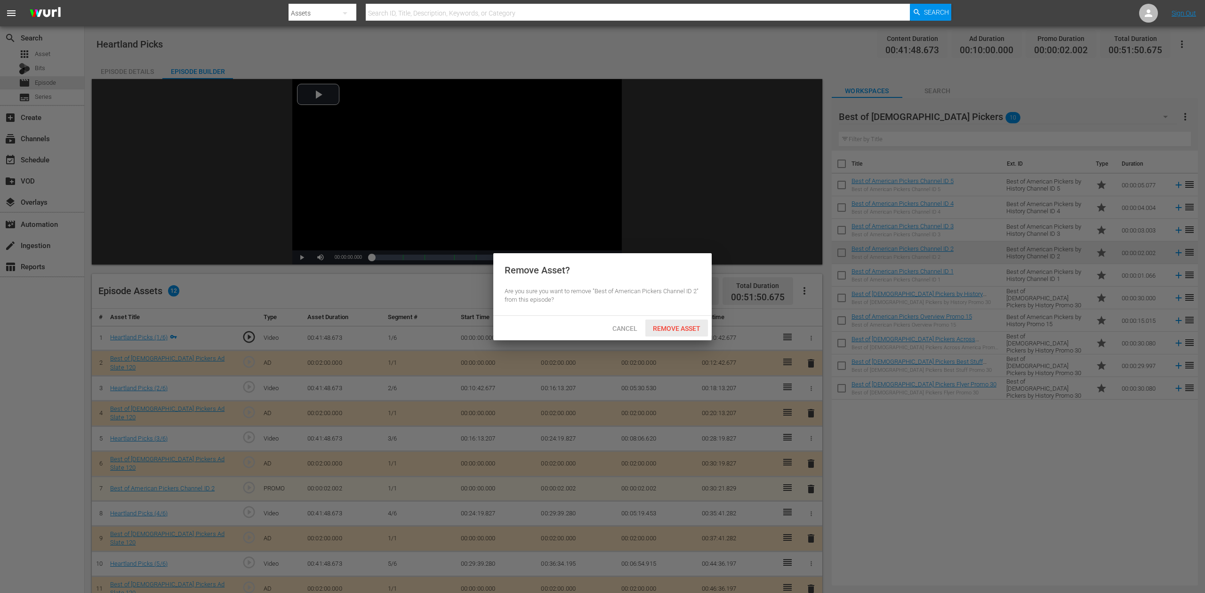
click at [695, 323] on div "Remove Asset" at bounding box center [676, 328] width 63 height 17
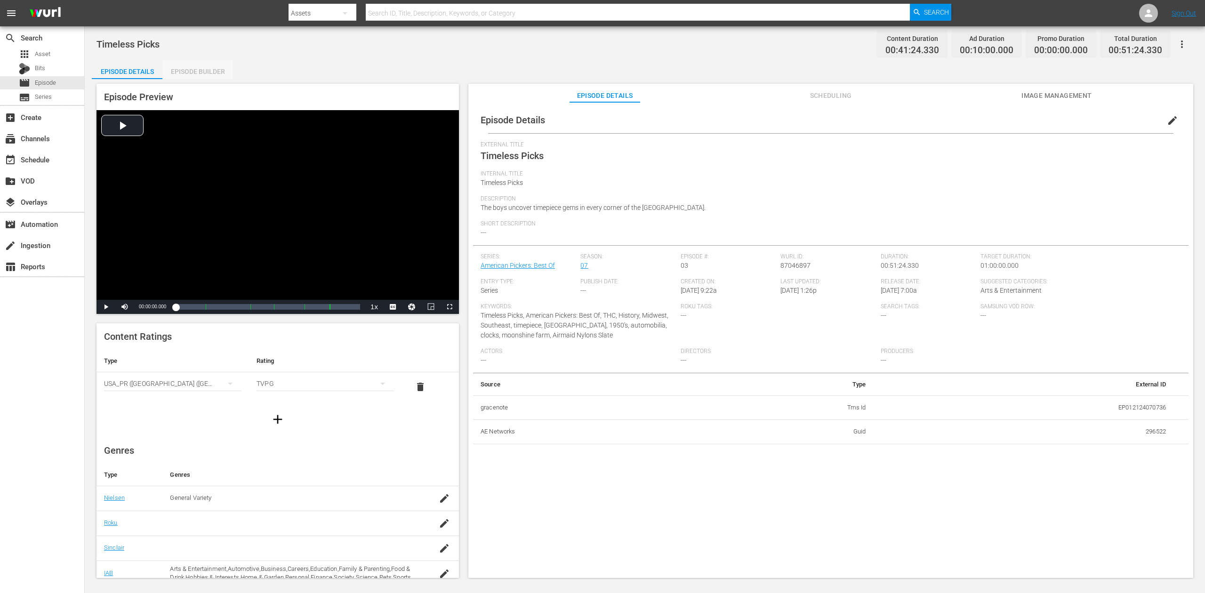
click at [198, 68] on div "Episode Builder" at bounding box center [197, 71] width 71 height 23
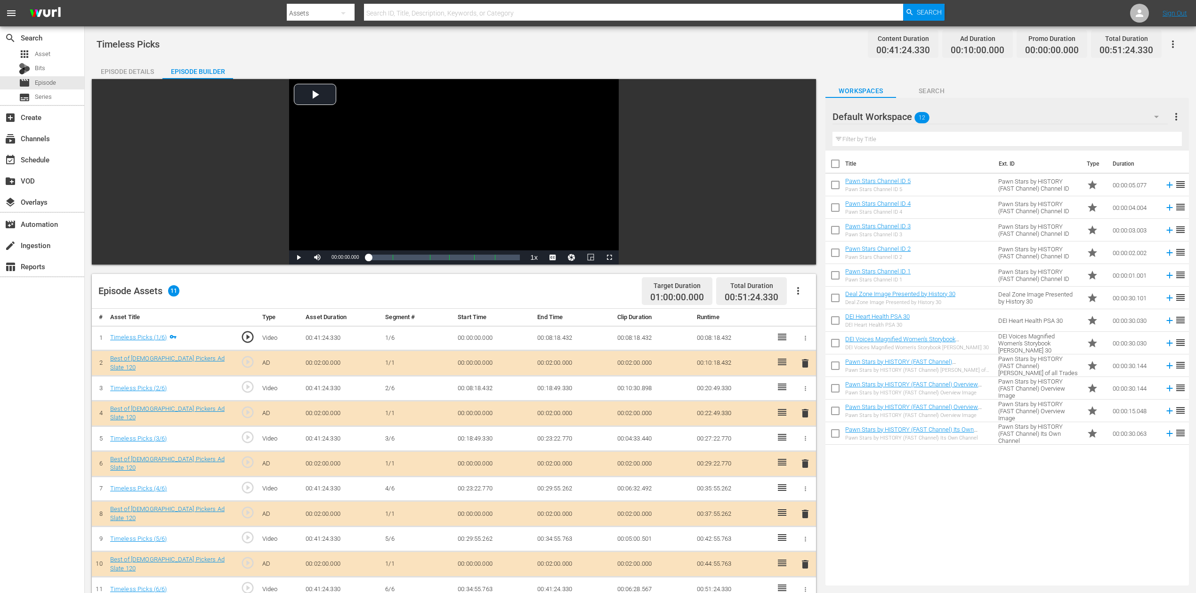
scroll to position [63, 0]
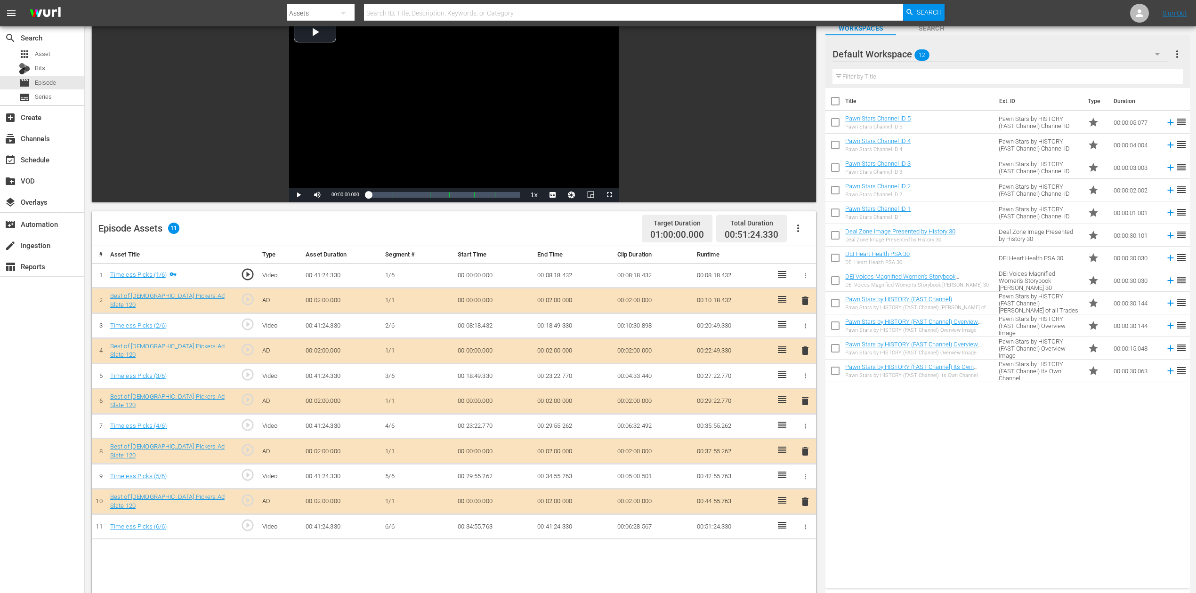
click at [804, 399] on span "delete" at bounding box center [804, 400] width 11 height 11
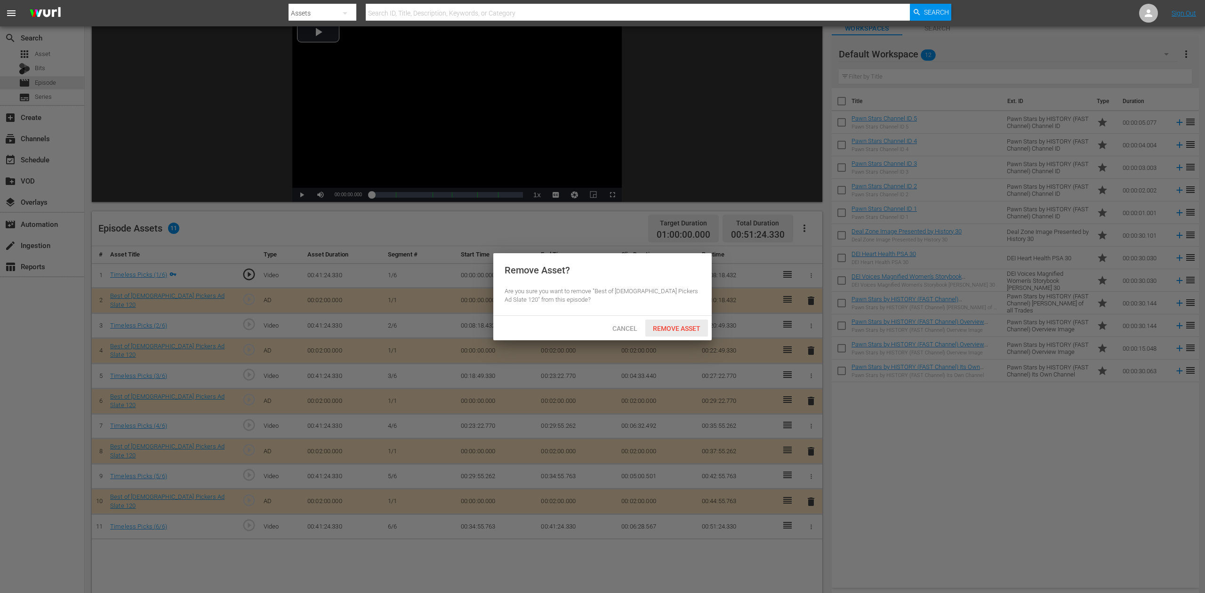
click at [676, 328] on span "Remove Asset" at bounding box center [676, 329] width 63 height 8
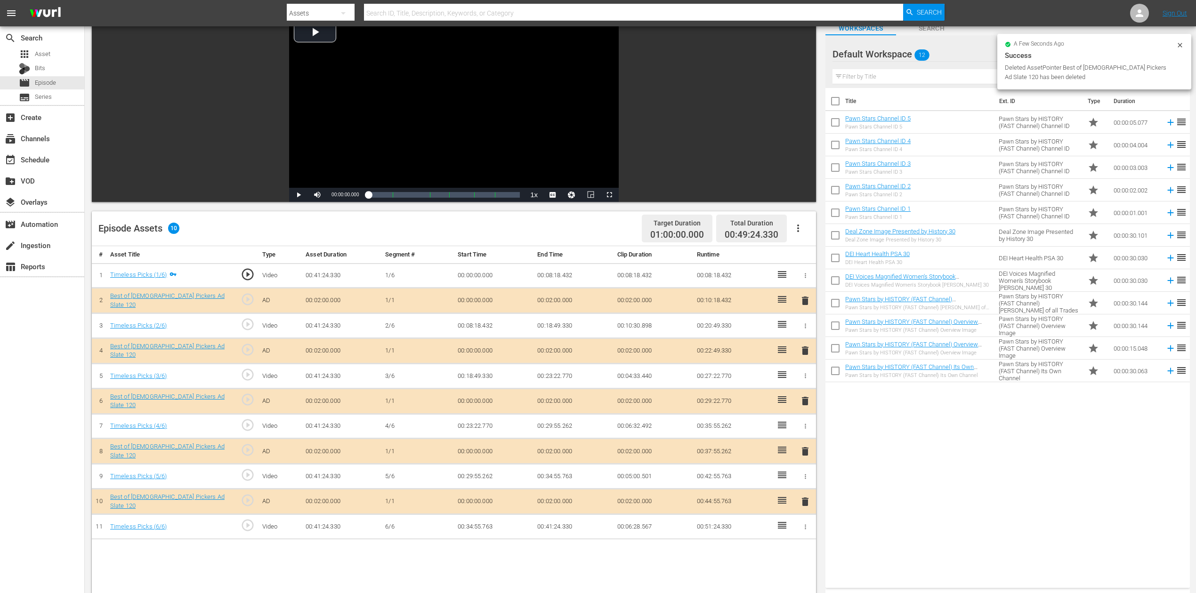
click at [903, 50] on div "Success" at bounding box center [1093, 55] width 179 height 11
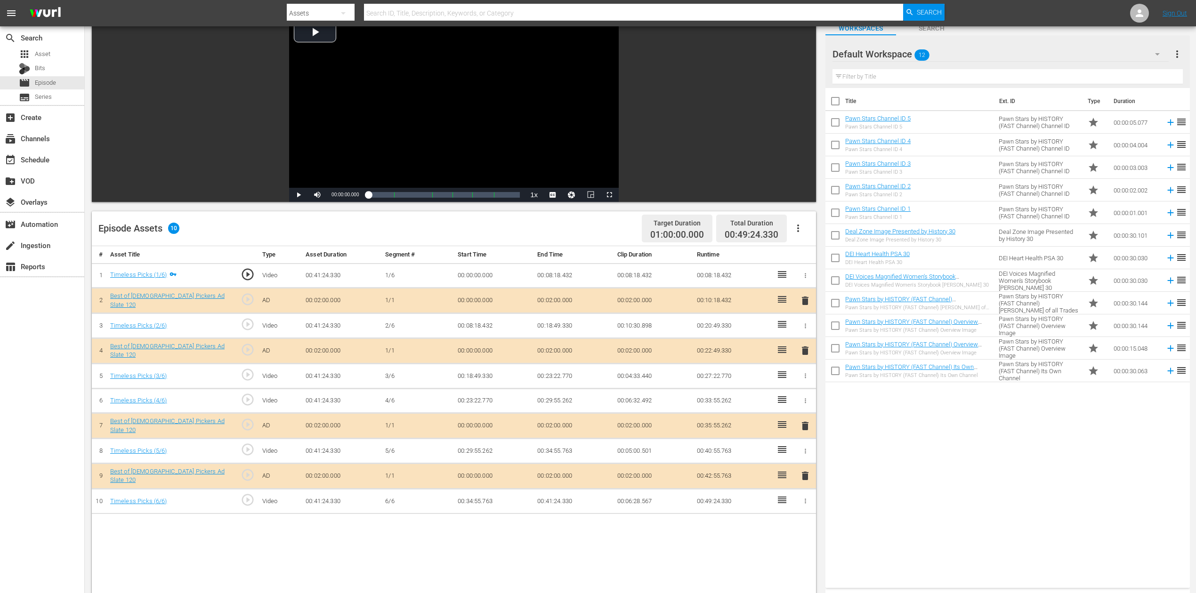
click at [903, 55] on icon "button" at bounding box center [1157, 54] width 5 height 2
click at [903, 81] on div "Best of American Pickers (10)" at bounding box center [892, 80] width 98 height 15
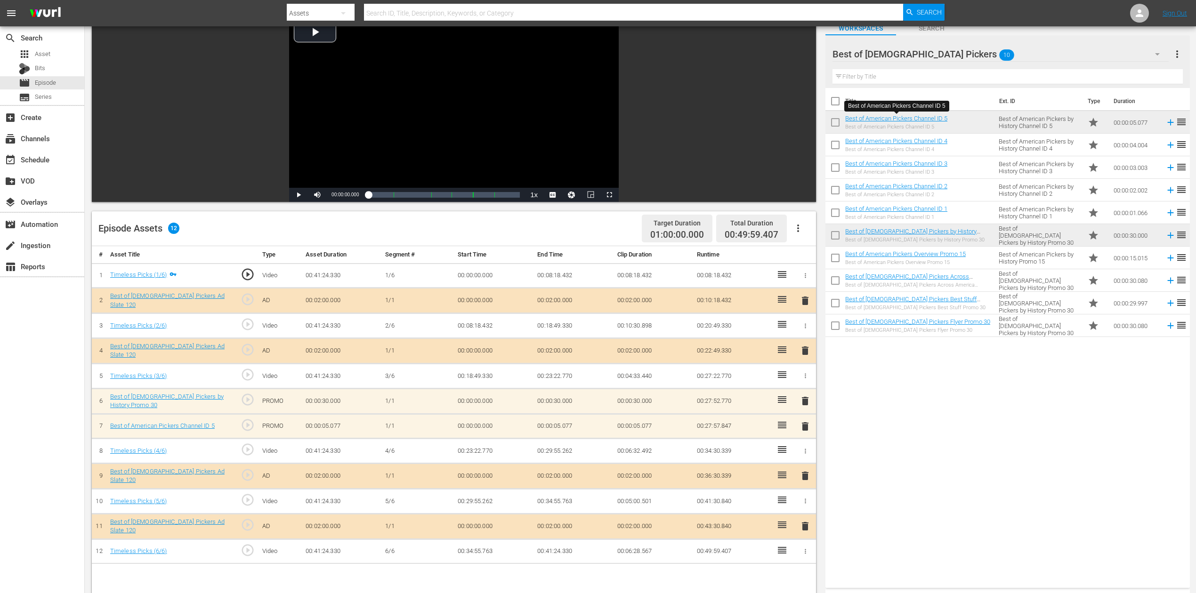
click at [805, 424] on span "delete" at bounding box center [804, 426] width 11 height 11
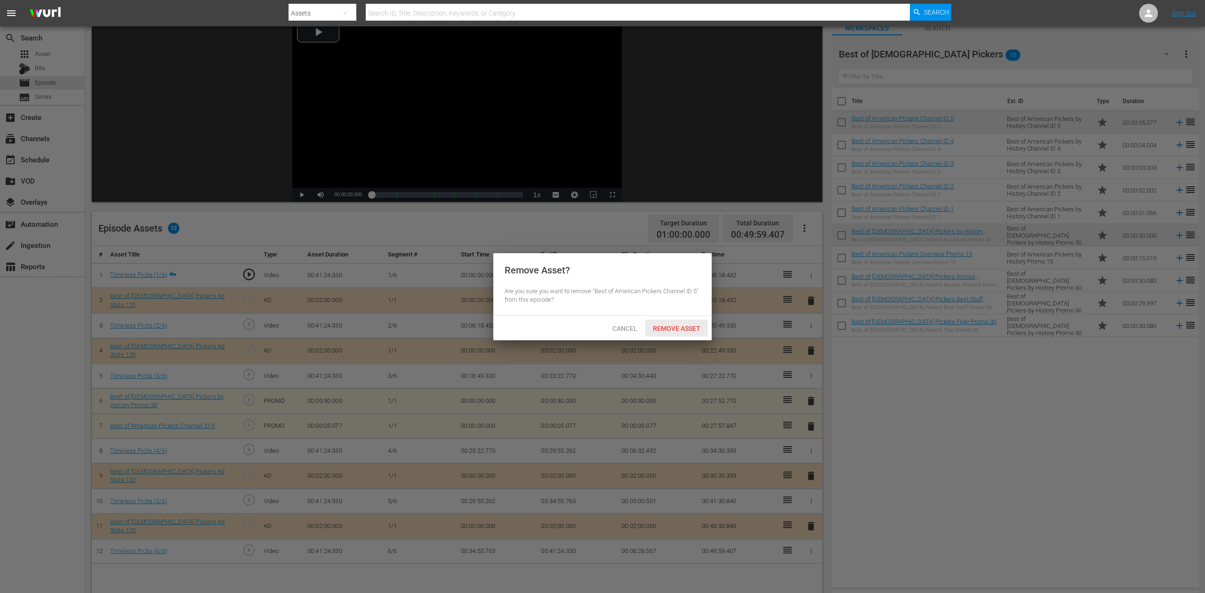
click at [687, 328] on span "Remove Asset" at bounding box center [676, 329] width 63 height 8
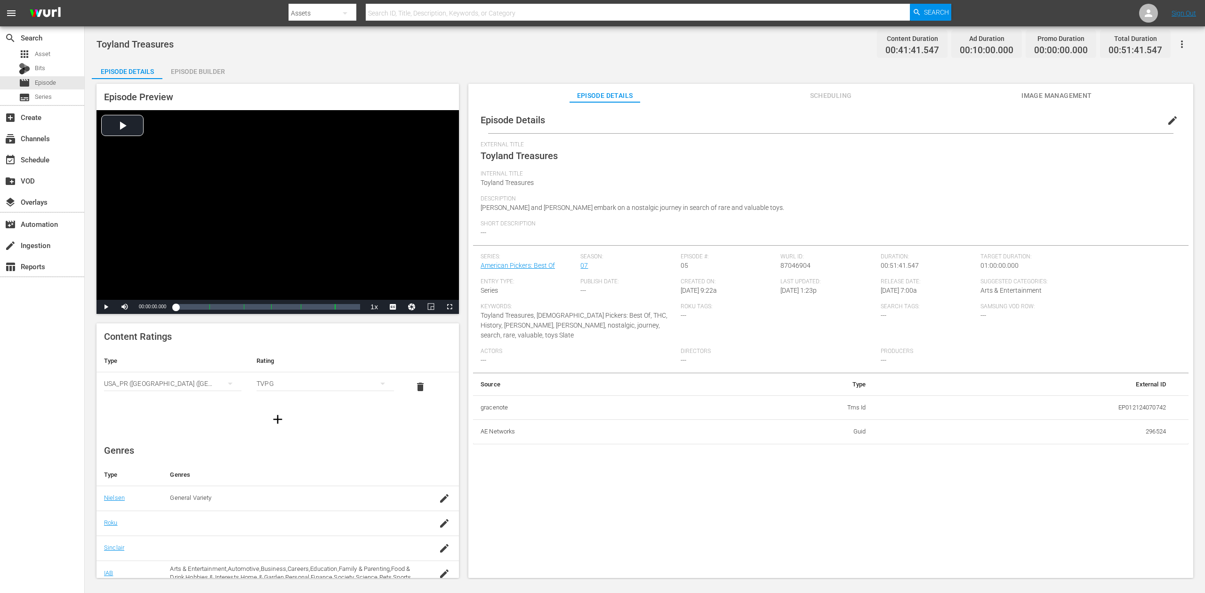
click at [209, 66] on div "Episode Builder" at bounding box center [197, 71] width 71 height 23
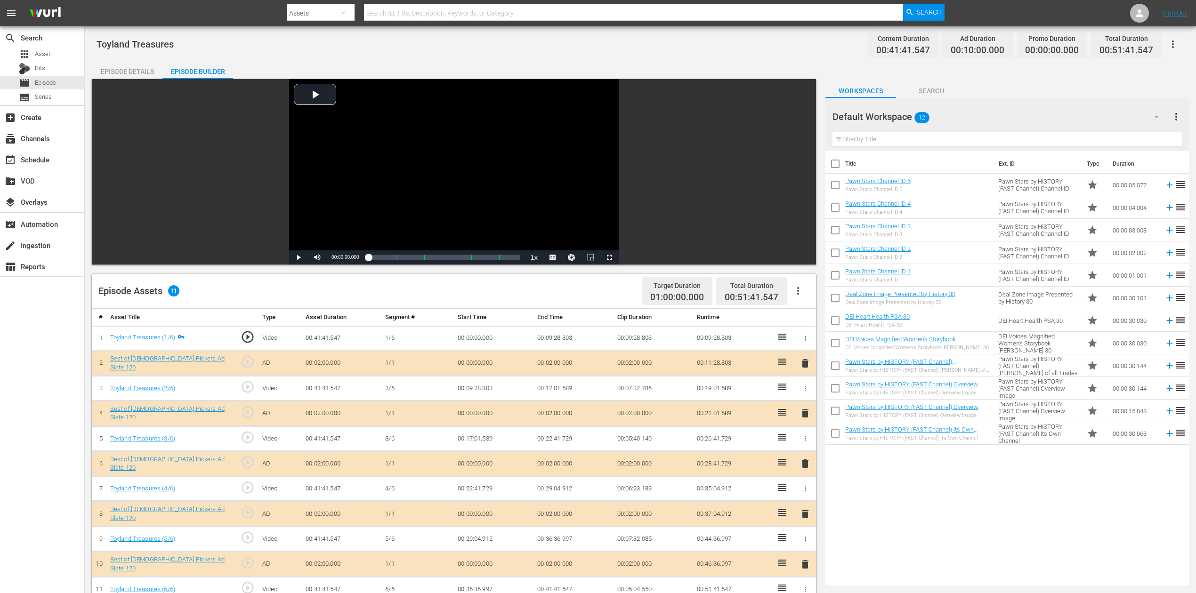
click at [807, 444] on span "delete" at bounding box center [804, 463] width 11 height 11
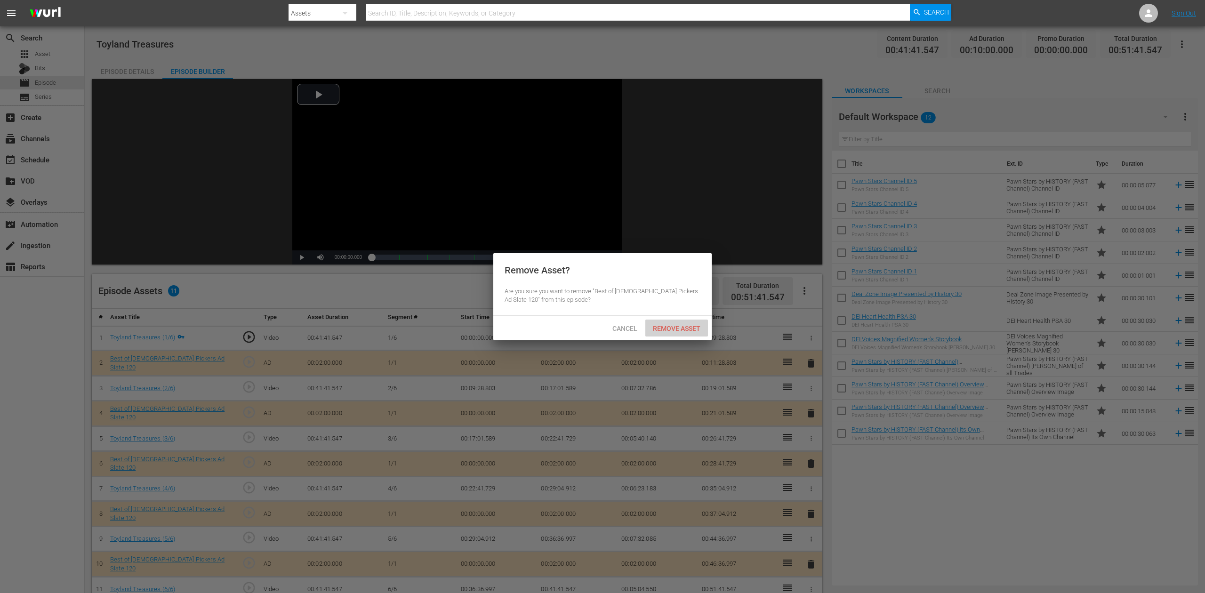
click at [683, 330] on span "Remove Asset" at bounding box center [676, 329] width 63 height 8
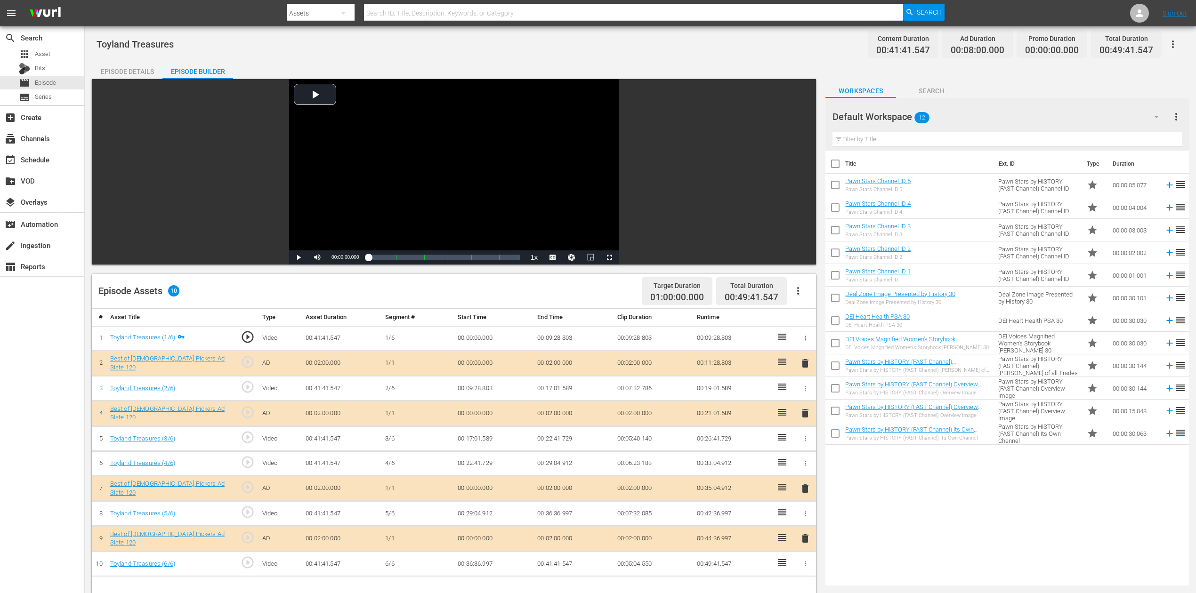
click at [903, 115] on icon "button" at bounding box center [1155, 116] width 11 height 11
click at [903, 142] on div "Best of American Pickers (10)" at bounding box center [892, 143] width 98 height 15
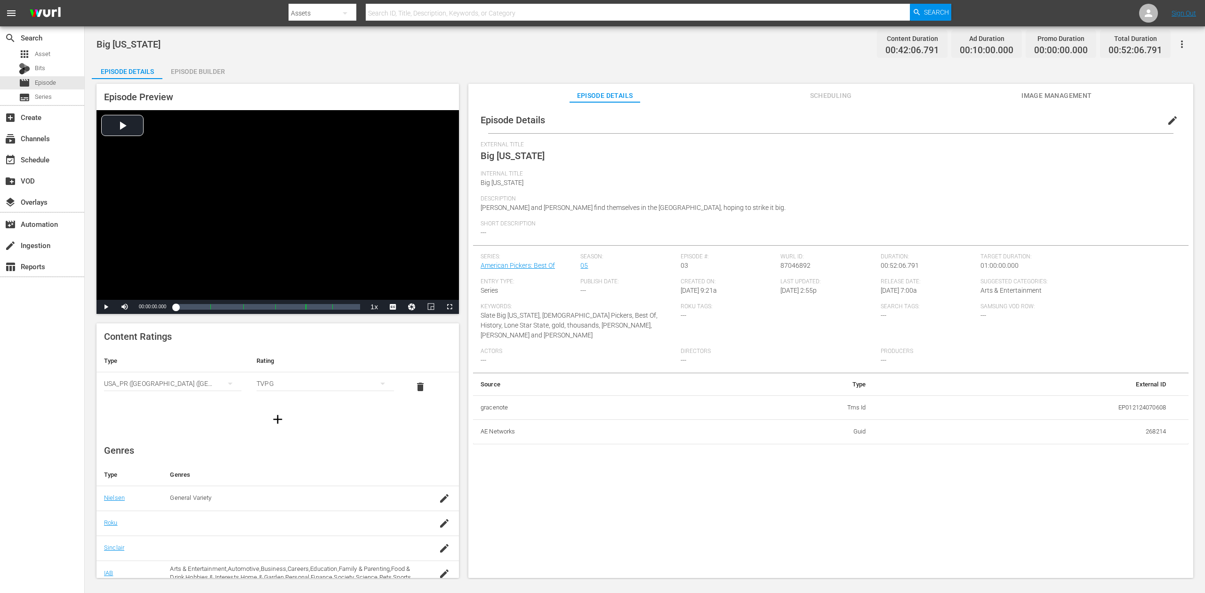
click at [198, 72] on div "Episode Builder" at bounding box center [197, 71] width 71 height 23
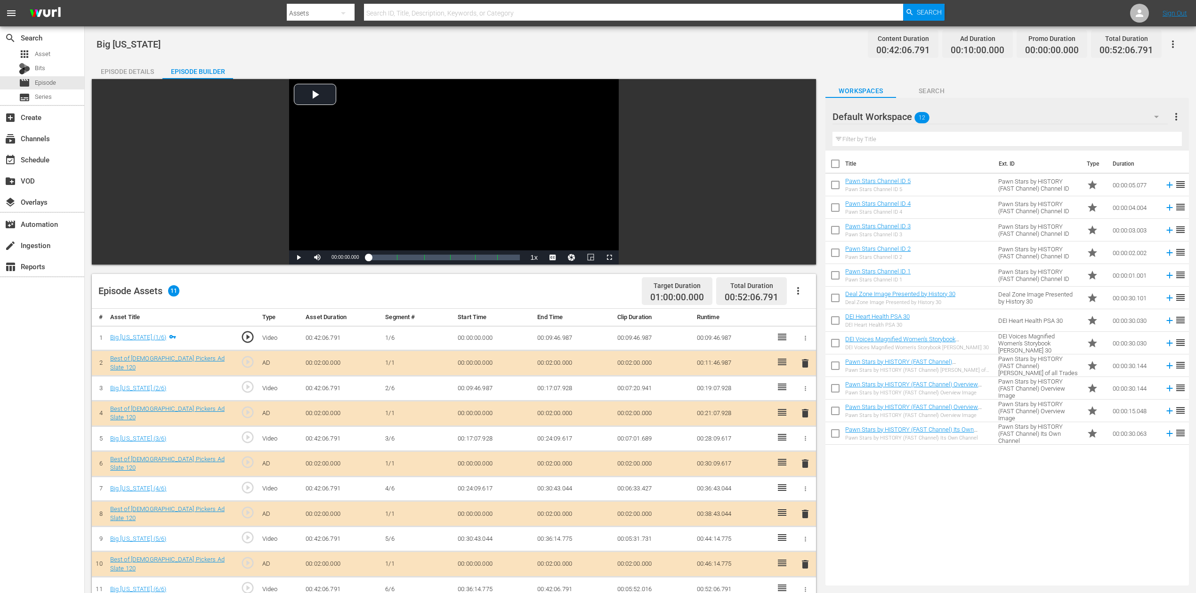
click at [903, 117] on icon "button" at bounding box center [1156, 117] width 5 height 2
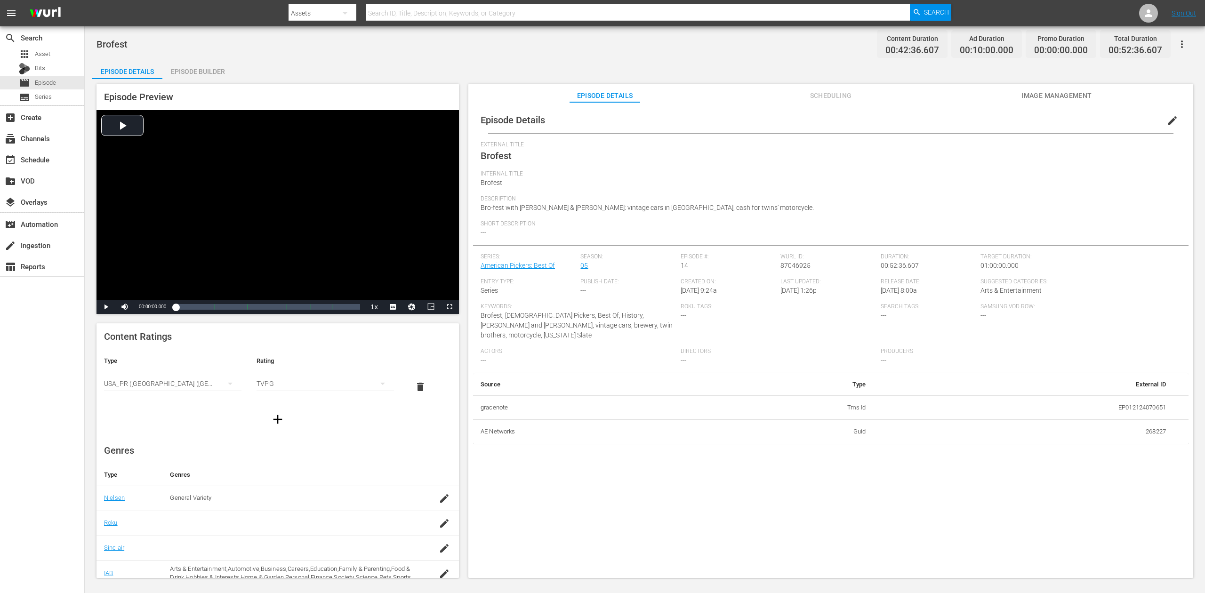
click at [194, 72] on div "Episode Builder" at bounding box center [197, 71] width 71 height 23
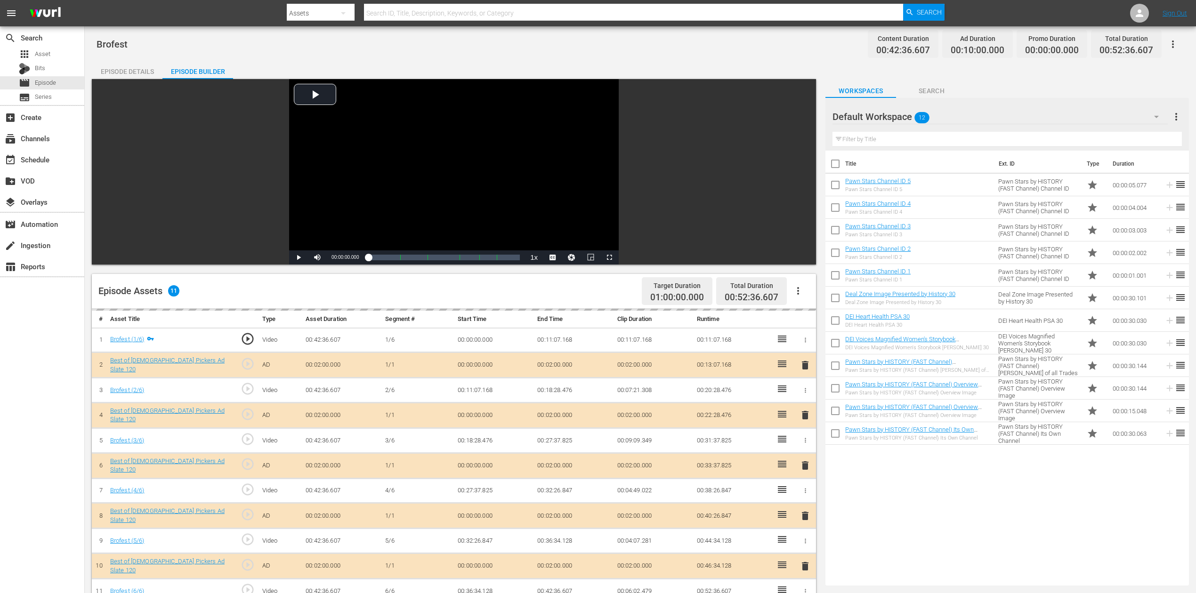
click at [903, 114] on icon "button" at bounding box center [1155, 116] width 11 height 11
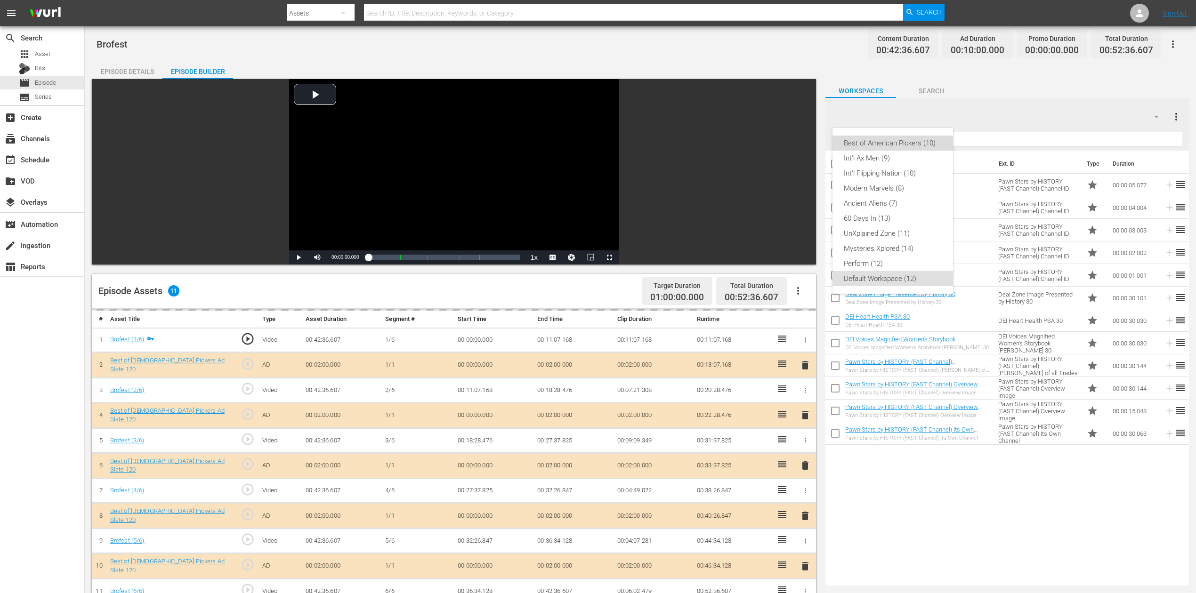
click at [874, 144] on div "Best of American Pickers (10)" at bounding box center [892, 143] width 98 height 15
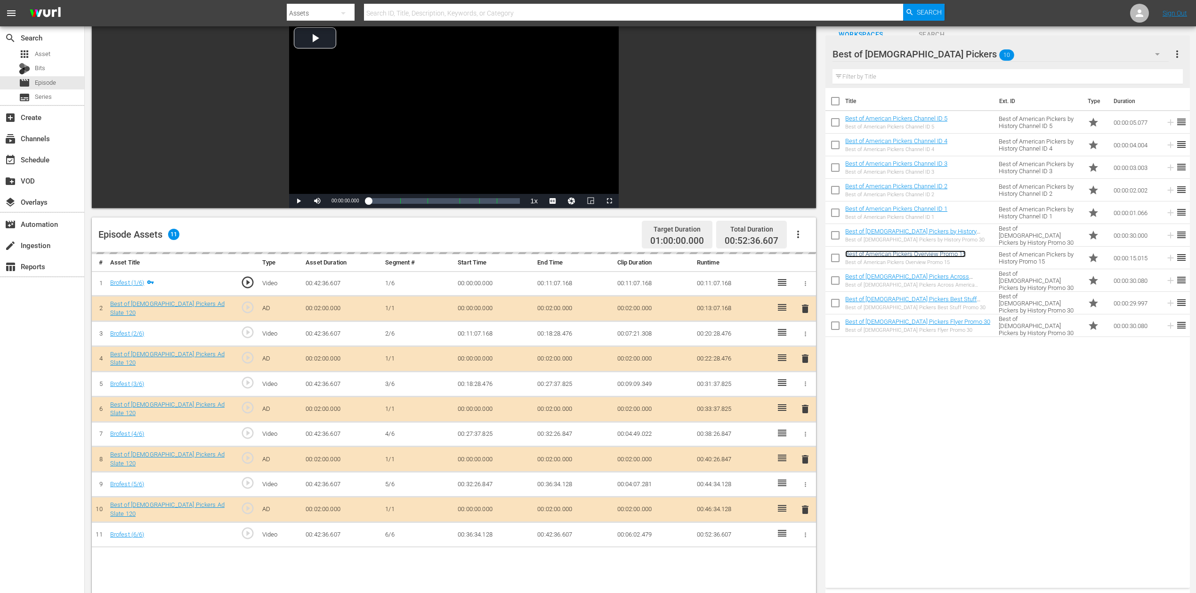
scroll to position [125, 0]
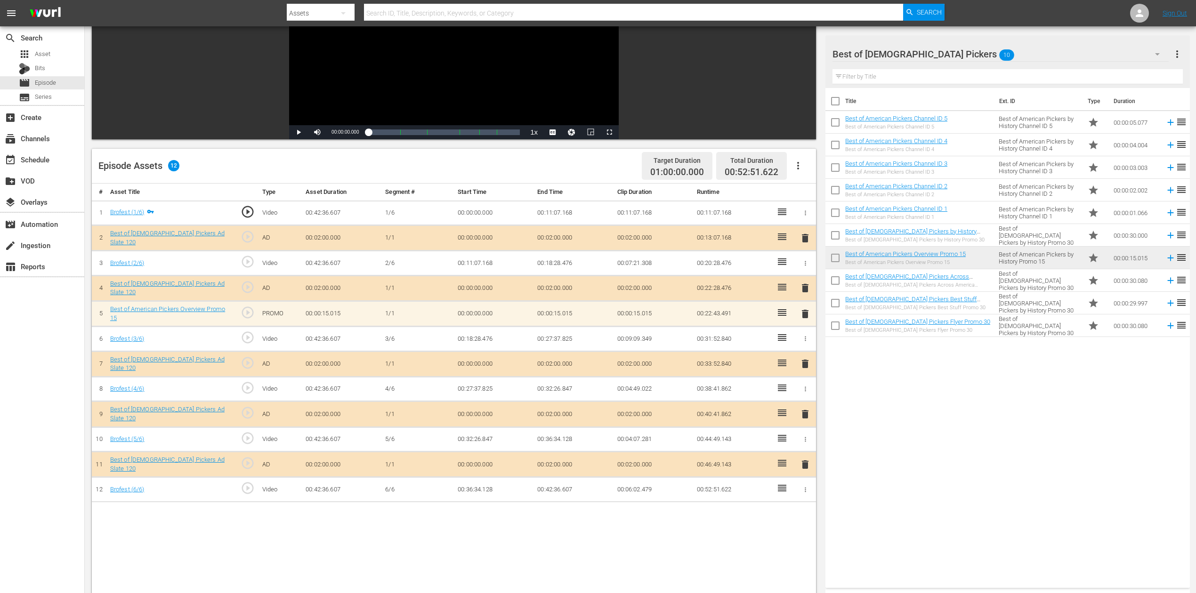
click at [618, 444] on div "# Asset Title Type Asset Duration Segment # Start Time End Time Clip Duration R…" at bounding box center [454, 445] width 724 height 522
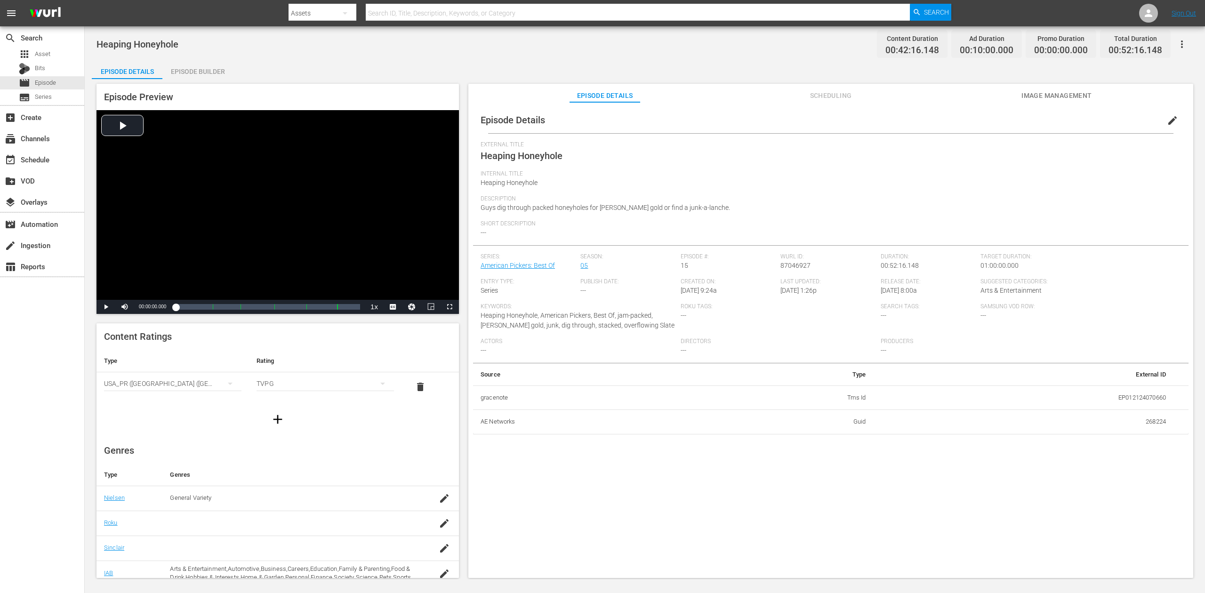
click at [196, 71] on div "Episode Builder" at bounding box center [197, 71] width 71 height 23
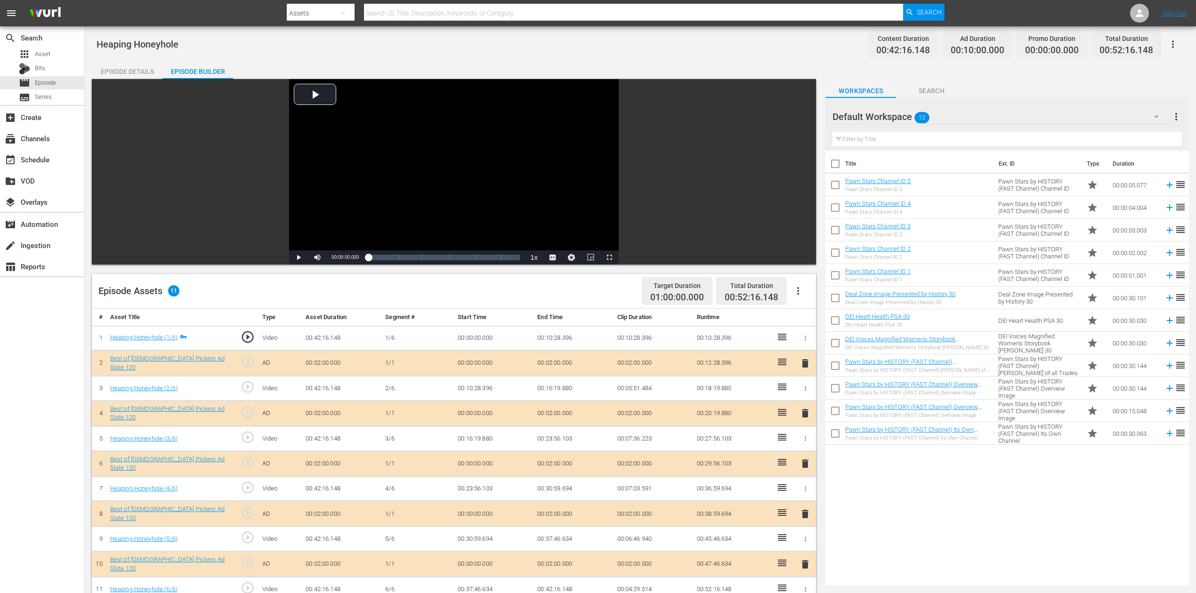
click at [903, 114] on icon "button" at bounding box center [1155, 116] width 11 height 11
click at [903, 144] on div "Best of American Pickers (10)" at bounding box center [892, 143] width 98 height 15
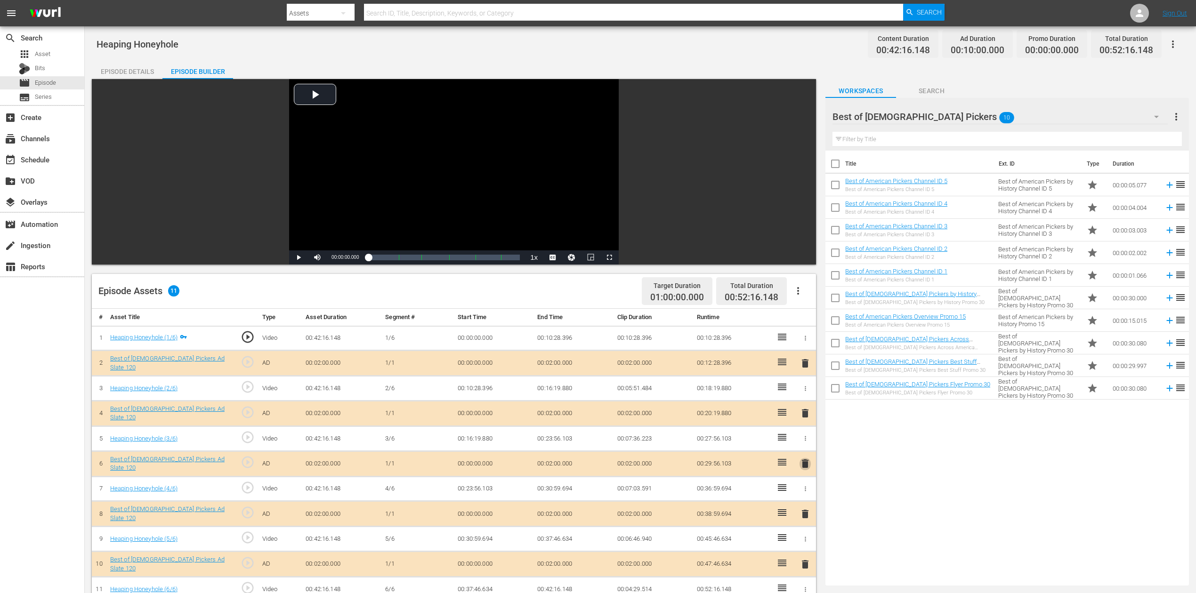
click at [806, 444] on span "delete" at bounding box center [804, 463] width 11 height 11
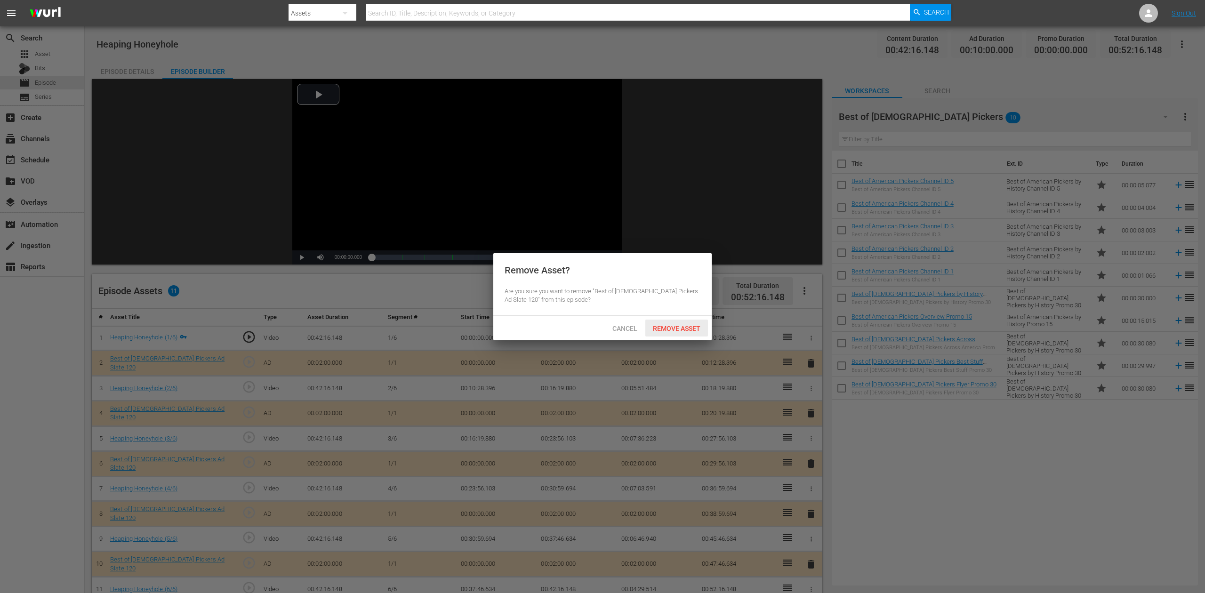
click at [690, 329] on span "Remove Asset" at bounding box center [676, 329] width 63 height 8
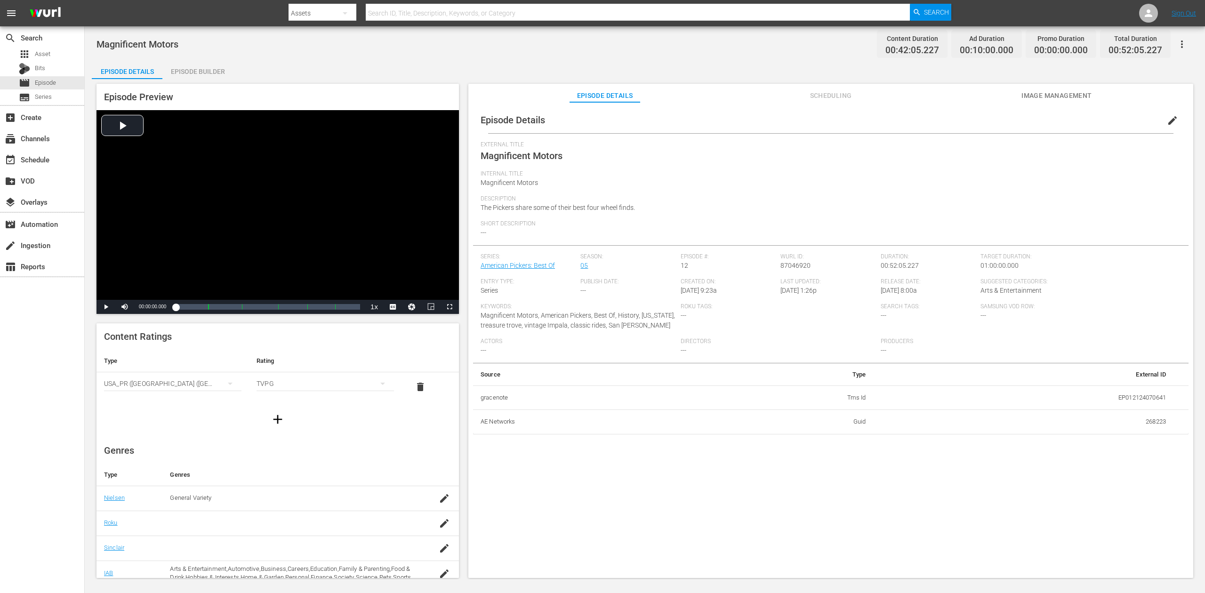
click at [190, 68] on div "Episode Builder" at bounding box center [197, 71] width 71 height 23
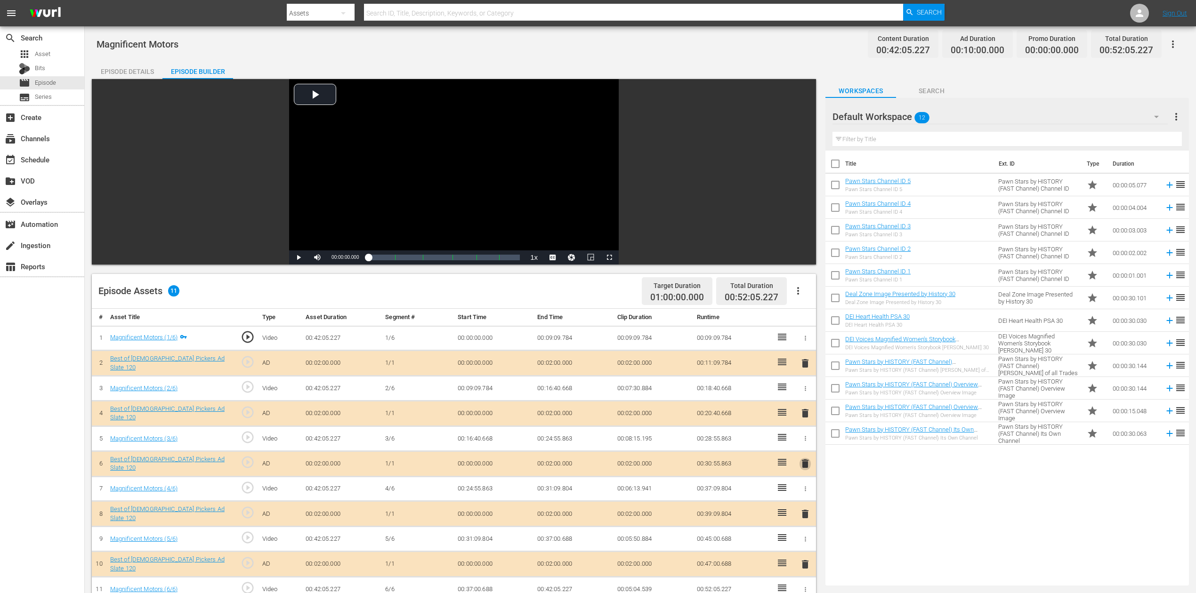
click at [805, 444] on span "delete" at bounding box center [804, 463] width 11 height 11
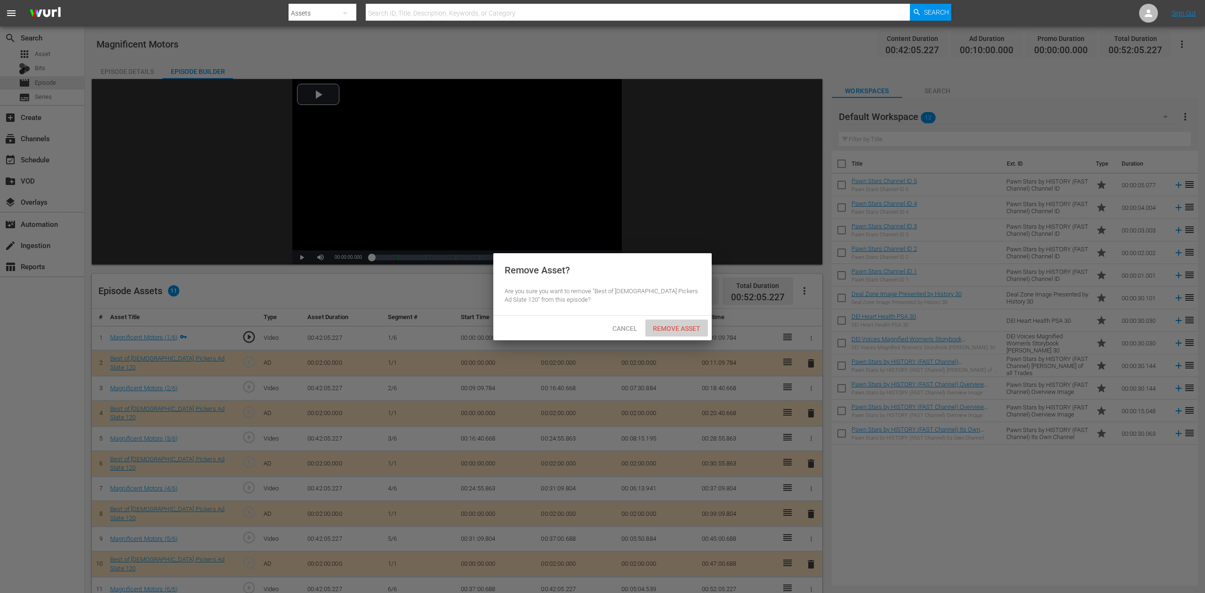
click at [693, 329] on span "Remove Asset" at bounding box center [676, 329] width 63 height 8
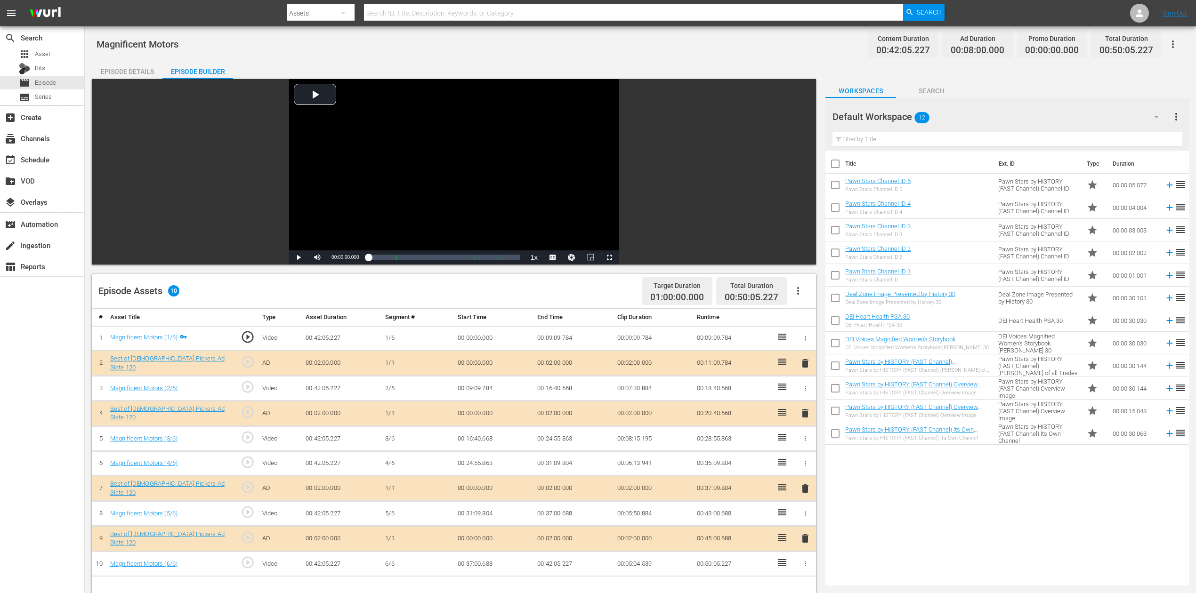
click at [903, 115] on icon "button" at bounding box center [1155, 116] width 11 height 11
click at [903, 139] on div "Best of American Pickers (10)" at bounding box center [892, 143] width 98 height 15
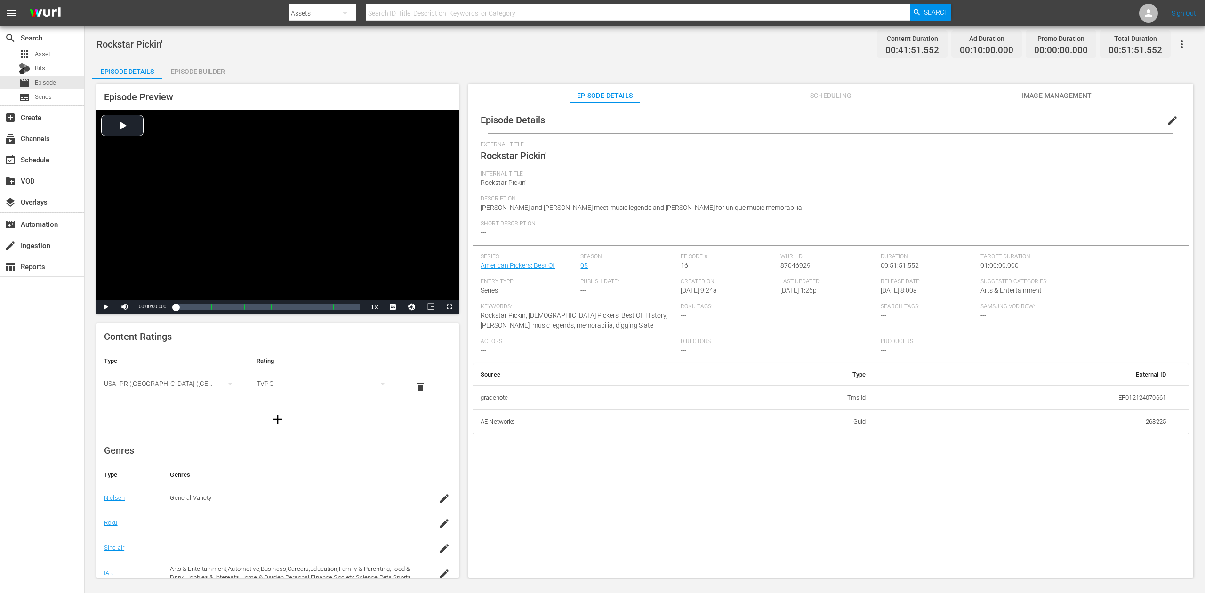
click at [200, 73] on div "Episode Builder" at bounding box center [197, 71] width 71 height 23
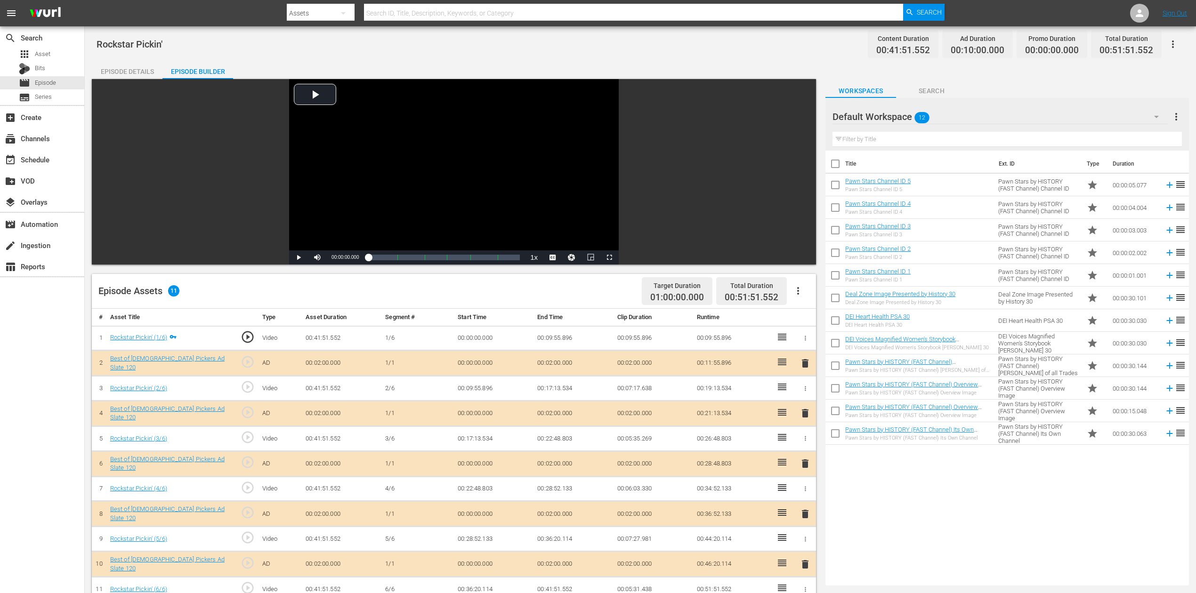
click at [805, 444] on span "delete" at bounding box center [804, 463] width 11 height 11
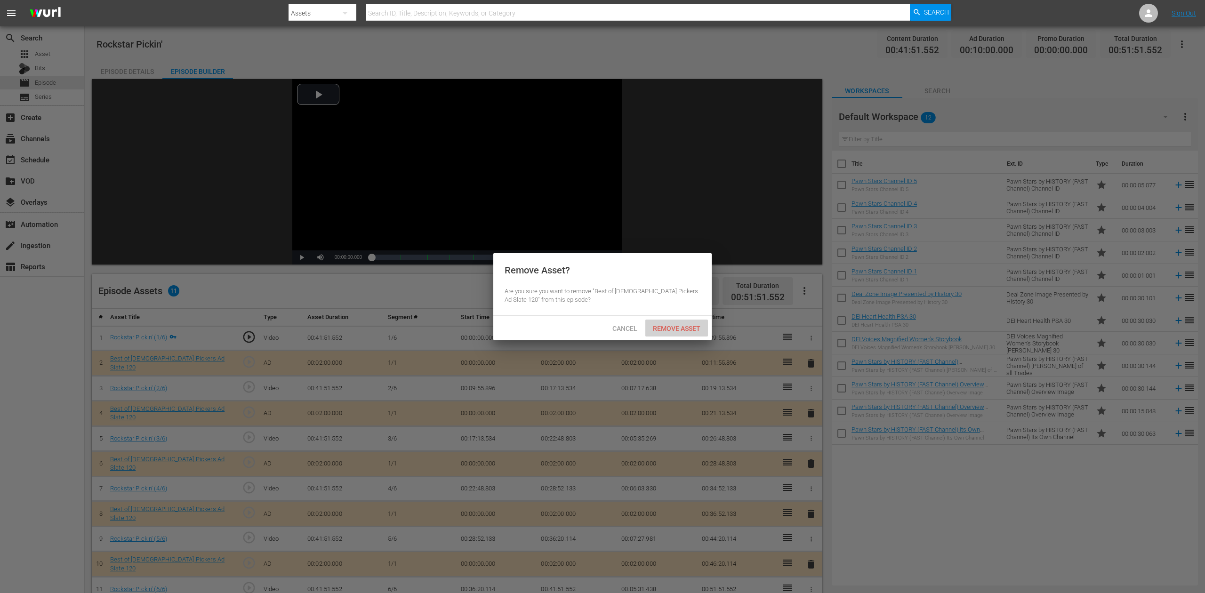
click at [687, 325] on span "Remove Asset" at bounding box center [676, 329] width 63 height 8
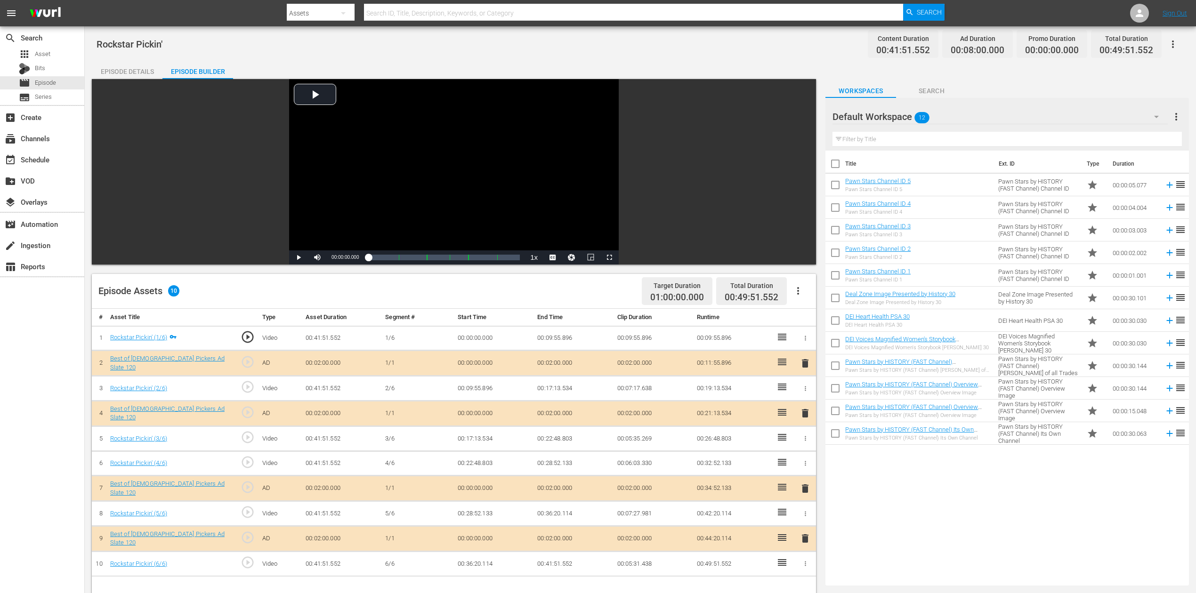
click at [903, 115] on icon "button" at bounding box center [1155, 116] width 11 height 11
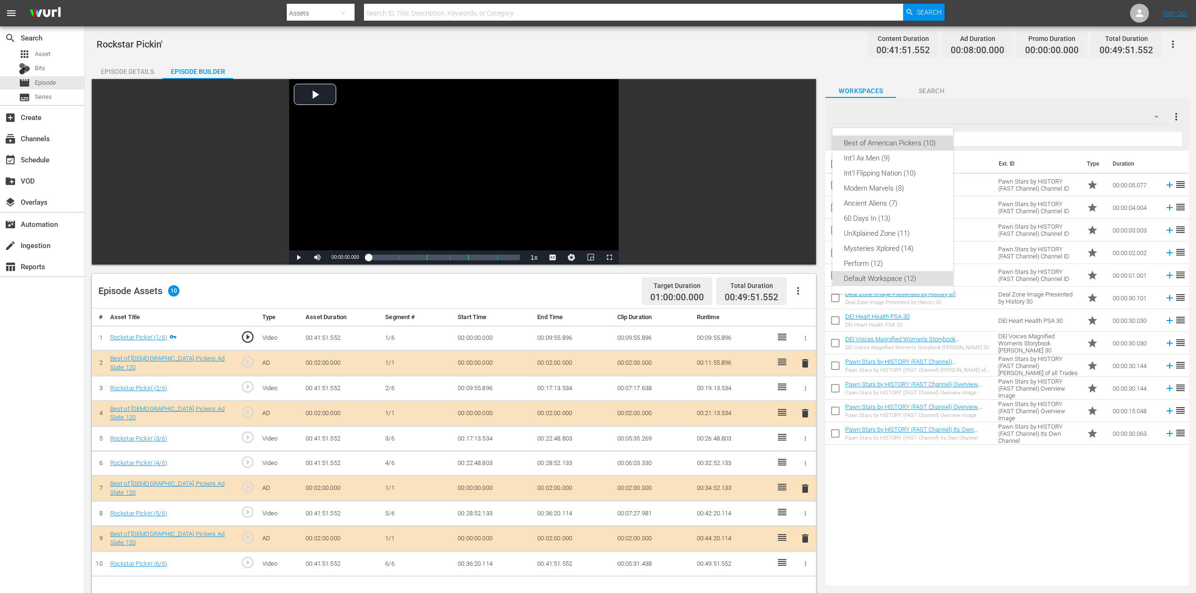
click at [903, 144] on div "Best of American Pickers (10)" at bounding box center [892, 143] width 98 height 15
